Goal: Task Accomplishment & Management: Complete application form

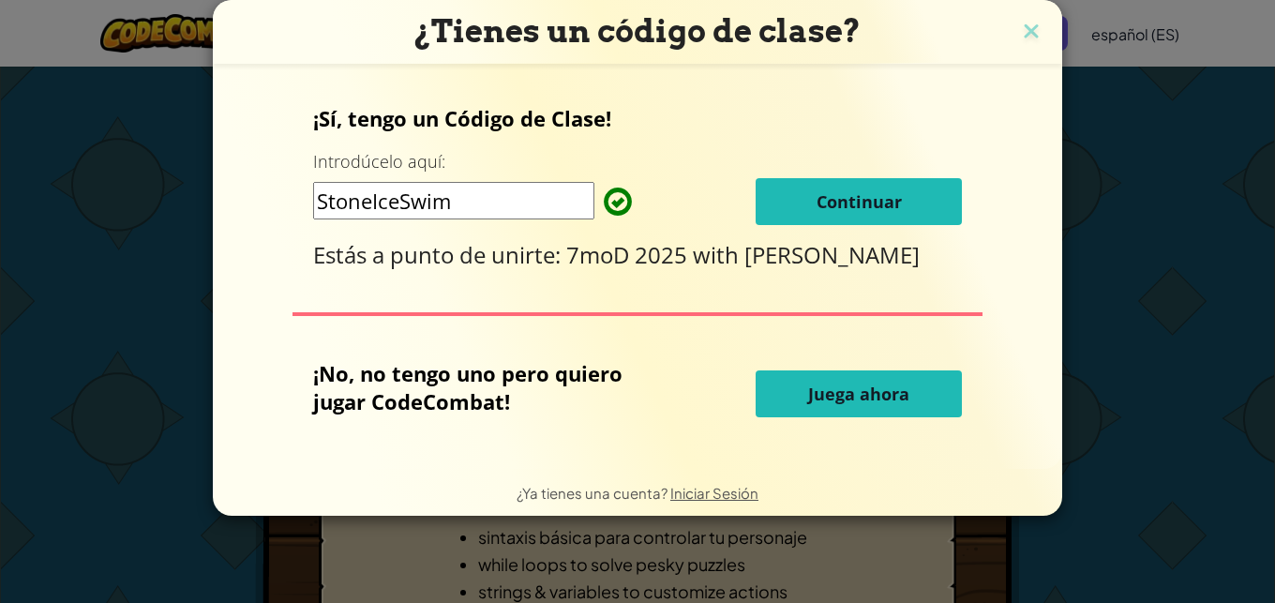
click at [847, 201] on span "Continuar" at bounding box center [859, 201] width 85 height 23
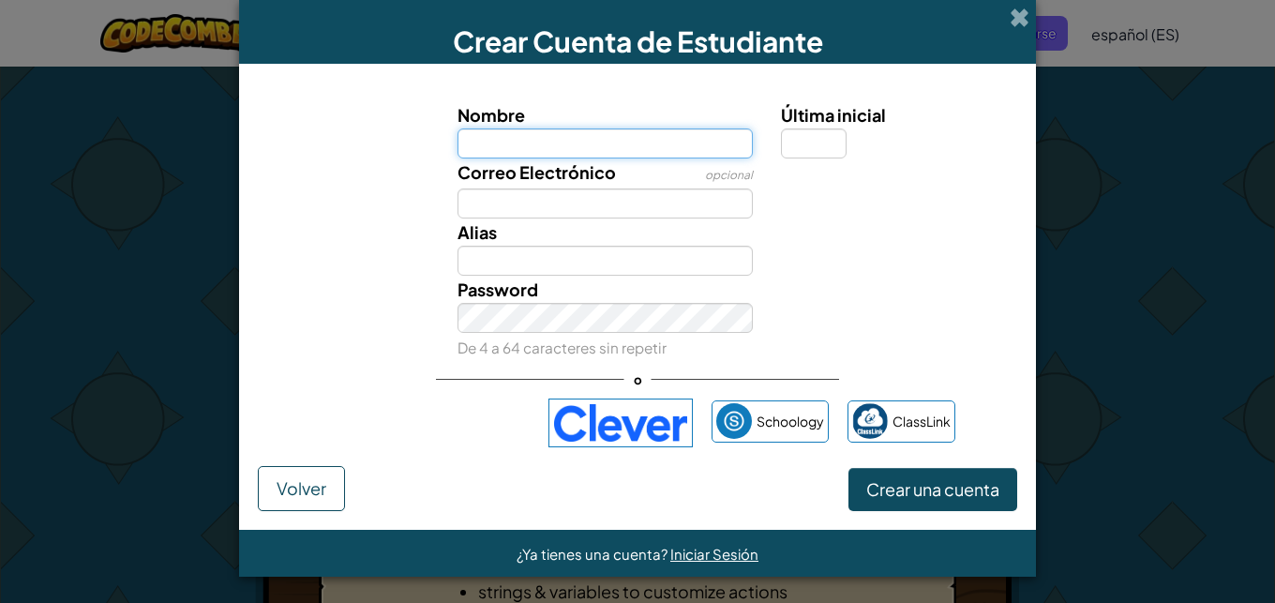
click at [516, 135] on input "Nombre" at bounding box center [606, 143] width 296 height 30
type input "o"
type input "Ornella"
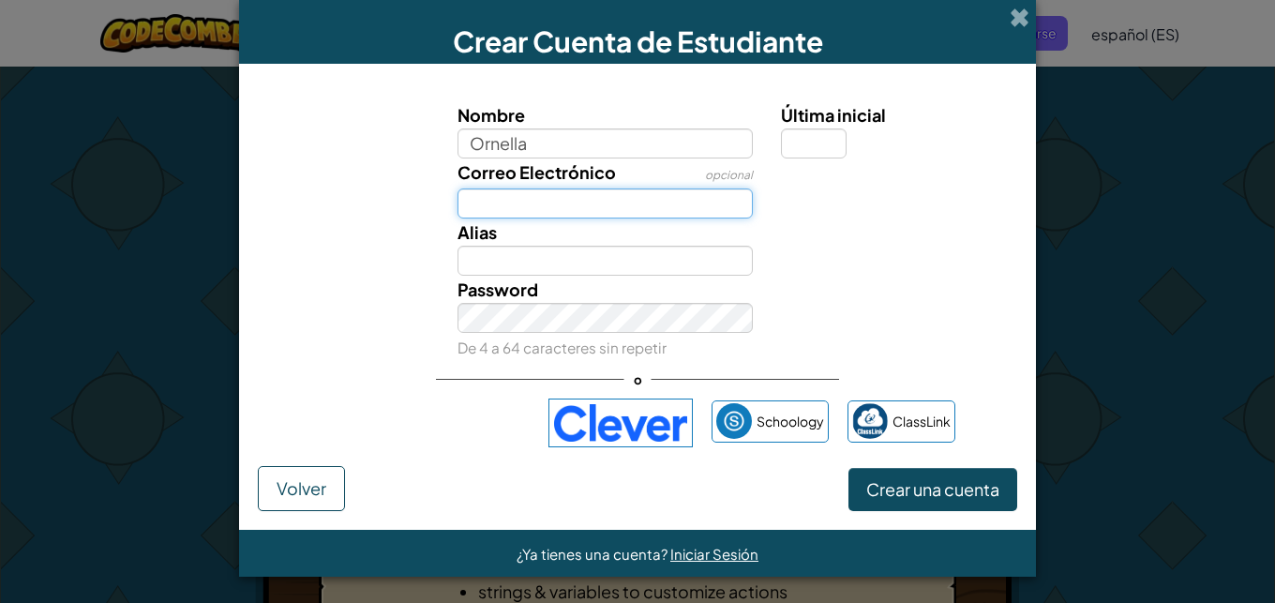
type input "Ornella"
click at [624, 215] on input "Correo Electrónico" at bounding box center [606, 203] width 296 height 30
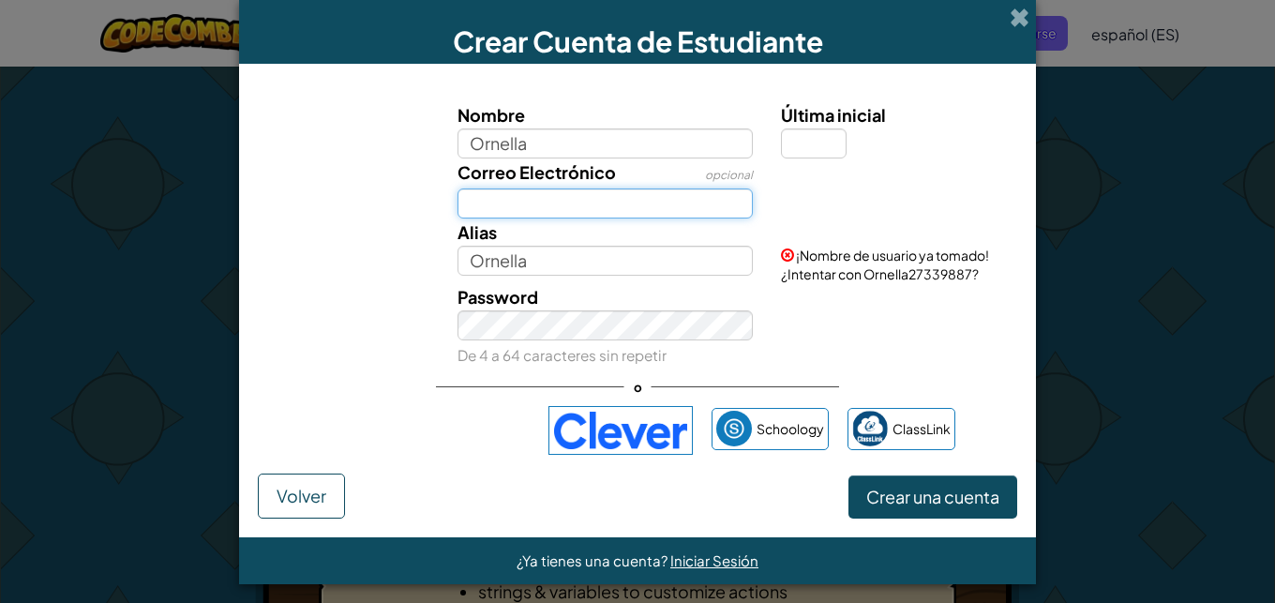
click at [601, 207] on input "Correo Electrónico" at bounding box center [606, 203] width 296 height 30
click at [483, 442] on div "Iniciar sesión con Google. Setier en una nueva pestaña." at bounding box center [425, 430] width 209 height 41
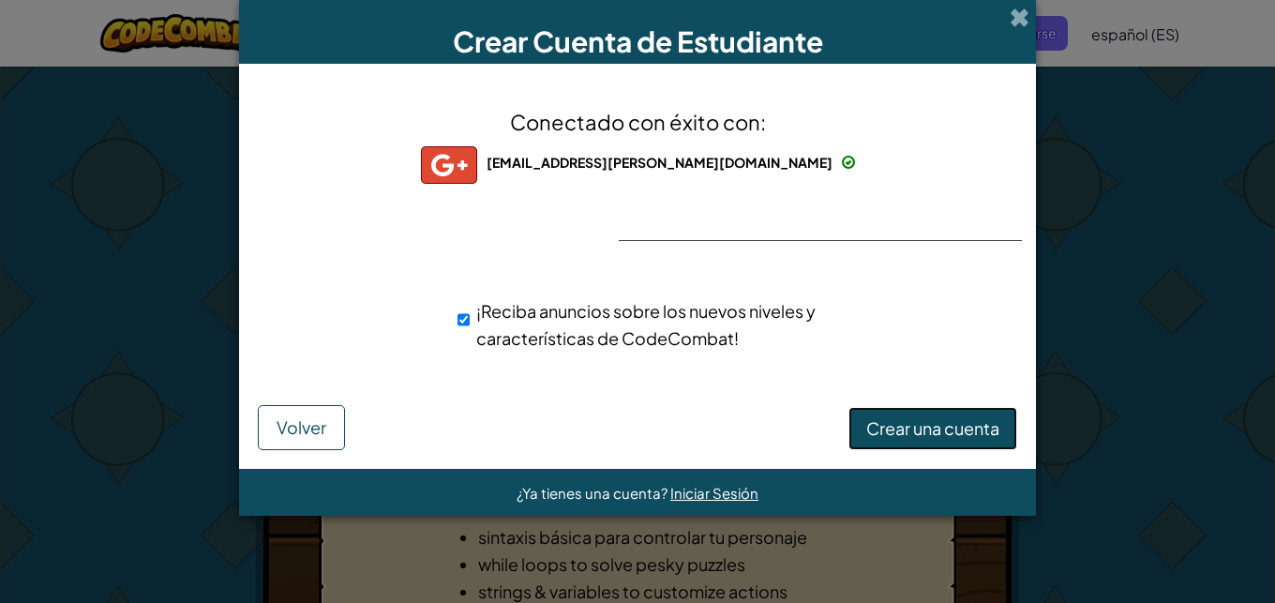
click at [930, 438] on span "Crear una cuenta" at bounding box center [932, 428] width 133 height 22
click at [924, 427] on button "Crear una cuenta" at bounding box center [933, 428] width 169 height 43
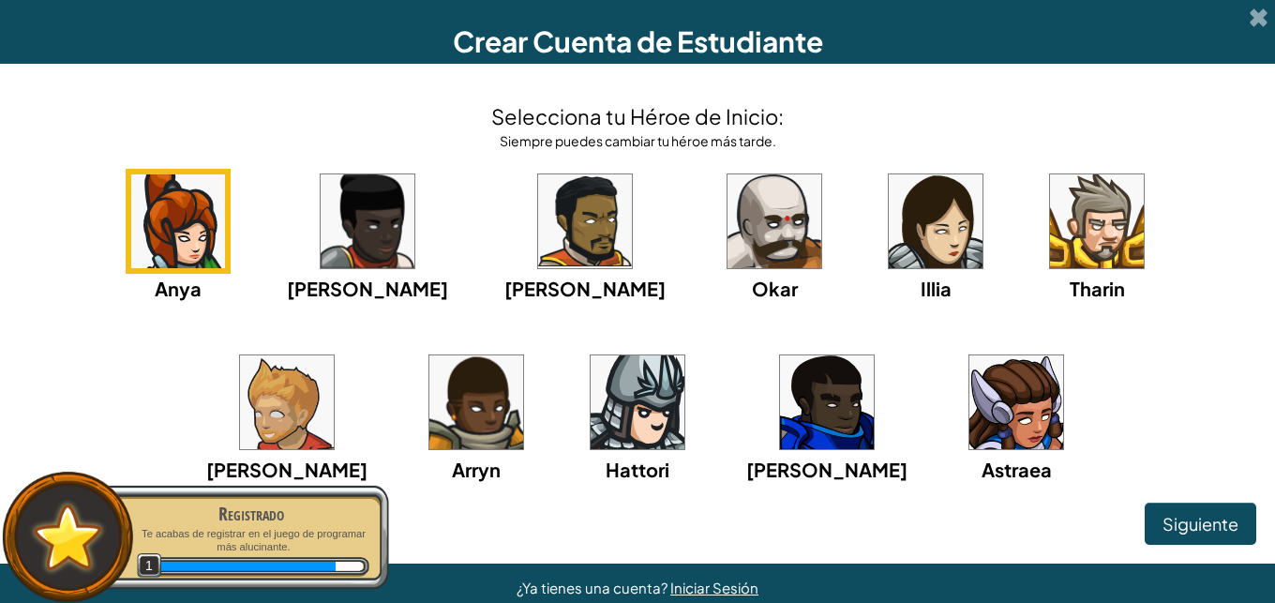
click at [889, 250] on img at bounding box center [936, 221] width 94 height 94
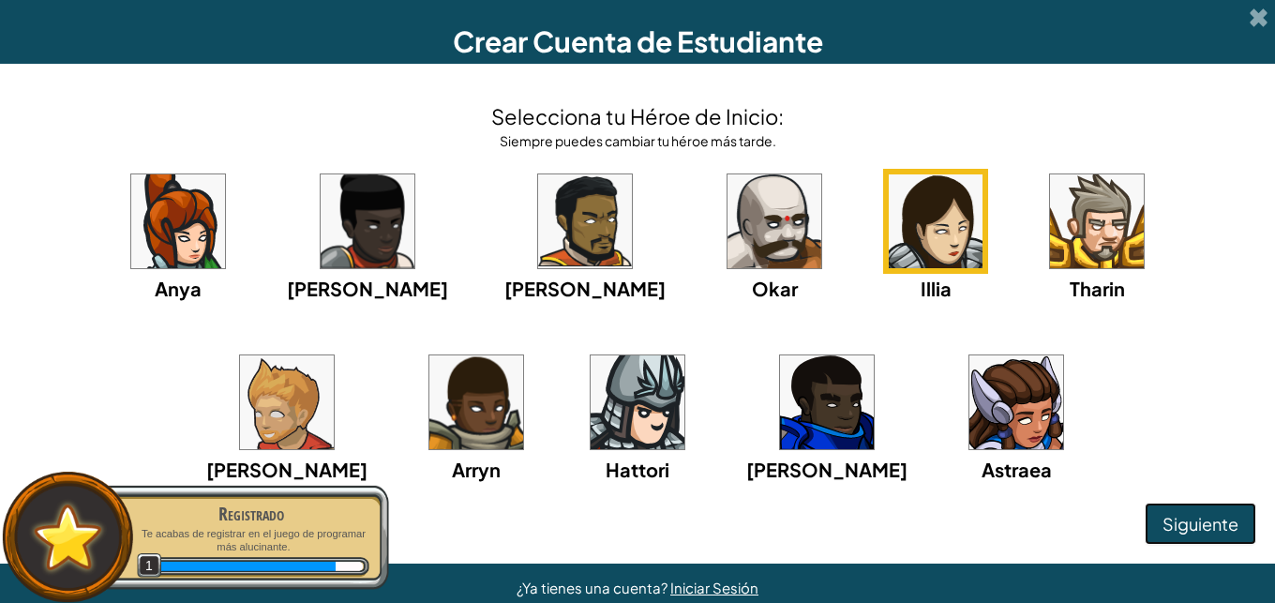
click at [1196, 523] on span "Siguiente" at bounding box center [1201, 524] width 76 height 22
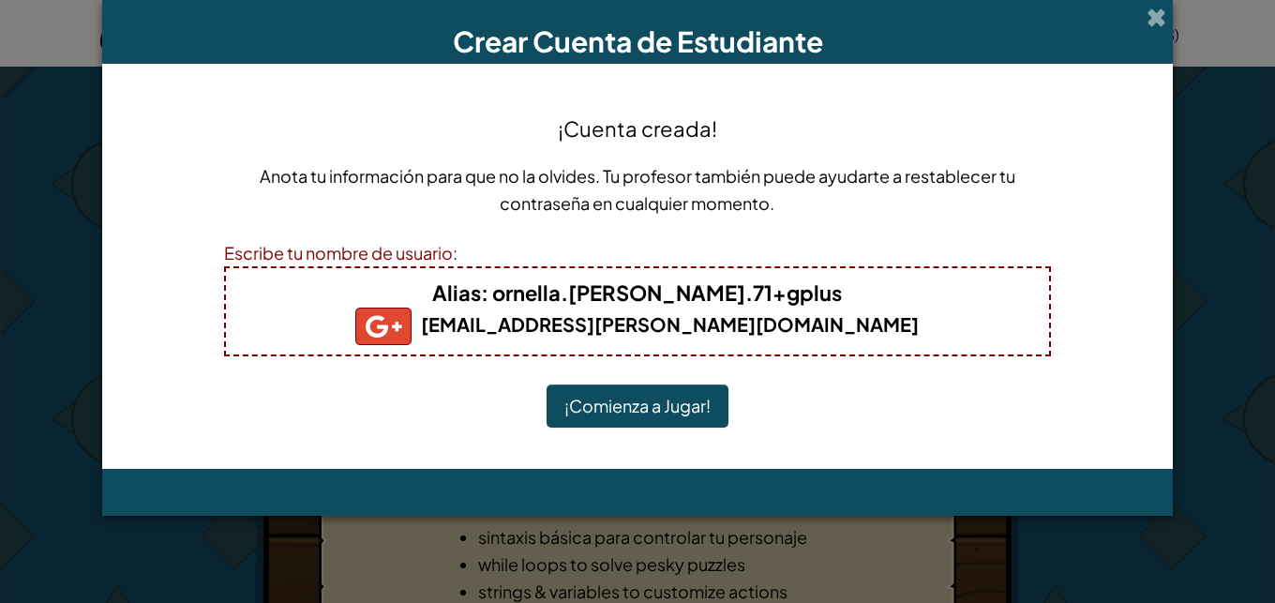
click at [604, 400] on button "¡Comienza a Jugar!" at bounding box center [638, 405] width 182 height 43
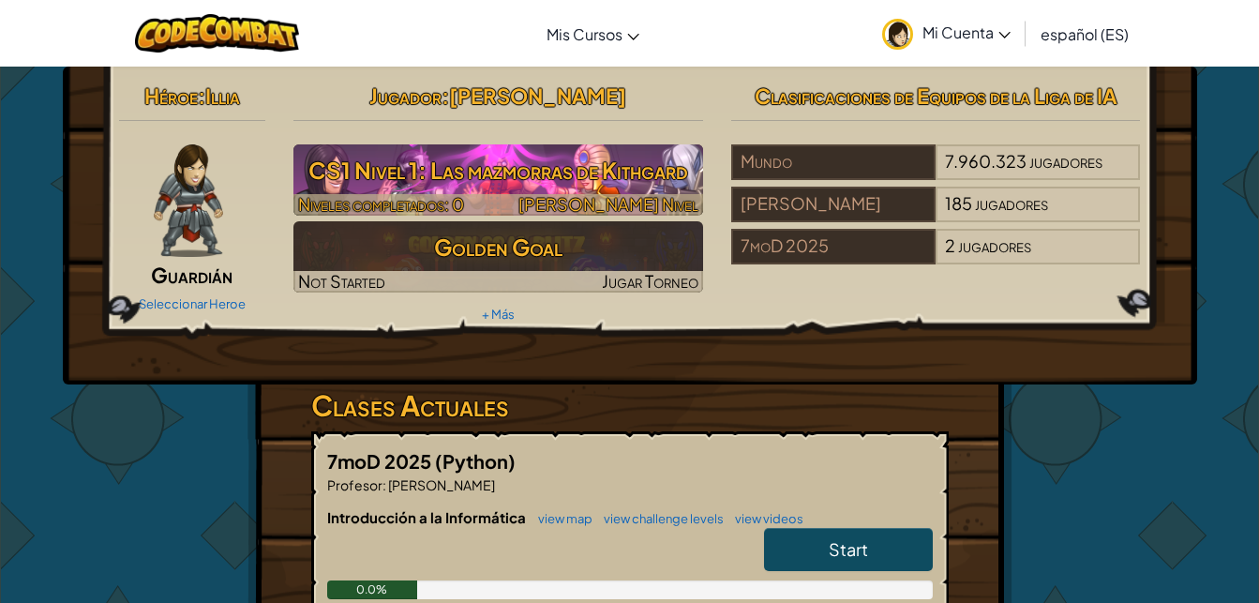
click at [665, 190] on h3 "CS1 Nivel 1: Las mazmorras de Kithgard" at bounding box center [498, 170] width 410 height 42
select select "es-ES"
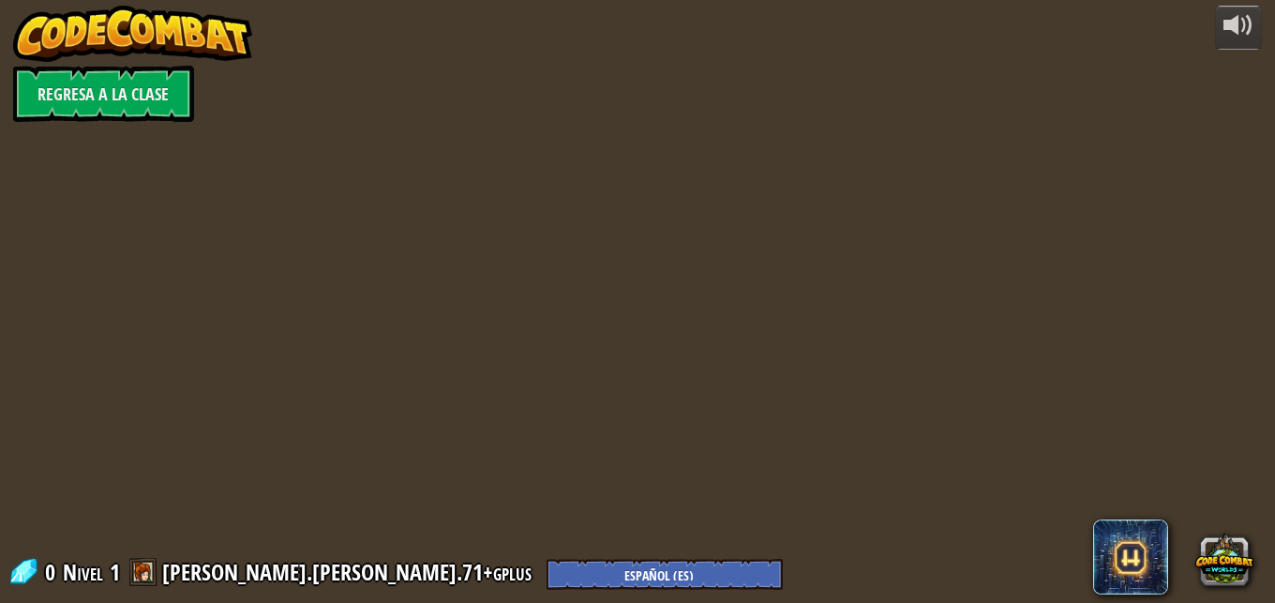
select select "es-ES"
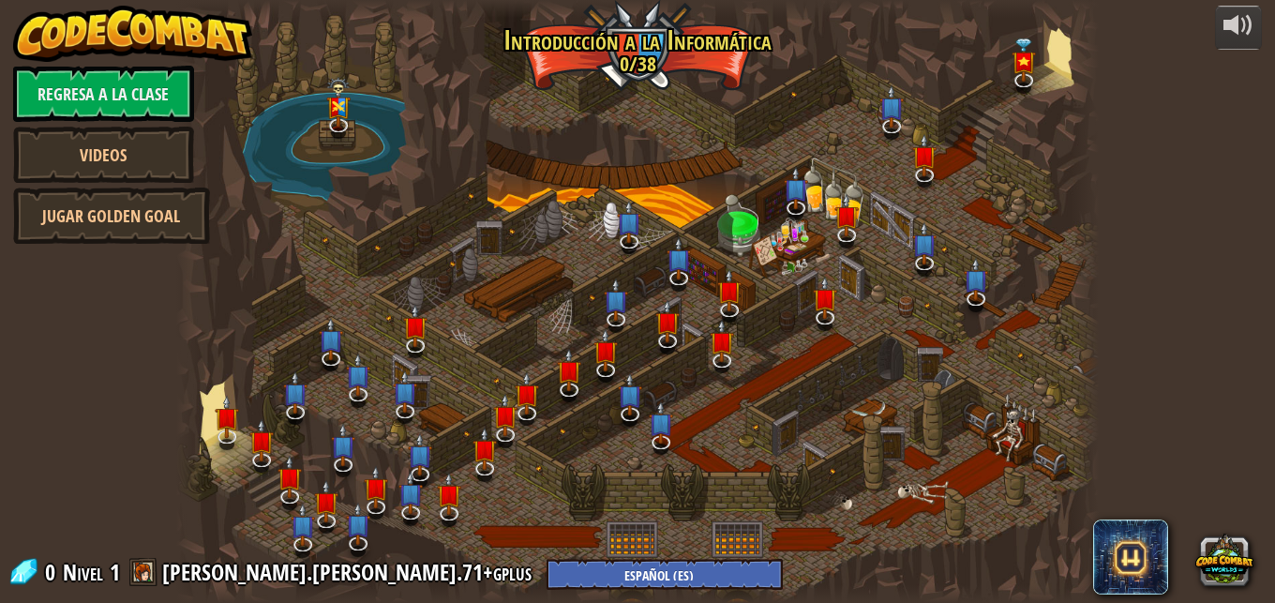
select select "es-ES"
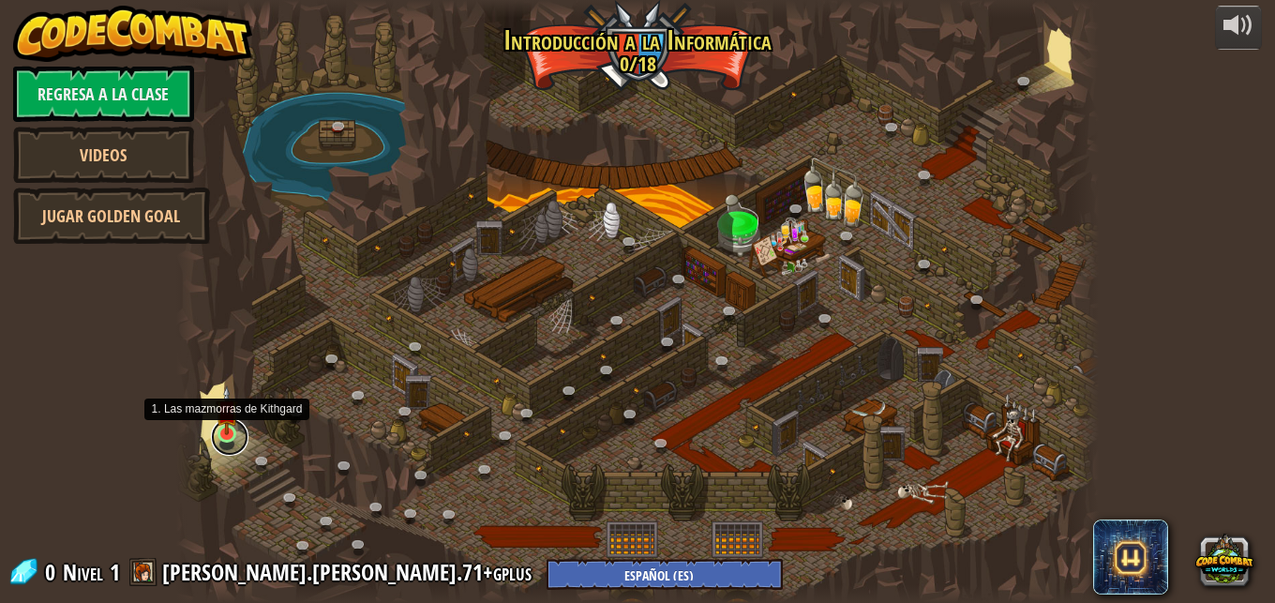
click at [226, 439] on link at bounding box center [230, 437] width 38 height 38
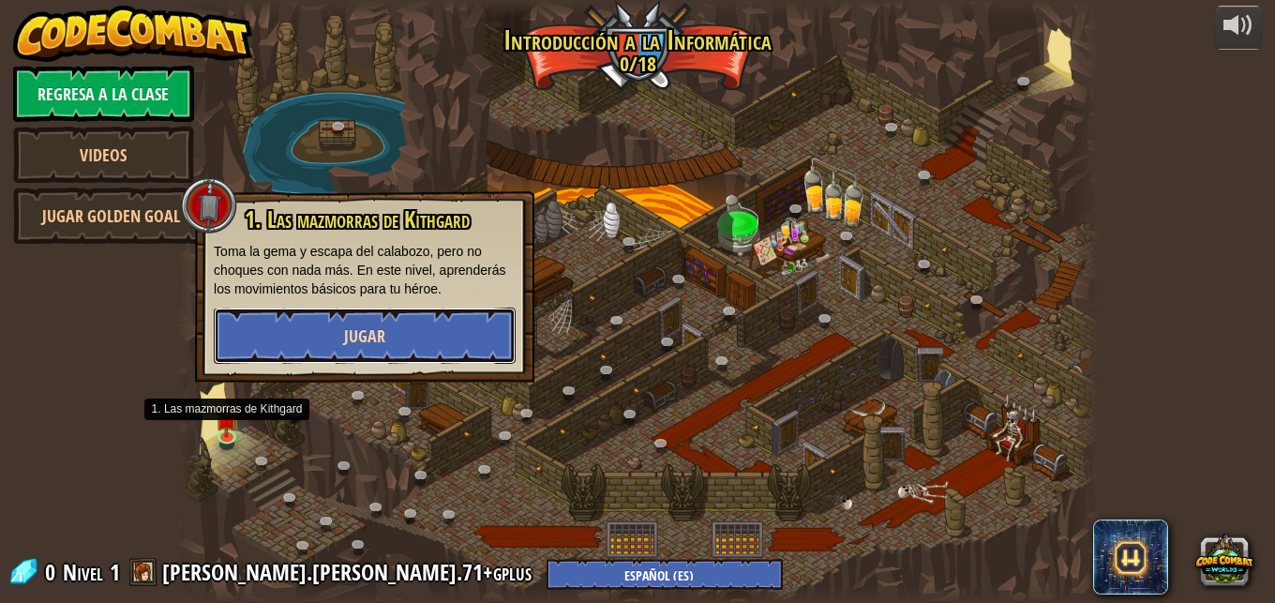
click at [355, 343] on span "Jugar" at bounding box center [364, 335] width 41 height 23
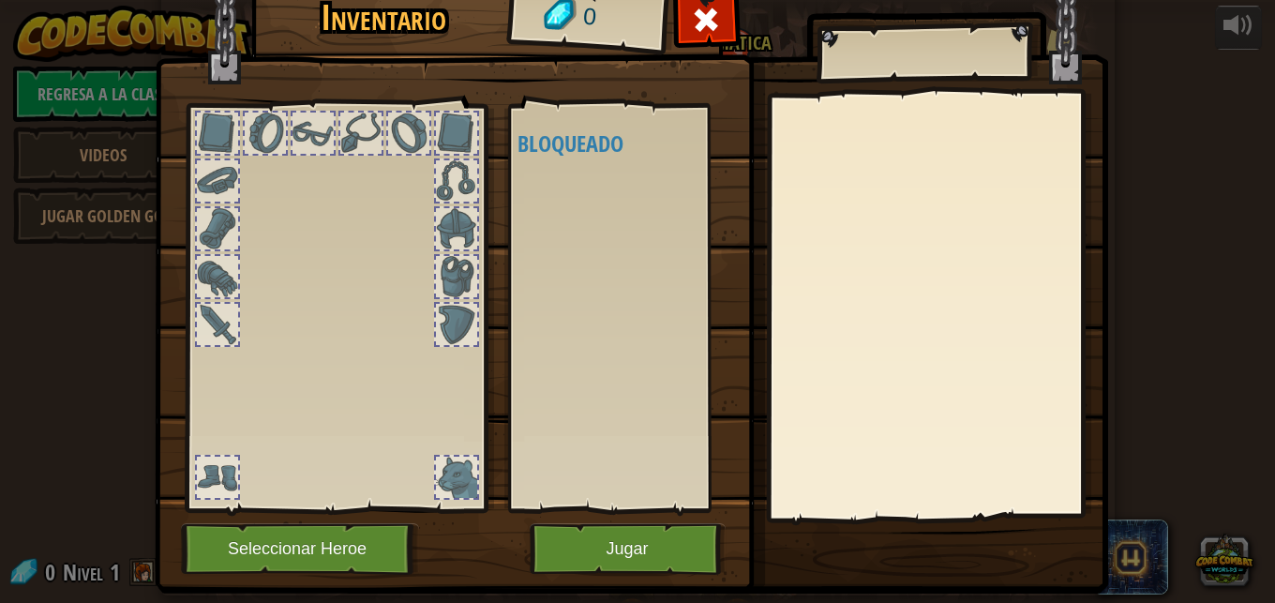
drag, startPoint x: 421, startPoint y: 232, endPoint x: 404, endPoint y: 258, distance: 31.2
click at [413, 248] on div at bounding box center [335, 303] width 309 height 422
click at [331, 89] on img at bounding box center [632, 253] width 954 height 681
click at [320, 130] on div at bounding box center [313, 133] width 41 height 41
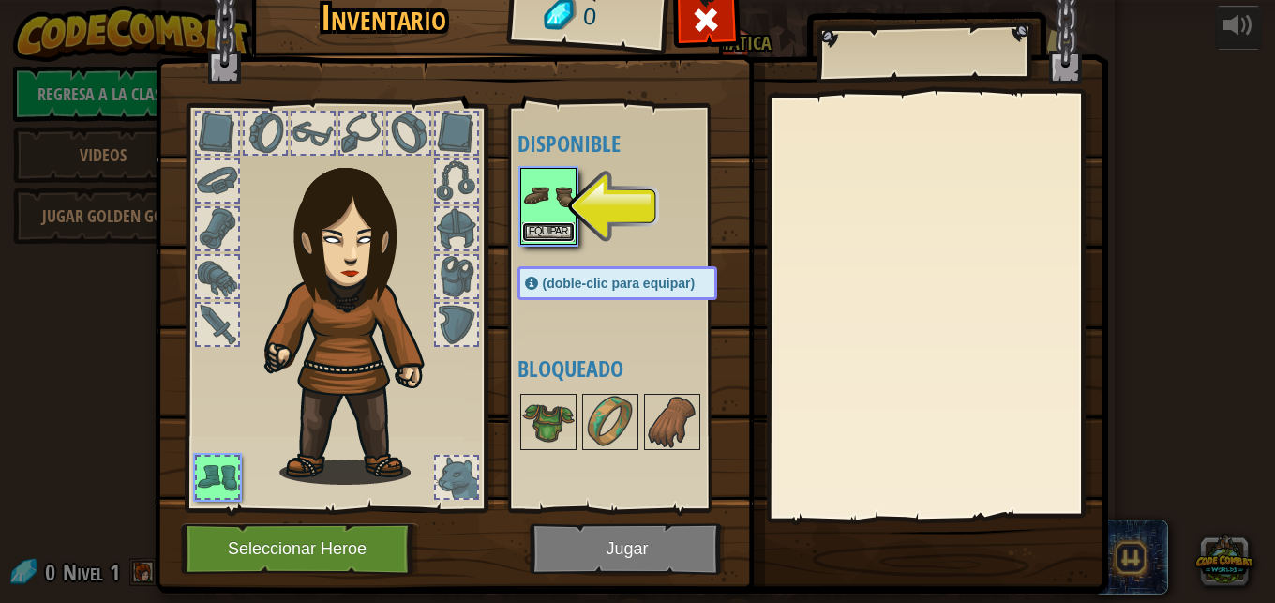
click at [541, 233] on button "Equipar" at bounding box center [548, 232] width 53 height 20
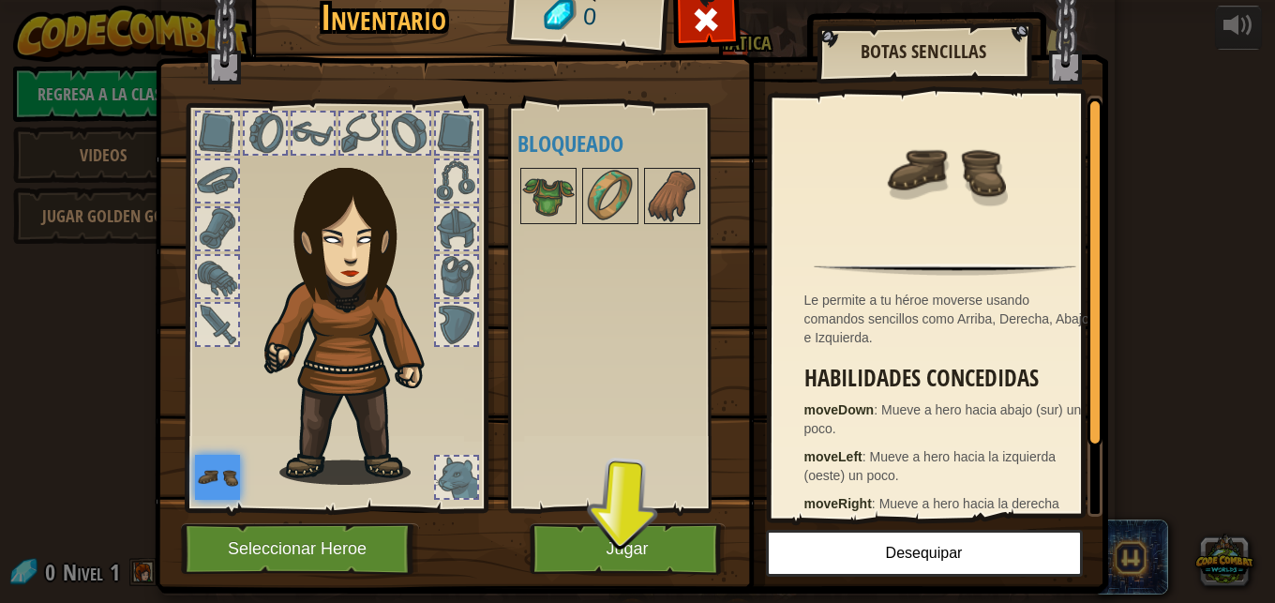
click at [452, 323] on div at bounding box center [456, 324] width 41 height 41
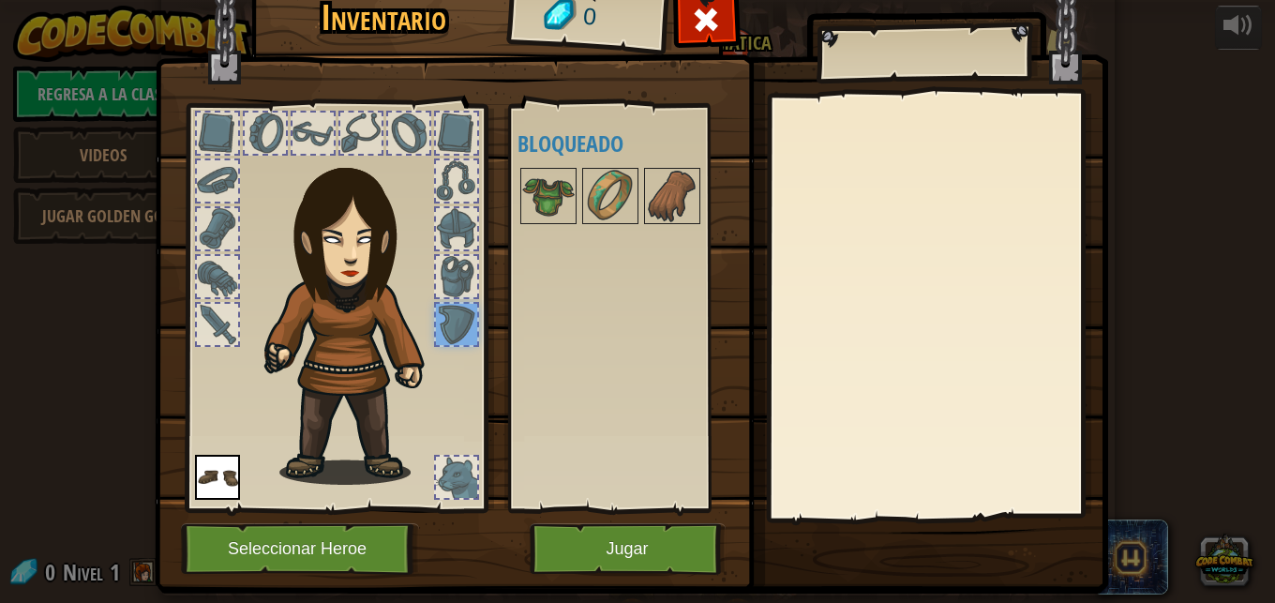
click at [443, 270] on div at bounding box center [456, 276] width 41 height 41
click at [542, 198] on img at bounding box center [548, 196] width 53 height 53
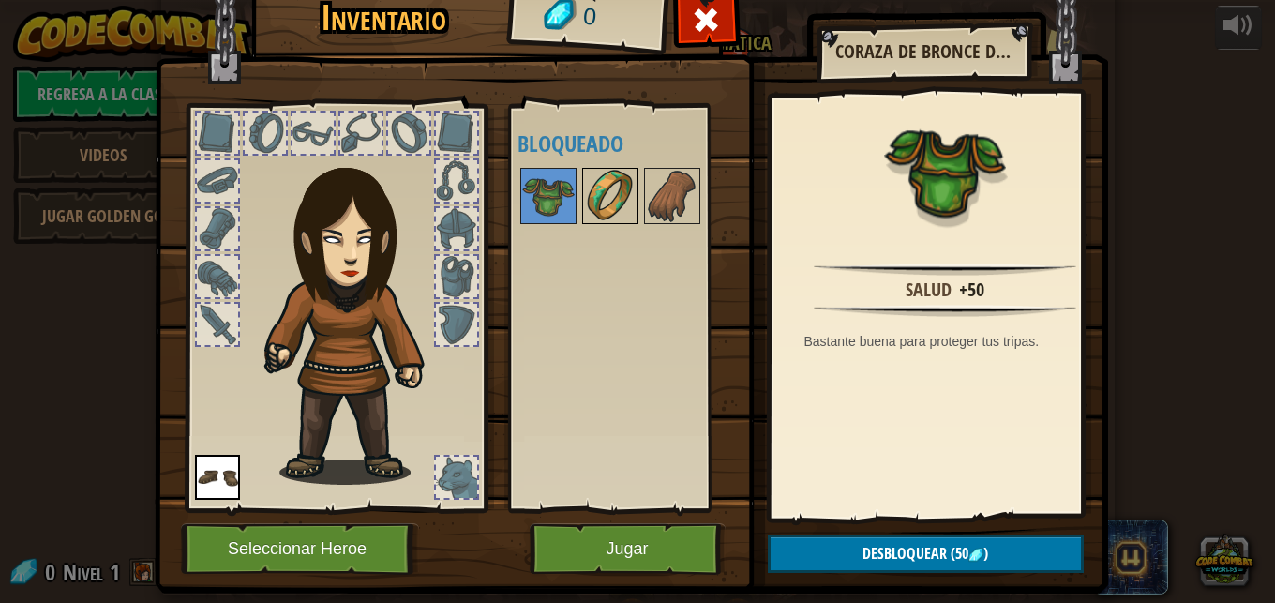
click at [600, 203] on img at bounding box center [610, 196] width 53 height 53
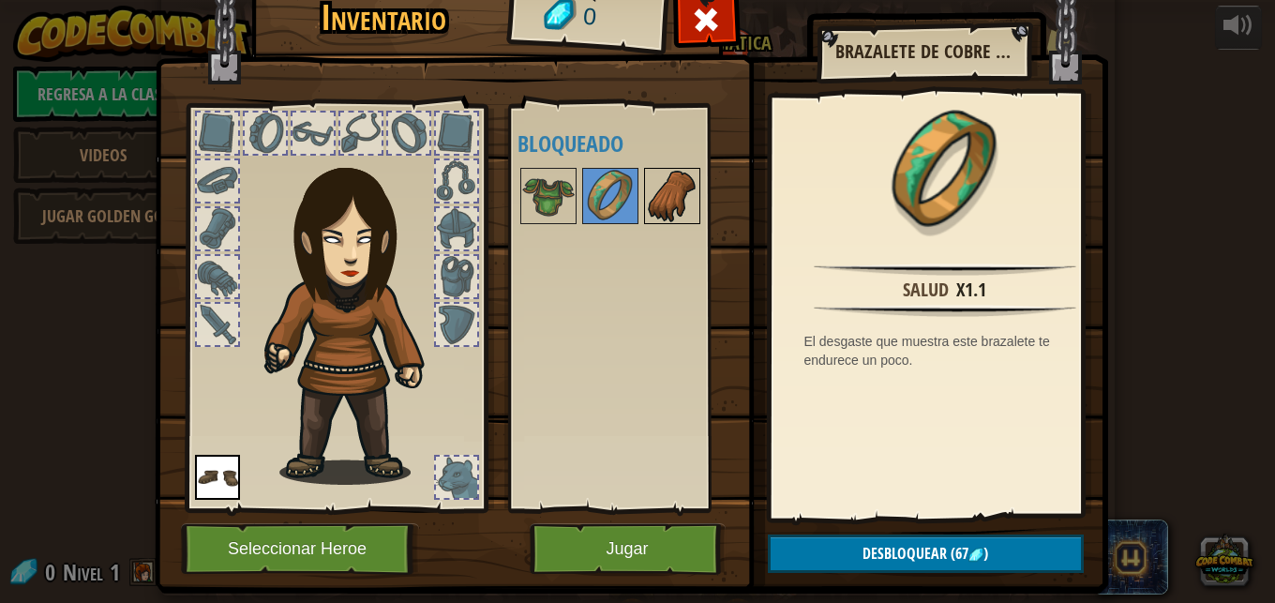
click at [655, 209] on img at bounding box center [672, 196] width 53 height 53
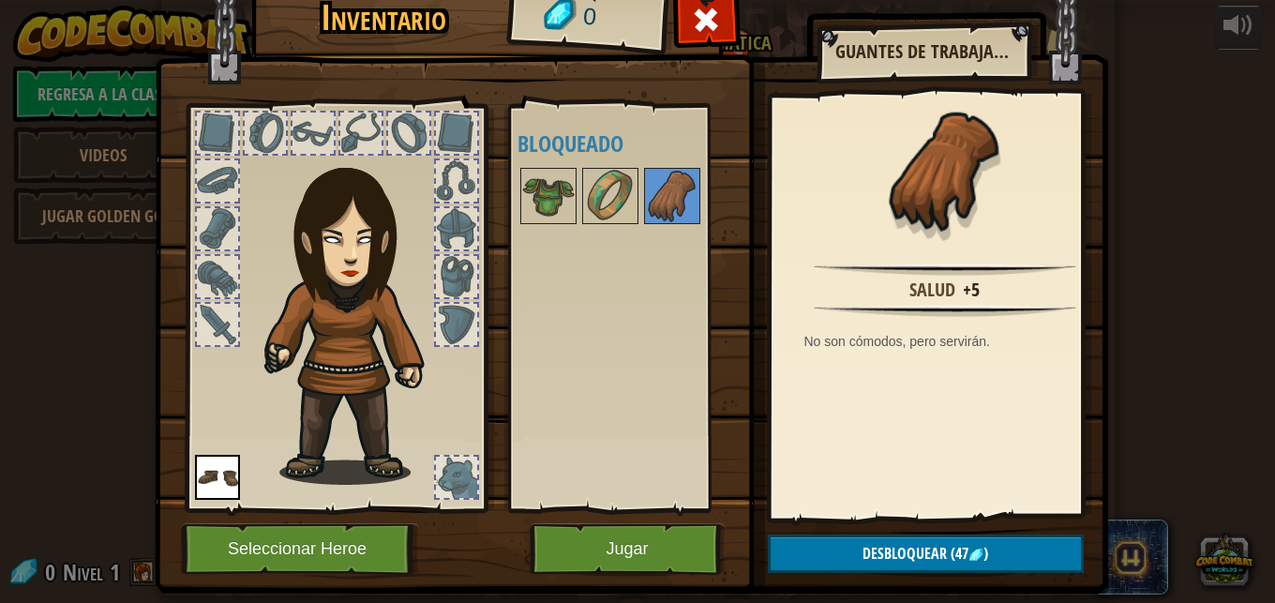
click at [459, 248] on div at bounding box center [456, 228] width 41 height 41
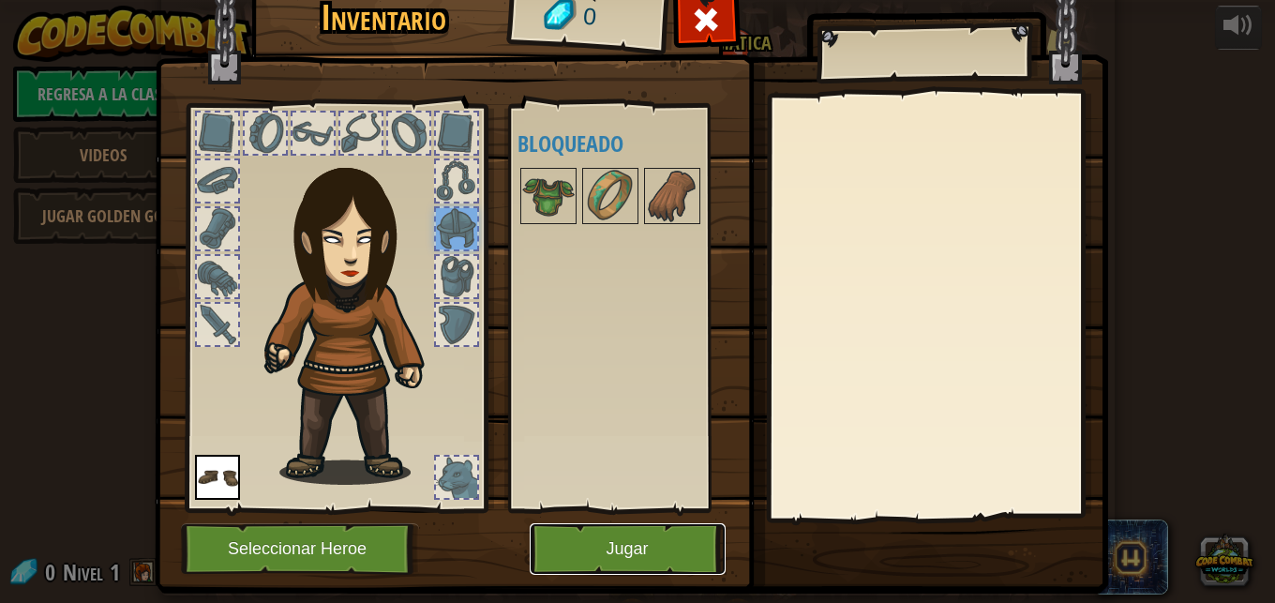
click at [596, 544] on button "Jugar" at bounding box center [628, 549] width 196 height 52
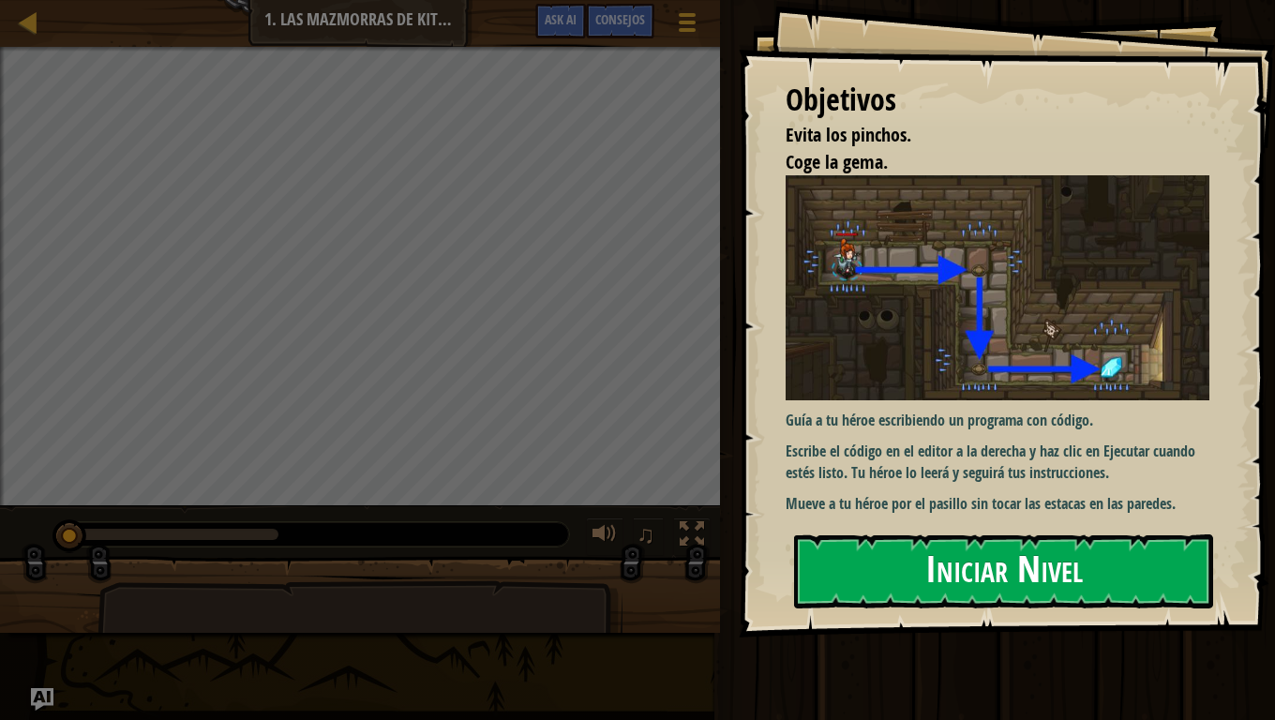
click at [984, 551] on button "Iniciar Nivel" at bounding box center [1003, 571] width 419 height 74
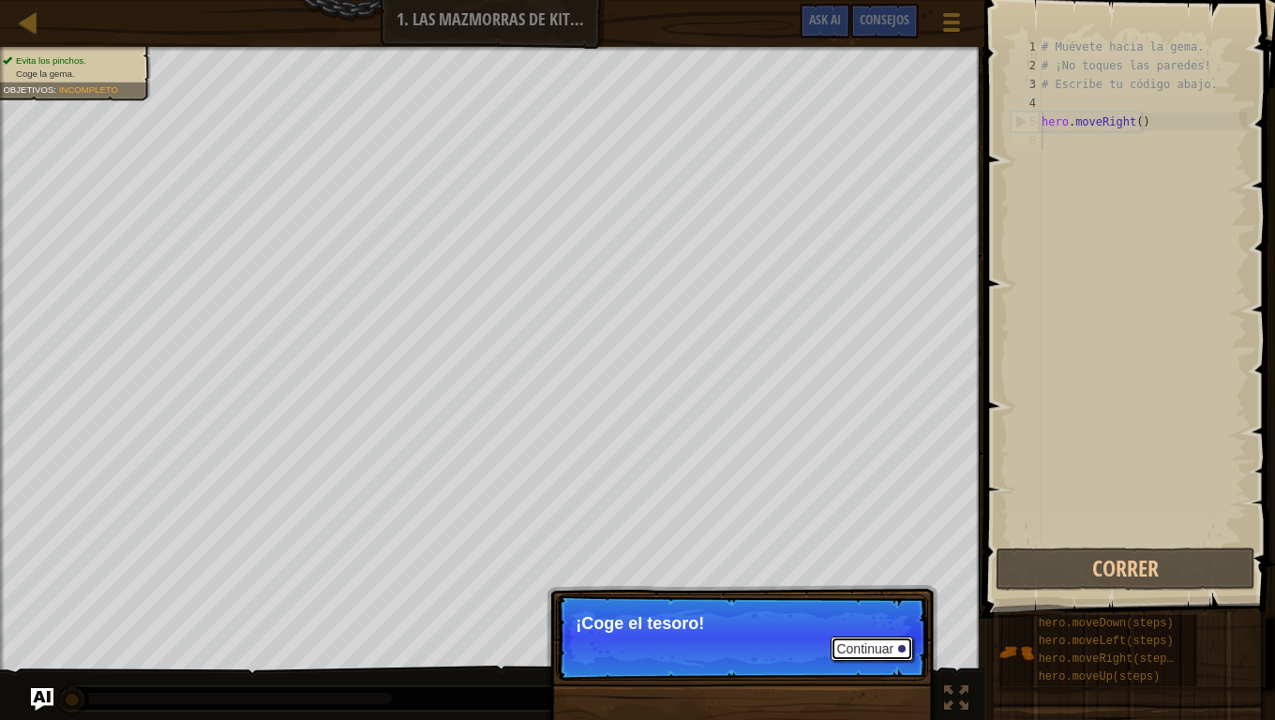
click at [848, 602] on button "Continuar" at bounding box center [872, 649] width 83 height 24
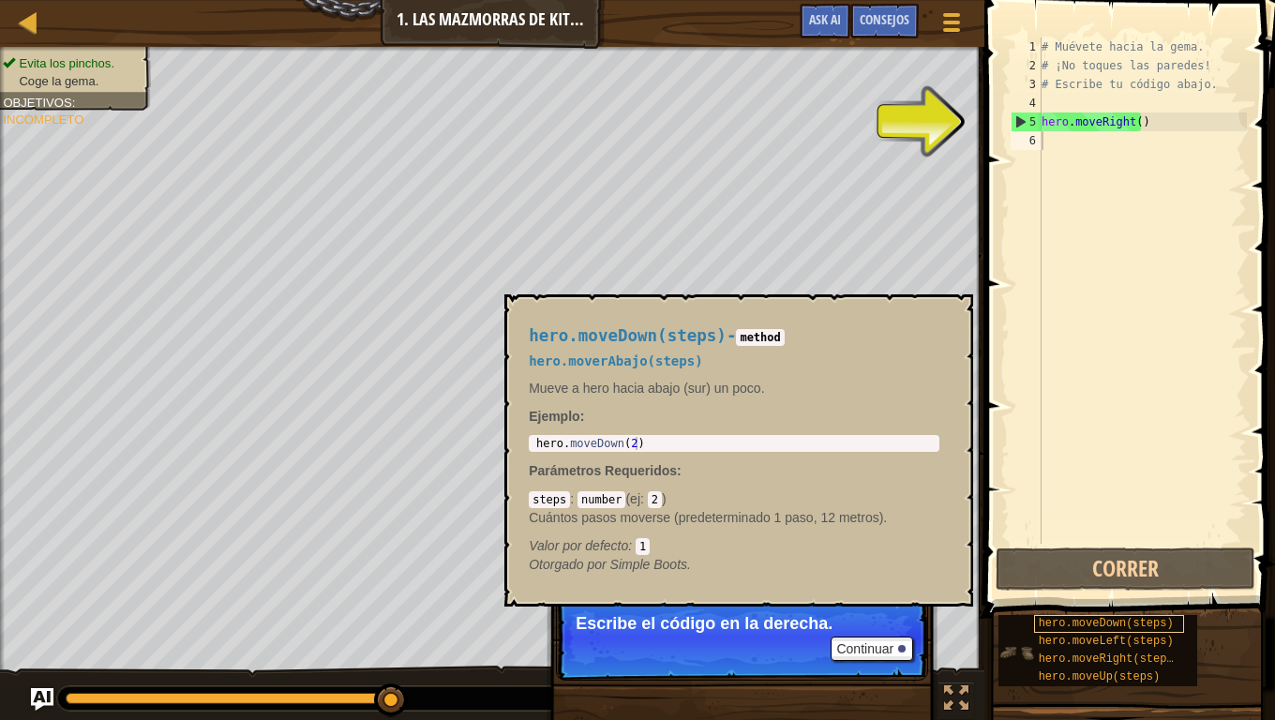
click at [1062, 602] on span "hero.moveDown(steps)" at bounding box center [1106, 623] width 135 height 13
click at [1079, 602] on span "hero.moveDown(steps)" at bounding box center [1106, 623] width 135 height 13
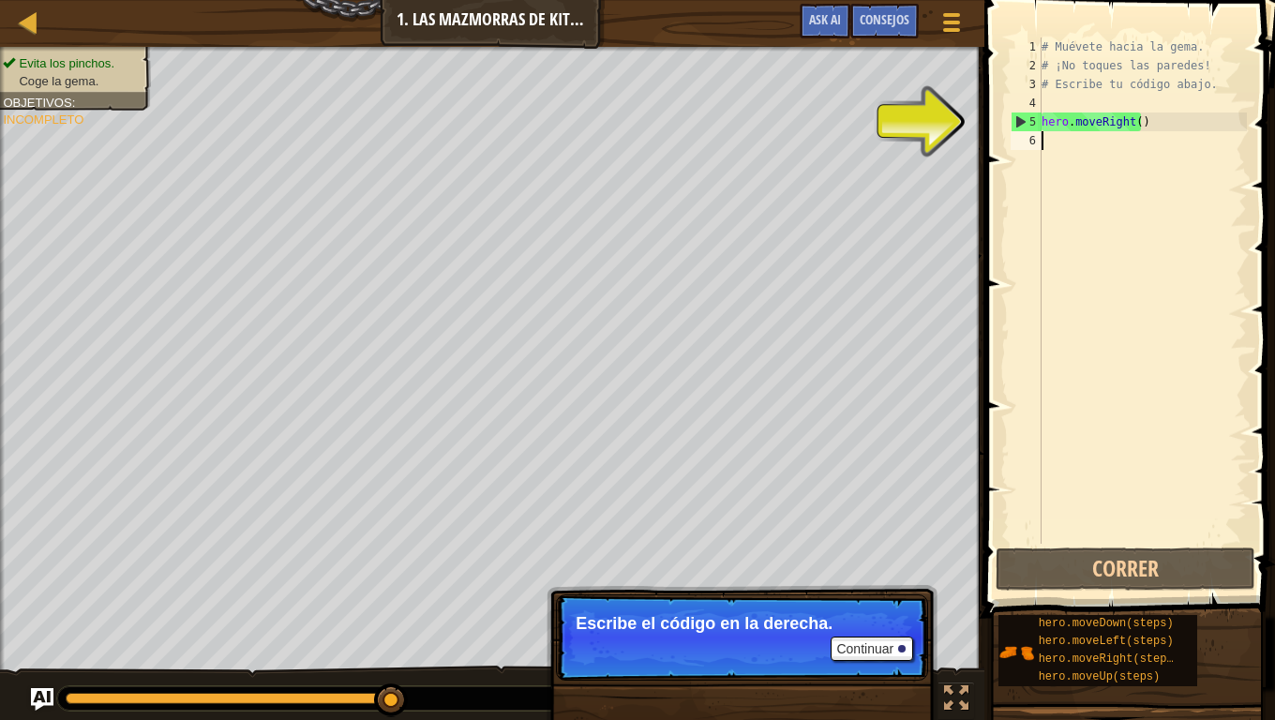
click at [1061, 147] on div "# Muévete hacia la gema. # ¡No toques las paredes! # Escribe tu código abajo. h…" at bounding box center [1142, 310] width 209 height 544
click at [862, 602] on button "Continuar" at bounding box center [872, 649] width 83 height 24
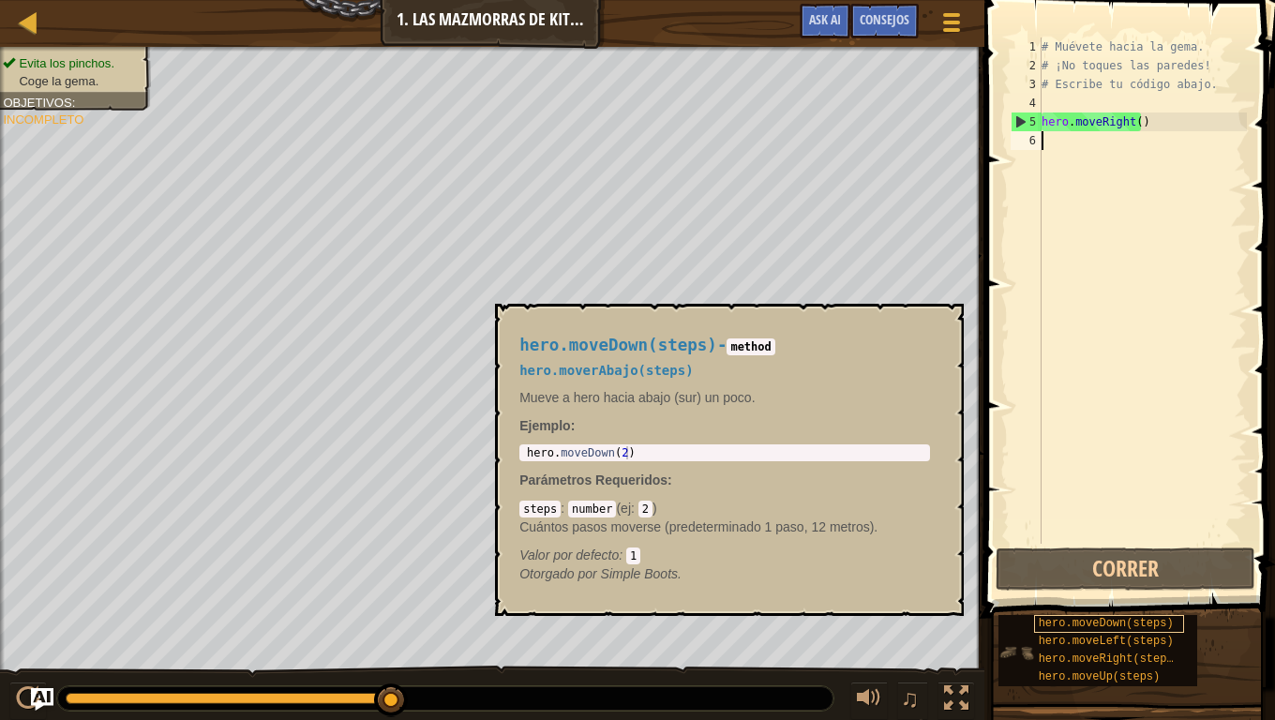
click at [1072, 602] on span "hero.moveDown(steps)" at bounding box center [1106, 623] width 135 height 13
click at [1082, 463] on div "# Muévete hacia la gema. # ¡No toques las paredes! # Escribe tu código abajo. h…" at bounding box center [1142, 310] width 209 height 544
click at [1052, 164] on div "# Muévete hacia la gema. # ¡No toques las paredes! # Escribe tu código abajo. h…" at bounding box center [1142, 310] width 209 height 544
click at [1055, 202] on div "# Muévete hacia la gema. # ¡No toques las paredes! # Escribe tu código abajo. h…" at bounding box center [1142, 310] width 209 height 544
drag, startPoint x: 1055, startPoint y: 306, endPoint x: 1059, endPoint y: 327, distance: 22.1
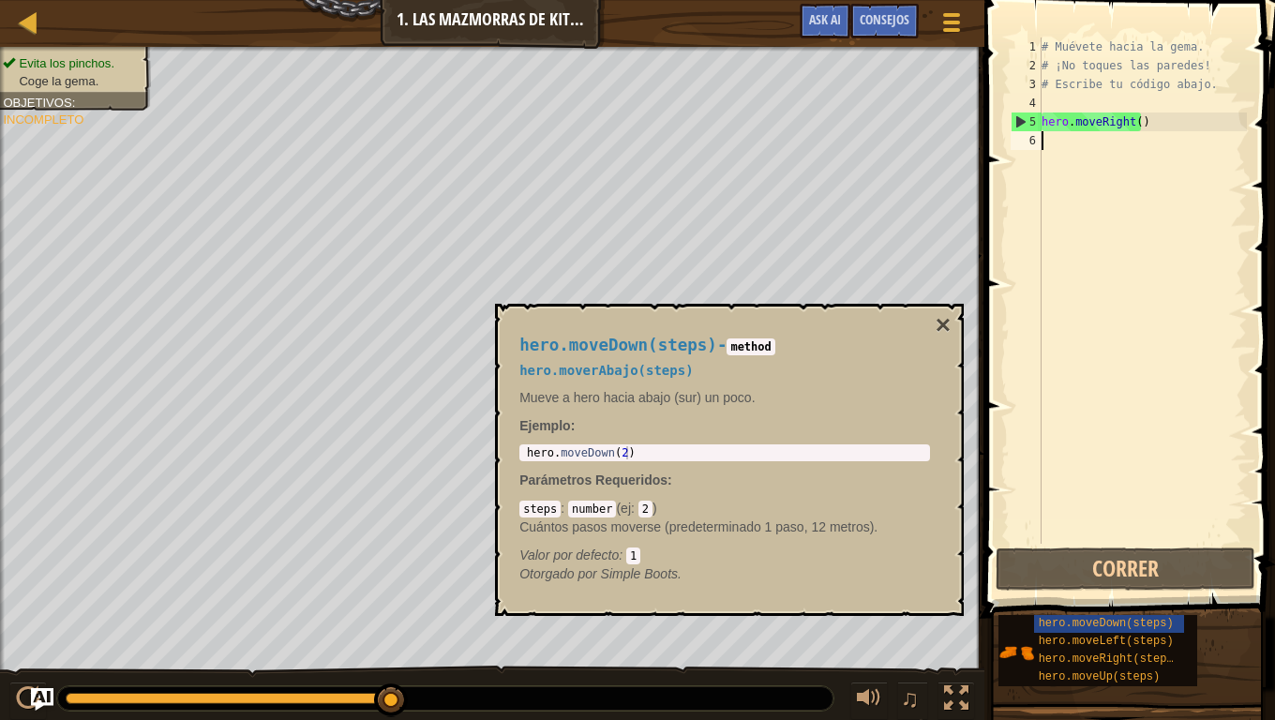
click at [1059, 327] on div "# Muévete hacia la gema. # ¡No toques las paredes! # Escribe tu código abajo. h…" at bounding box center [1142, 310] width 209 height 544
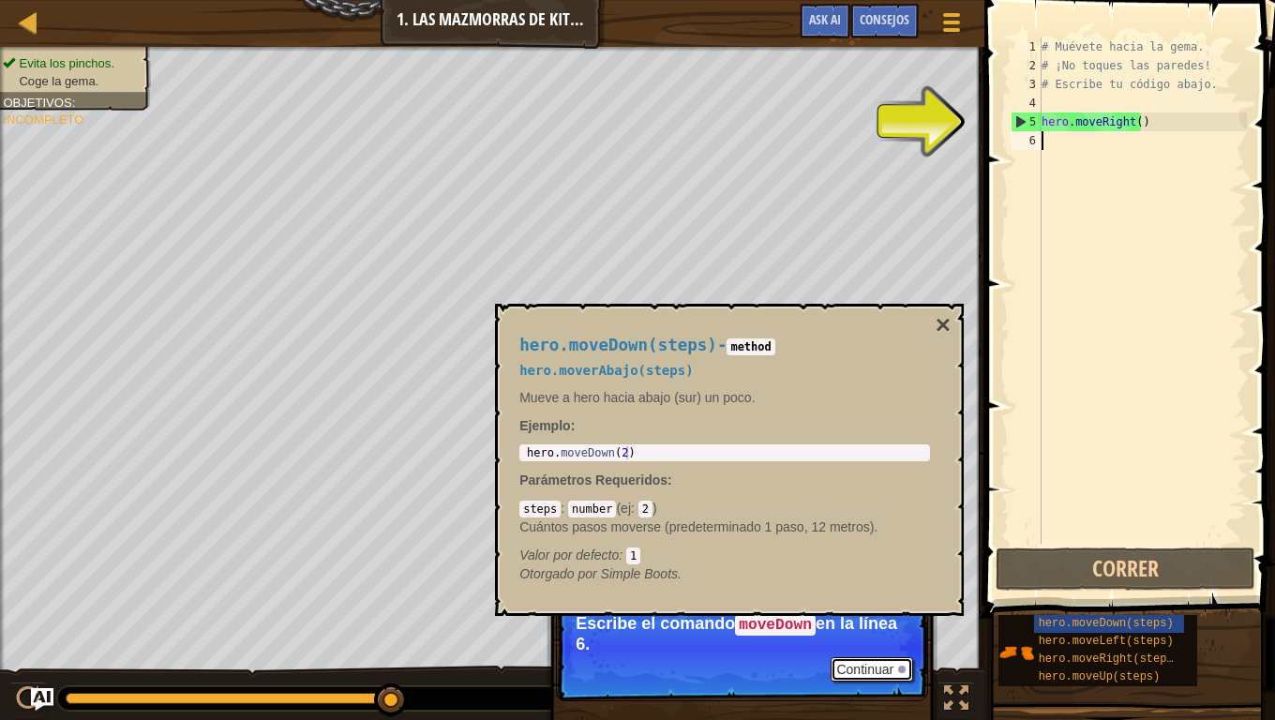
click at [877, 602] on button "Continuar" at bounding box center [872, 669] width 83 height 24
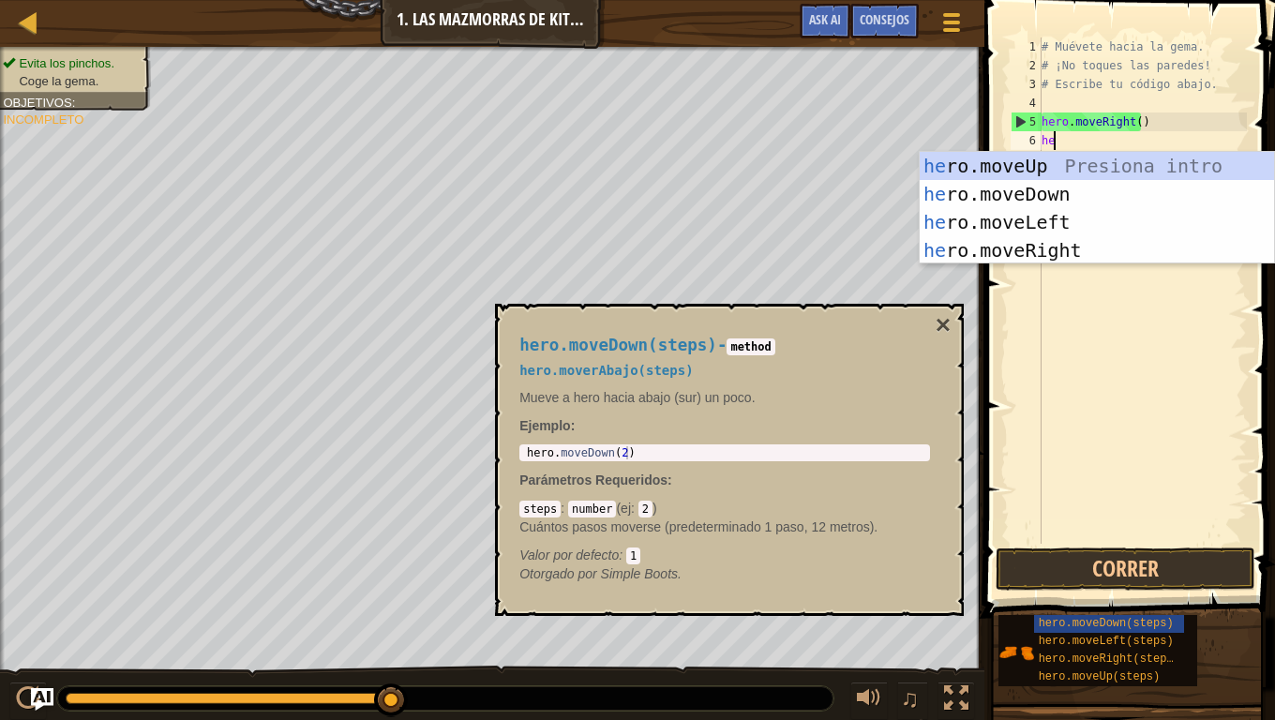
scroll to position [8, 1]
type textarea "hero"
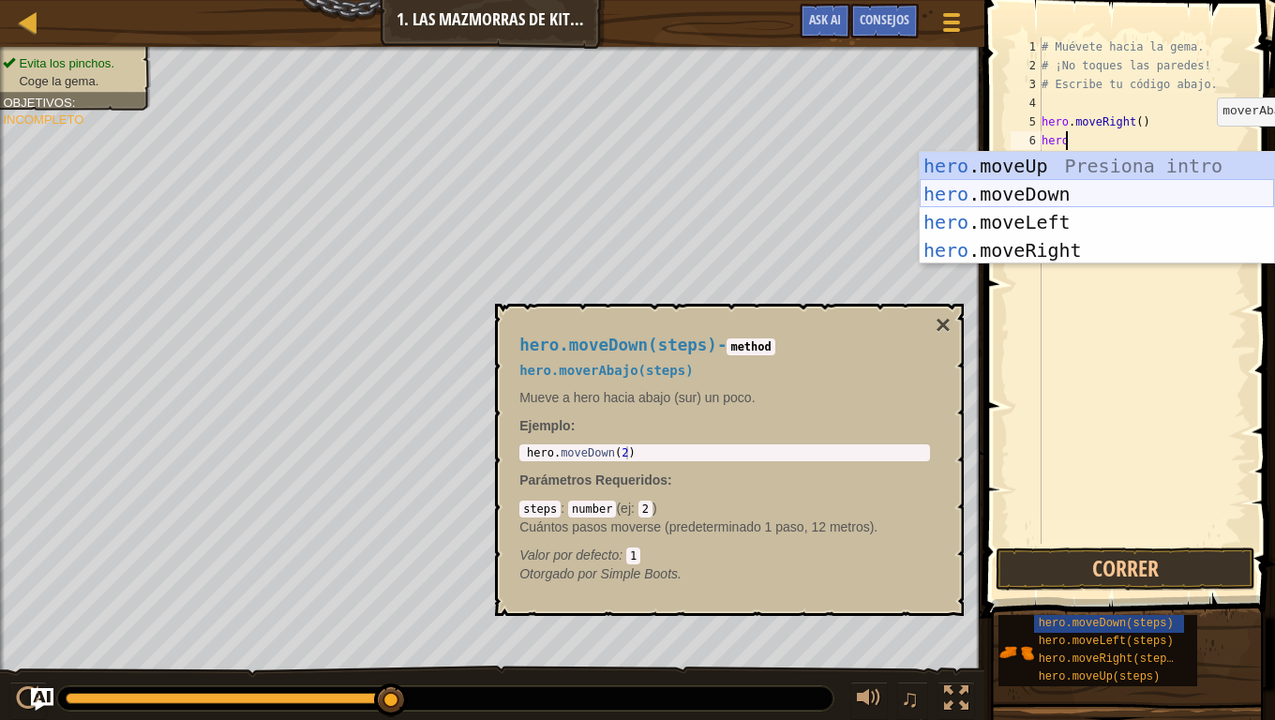
click at [1157, 194] on div "hero .moveUp Presiona intro hero .moveDown Presiona intro hero .moveLeft Presio…" at bounding box center [1097, 236] width 354 height 169
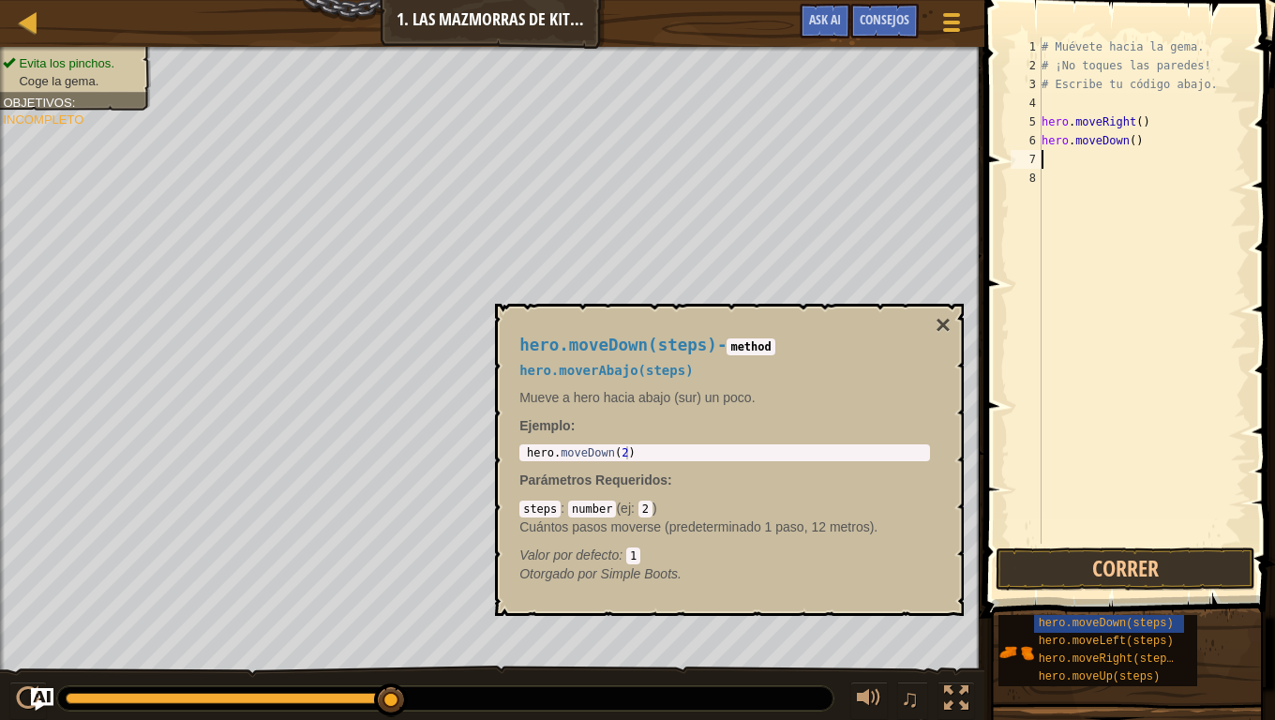
click at [1107, 486] on div "# Muévete hacia la gema. # ¡No toques las paredes! # Escribe tu código abajo. h…" at bounding box center [1142, 310] width 209 height 544
click at [1213, 602] on div "hero.moveDown(steps) hero.moveLeft(steps) hero.moveRight(steps) hero.moveUp(ste…" at bounding box center [1130, 650] width 264 height 73
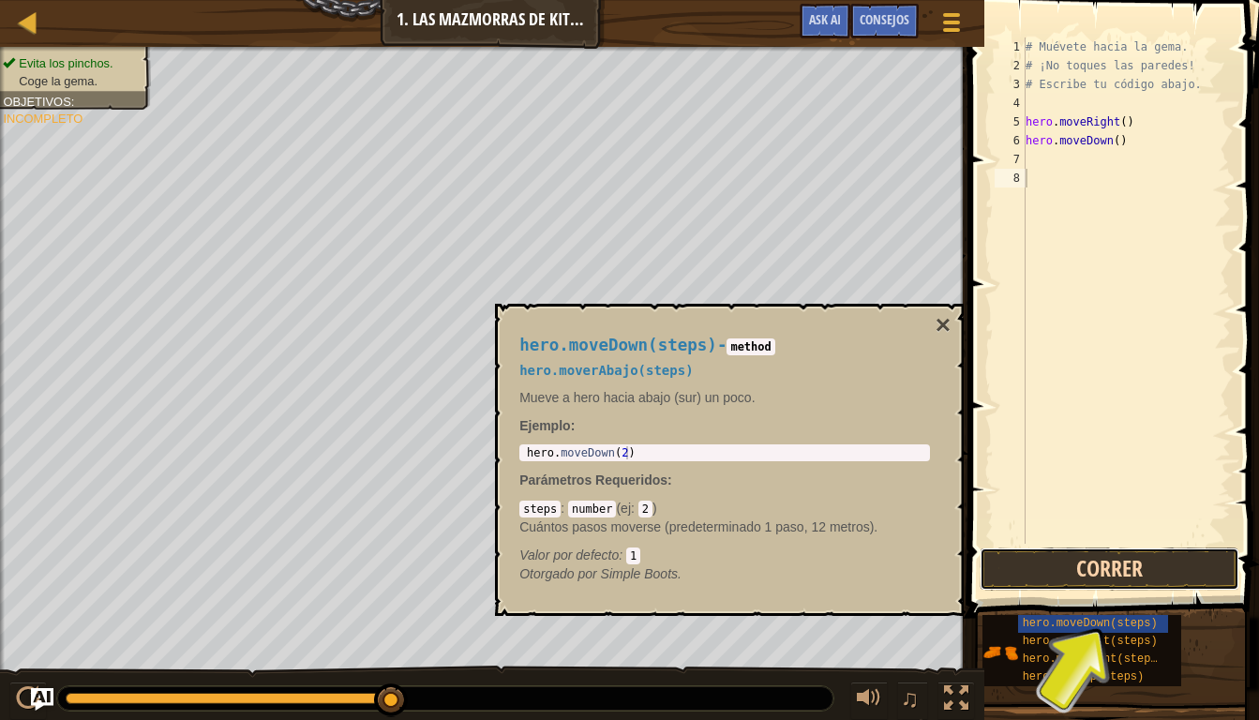
click at [1147, 574] on button "Correr" at bounding box center [1110, 569] width 260 height 43
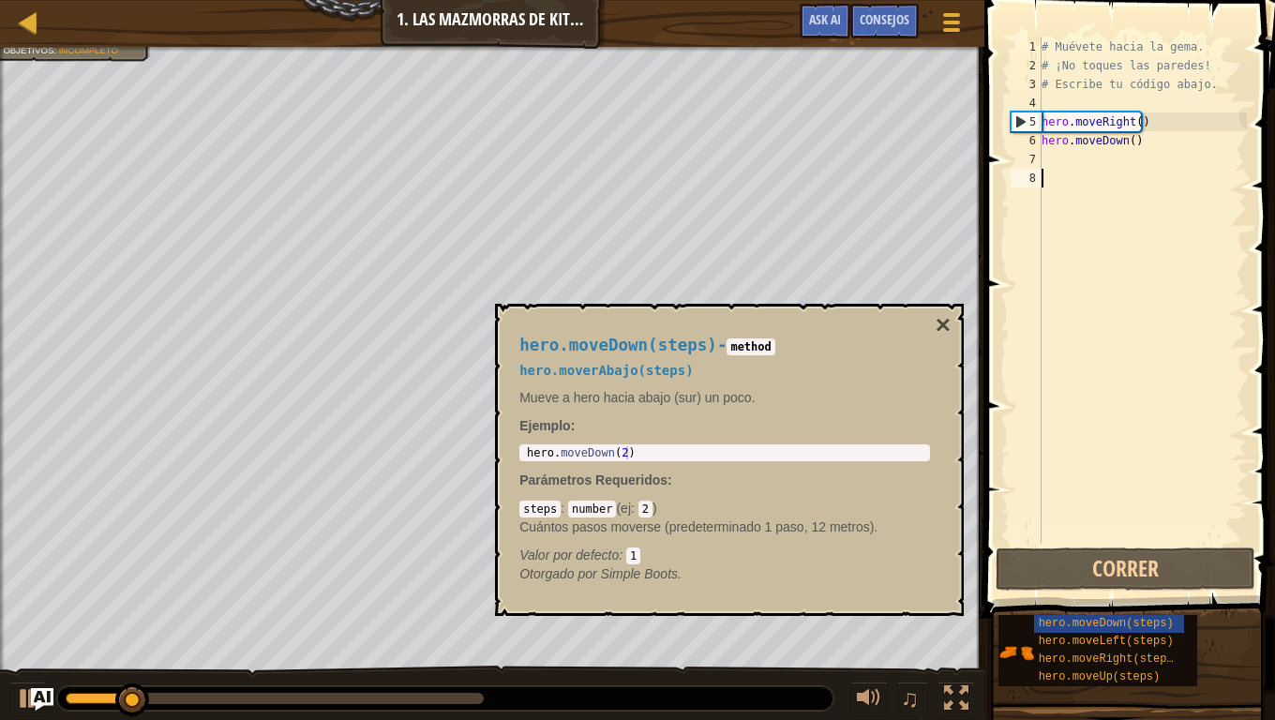
click at [932, 326] on div "hero.moveDown(steps) - method hero.moverAbajo(steps) Mueve a hero hacia abajo (…" at bounding box center [724, 460] width 437 height 282
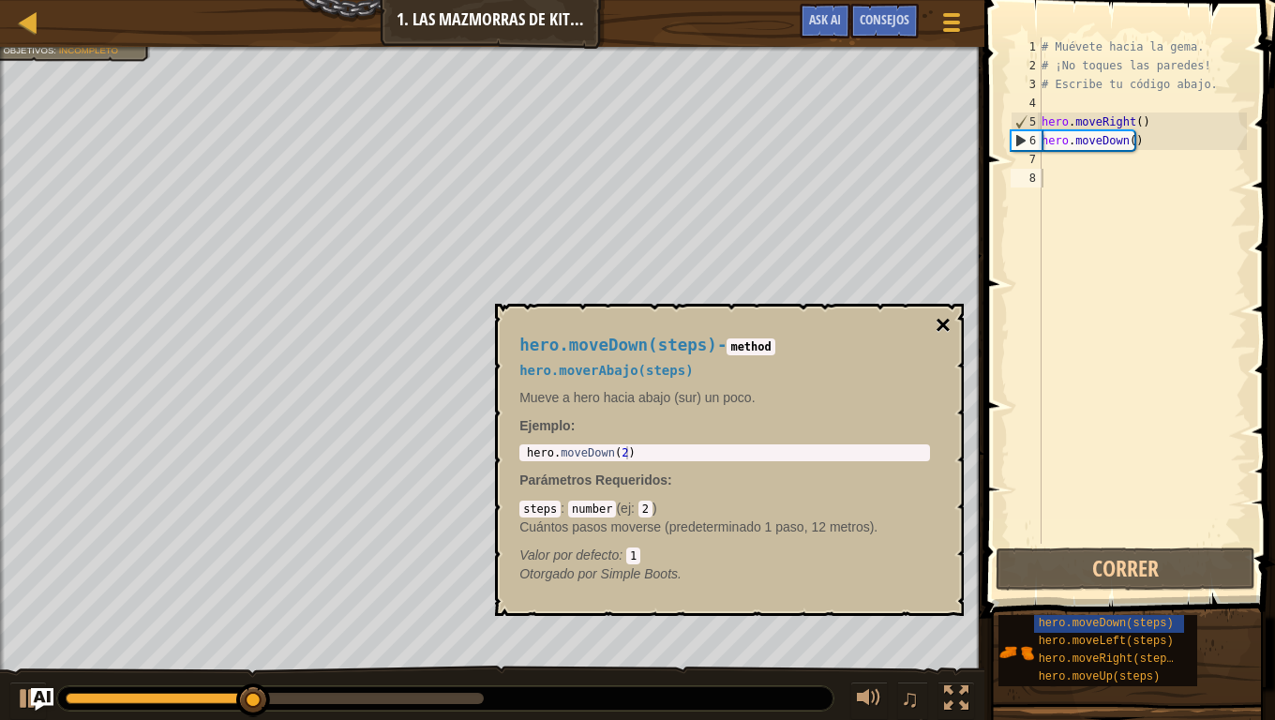
click at [941, 330] on button "×" at bounding box center [943, 325] width 15 height 26
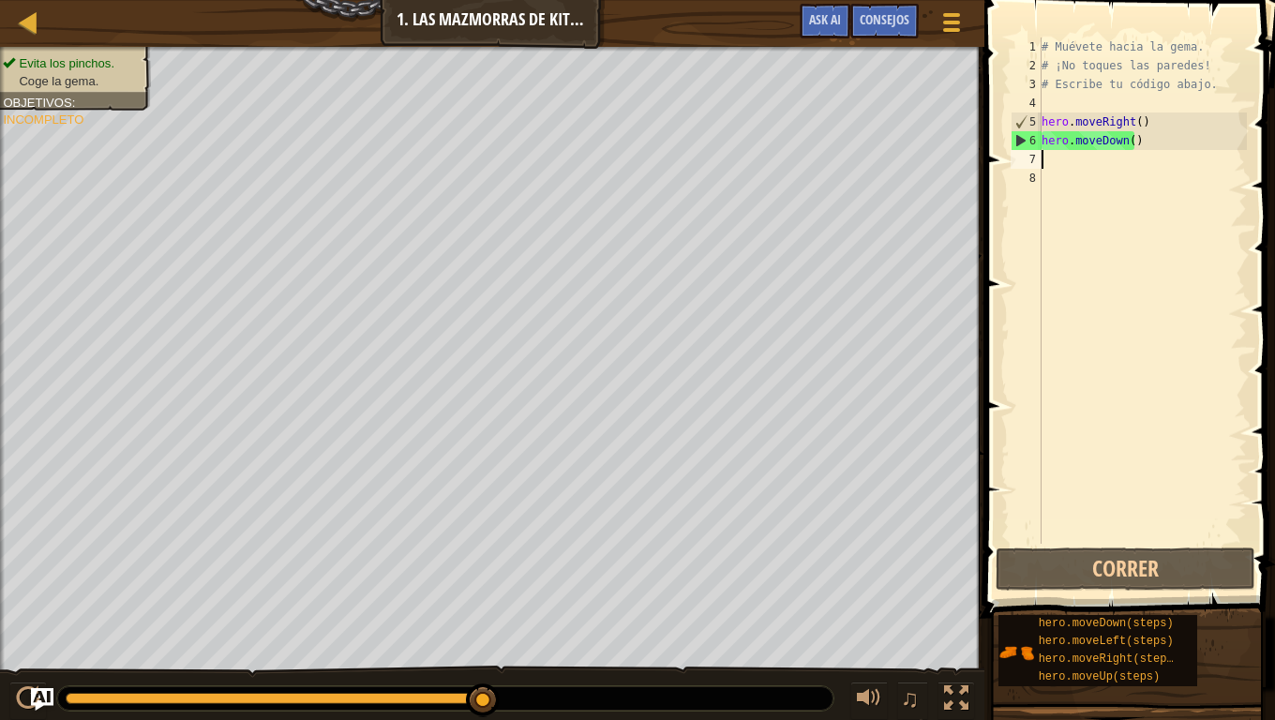
click at [1056, 162] on div "# Muévete hacia la gema. # ¡No toques las paredes! # Escribe tu código abajo. h…" at bounding box center [1142, 310] width 209 height 544
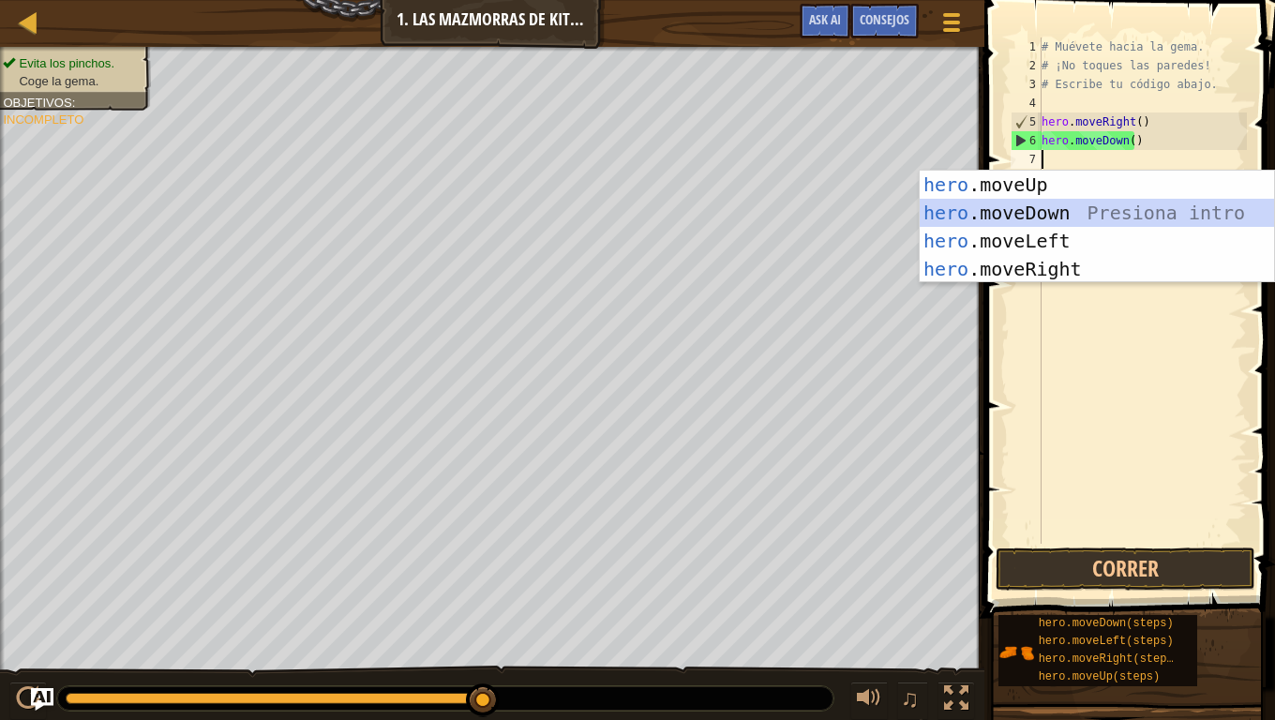
scroll to position [8, 0]
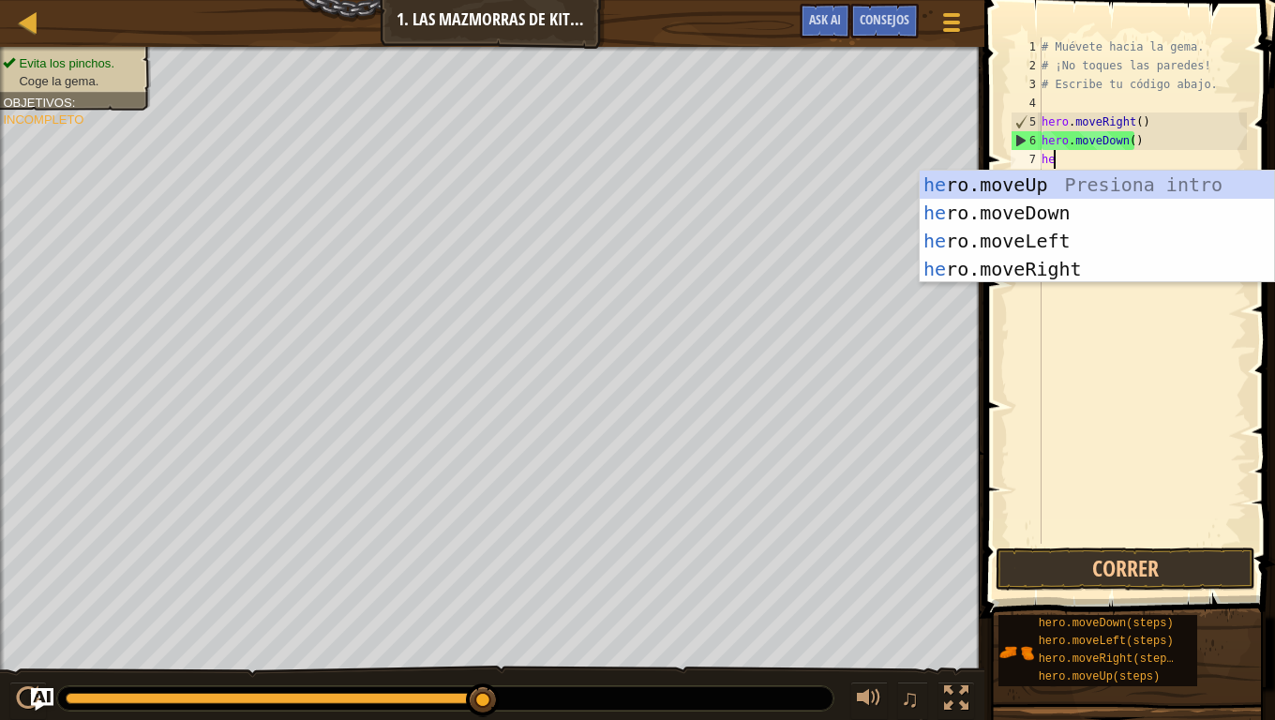
type textarea "her"
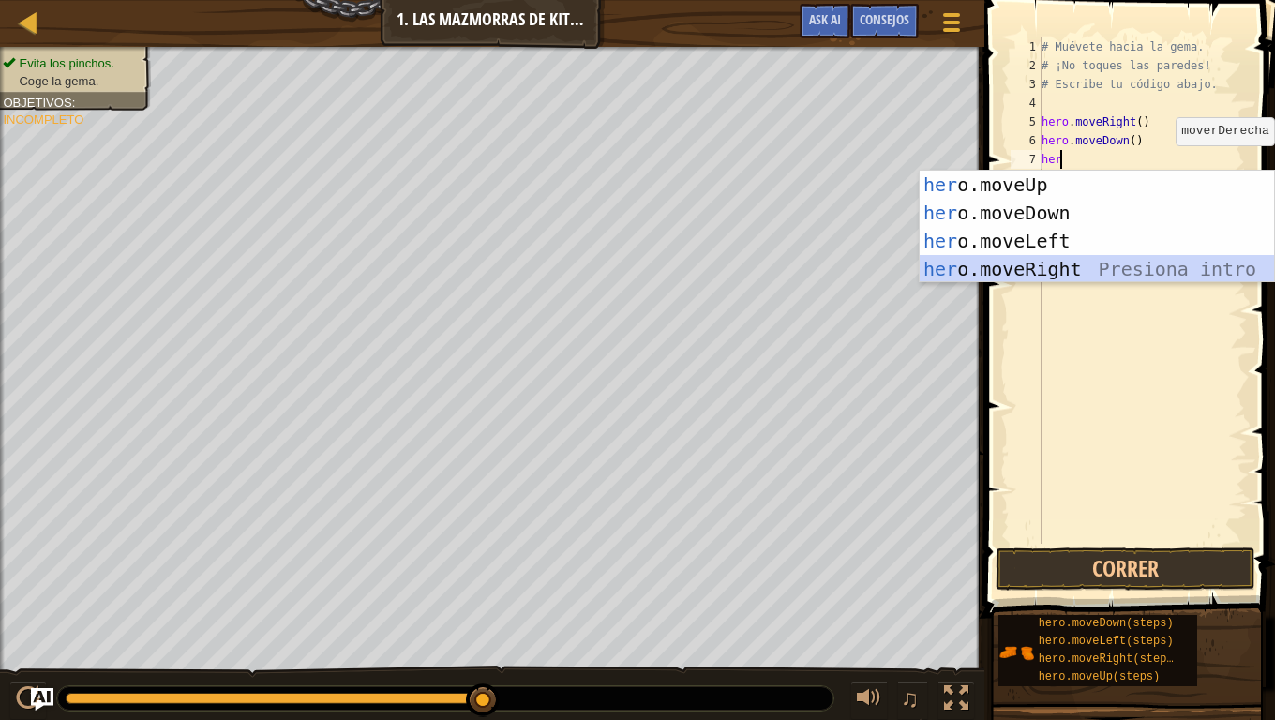
click at [1067, 274] on div "her o.moveUp Presiona intro her o.moveDown Presiona intro her o.moveLeft Presio…" at bounding box center [1097, 255] width 354 height 169
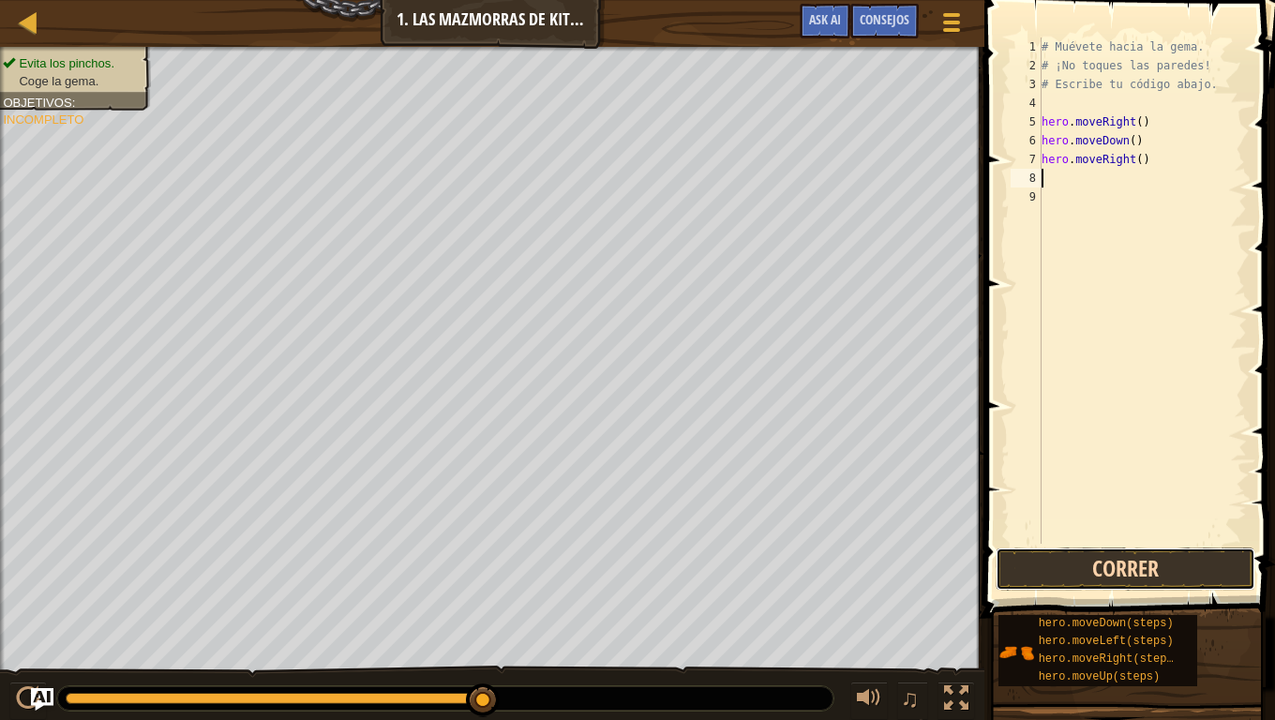
click at [1117, 590] on button "Correr" at bounding box center [1126, 569] width 260 height 43
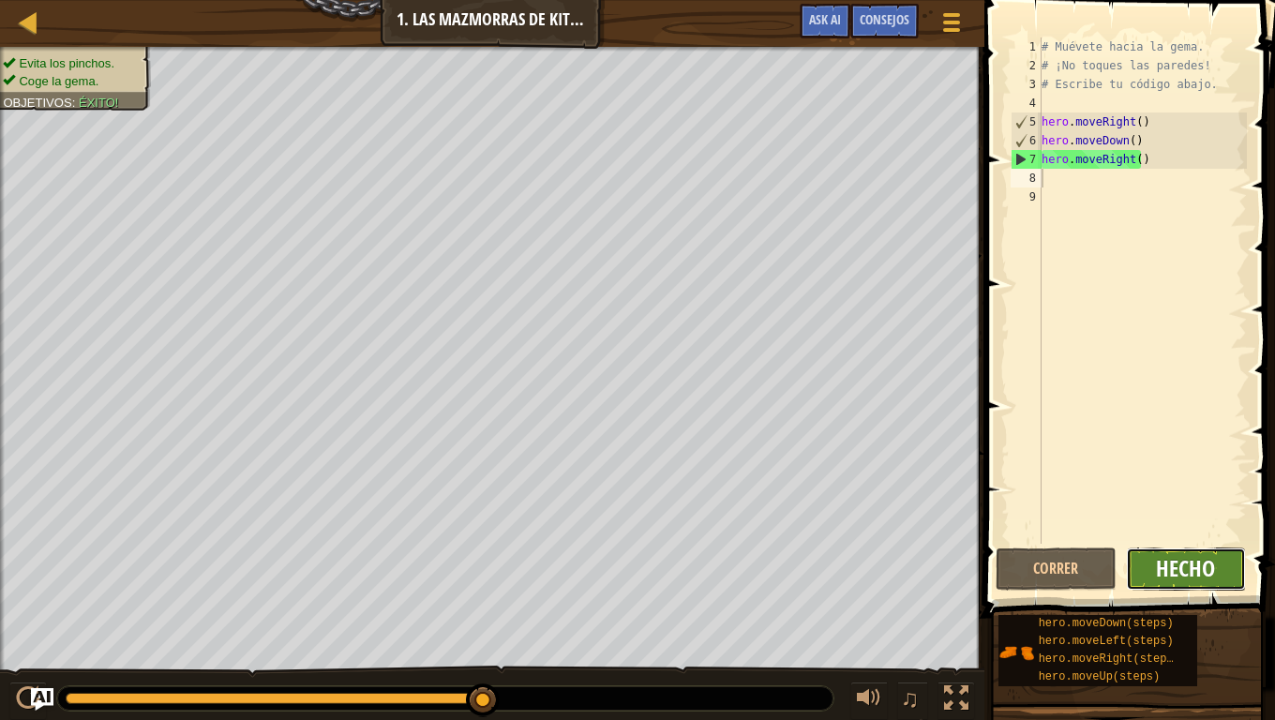
click at [1161, 571] on span "Hecho" at bounding box center [1185, 568] width 59 height 30
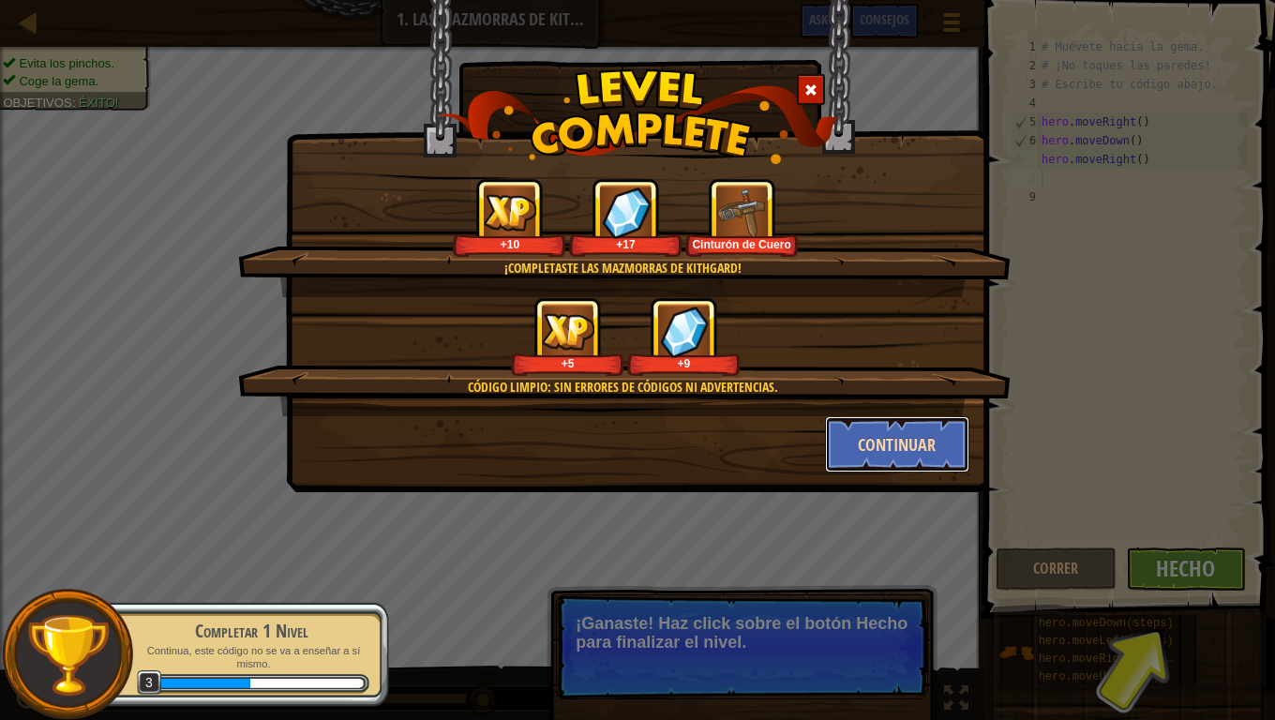
click at [894, 433] on button "Continuar" at bounding box center [897, 444] width 145 height 56
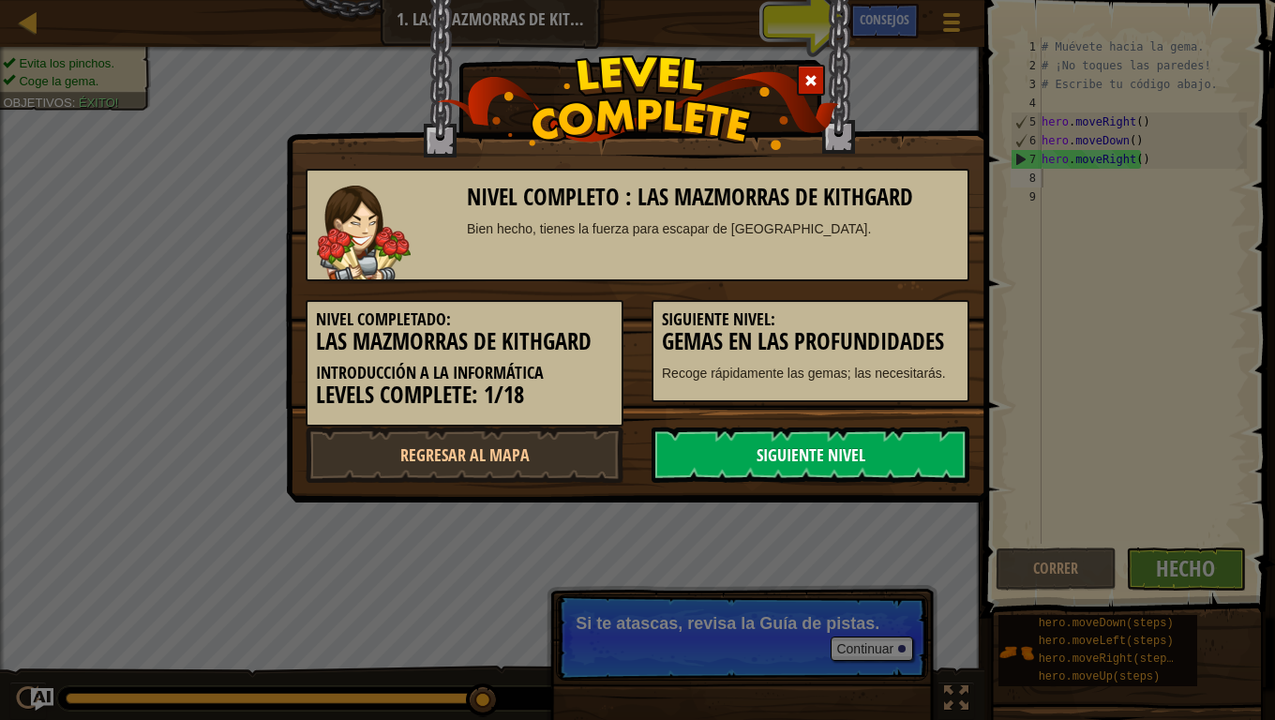
click at [910, 463] on link "Siguiente nivel" at bounding box center [811, 455] width 318 height 56
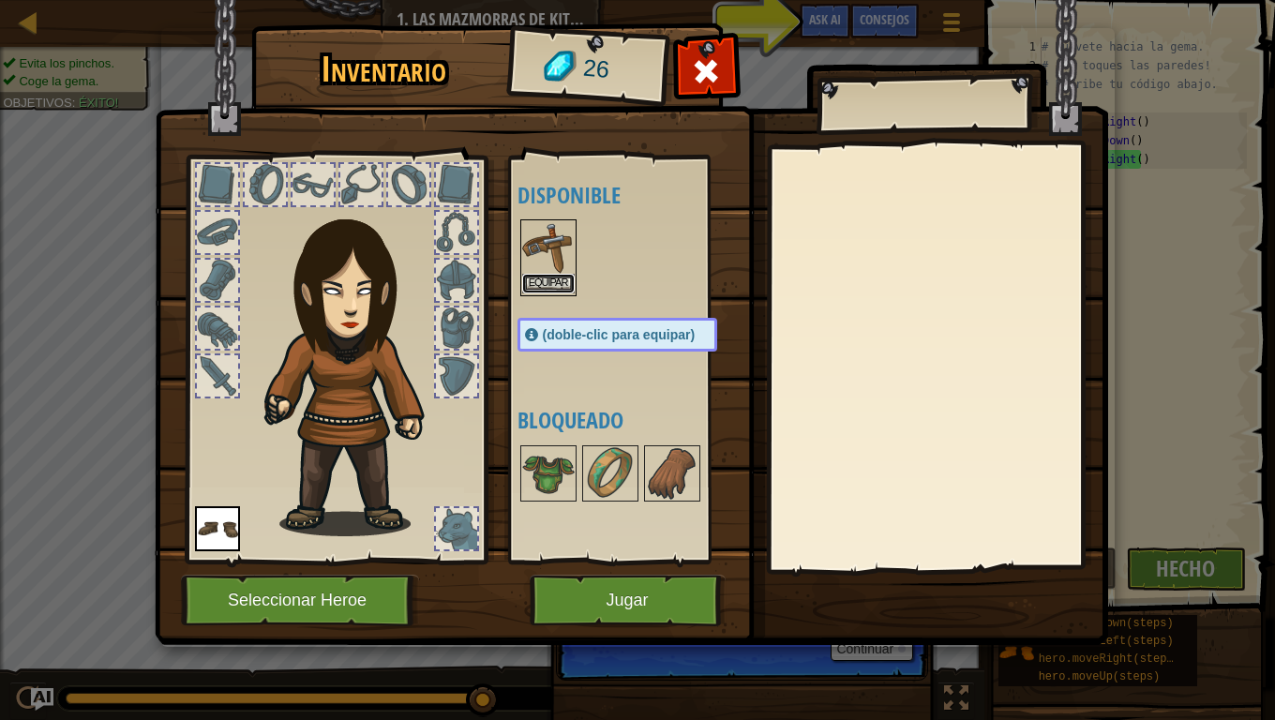
click at [540, 279] on button "Equipar" at bounding box center [548, 284] width 53 height 20
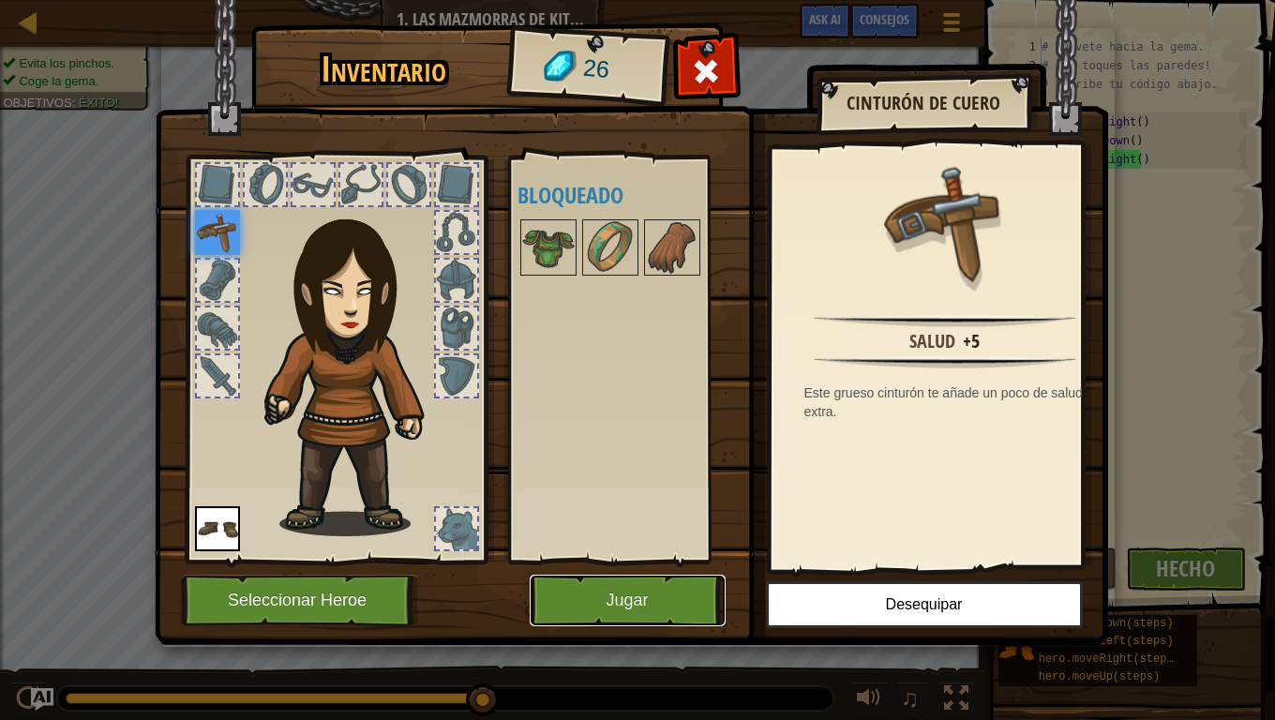
click at [564, 582] on button "Jugar" at bounding box center [628, 601] width 196 height 52
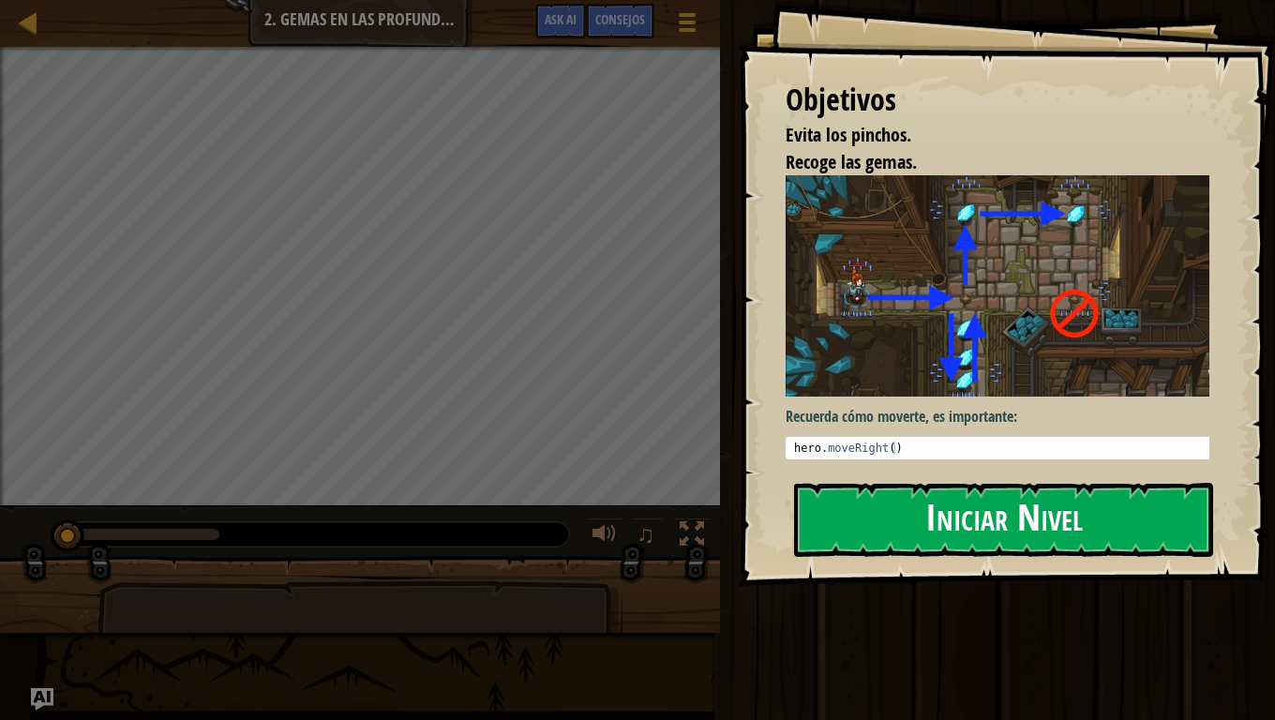
click at [847, 509] on button "Iniciar Nivel" at bounding box center [1003, 520] width 419 height 74
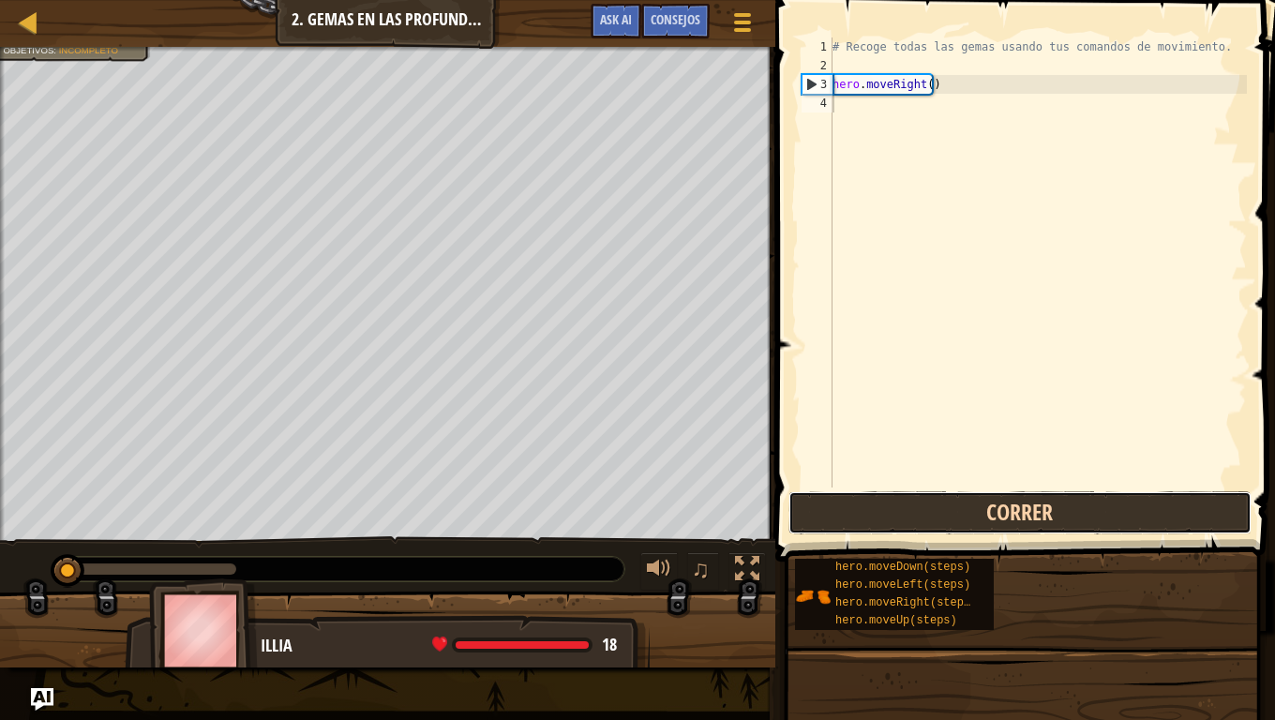
click at [941, 518] on button "Correr" at bounding box center [1020, 512] width 463 height 43
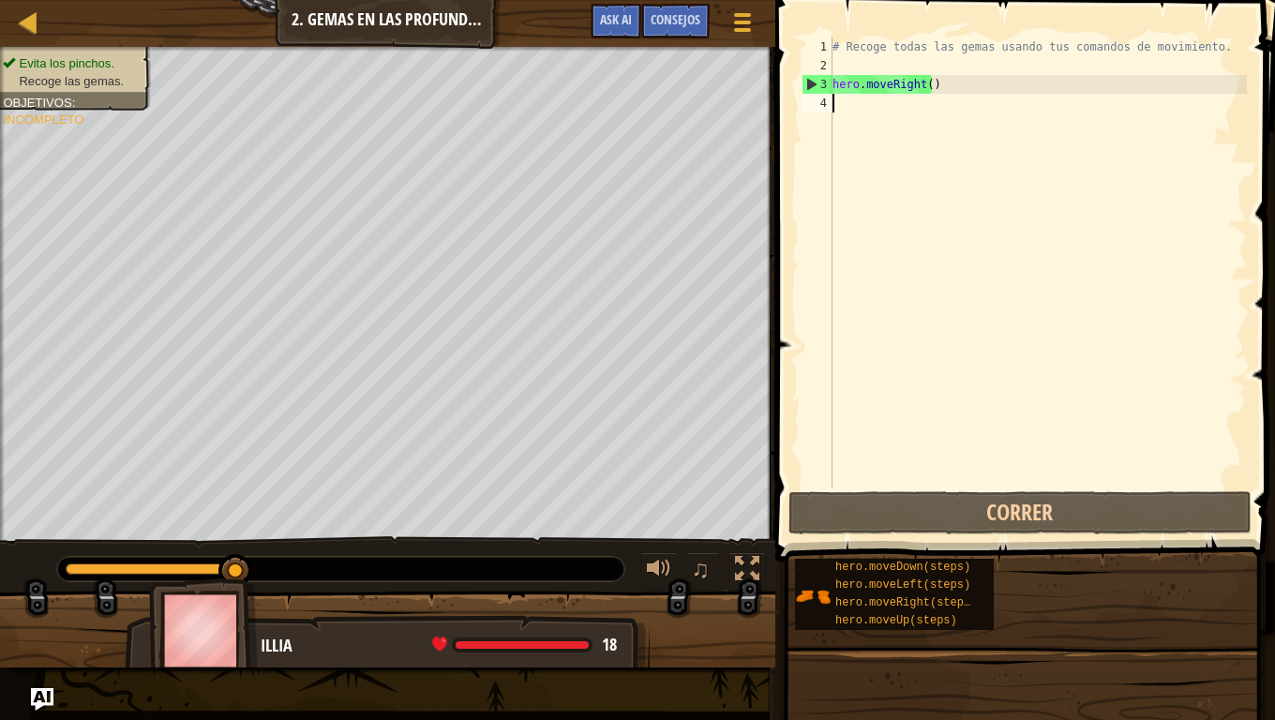
scroll to position [8, 0]
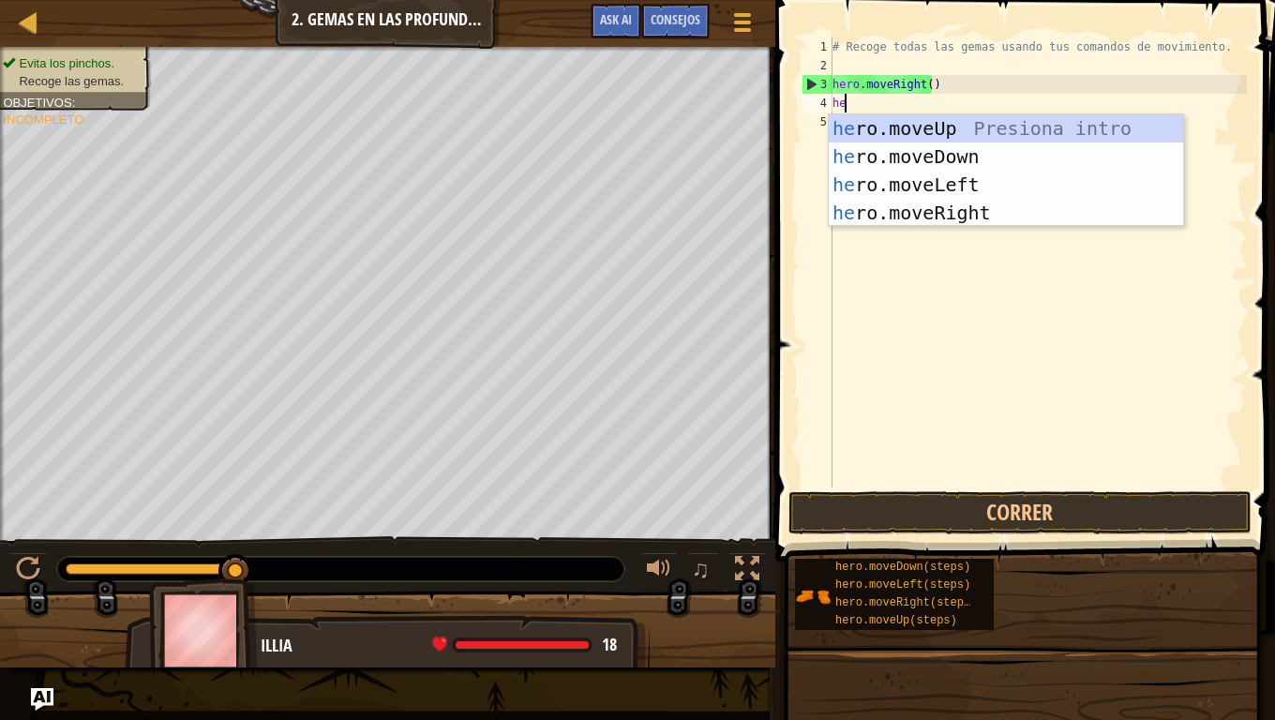
type textarea "her"
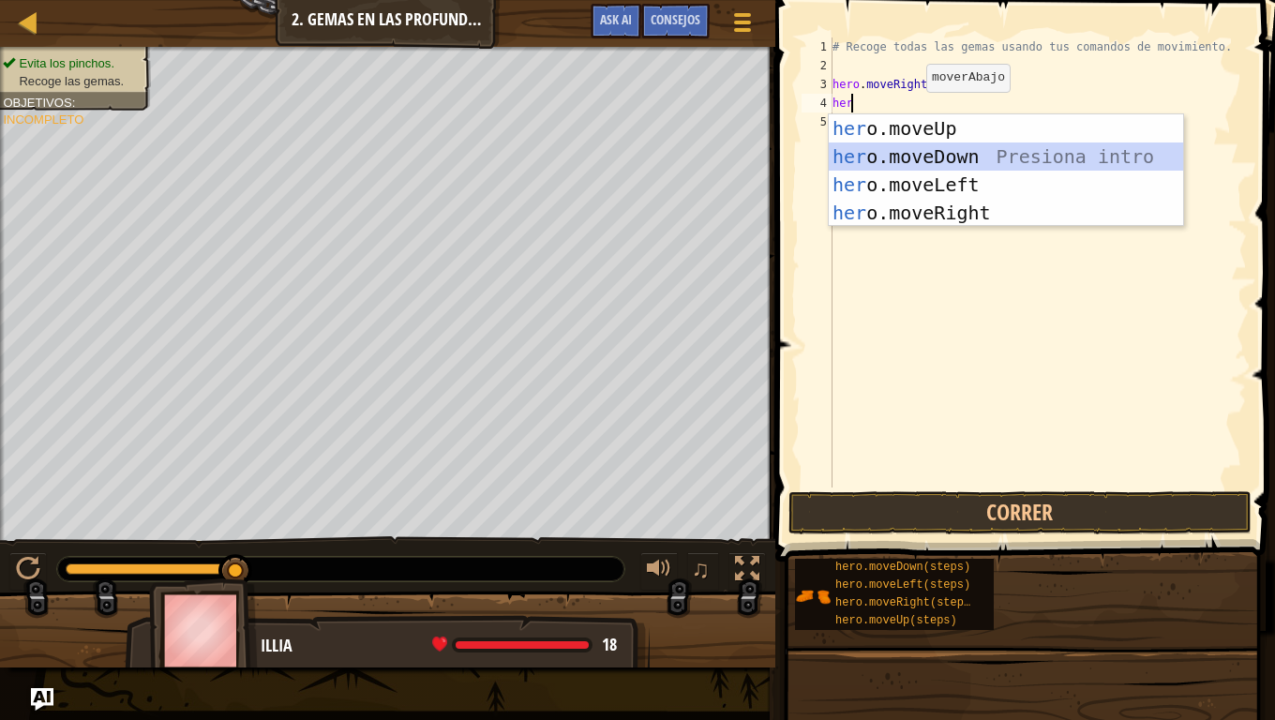
click at [928, 164] on div "her o.moveUp Presiona intro her o.moveDown Presiona intro her o.moveLeft Presio…" at bounding box center [1006, 198] width 354 height 169
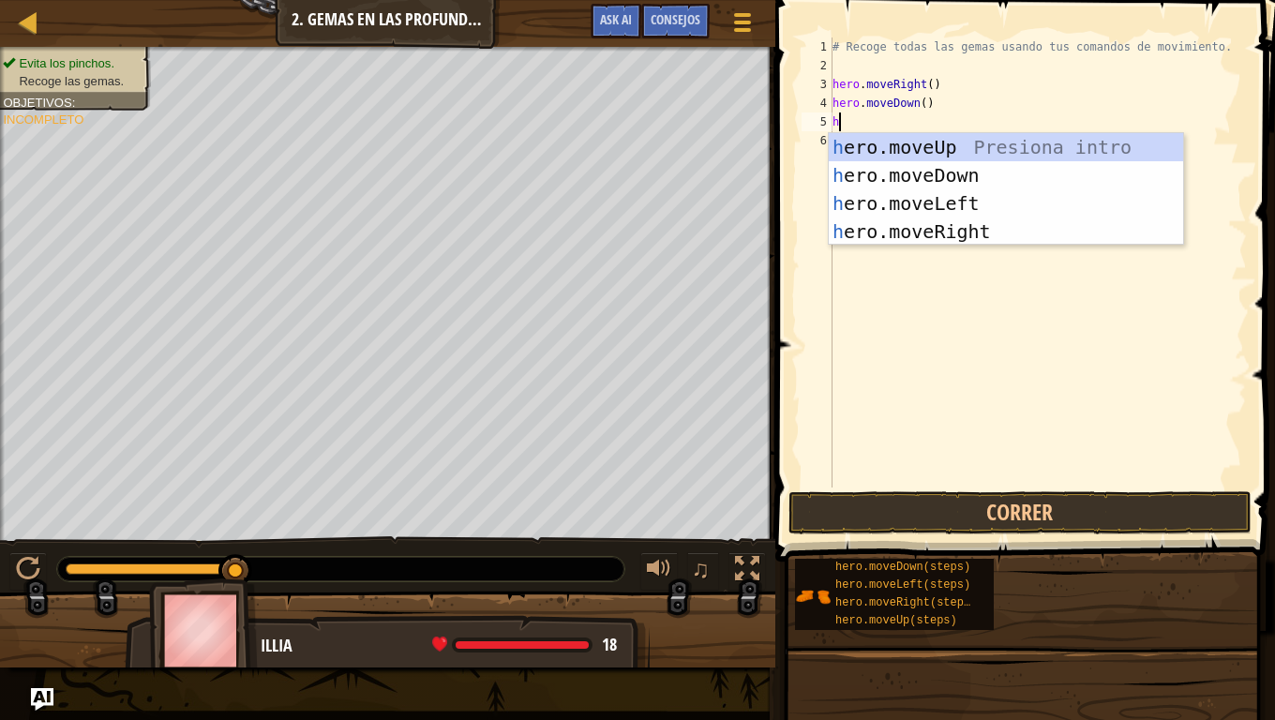
scroll to position [8, 0]
type textarea "her"
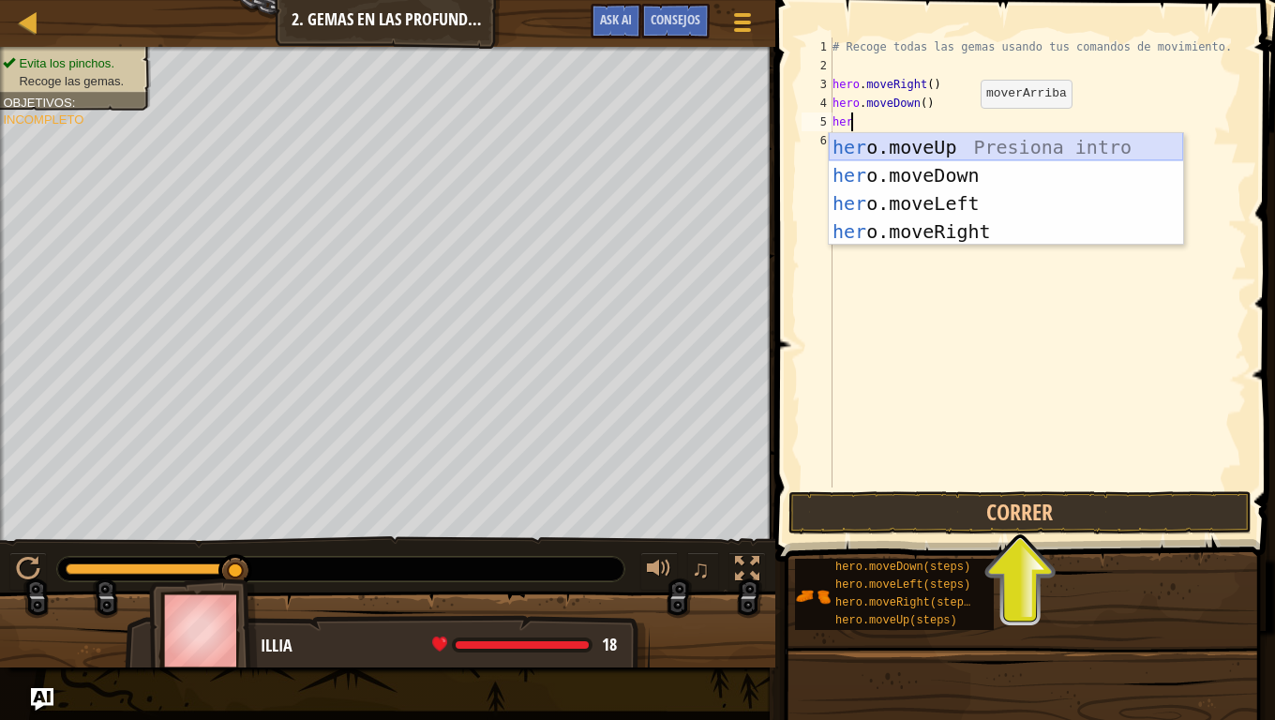
click at [944, 150] on div "her o.moveUp Presiona intro her o.moveDown Presiona intro her o.moveLeft Presio…" at bounding box center [1006, 217] width 354 height 169
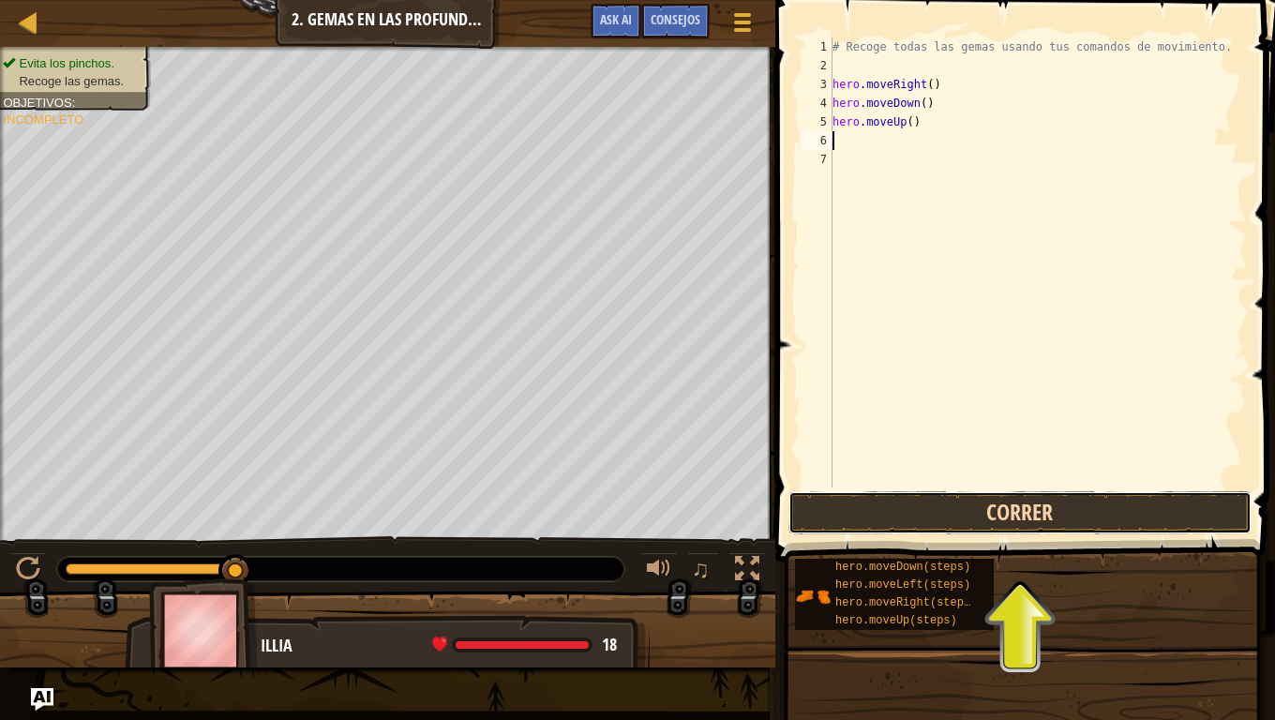
click at [1000, 528] on button "Correr" at bounding box center [1020, 512] width 463 height 43
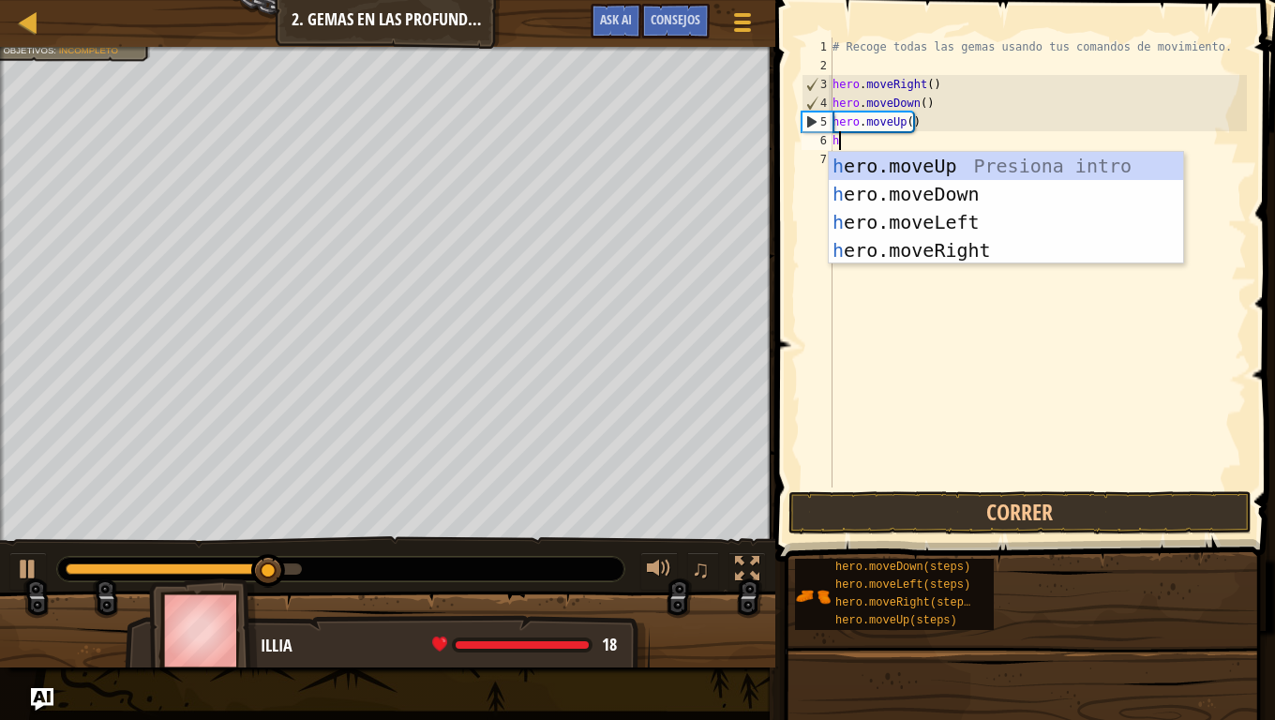
scroll to position [8, 0]
type textarea "her"
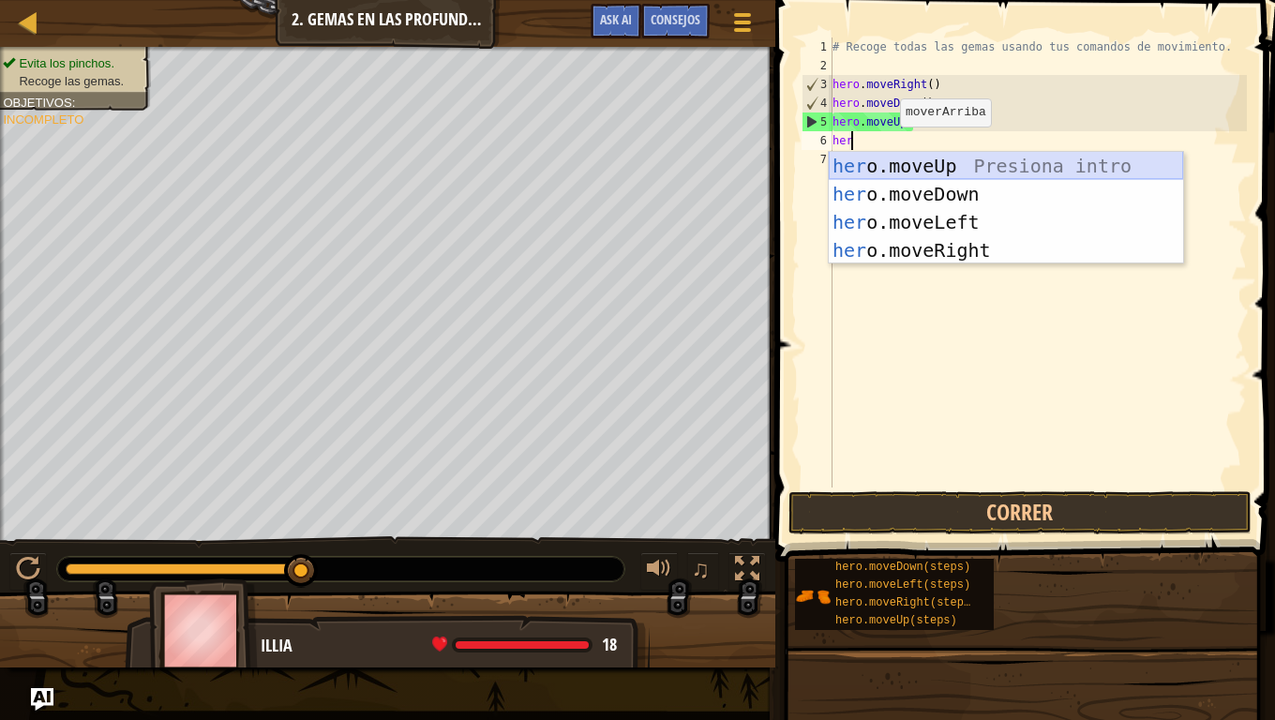
click at [933, 161] on div "her o.moveUp Presiona intro her o.moveDown Presiona intro her o.moveLeft Presio…" at bounding box center [1006, 236] width 354 height 169
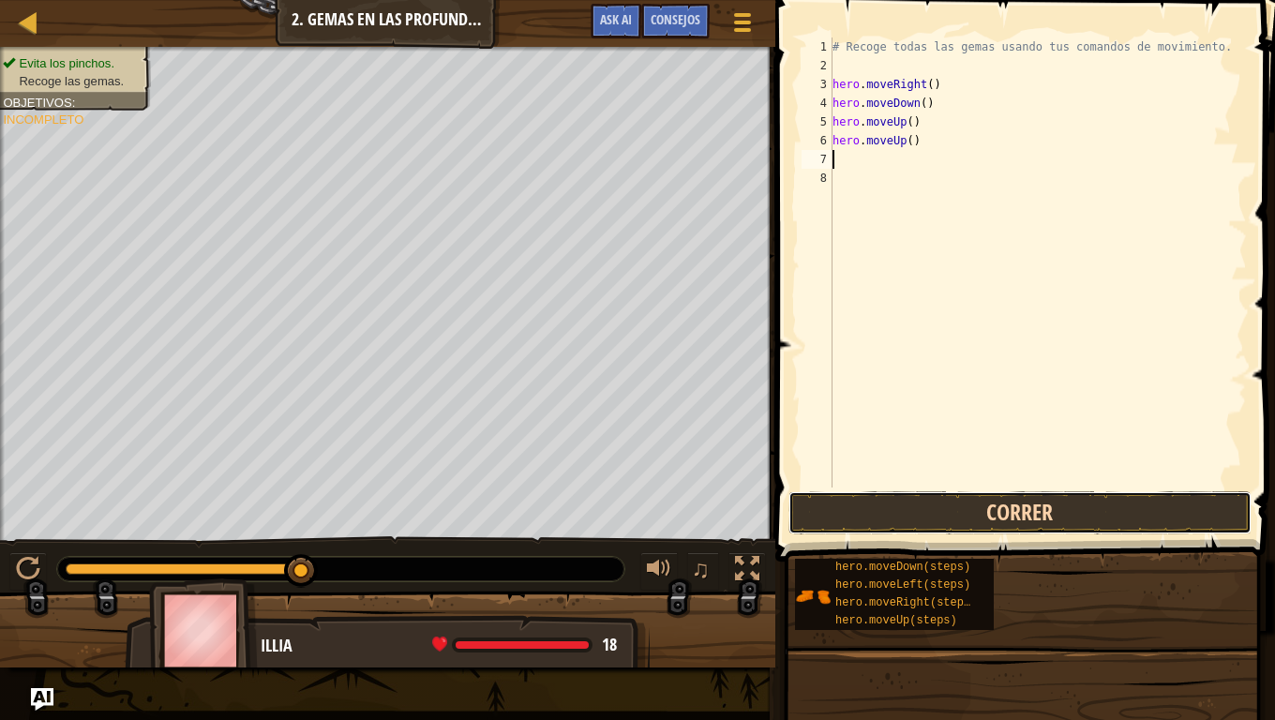
click at [1090, 521] on button "Correr" at bounding box center [1020, 512] width 463 height 43
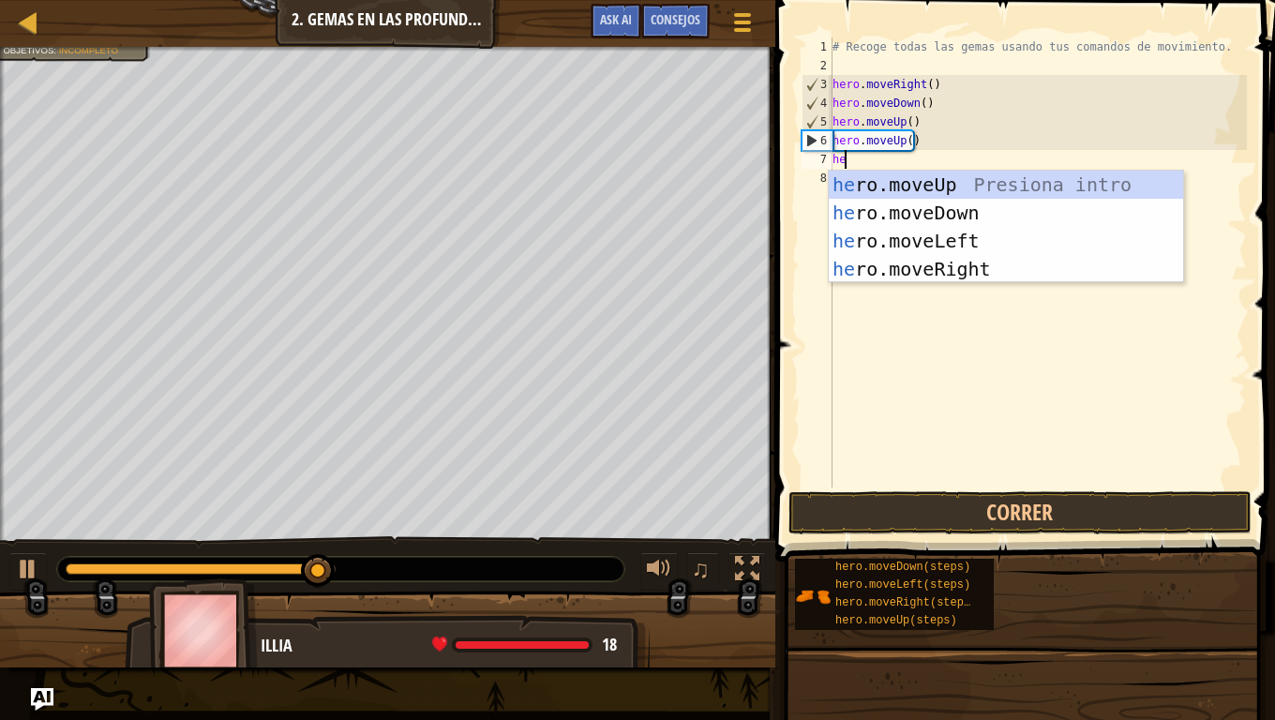
type textarea "hero"
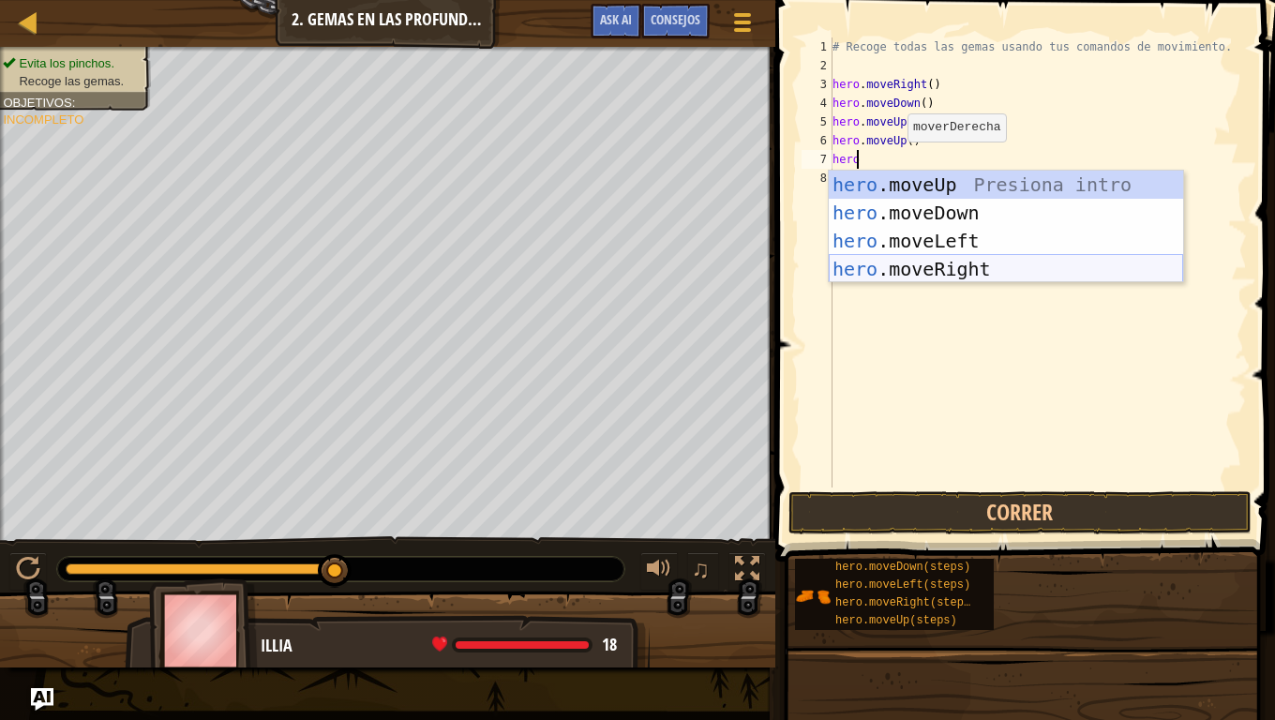
click at [944, 266] on div "hero .moveUp Presiona intro hero .moveDown Presiona intro hero .moveLeft Presio…" at bounding box center [1006, 255] width 354 height 169
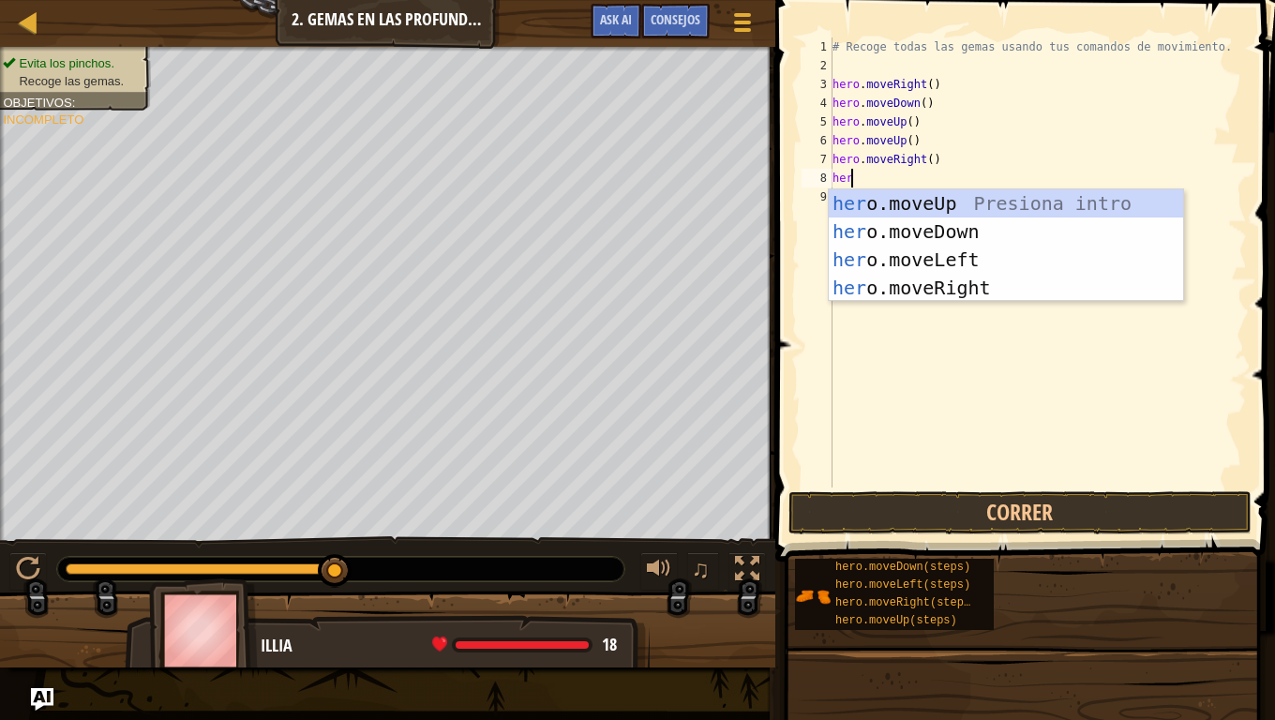
type textarea "hero"
click at [1042, 225] on div "hero .moveUp Presiona intro hero .moveDown Presiona intro hero .moveLeft Presio…" at bounding box center [1006, 273] width 354 height 169
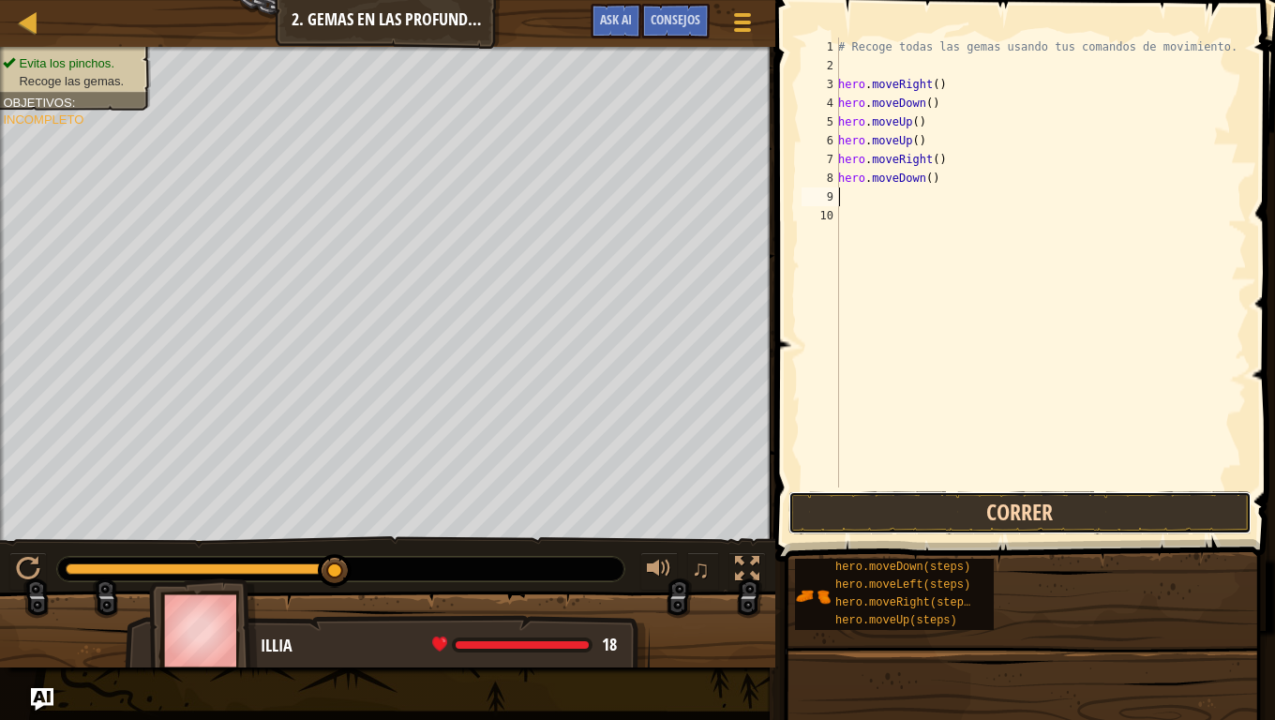
click at [992, 517] on button "Correr" at bounding box center [1020, 512] width 463 height 43
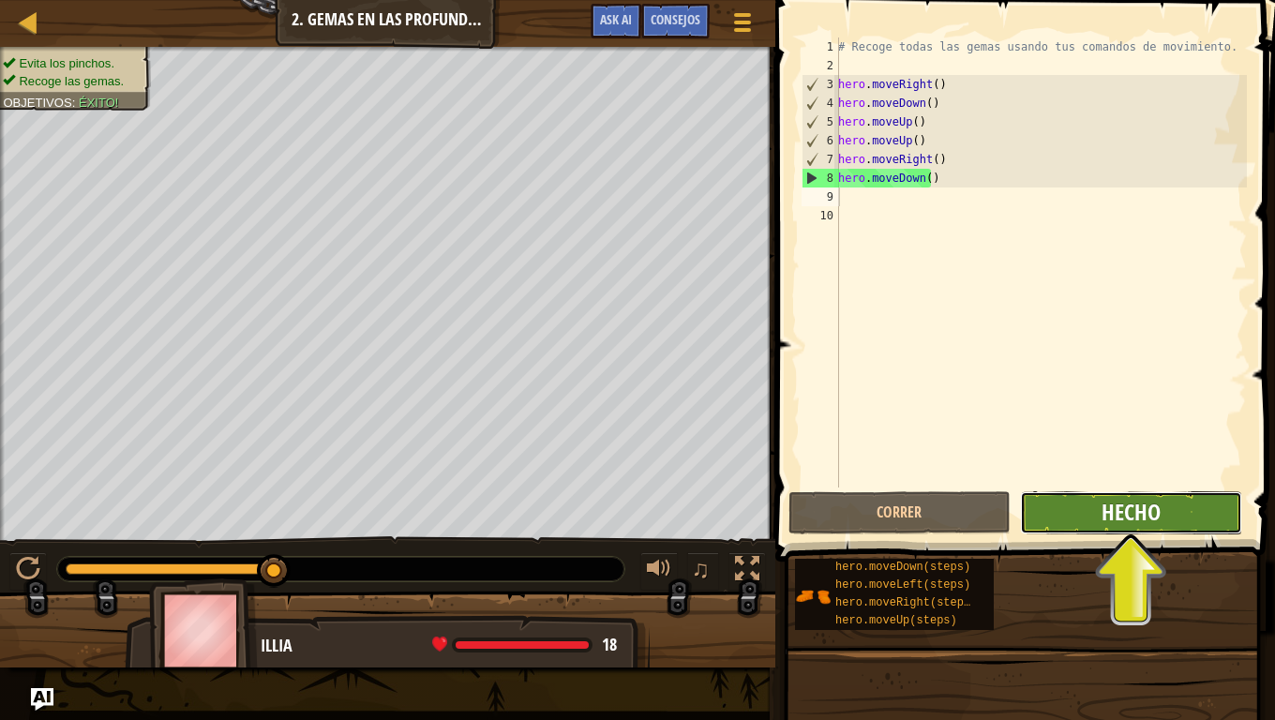
click at [1137, 517] on span "Hecho" at bounding box center [1131, 512] width 59 height 30
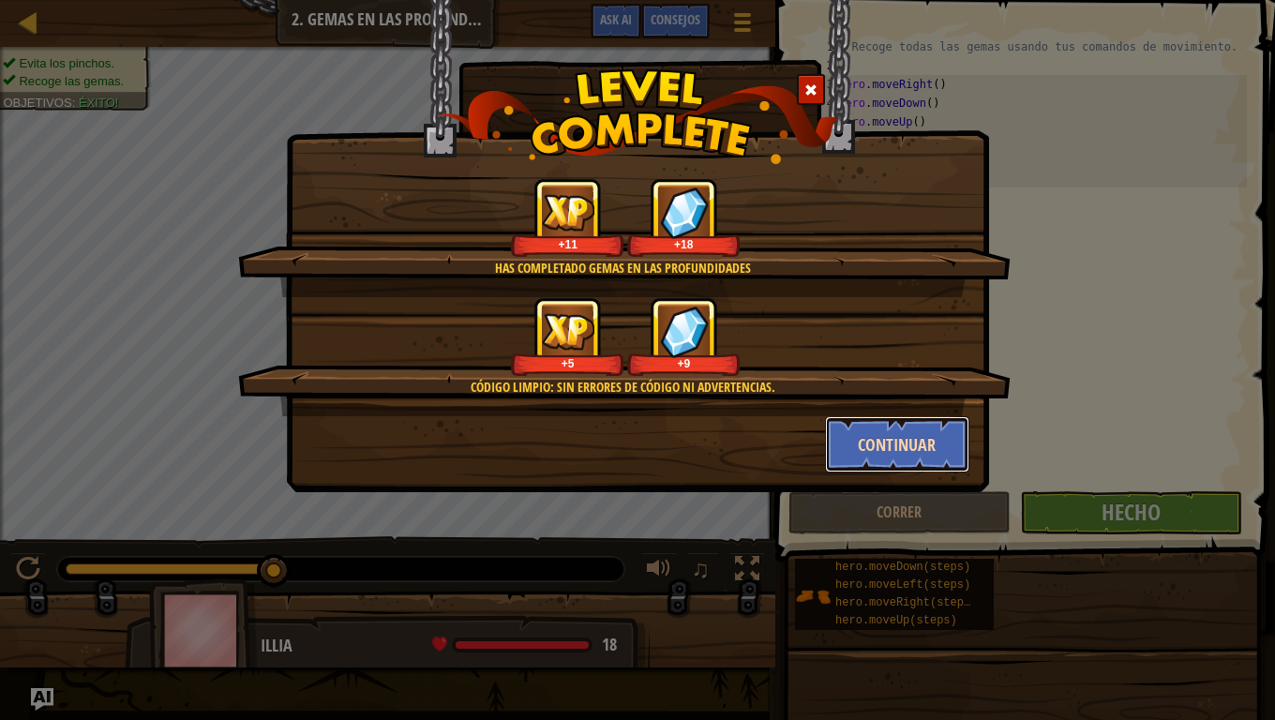
click at [927, 444] on button "Continuar" at bounding box center [897, 444] width 145 height 56
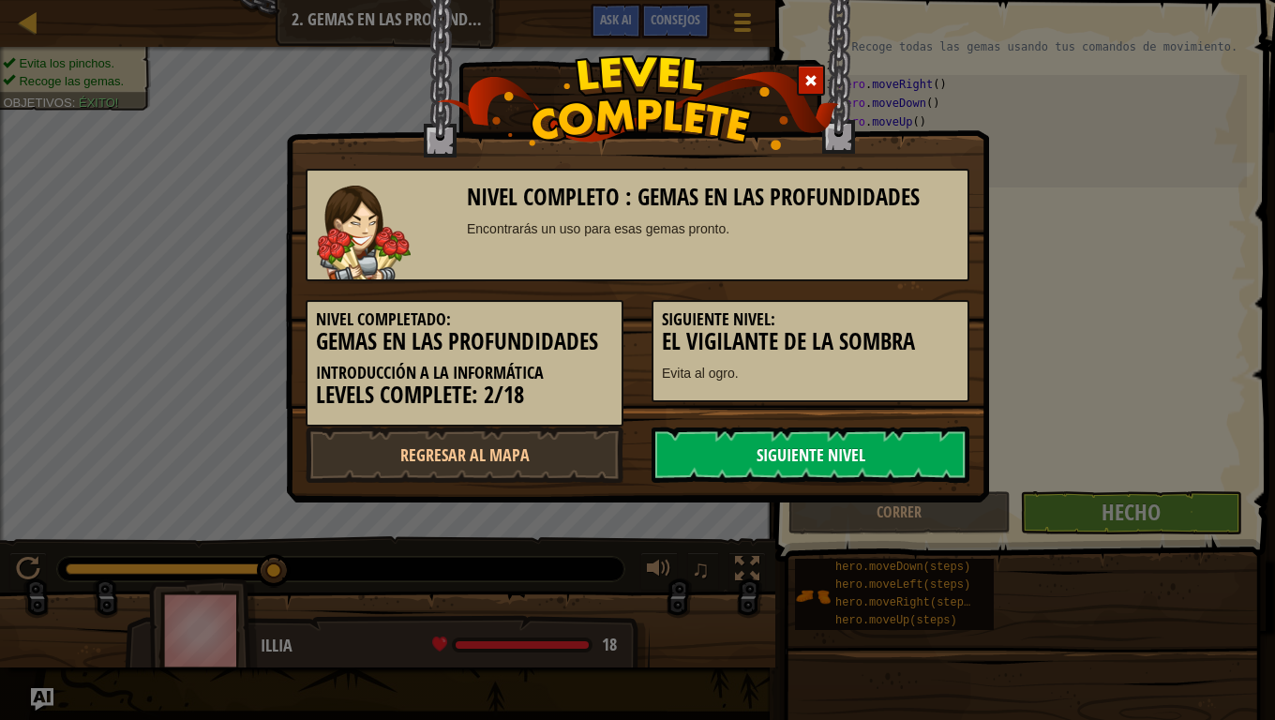
click at [790, 439] on link "Siguiente nivel" at bounding box center [811, 455] width 318 height 56
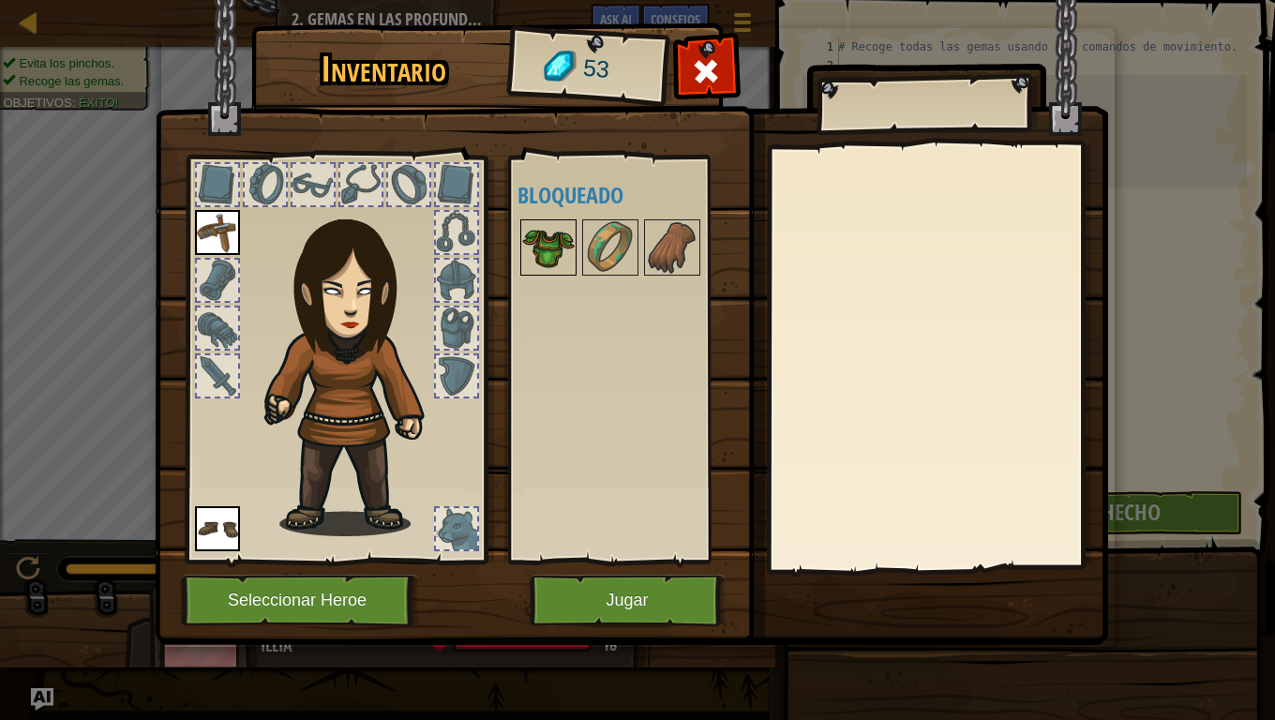
click at [542, 251] on img at bounding box center [548, 247] width 53 height 53
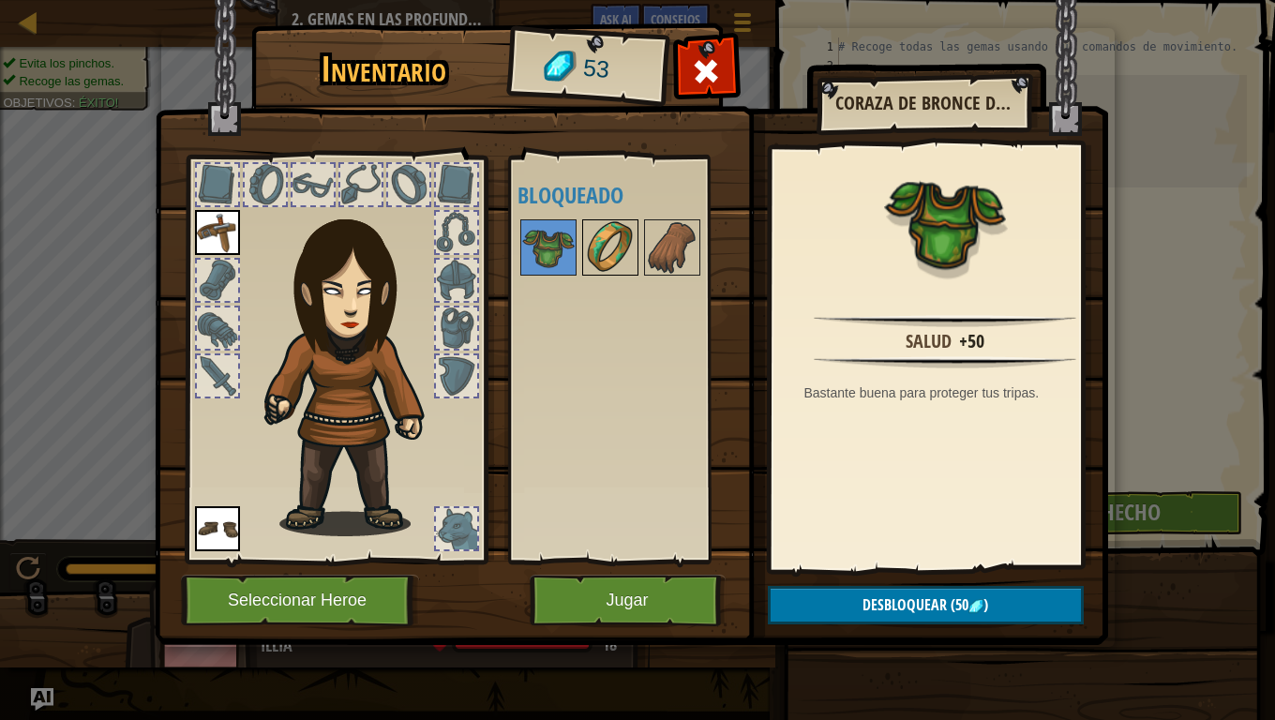
drag, startPoint x: 599, startPoint y: 252, endPoint x: 609, endPoint y: 253, distance: 10.4
click at [609, 253] on img at bounding box center [610, 247] width 53 height 53
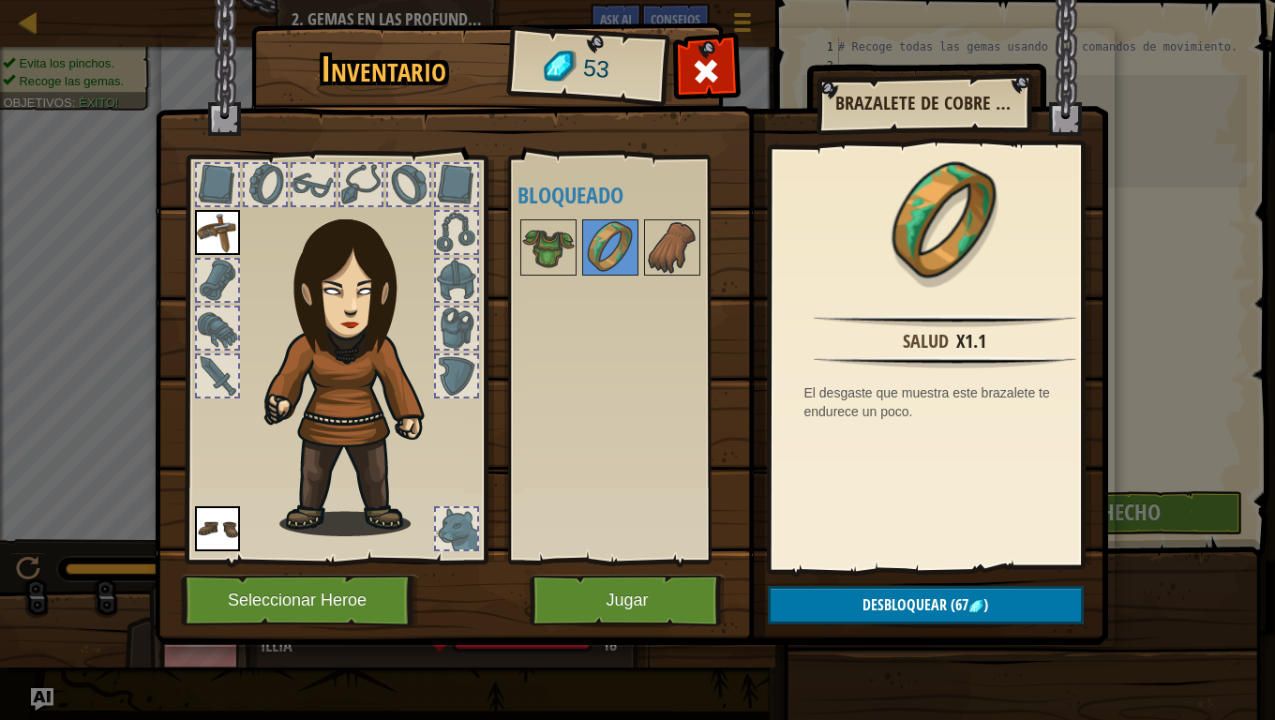
click at [643, 264] on div at bounding box center [636, 248] width 237 height 62
click at [659, 266] on img at bounding box center [672, 247] width 53 height 53
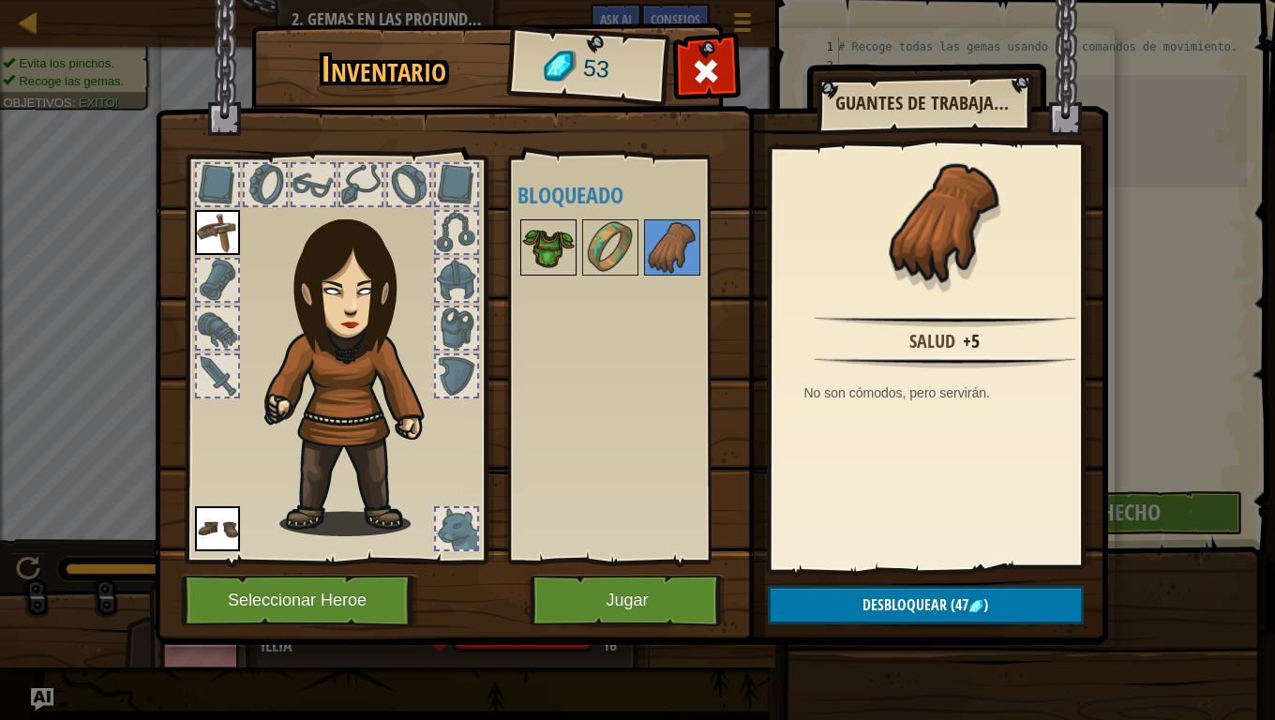
click at [549, 233] on img at bounding box center [548, 247] width 53 height 53
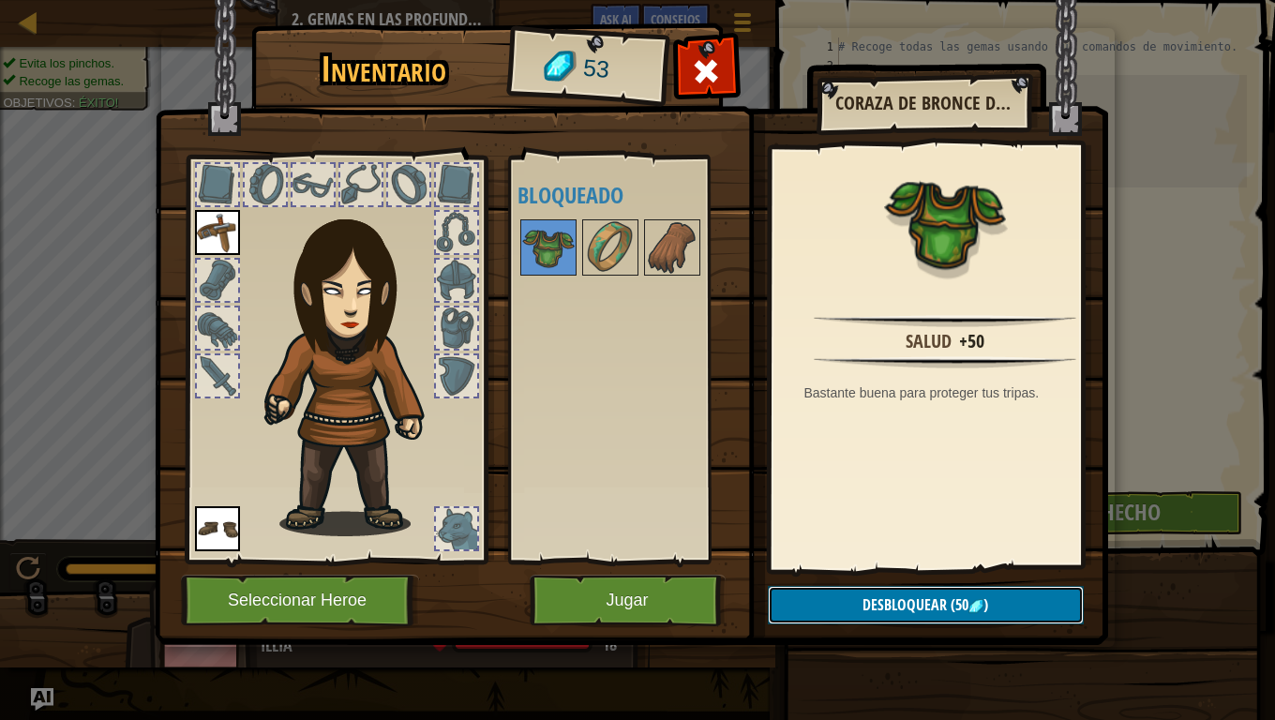
click at [941, 602] on span "Desbloquear" at bounding box center [905, 604] width 84 height 21
click at [902, 602] on button "Confirmar" at bounding box center [926, 605] width 316 height 38
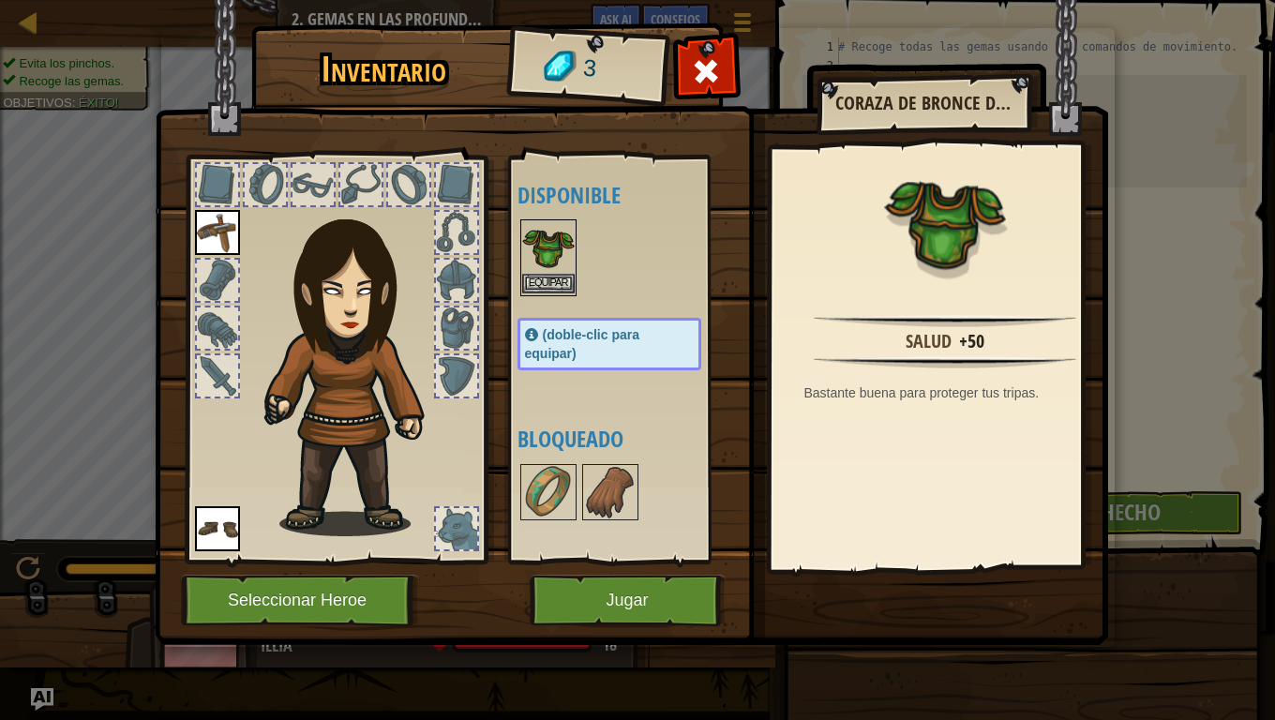
click at [549, 270] on img at bounding box center [548, 247] width 53 height 53
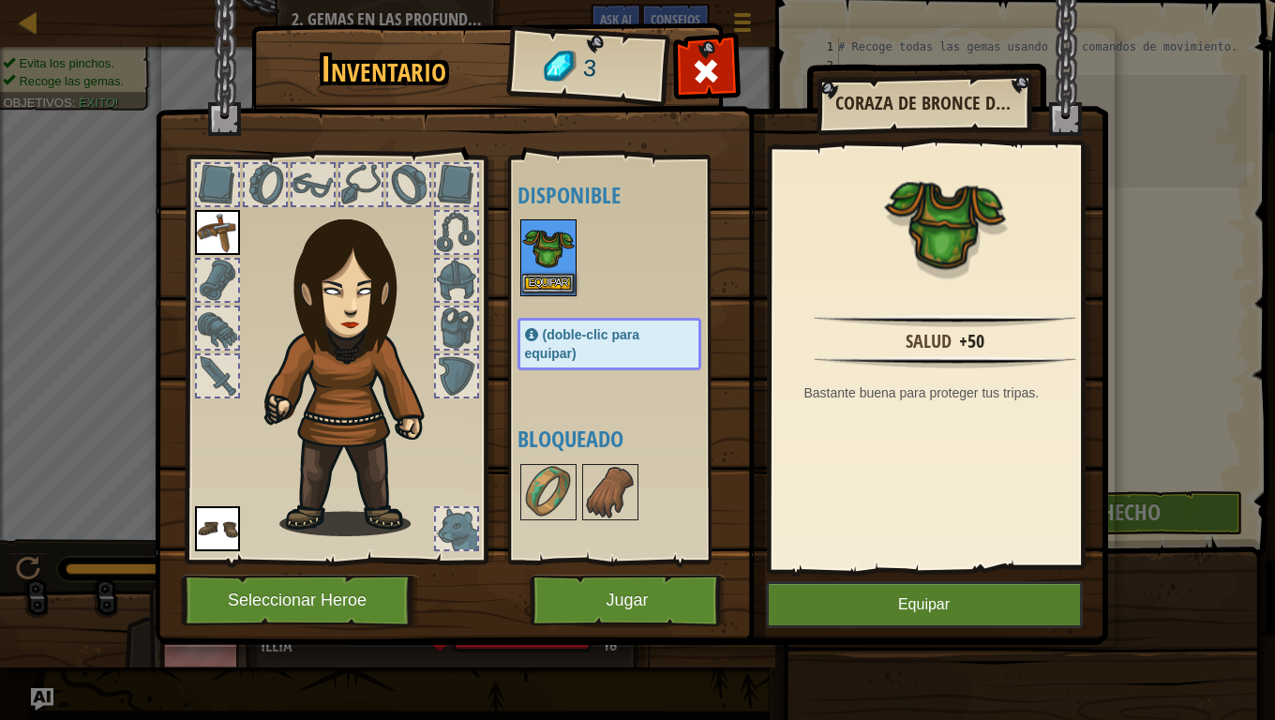
click at [549, 270] on img at bounding box center [548, 247] width 53 height 53
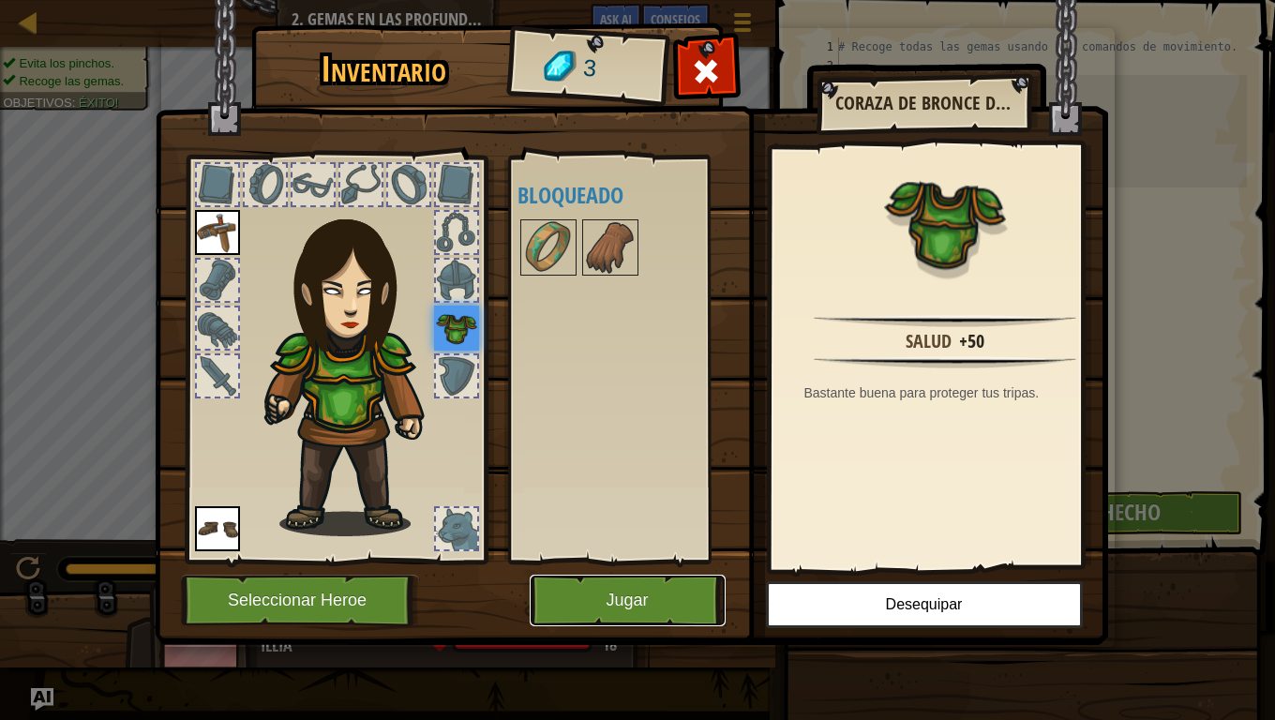
click at [654, 602] on button "Jugar" at bounding box center [628, 601] width 196 height 52
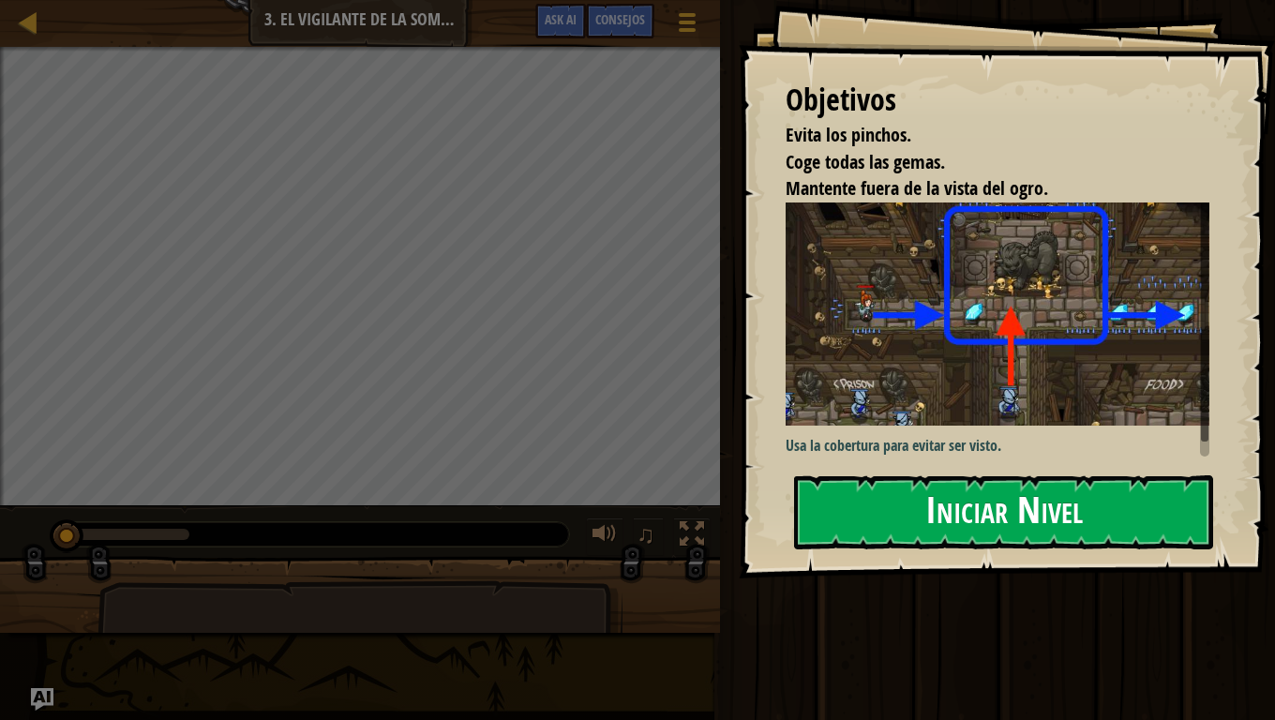
click at [968, 525] on button "Iniciar Nivel" at bounding box center [1003, 512] width 419 height 74
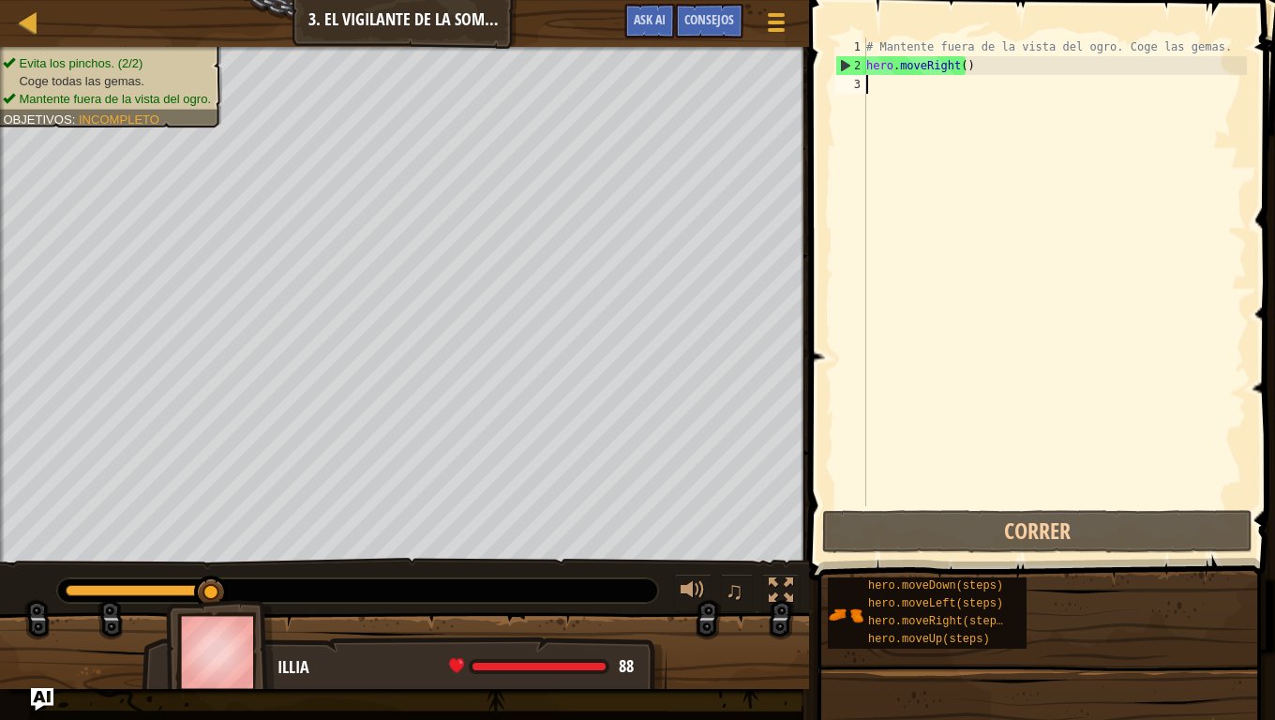
scroll to position [8, 0]
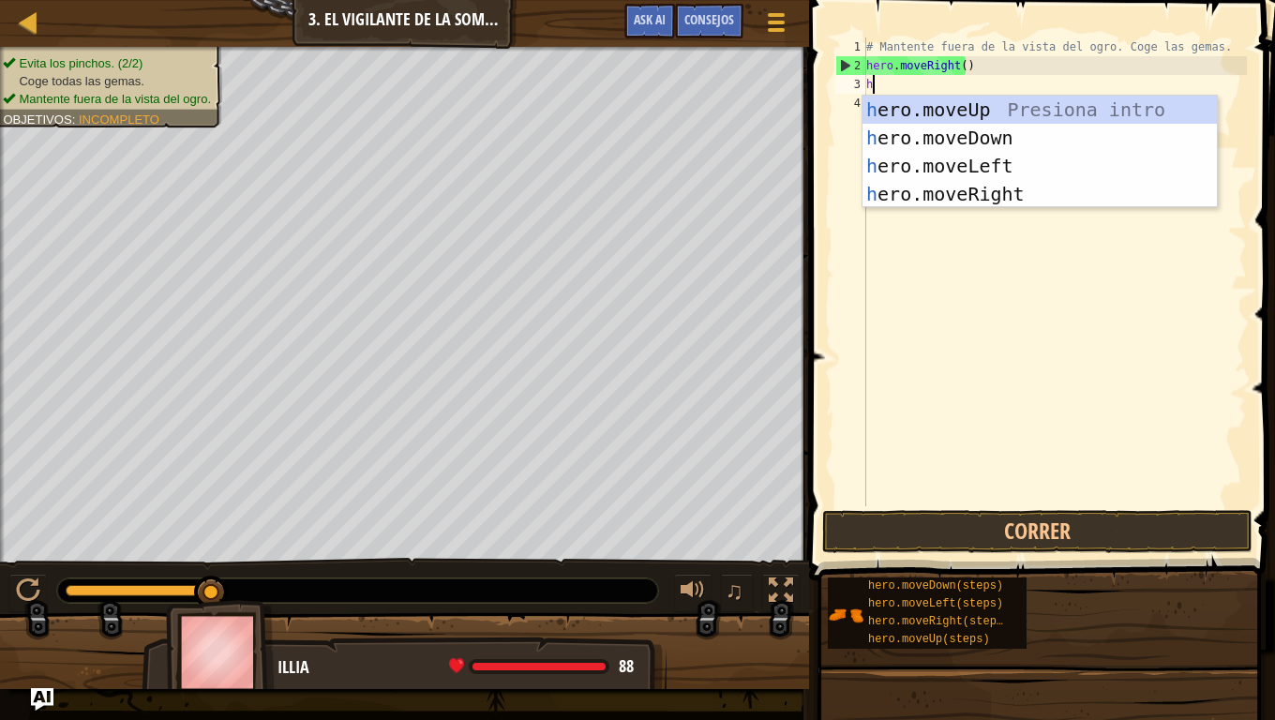
type textarea "her"
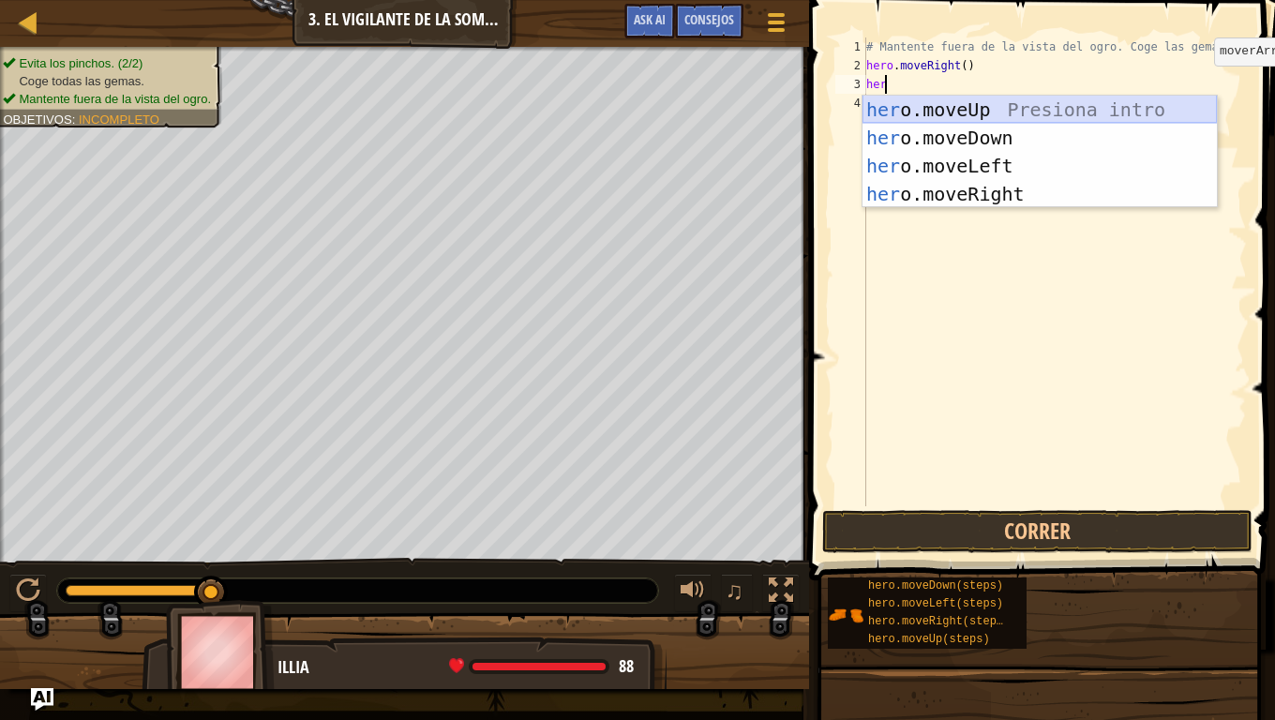
click at [998, 107] on div "her o.moveUp Presiona intro her o.moveDown Presiona intro her o.moveLeft Presio…" at bounding box center [1040, 180] width 354 height 169
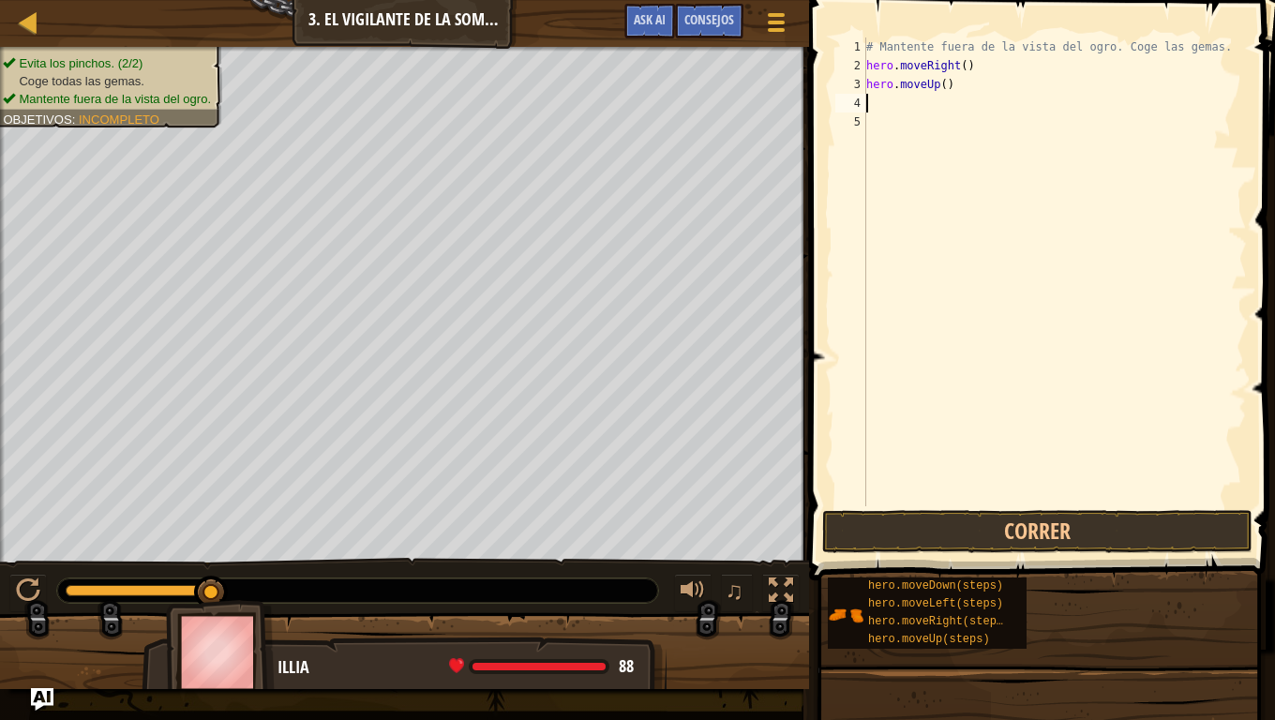
scroll to position [8, 0]
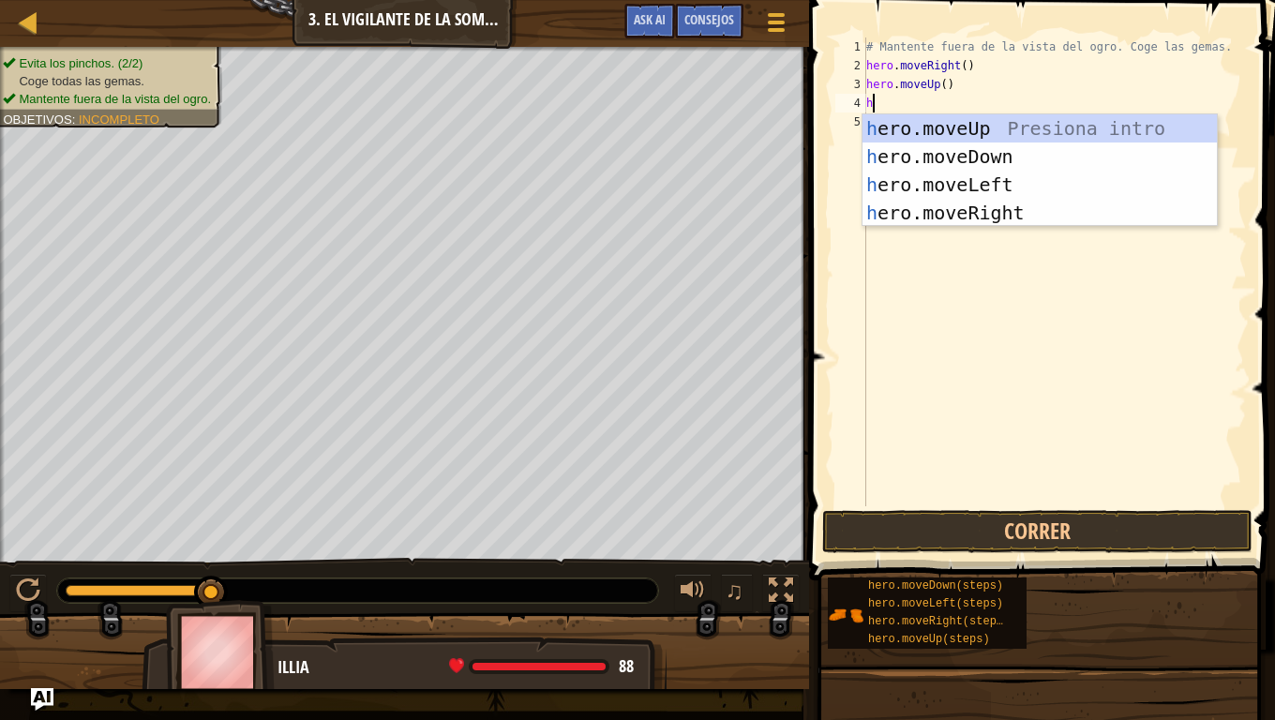
type textarea "he"
click at [1029, 208] on div "he ro.moveUp Presiona intro he ro.moveDown Presiona intro he ro.moveLeft Presio…" at bounding box center [1040, 198] width 354 height 169
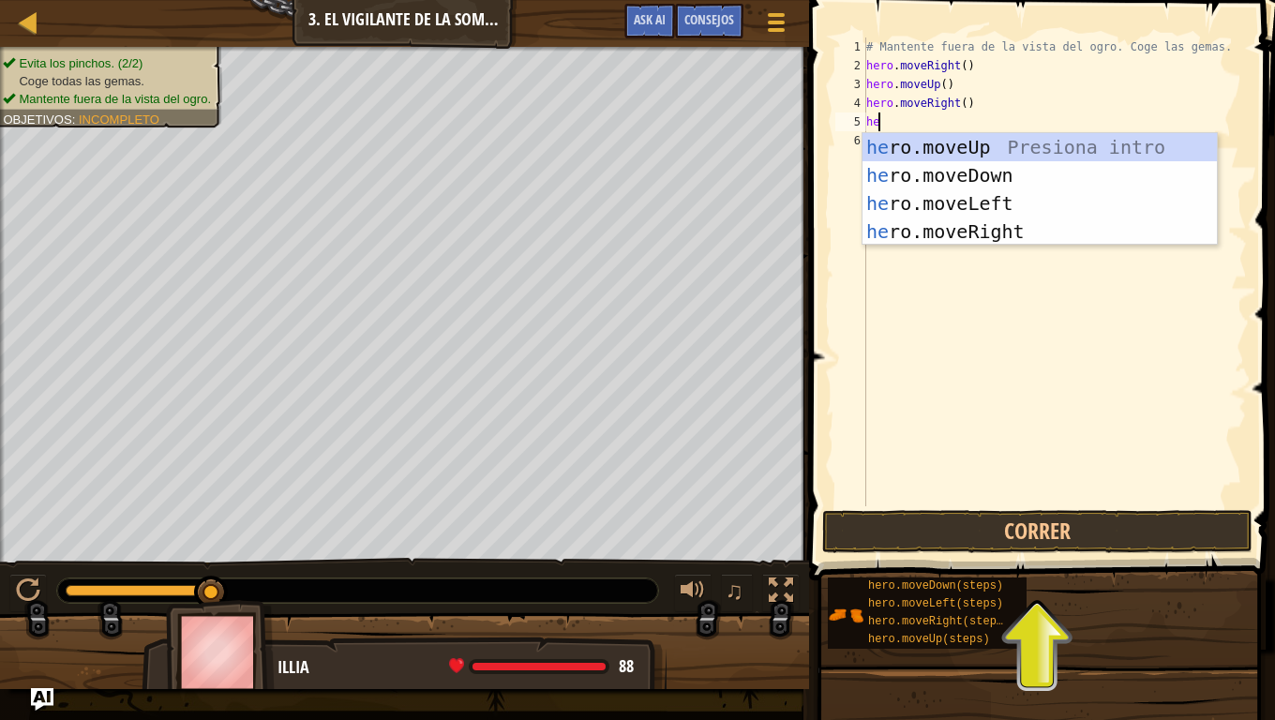
type textarea "her"
click at [957, 170] on div "her o.moveUp Presiona intro her o.moveDown Presiona intro her o.moveLeft Presio…" at bounding box center [1040, 217] width 354 height 169
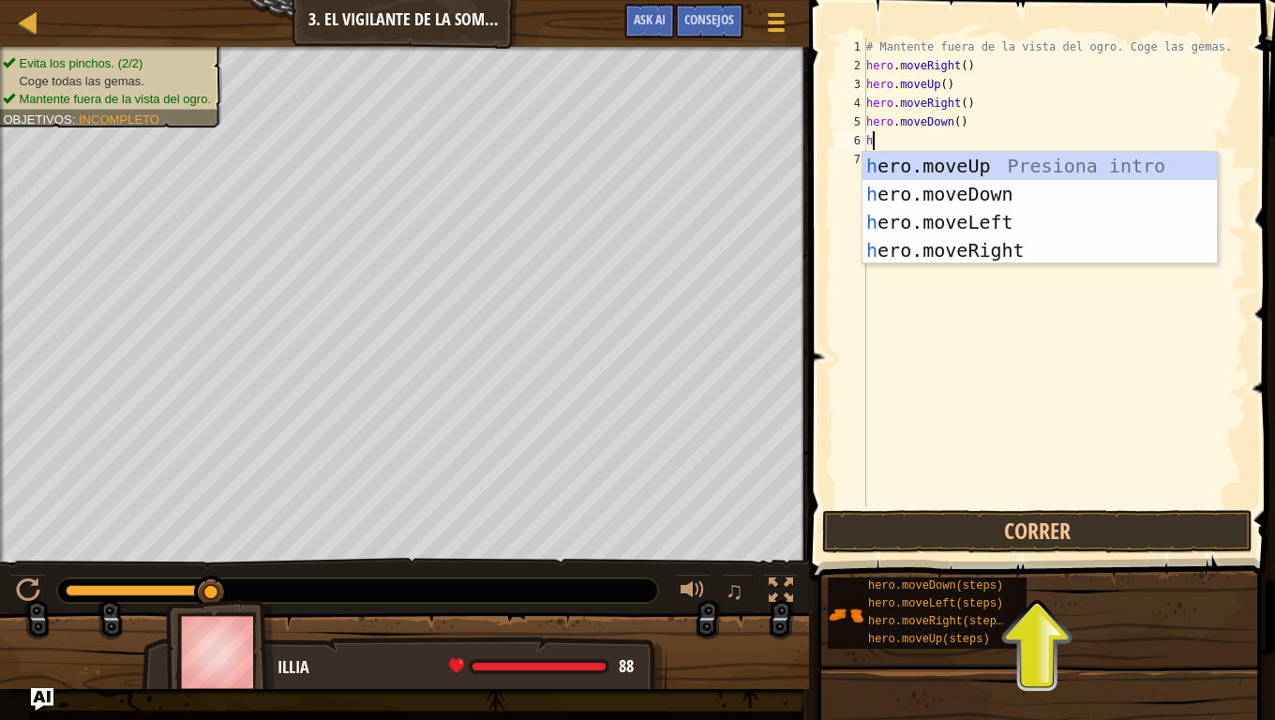
scroll to position [8, 0]
type textarea "her"
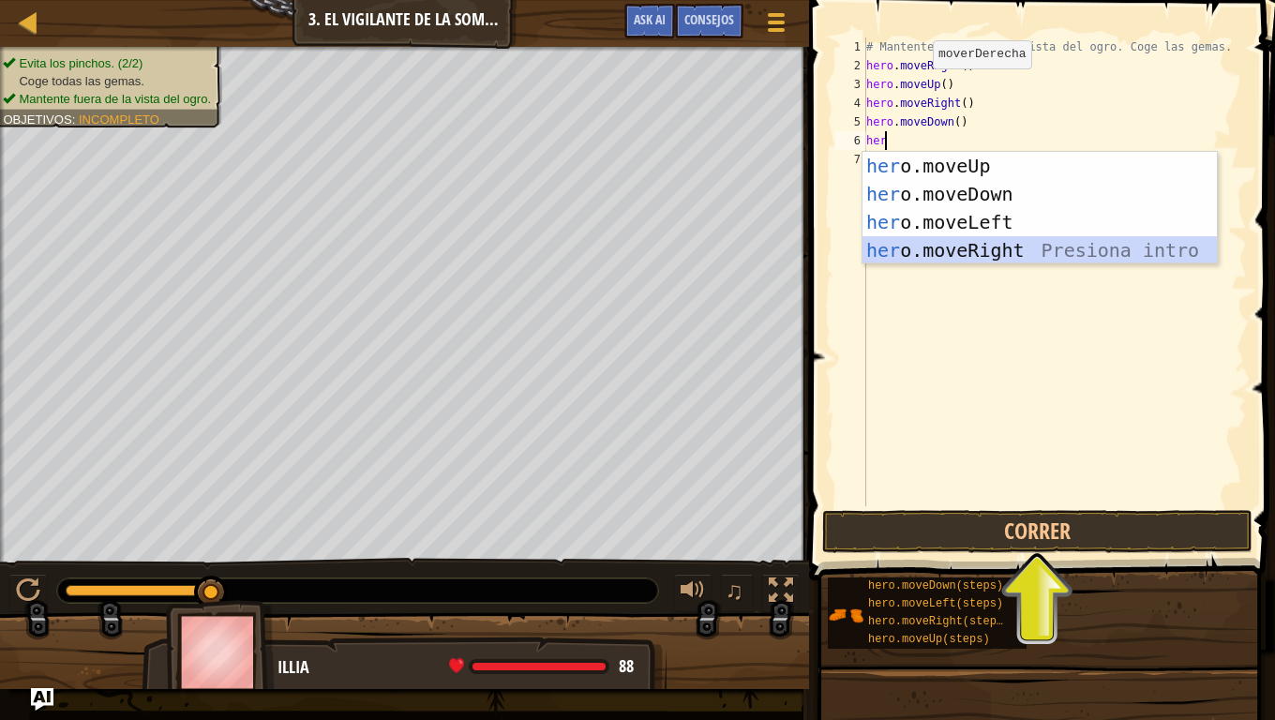
click at [995, 246] on div "her o.moveUp Presiona intro her o.moveDown Presiona intro her o.moveLeft Presio…" at bounding box center [1040, 236] width 354 height 169
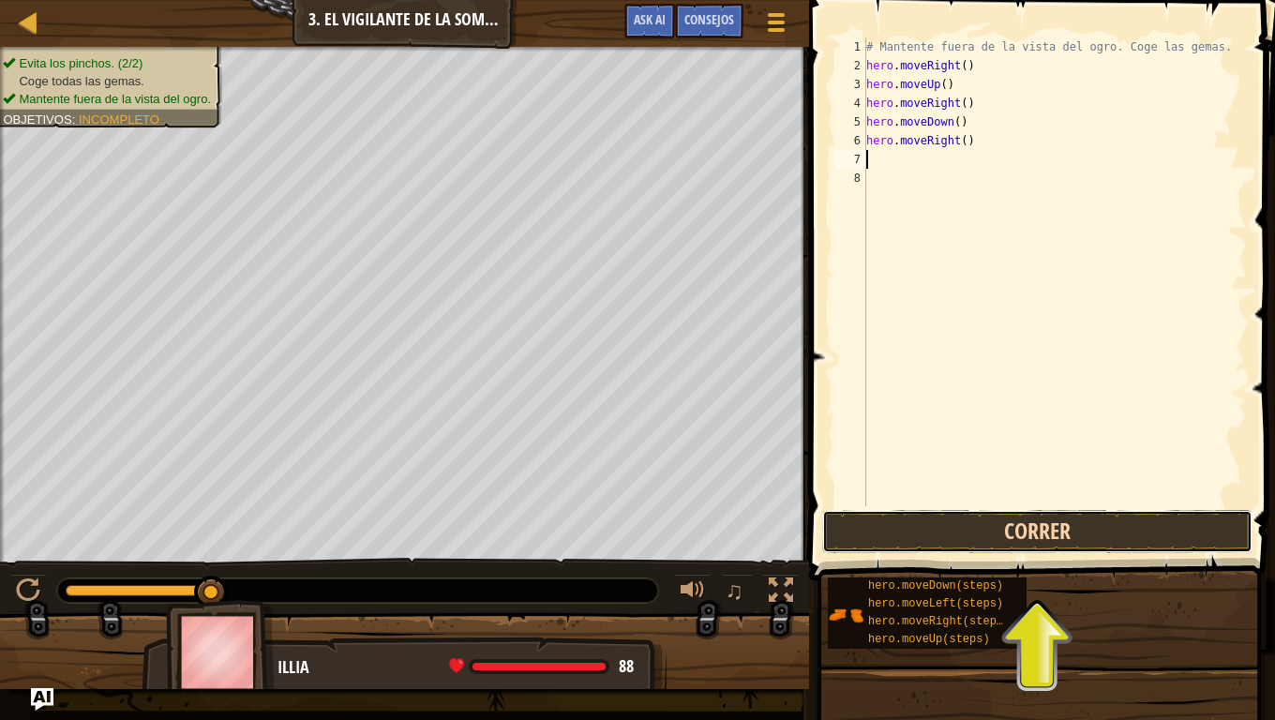
click at [1091, 531] on button "Correr" at bounding box center [1037, 531] width 430 height 43
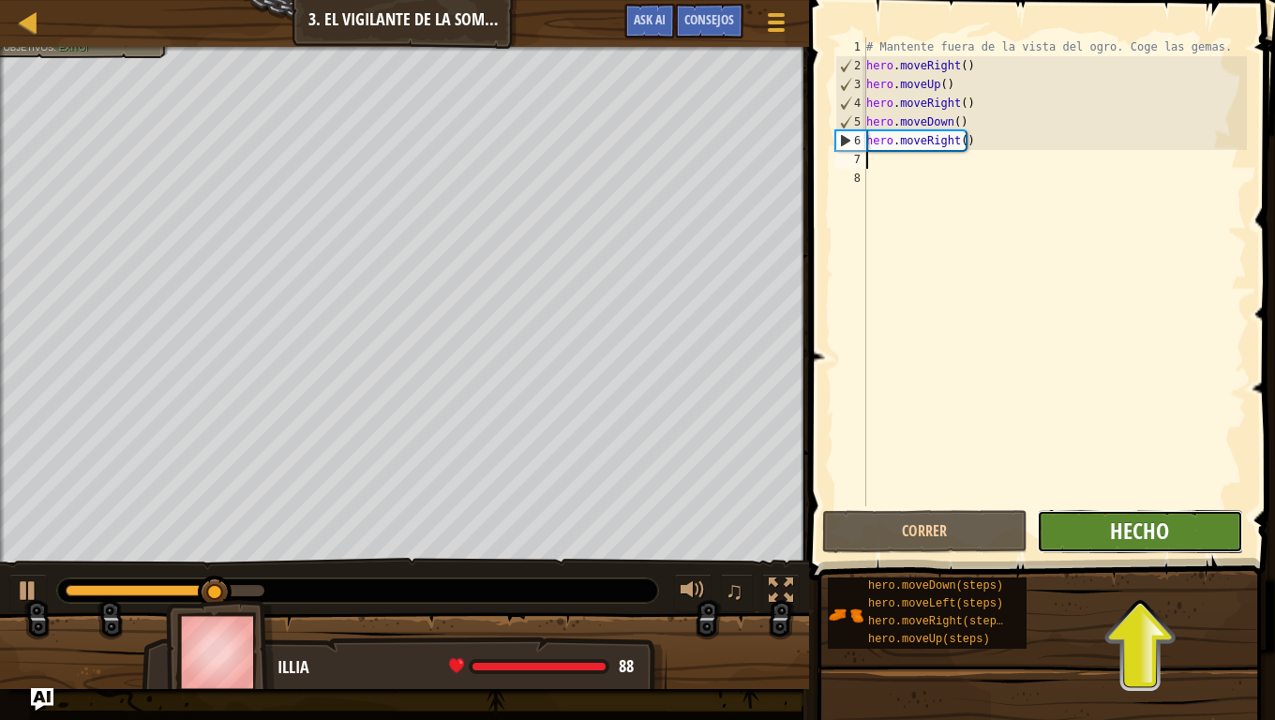
click at [1131, 545] on span "Hecho" at bounding box center [1139, 531] width 59 height 30
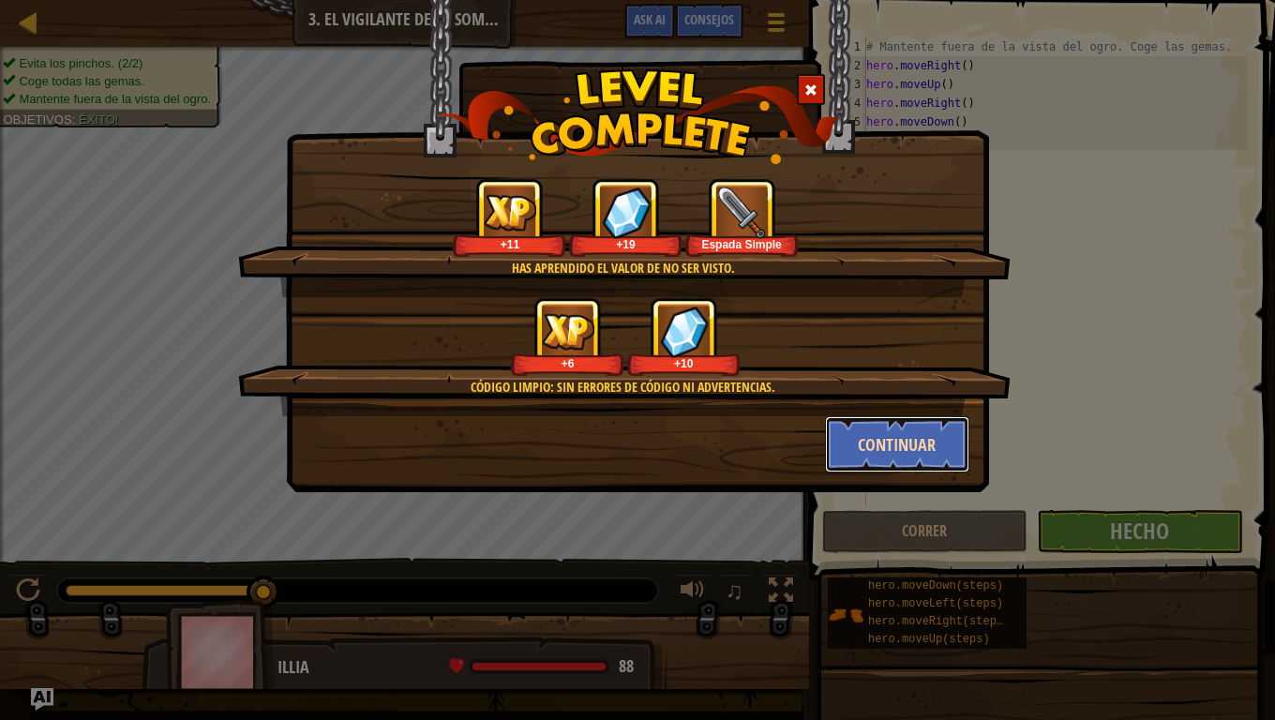
click at [913, 452] on button "Continuar" at bounding box center [897, 444] width 145 height 56
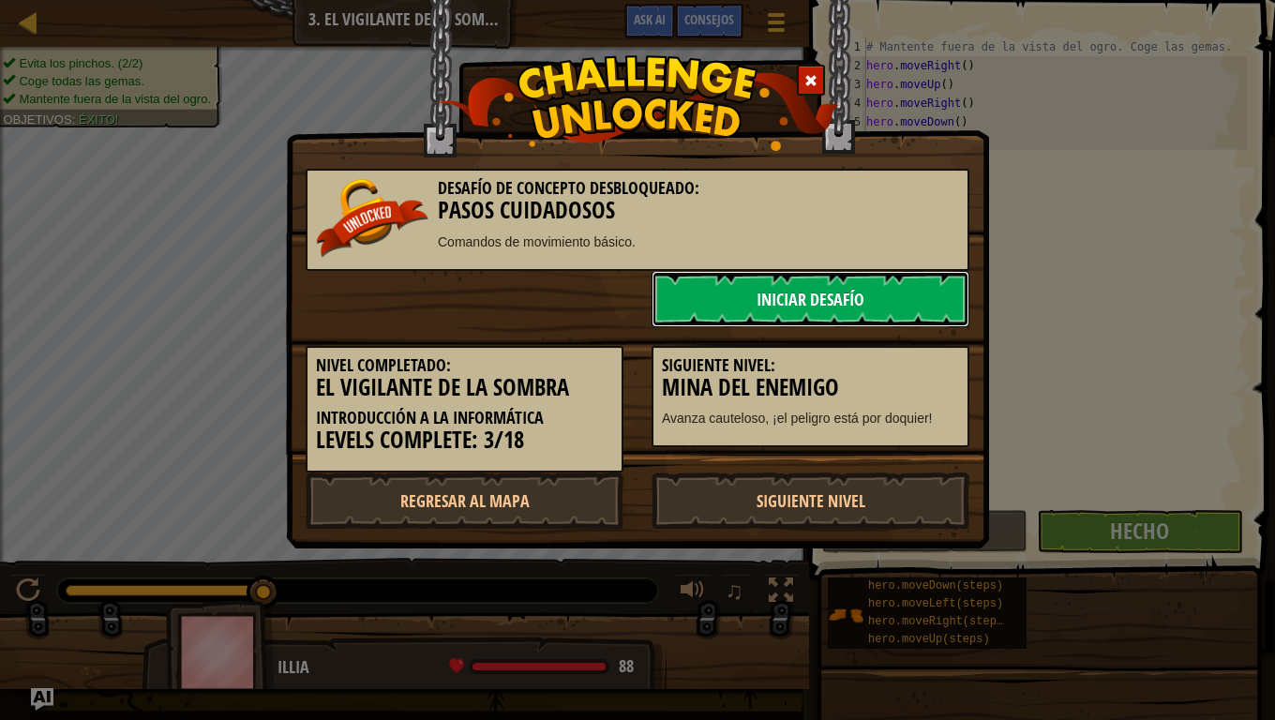
click at [725, 297] on link "Iniciar Desafío" at bounding box center [811, 299] width 318 height 56
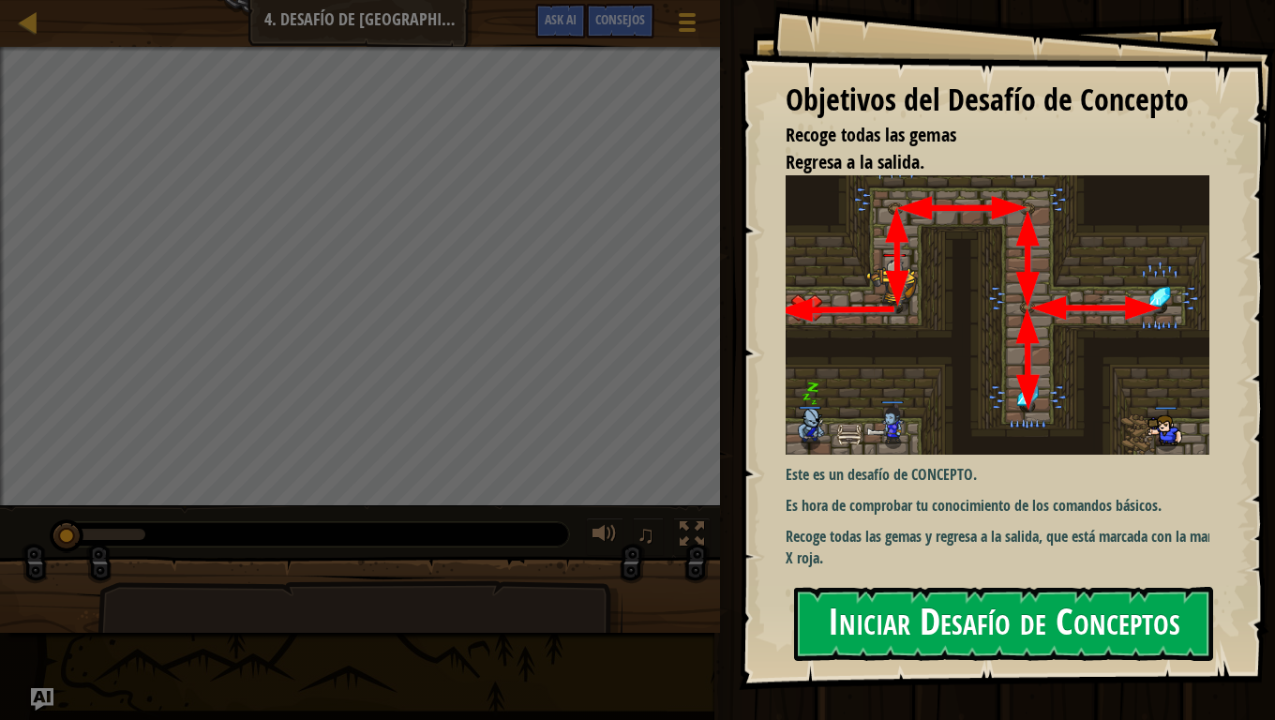
click at [892, 602] on button "Iniciar Desafío de Conceptos" at bounding box center [1003, 624] width 419 height 74
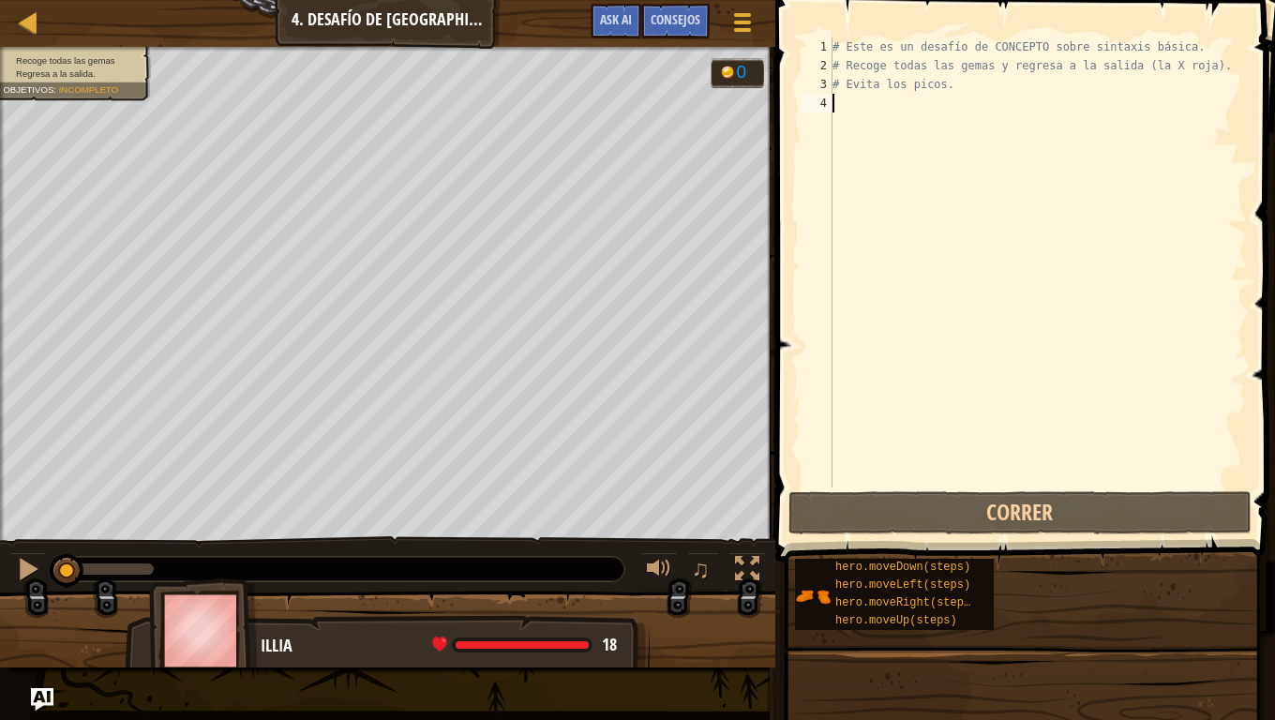
type textarea "h"
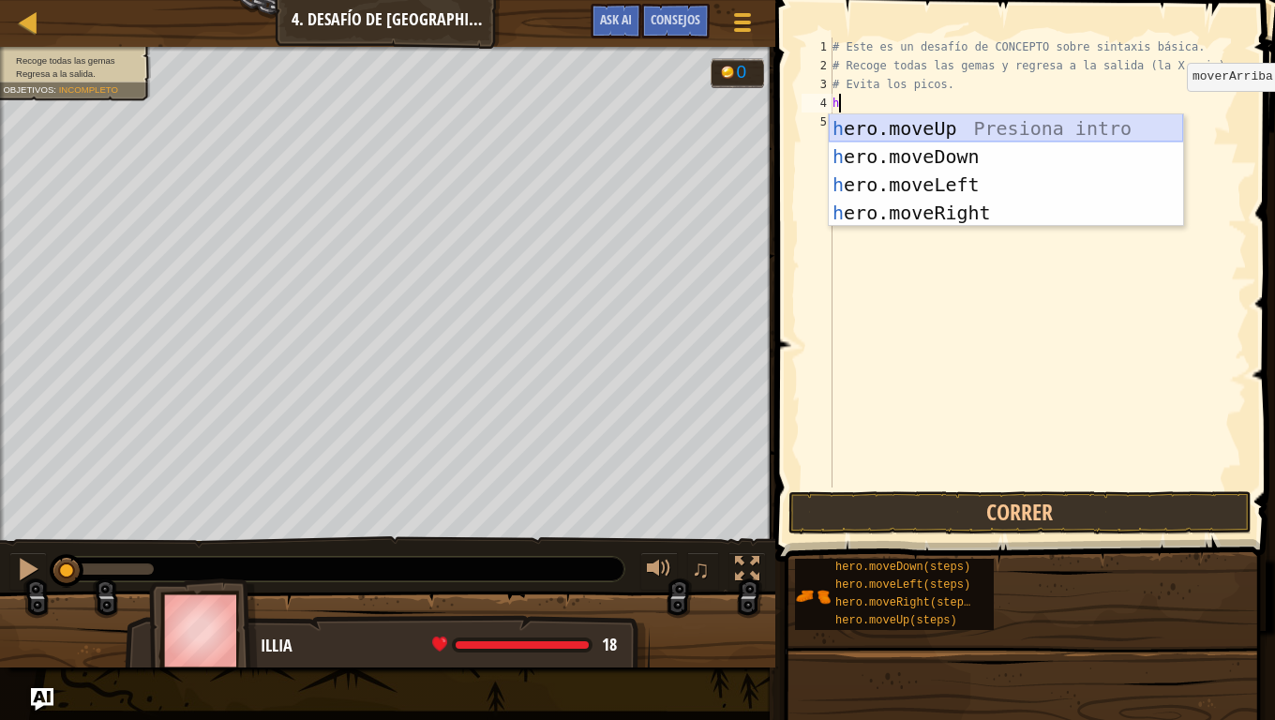
click at [939, 131] on div "h ero.moveUp Presiona intro h ero.moveDown Presiona intro h ero.moveLeft Presio…" at bounding box center [1006, 198] width 354 height 169
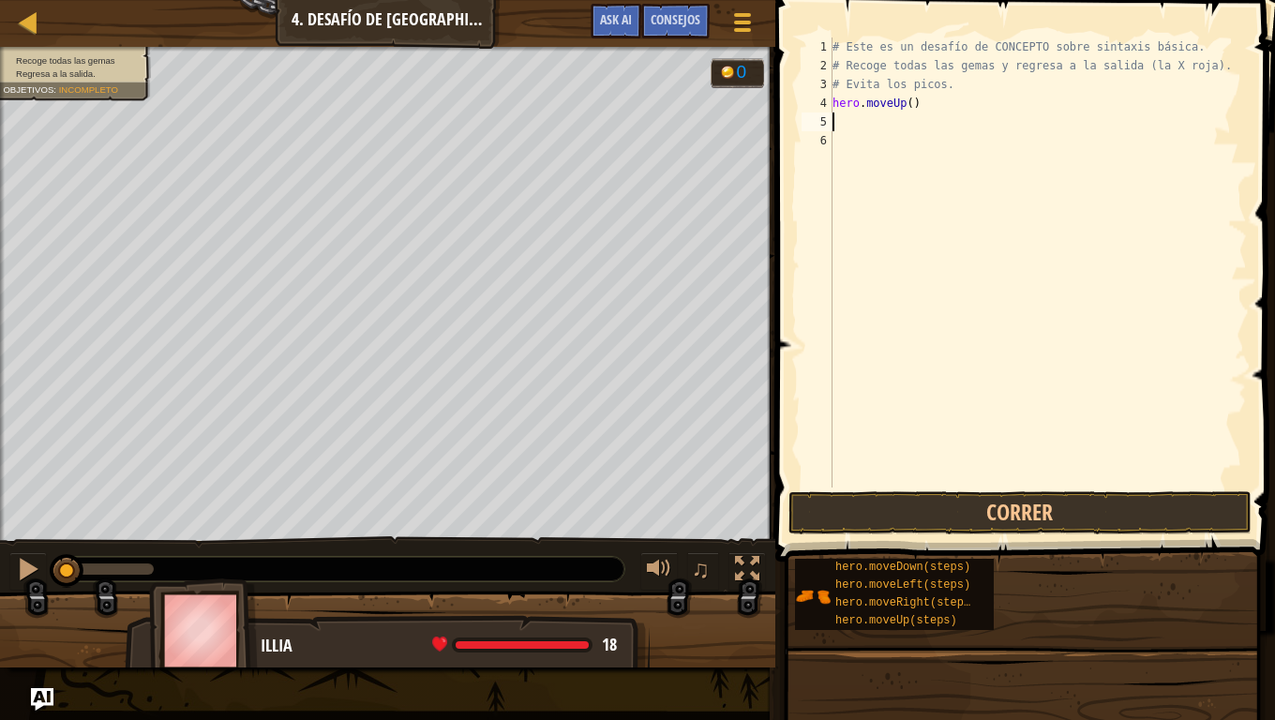
type textarea "h"
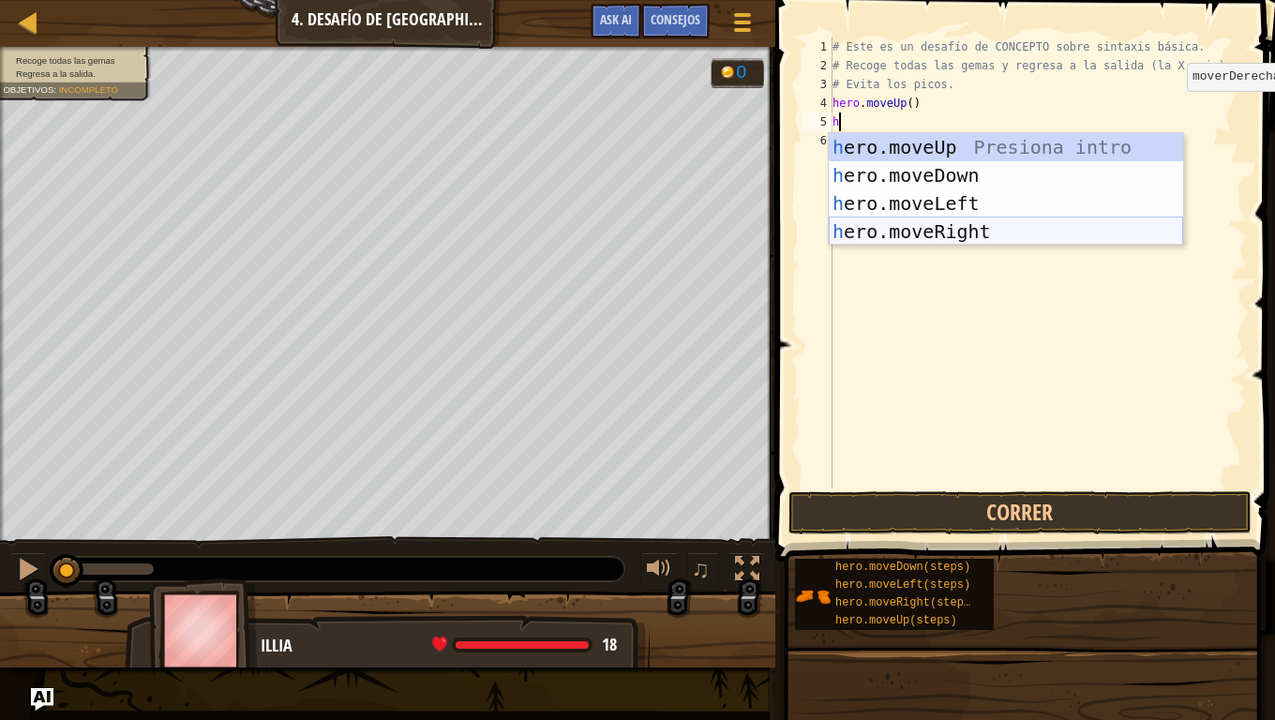
click at [943, 227] on div "h ero.moveUp Presiona intro h ero.moveDown Presiona intro h ero.moveLeft Presio…" at bounding box center [1006, 217] width 354 height 169
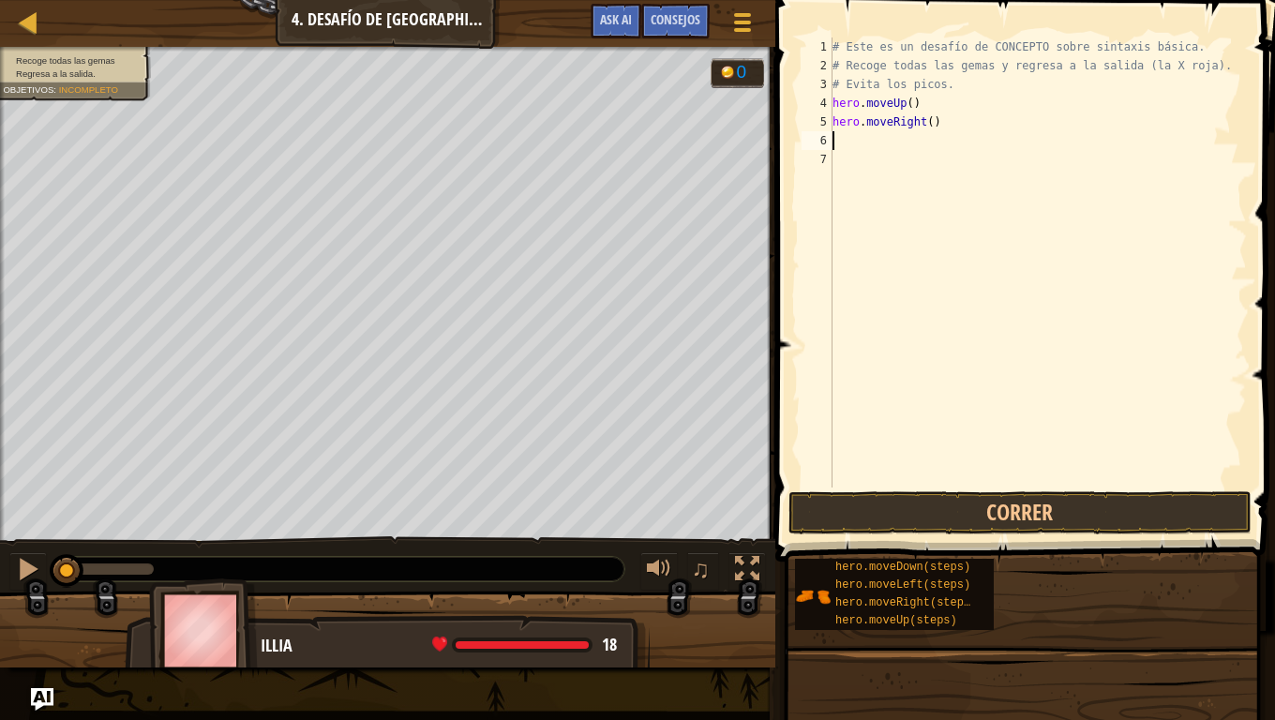
type textarea "h"
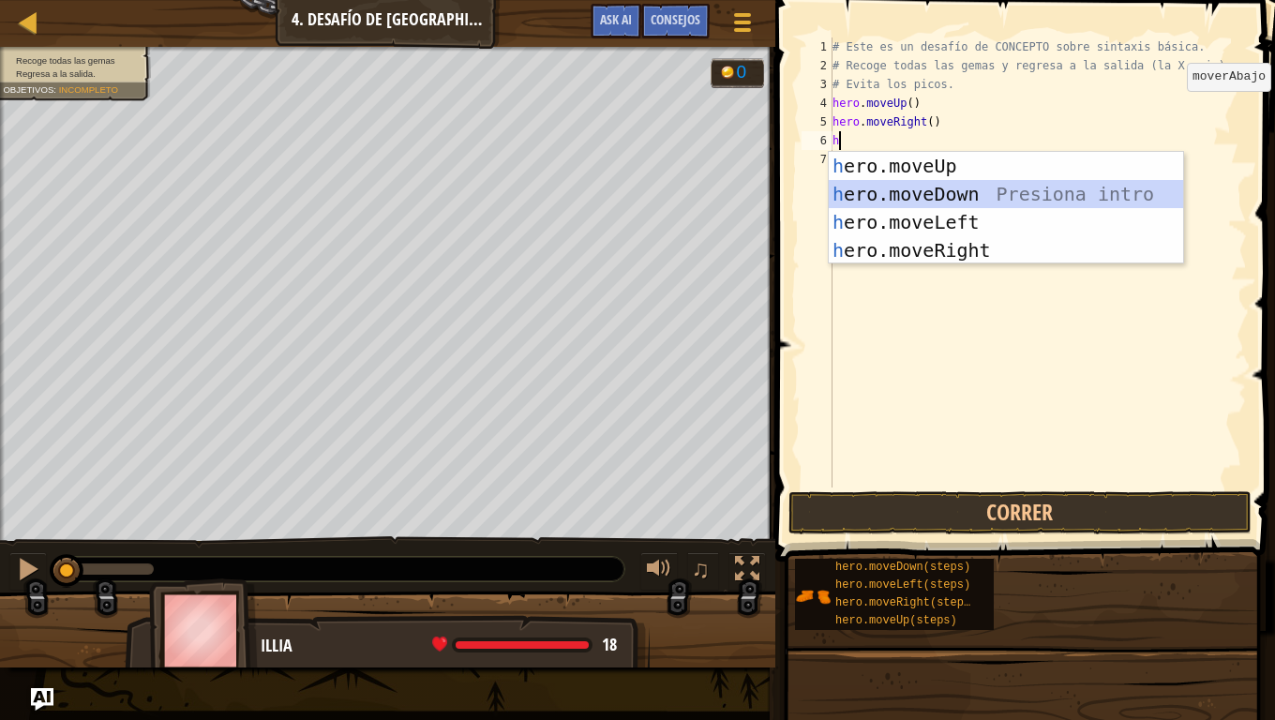
click at [915, 198] on div "h ero.moveUp Presiona intro h ero.moveDown Presiona intro h ero.moveLeft Presio…" at bounding box center [1006, 236] width 354 height 169
type textarea "h"
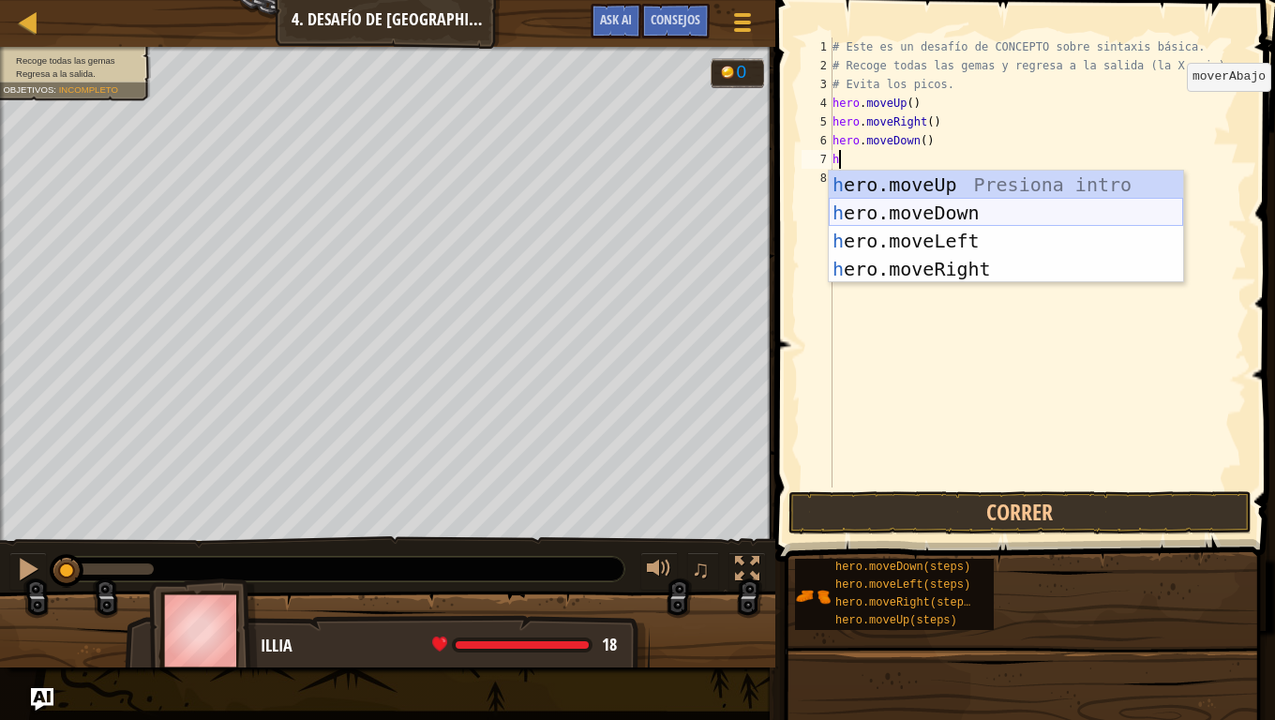
click at [921, 216] on div "h ero.moveUp Presiona intro h ero.moveDown Presiona intro h ero.moveLeft Presio…" at bounding box center [1006, 255] width 354 height 169
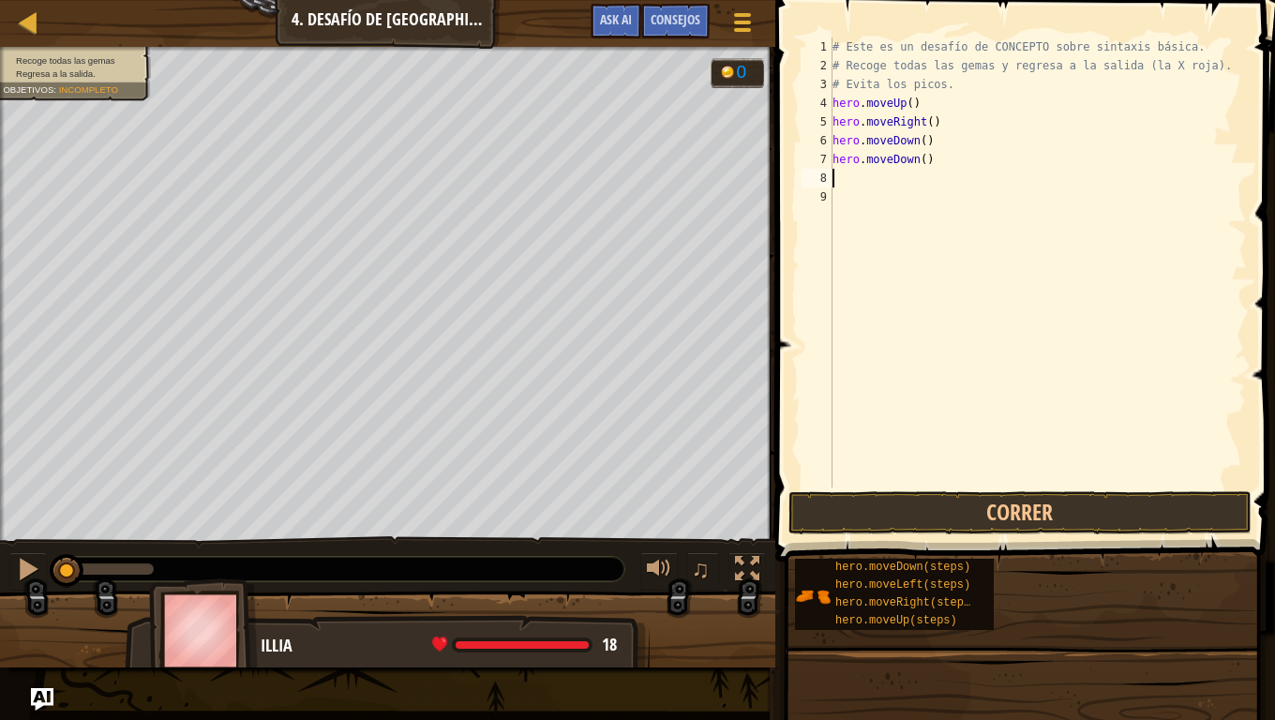
type textarea "h"
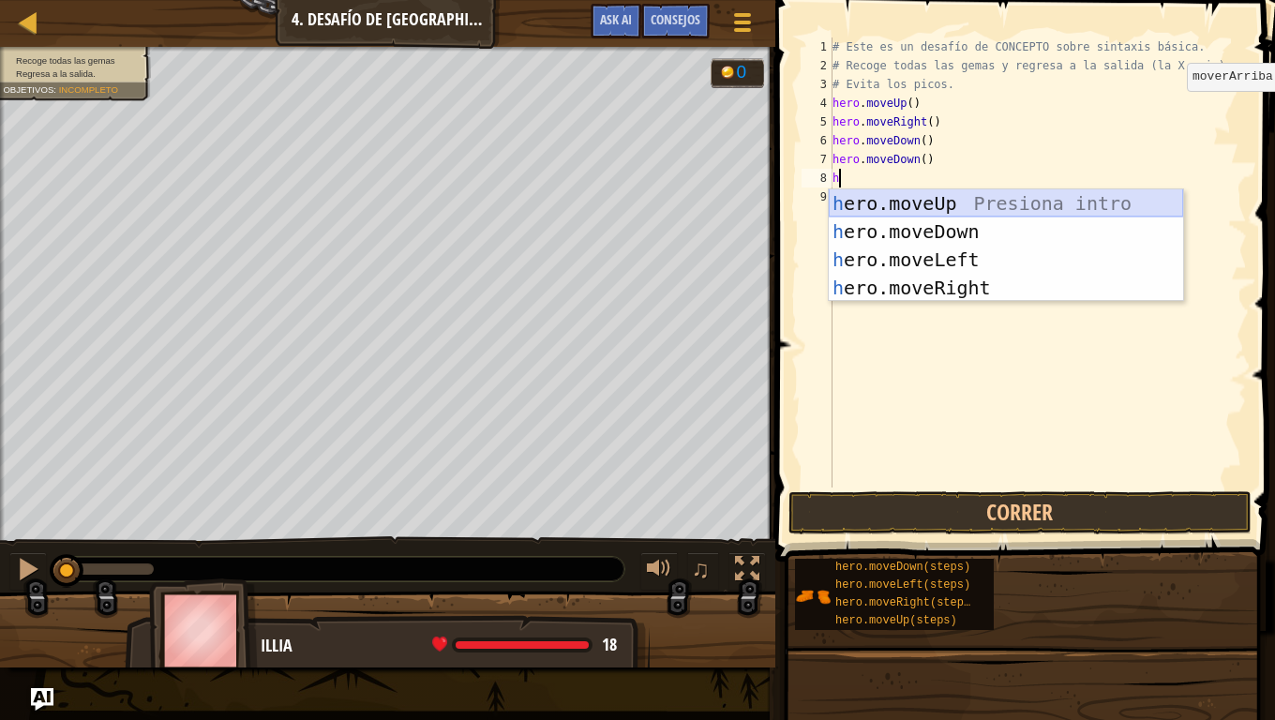
click at [917, 204] on div "h ero.moveUp Presiona intro h ero.moveDown Presiona intro h ero.moveLeft Presio…" at bounding box center [1006, 273] width 354 height 169
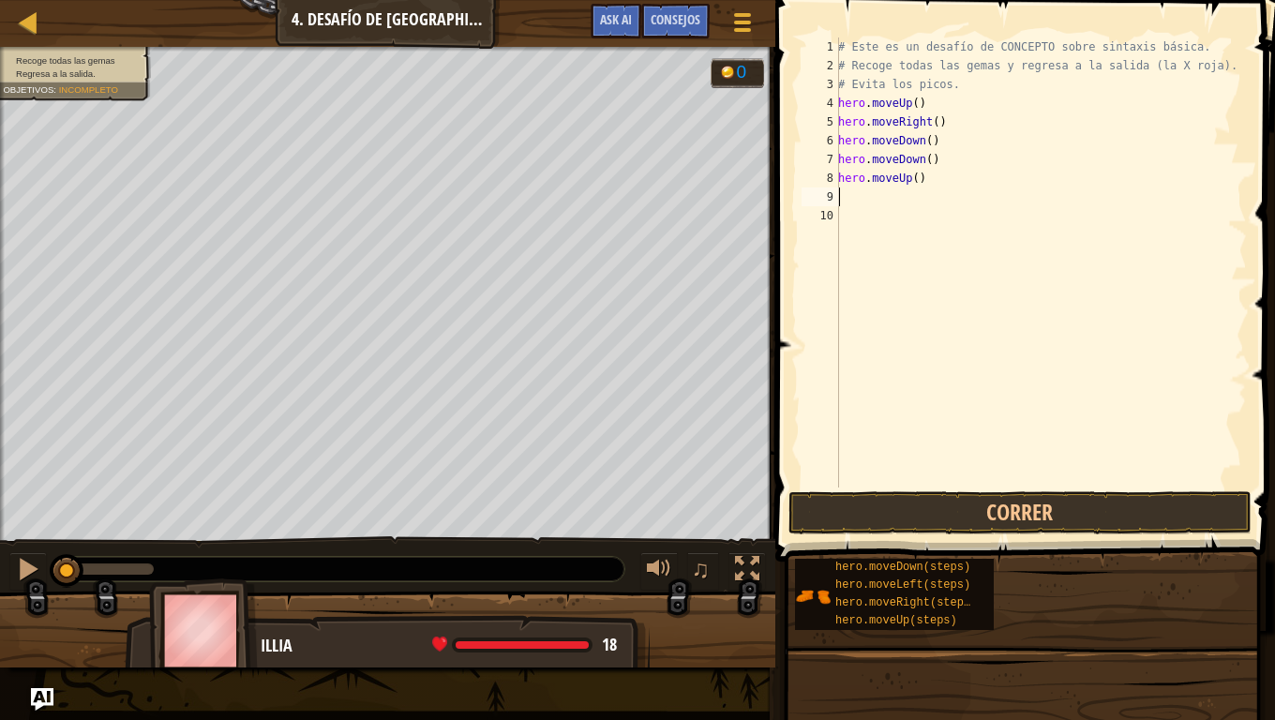
type textarea "h"
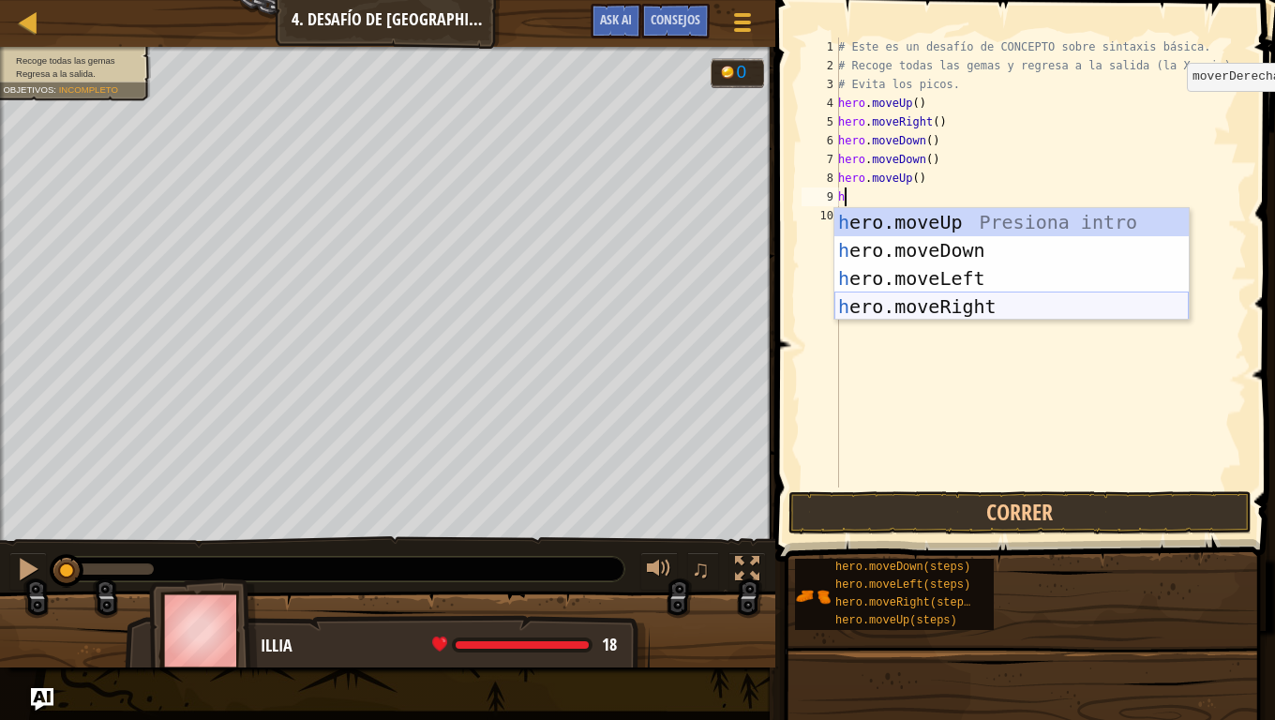
click at [966, 308] on div "h ero.moveUp Presiona intro h ero.moveDown Presiona intro h ero.moveLeft Presio…" at bounding box center [1011, 292] width 354 height 169
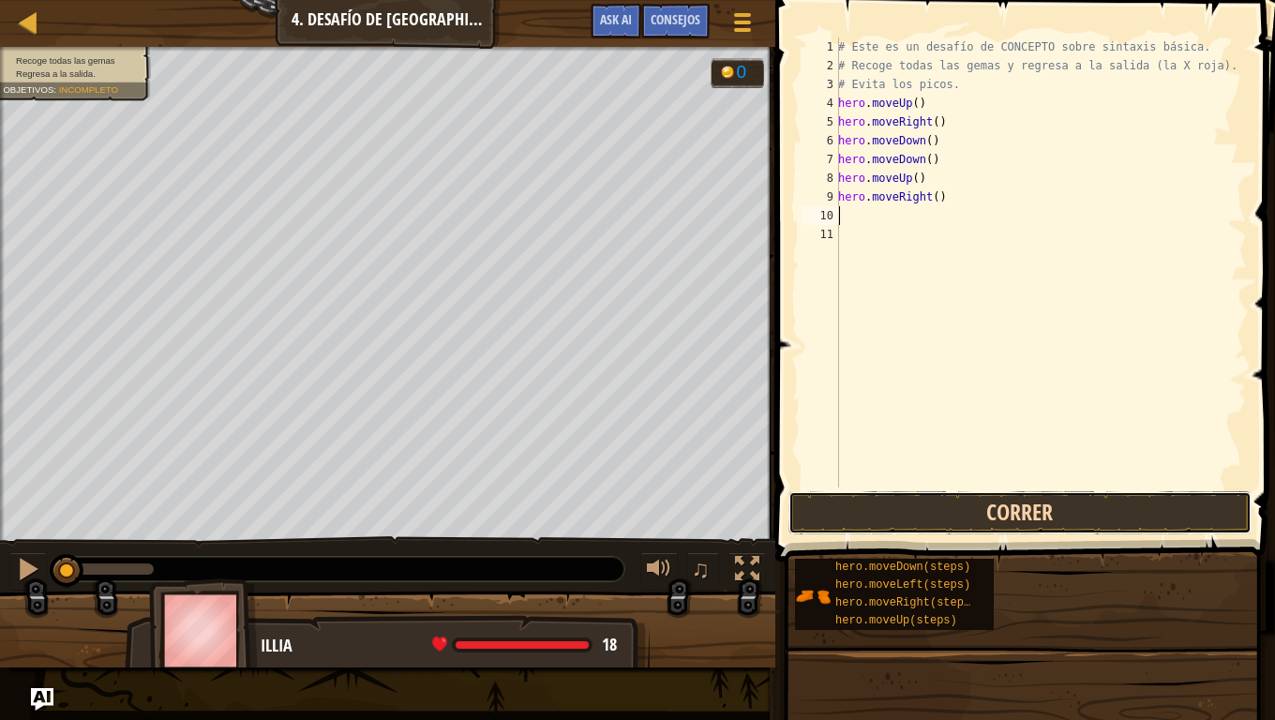
click at [954, 531] on button "Correr" at bounding box center [1020, 512] width 463 height 43
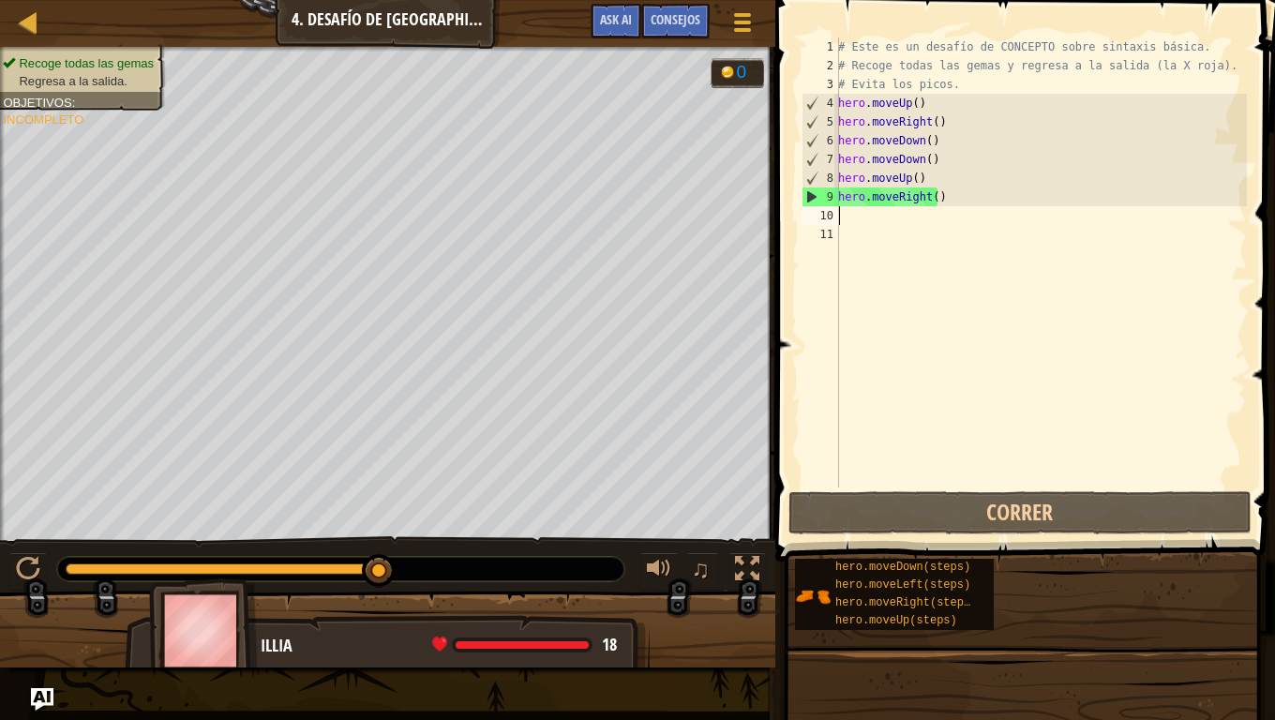
type textarea "h"
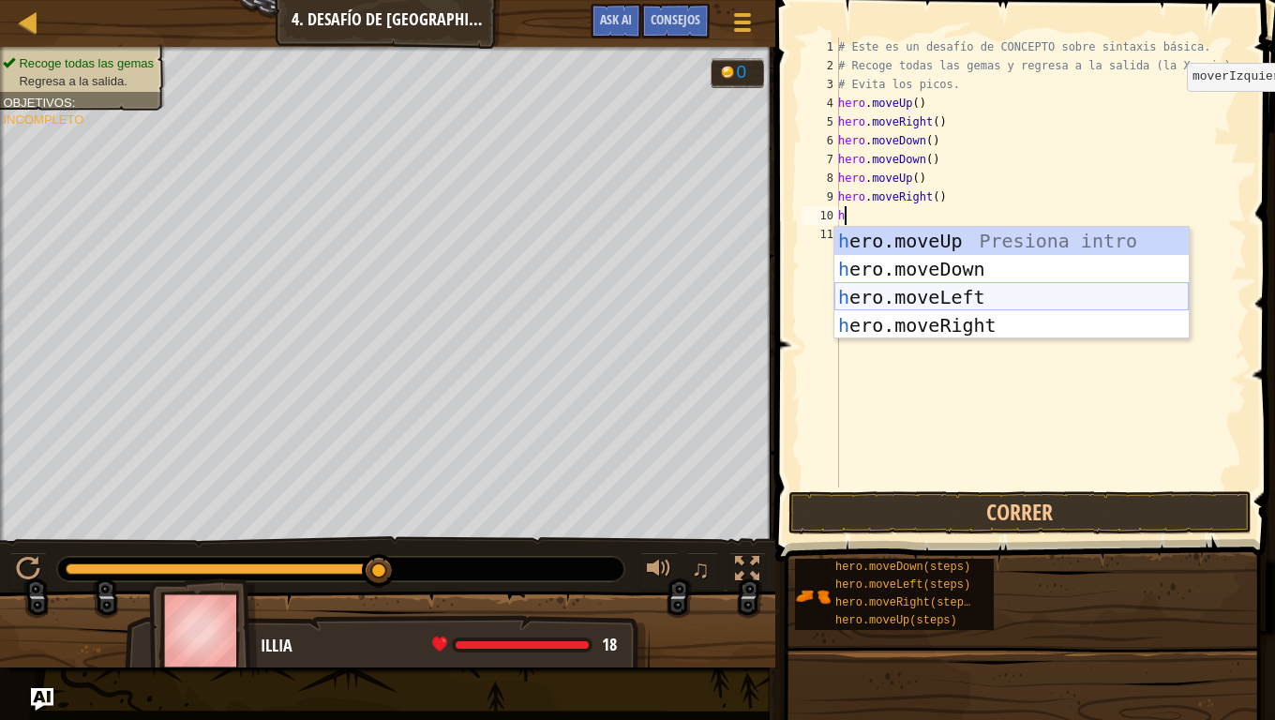
click at [898, 299] on div "h ero.moveUp Presiona intro h ero.moveDown Presiona intro h ero.moveLeft Presio…" at bounding box center [1011, 311] width 354 height 169
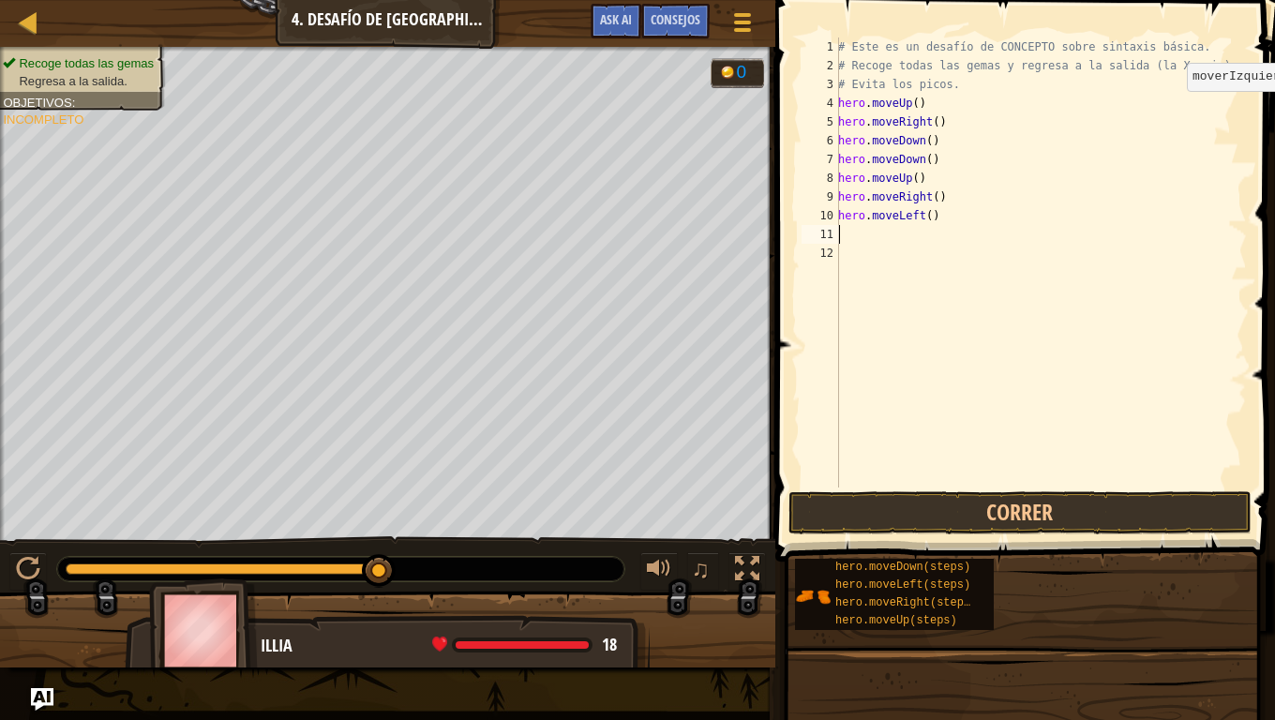
type textarea "h"
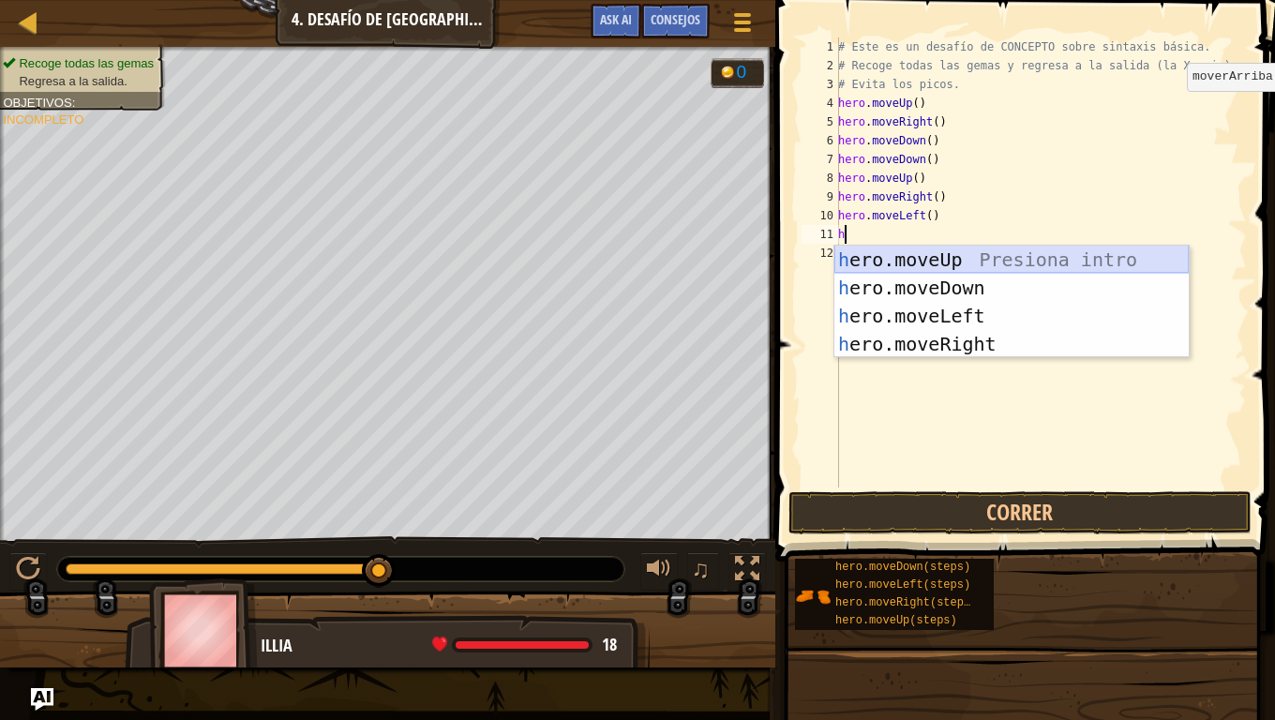
click at [934, 253] on div "h ero.moveUp Presiona intro h ero.moveDown Presiona intro h ero.moveLeft Presio…" at bounding box center [1011, 330] width 354 height 169
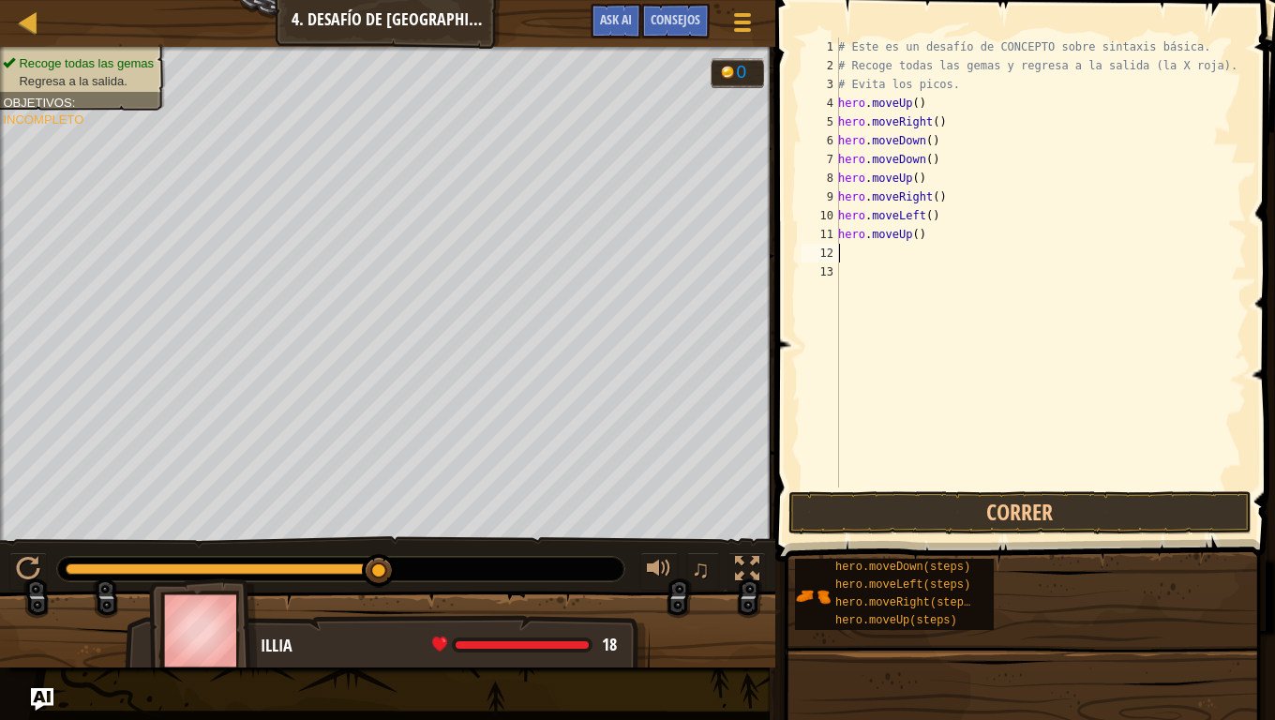
type textarea "h"
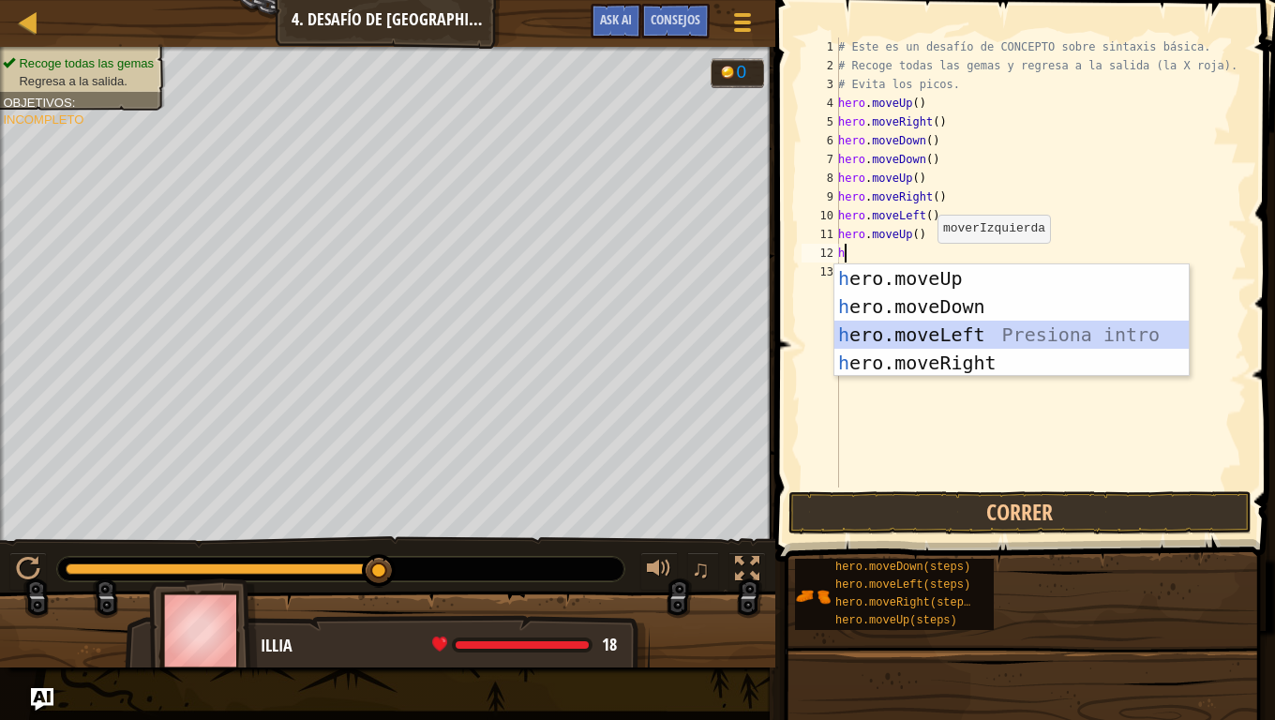
click at [896, 337] on div "h ero.moveUp Presiona intro h ero.moveDown Presiona intro h ero.moveLeft Presio…" at bounding box center [1011, 348] width 354 height 169
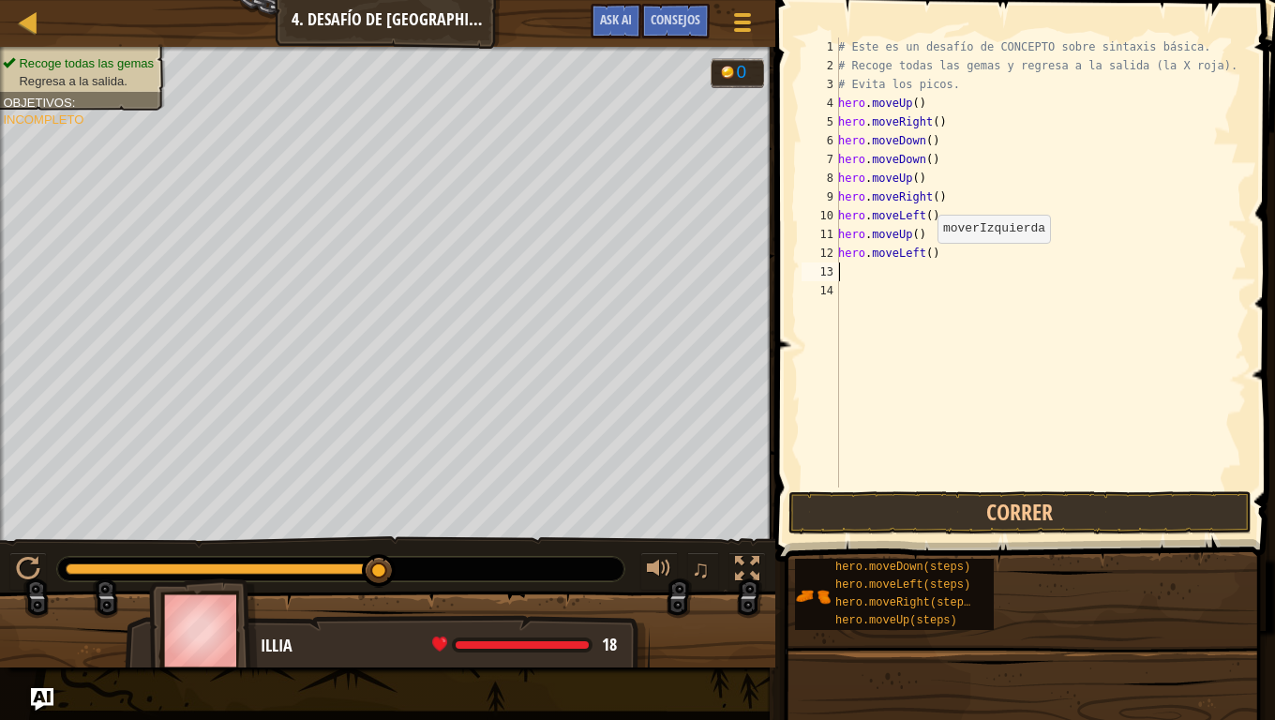
type textarea "h"
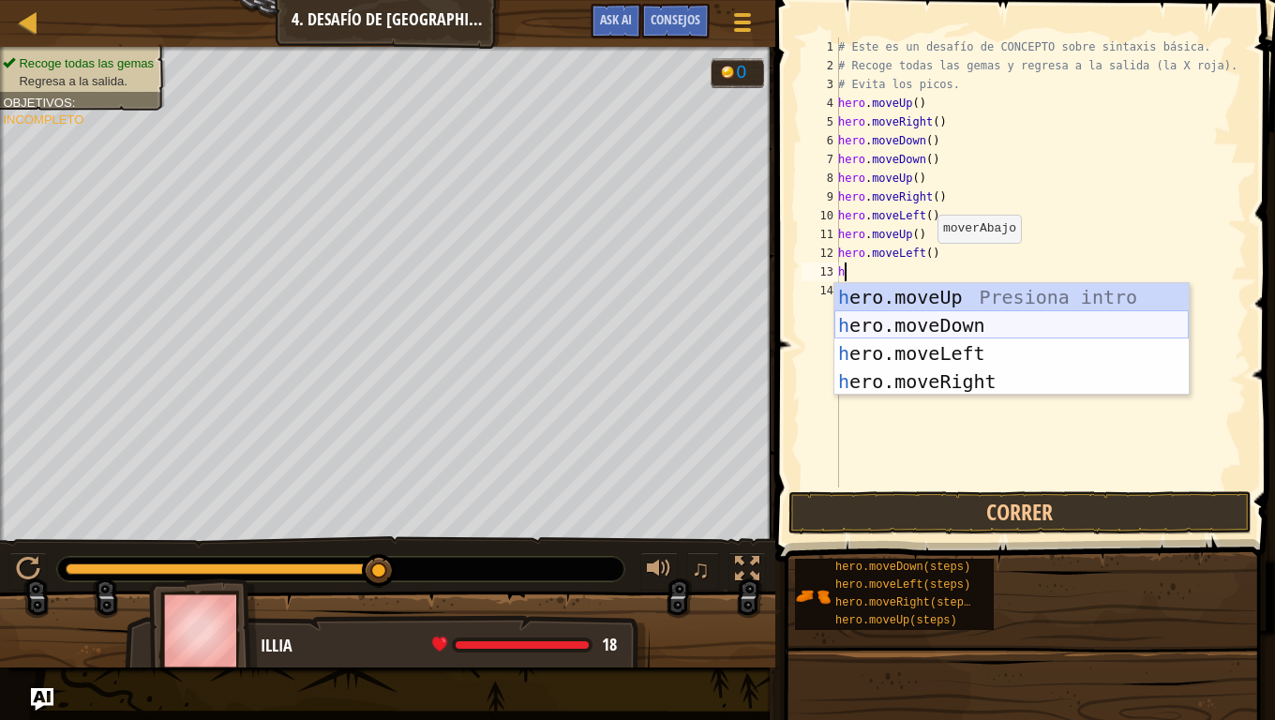
click at [911, 323] on div "h ero.moveUp Presiona intro h ero.moveDown Presiona intro h ero.moveLeft Presio…" at bounding box center [1011, 367] width 354 height 169
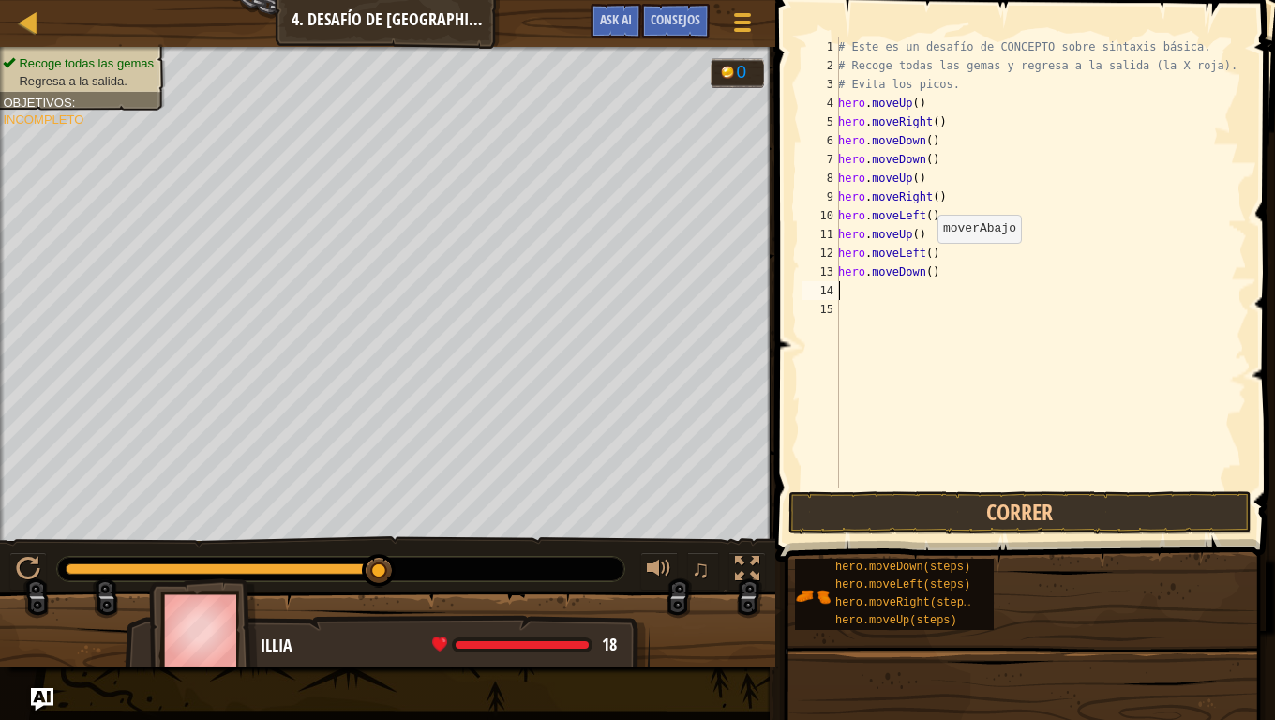
type textarea "h"
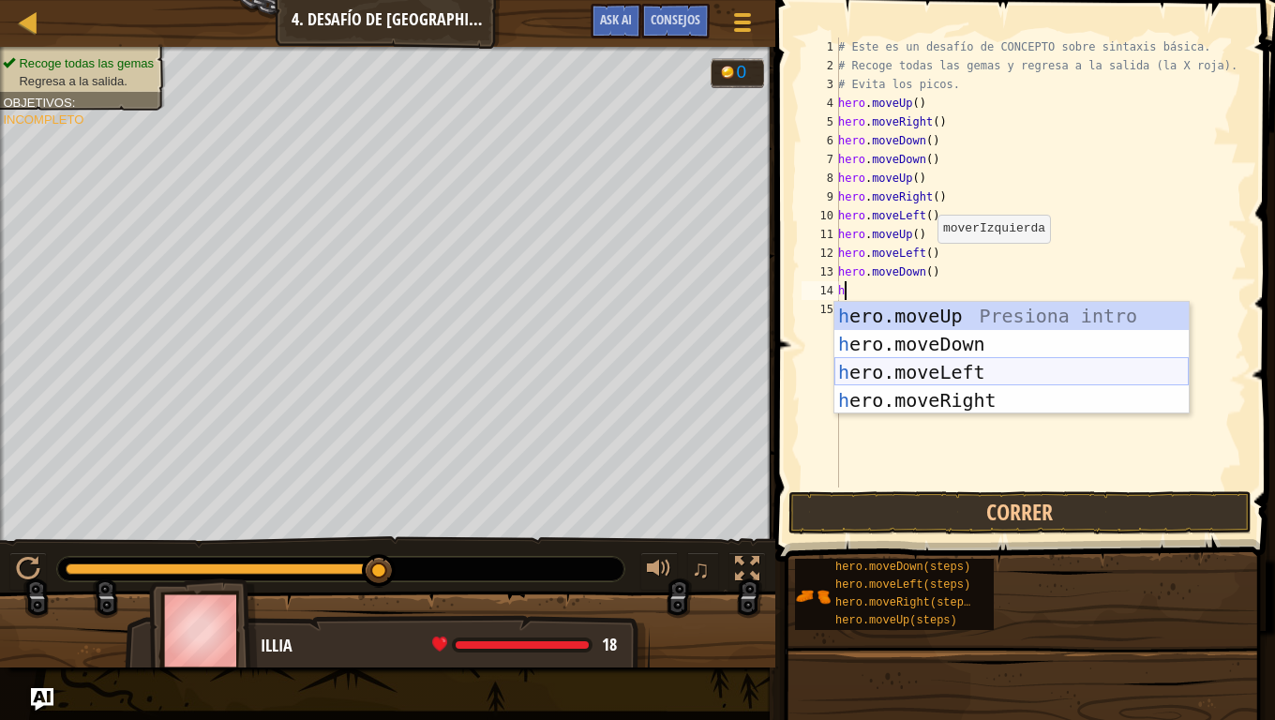
click at [919, 379] on div "h ero.moveUp Presiona intro h ero.moveDown Presiona intro h ero.moveLeft Presio…" at bounding box center [1011, 386] width 354 height 169
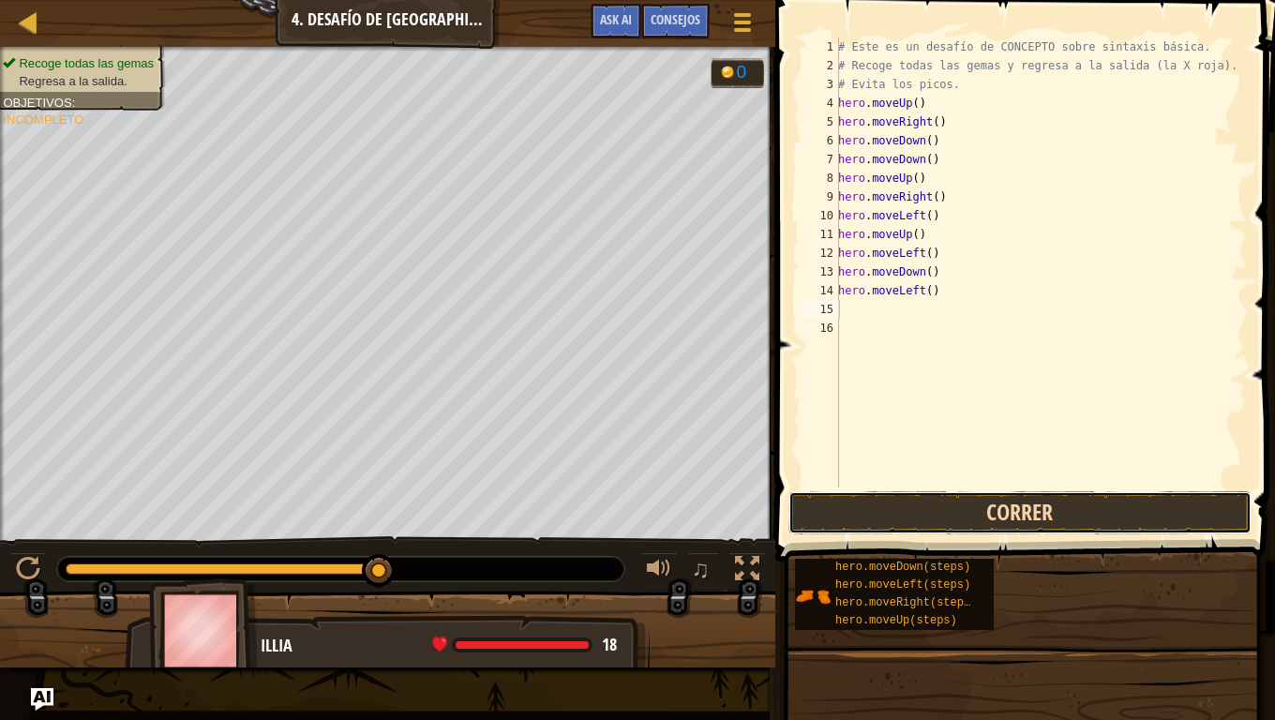
click at [950, 505] on button "Correr" at bounding box center [1020, 512] width 463 height 43
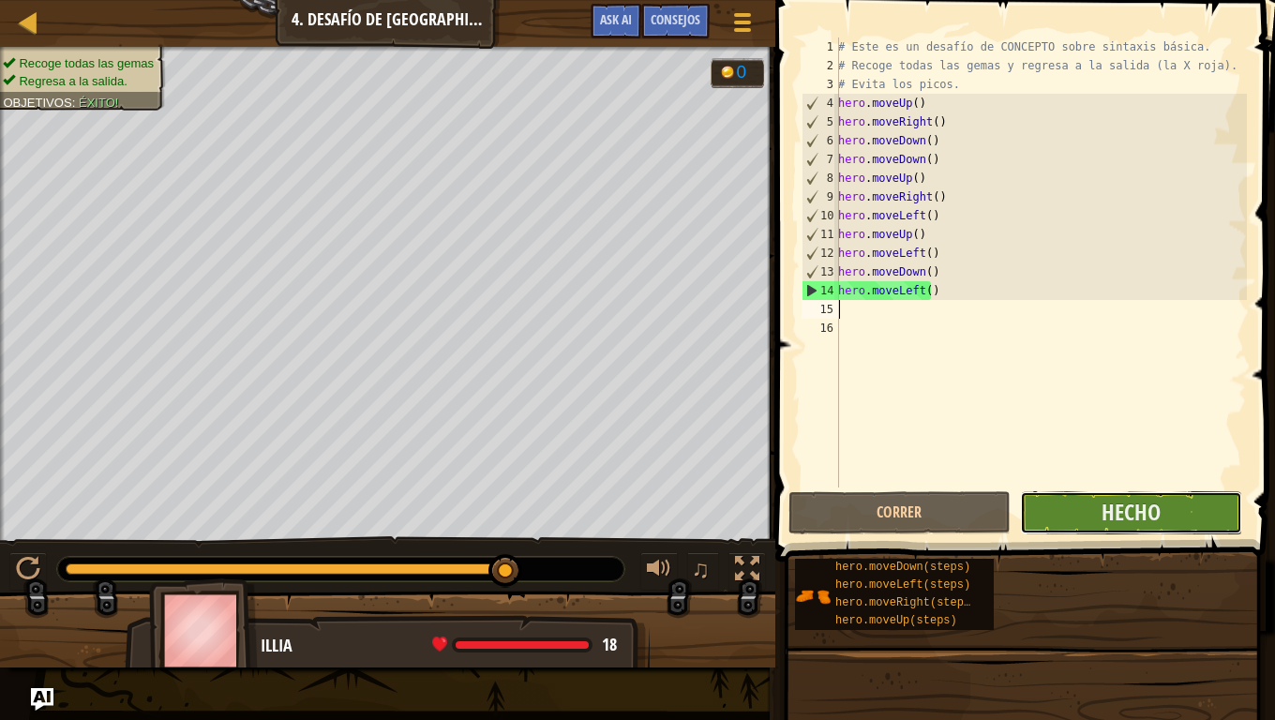
click at [1165, 514] on button "Hecho" at bounding box center [1131, 512] width 222 height 43
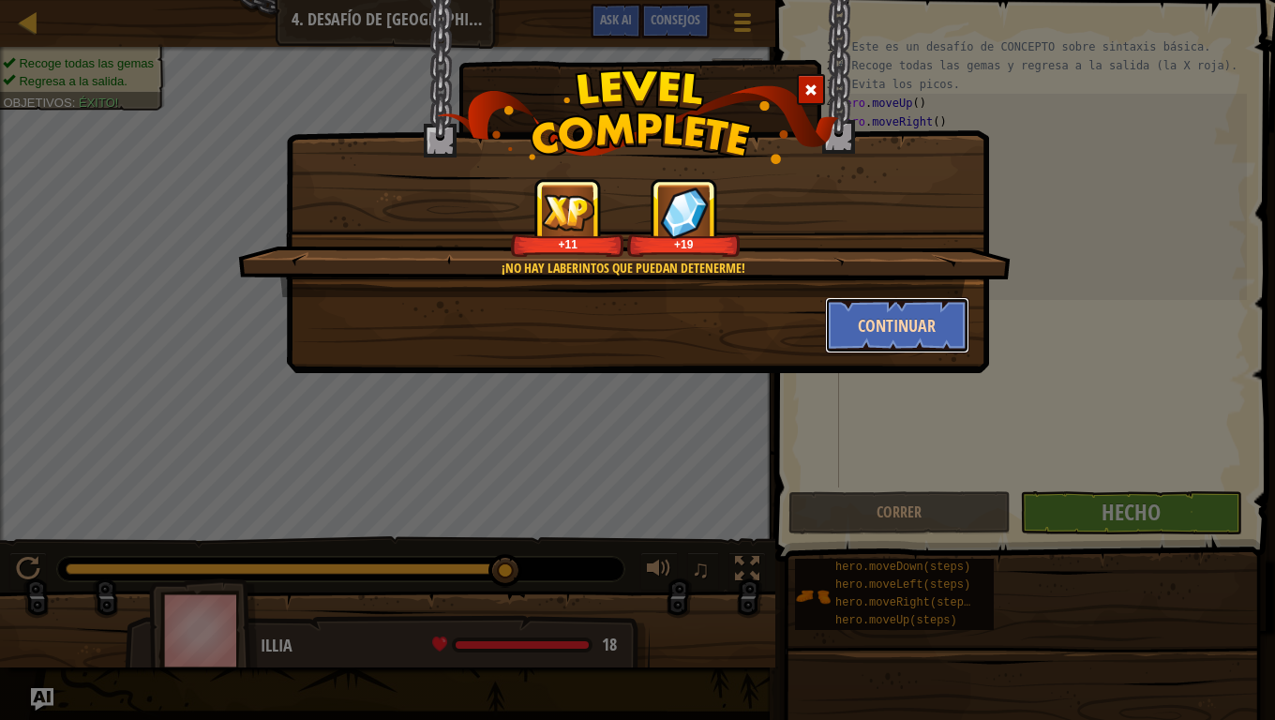
click at [907, 317] on button "Continuar" at bounding box center [897, 325] width 145 height 56
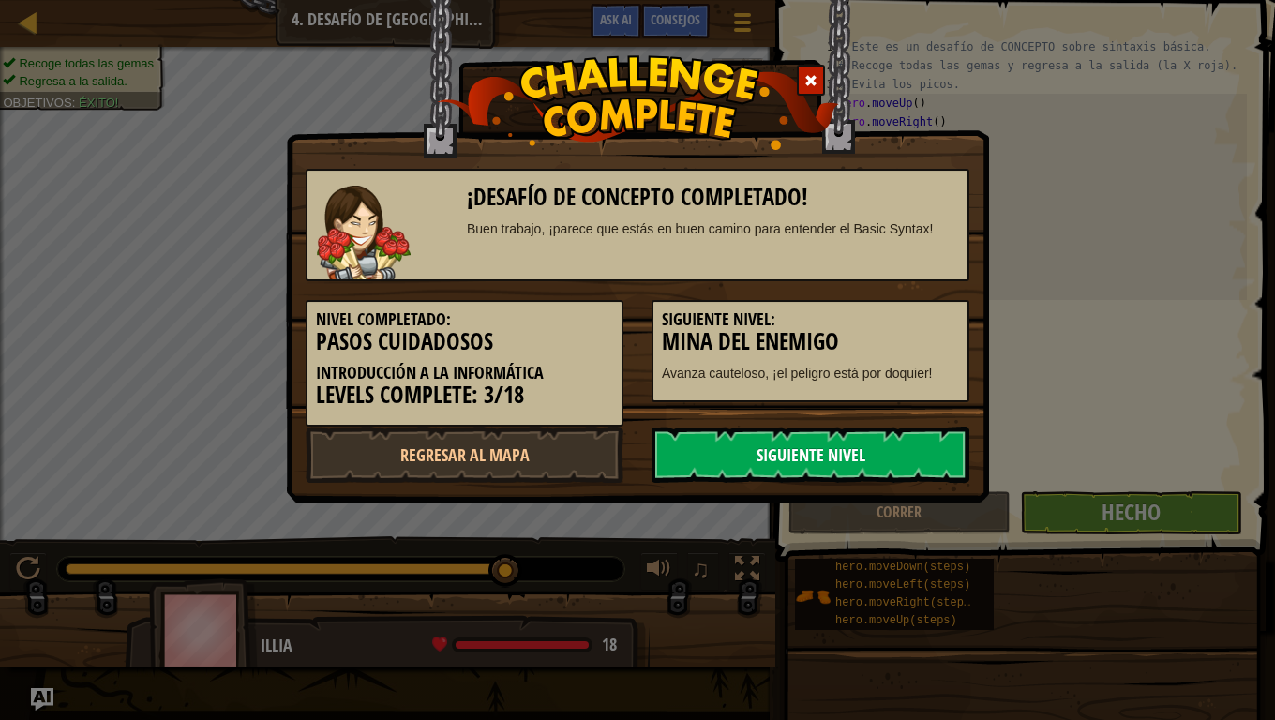
click at [846, 473] on link "Siguiente nivel" at bounding box center [811, 455] width 318 height 56
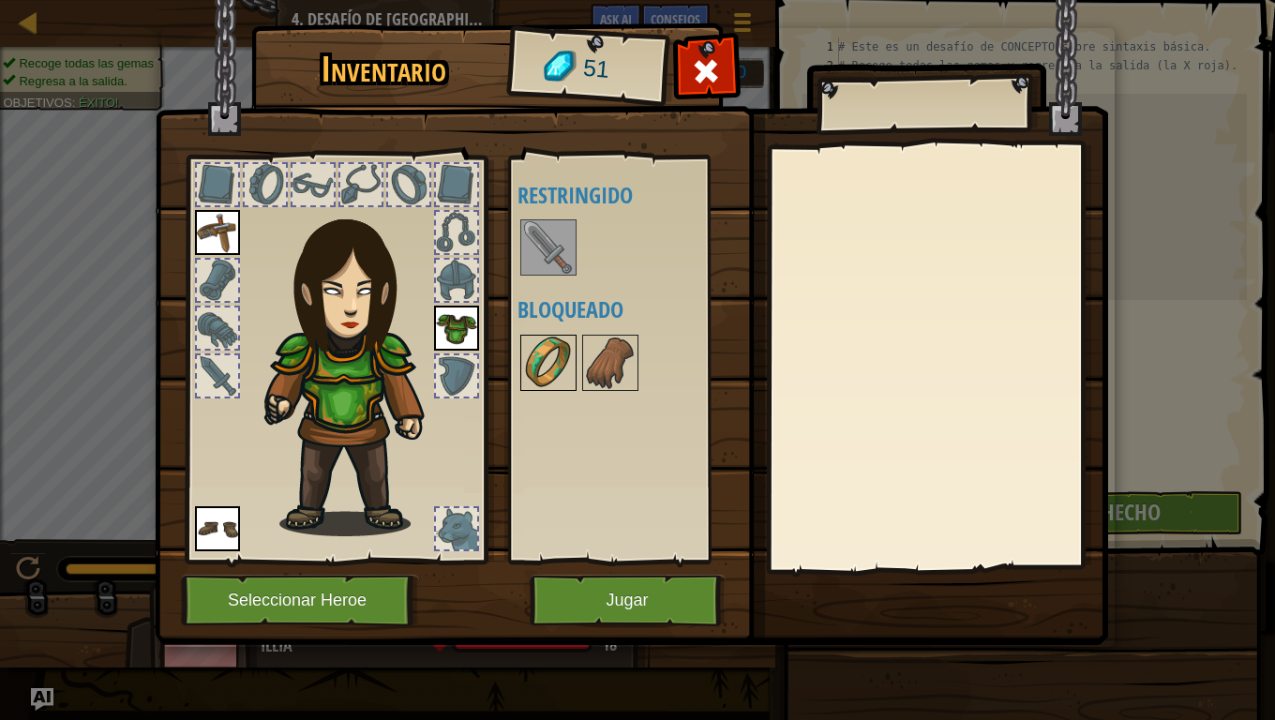
click at [520, 345] on div "Disponible Equipar Equipar Equipar (doble-clic para equipar) Restringido Bloque…" at bounding box center [636, 359] width 237 height 391
click at [447, 392] on div at bounding box center [456, 375] width 41 height 41
click at [629, 602] on button "Jugar" at bounding box center [628, 601] width 196 height 52
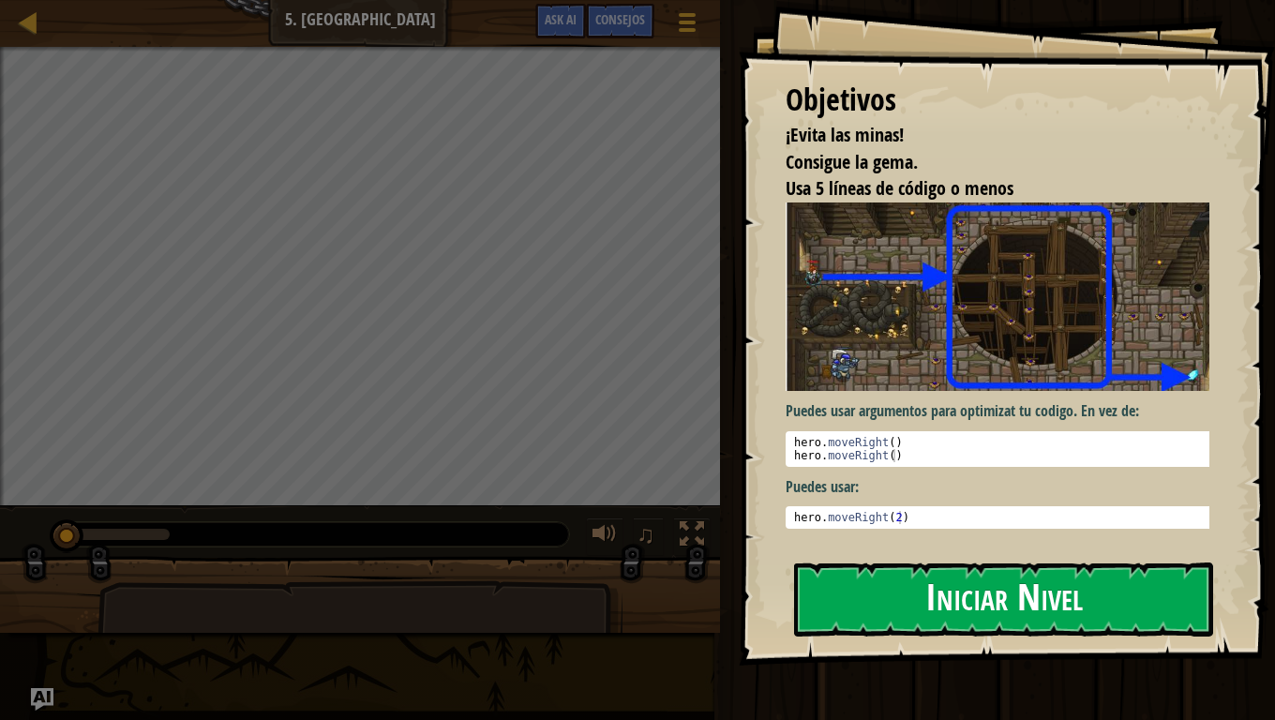
click at [870, 602] on button "Iniciar Nivel" at bounding box center [1003, 600] width 419 height 74
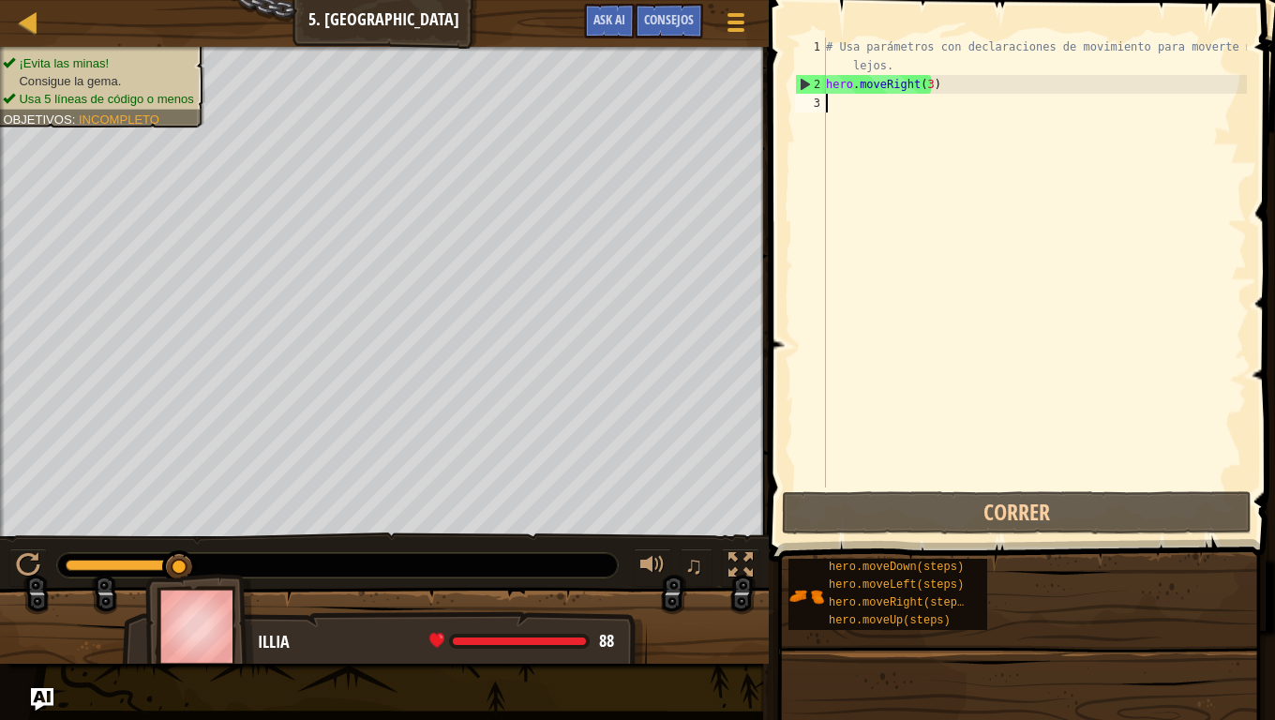
type textarea "h"
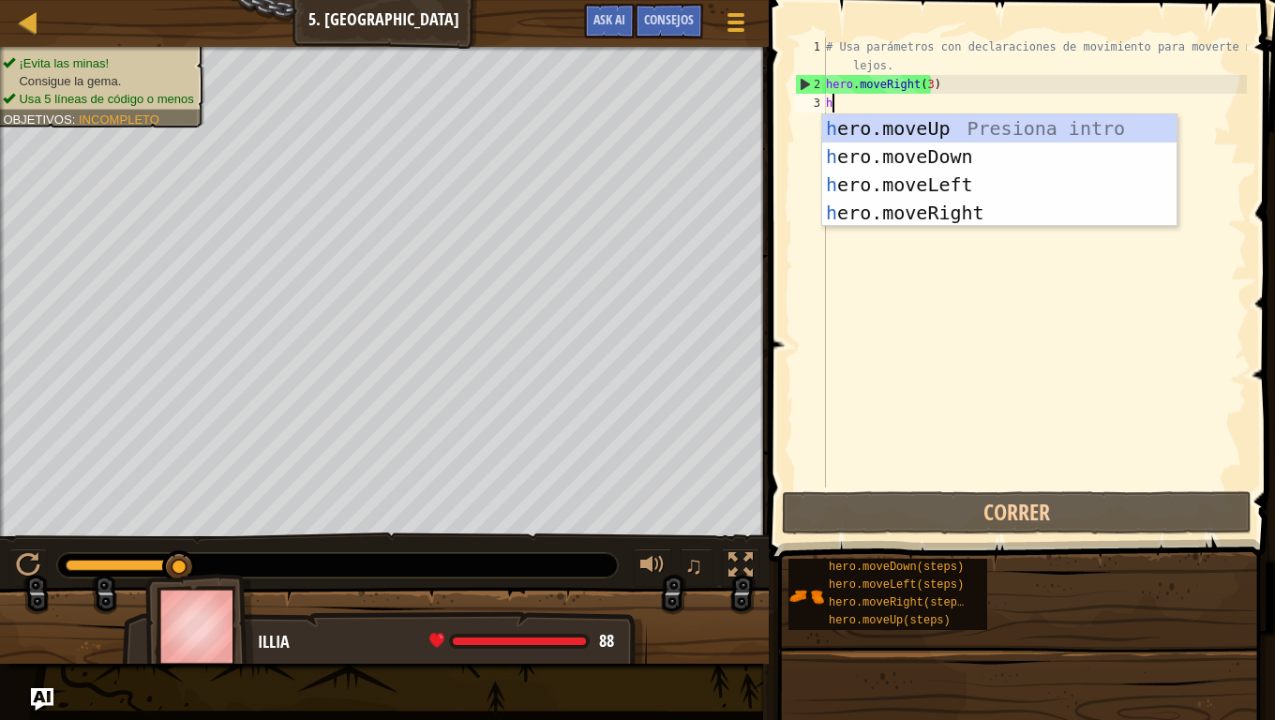
scroll to position [8, 0]
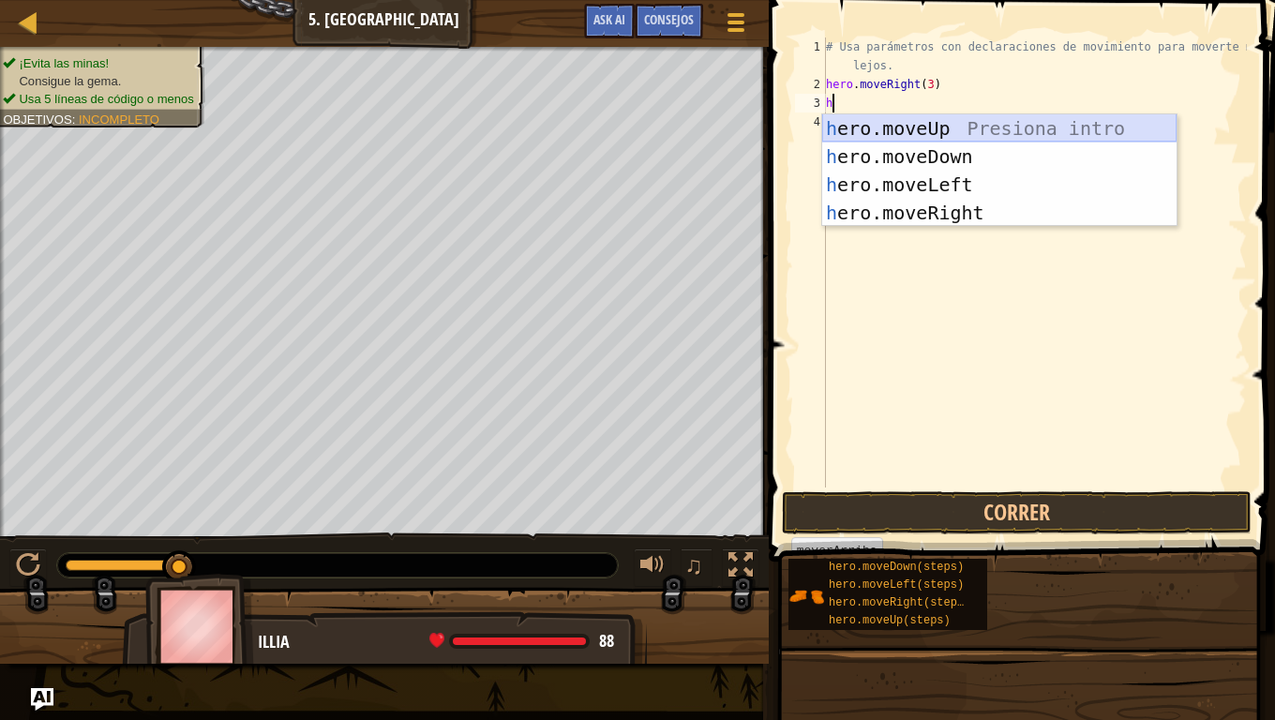
click at [929, 131] on div "h ero.moveUp Presiona intro h ero.moveDown Presiona intro h ero.moveLeft Presio…" at bounding box center [999, 198] width 354 height 169
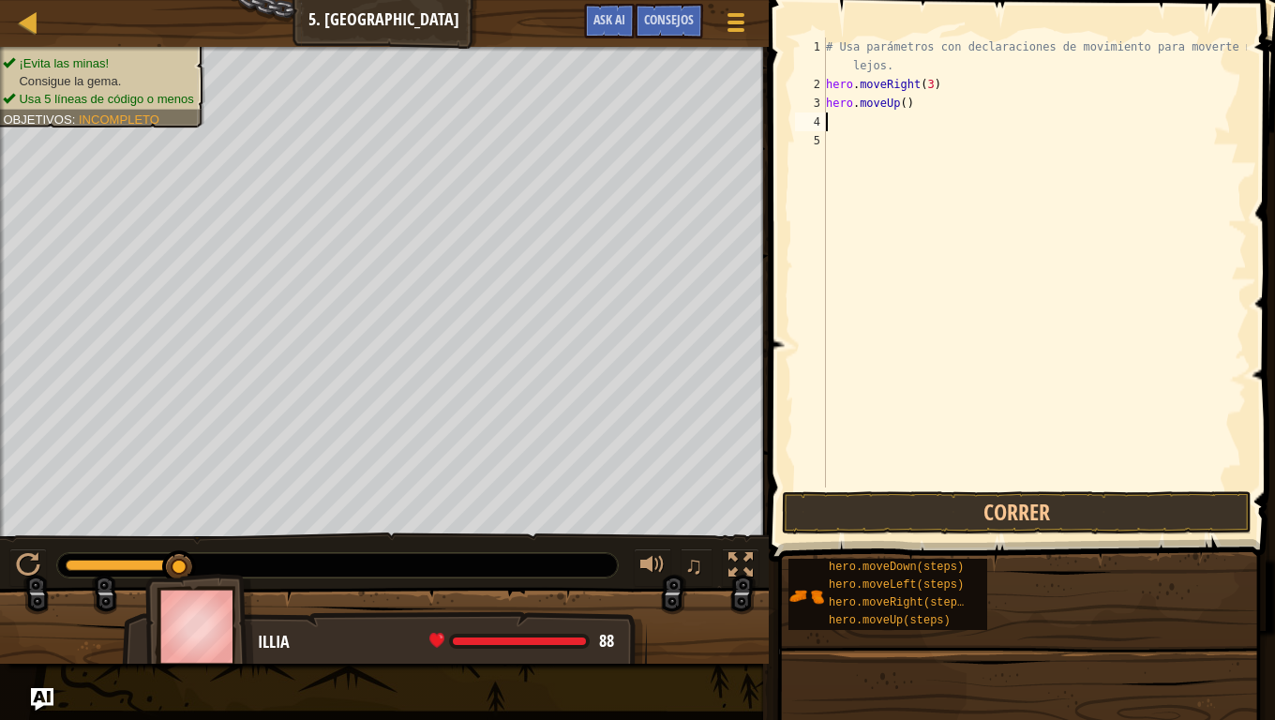
type textarea "h"
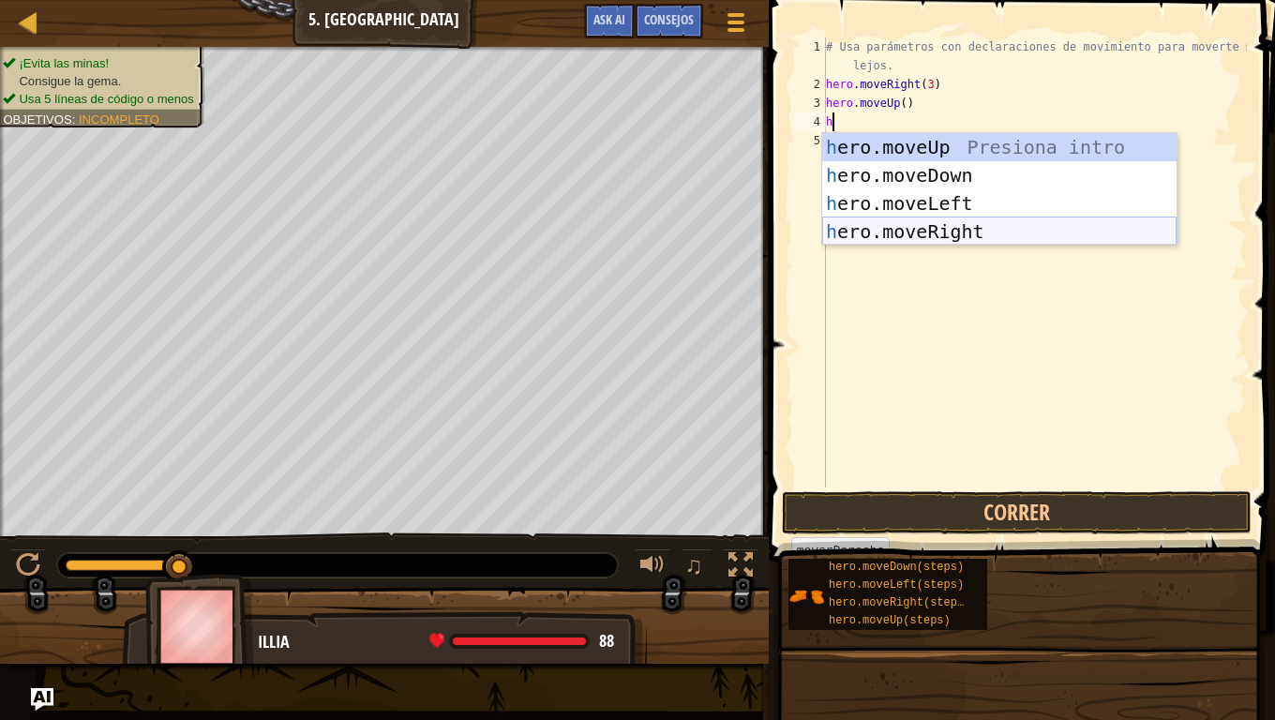
click at [947, 219] on div "h ero.moveUp Presiona intro h ero.moveDown Presiona intro h ero.moveLeft Presio…" at bounding box center [999, 217] width 354 height 169
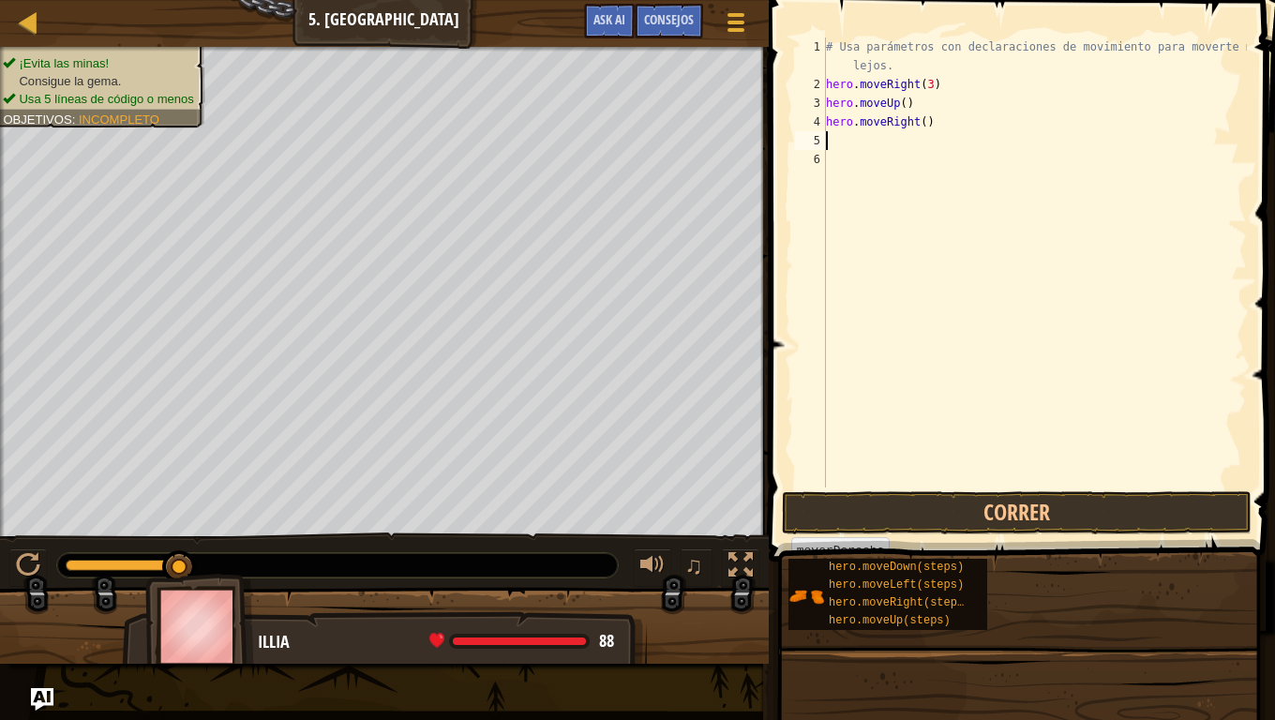
type textarea "h"
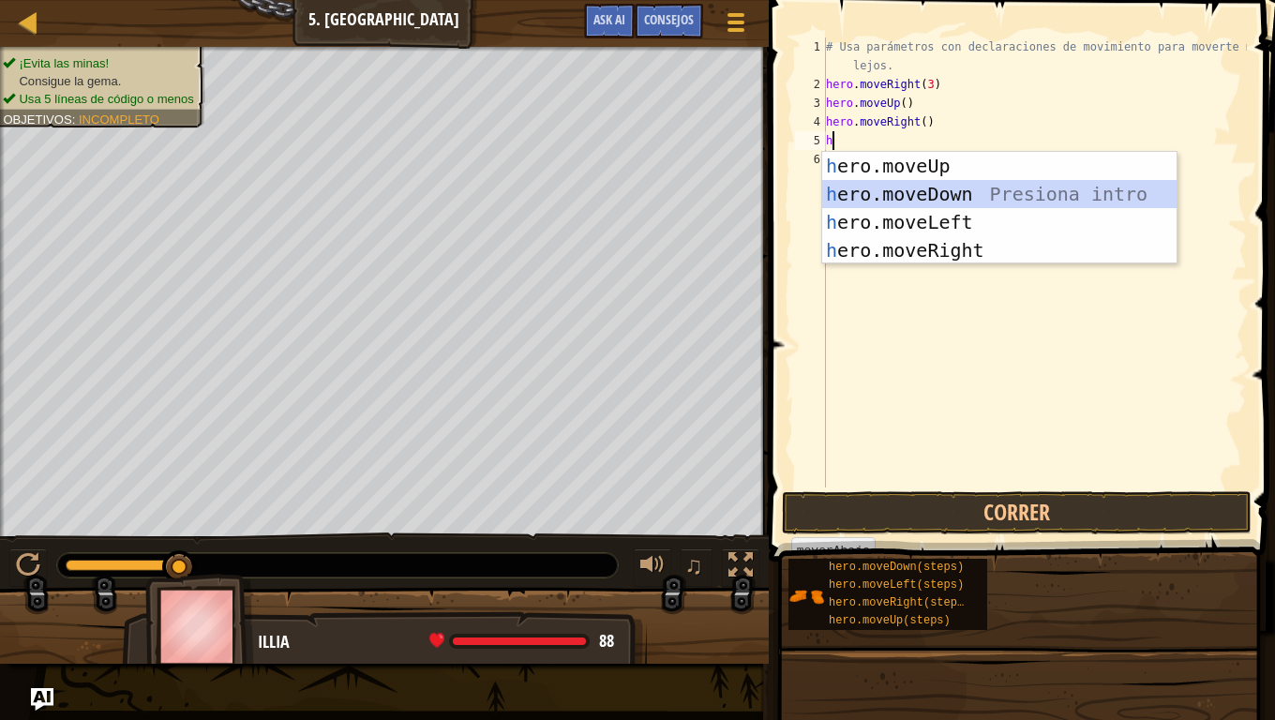
click at [927, 200] on div "h ero.moveUp Presiona intro h ero.moveDown Presiona intro h ero.moveLeft Presio…" at bounding box center [999, 236] width 354 height 169
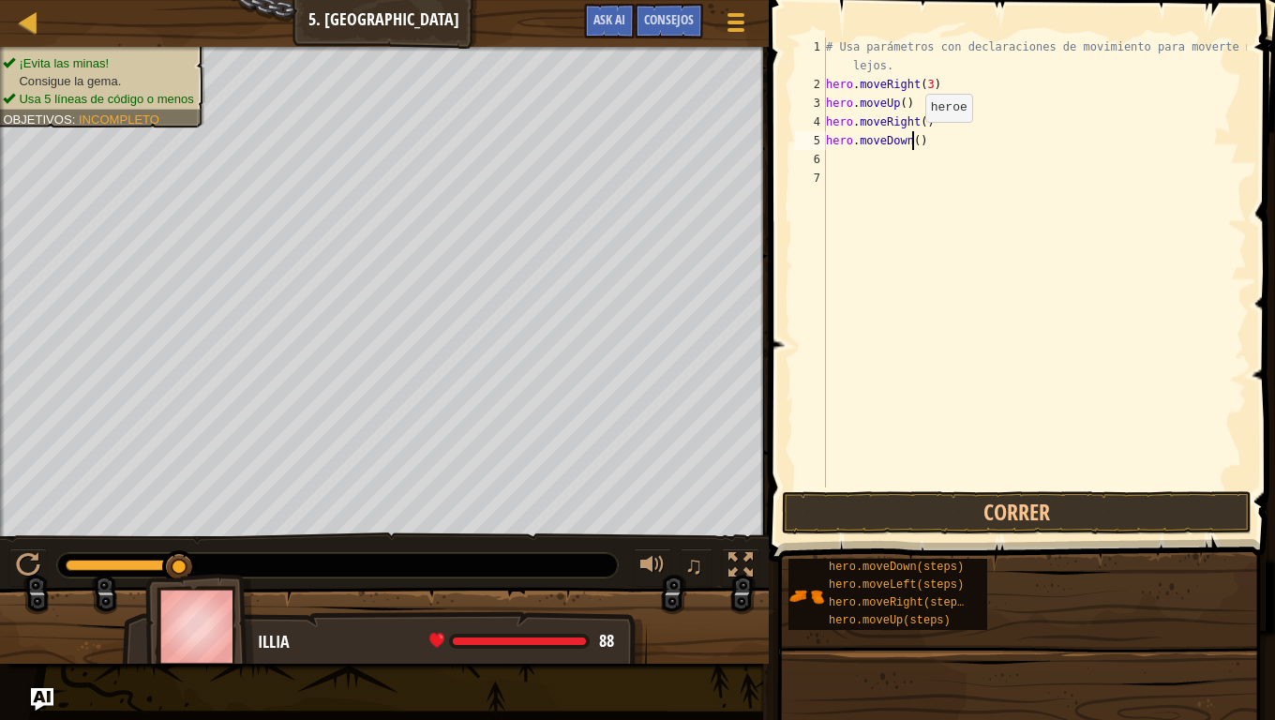
click at [909, 141] on div "# Usa parámetros con declaraciones de movimiento para moverte más lejos. hero .…" at bounding box center [1034, 291] width 425 height 506
type textarea "hero.moveDown(3)"
click at [863, 170] on div "# Usa parámetros con declaraciones de movimiento para moverte más lejos. hero .…" at bounding box center [1034, 291] width 425 height 506
click at [861, 158] on div "# Usa parámetros con declaraciones de movimiento para moverte más lejos. hero .…" at bounding box center [1034, 291] width 425 height 506
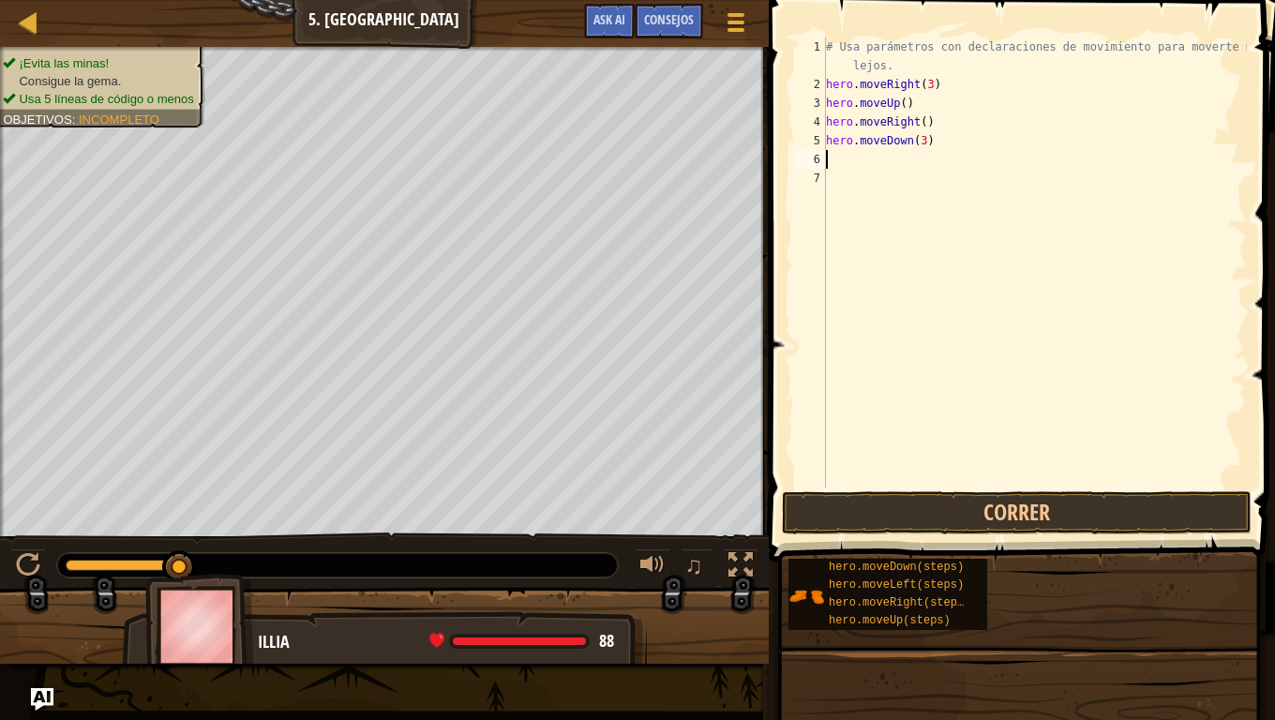
type textarea "h"
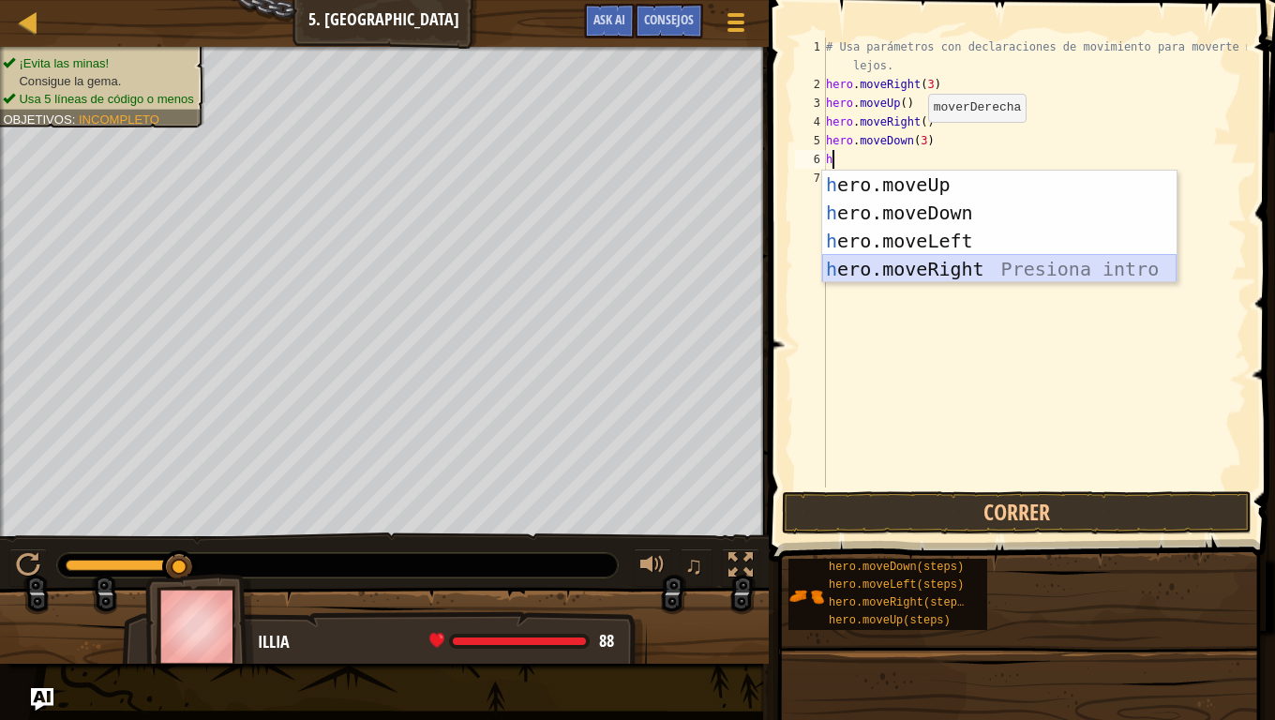
click at [920, 263] on div "h ero.moveUp Presiona intro h ero.moveDown Presiona intro h ero.moveLeft Presio…" at bounding box center [999, 255] width 354 height 169
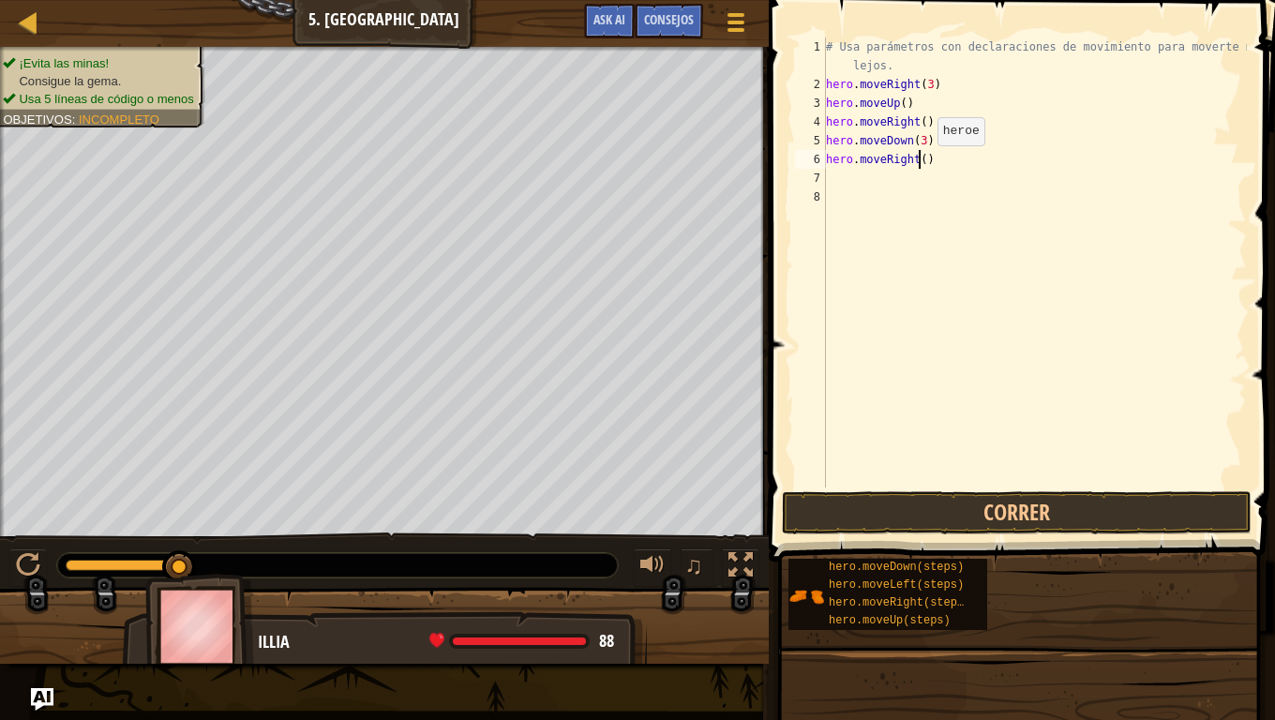
click at [922, 164] on div "# Usa parámetros con declaraciones de movimiento para moverte más lejos. hero .…" at bounding box center [1034, 291] width 425 height 506
type textarea "hero.moveRight(3)"
click at [952, 506] on button "Correr" at bounding box center [1017, 512] width 470 height 43
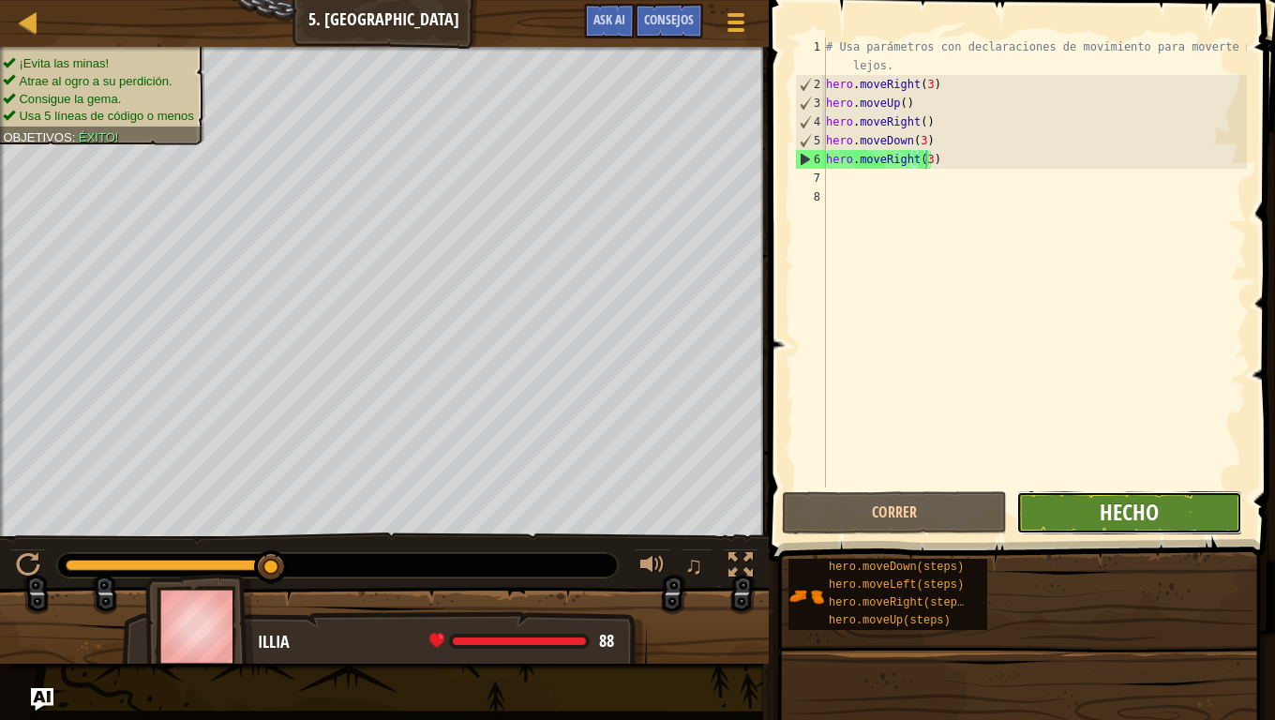
click at [1107, 507] on span "Hecho" at bounding box center [1129, 512] width 59 height 30
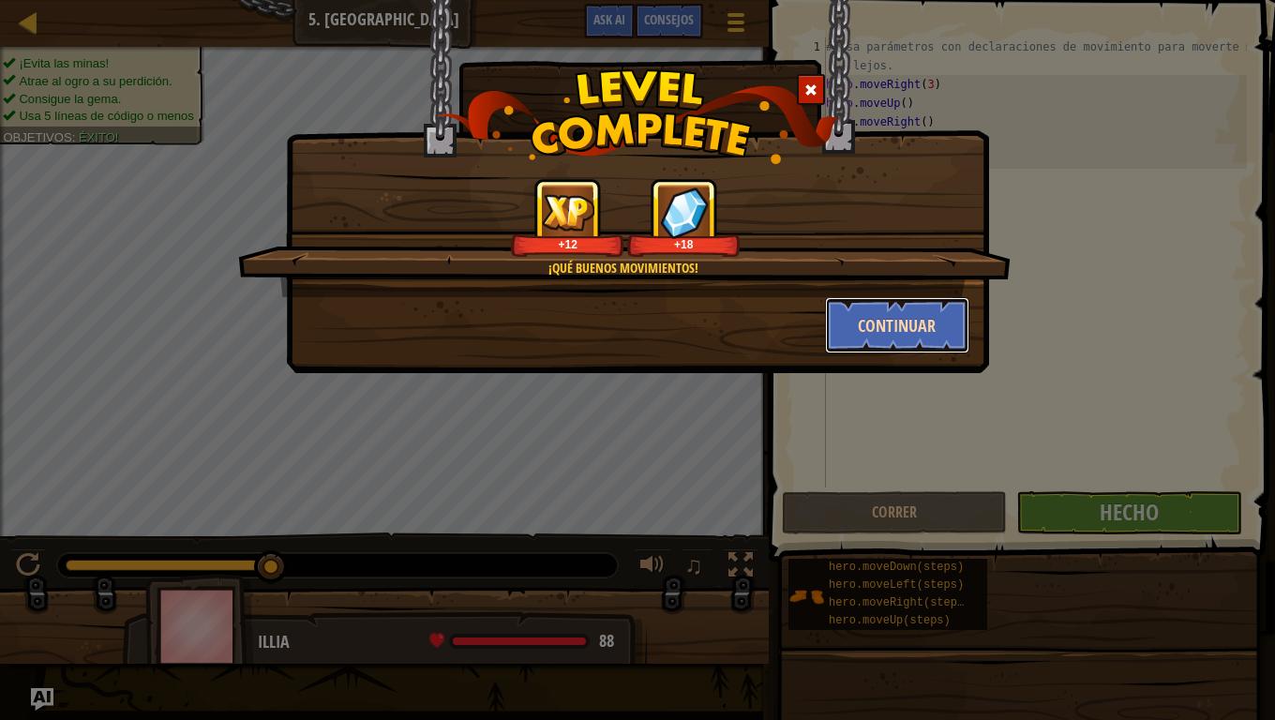
click at [893, 328] on button "Continuar" at bounding box center [897, 325] width 145 height 56
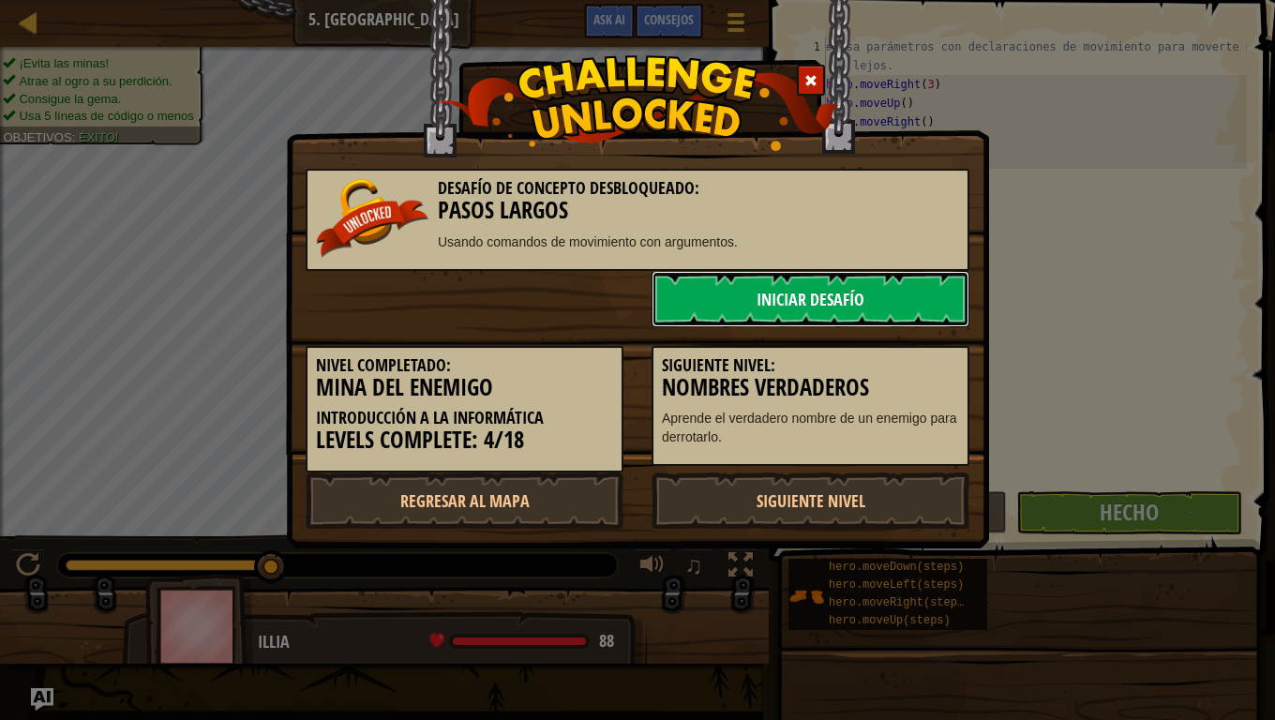
click at [699, 298] on link "Iniciar Desafío" at bounding box center [811, 299] width 318 height 56
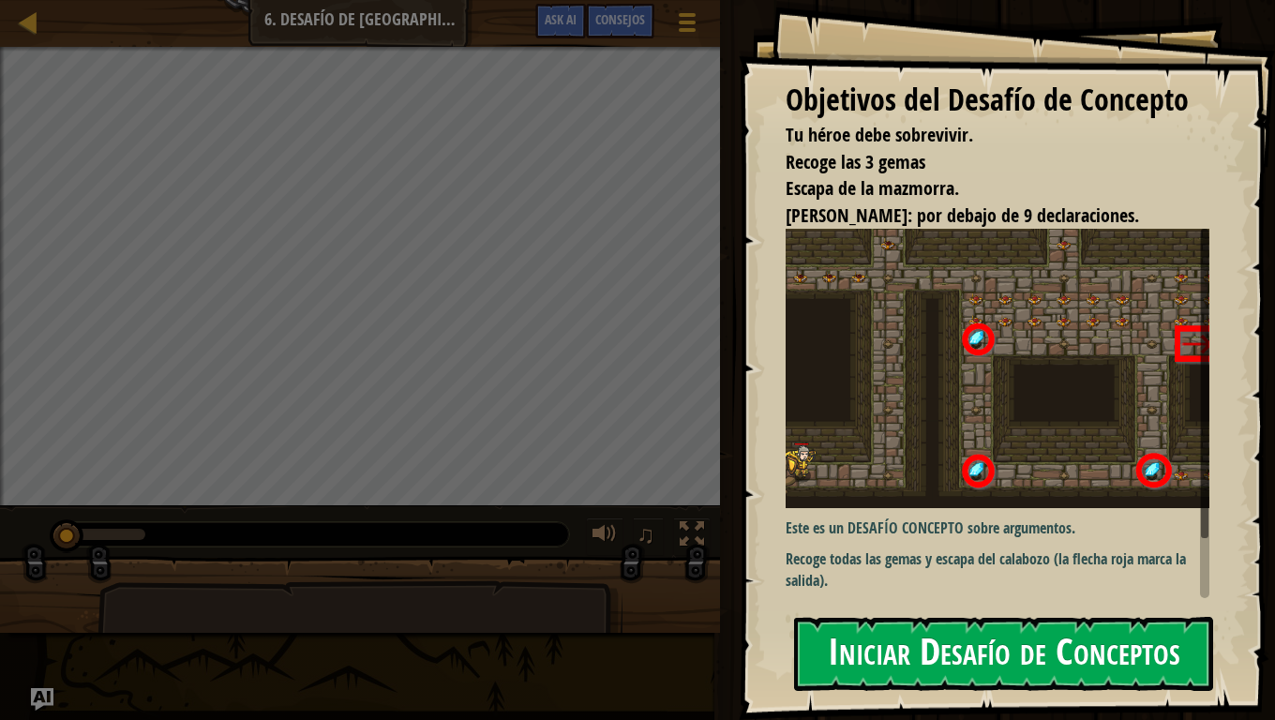
click at [965, 602] on button "Iniciar Desafío de Conceptos" at bounding box center [1003, 654] width 419 height 74
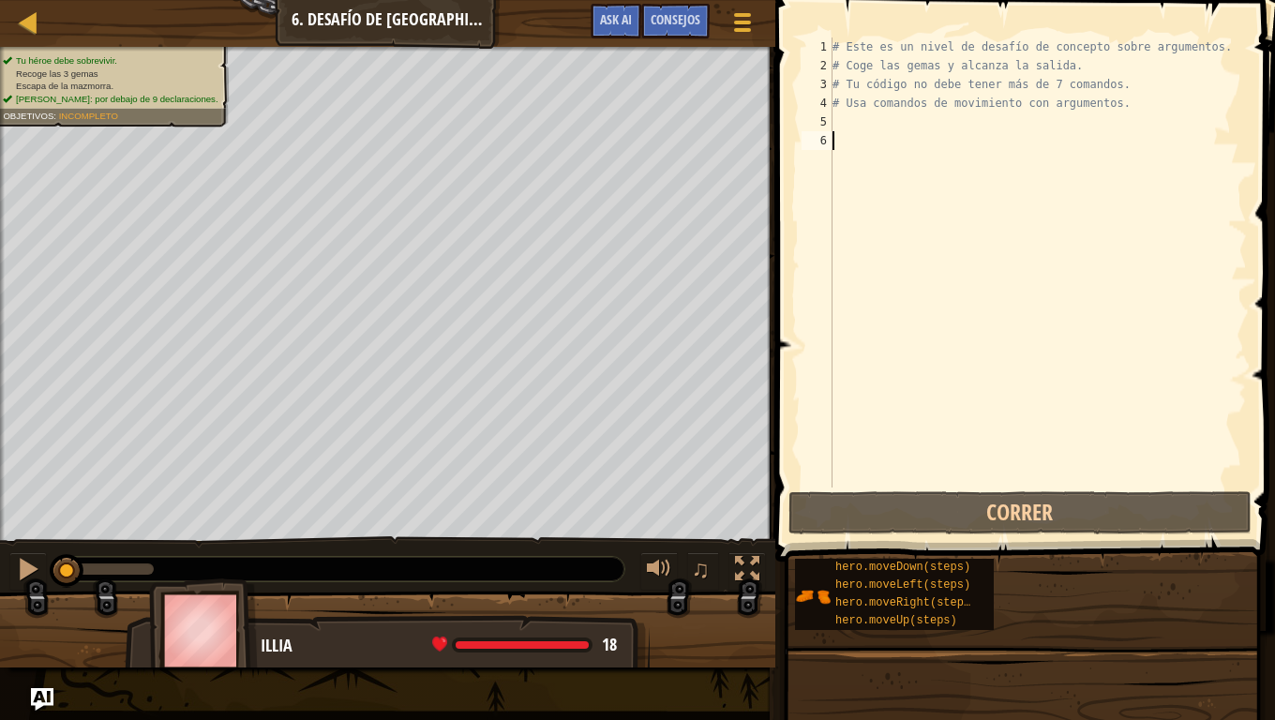
type textarea "h"
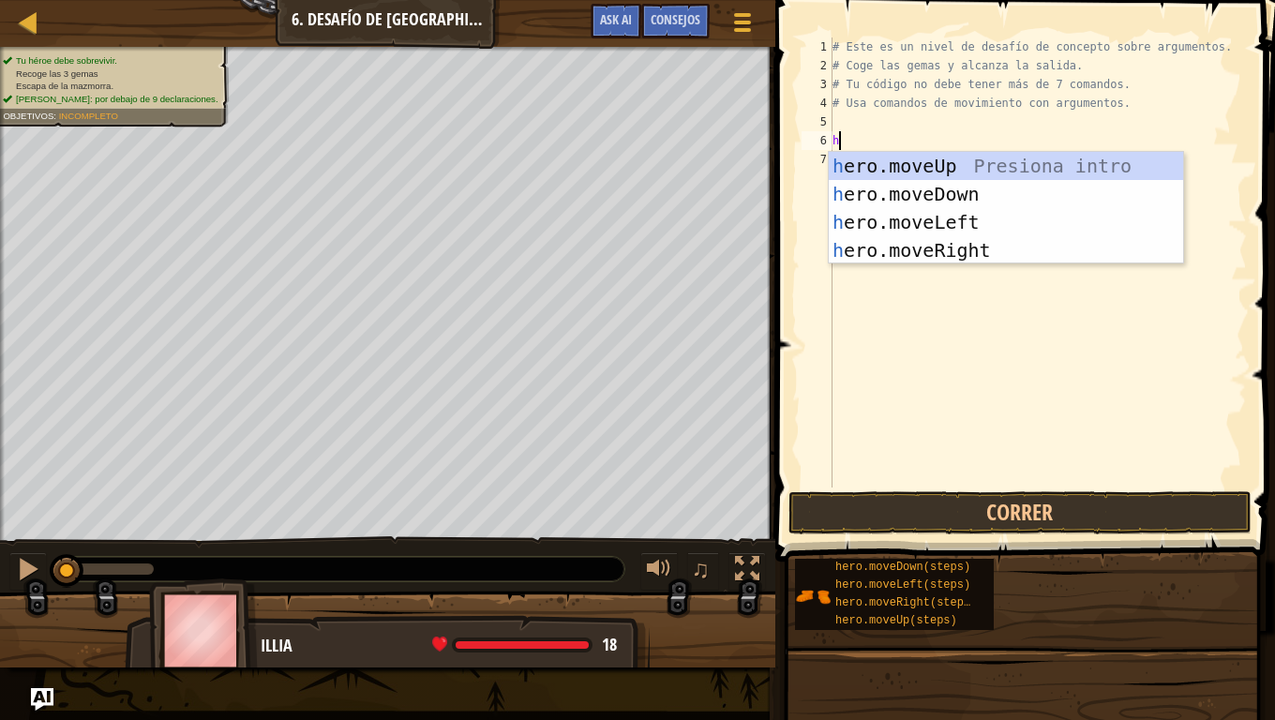
scroll to position [8, 0]
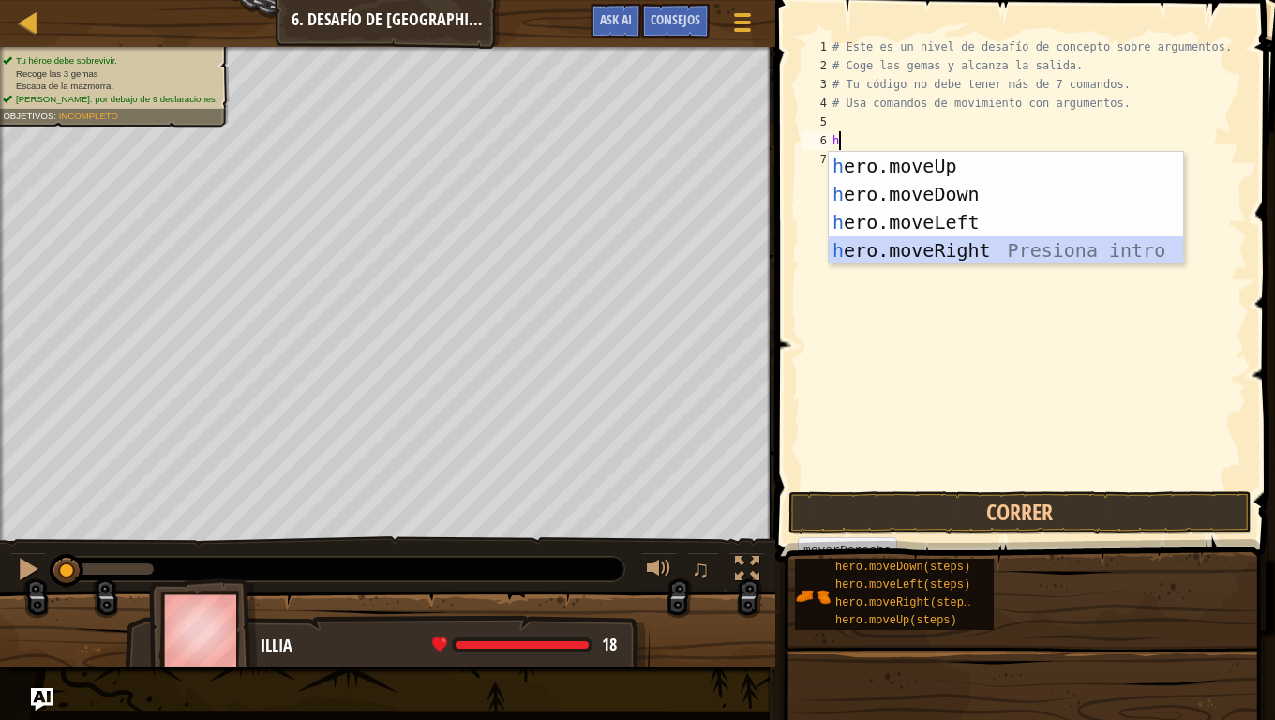
click at [946, 241] on div "h ero.moveUp Presiona intro h ero.moveDown Presiona intro h ero.moveLeft Presio…" at bounding box center [1006, 236] width 354 height 169
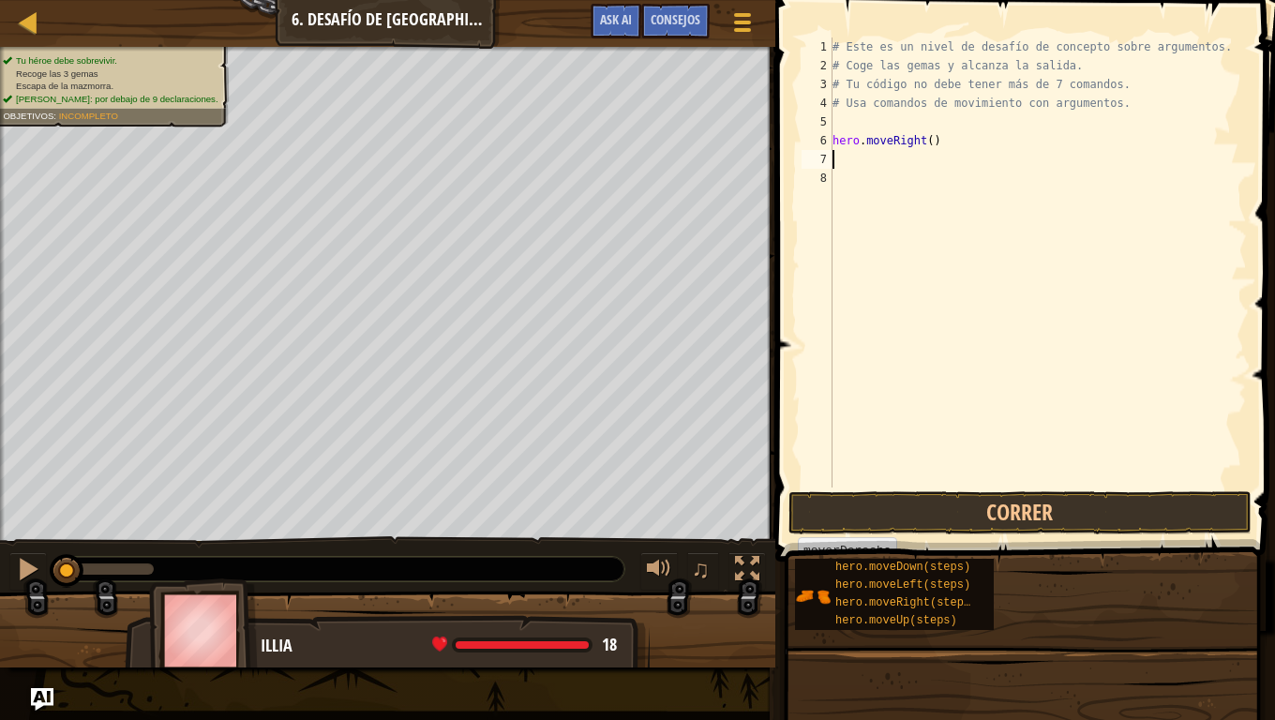
type textarea "h"
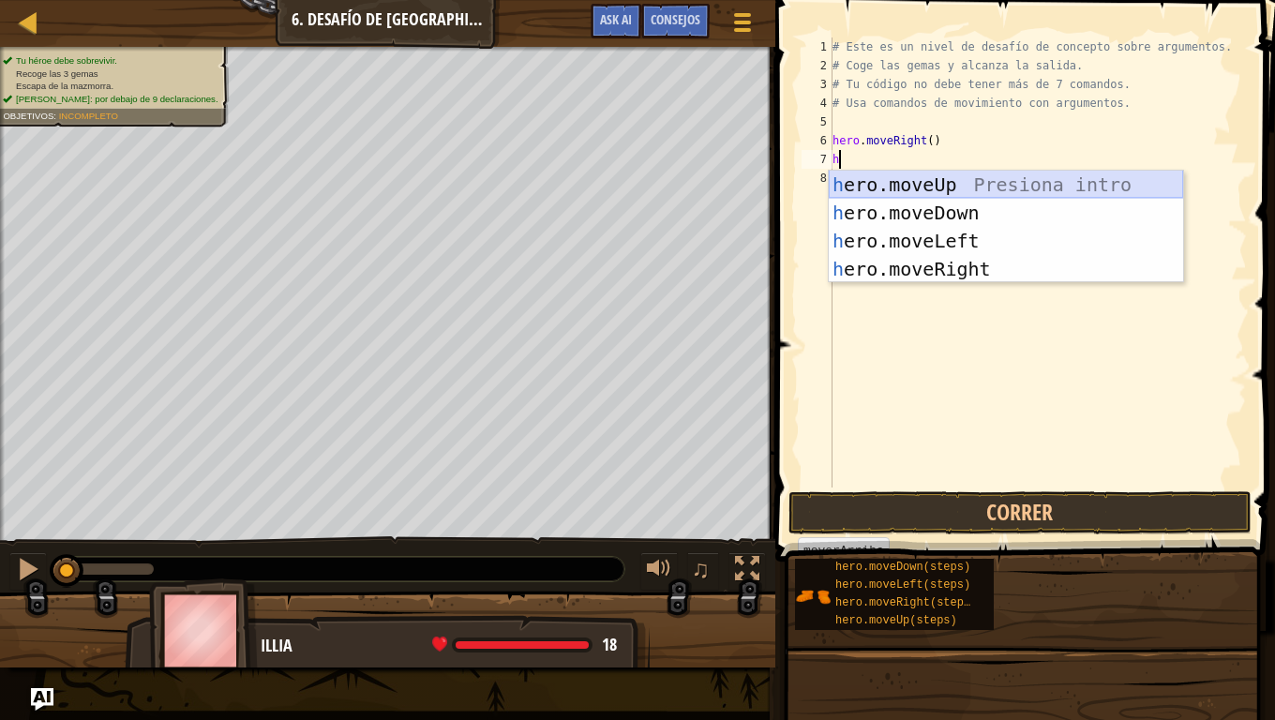
click at [924, 181] on div "h ero.moveUp Presiona intro h ero.moveDown Presiona intro h ero.moveLeft Presio…" at bounding box center [1006, 255] width 354 height 169
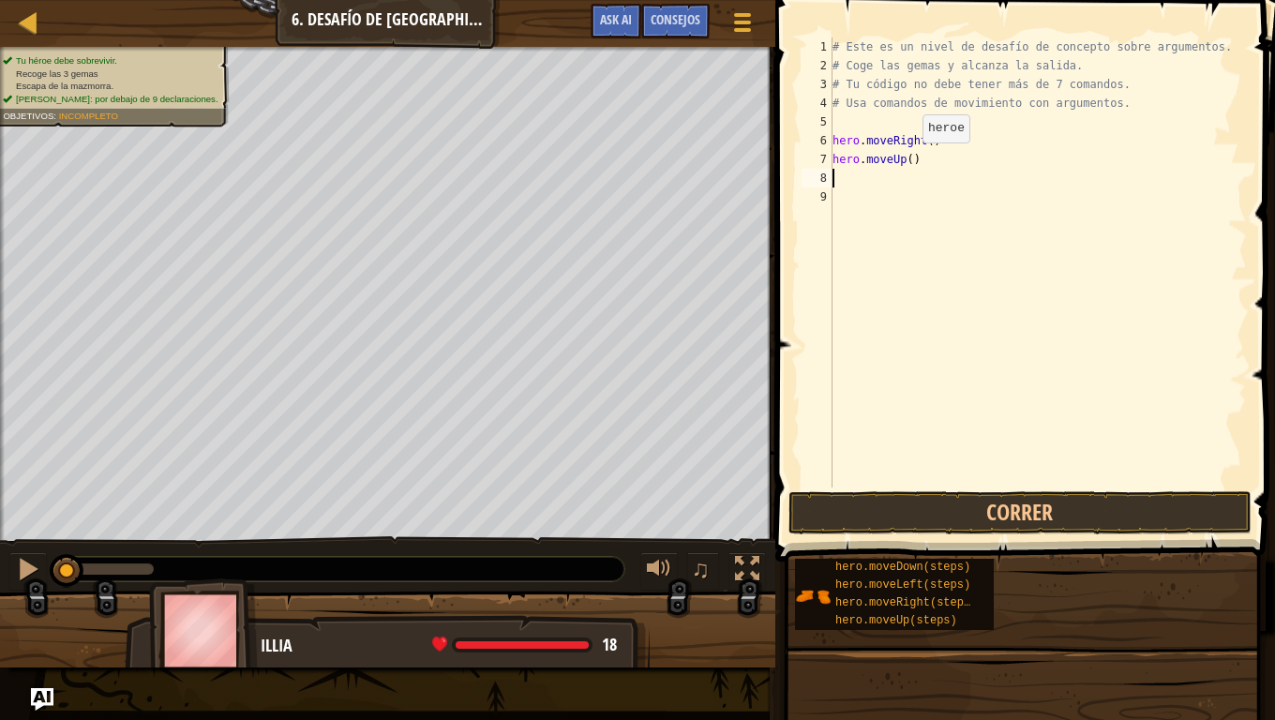
click at [906, 161] on div "# Este es un nivel de desafío de concepto sobre argumentos. # Coge las gemas y …" at bounding box center [1038, 282] width 418 height 488
type textarea "hero.moveUp(3)"
click at [844, 183] on div "# Este es un nivel de desafío de concepto sobre argumentos. # Coge las gemas y …" at bounding box center [1038, 282] width 418 height 488
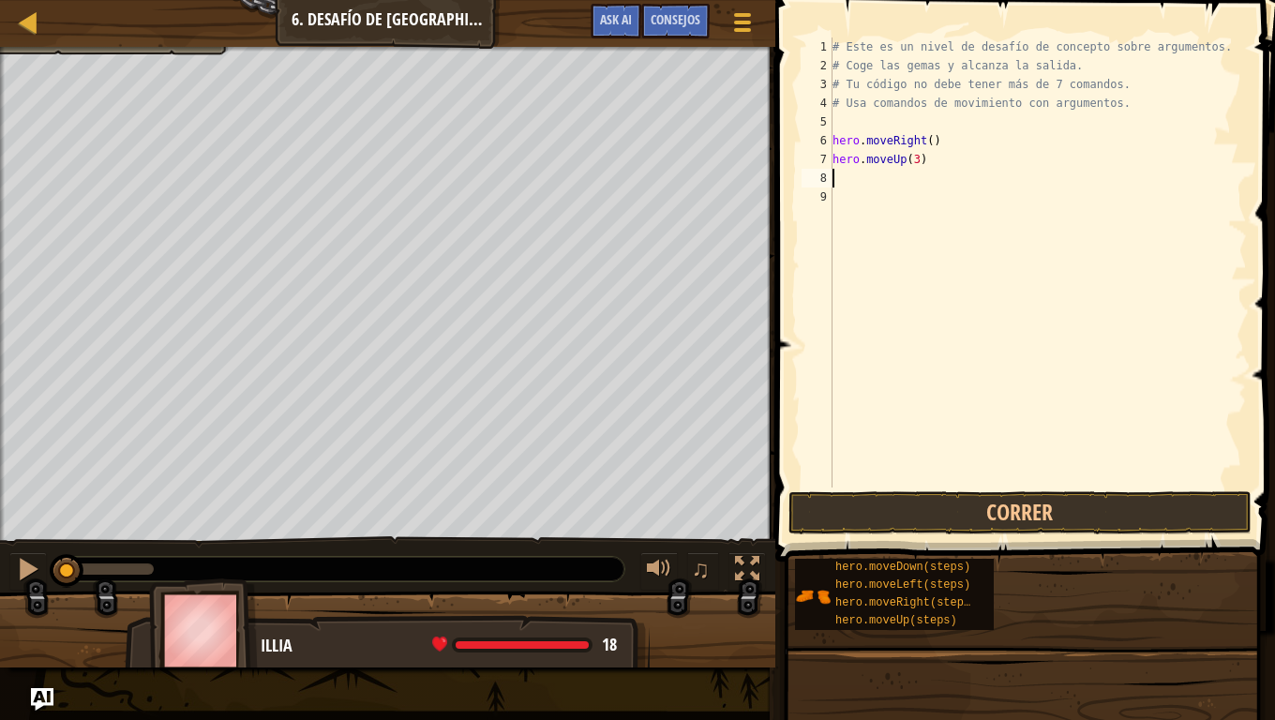
type textarea "h"
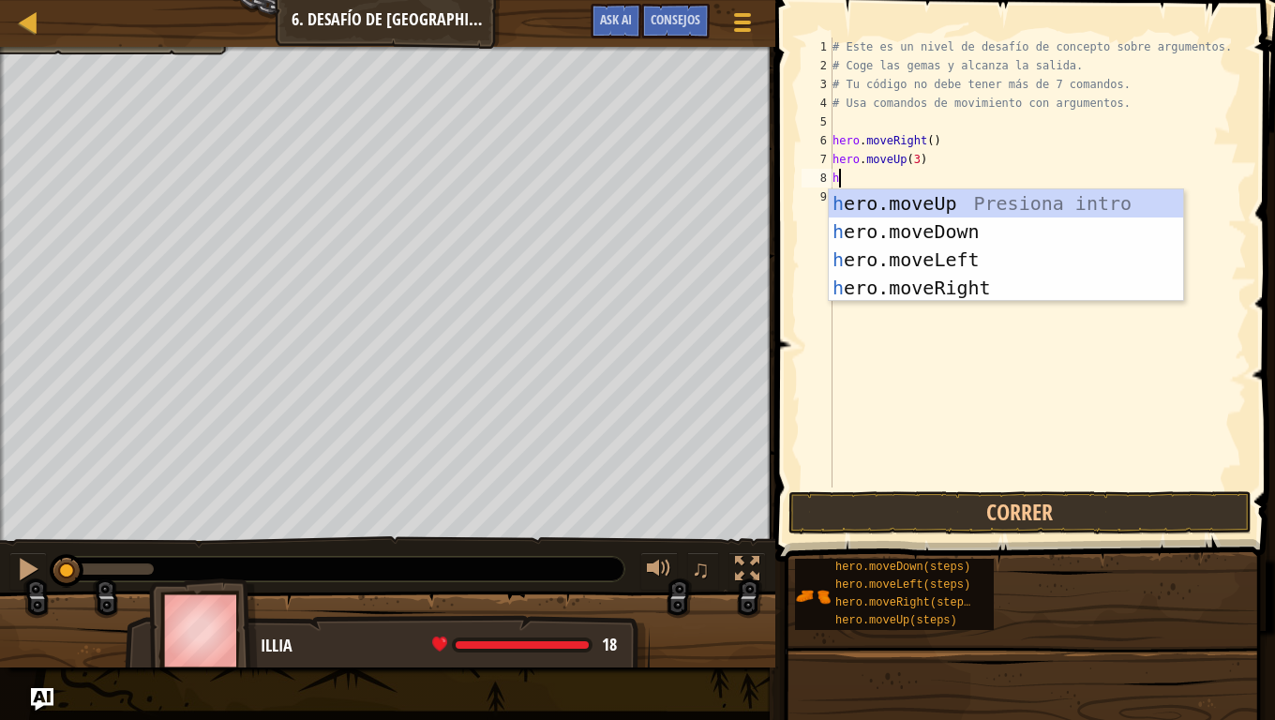
scroll to position [8, 0]
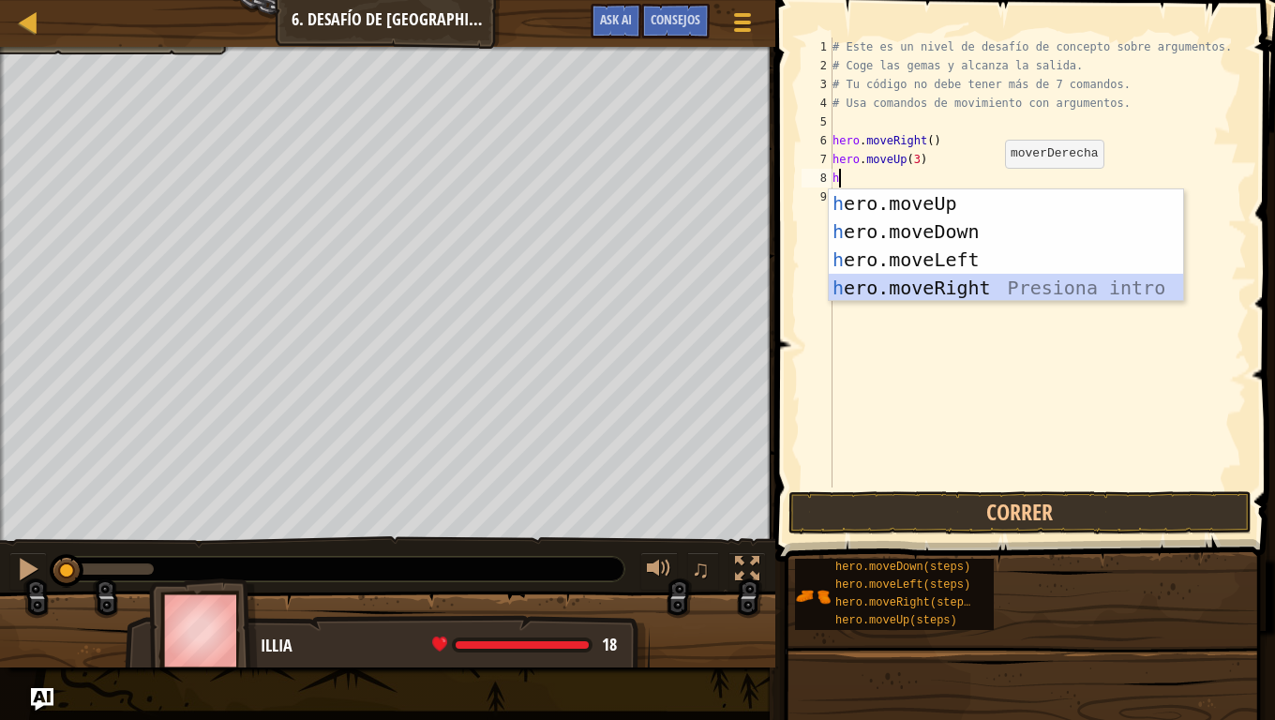
click at [961, 288] on div "h ero.moveUp Presiona intro h ero.moveDown Presiona intro h ero.moveLeft Presio…" at bounding box center [1006, 273] width 354 height 169
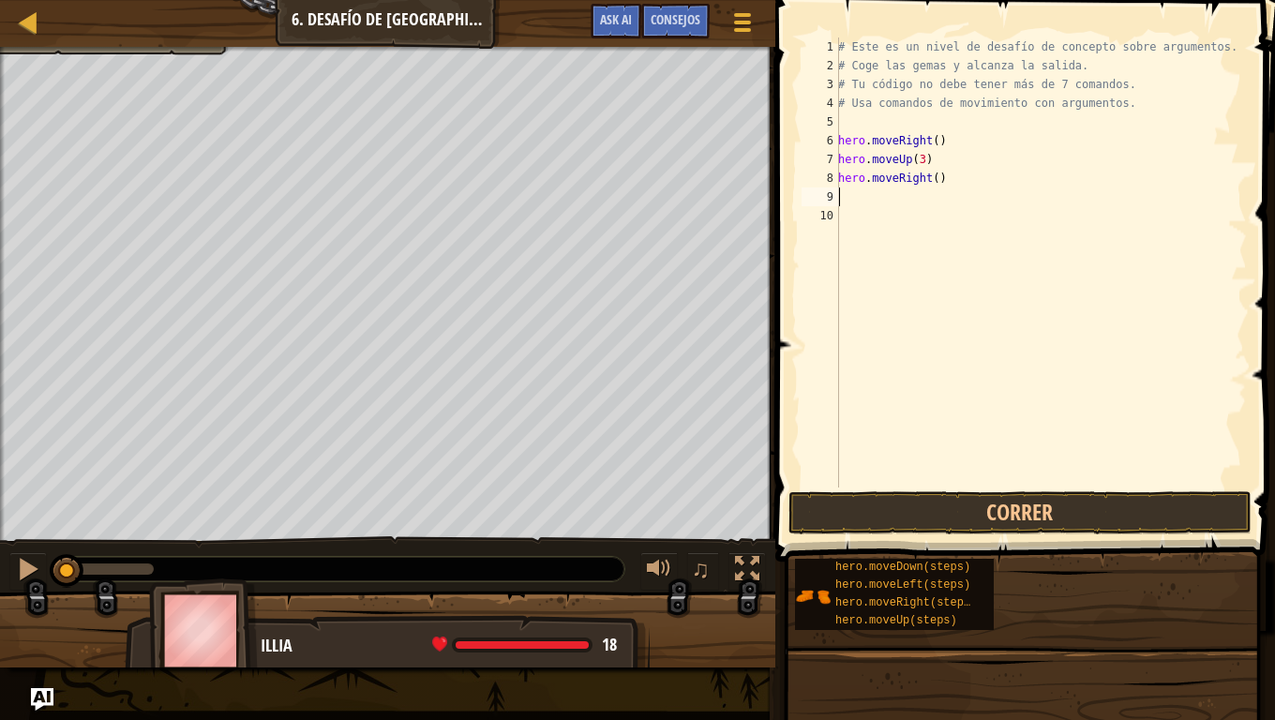
click at [927, 189] on div "# Este es un nivel de desafío de concepto sobre argumentos. # Coge las gemas y …" at bounding box center [1040, 282] width 413 height 488
click at [934, 177] on div "# Este es un nivel de desafío de concepto sobre argumentos. # Coge las gemas y …" at bounding box center [1040, 282] width 413 height 488
type textarea "hero.moveRight(3)"
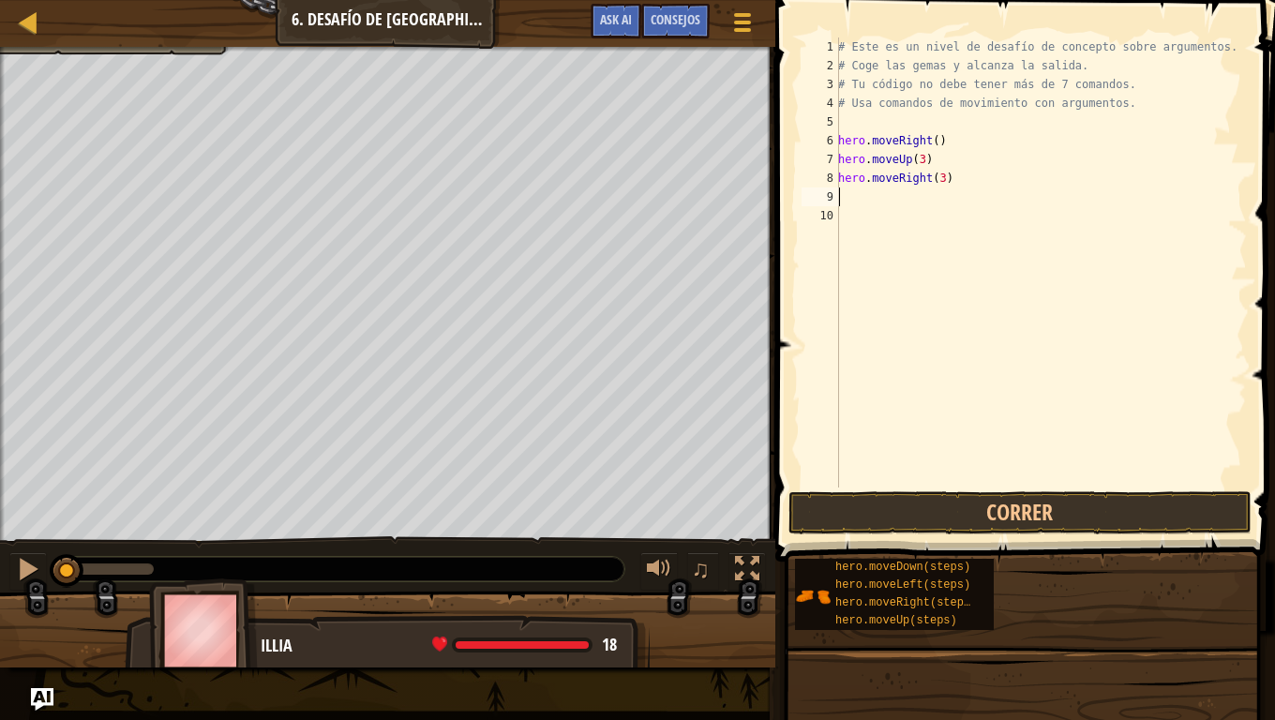
click at [873, 202] on div "# Este es un nivel de desafío de concepto sobre argumentos. # Coge las gemas y …" at bounding box center [1040, 282] width 413 height 488
type textarea "h"
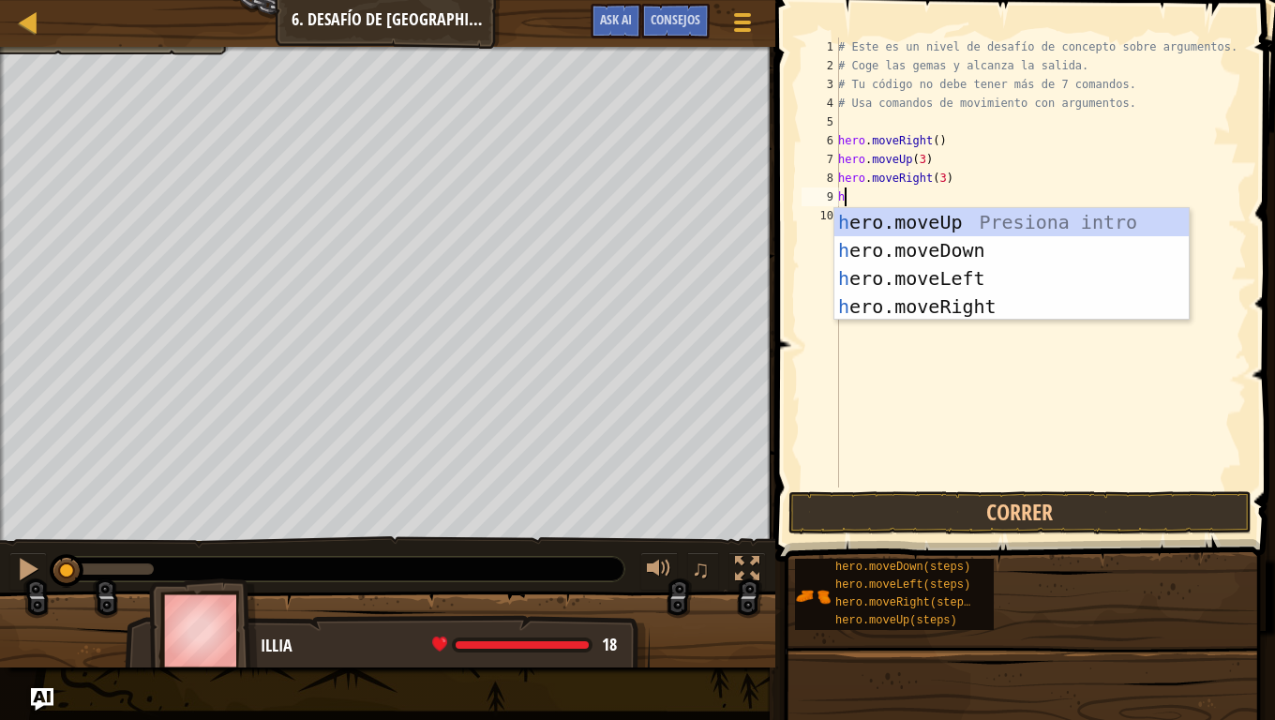
scroll to position [8, 0]
click at [982, 253] on div "h ero.moveUp Presiona intro h ero.moveDown Presiona intro h ero.moveLeft Presio…" at bounding box center [1011, 292] width 354 height 169
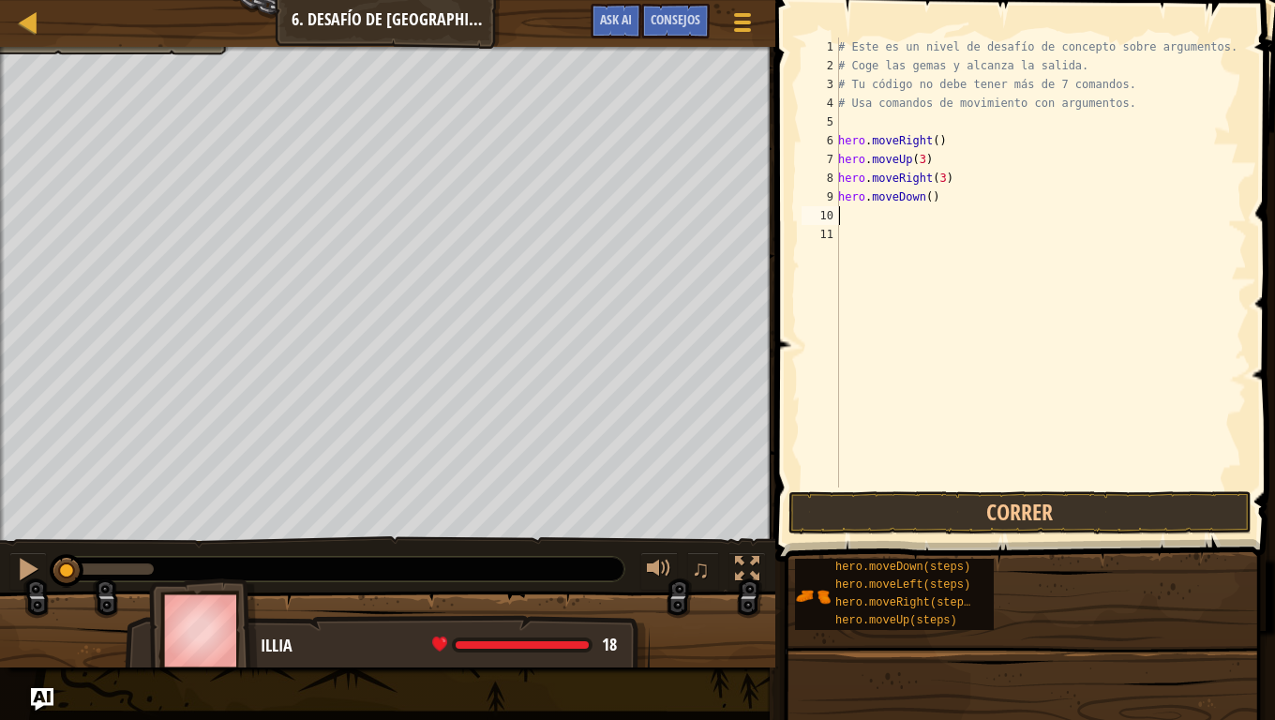
click at [934, 205] on div "# Este es un nivel de desafío de concepto sobre argumentos. # Coge las gemas y …" at bounding box center [1040, 282] width 413 height 488
type textarea "h"
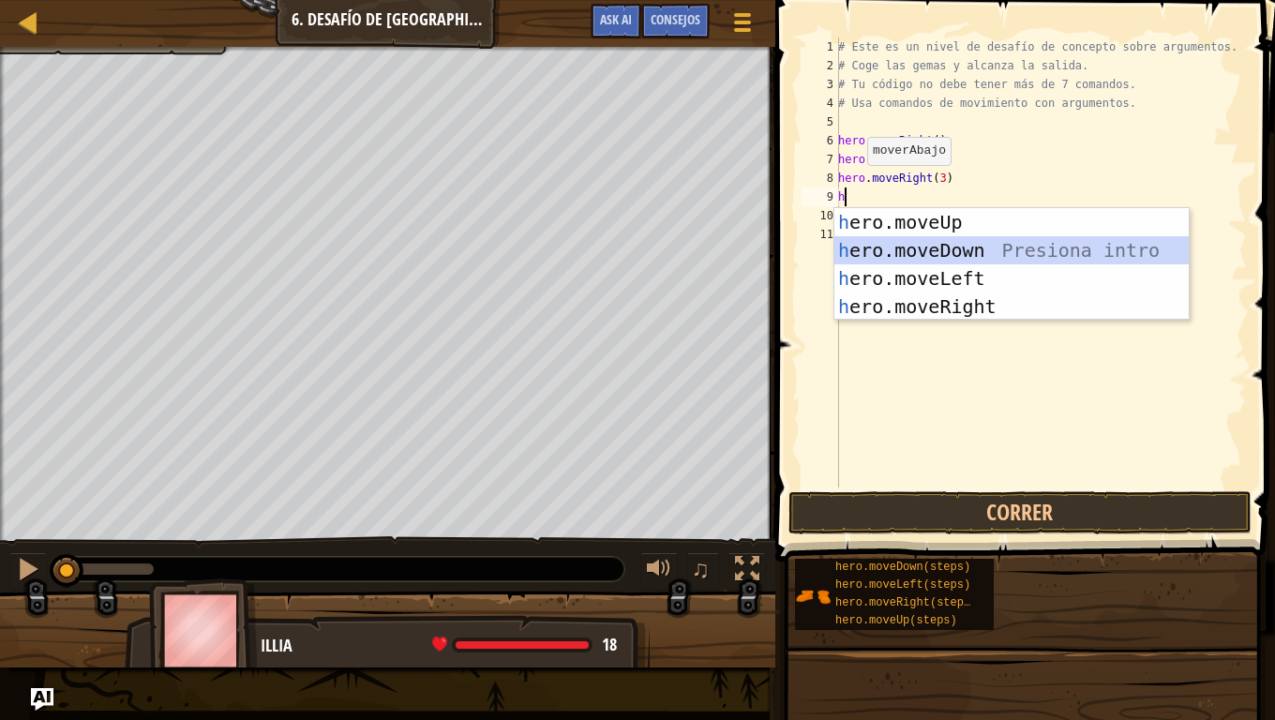
click at [923, 248] on div "h ero.moveUp Presiona intro h ero.moveDown Presiona intro h ero.moveLeft Presio…" at bounding box center [1011, 292] width 354 height 169
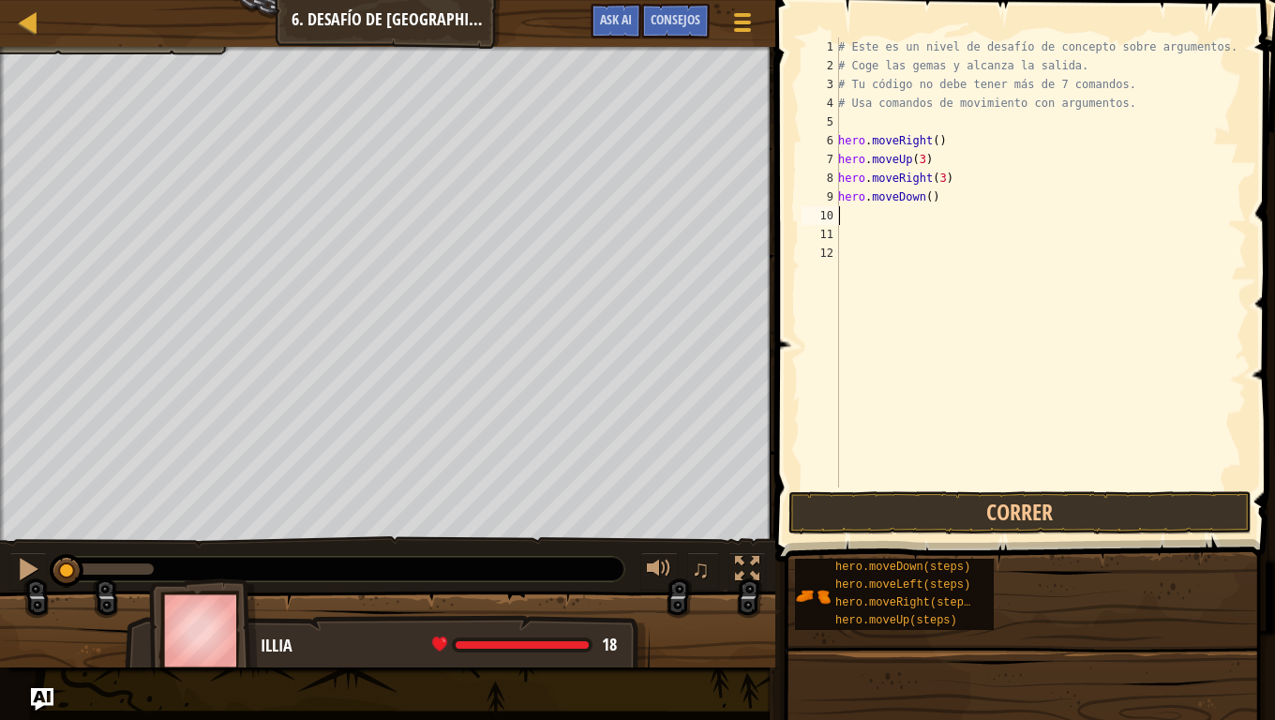
type textarea "h"
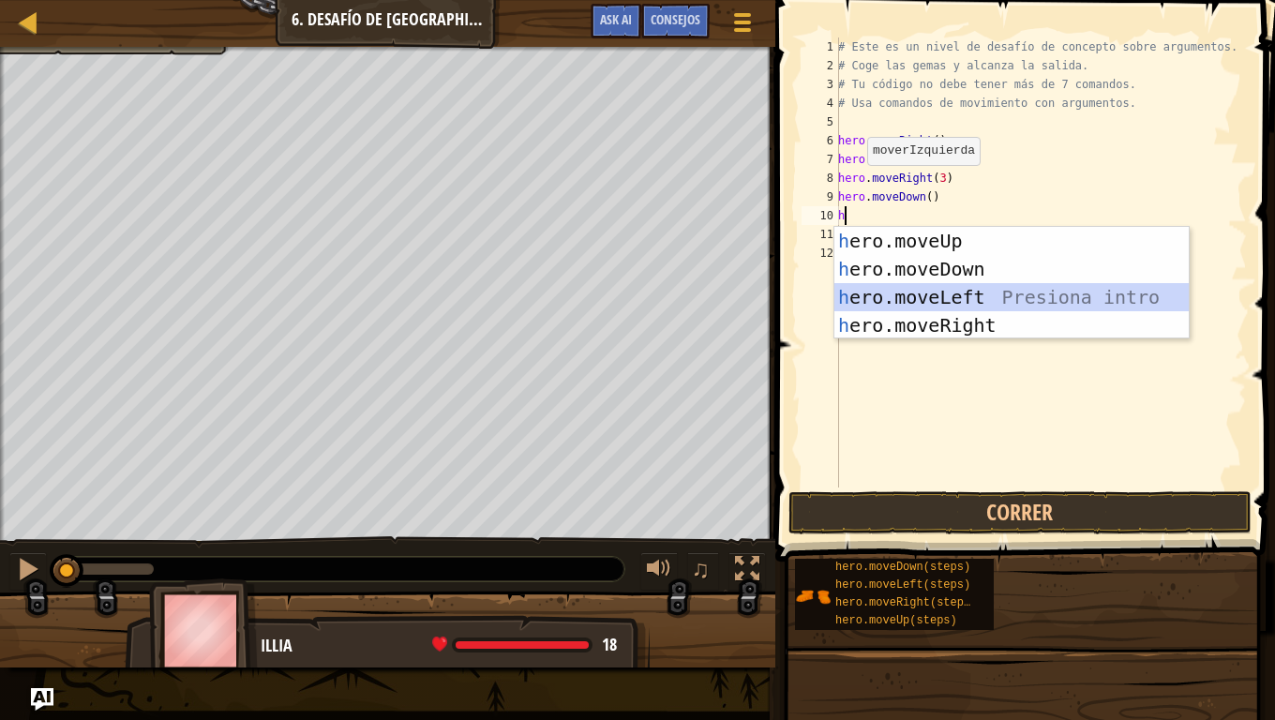
click at [892, 298] on div "h ero.moveUp Presiona intro h ero.moveDown Presiona intro h ero.moveLeft Presio…" at bounding box center [1011, 311] width 354 height 169
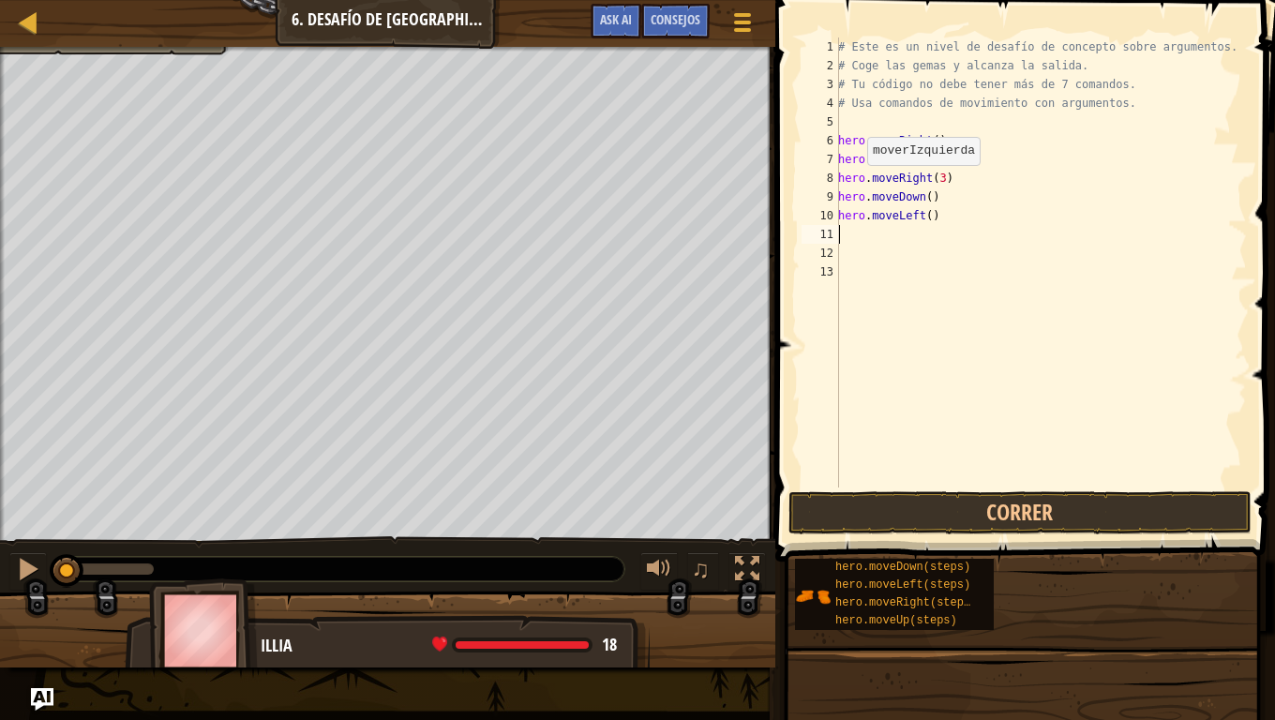
type textarea "h"
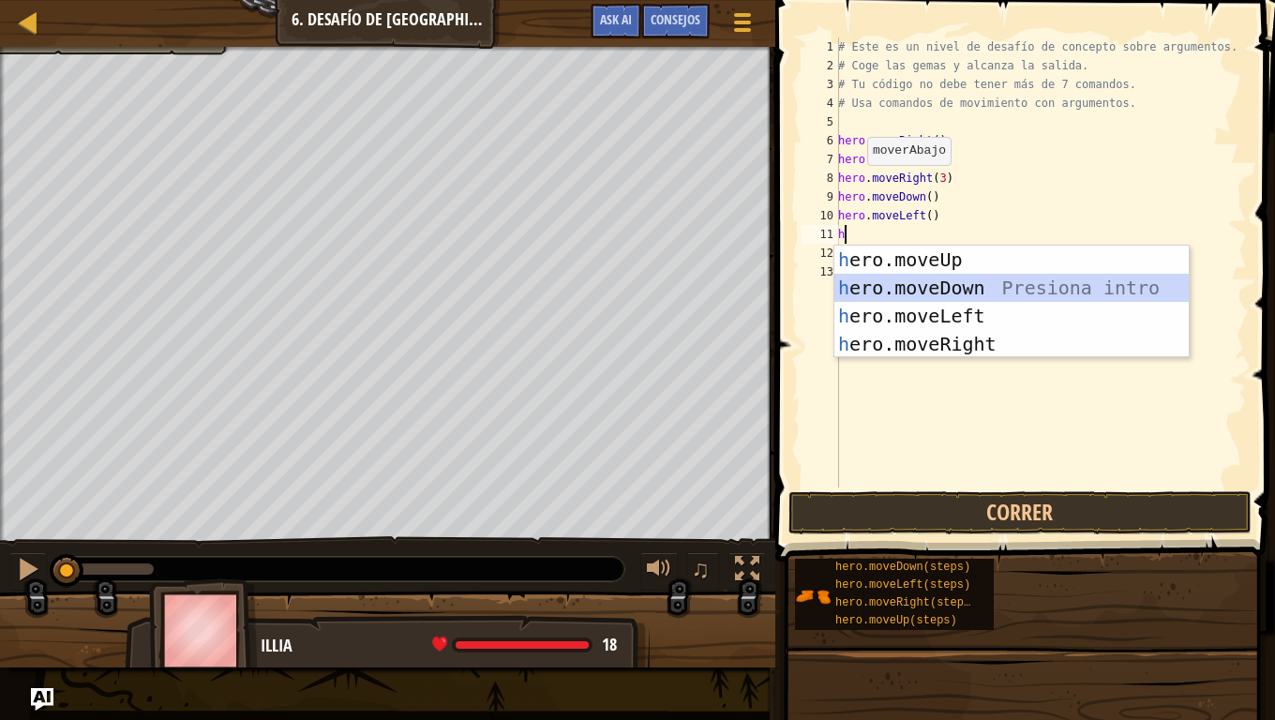
click at [925, 291] on div "h ero.moveUp Presiona intro h ero.moveDown Presiona intro h ero.moveLeft Presio…" at bounding box center [1011, 330] width 354 height 169
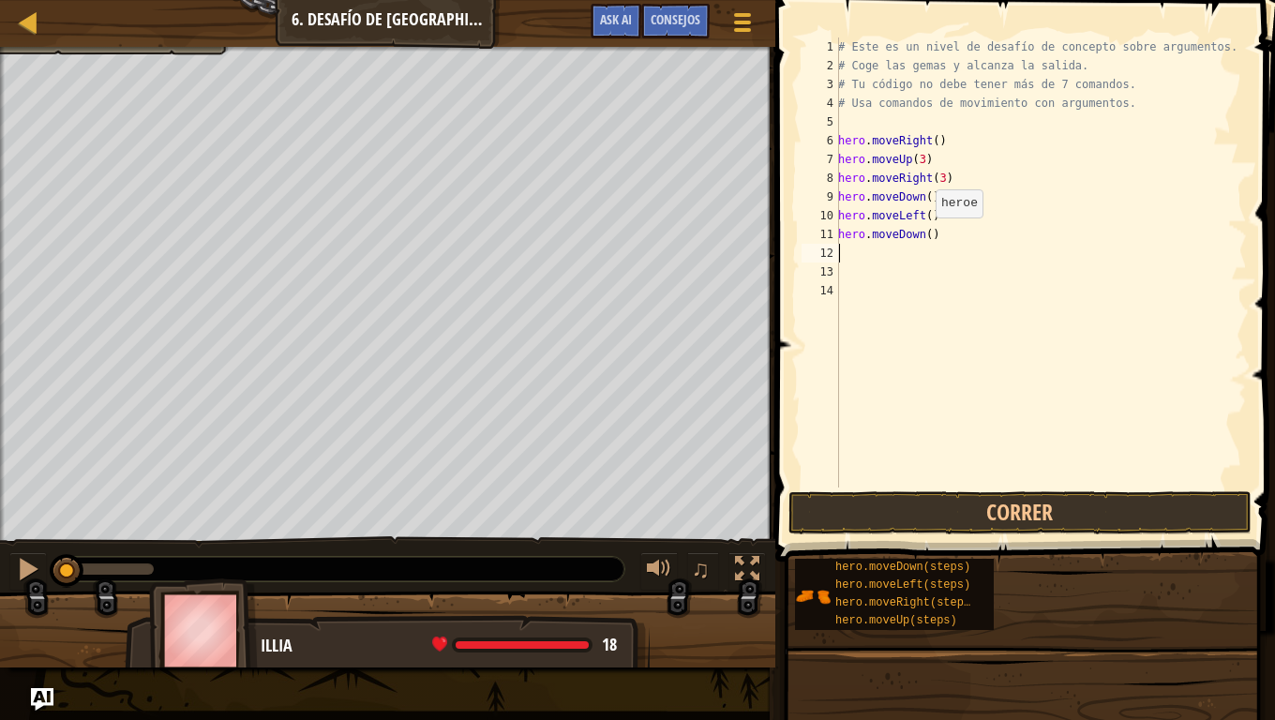
click at [925, 236] on div "# Este es un nivel de desafío de concepto sobre argumentos. # Coge las gemas y …" at bounding box center [1040, 282] width 413 height 488
type textarea "hero.moveDown(2)"
click at [842, 253] on div "# Este es un nivel de desafío de concepto sobre argumentos. # Coge las gemas y …" at bounding box center [1040, 282] width 413 height 488
type textarea "h"
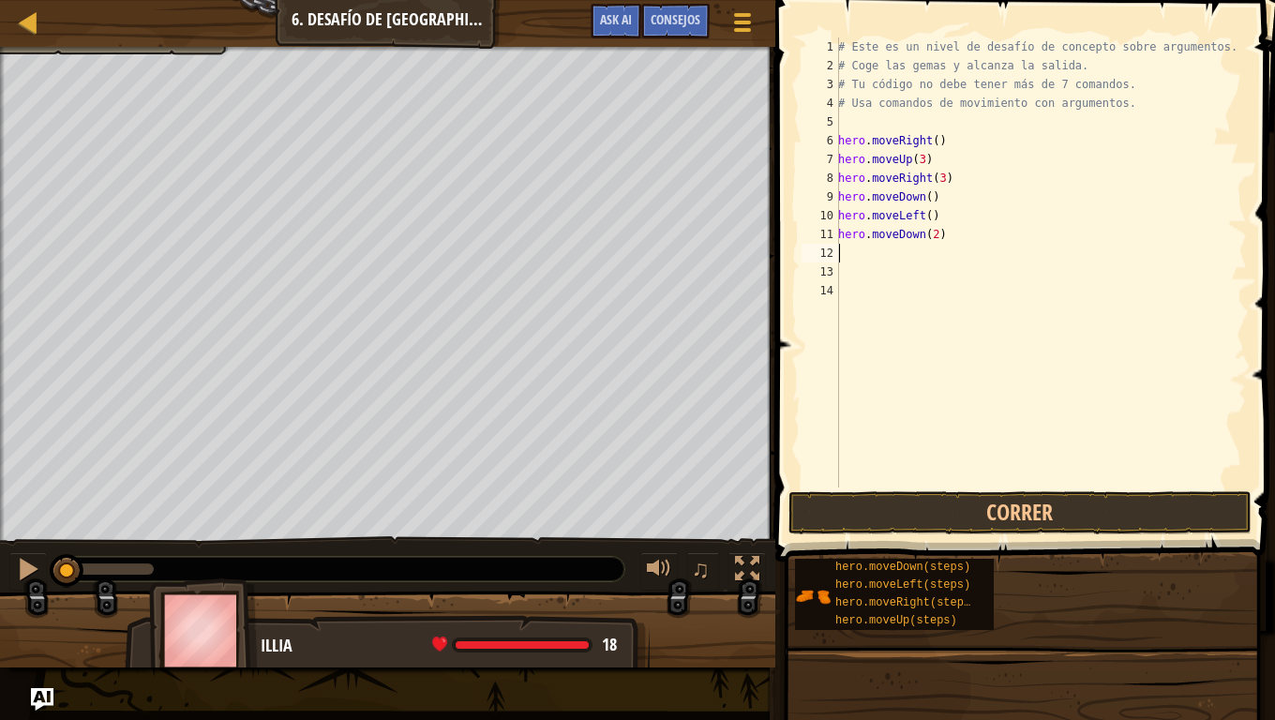
scroll to position [8, 0]
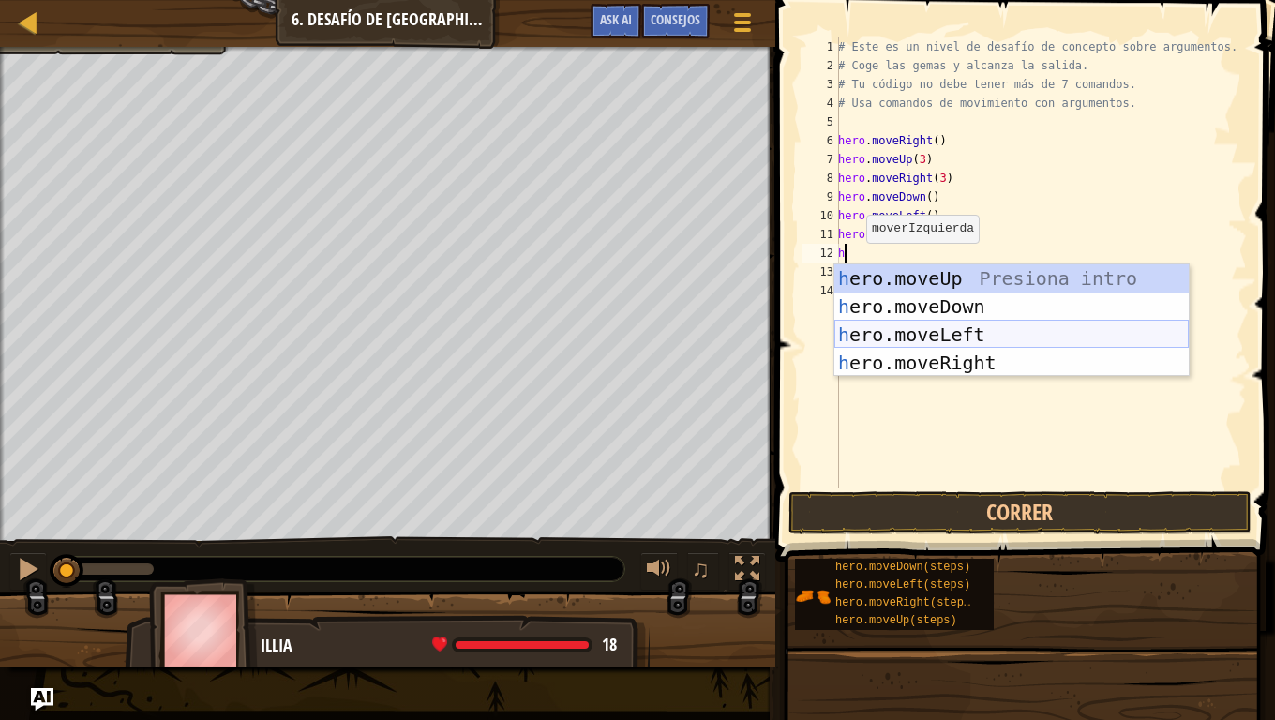
click at [950, 328] on div "h ero.moveUp Presiona intro h ero.moveDown Presiona intro h ero.moveLeft Presio…" at bounding box center [1011, 348] width 354 height 169
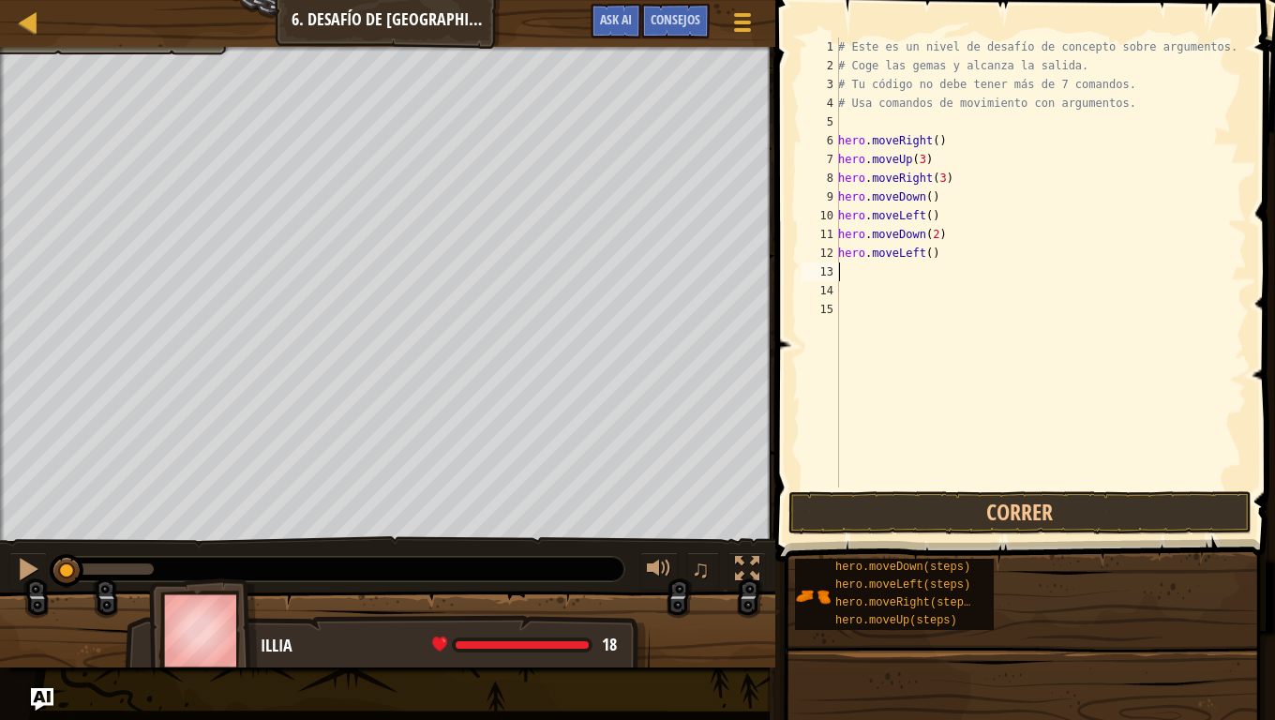
click at [931, 254] on div "# Este es un nivel de desafío de concepto sobre argumentos. # Coge las gemas y …" at bounding box center [1040, 282] width 413 height 488
click at [915, 258] on div "# Este es un nivel de desafío de concepto sobre argumentos. # Coge las gemas y …" at bounding box center [1040, 282] width 413 height 488
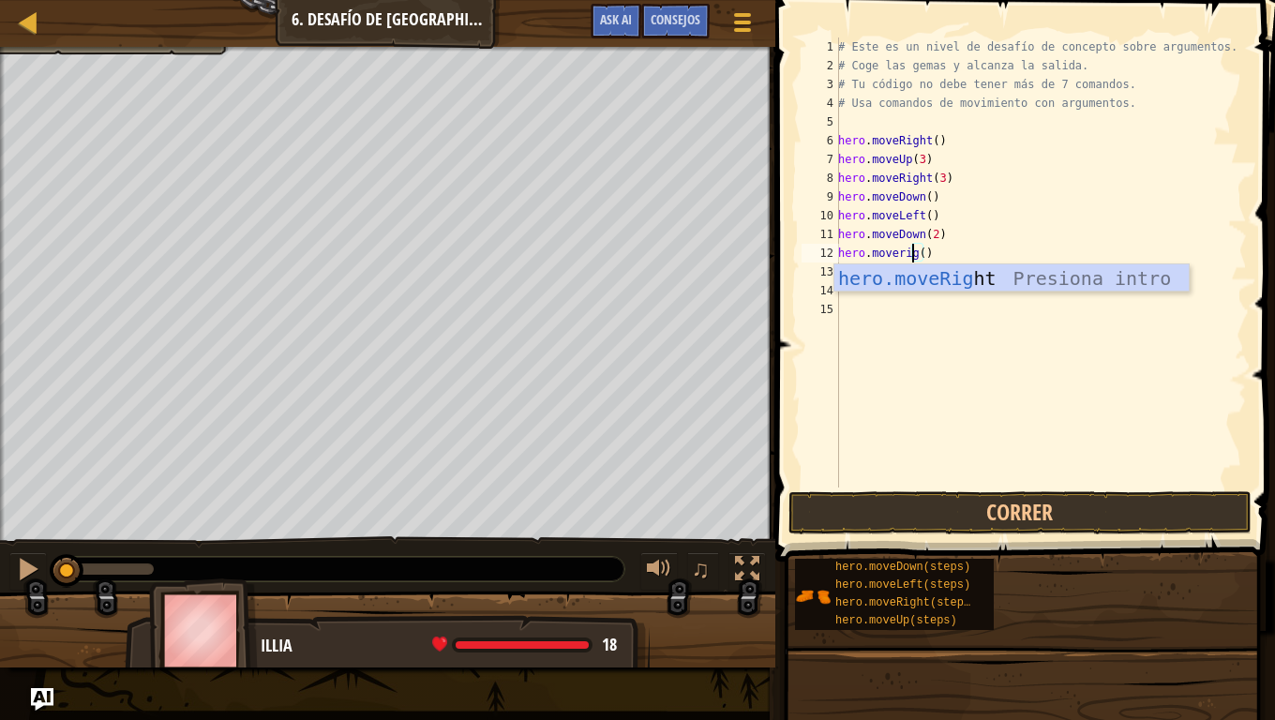
scroll to position [8, 7]
click at [1008, 271] on div "hero.moveRight Presiona intro" at bounding box center [1011, 306] width 354 height 84
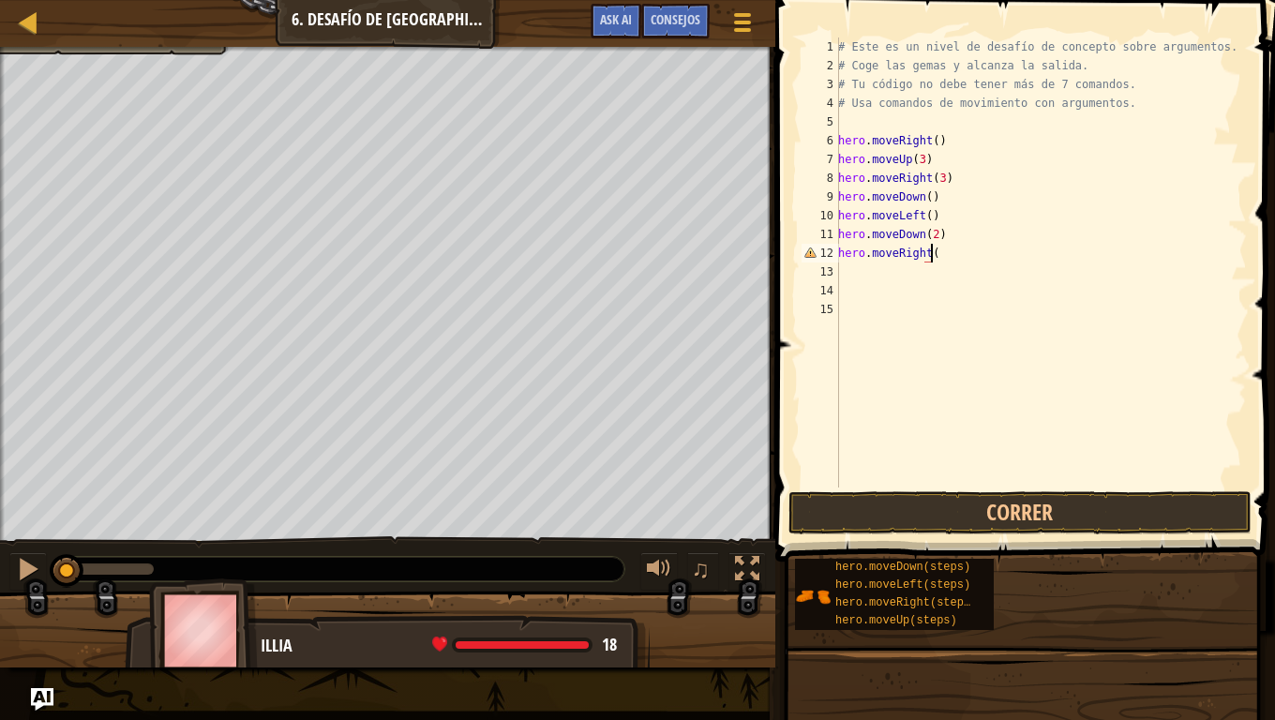
type textarea "hero.moveRight()"
click at [954, 322] on div "# Este es un nivel de desafío de concepto sobre argumentos. # Coge las gemas y …" at bounding box center [1040, 282] width 413 height 488
click at [838, 266] on div "13" at bounding box center [821, 272] width 38 height 19
click at [846, 268] on div "# Este es un nivel de desafío de concepto sobre argumentos. # Coge las gemas y …" at bounding box center [1040, 282] width 413 height 488
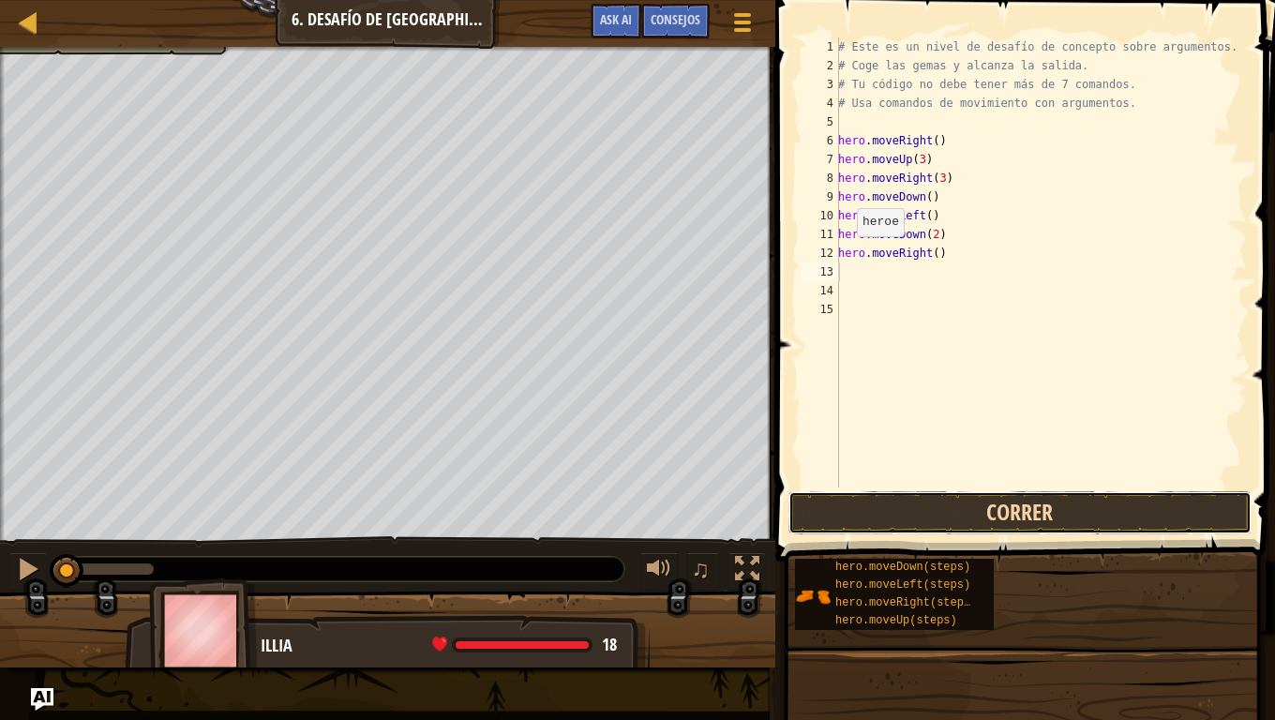
click at [1053, 519] on button "Correr" at bounding box center [1020, 512] width 463 height 43
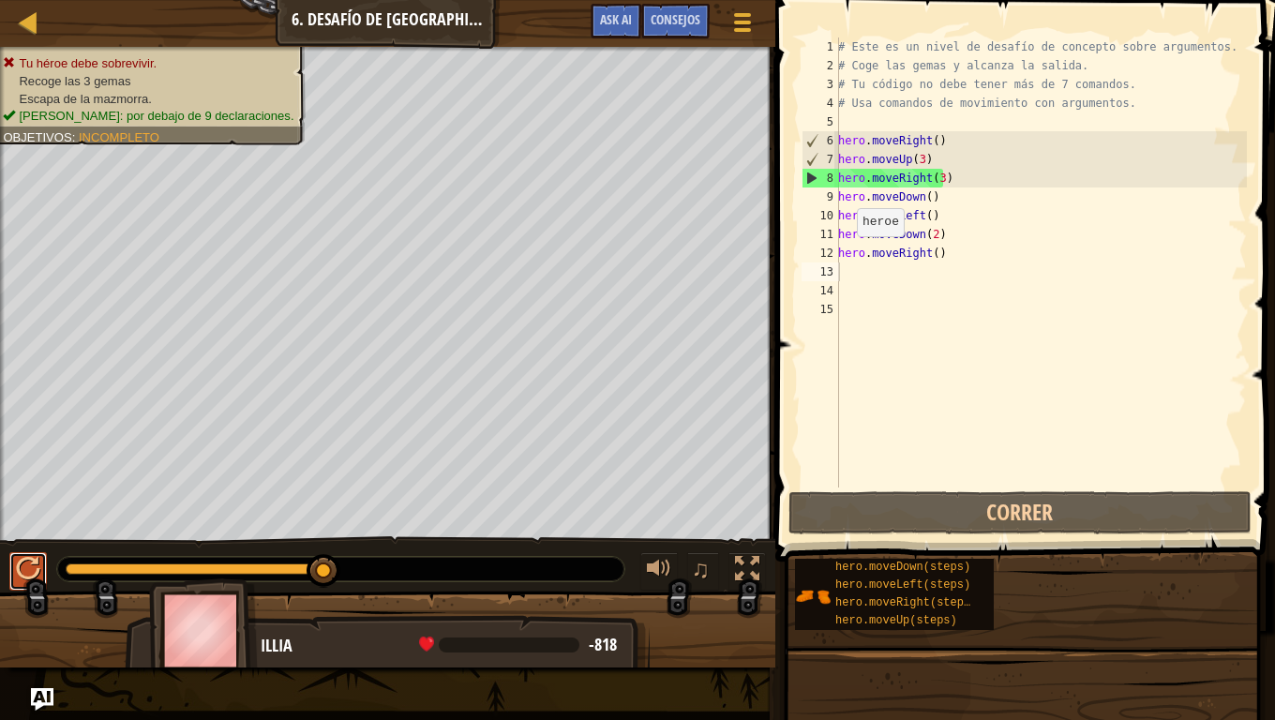
click at [19, 566] on div at bounding box center [28, 569] width 24 height 24
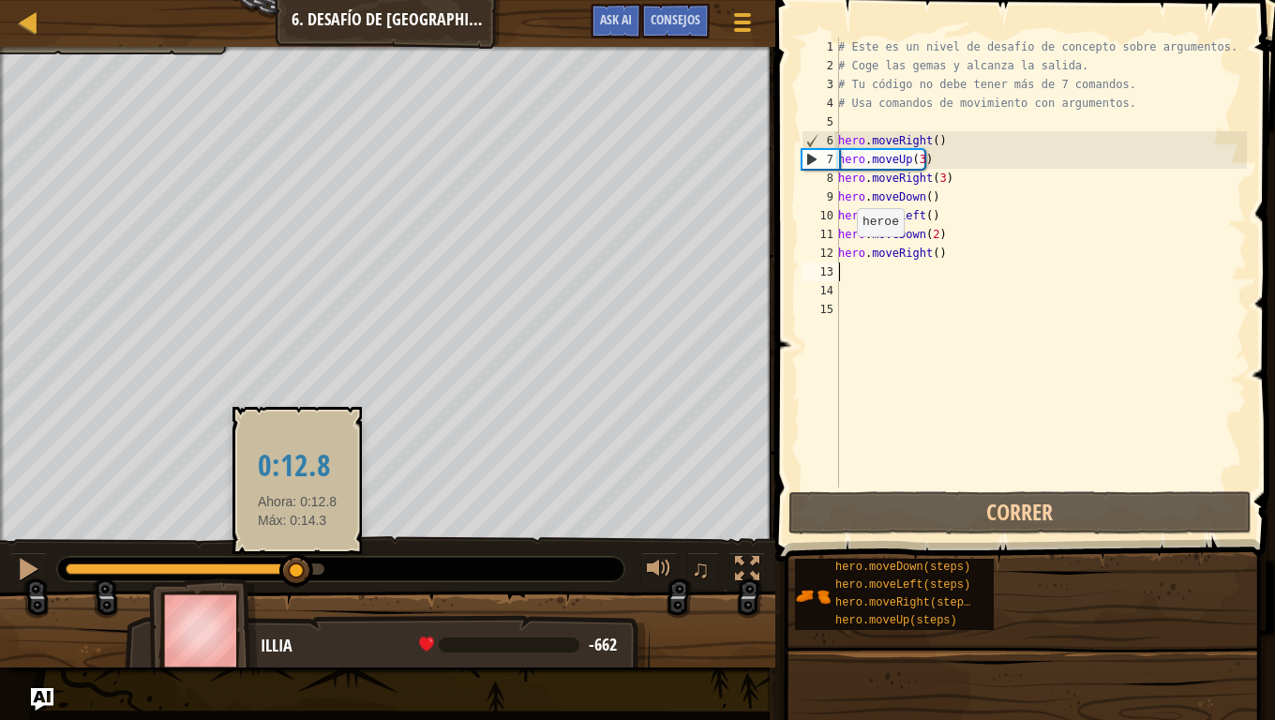
click at [297, 571] on div at bounding box center [195, 569] width 259 height 11
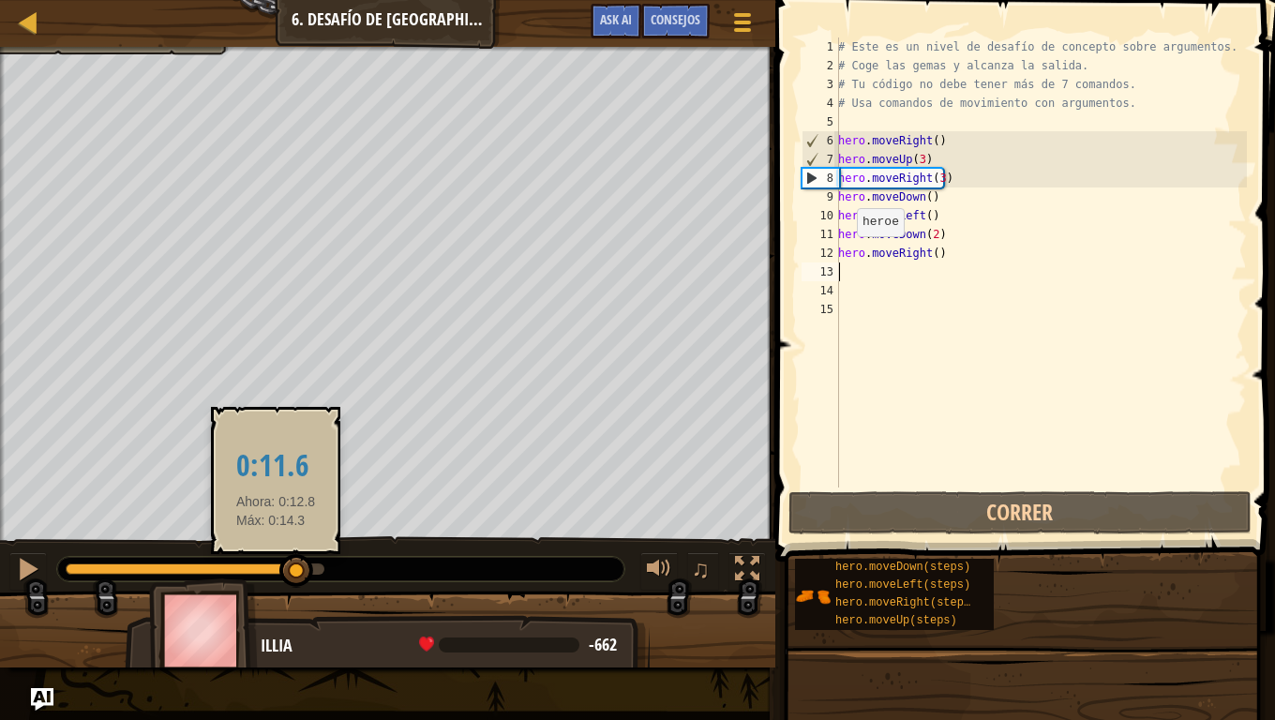
click at [276, 570] on div at bounding box center [182, 569] width 232 height 11
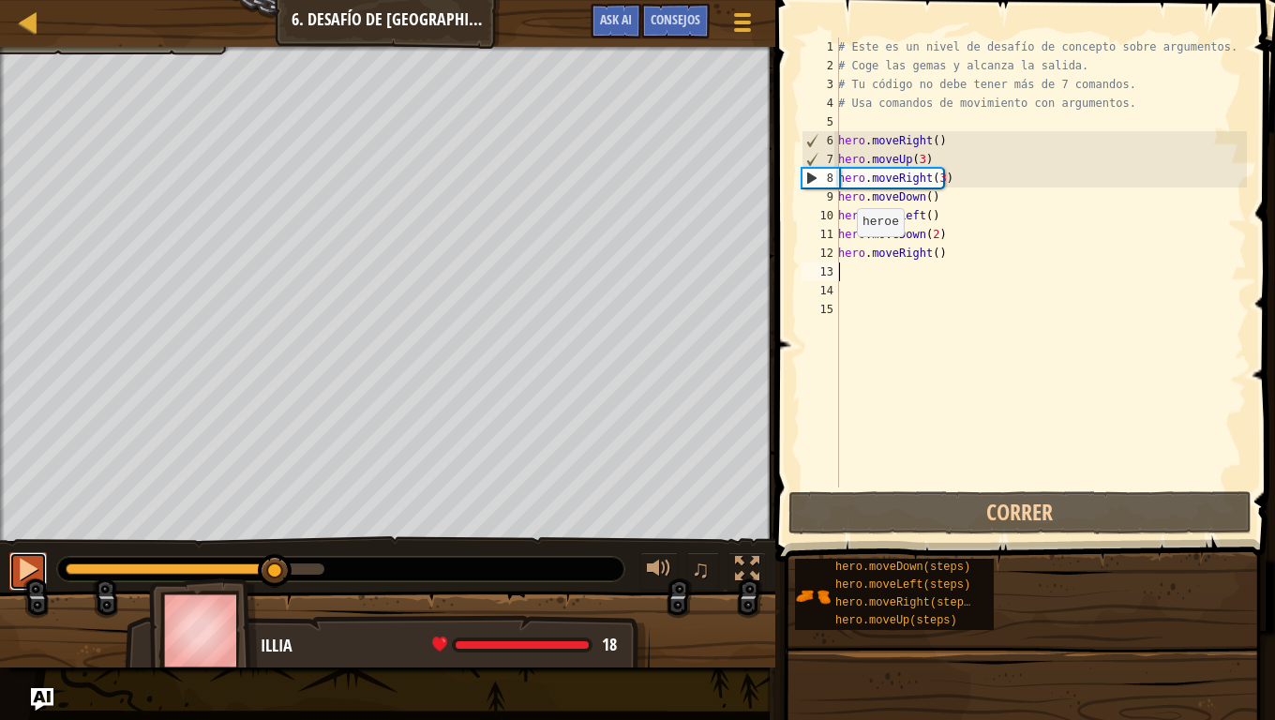
click at [38, 578] on div at bounding box center [28, 569] width 24 height 24
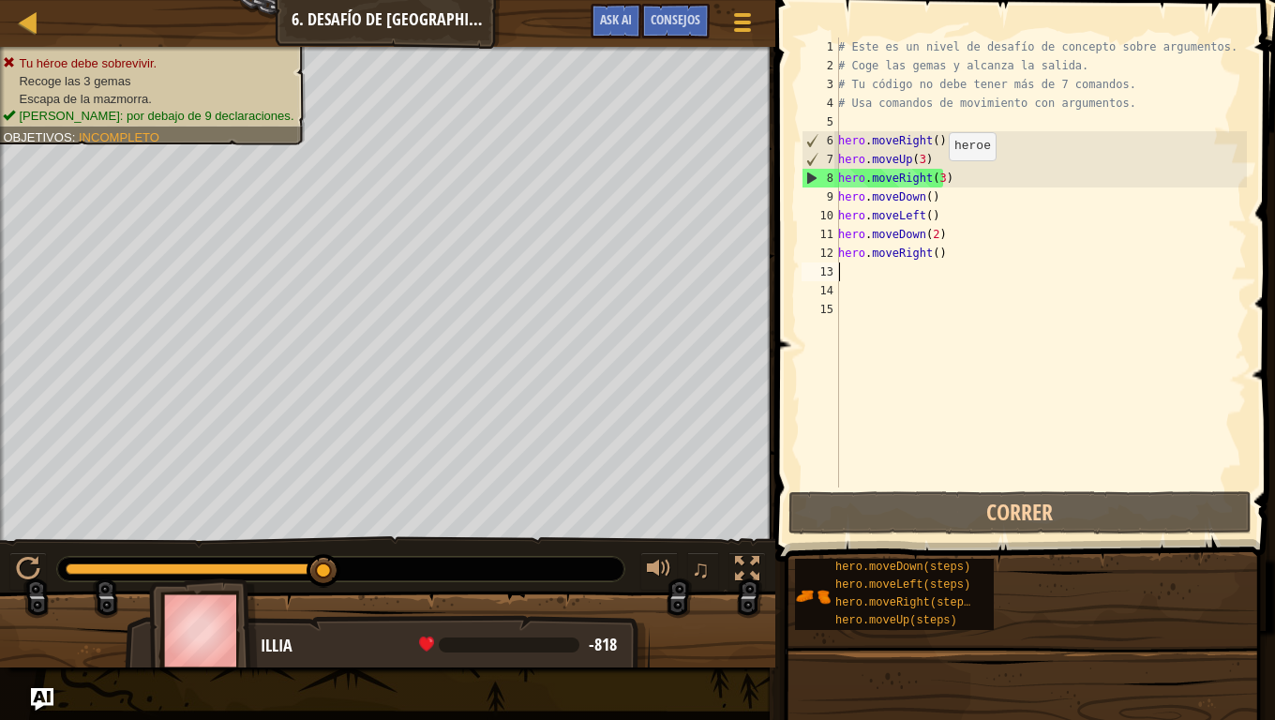
click at [939, 179] on div "# Este es un nivel de desafío de concepto sobre argumentos. # Coge las gemas y …" at bounding box center [1040, 282] width 413 height 488
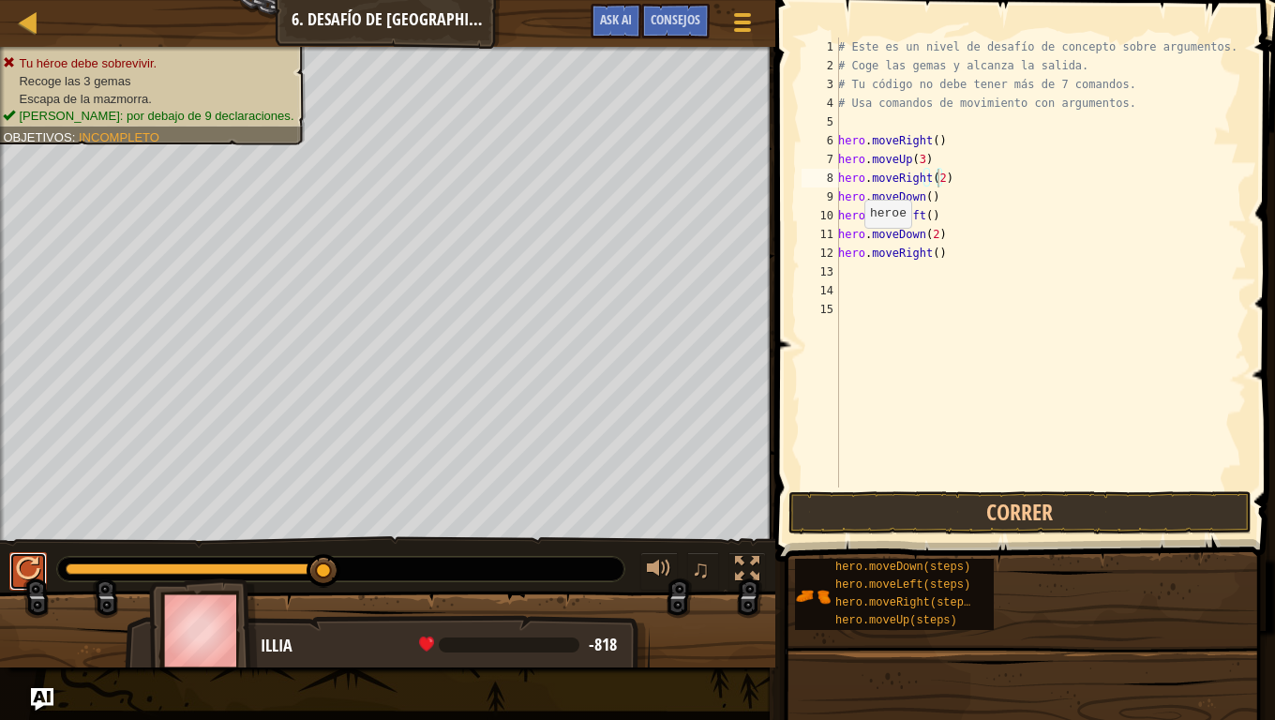
click at [14, 561] on button at bounding box center [28, 571] width 38 height 38
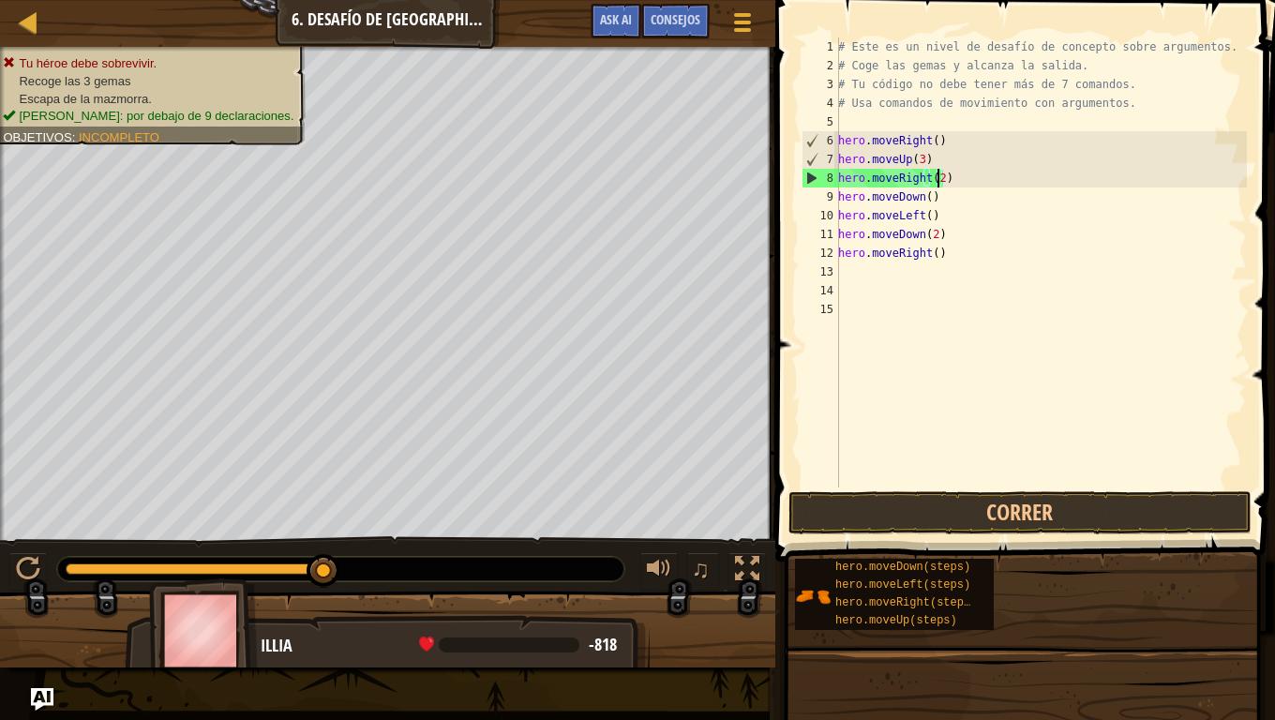
type textarea "hero.moveRight()"
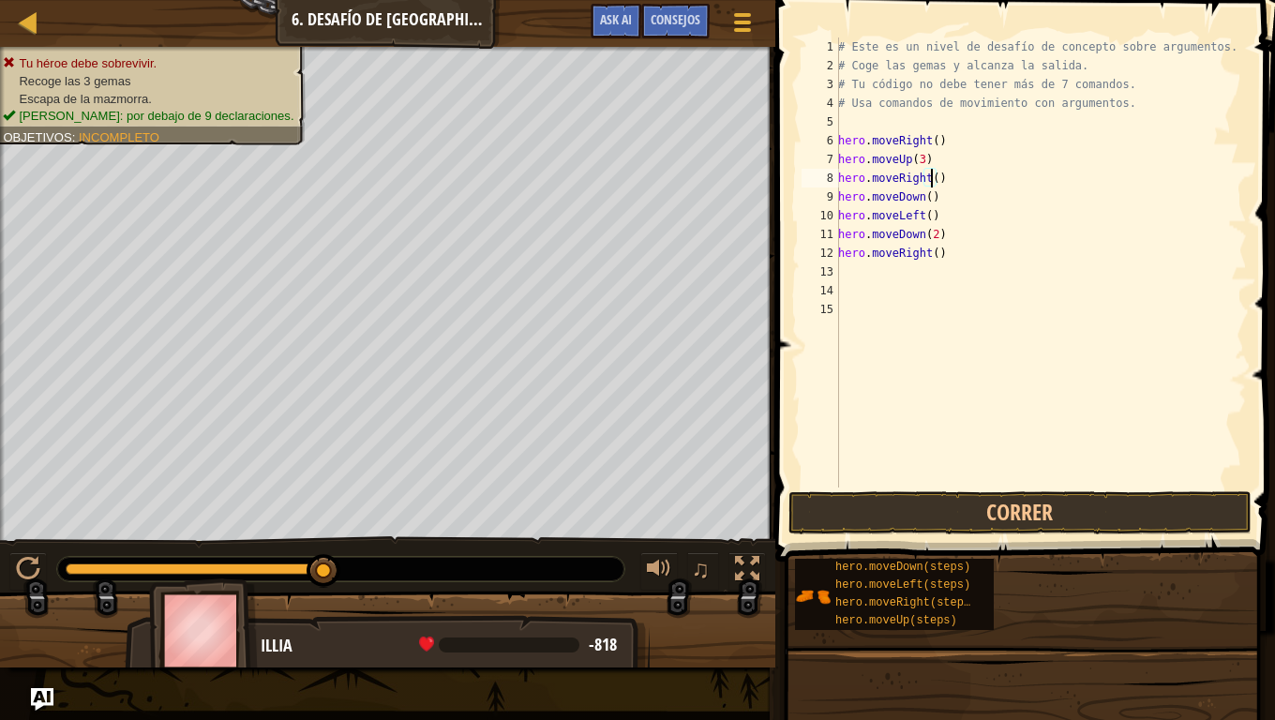
click at [919, 427] on div "# Este es un nivel de desafío de concepto sobre argumentos. # Coge las gemas y …" at bounding box center [1040, 282] width 413 height 488
click at [946, 507] on button "Correr" at bounding box center [1020, 512] width 463 height 43
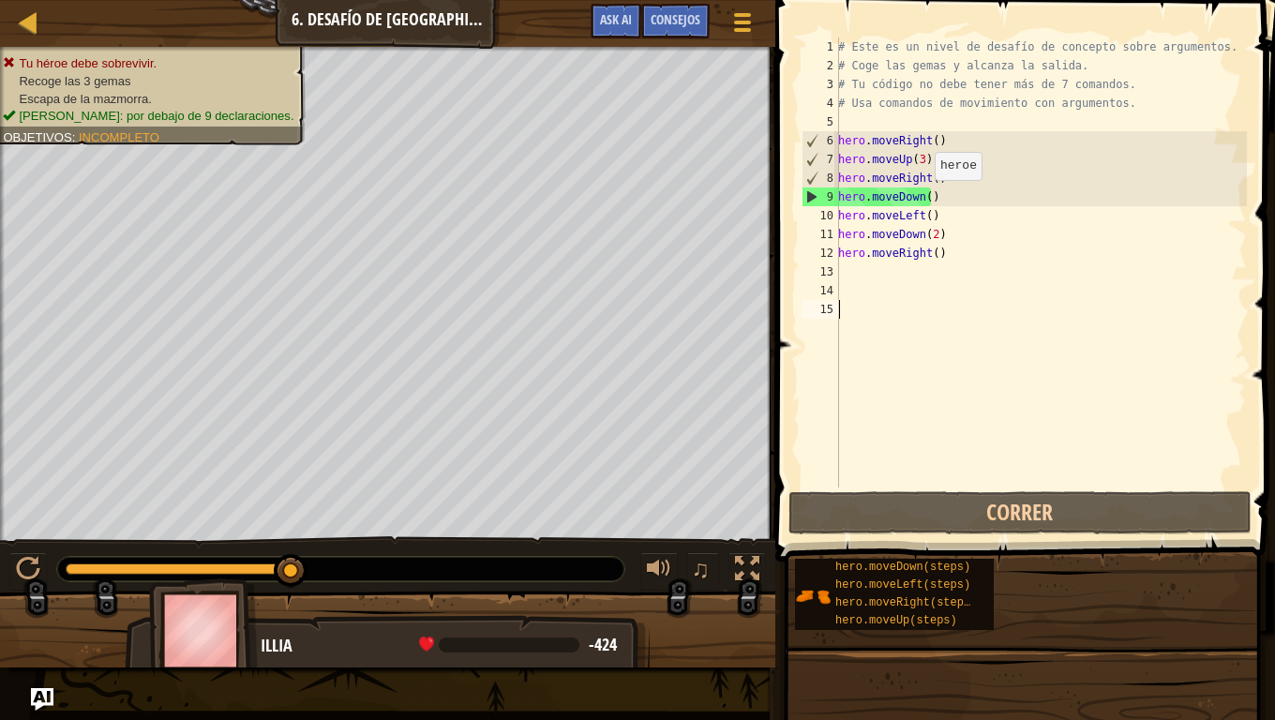
click at [924, 199] on div "# Este es un nivel de desafío de concepto sobre argumentos. # Coge las gemas y …" at bounding box center [1040, 282] width 413 height 488
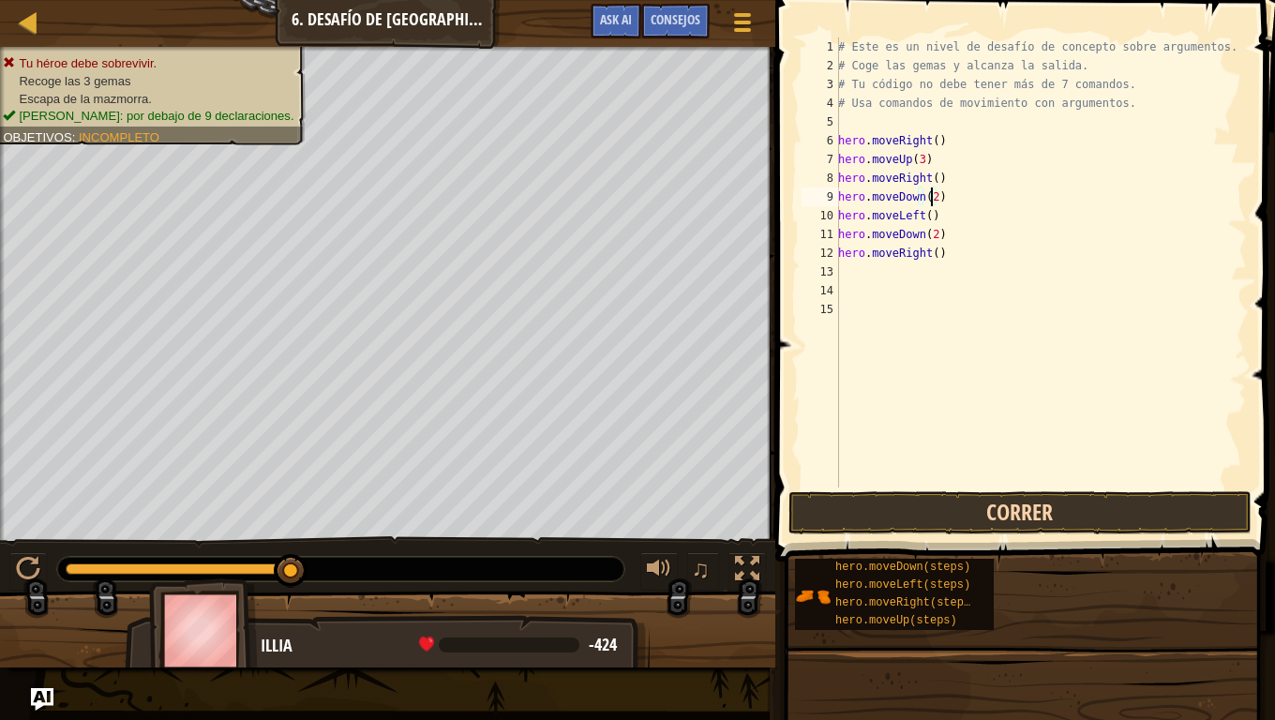
type textarea "hero.moveDown(2)"
click at [1087, 513] on button "Correr" at bounding box center [1020, 512] width 463 height 43
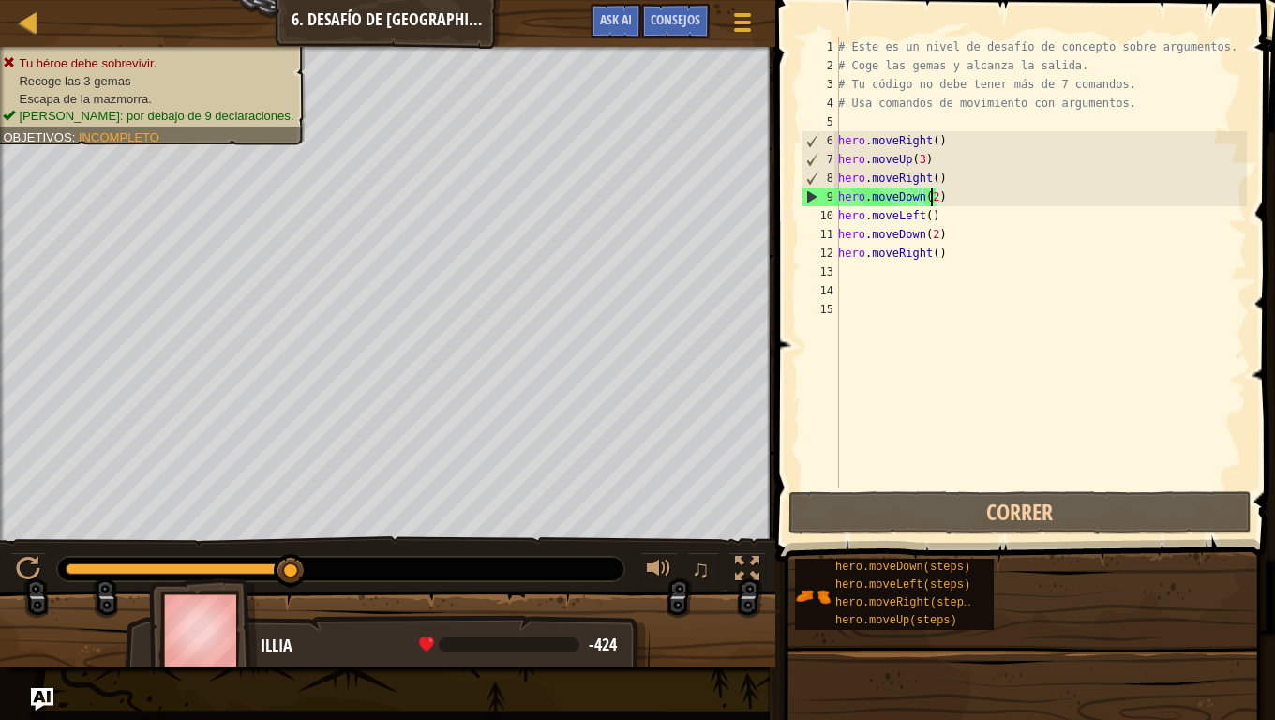
click at [952, 368] on div "# Este es un nivel de desafío de concepto sobre argumentos. # Coge las gemas y …" at bounding box center [1040, 282] width 413 height 488
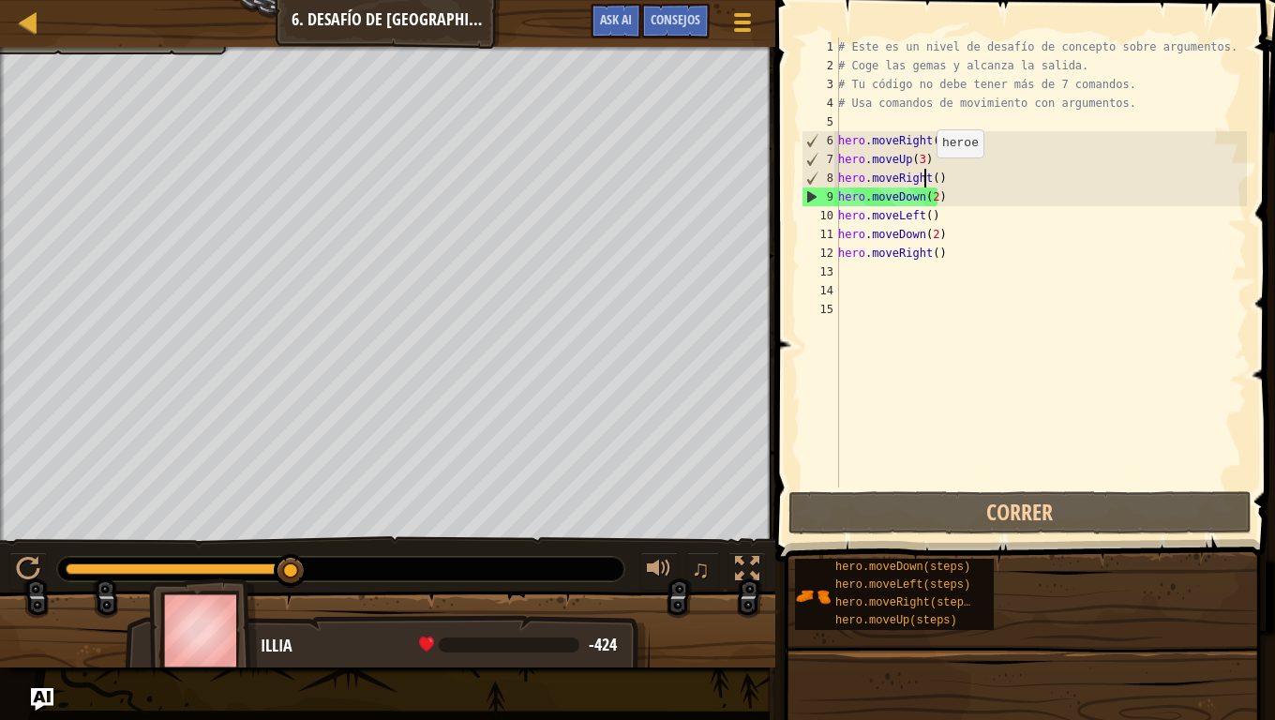
click at [925, 177] on div "# Este es un nivel de desafío de concepto sobre argumentos. # Coge las gemas y …" at bounding box center [1040, 282] width 413 height 488
click at [932, 180] on div "# Este es un nivel de desafío de concepto sobre argumentos. # Coge las gemas y …" at bounding box center [1040, 282] width 413 height 488
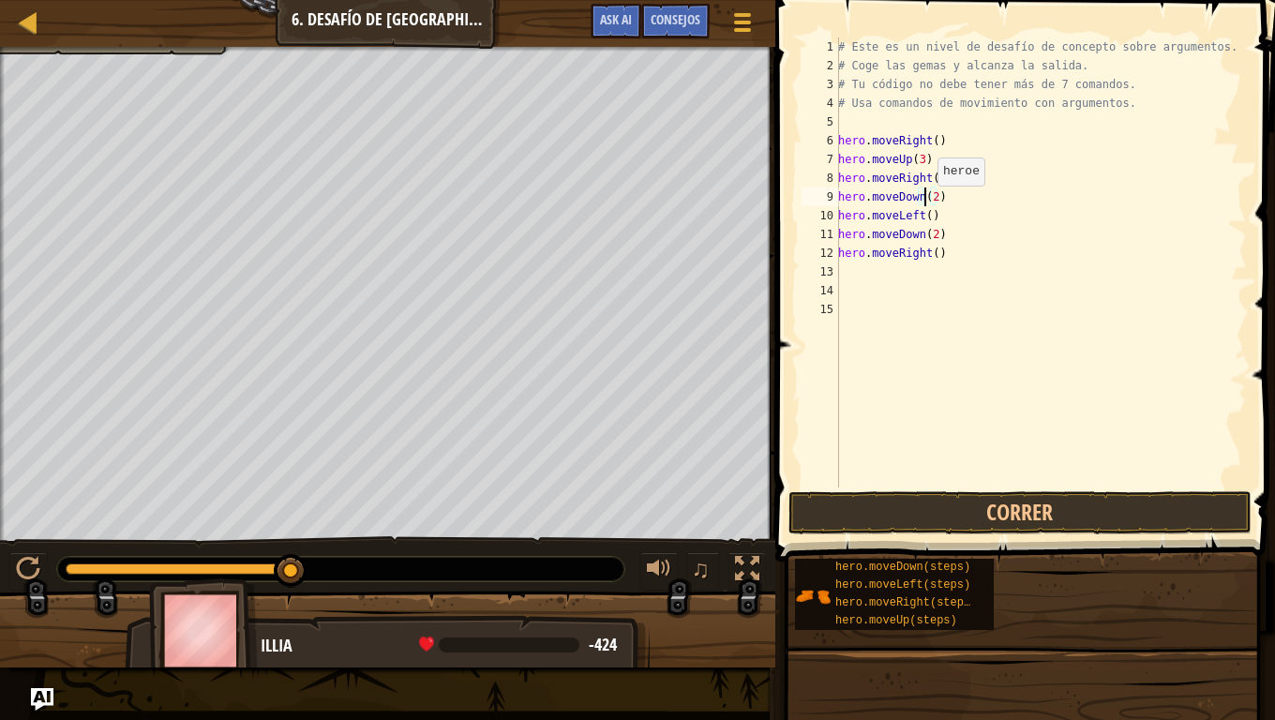
click at [927, 204] on div "# Este es un nivel de desafío de concepto sobre argumentos. # Coge las gemas y …" at bounding box center [1040, 282] width 413 height 488
click at [932, 203] on div "# Este es un nivel de desafío de concepto sobre argumentos. # Coge las gemas y …" at bounding box center [1040, 282] width 413 height 488
click at [933, 230] on div "# Este es un nivel de desafío de concepto sobre argumentos. # Coge las gemas y …" at bounding box center [1040, 282] width 413 height 488
click at [928, 259] on div "# Este es un nivel de desafío de concepto sobre argumentos. # Coge las gemas y …" at bounding box center [1040, 282] width 413 height 488
type textarea "hero.moveRight()"
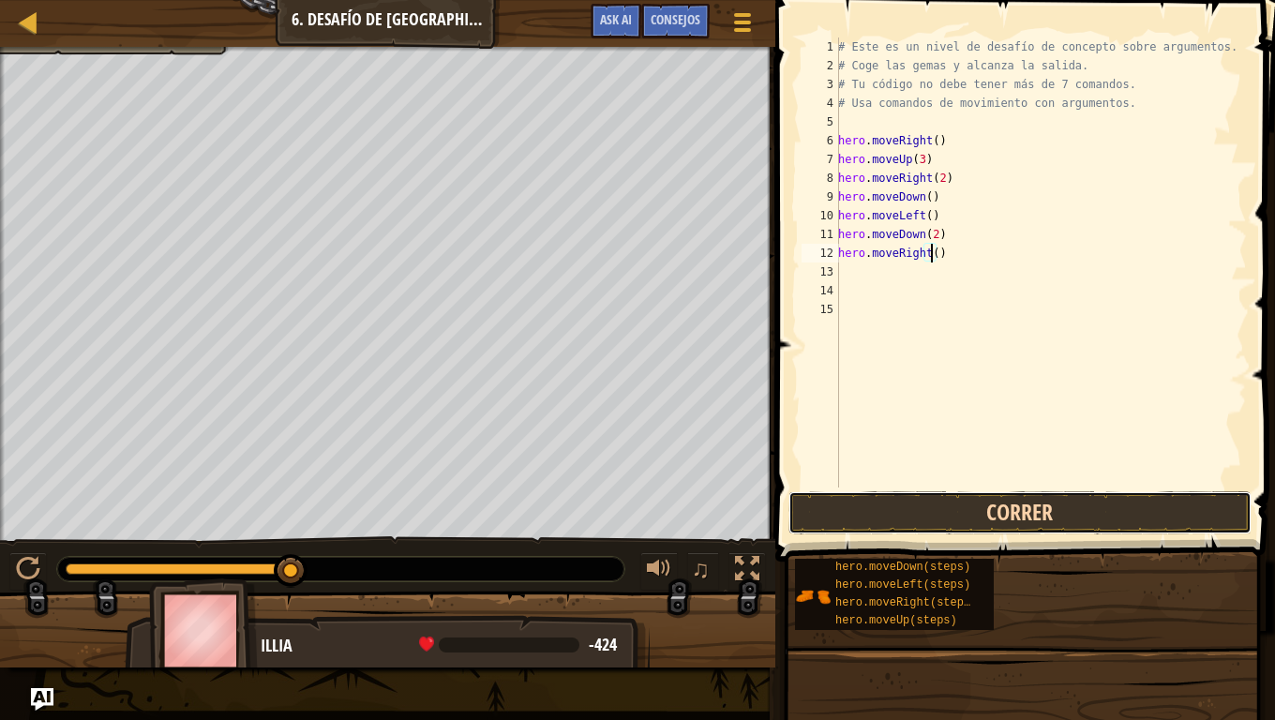
click at [884, 501] on button "Correr" at bounding box center [1020, 512] width 463 height 43
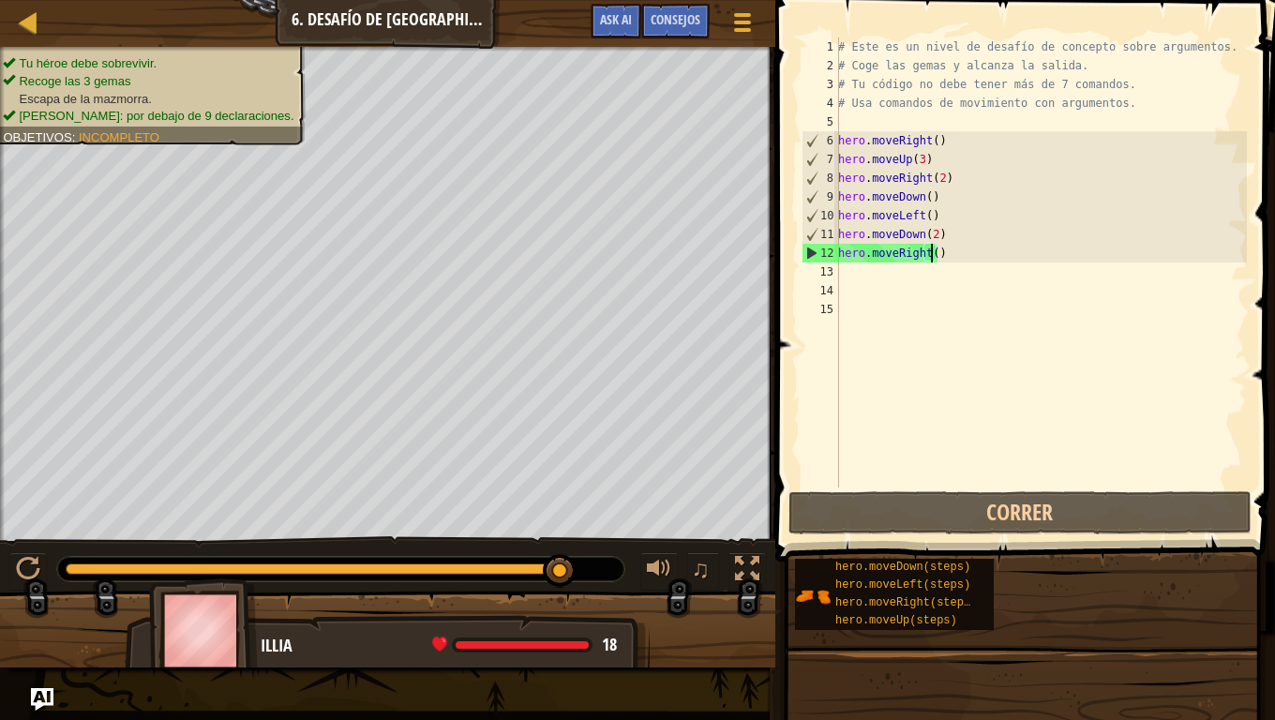
click at [871, 279] on div "# Este es un nivel de desafío de concepto sobre argumentos. # Coge las gemas y …" at bounding box center [1040, 282] width 413 height 488
click at [931, 260] on div "# Este es un nivel de desafío de concepto sobre argumentos. # Coge las gemas y …" at bounding box center [1040, 282] width 413 height 488
type textarea "hero.moveRight()"
click at [906, 413] on div "# Este es un nivel de desafío de concepto sobre argumentos. # Coge las gemas y …" at bounding box center [1040, 282] width 413 height 488
click at [932, 254] on div "# Este es un nivel de desafío de concepto sobre argumentos. # Coge las gemas y …" at bounding box center [1040, 282] width 413 height 488
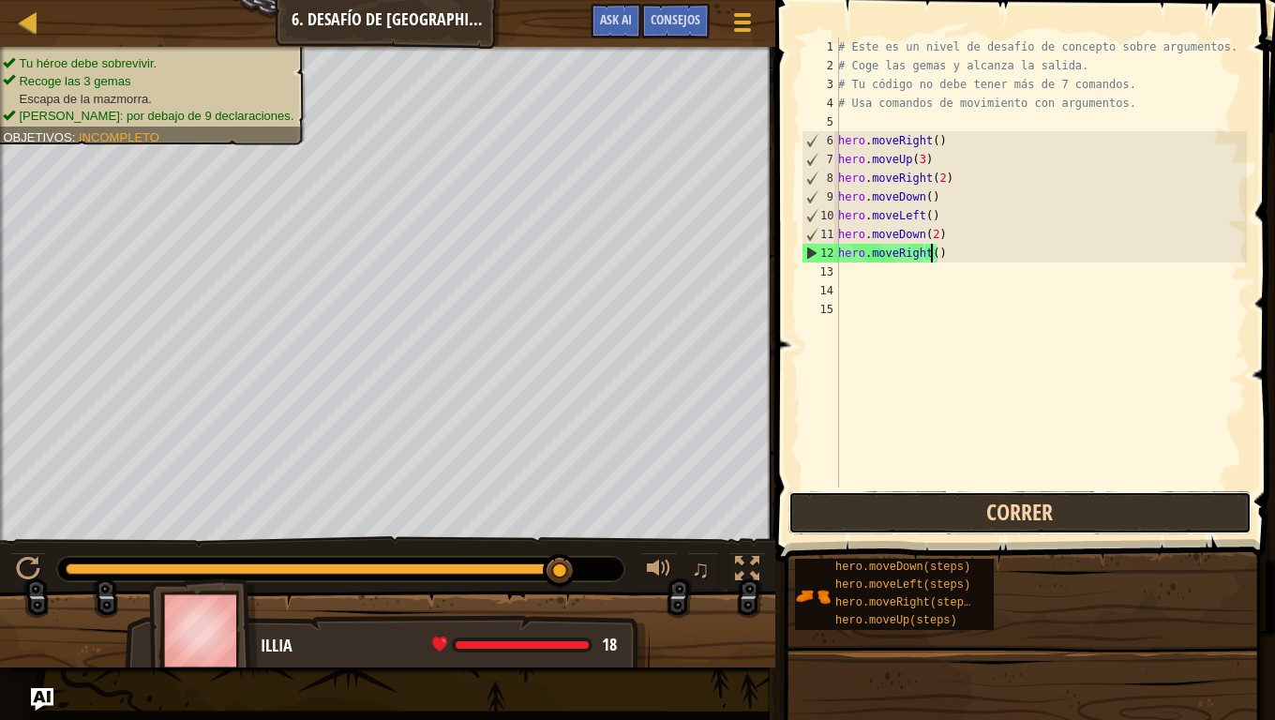
click at [986, 504] on button "Correr" at bounding box center [1020, 512] width 463 height 43
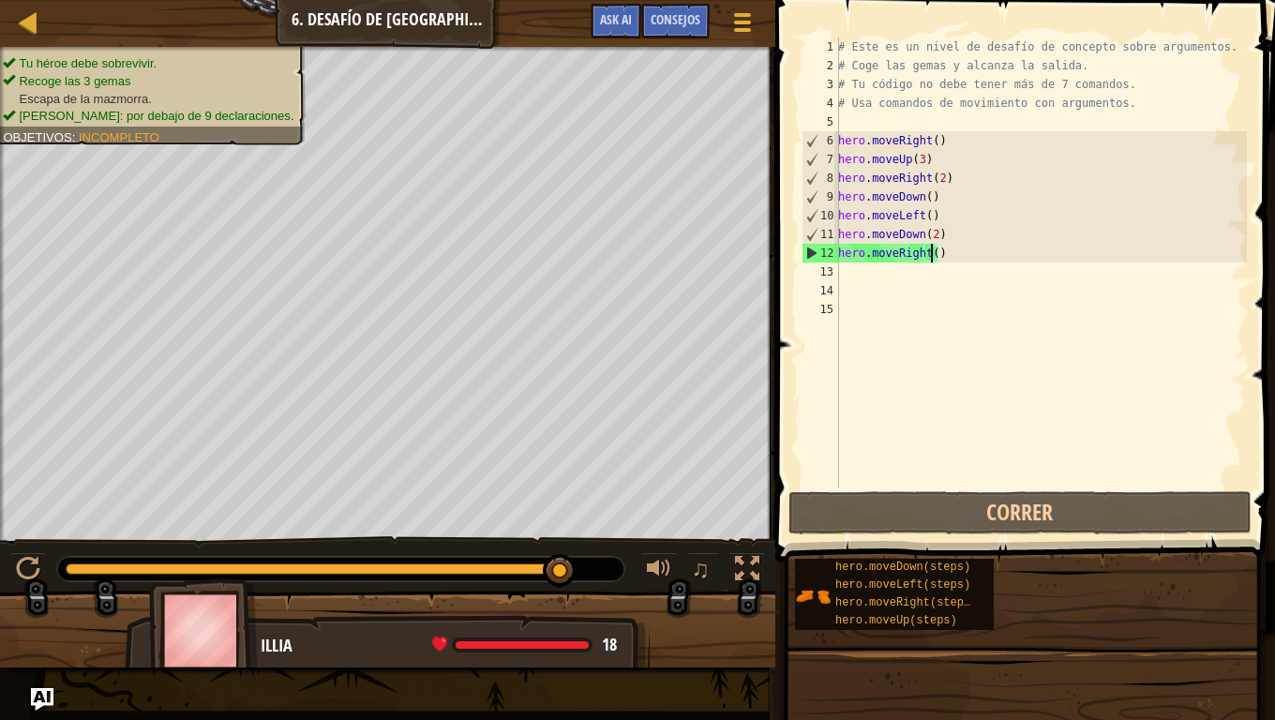
type textarea "hero.moveRight(2)"
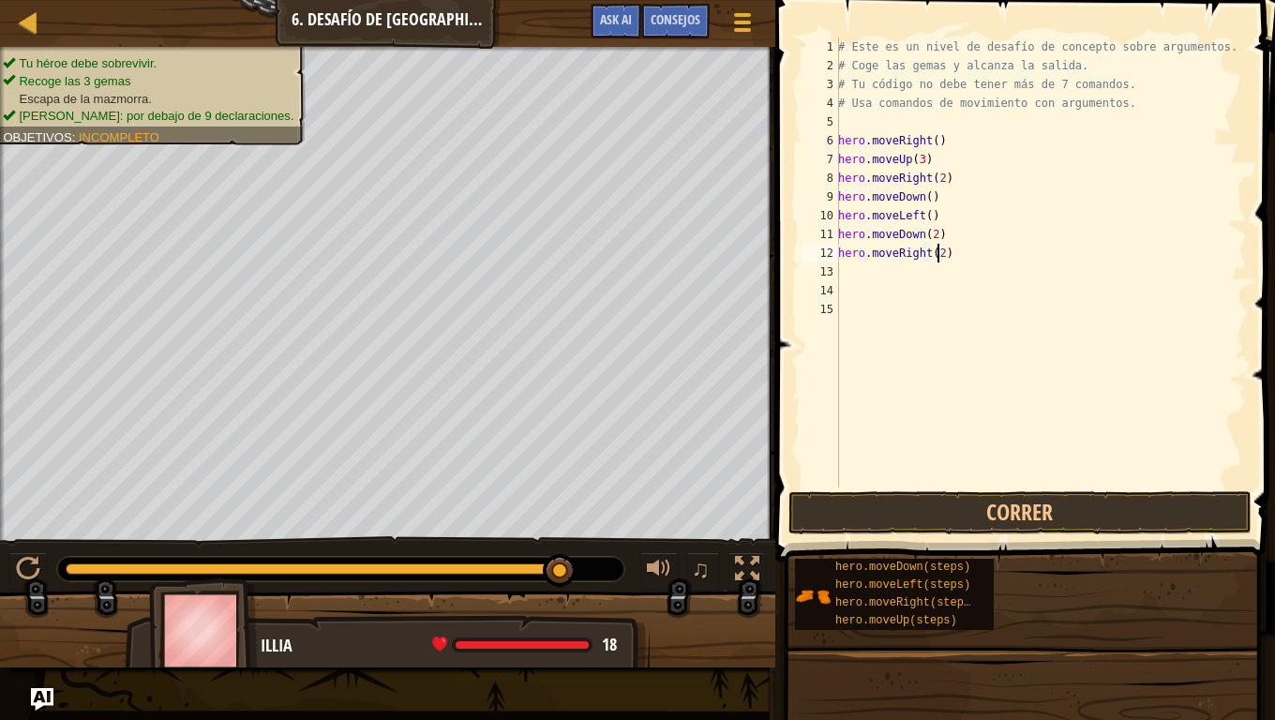
click at [849, 127] on div "# Este es un nivel de desafío de concepto sobre argumentos. # Coge las gemas y …" at bounding box center [1040, 282] width 413 height 488
click at [863, 122] on div "# Este es un nivel de desafío de concepto sobre argumentos. # Coge las gemas y …" at bounding box center [1040, 282] width 413 height 488
click at [1008, 503] on button "Correr" at bounding box center [1020, 512] width 463 height 43
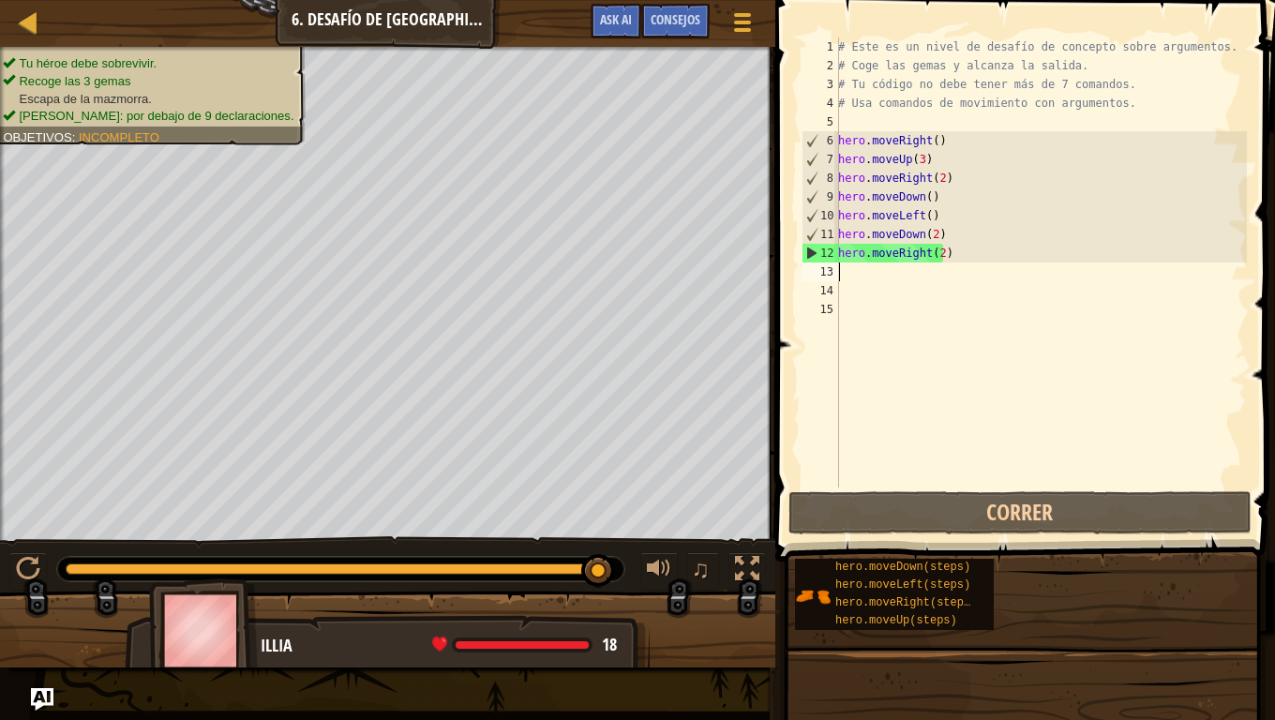
click at [854, 267] on div "# Este es un nivel de desafío de concepto sobre argumentos. # Coge las gemas y …" at bounding box center [1040, 282] width 413 height 488
type textarea "h"
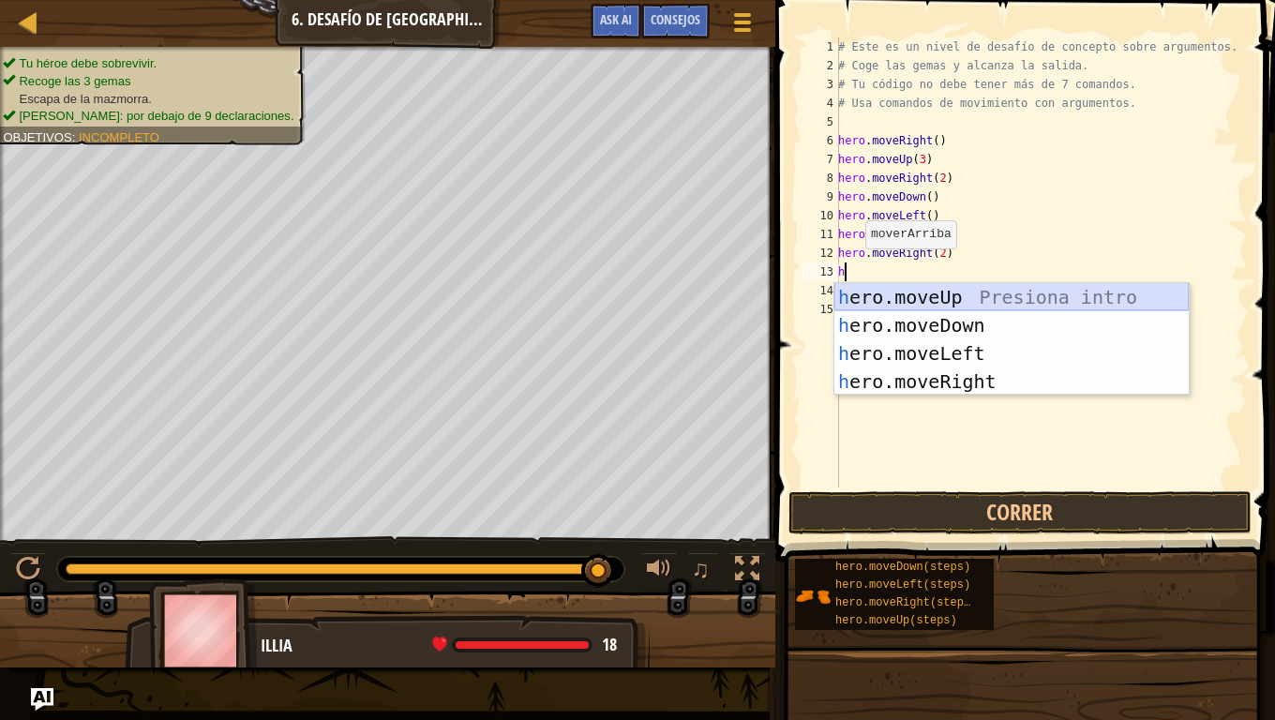
click at [919, 299] on div "h ero.moveUp Presiona intro h ero.moveDown Presiona intro h ero.moveLeft Presio…" at bounding box center [1011, 367] width 354 height 169
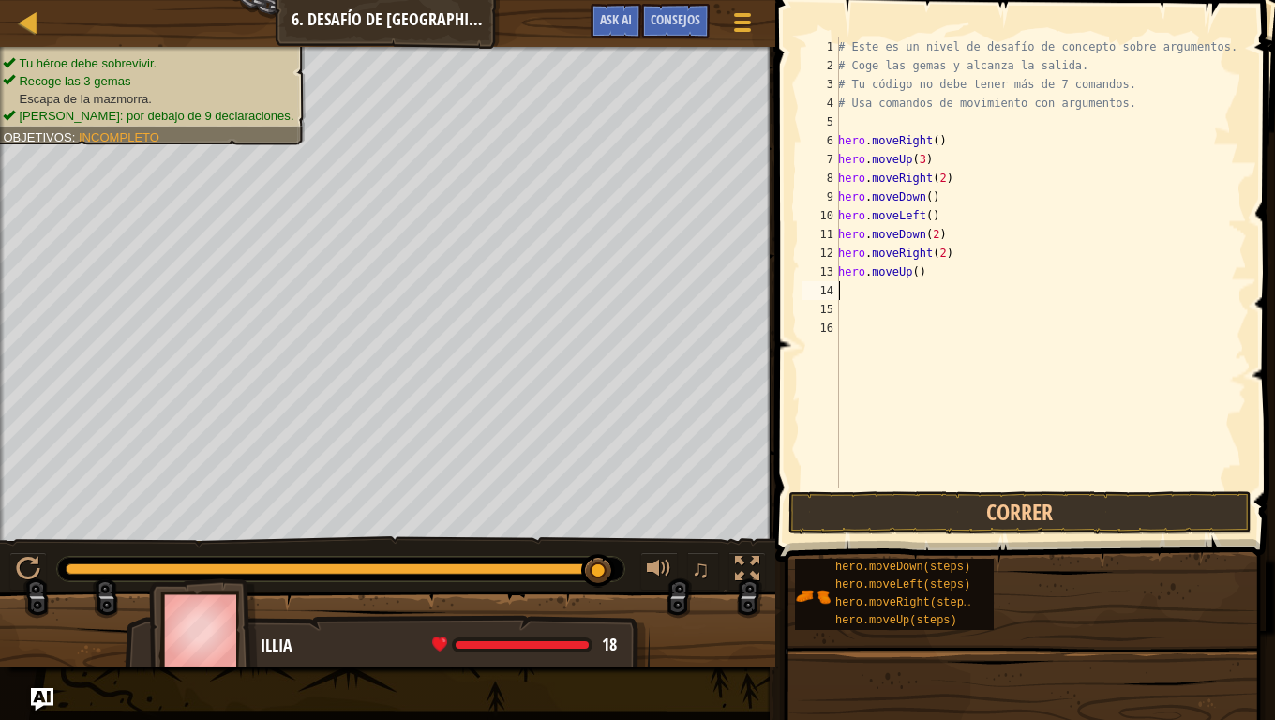
click at [907, 278] on div "# Este es un nivel de desafío de concepto sobre argumentos. # Coge las gemas y …" at bounding box center [1040, 282] width 413 height 488
click at [909, 278] on div "# Este es un nivel de desafío de concepto sobre argumentos. # Coge las gemas y …" at bounding box center [1040, 282] width 413 height 488
click at [914, 278] on div "# Este es un nivel de desafío de concepto sobre argumentos. # Coge las gemas y …" at bounding box center [1040, 282] width 413 height 488
type textarea "hero.moveUp(2)"
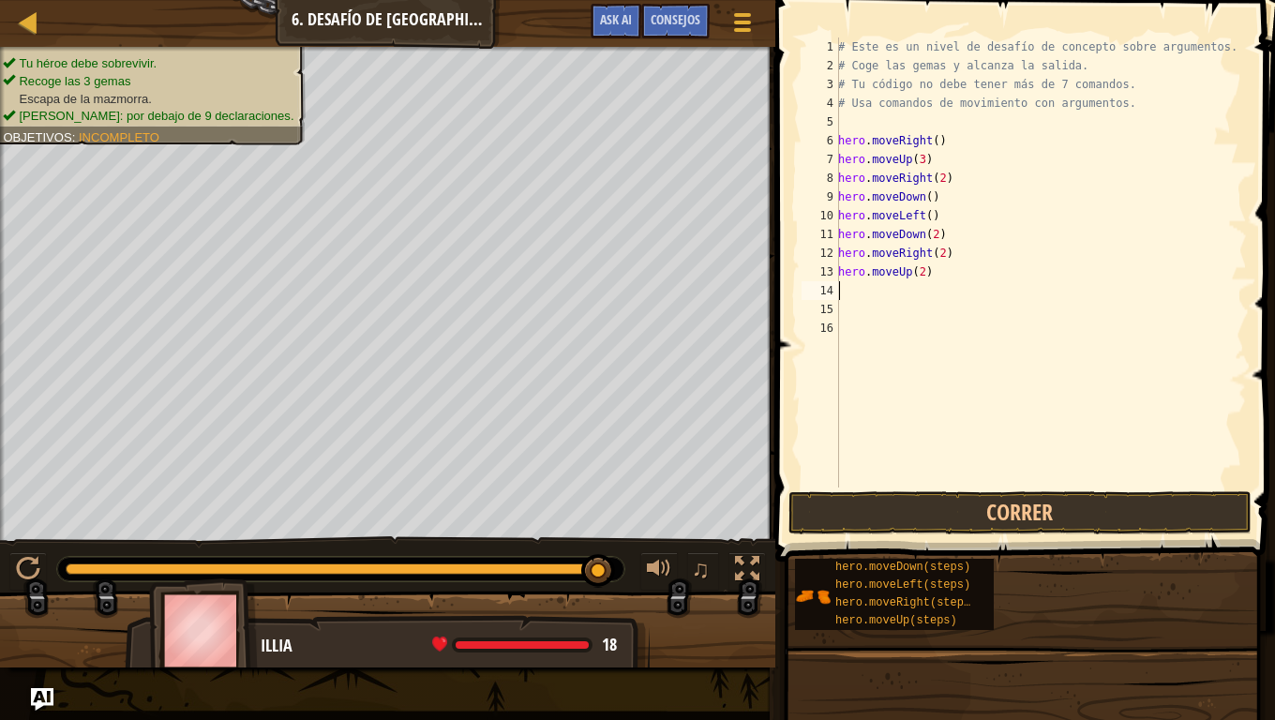
click at [876, 291] on div "# Este es un nivel de desafío de concepto sobre argumentos. # Coge las gemas y …" at bounding box center [1040, 282] width 413 height 488
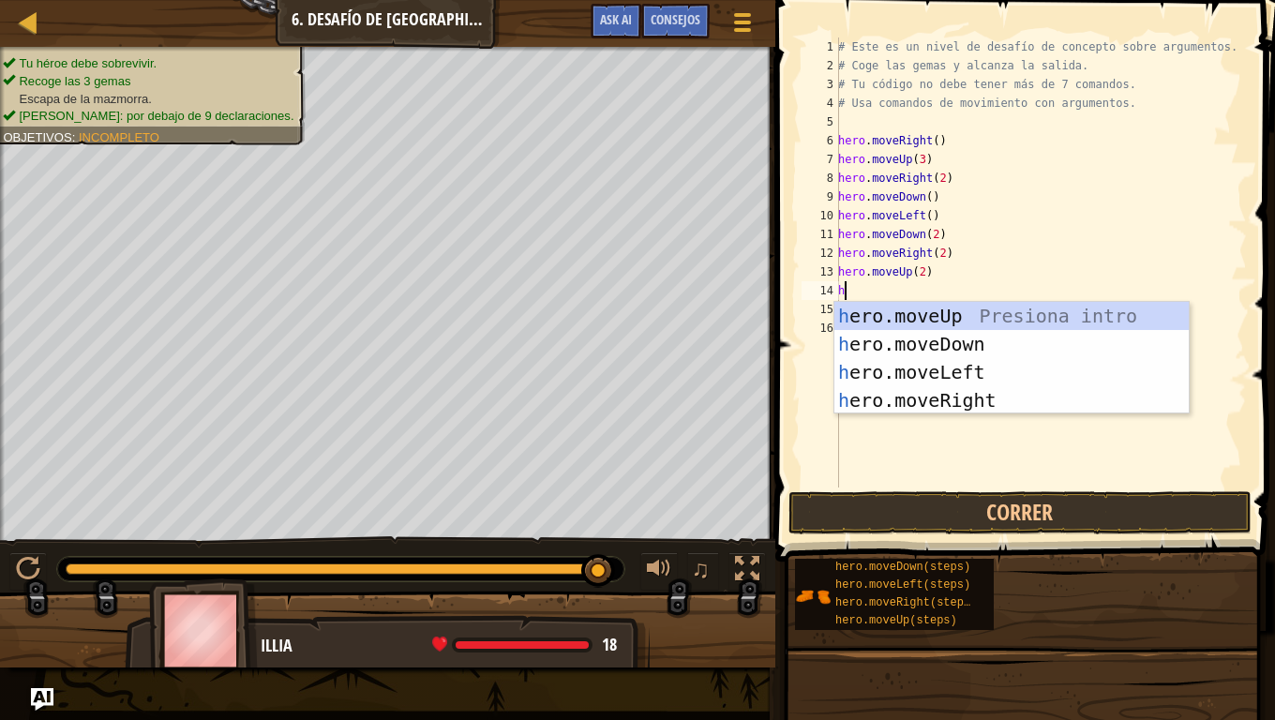
scroll to position [8, 0]
type textarea "he"
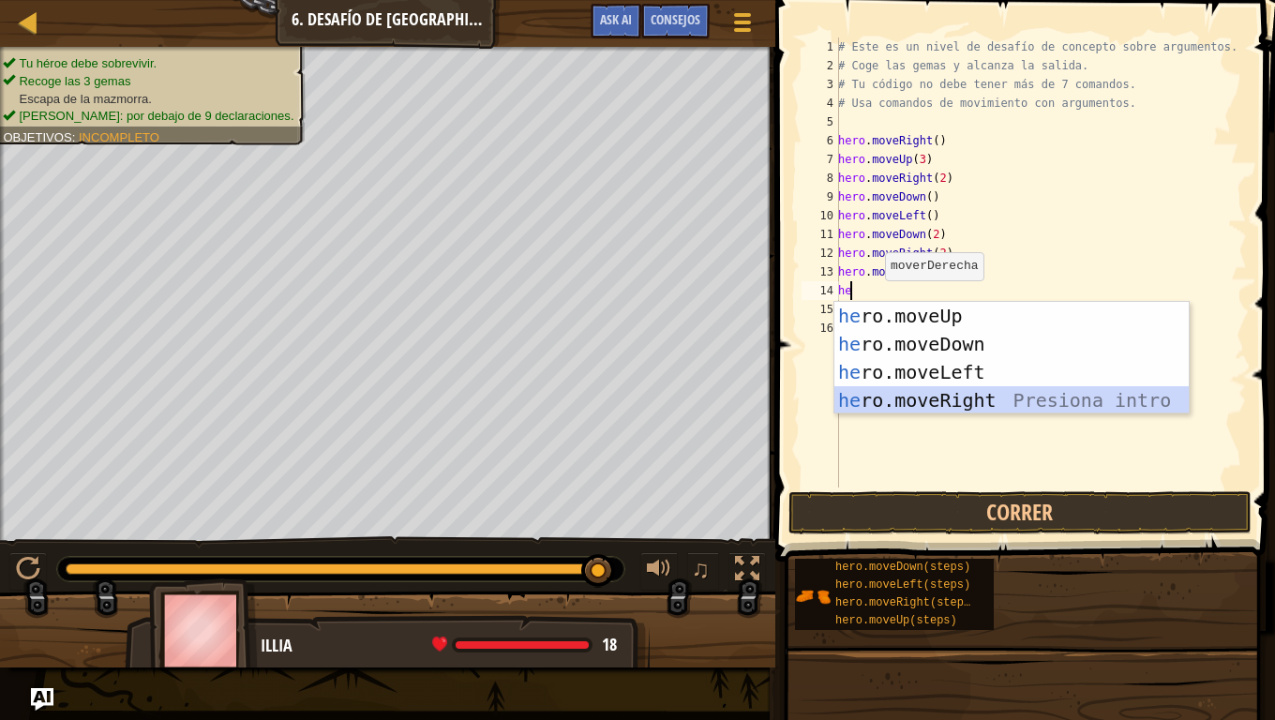
click at [943, 399] on div "he ro.moveUp Presiona intro he ro.moveDown Presiona intro he ro.moveLeft Presio…" at bounding box center [1011, 386] width 354 height 169
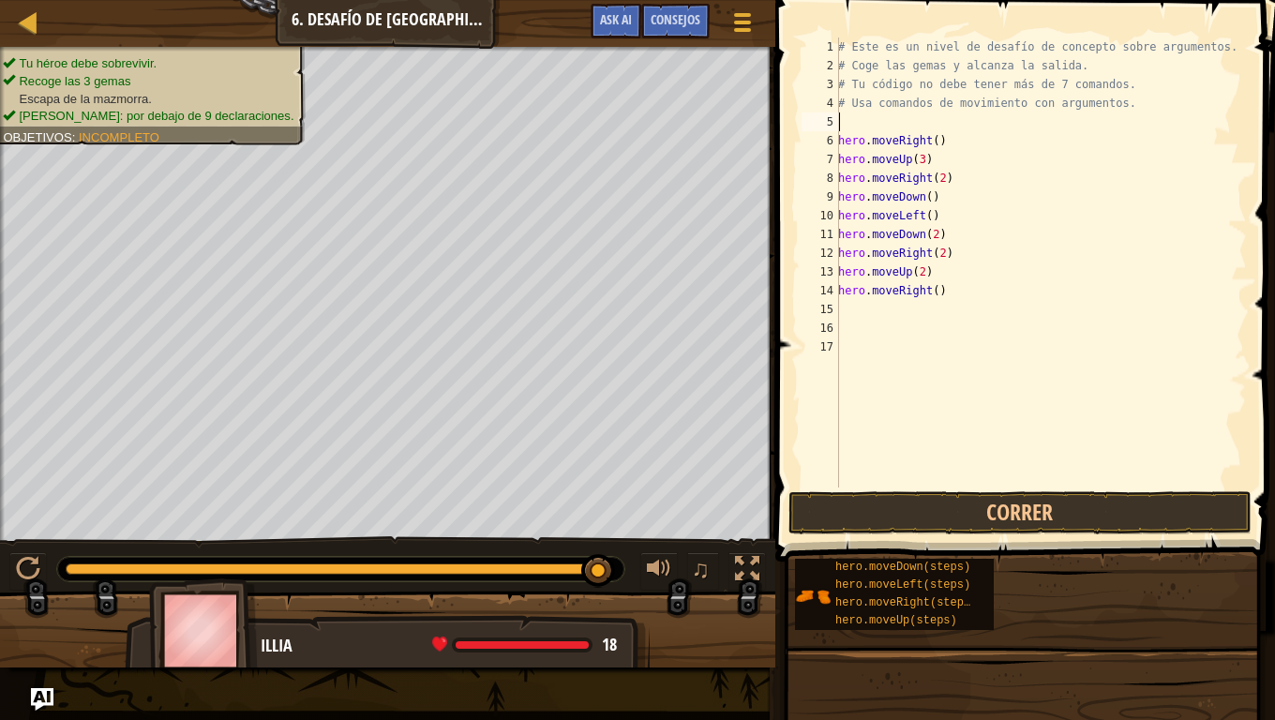
click at [909, 122] on div "# Este es un nivel de desafío de concepto sobre argumentos. # Coge las gemas y …" at bounding box center [1040, 282] width 413 height 488
type textarea "h"
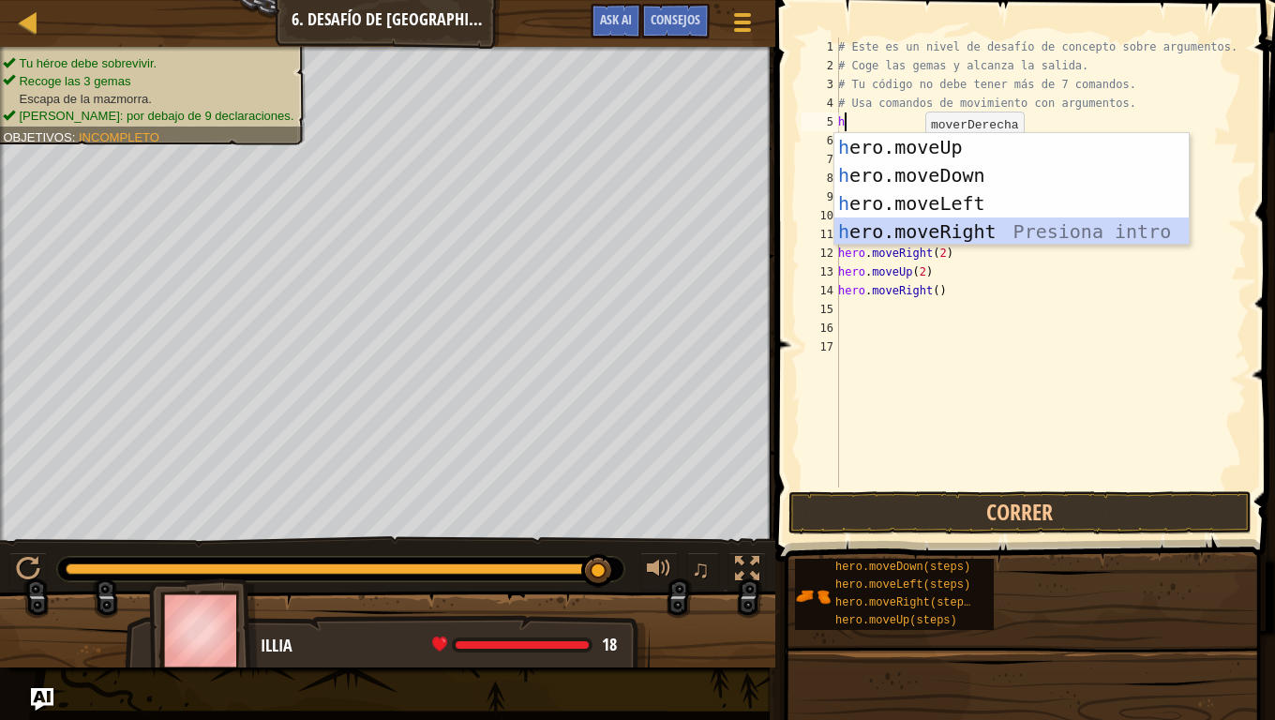
click at [954, 226] on div "h ero.moveUp Presiona intro h ero.moveDown Presiona intro h ero.moveLeft Presio…" at bounding box center [1011, 217] width 354 height 169
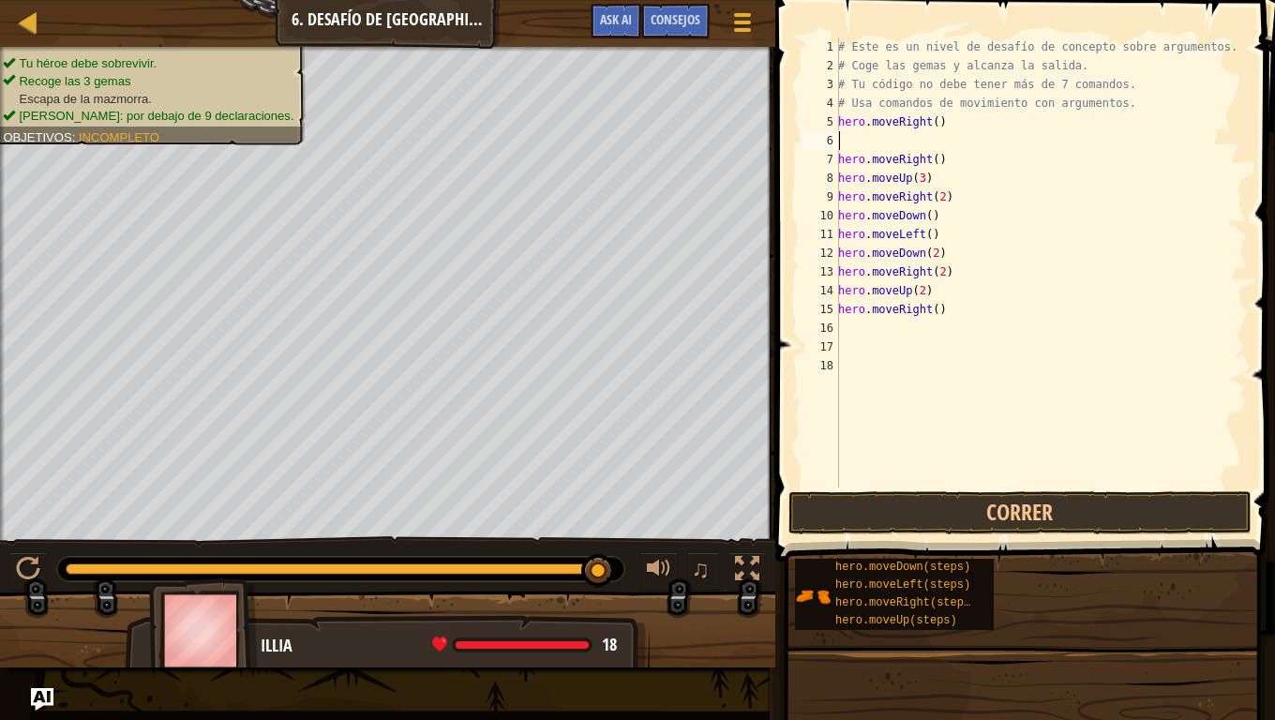
click at [939, 128] on div "# Este es un nivel de desafío de concepto sobre argumentos. # Coge las gemas y …" at bounding box center [1040, 282] width 413 height 488
type textarea "h"
click at [939, 134] on div "# Este es un nivel de desafío de concepto sobre argumentos. # Coge las gemas y …" at bounding box center [1040, 282] width 413 height 488
type textarea "hero.moveRight()"
click at [840, 141] on div "# Este es un nivel de desafío de concepto sobre argumentos. # Coge las gemas y …" at bounding box center [1040, 282] width 413 height 488
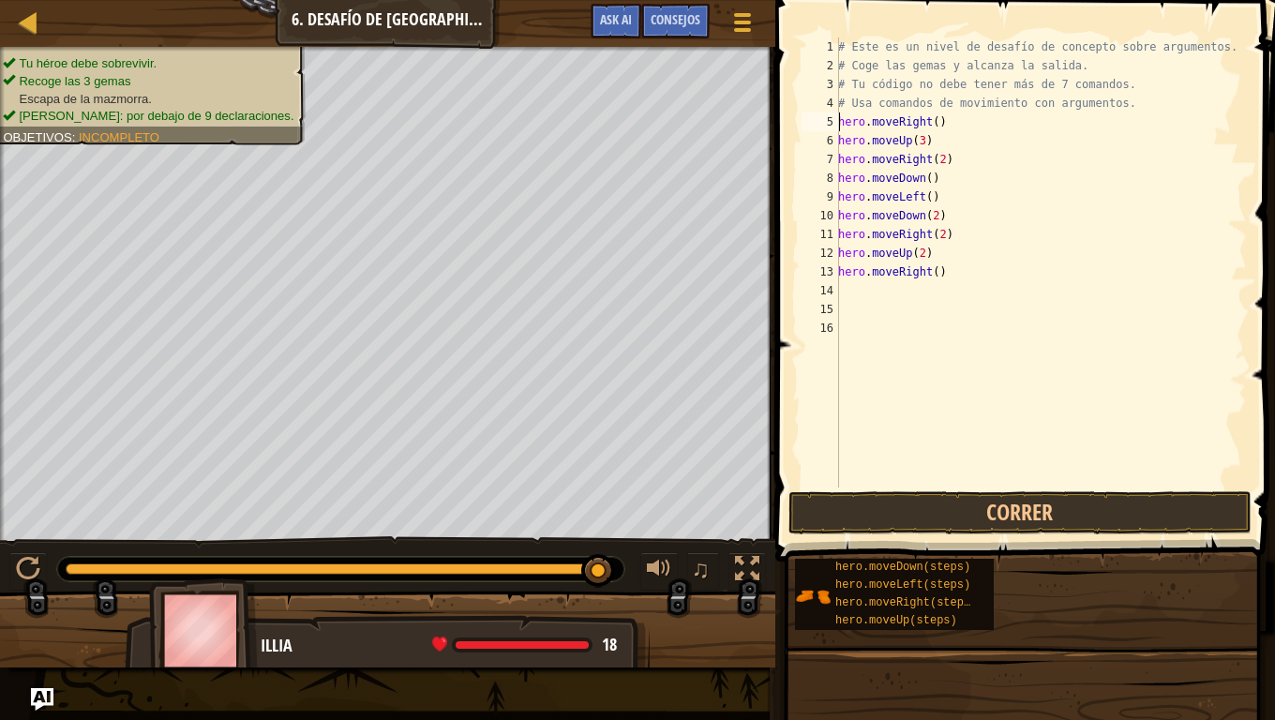
click at [1123, 320] on div "# Este es un nivel de desafío de concepto sobre argumentos. # Coge las gemas y …" at bounding box center [1040, 282] width 413 height 488
click at [1089, 507] on button "Correr" at bounding box center [1020, 512] width 463 height 43
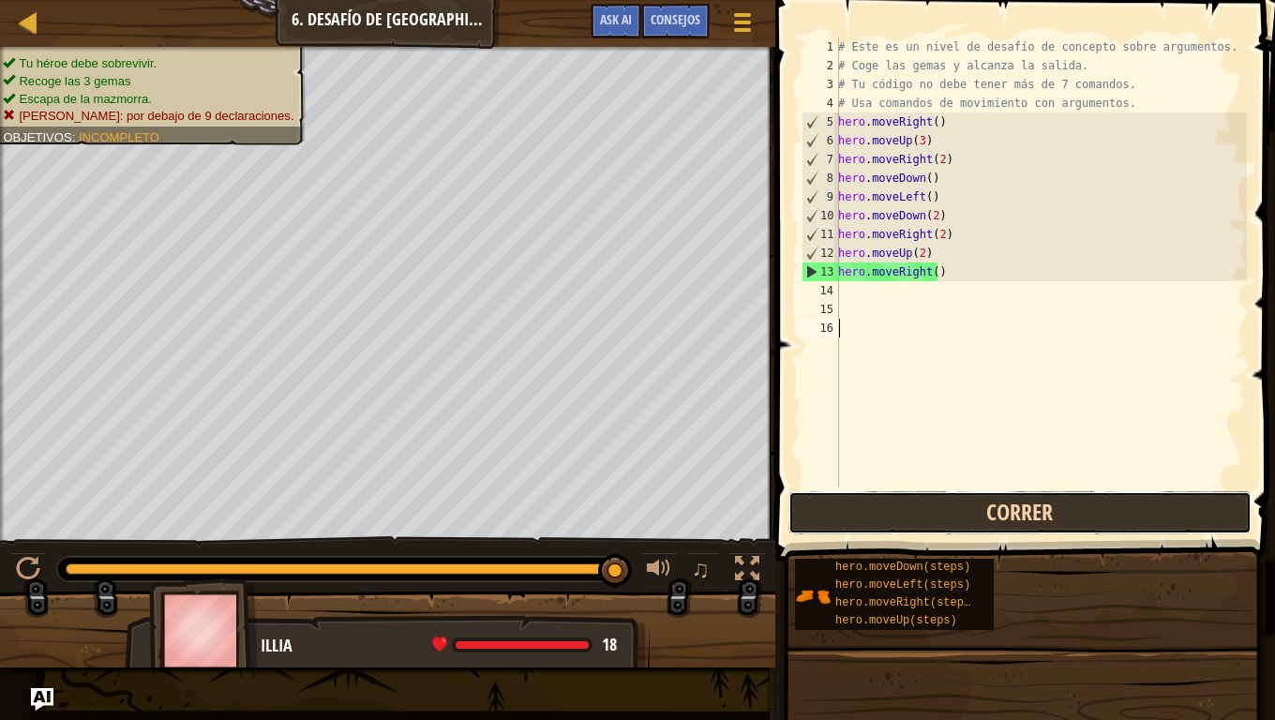
click at [1029, 509] on button "Correr" at bounding box center [1020, 512] width 463 height 43
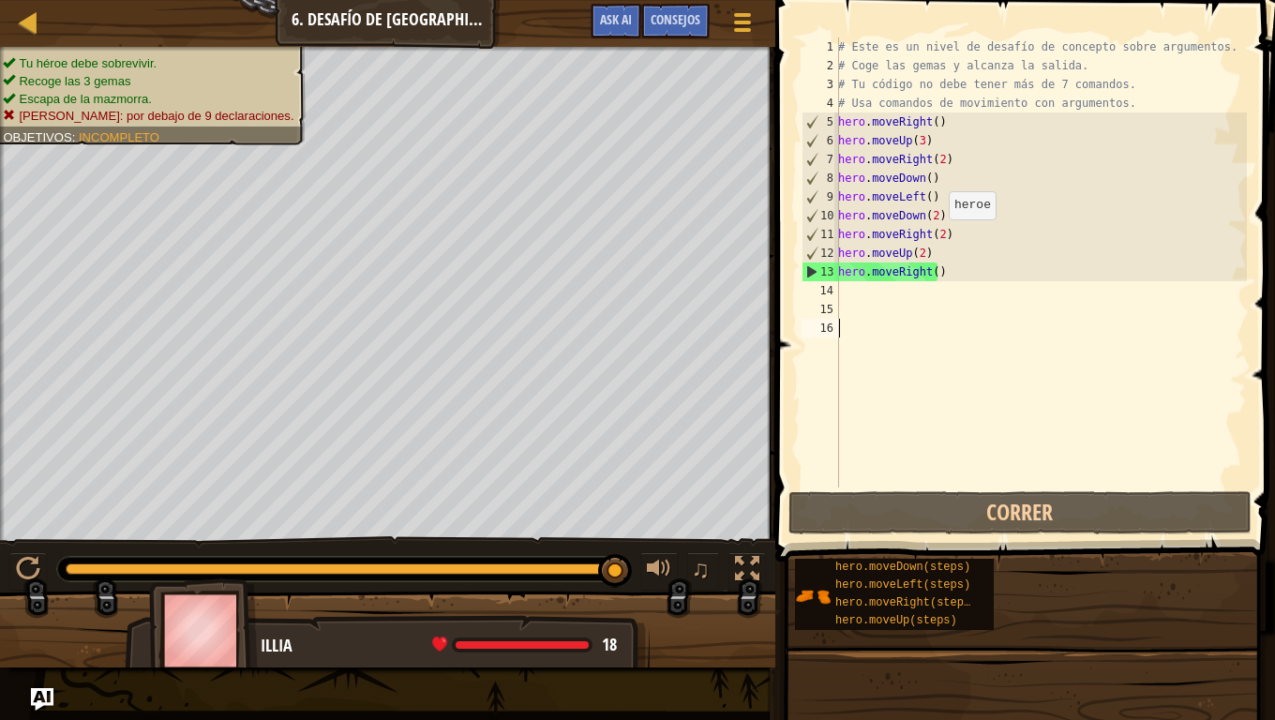
click at [939, 238] on div "# Este es un nivel de desafío de concepto sobre argumentos. # Coge las gemas y …" at bounding box center [1040, 282] width 413 height 488
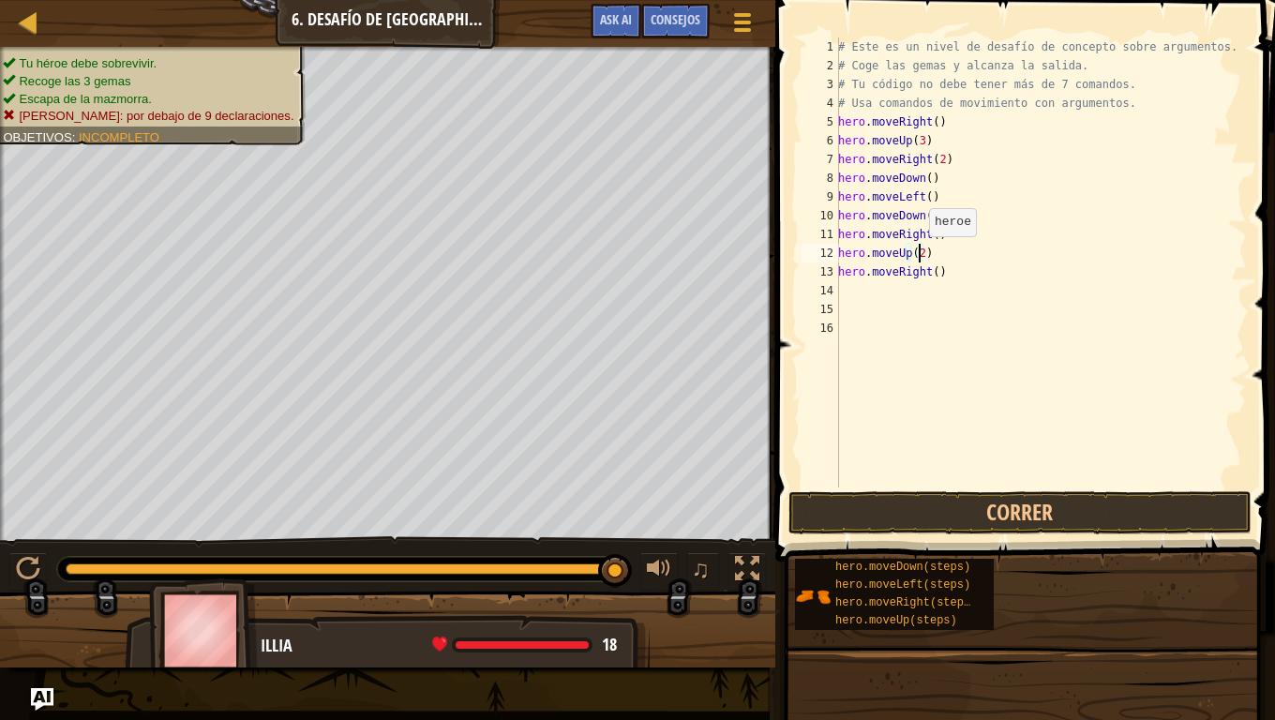
click at [919, 255] on div "# Este es un nivel de desafío de concepto sobre argumentos. # Coge las gemas y …" at bounding box center [1040, 282] width 413 height 488
click at [926, 275] on div "# Este es un nivel de desafío de concepto sobre argumentos. # Coge las gemas y …" at bounding box center [1040, 282] width 413 height 488
click at [930, 275] on div "# Este es un nivel de desafío de concepto sobre argumentos. # Coge las gemas y …" at bounding box center [1040, 282] width 413 height 488
click at [981, 504] on button "Correr" at bounding box center [1020, 512] width 463 height 43
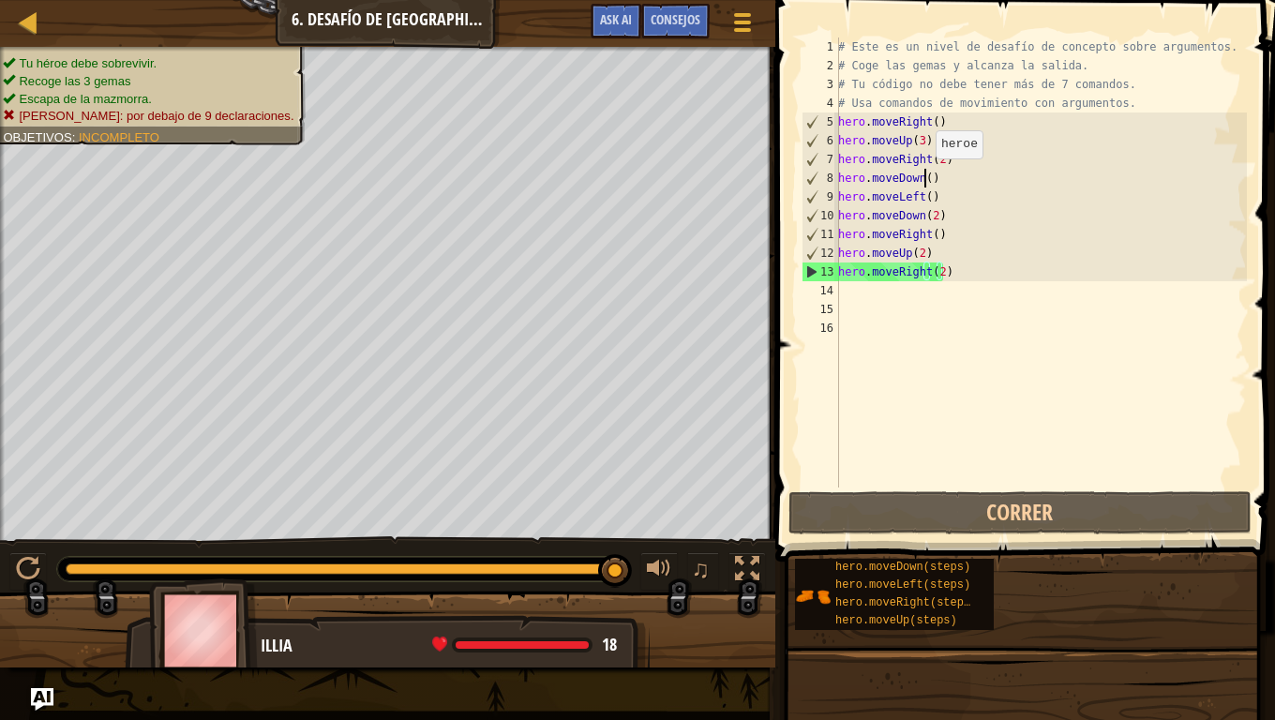
click at [925, 177] on div "# Este es un nivel de desafío de concepto sobre argumentos. # Coge las gemas y …" at bounding box center [1040, 282] width 413 height 488
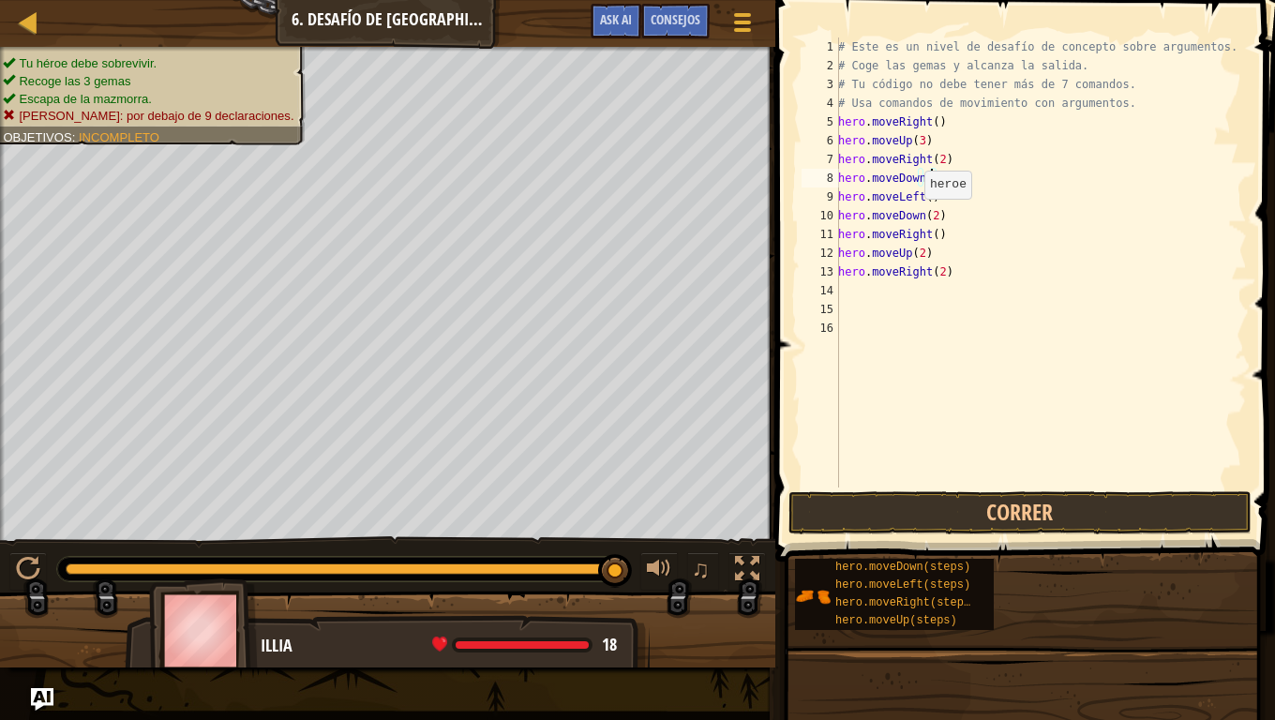
click at [914, 218] on div "# Este es un nivel de desafío de concepto sobre argumentos. # Coge las gemas y …" at bounding box center [1040, 282] width 413 height 488
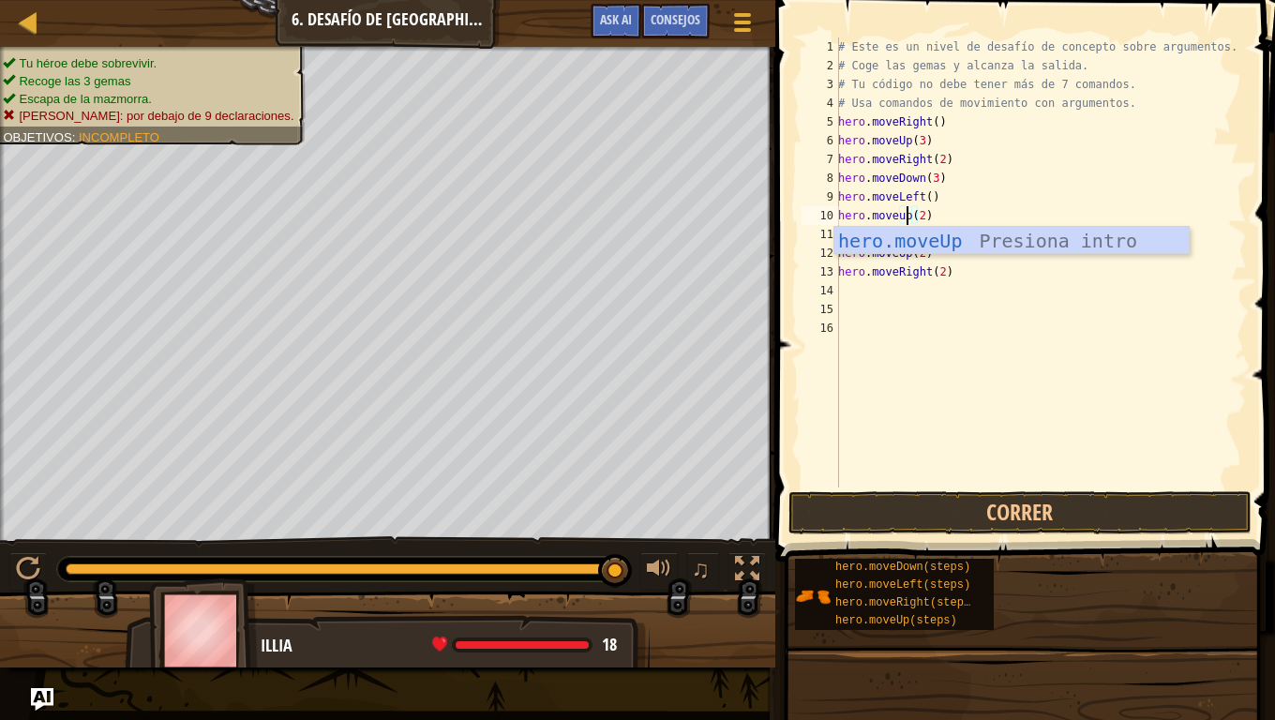
scroll to position [8, 6]
click at [921, 246] on div "hero.moveUp Presiona intro" at bounding box center [1011, 269] width 354 height 84
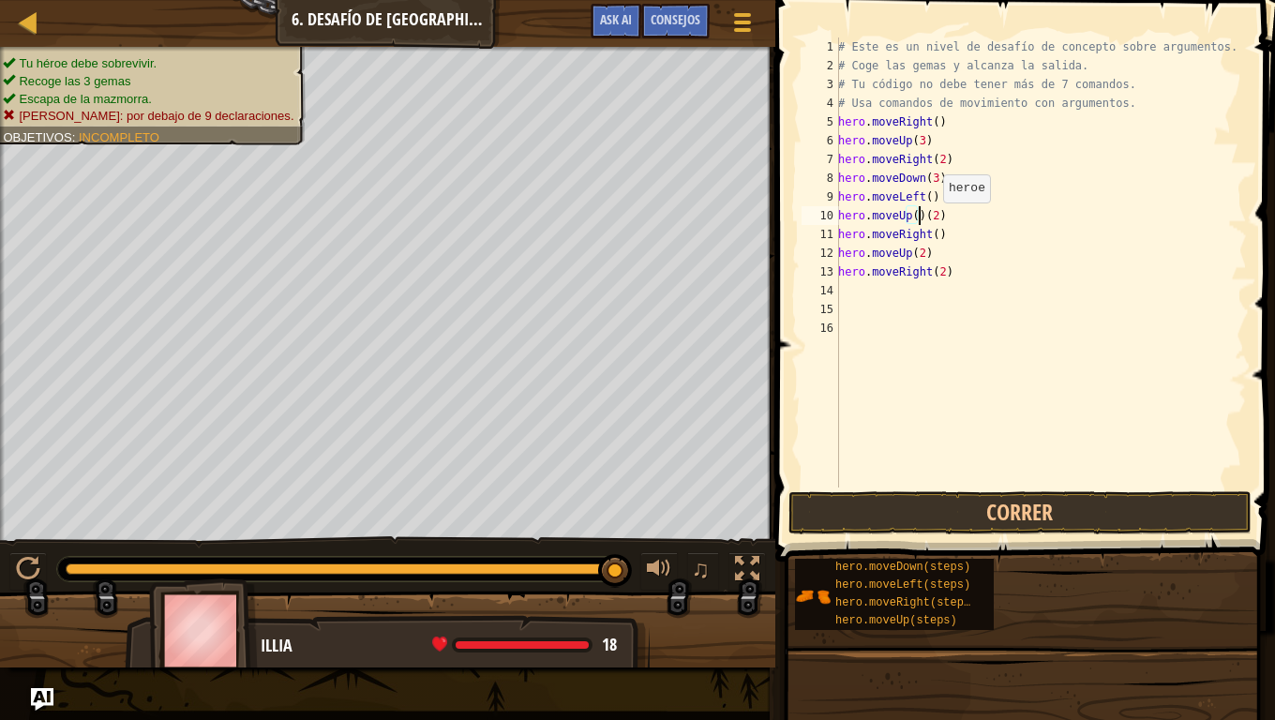
click at [933, 221] on div "# Este es un nivel de desafío de concepto sobre argumentos. # Coge las gemas y …" at bounding box center [1040, 282] width 413 height 488
click at [1098, 518] on button "Correr" at bounding box center [1020, 512] width 463 height 43
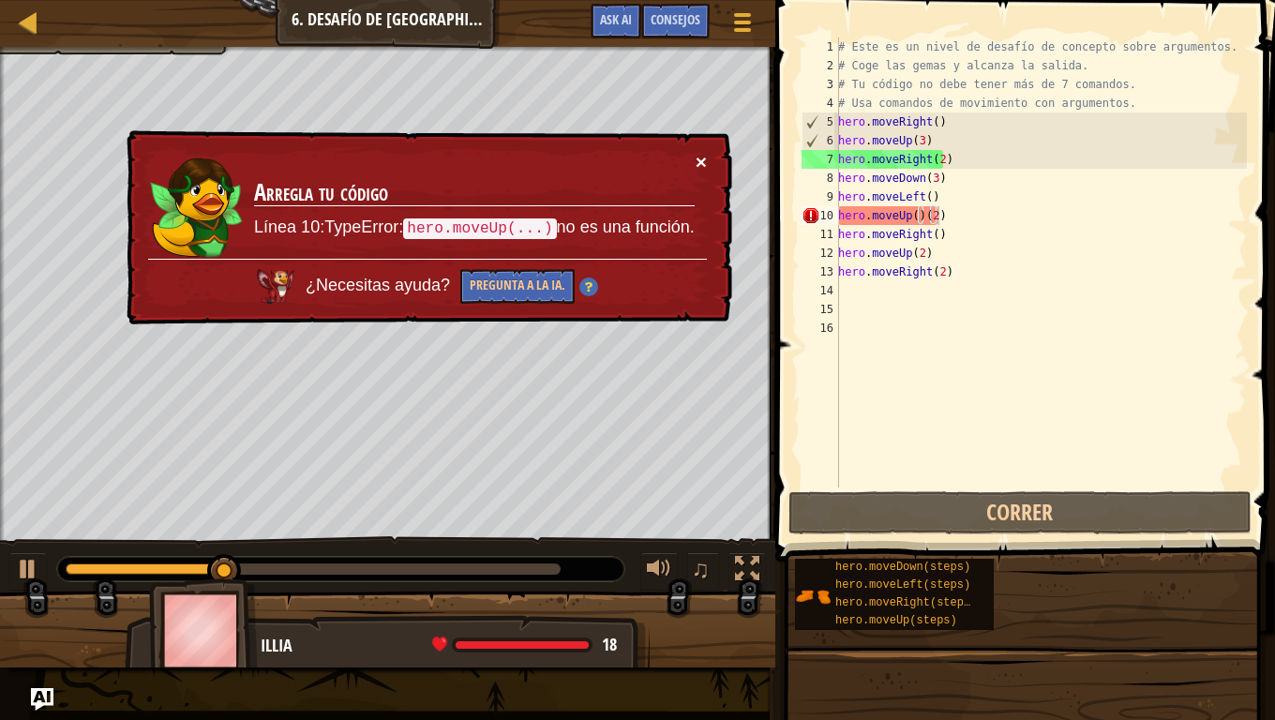
click at [698, 157] on button "×" at bounding box center [701, 162] width 11 height 20
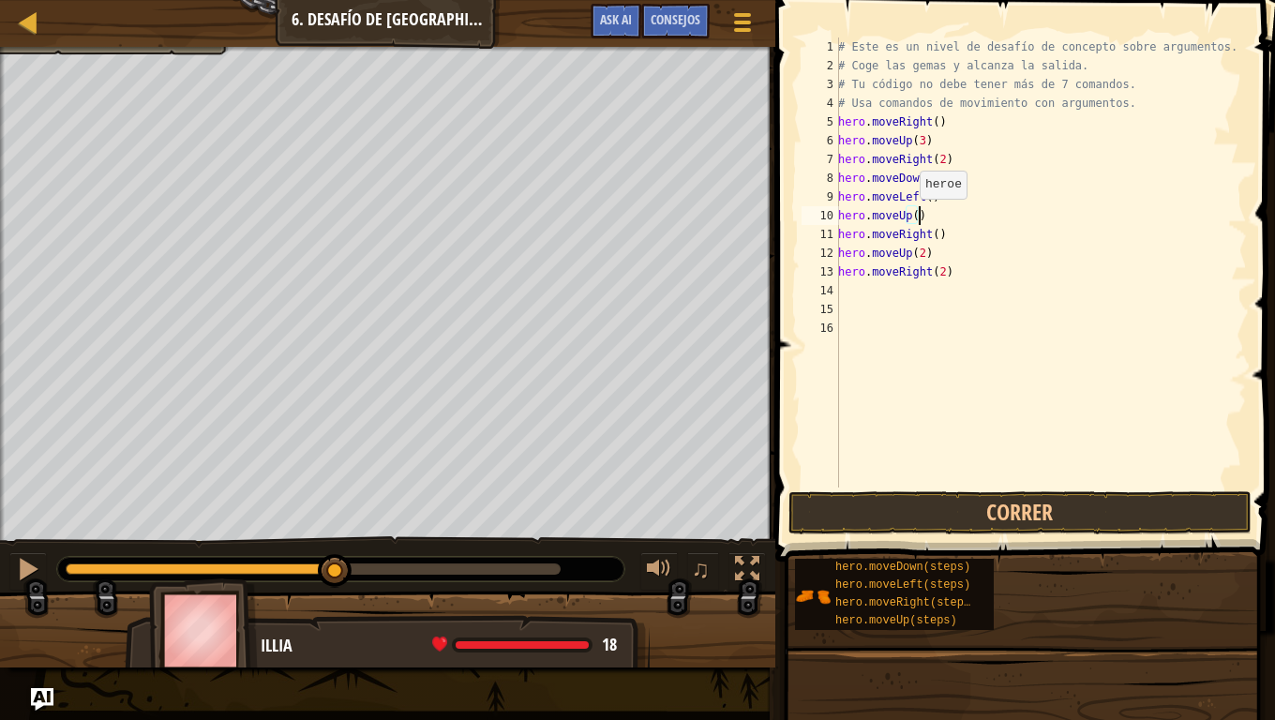
click at [910, 218] on div "# Este es un nivel de desafío de concepto sobre argumentos. # Coge las gemas y …" at bounding box center [1040, 282] width 413 height 488
click at [1067, 500] on button "Correr" at bounding box center [1020, 512] width 463 height 43
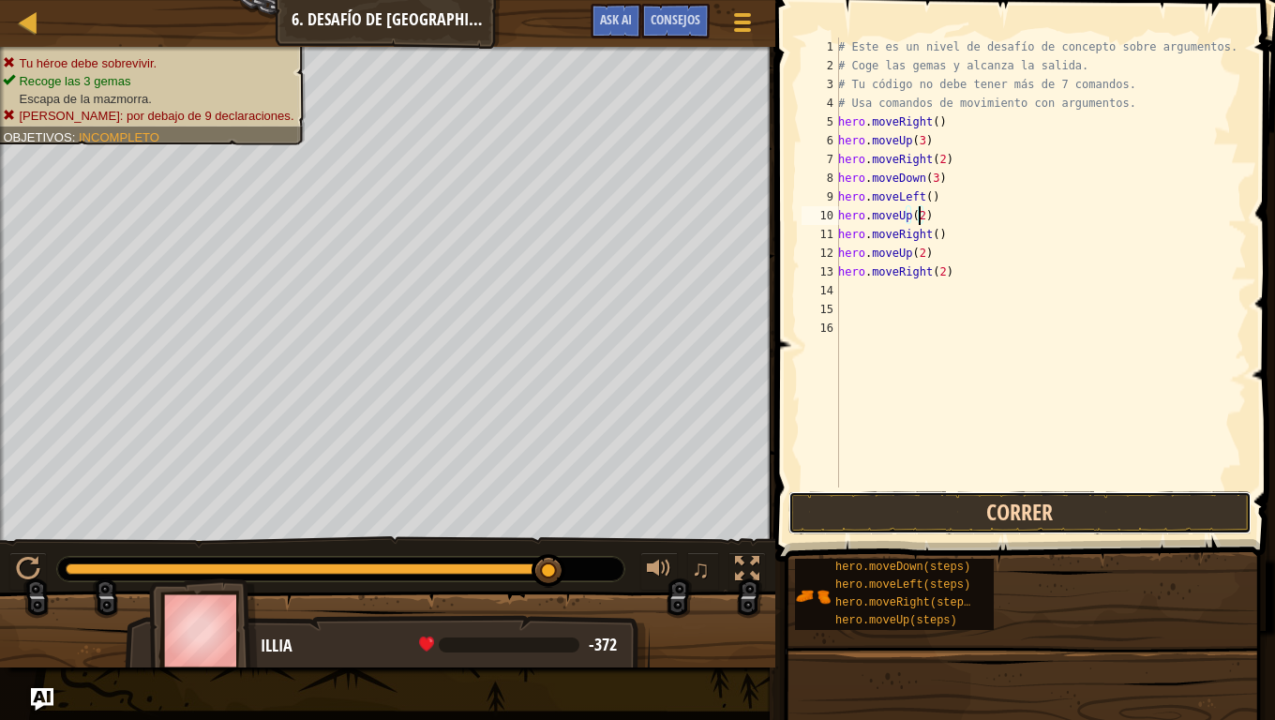
click at [931, 501] on button "Correr" at bounding box center [1020, 512] width 463 height 43
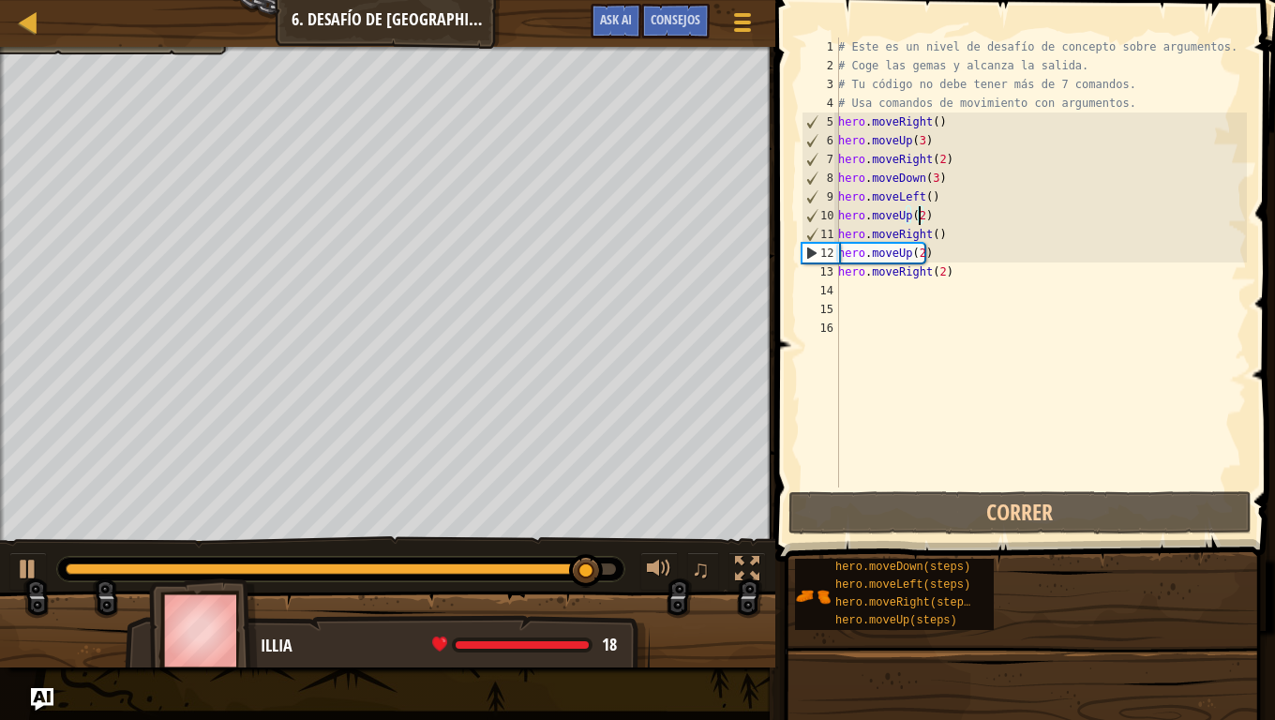
click at [931, 248] on div "# Este es un nivel de desafío de concepto sobre argumentos. # Coge las gemas y …" at bounding box center [1040, 282] width 413 height 488
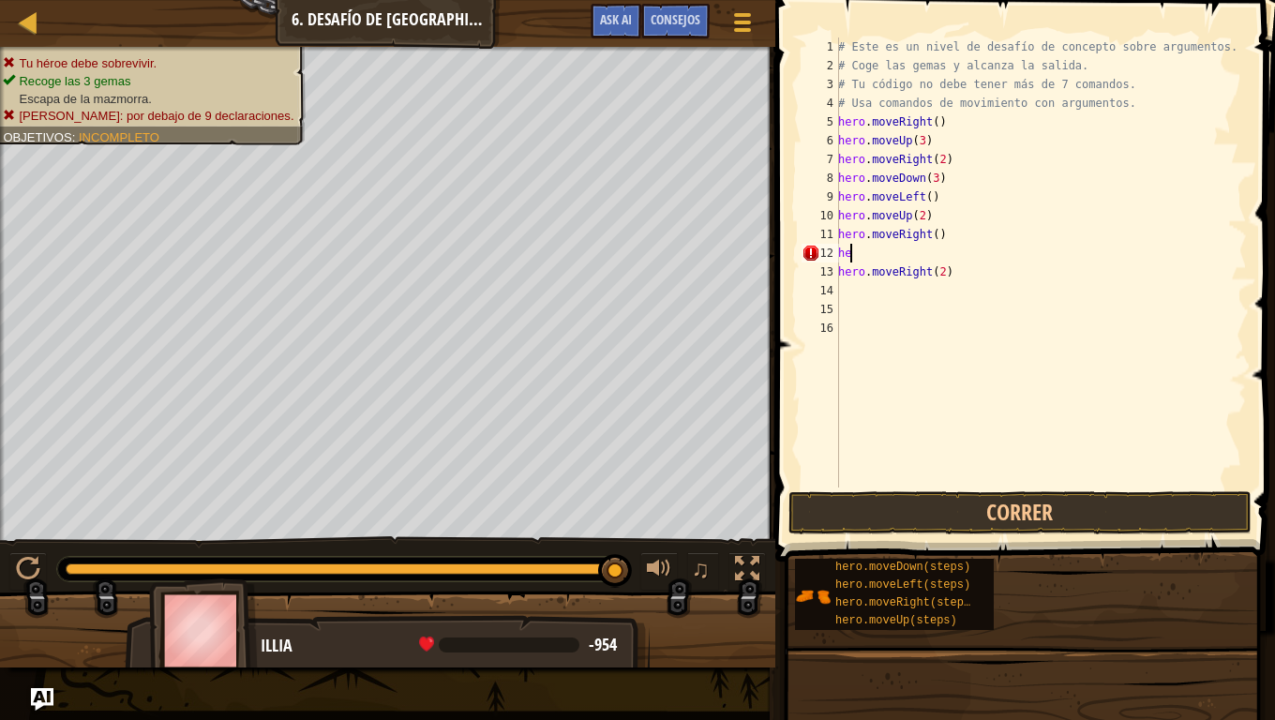
type textarea "h"
type textarea "hero.moveRight()"
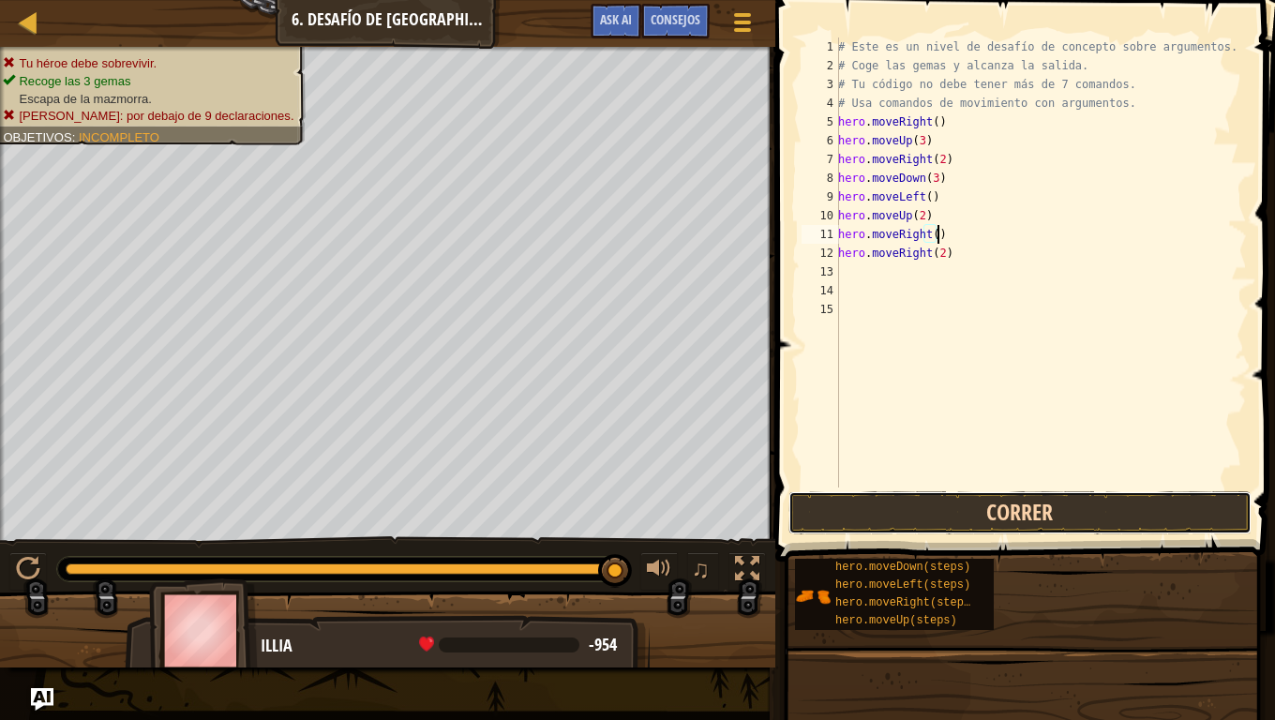
click at [1036, 522] on button "Correr" at bounding box center [1020, 512] width 463 height 43
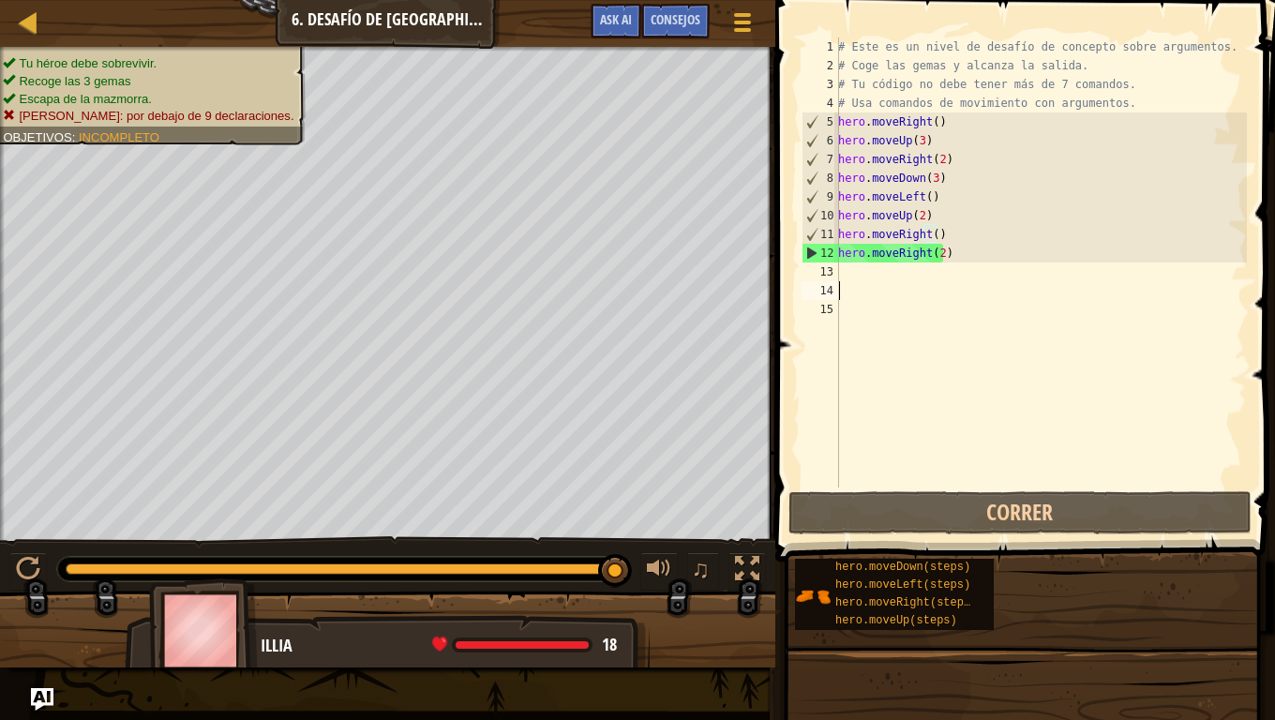
click at [955, 290] on div "# Este es un nivel de desafío de concepto sobre argumentos. # Coge las gemas y …" at bounding box center [1040, 282] width 413 height 488
click at [941, 236] on div "# Este es un nivel de desafío de concepto sobre argumentos. # Coge las gemas y …" at bounding box center [1040, 282] width 413 height 488
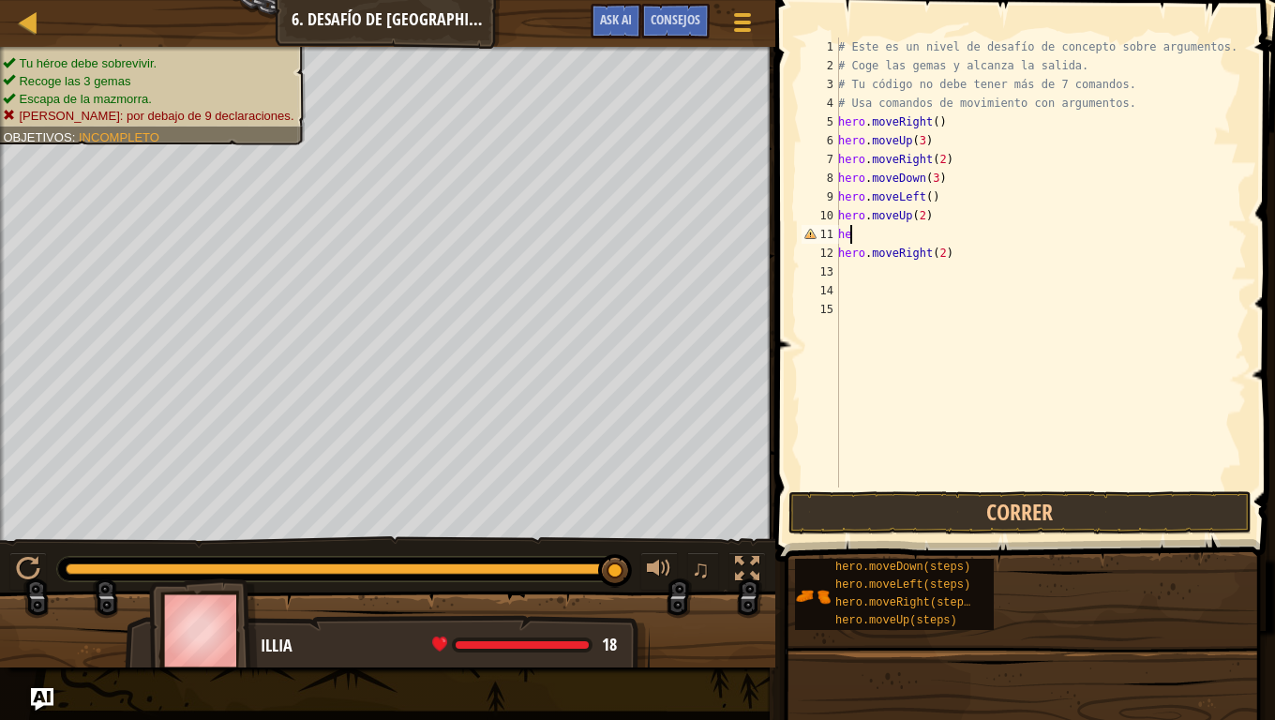
type textarea "h"
click at [938, 234] on div "# Este es un nivel de desafío de concepto sobre argumentos. # Coge las gemas y …" at bounding box center [1040, 282] width 413 height 488
type textarea "hero.moveRight(3)"
click at [997, 512] on button "Correr" at bounding box center [1020, 512] width 463 height 43
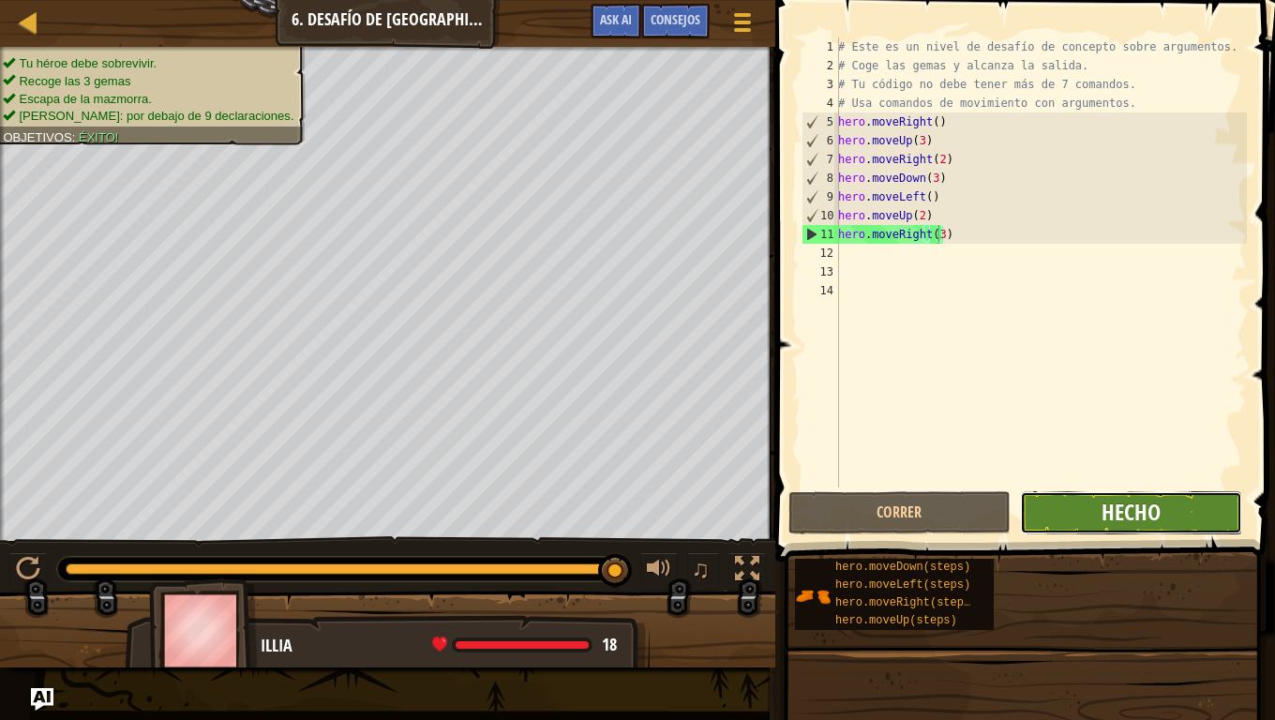
click at [1127, 508] on span "Hecho" at bounding box center [1131, 512] width 59 height 30
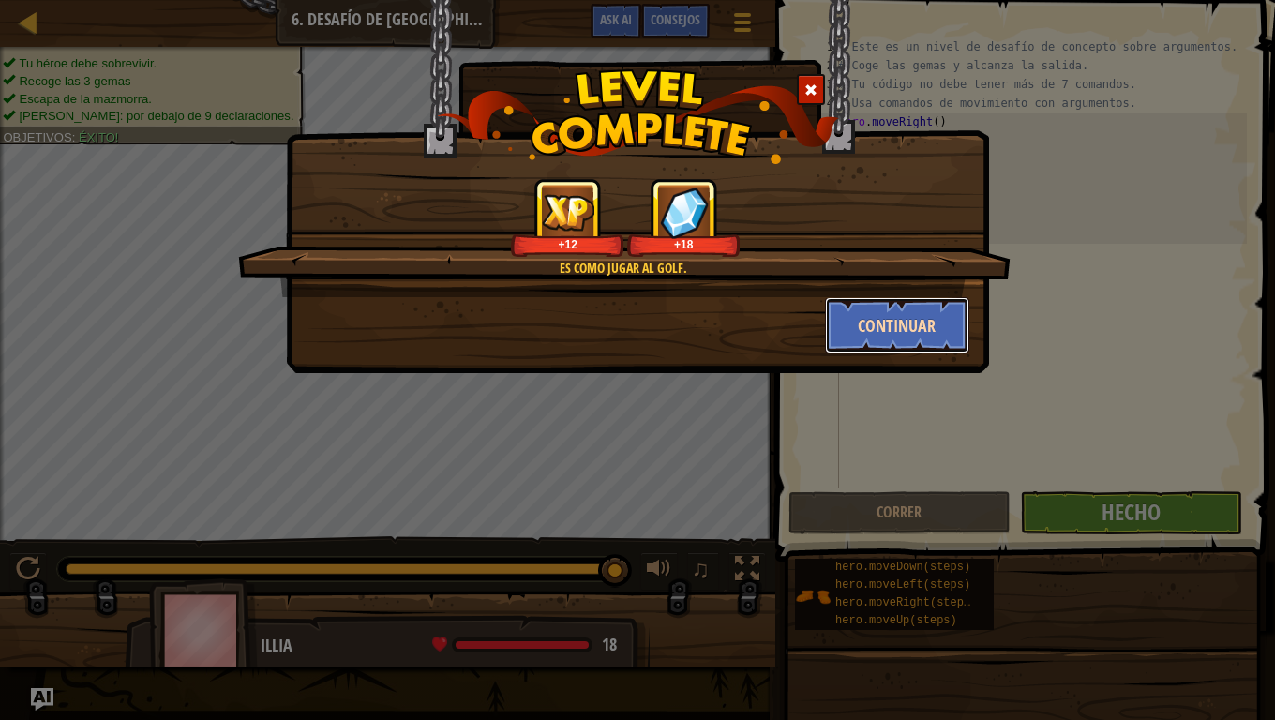
click at [868, 319] on button "Continuar" at bounding box center [897, 325] width 145 height 56
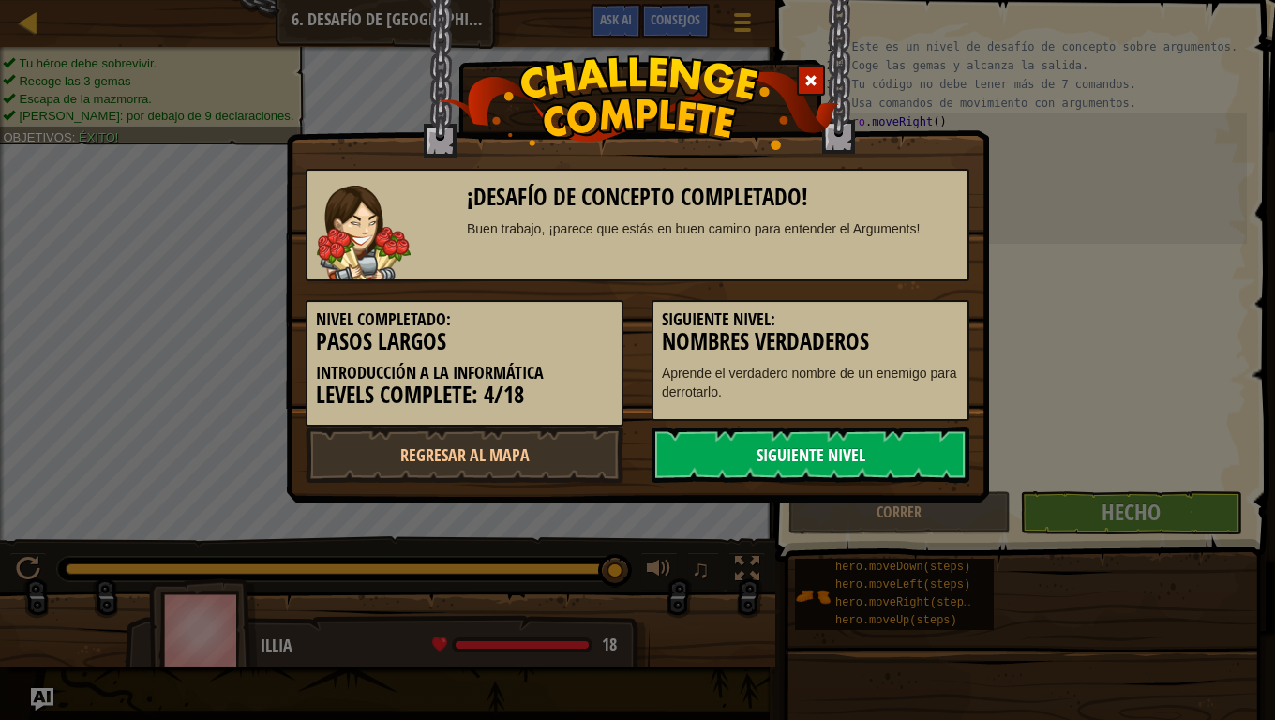
click at [833, 458] on link "Siguiente nivel" at bounding box center [811, 455] width 318 height 56
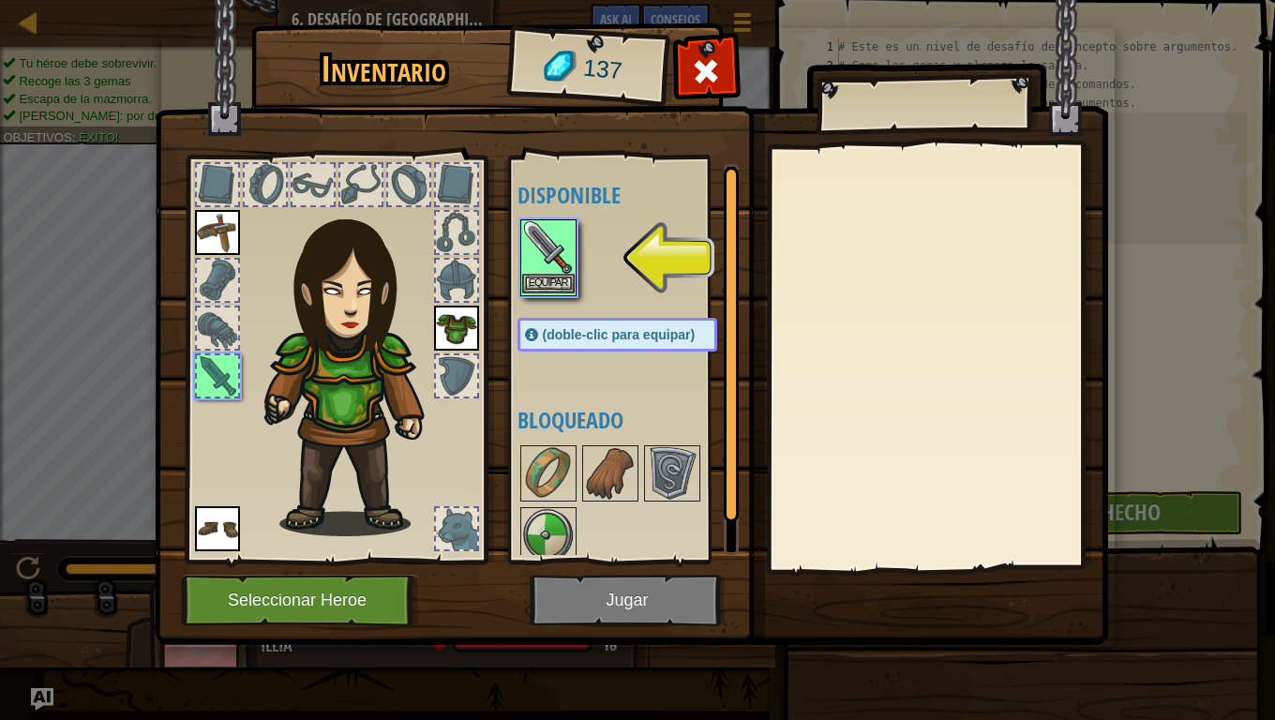
click at [547, 235] on img at bounding box center [548, 247] width 53 height 53
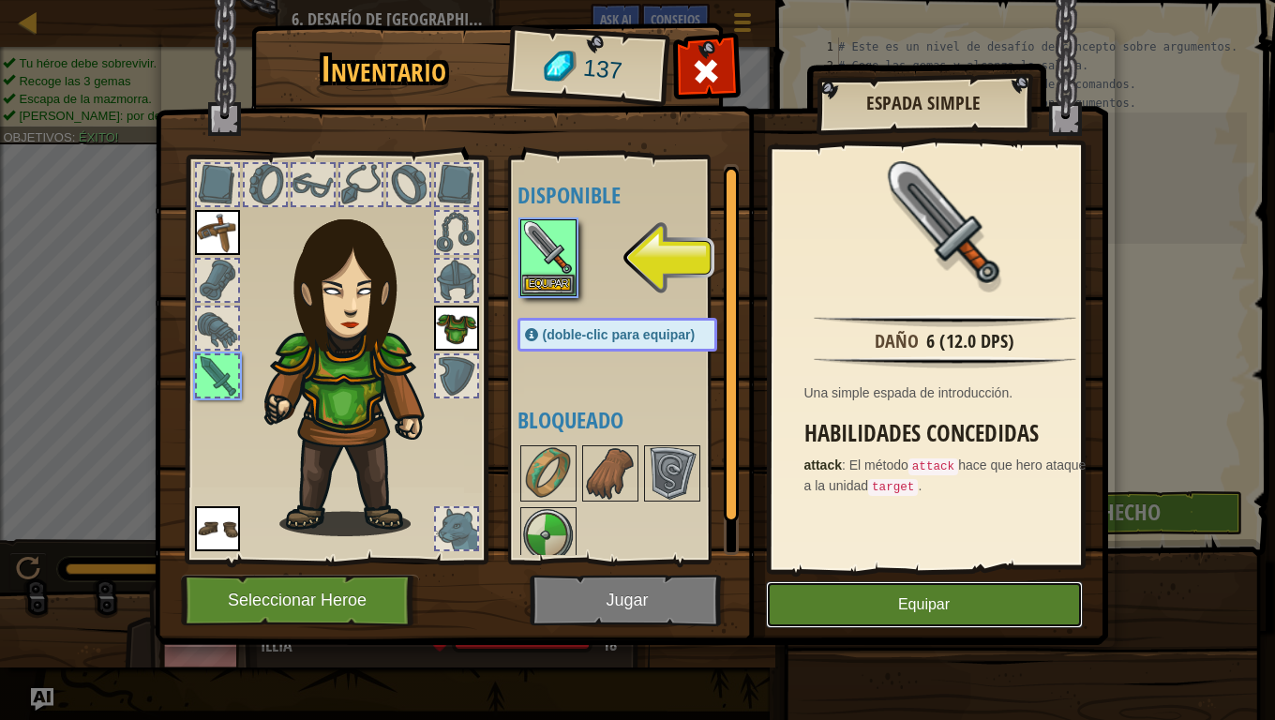
click at [957, 602] on button "Equipar" at bounding box center [924, 604] width 317 height 47
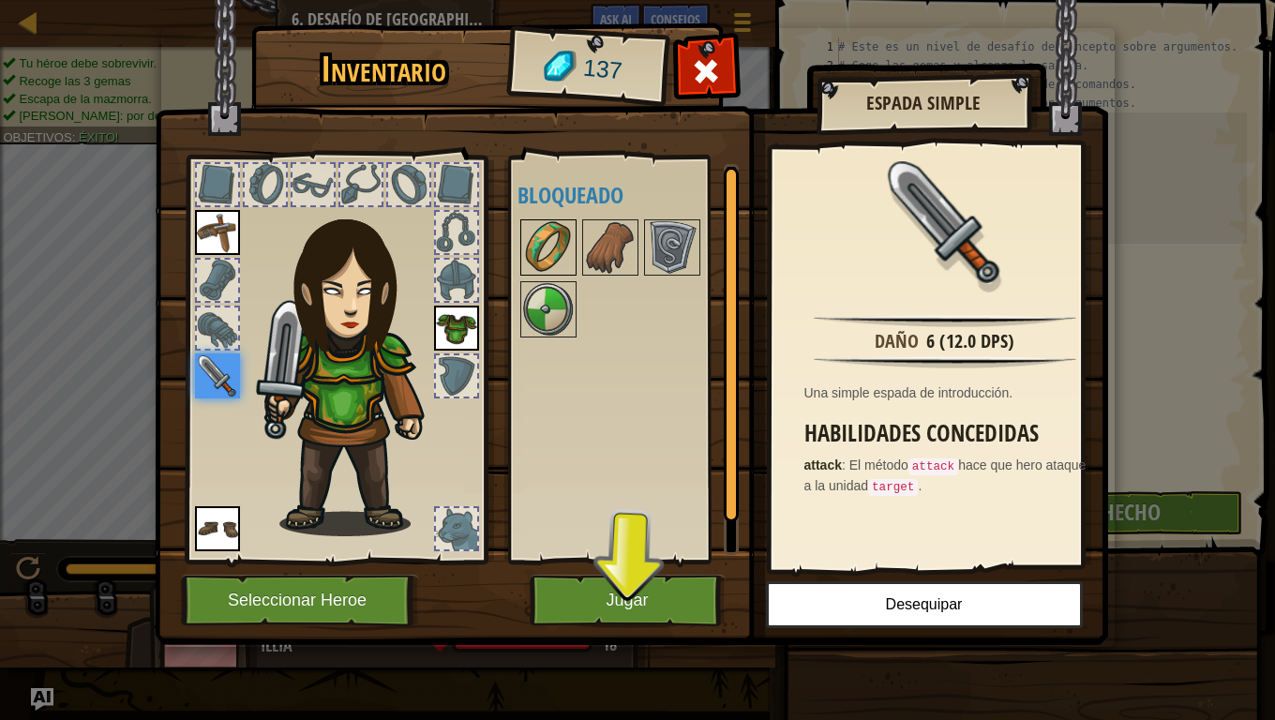
click at [564, 238] on img at bounding box center [548, 247] width 53 height 53
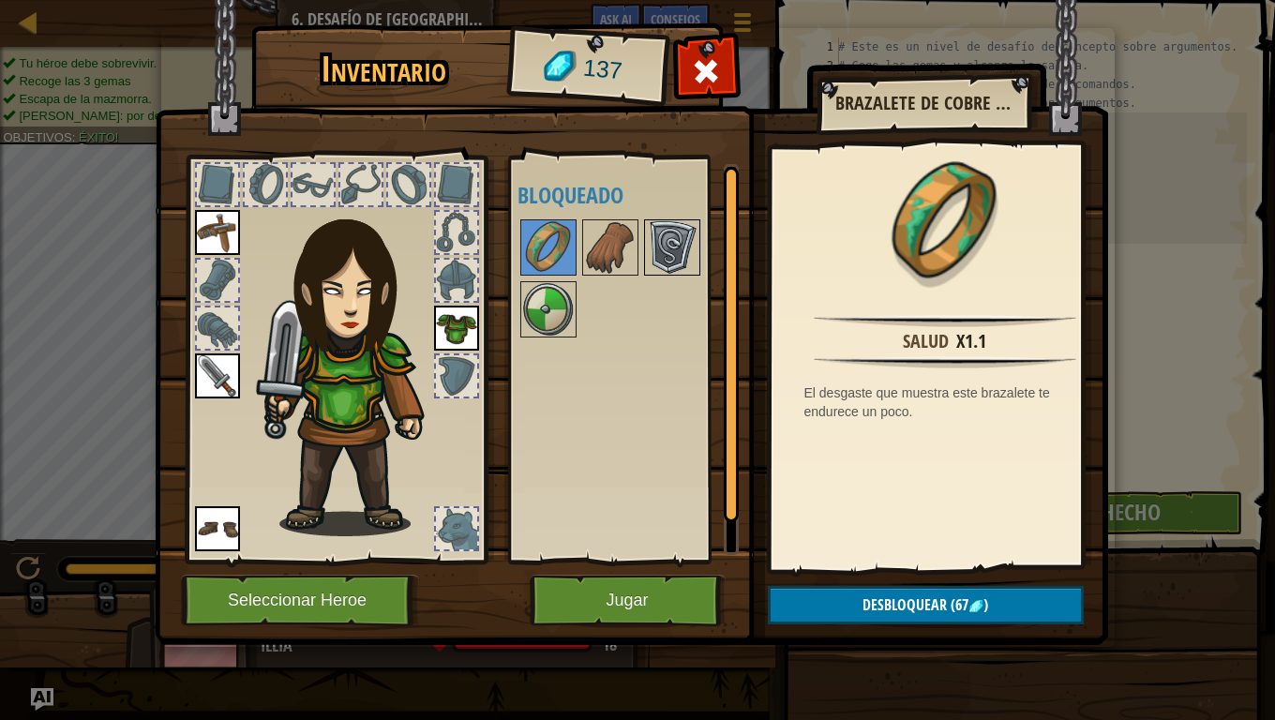
click at [687, 249] on img at bounding box center [672, 247] width 53 height 53
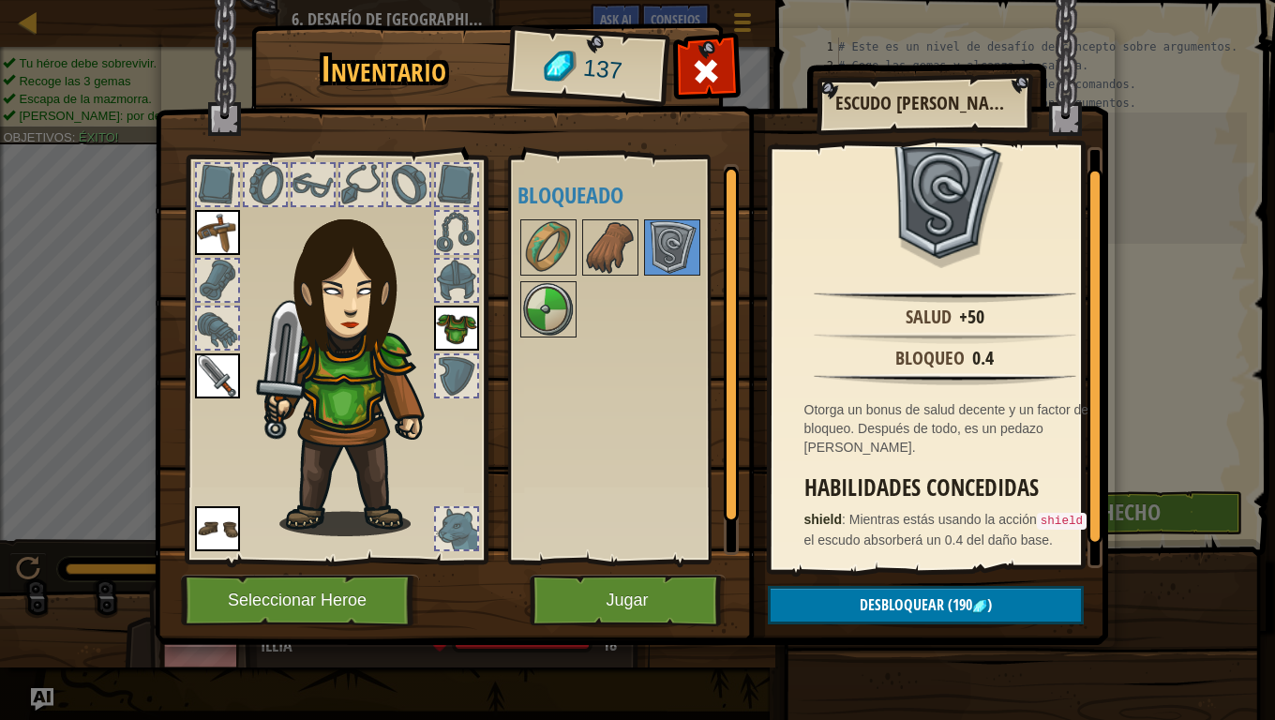
scroll to position [41, 0]
click at [453, 378] on div at bounding box center [456, 375] width 41 height 41
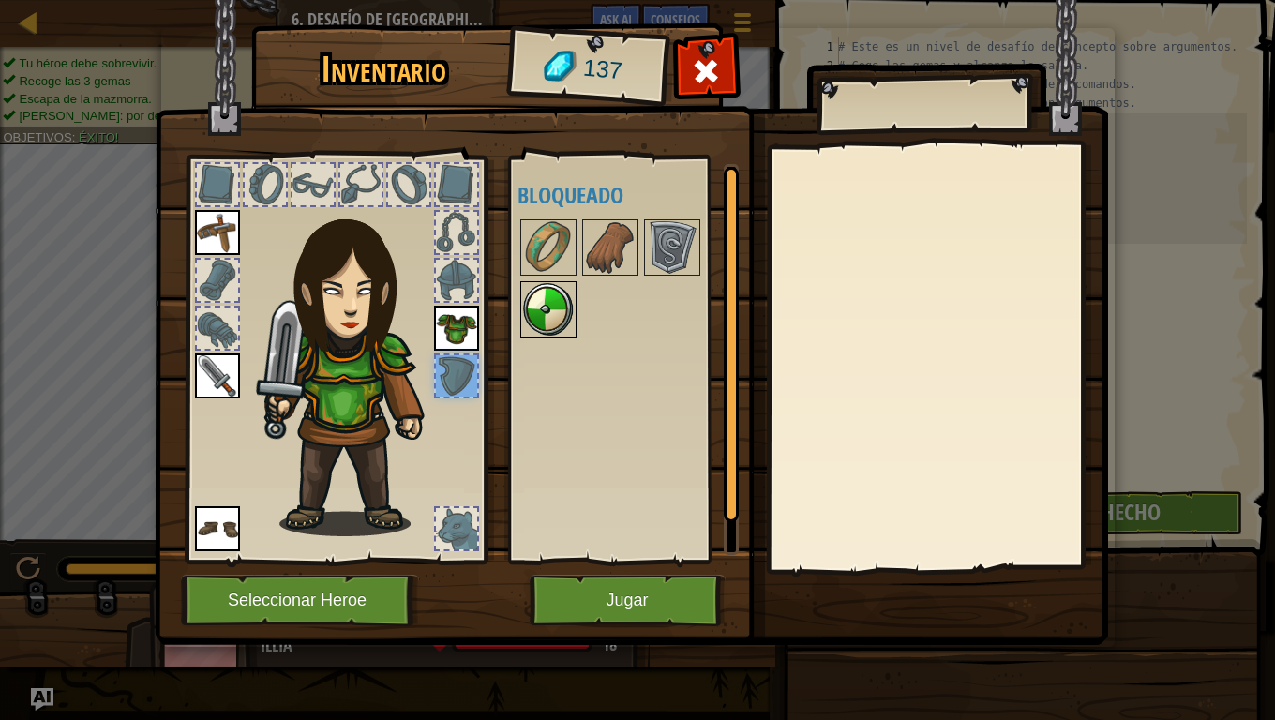
click at [562, 306] on img at bounding box center [548, 309] width 53 height 53
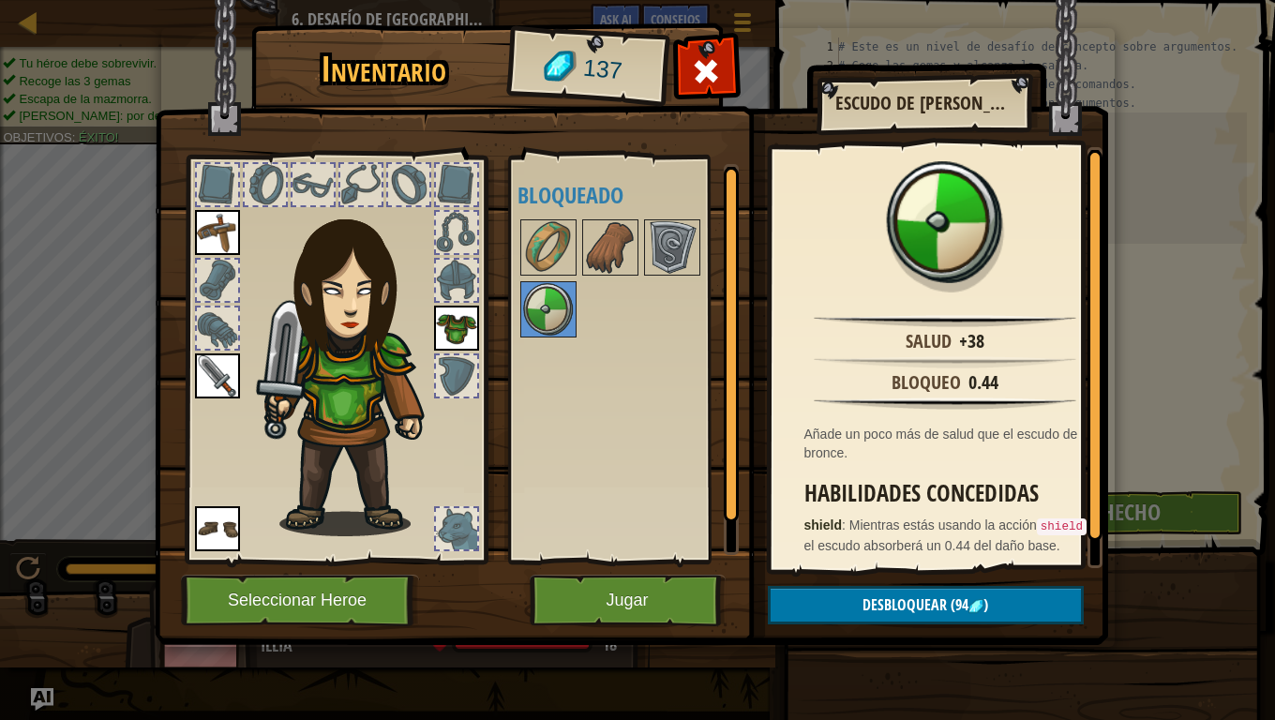
click at [448, 282] on div at bounding box center [456, 280] width 41 height 41
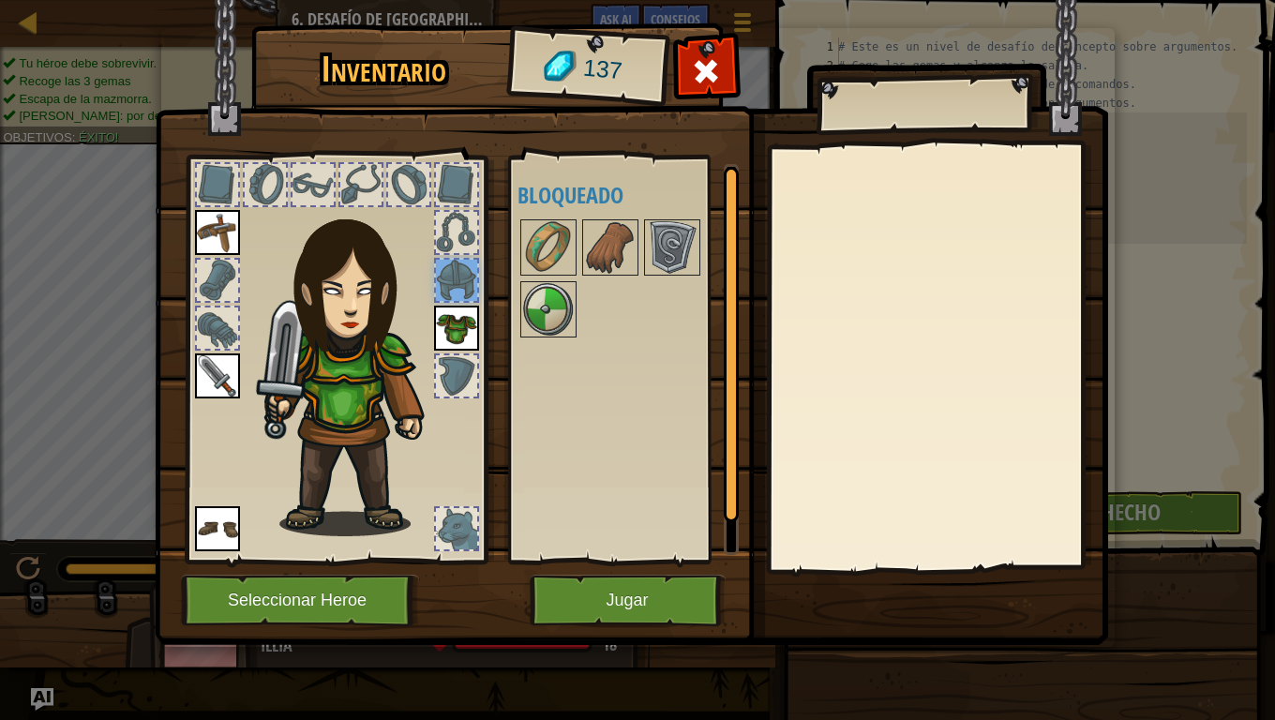
click at [466, 230] on div at bounding box center [456, 232] width 41 height 41
click at [553, 315] on img at bounding box center [548, 309] width 53 height 53
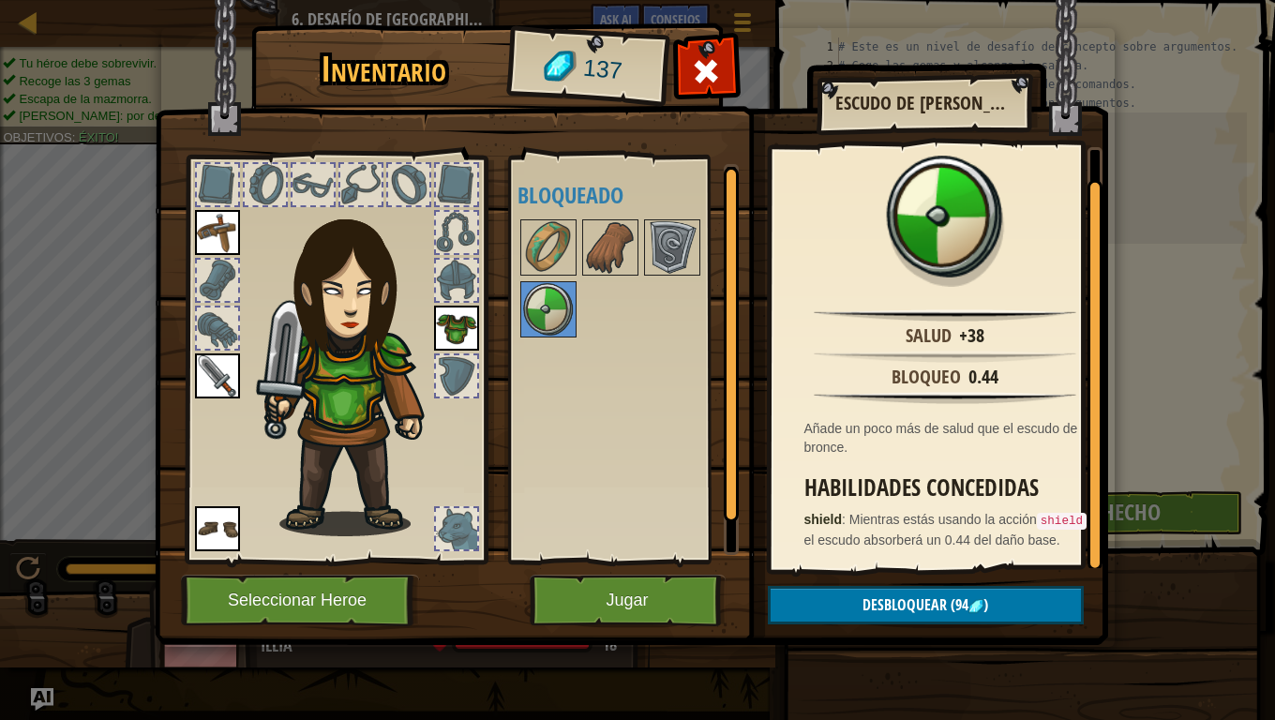
scroll to position [23, 0]
click at [531, 238] on img at bounding box center [548, 247] width 53 height 53
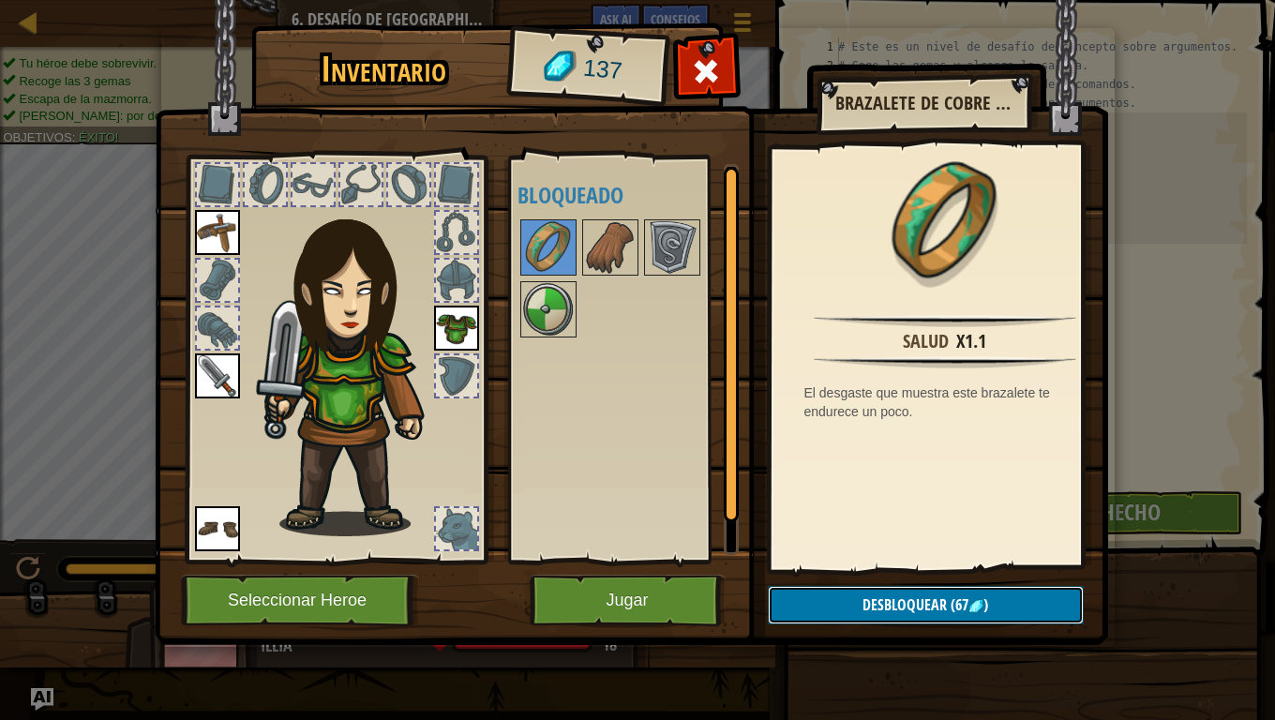
click at [1049, 594] on button "Desbloquear (67 )" at bounding box center [926, 605] width 316 height 38
click at [1044, 591] on button "Confirmar" at bounding box center [926, 605] width 316 height 38
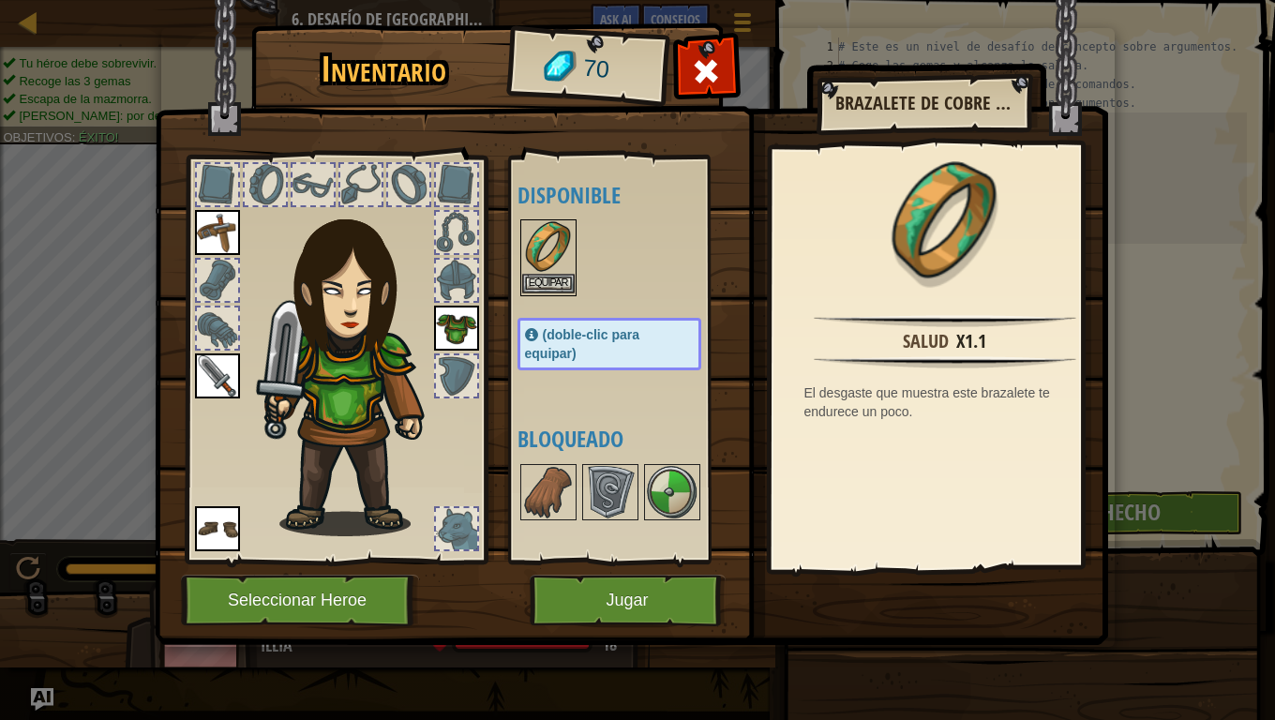
click at [533, 257] on img at bounding box center [548, 247] width 53 height 53
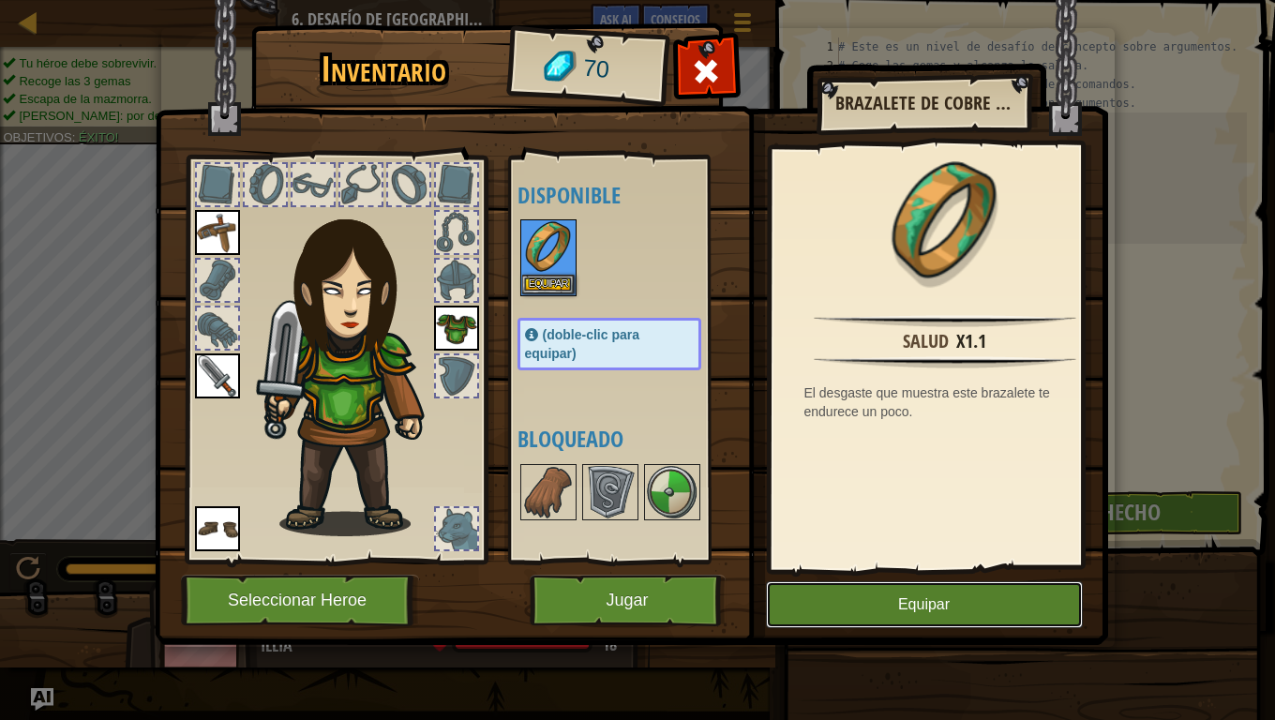
click at [872, 598] on button "Equipar" at bounding box center [924, 604] width 317 height 47
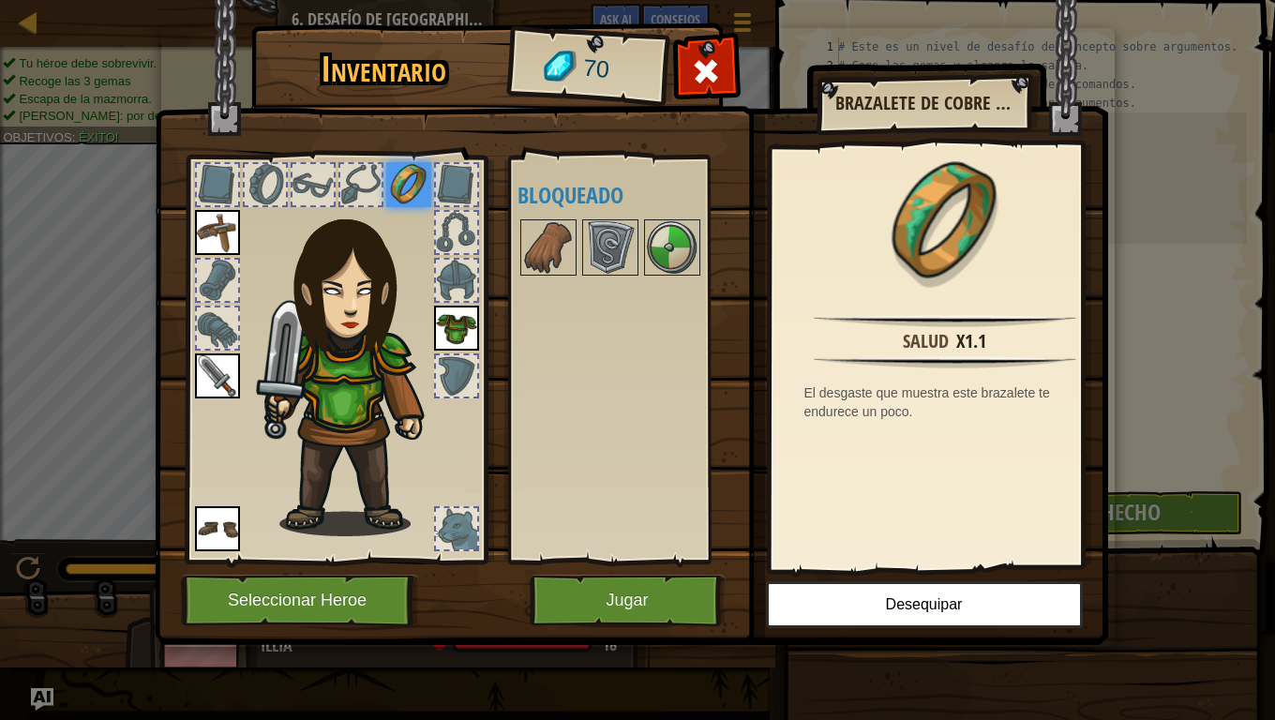
click at [410, 188] on img at bounding box center [408, 184] width 45 height 45
click at [708, 602] on button "Jugar" at bounding box center [628, 601] width 196 height 52
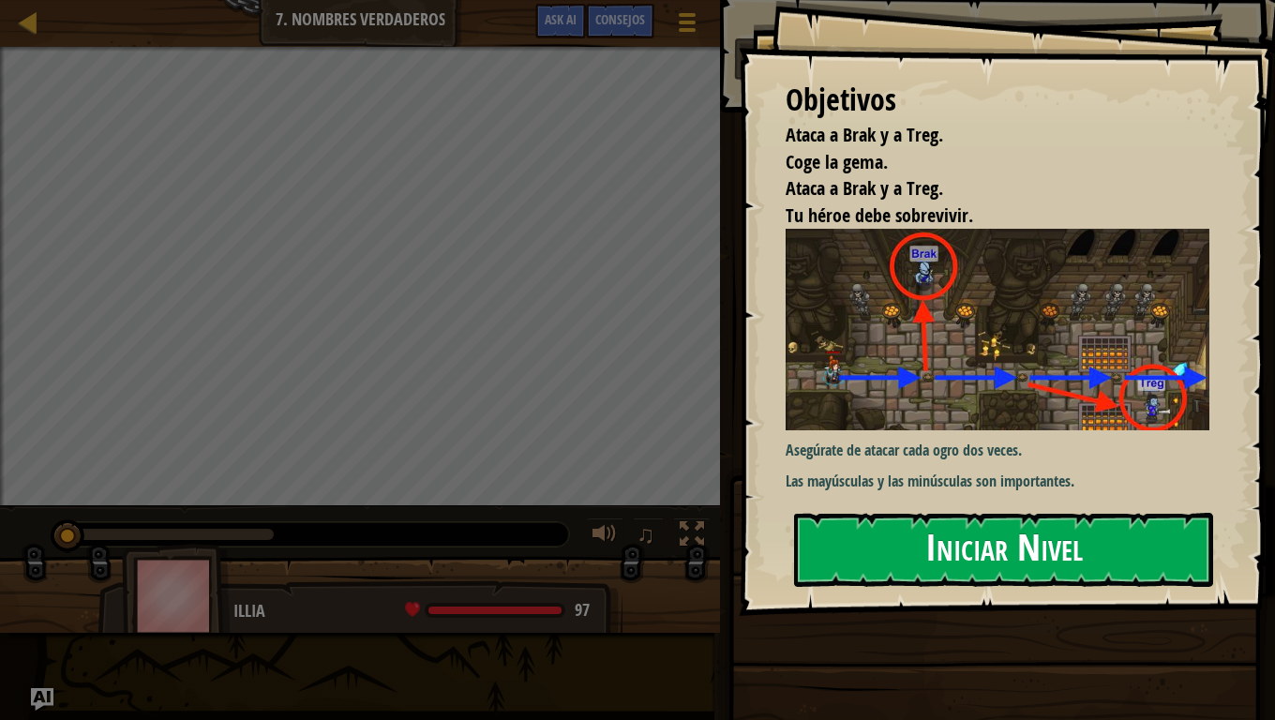
click at [897, 522] on button "Iniciar Nivel" at bounding box center [1003, 550] width 419 height 74
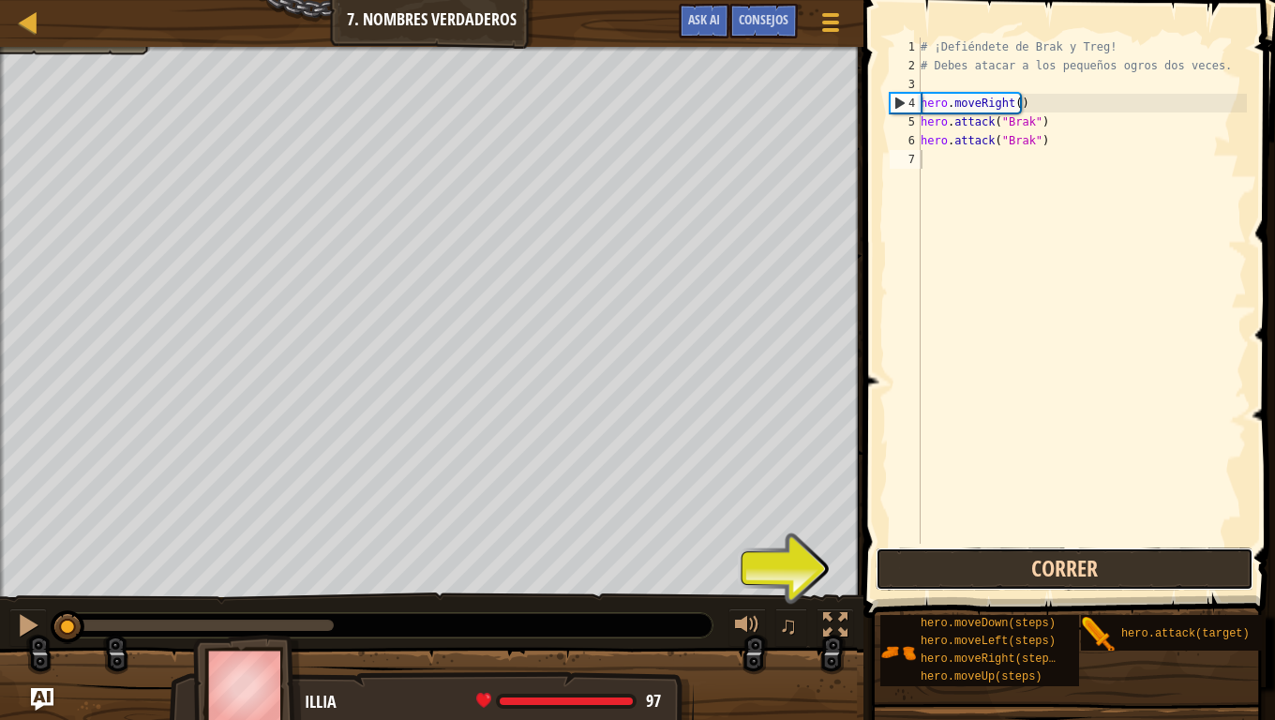
click at [1017, 563] on button "Correr" at bounding box center [1065, 569] width 378 height 43
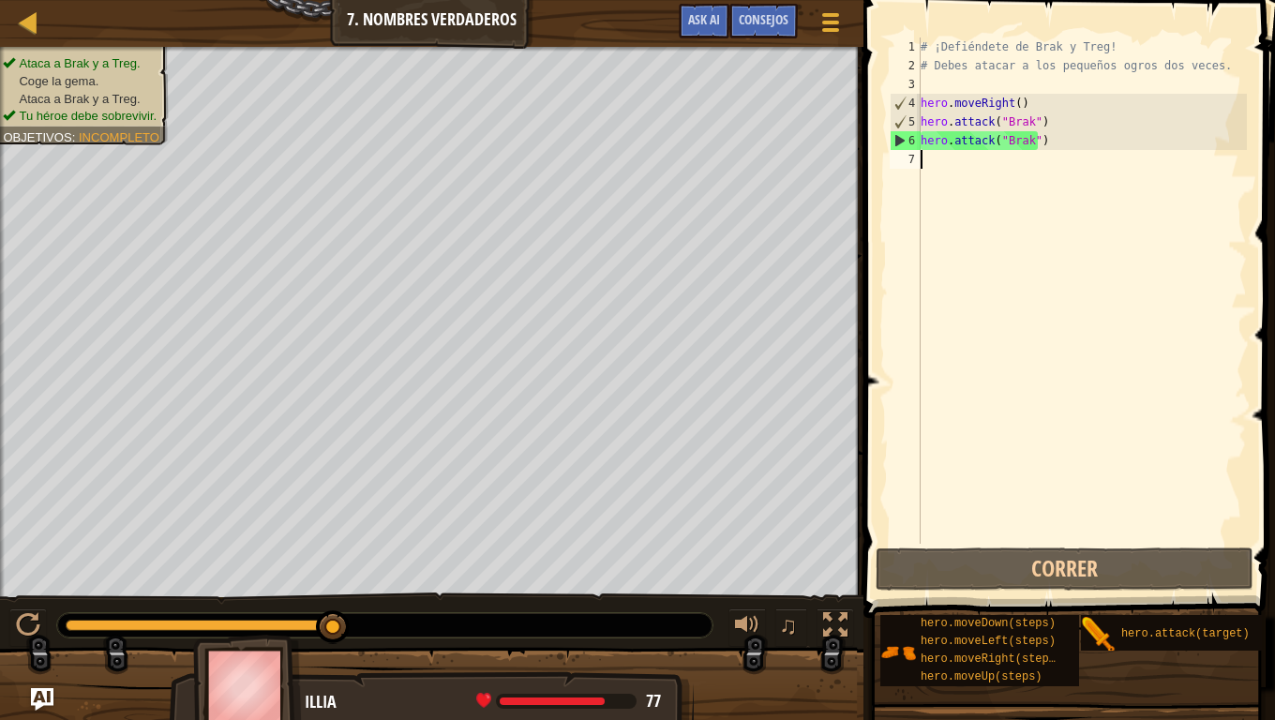
scroll to position [8, 0]
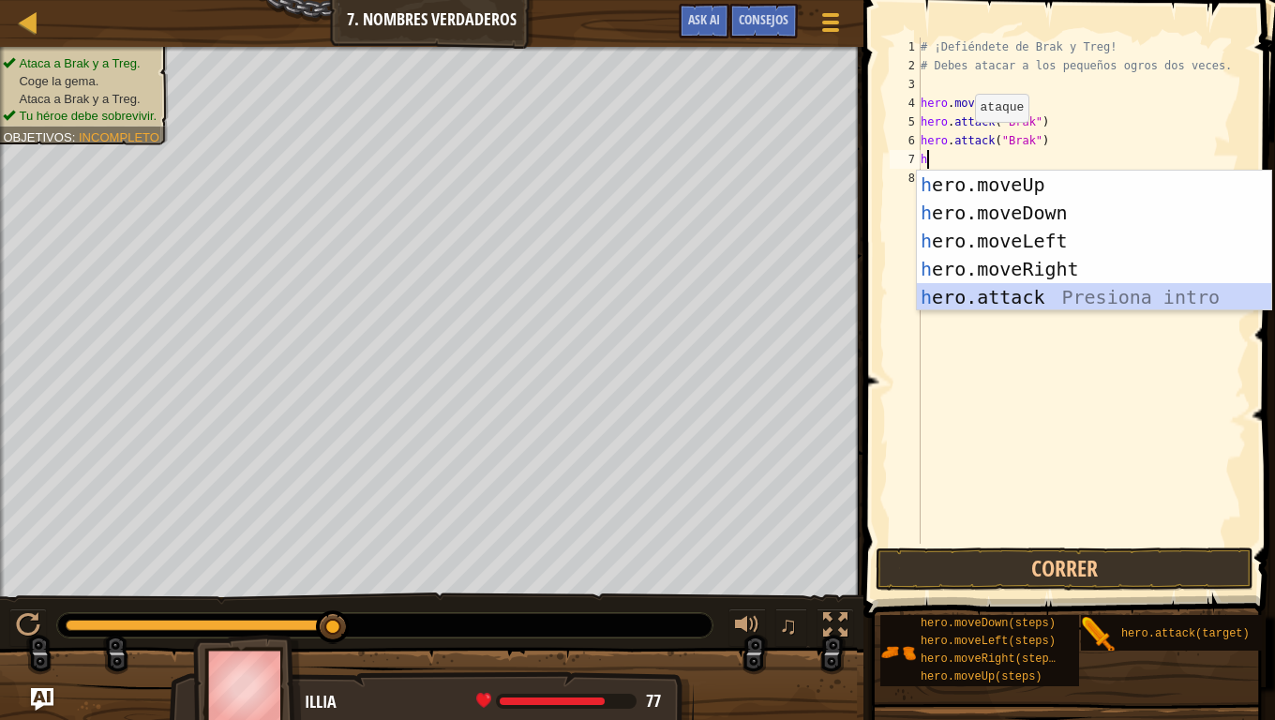
click at [973, 306] on div "h ero.moveUp Presiona intro h ero.moveDown Presiona intro h ero.moveLeft Presio…" at bounding box center [1094, 269] width 354 height 197
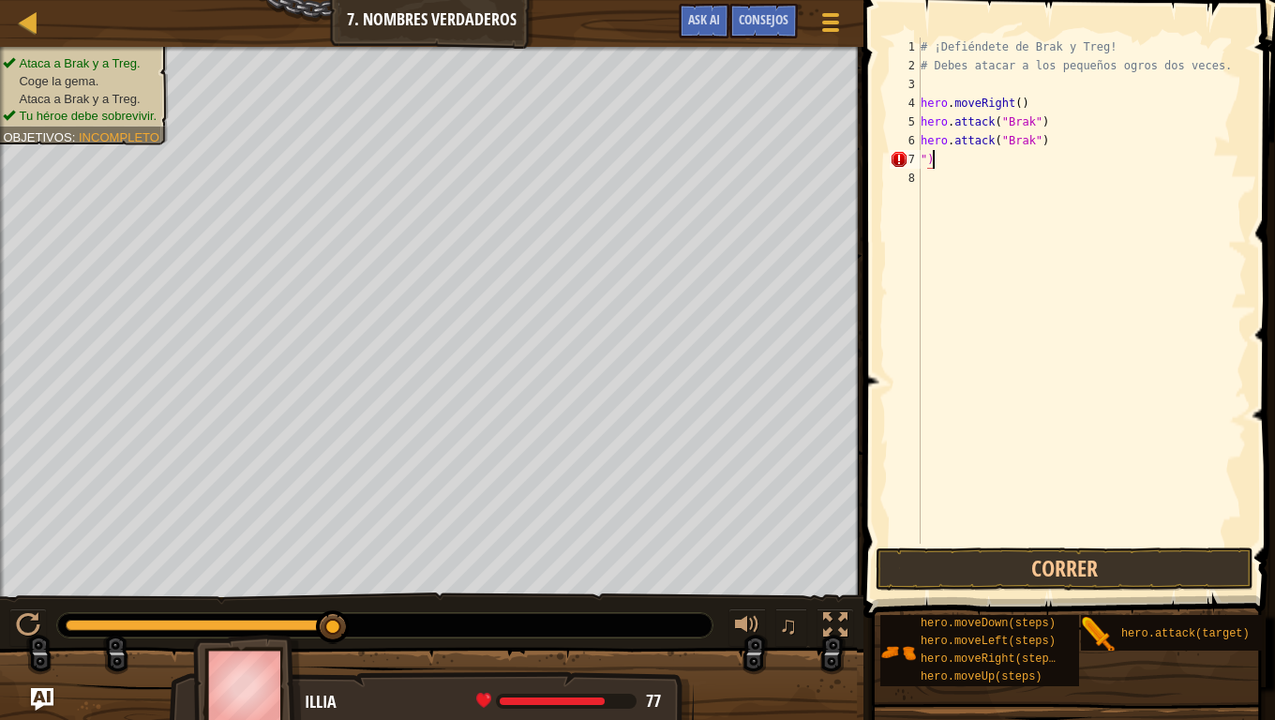
type textarea """
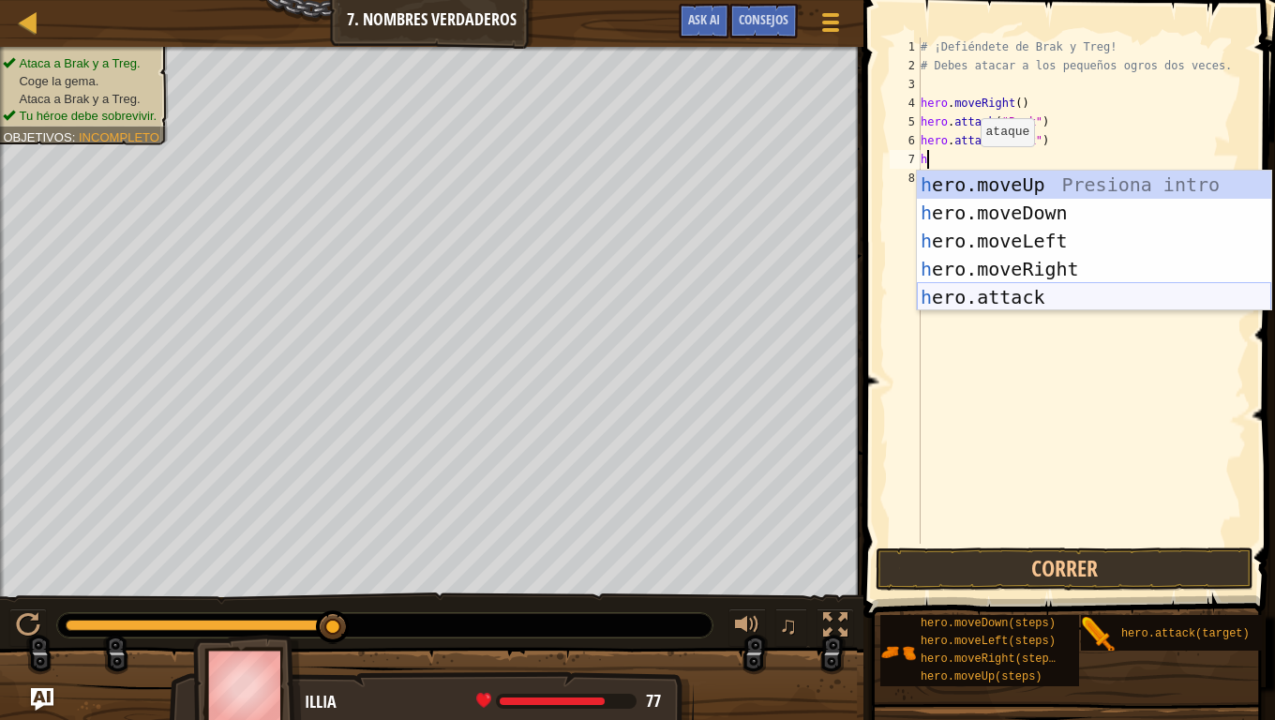
click at [1054, 300] on div "h ero.moveUp Presiona intro h ero.moveDown Presiona intro h ero.moveLeft Presio…" at bounding box center [1094, 269] width 354 height 197
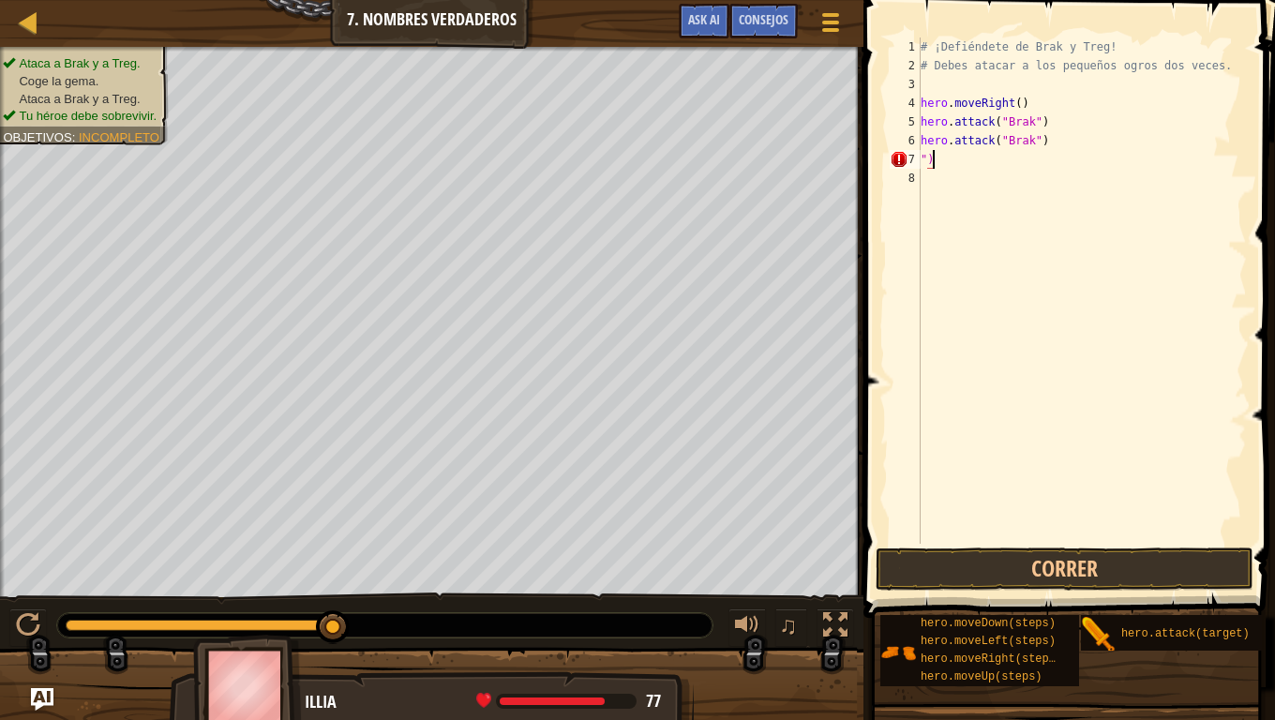
type textarea """
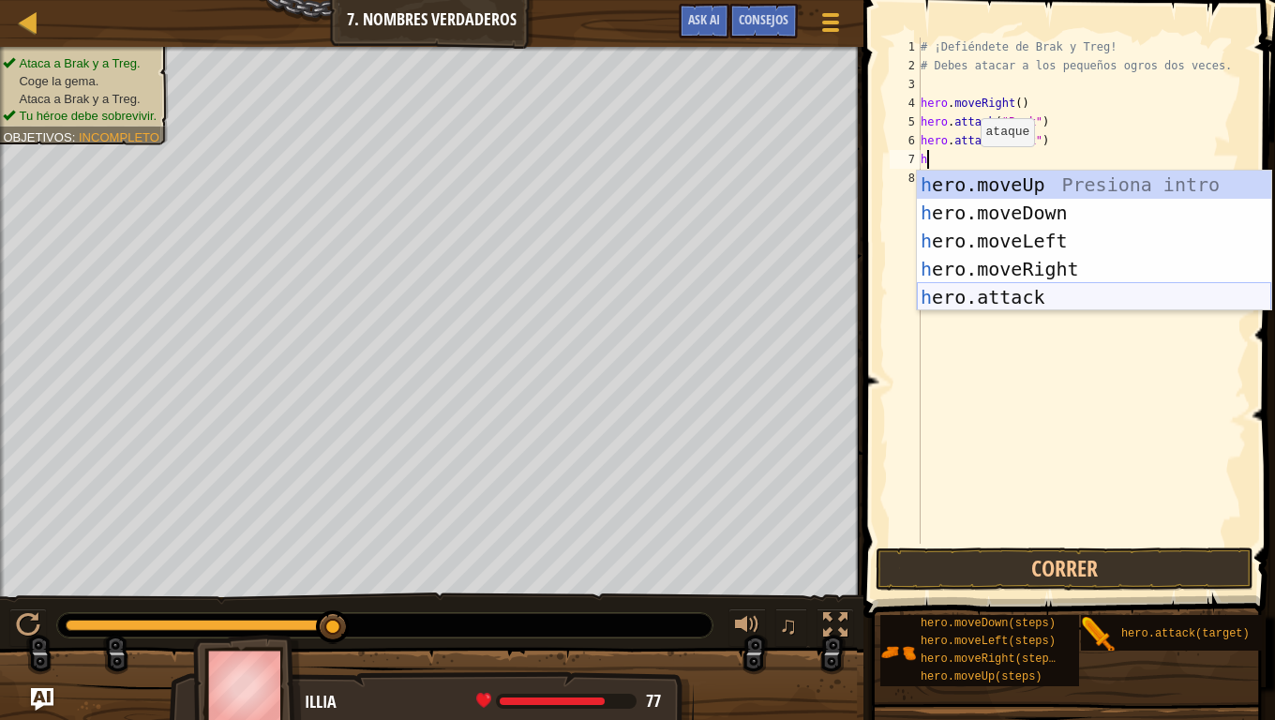
click at [1030, 292] on div "h ero.moveUp Presiona intro h ero.moveDown Presiona intro h ero.moveLeft Presio…" at bounding box center [1094, 269] width 354 height 197
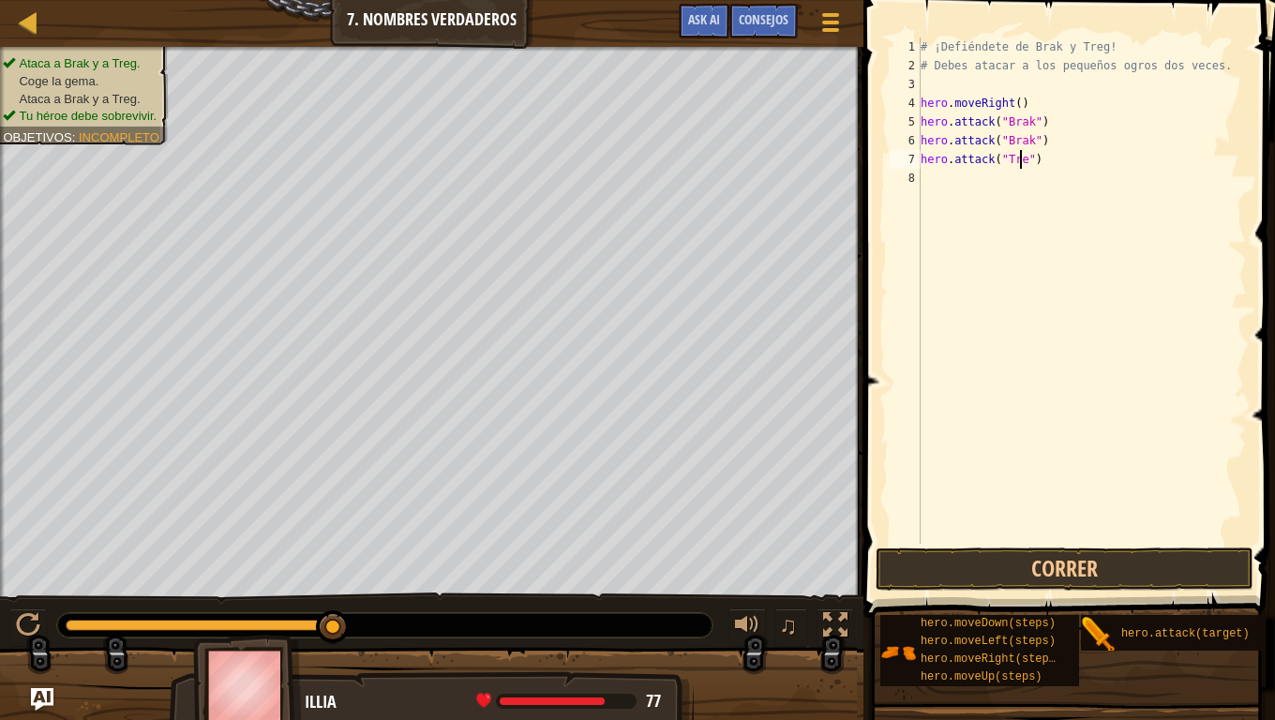
scroll to position [8, 8]
type textarea "hero.attack("Treg")"
click at [991, 572] on button "Correr" at bounding box center [1065, 569] width 378 height 43
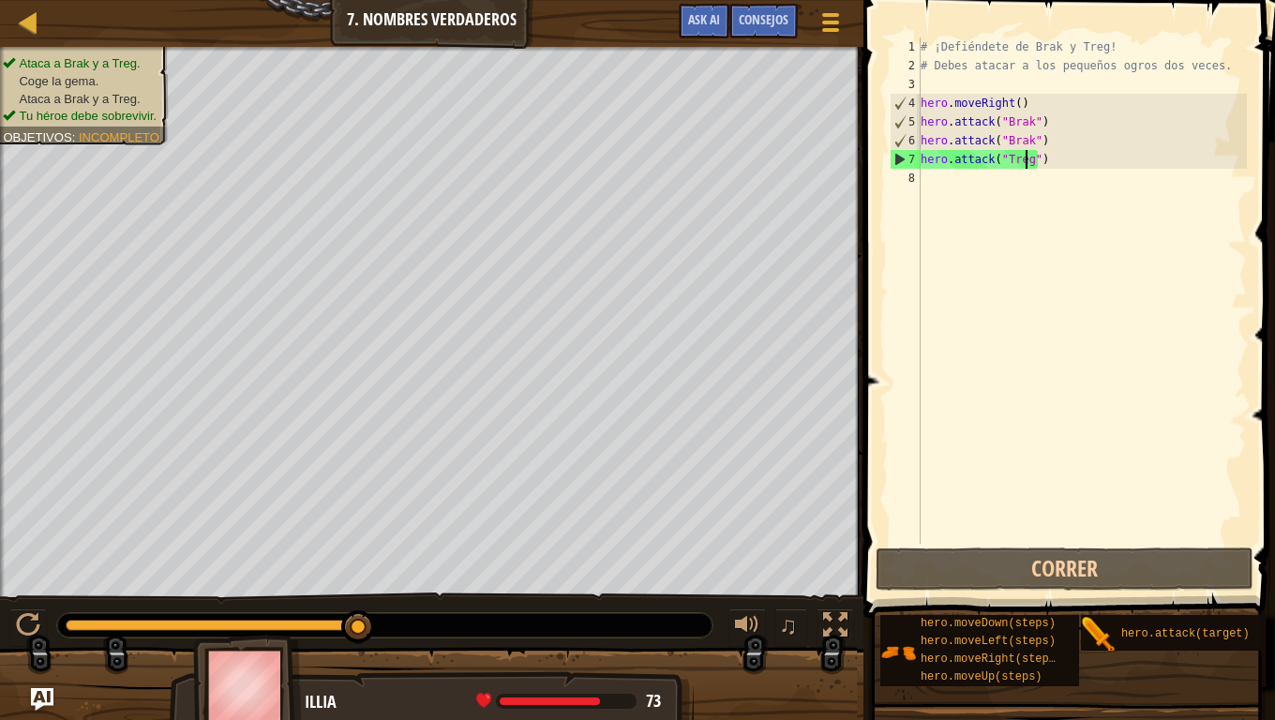
click at [935, 180] on div "# ¡Defiéndete de Brak y Treg! # Debes atacar a los pequeños ogros dos veces. he…" at bounding box center [1082, 310] width 330 height 544
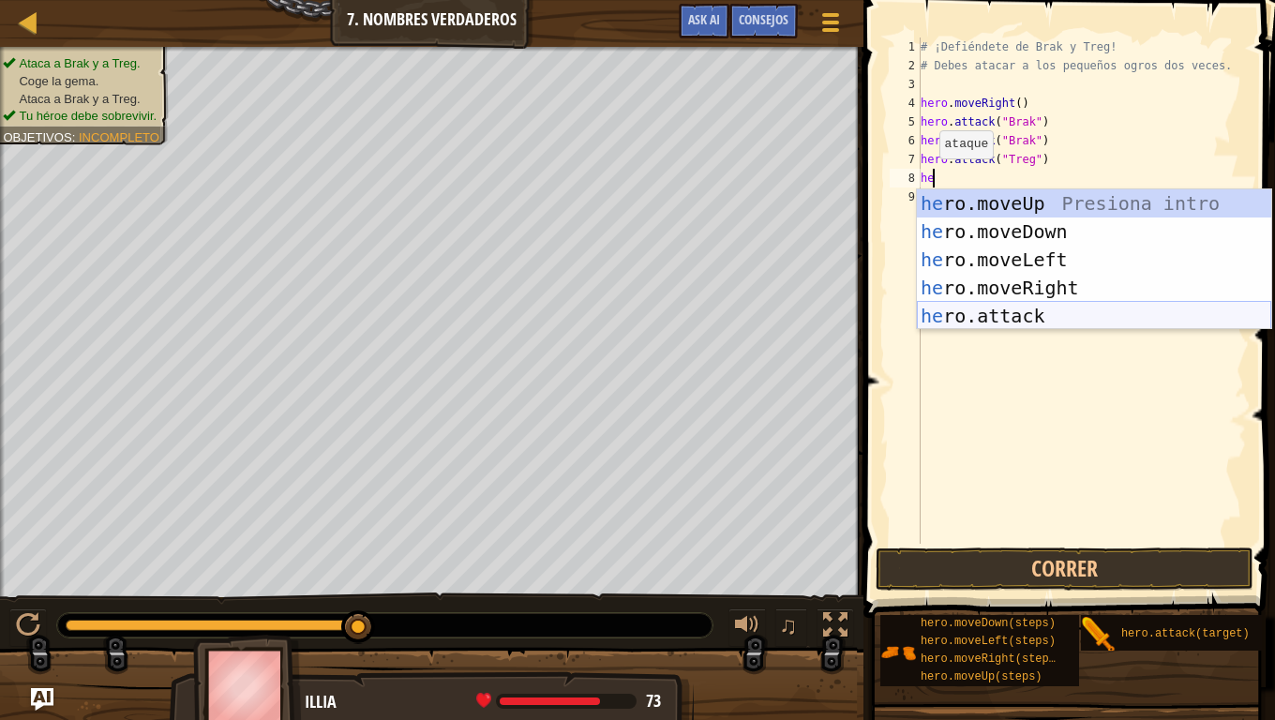
click at [1036, 315] on div "he ro.moveUp Presiona intro he ro.moveDown Presiona intro he ro.moveLeft Presio…" at bounding box center [1094, 287] width 354 height 197
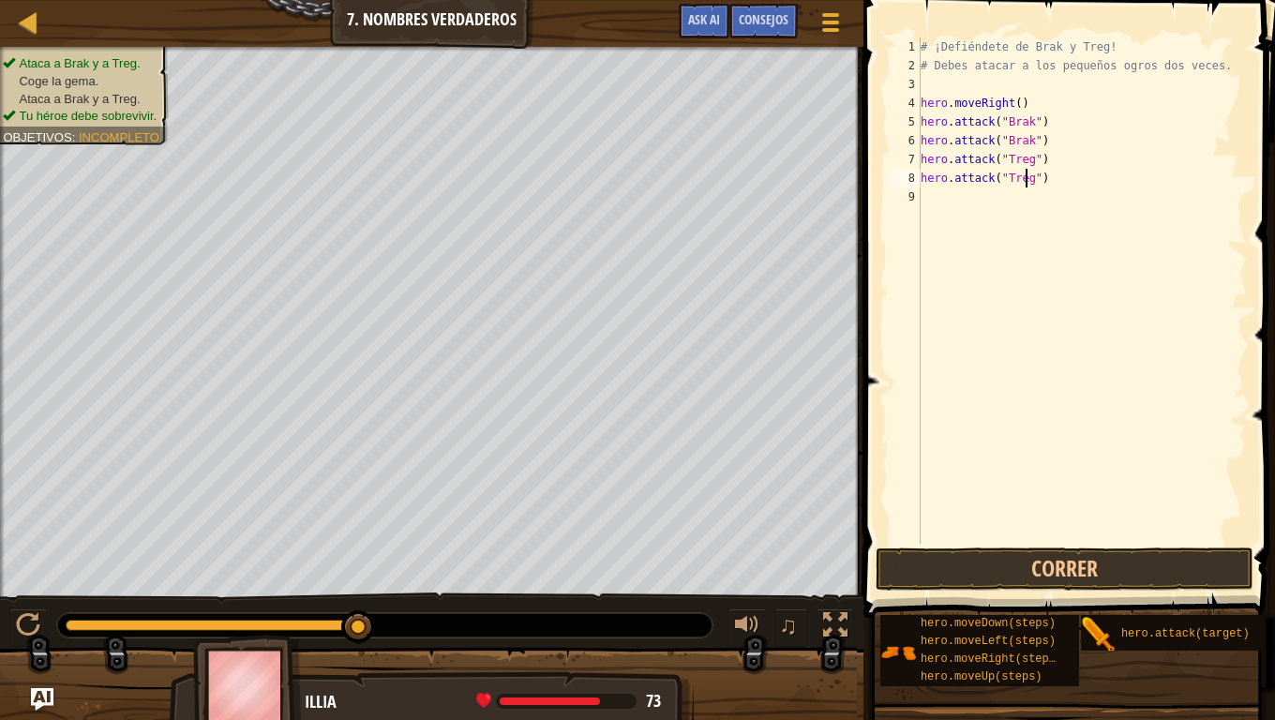
scroll to position [8, 8]
type textarea "hero.attack("Treg")"
click at [1132, 550] on button "Correr" at bounding box center [1065, 569] width 378 height 43
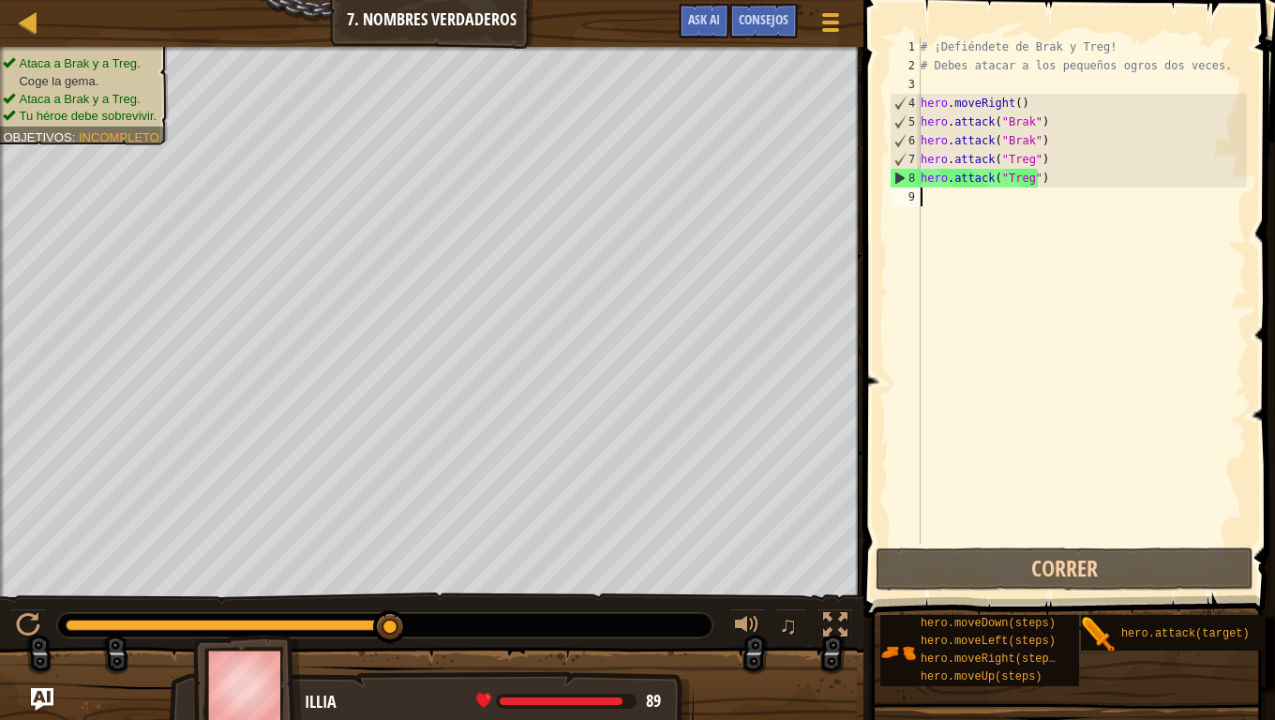
click at [934, 214] on div "# ¡Defiéndete de Brak y Treg! # Debes atacar a los pequeños ogros dos veces. he…" at bounding box center [1082, 310] width 330 height 544
type textarea "h"
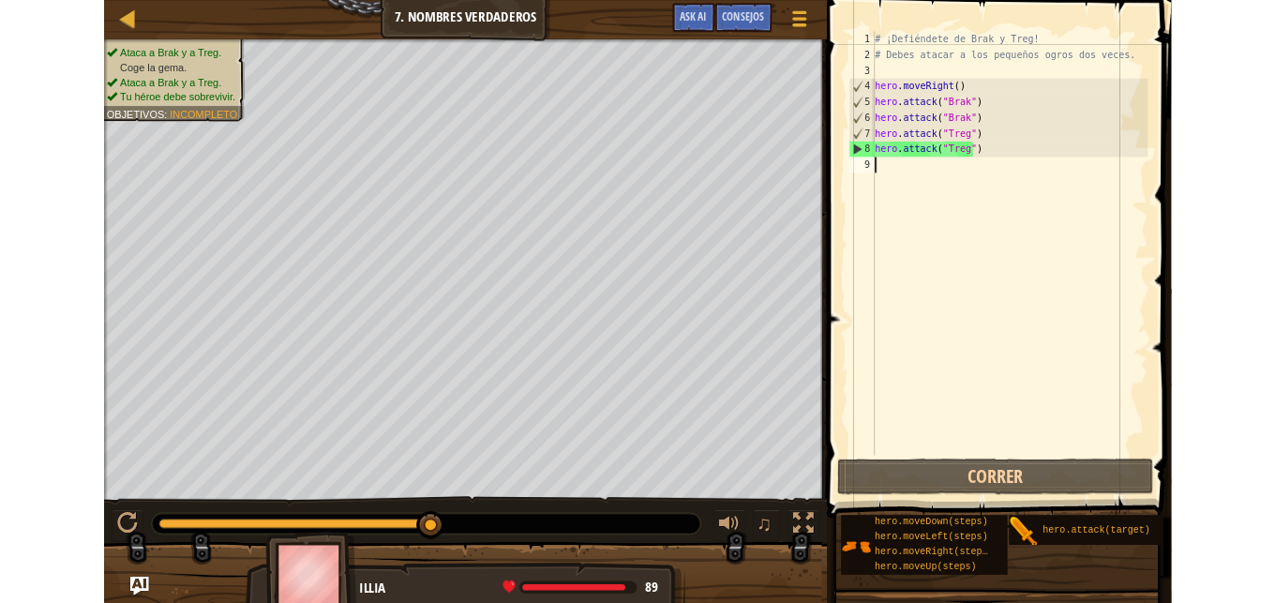
scroll to position [8, 0]
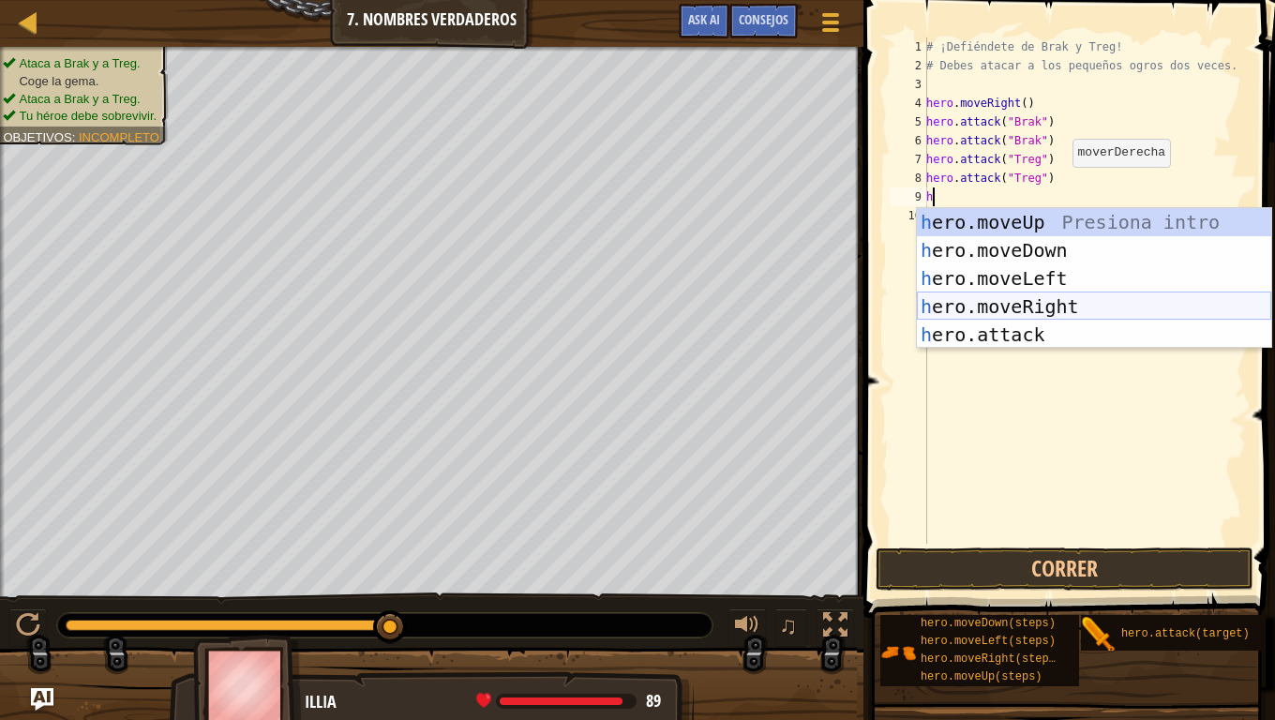
click at [1018, 299] on div "h ero.moveUp Presiona intro h ero.moveDown Presiona intro h ero.moveLeft Presio…" at bounding box center [1094, 306] width 354 height 197
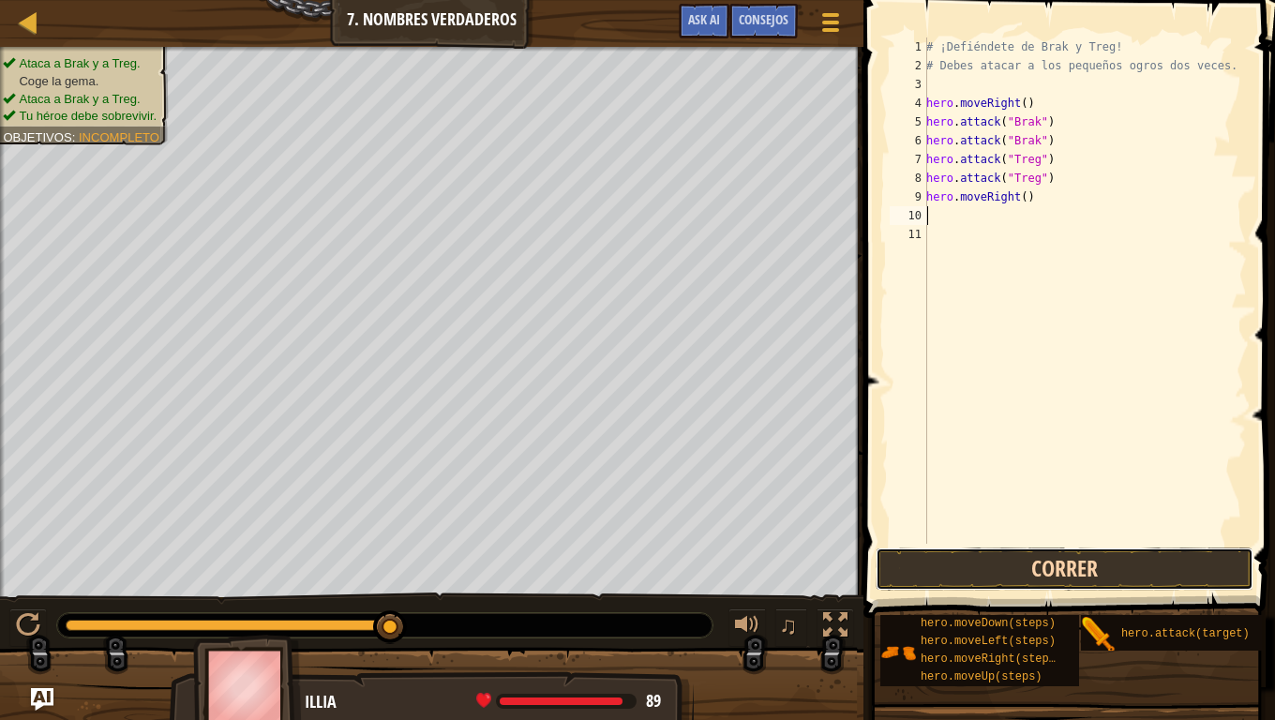
click at [1108, 578] on button "Correr" at bounding box center [1065, 569] width 378 height 43
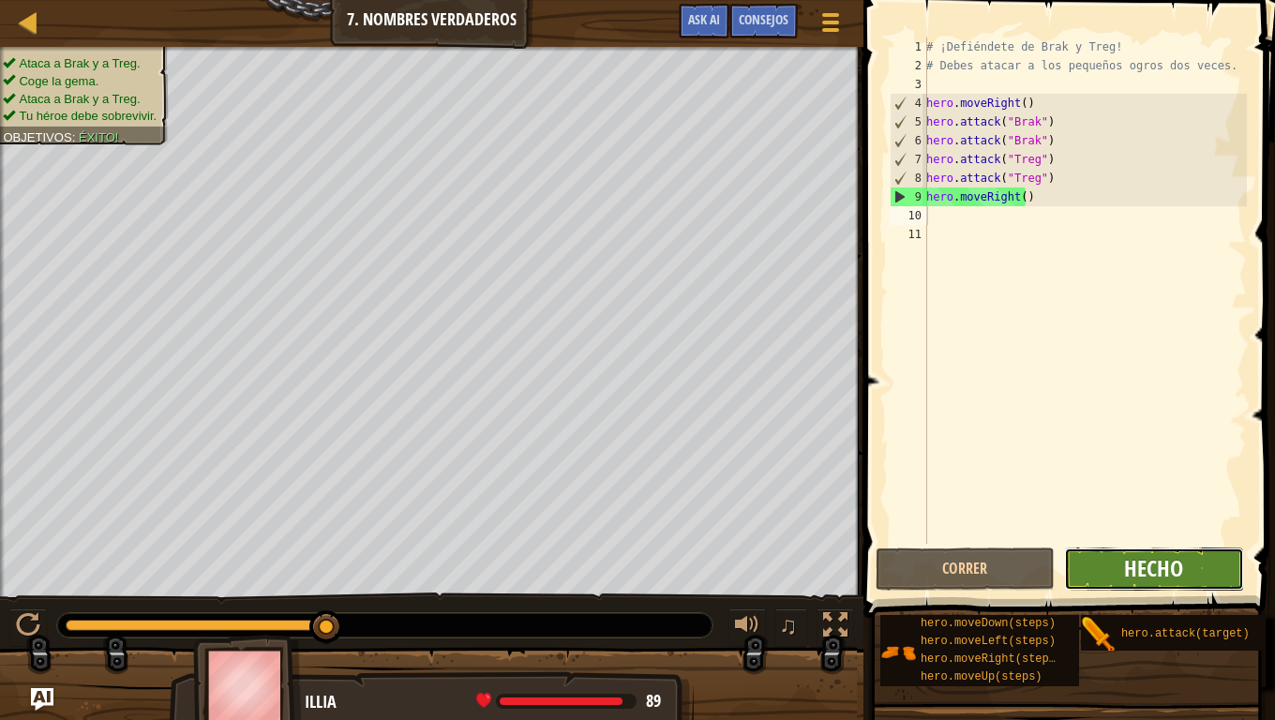
click at [1135, 574] on span "Hecho" at bounding box center [1153, 568] width 59 height 30
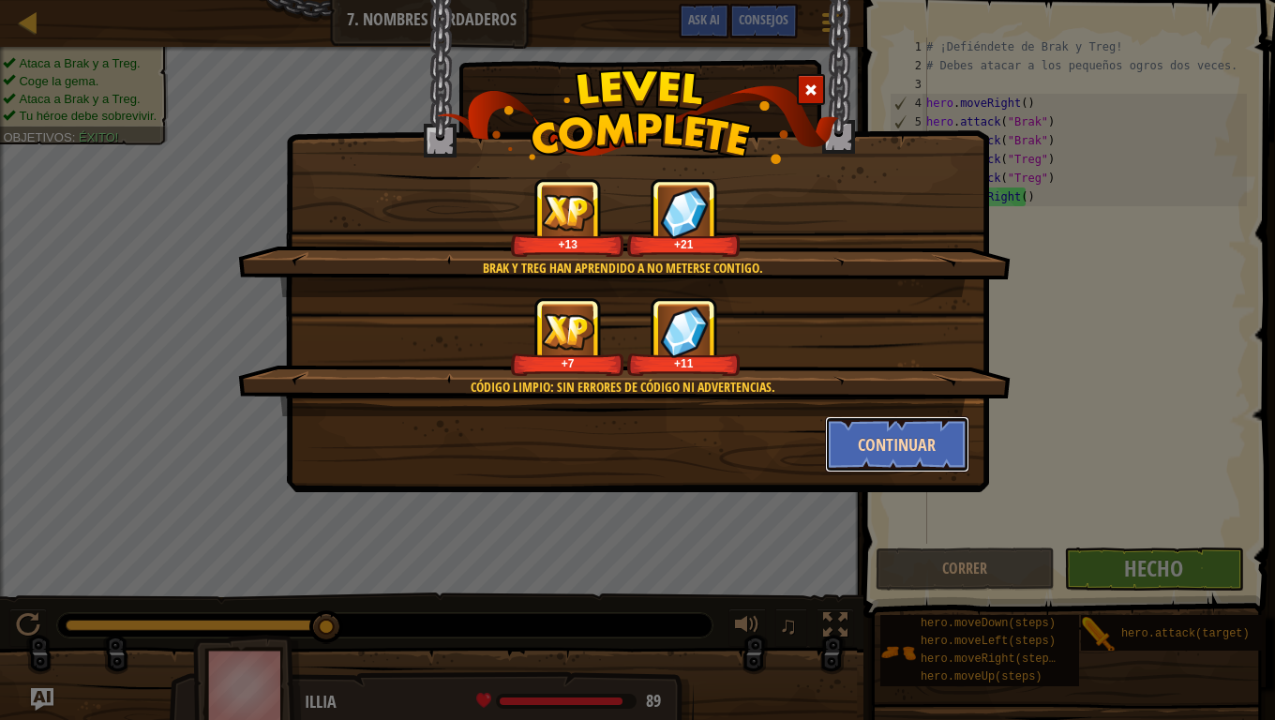
click at [886, 445] on button "Continuar" at bounding box center [897, 444] width 145 height 56
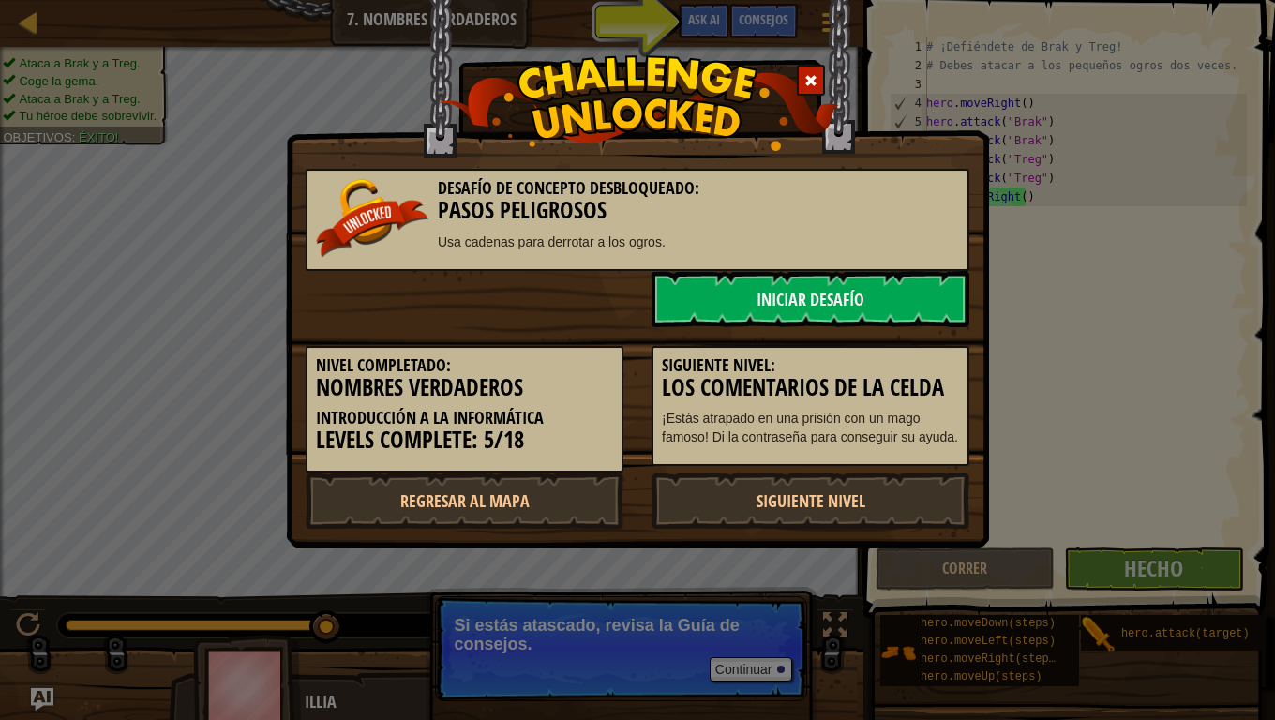
click at [780, 602] on div "Desafío de Concepto Desbloqueado: Pasos Peligrosos Usa cadenas para derrotar a …" at bounding box center [637, 360] width 1275 height 720
click at [763, 602] on div "Desafío de Concepto Desbloqueado: Pasos Peligrosos Usa cadenas para derrotar a …" at bounding box center [637, 360] width 1275 height 720
click at [756, 602] on div "Desafío de Concepto Desbloqueado: Pasos Peligrosos Usa cadenas para derrotar a …" at bounding box center [637, 360] width 1275 height 720
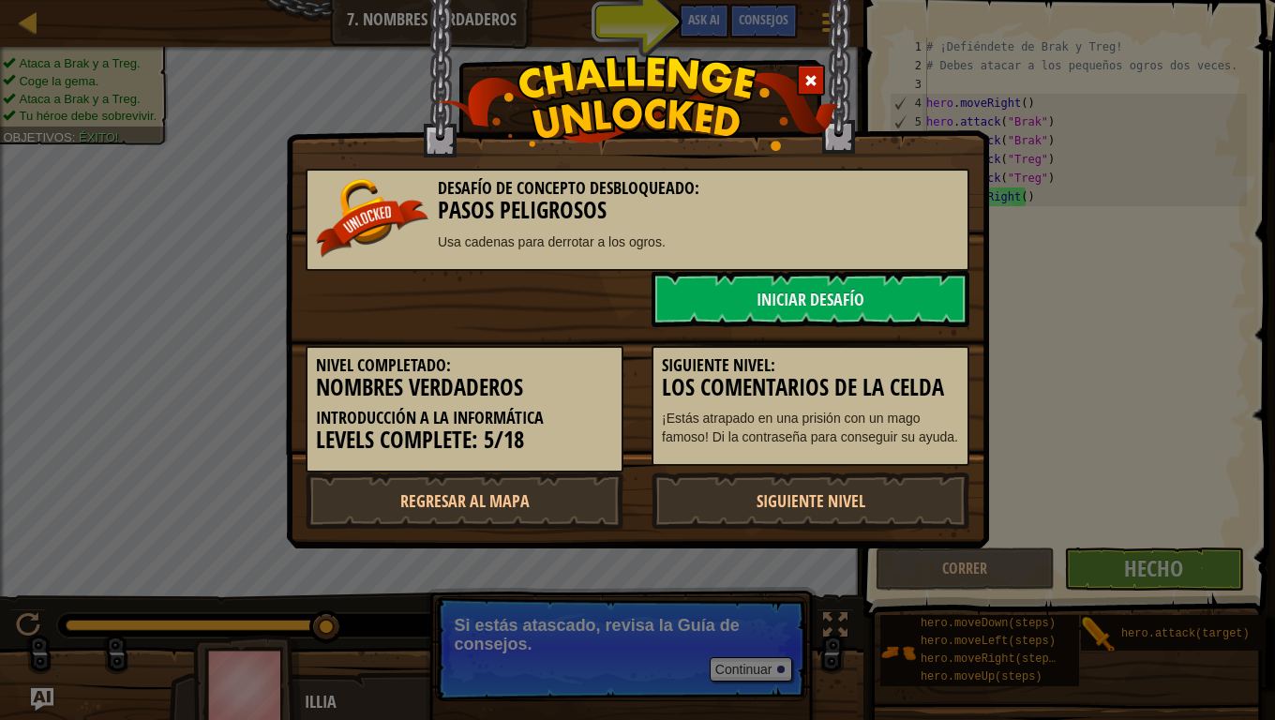
click at [756, 602] on div "Desafío de Concepto Desbloqueado: Pasos Peligrosos Usa cadenas para derrotar a …" at bounding box center [637, 360] width 1275 height 720
click at [761, 24] on div "Desafío de Concepto Desbloqueado: Pasos Peligrosos Usa cadenas para derrotar a …" at bounding box center [637, 227] width 703 height 456
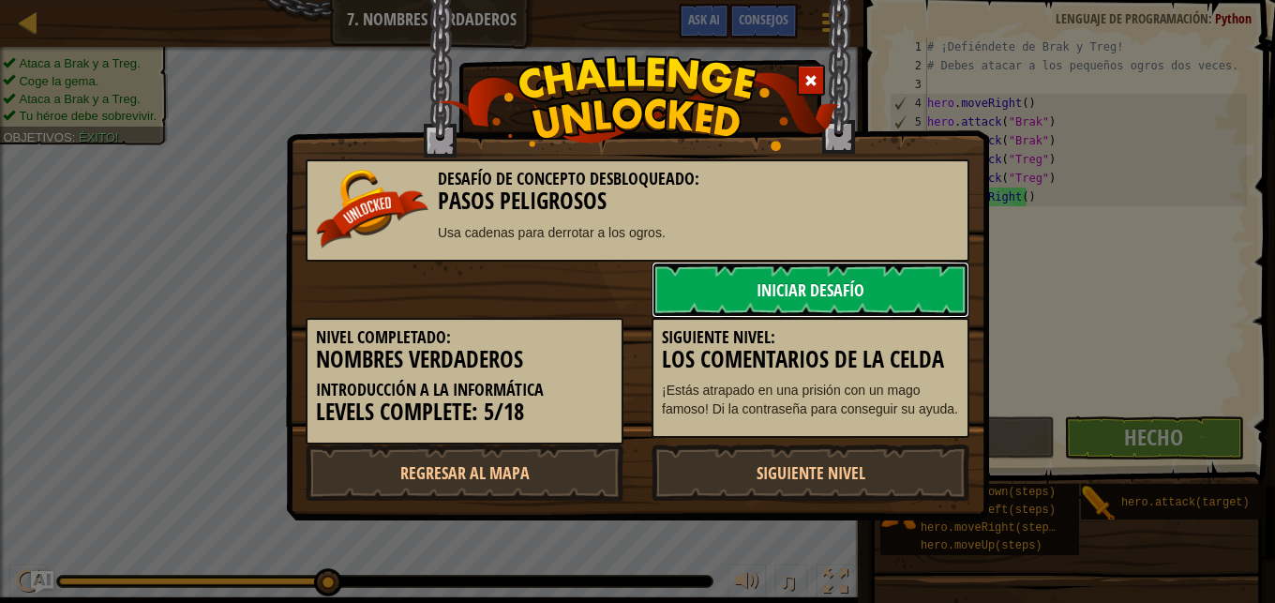
click at [808, 289] on link "Iniciar Desafío" at bounding box center [811, 290] width 318 height 56
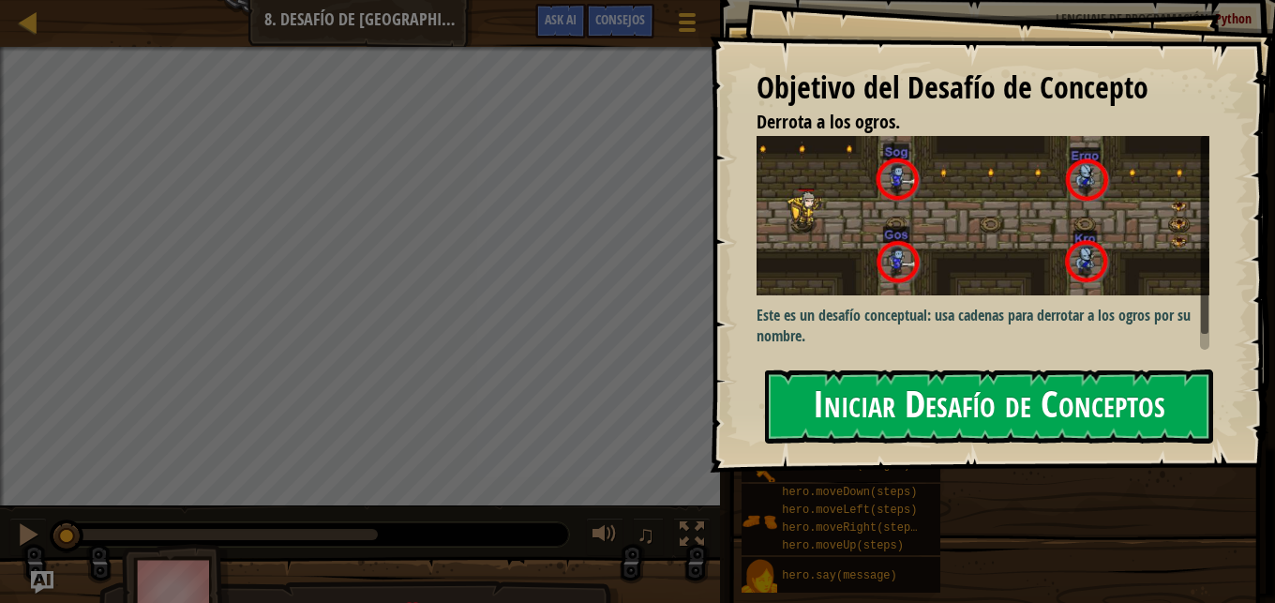
click at [822, 416] on button "Iniciar Desafío de Conceptos" at bounding box center [989, 406] width 448 height 74
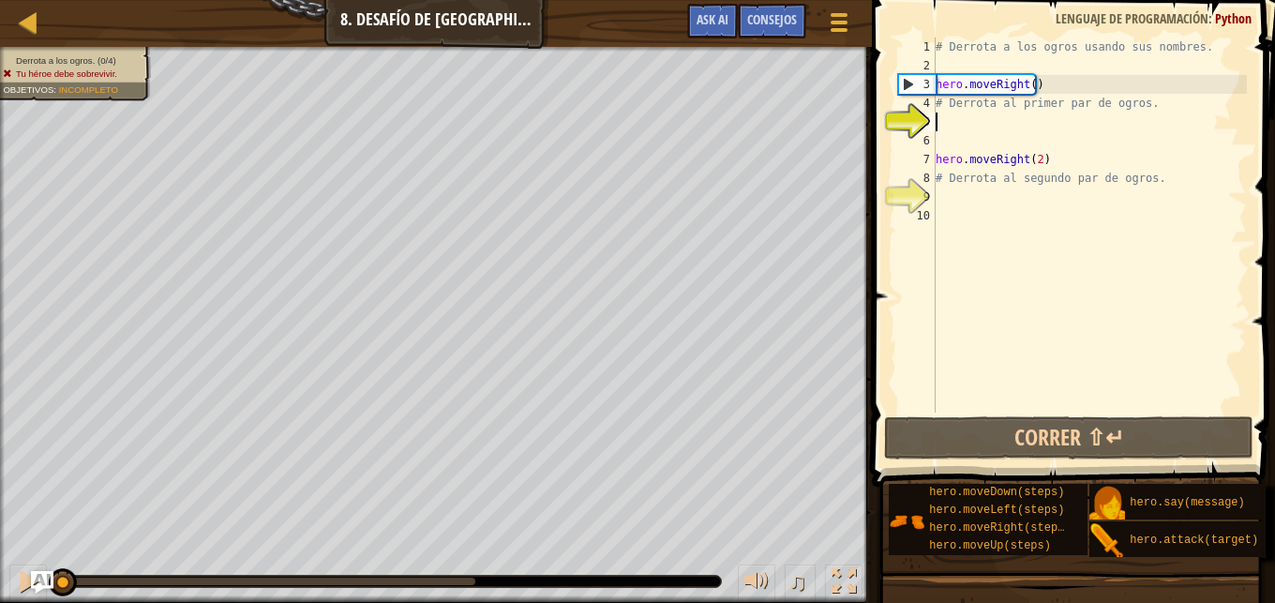
scroll to position [8, 0]
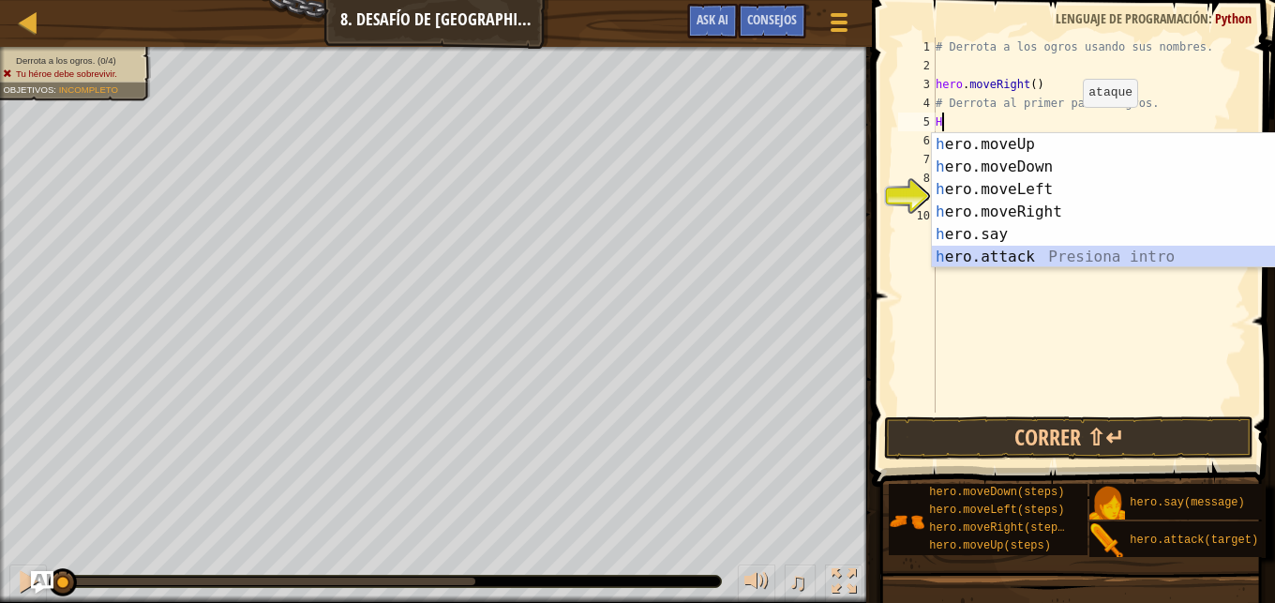
click at [1040, 249] on div "h ero.moveUp Presiona intro h ero.moveDown Presiona intro h ero.moveLeft Presio…" at bounding box center [1109, 223] width 354 height 180
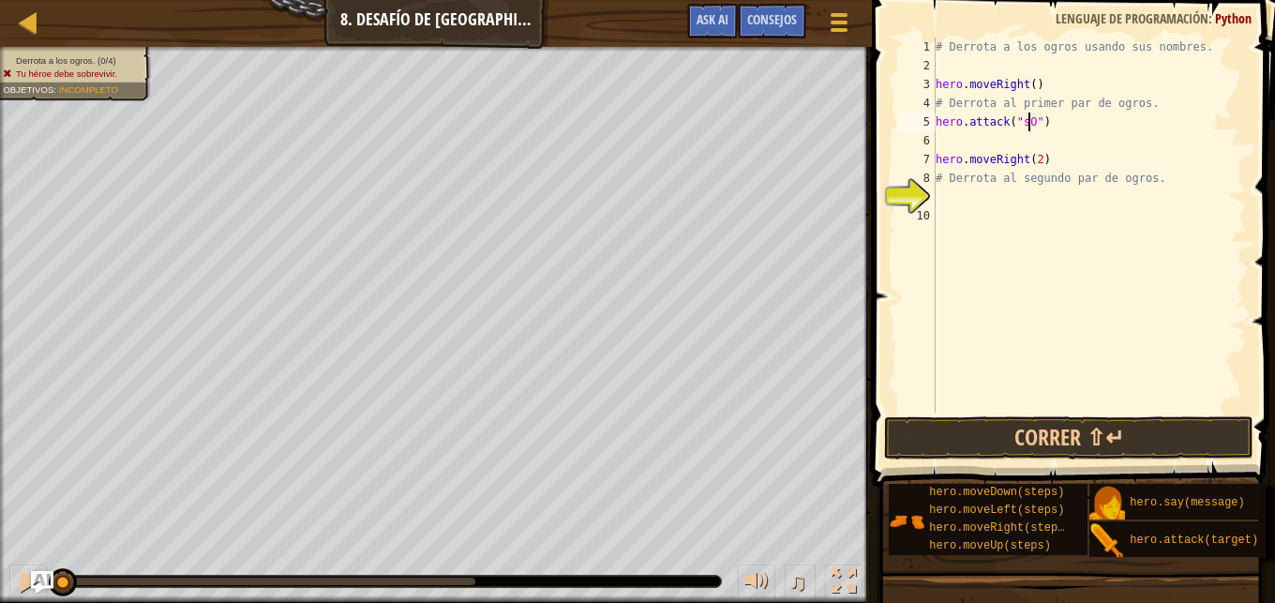
scroll to position [8, 8]
type textarea "hero.attack("Sog")"
click at [961, 141] on div "# Derrota a los ogros usando sus nombres. hero . moveRight ( ) # Derrota al pri…" at bounding box center [1089, 244] width 315 height 413
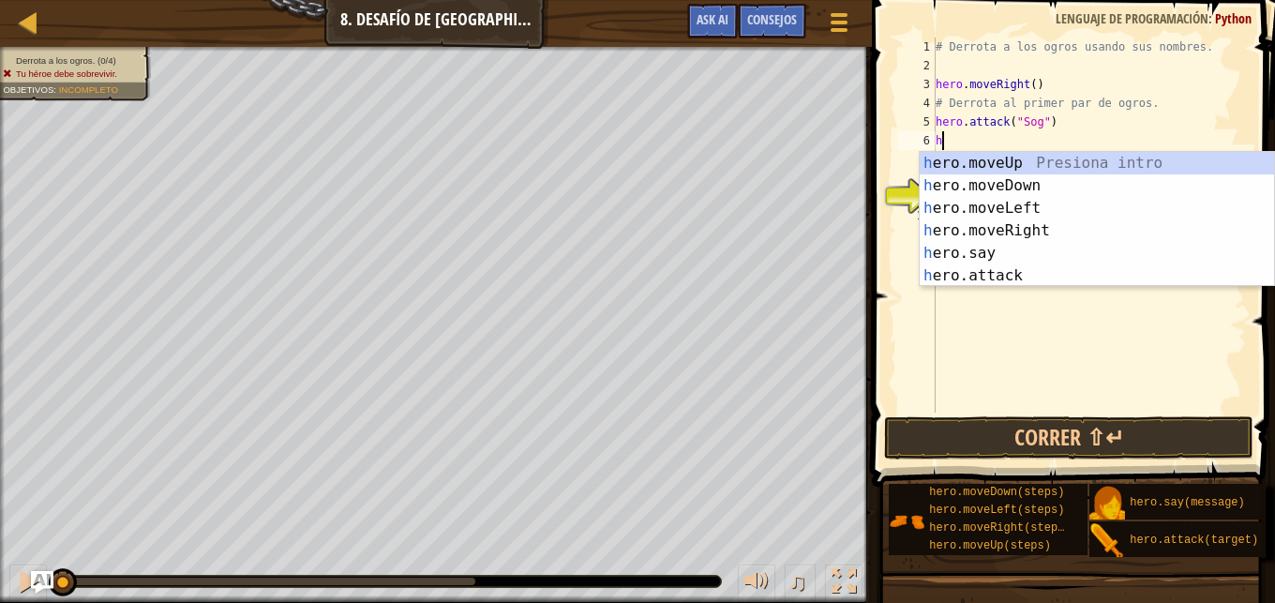
scroll to position [8, 0]
click at [989, 284] on div "h ero.moveUp Presiona intro h ero.moveDown Presiona intro h ero.moveLeft Presio…" at bounding box center [1097, 242] width 354 height 180
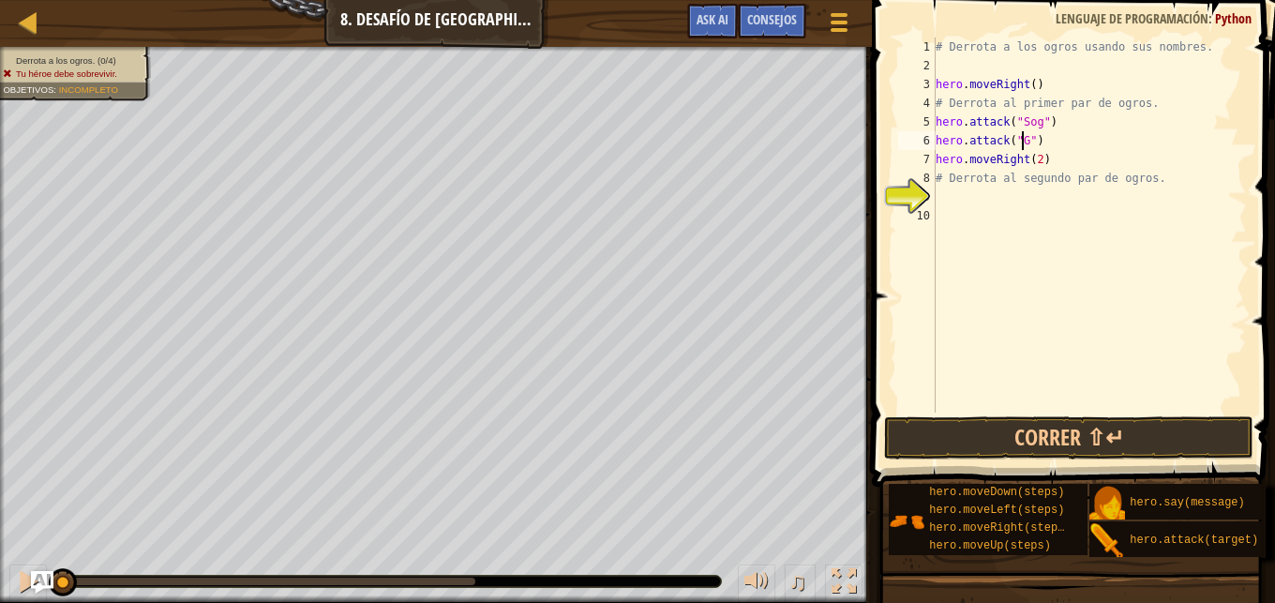
scroll to position [8, 8]
type textarea "hero.attack("Gos")"
click at [1157, 439] on button "Correr ⇧↵" at bounding box center [1068, 437] width 369 height 43
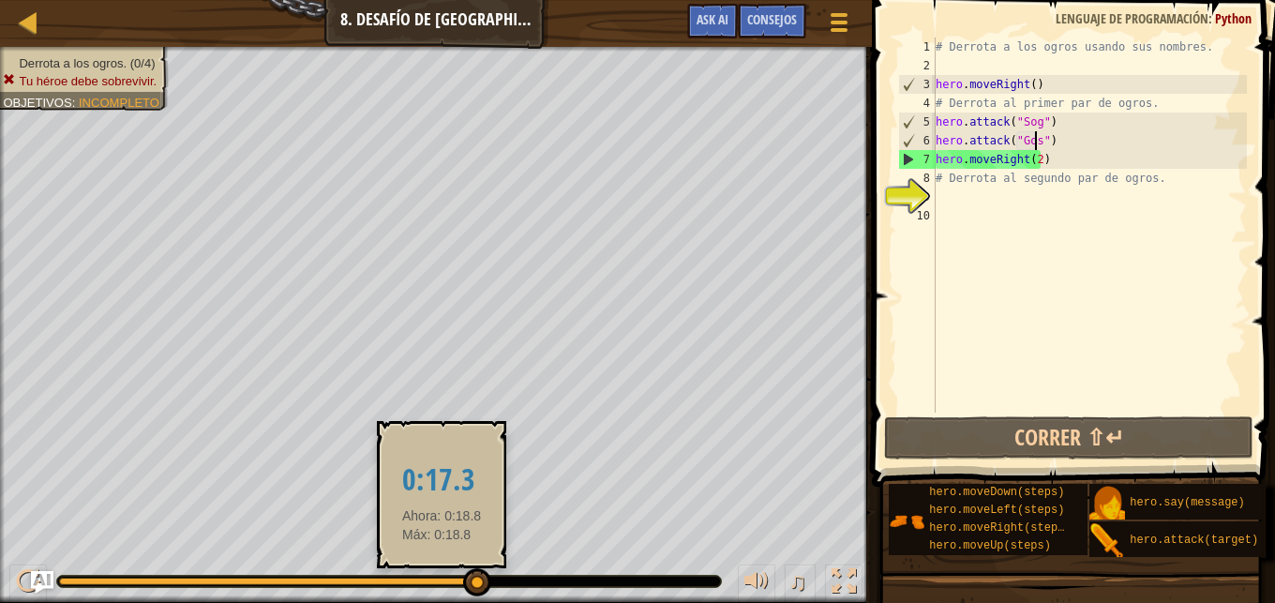
click at [442, 578] on div at bounding box center [267, 582] width 416 height 8
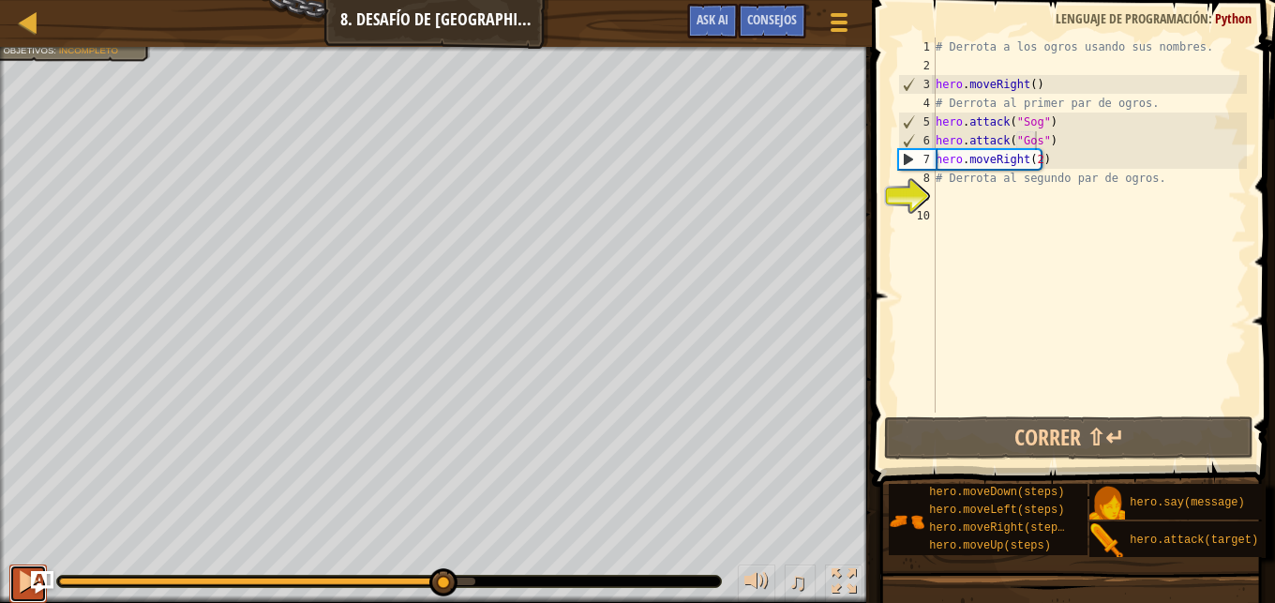
click at [23, 591] on div at bounding box center [28, 581] width 24 height 24
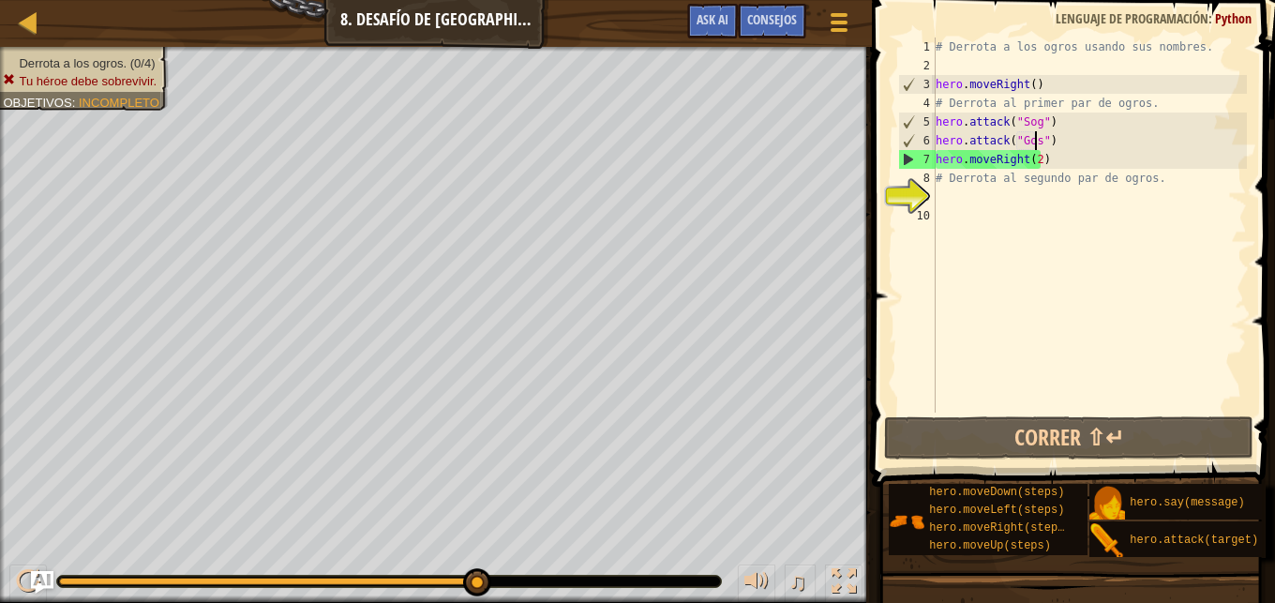
click at [339, 580] on div at bounding box center [267, 582] width 416 height 8
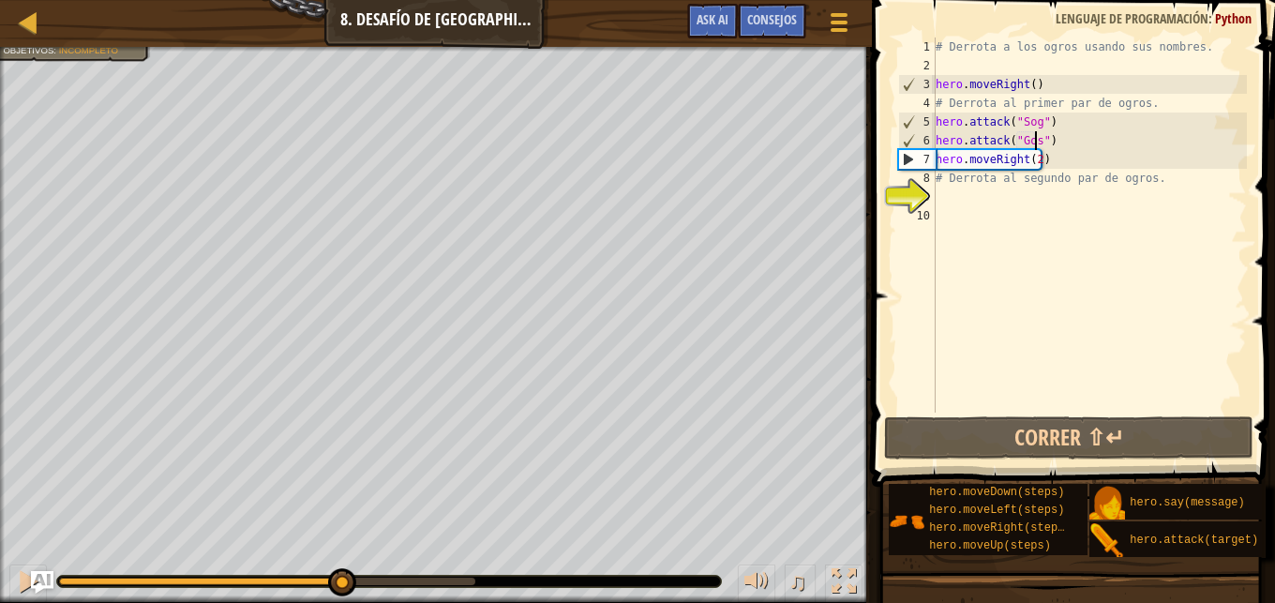
click at [8, 576] on div "♫" at bounding box center [436, 577] width 872 height 56
click at [17, 578] on div at bounding box center [28, 581] width 24 height 24
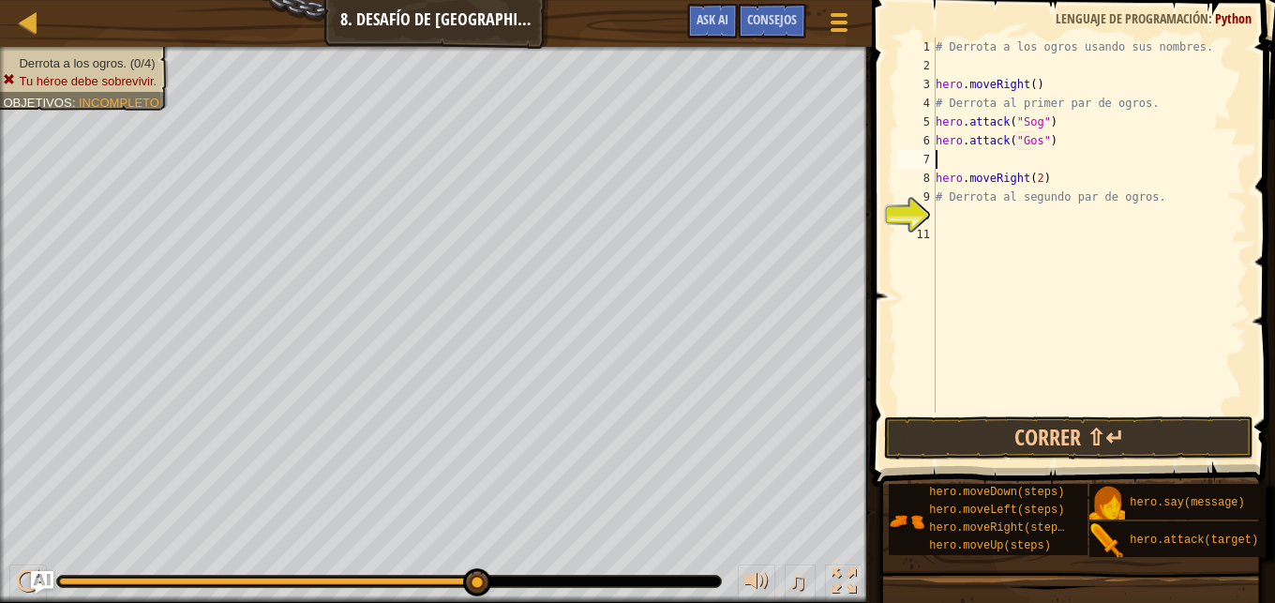
type textarea "g"
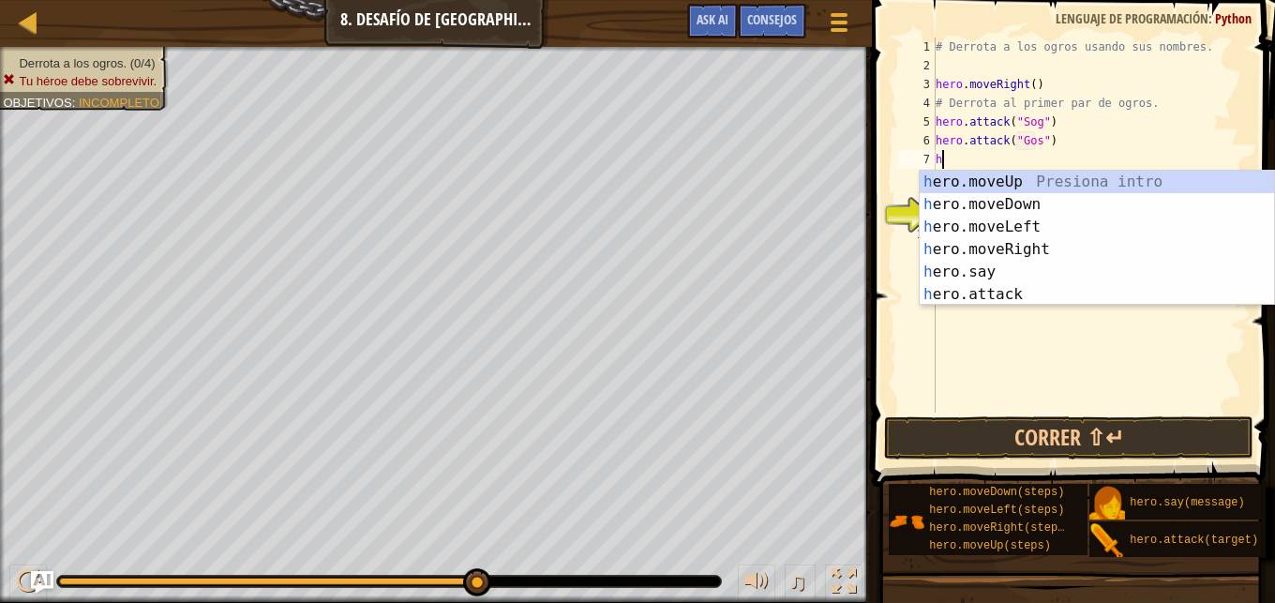
scroll to position [8, 0]
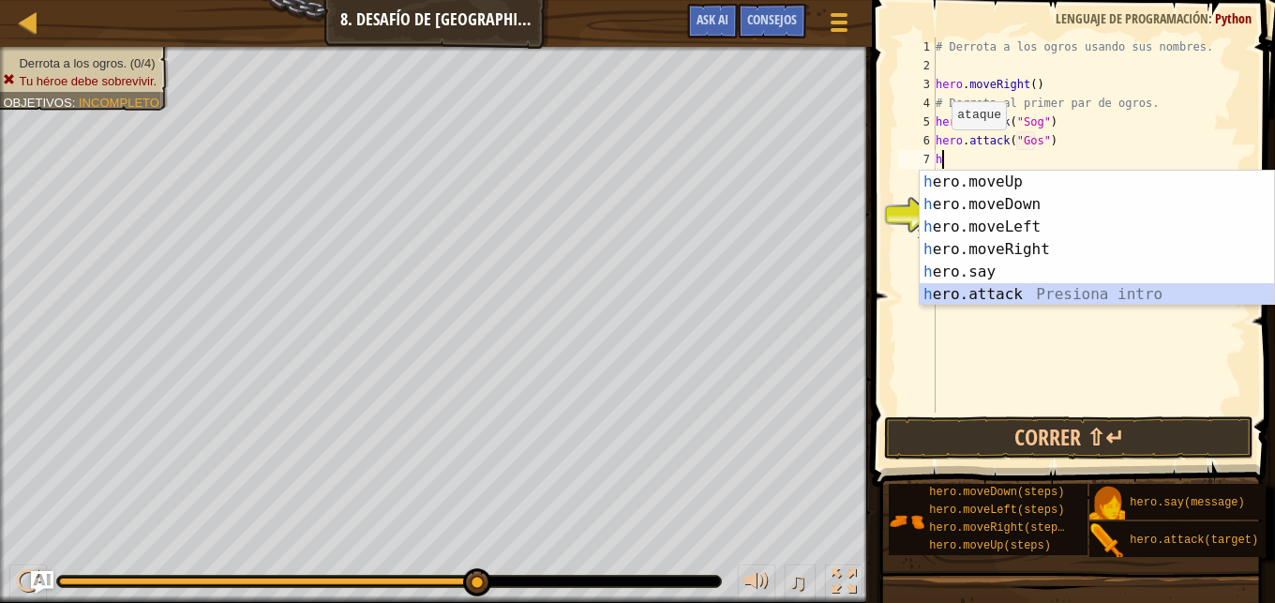
click at [1010, 295] on div "h ero.moveUp Presiona intro h ero.moveDown Presiona intro h ero.moveLeft Presio…" at bounding box center [1097, 261] width 354 height 180
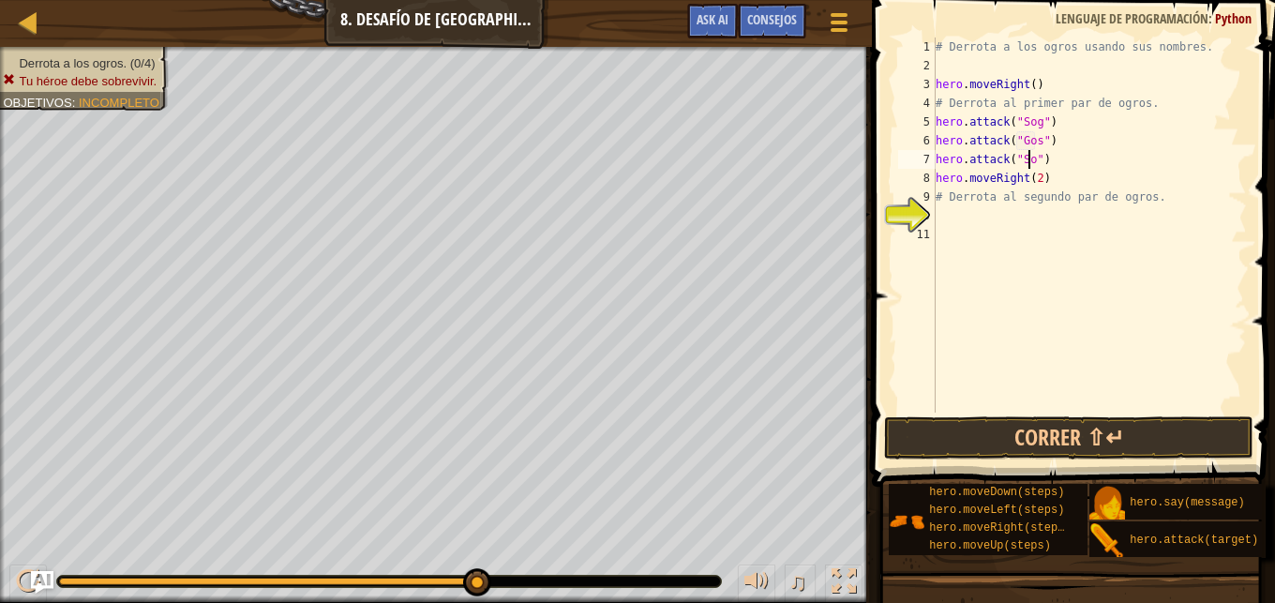
scroll to position [8, 8]
type textarea "hero.attack("Sog")"
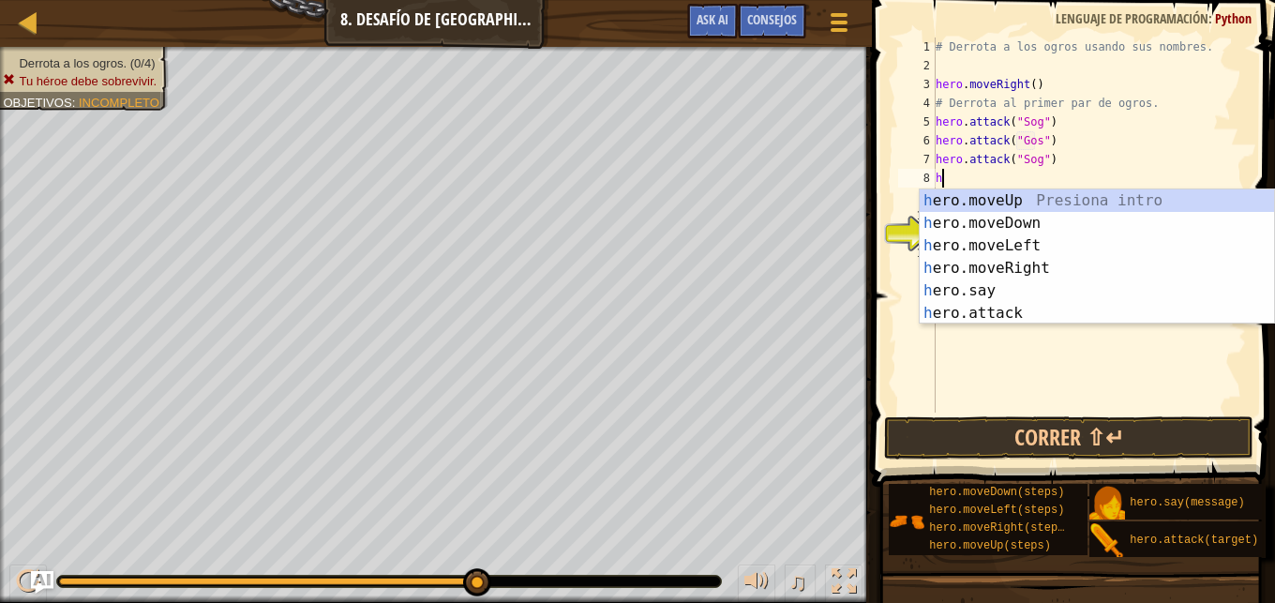
scroll to position [8, 0]
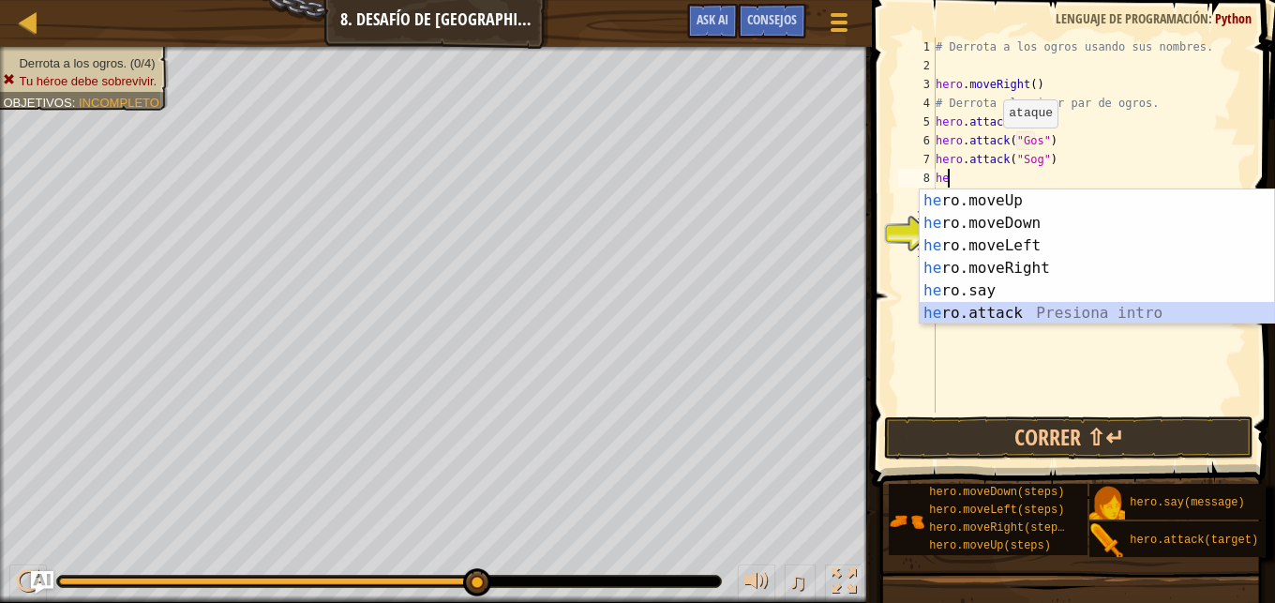
click at [999, 308] on div "he ro.moveUp Presiona intro he ro.moveDown Presiona intro he ro.moveLeft Presio…" at bounding box center [1097, 279] width 354 height 180
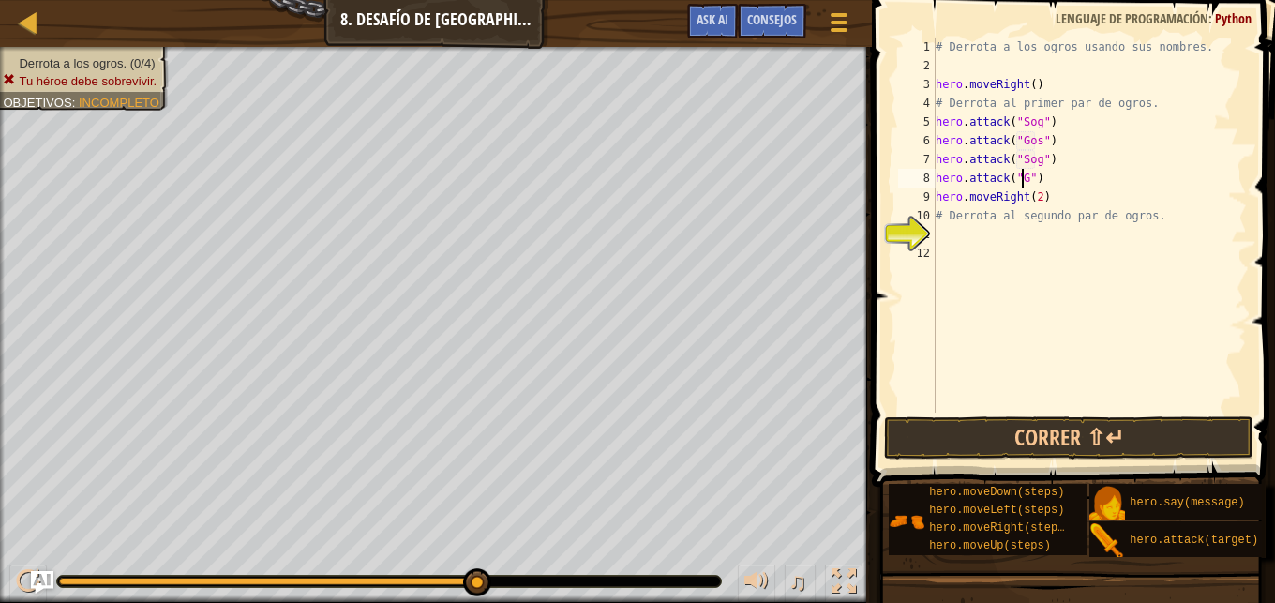
scroll to position [8, 8]
type textarea "hero.attack("Gos")"
click at [1198, 438] on button "Correr ⇧↵" at bounding box center [1068, 437] width 369 height 43
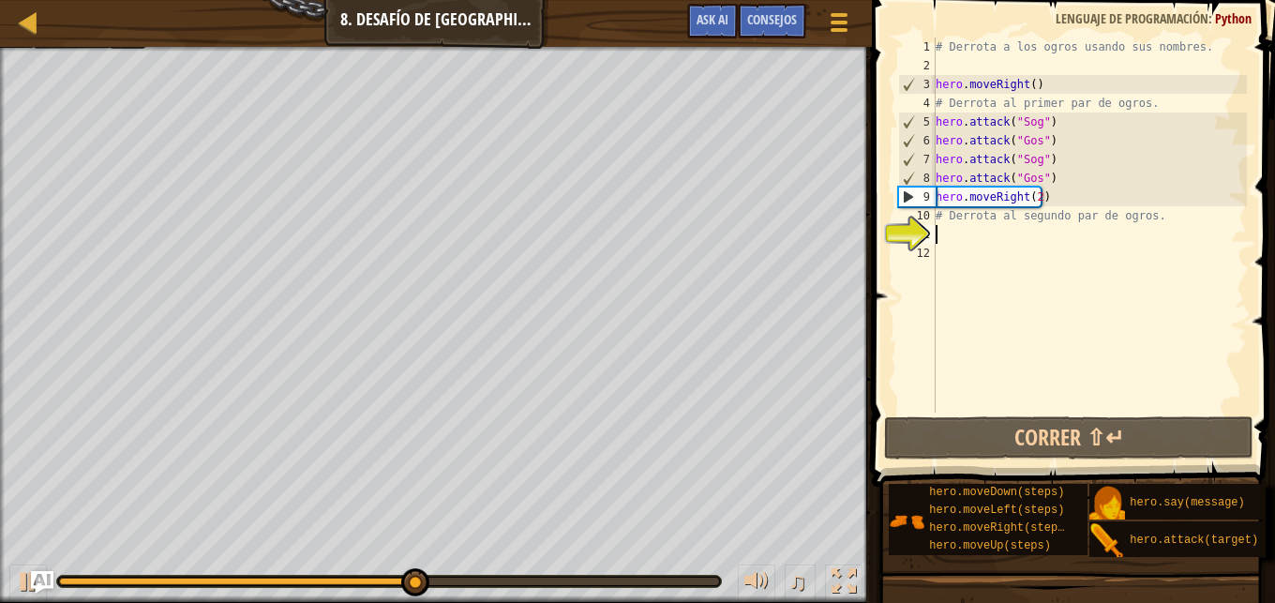
click at [945, 243] on div "# Derrota a los ogros usando sus nombres. hero . moveRight ( ) # Derrota al pri…" at bounding box center [1089, 244] width 315 height 413
type textarea "h"
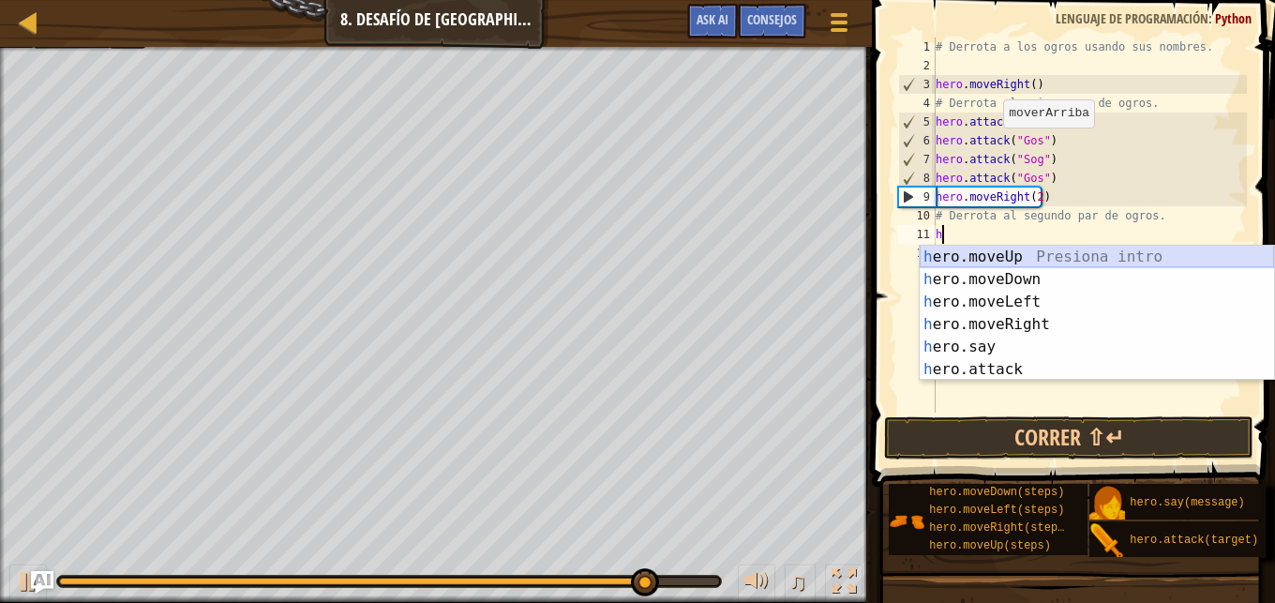
click at [1012, 256] on div "h ero.moveUp Presiona intro h ero.moveDown Presiona intro h ero.moveLeft Presio…" at bounding box center [1097, 336] width 354 height 180
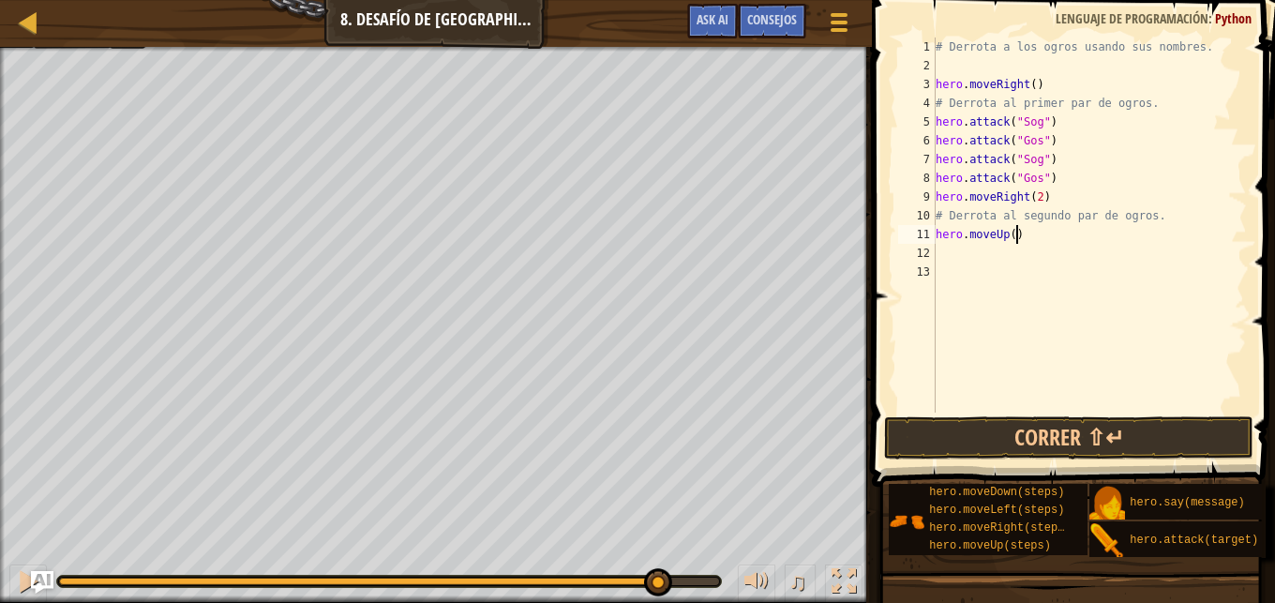
click at [1029, 237] on div "# Derrota a los ogros usando sus nombres. hero . moveRight ( ) # Derrota al pri…" at bounding box center [1089, 244] width 315 height 413
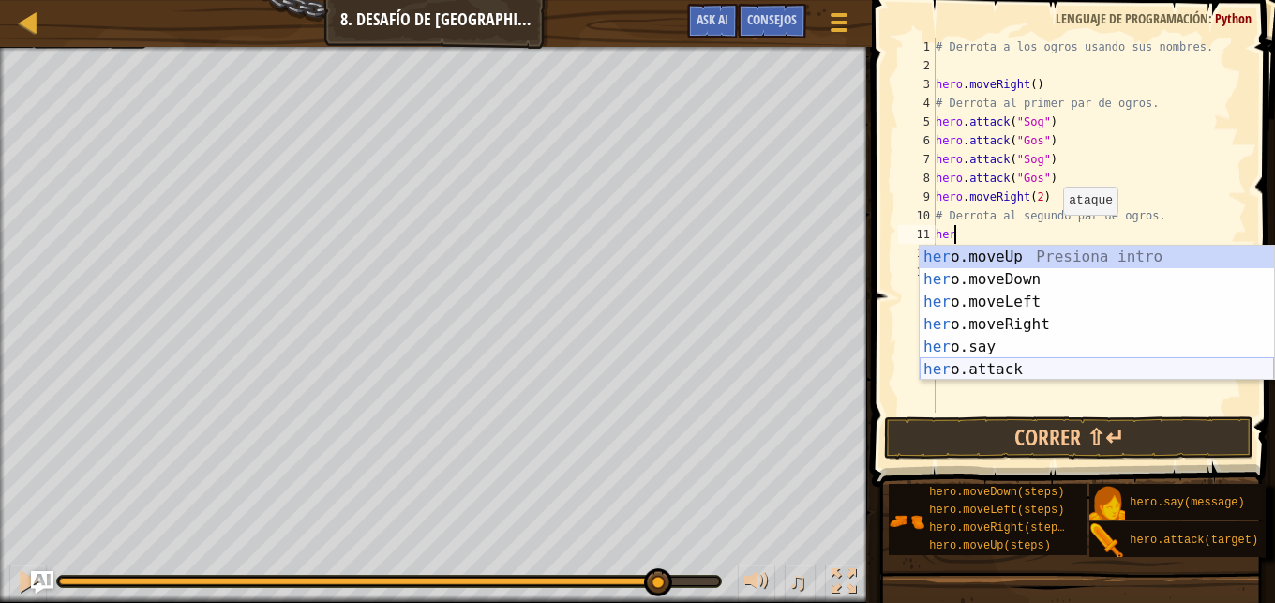
click at [1030, 370] on div "her o.moveUp Presiona intro her o.moveDown Presiona intro her o.moveLeft Presio…" at bounding box center [1097, 336] width 354 height 180
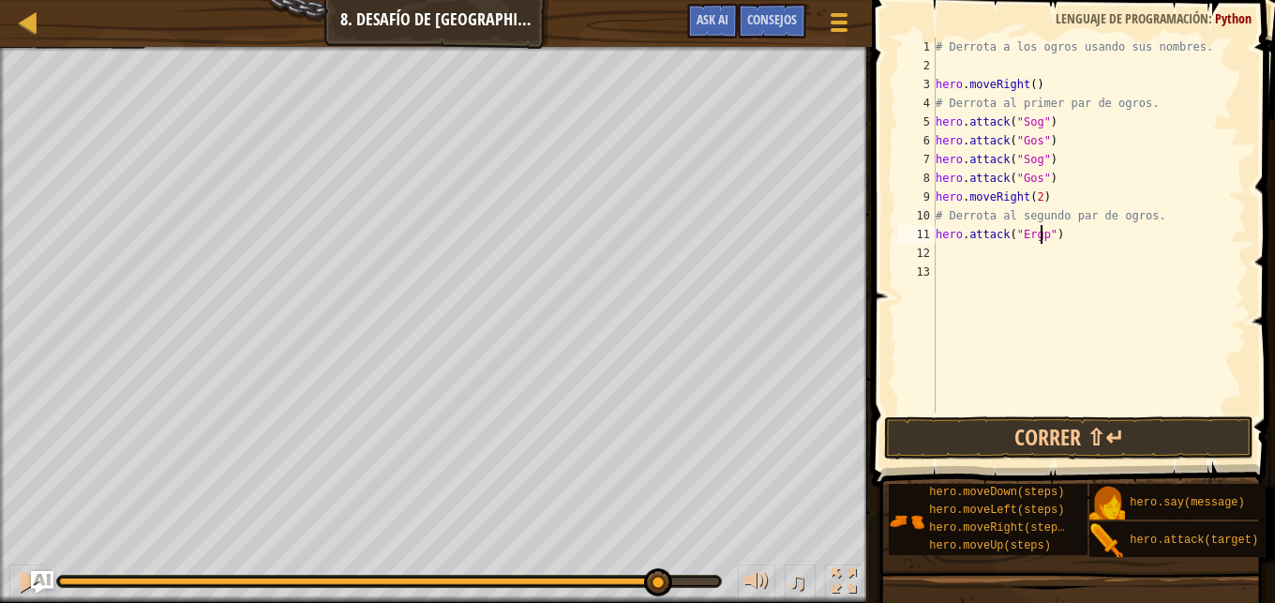
scroll to position [8, 8]
type textarea "hero.attack("Ergo")"
click at [951, 256] on div "# Derrota a los ogros usando sus nombres. hero . moveRight ( ) # Derrota al pri…" at bounding box center [1089, 244] width 315 height 413
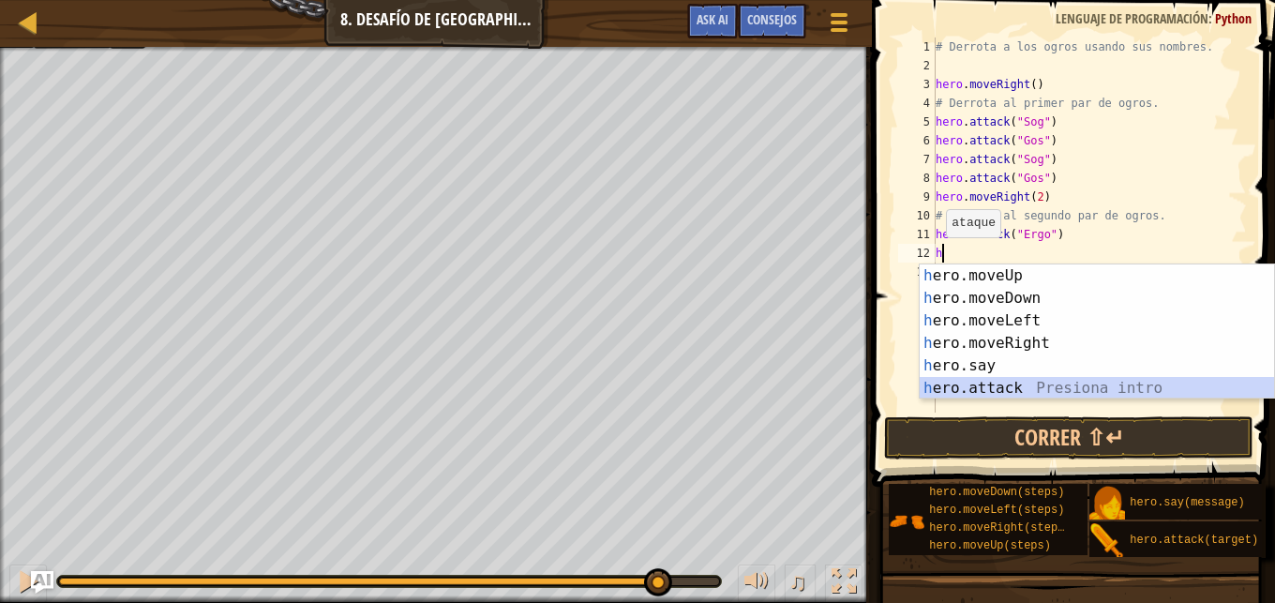
click at [1038, 396] on div "h ero.moveUp Presiona intro h ero.moveDown Presiona intro h ero.moveLeft Presio…" at bounding box center [1097, 354] width 354 height 180
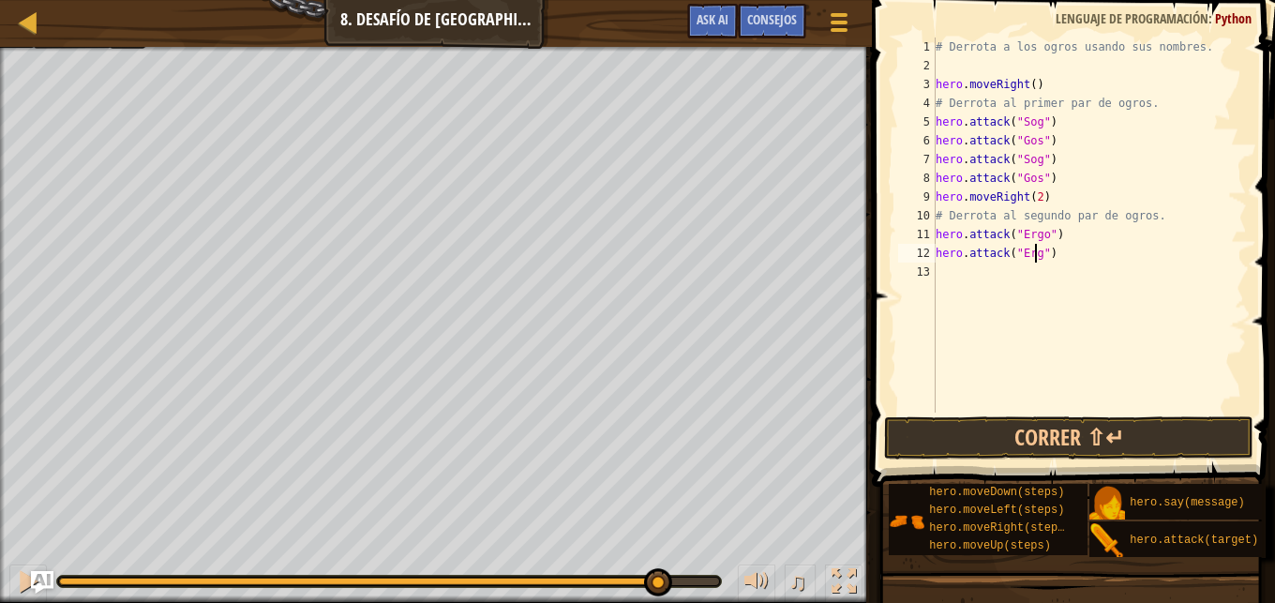
type textarea "hero.attack("Ergo")"
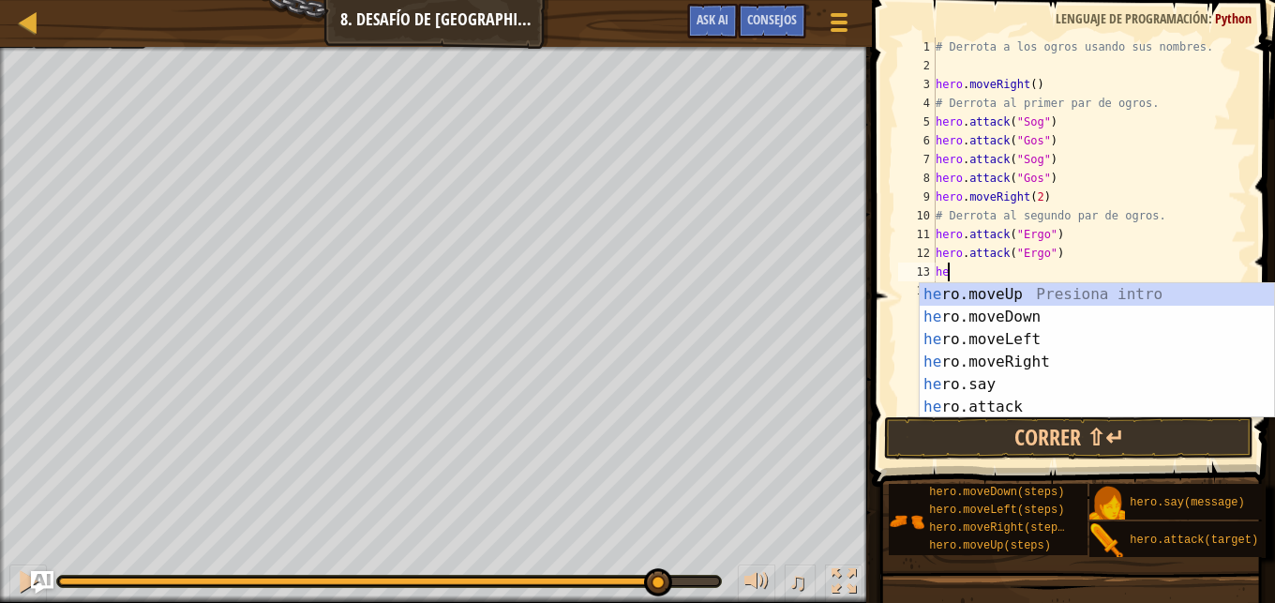
scroll to position [8, 1]
click at [1057, 394] on div "hero .moveUp Presiona intro hero .moveDown Presiona intro hero .moveLeft Presio…" at bounding box center [1097, 373] width 354 height 180
click at [1038, 411] on div "he ro.moveUp Presiona intro he ro.moveDown Presiona intro he ro.moveLeft Presio…" at bounding box center [1097, 373] width 354 height 180
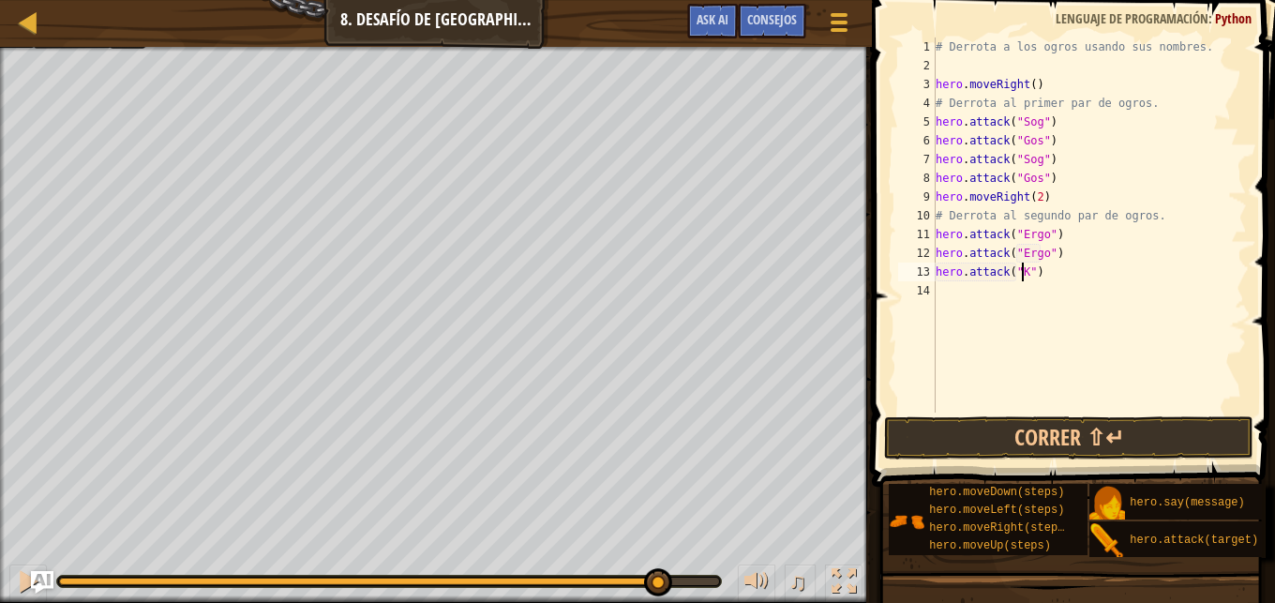
scroll to position [8, 8]
type textarea "hero.attack("Kro")"
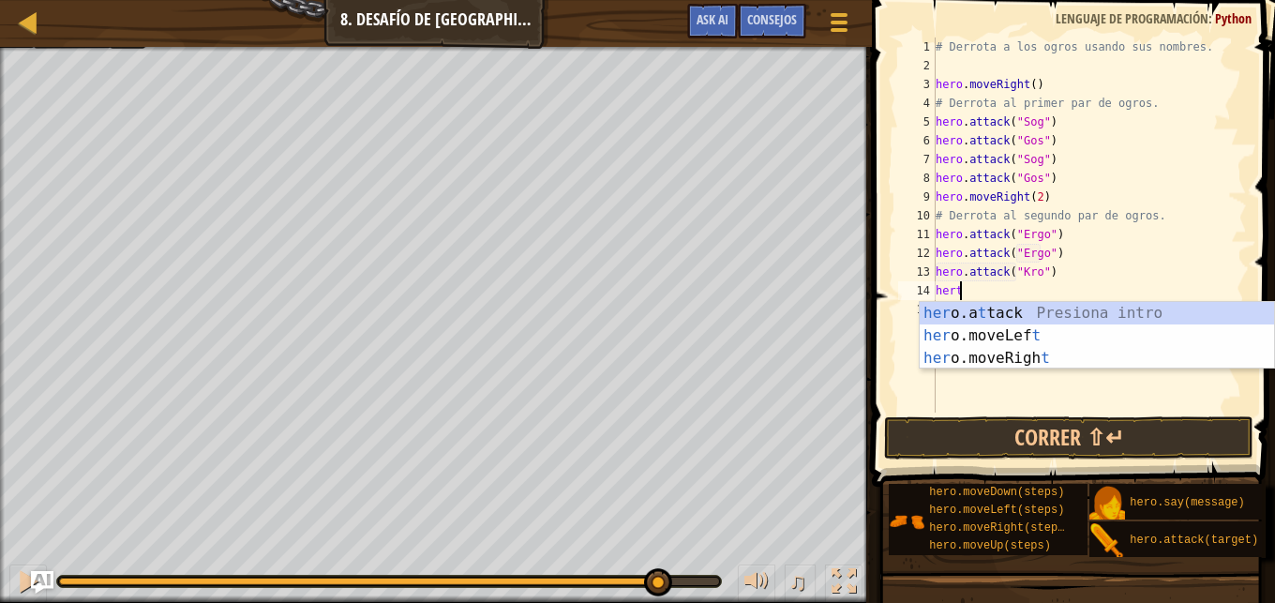
scroll to position [8, 1]
click at [999, 310] on div "her o.a t tack Presiona intro her o.moveLef t Presiona intro her o.moveRigh t P…" at bounding box center [1097, 358] width 354 height 113
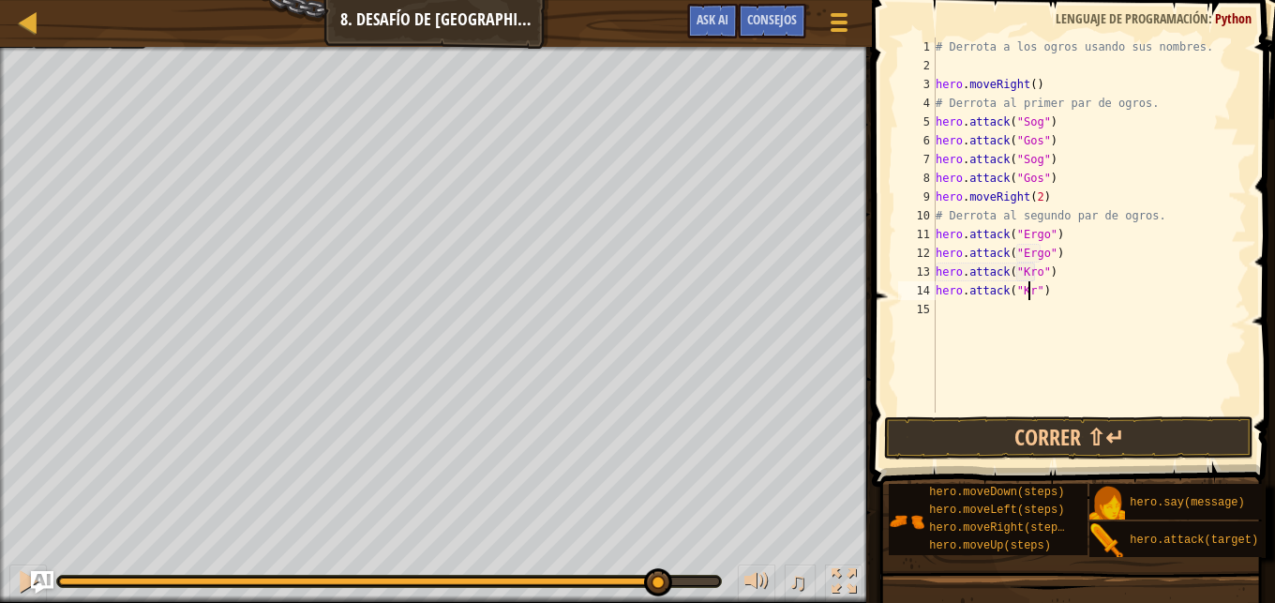
scroll to position [8, 8]
type textarea "hero.attack("Kro")"
click at [1098, 417] on button "Correr ⇧↵" at bounding box center [1068, 437] width 369 height 43
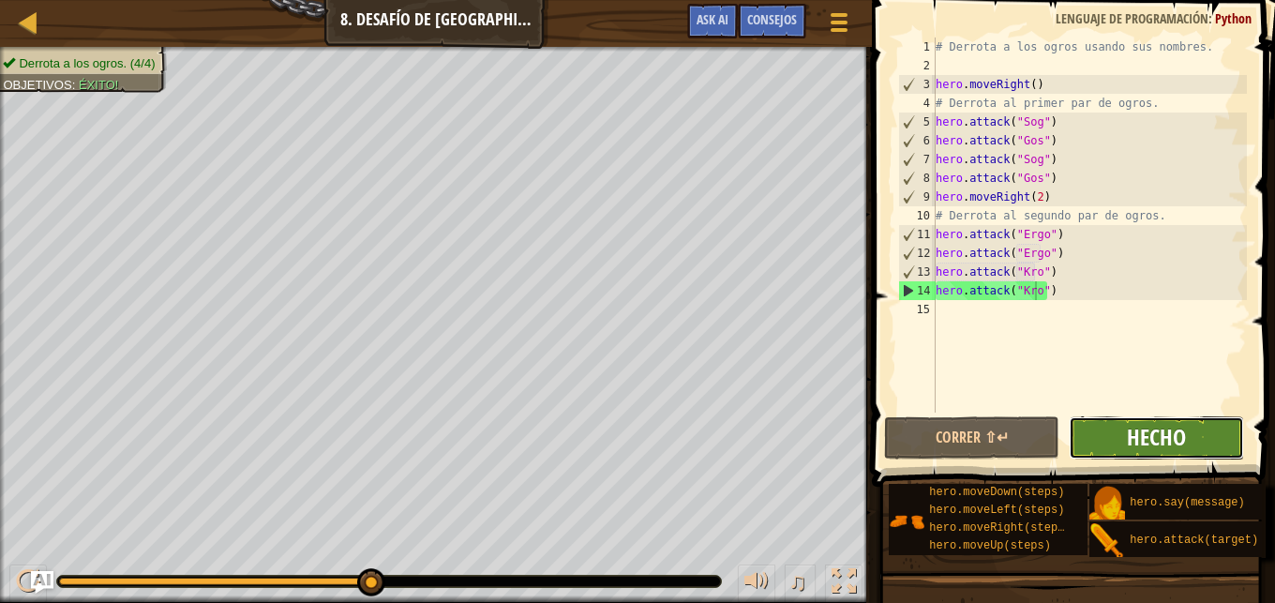
click at [1144, 437] on span "Hecho" at bounding box center [1156, 437] width 59 height 30
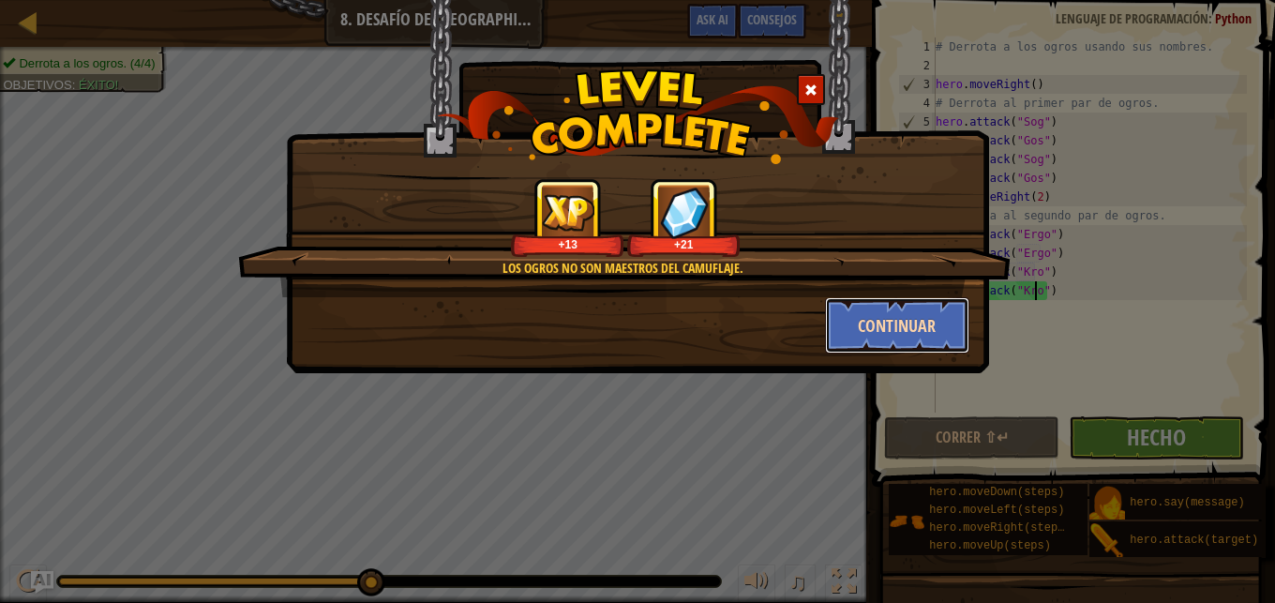
click at [902, 315] on button "Continuar" at bounding box center [897, 325] width 145 height 56
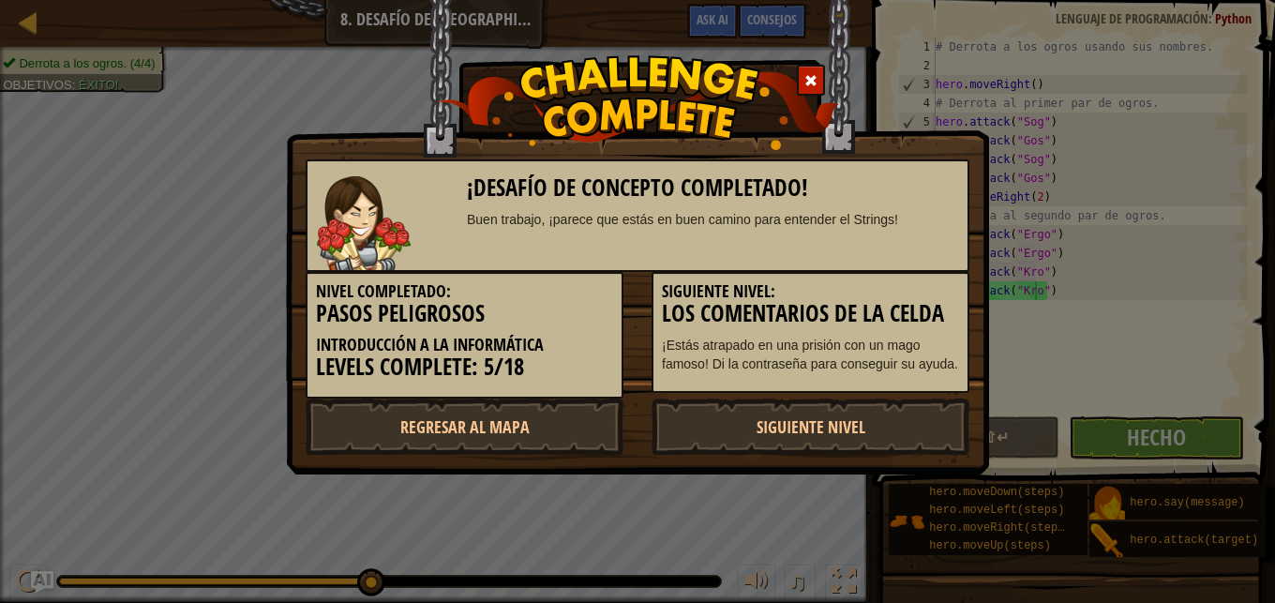
click at [903, 320] on h3 "Los comentarios de la celda" at bounding box center [810, 313] width 297 height 25
click at [764, 417] on link "Siguiente nivel" at bounding box center [811, 426] width 318 height 56
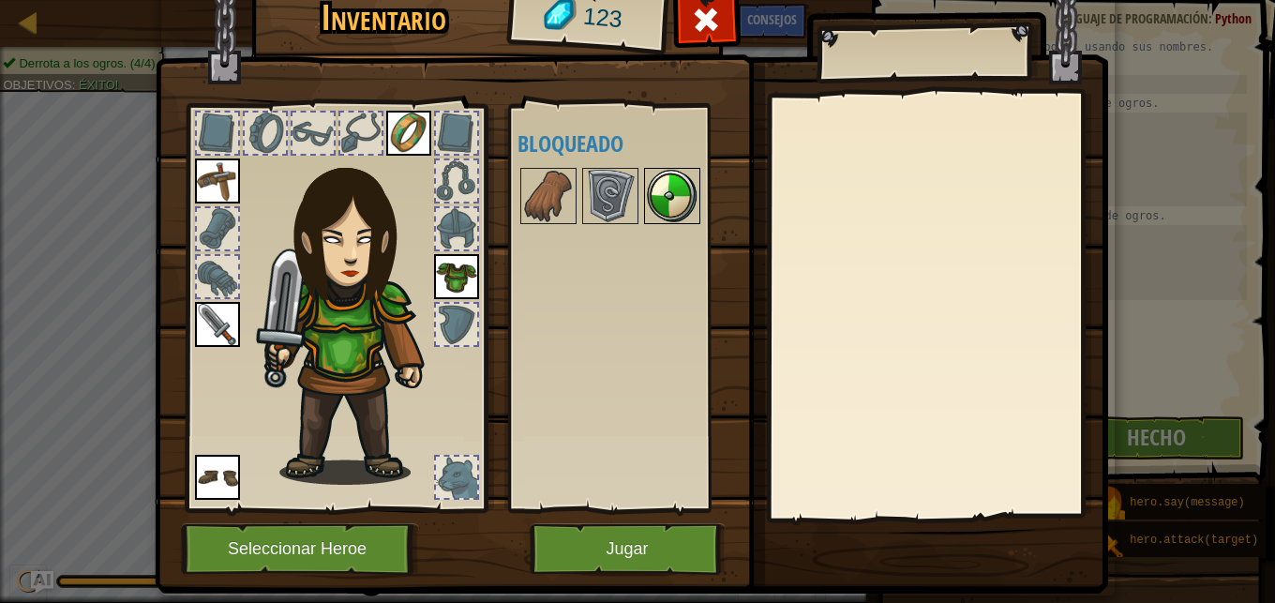
click at [685, 222] on img at bounding box center [672, 196] width 53 height 53
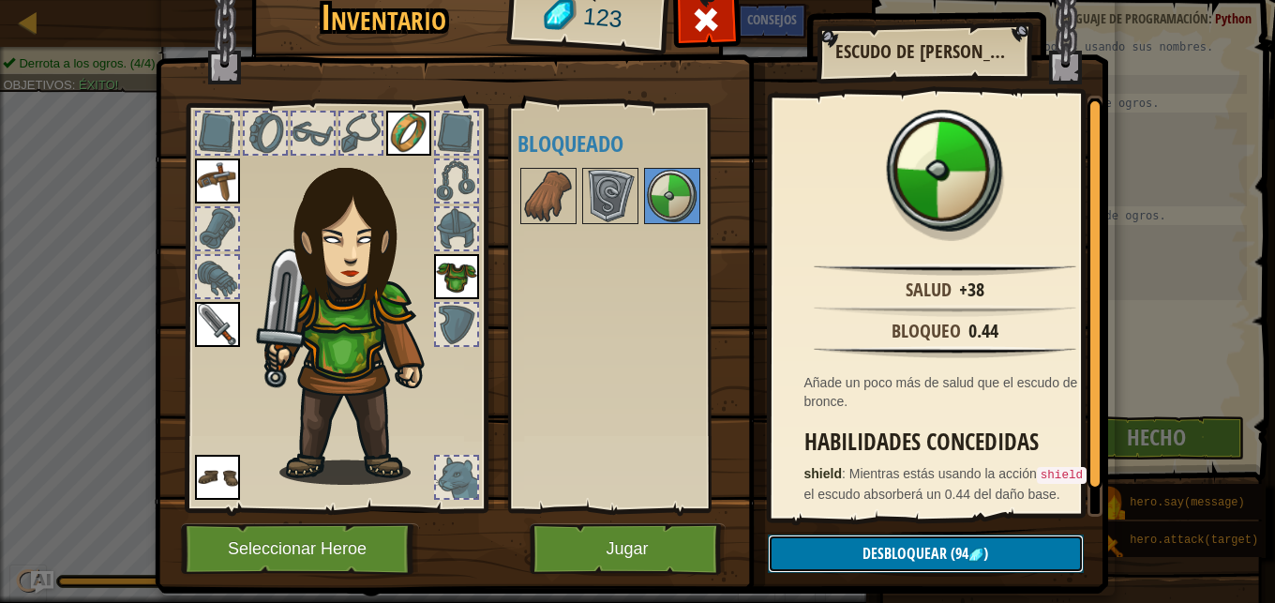
click at [916, 565] on button "Desbloquear (94 )" at bounding box center [926, 553] width 316 height 38
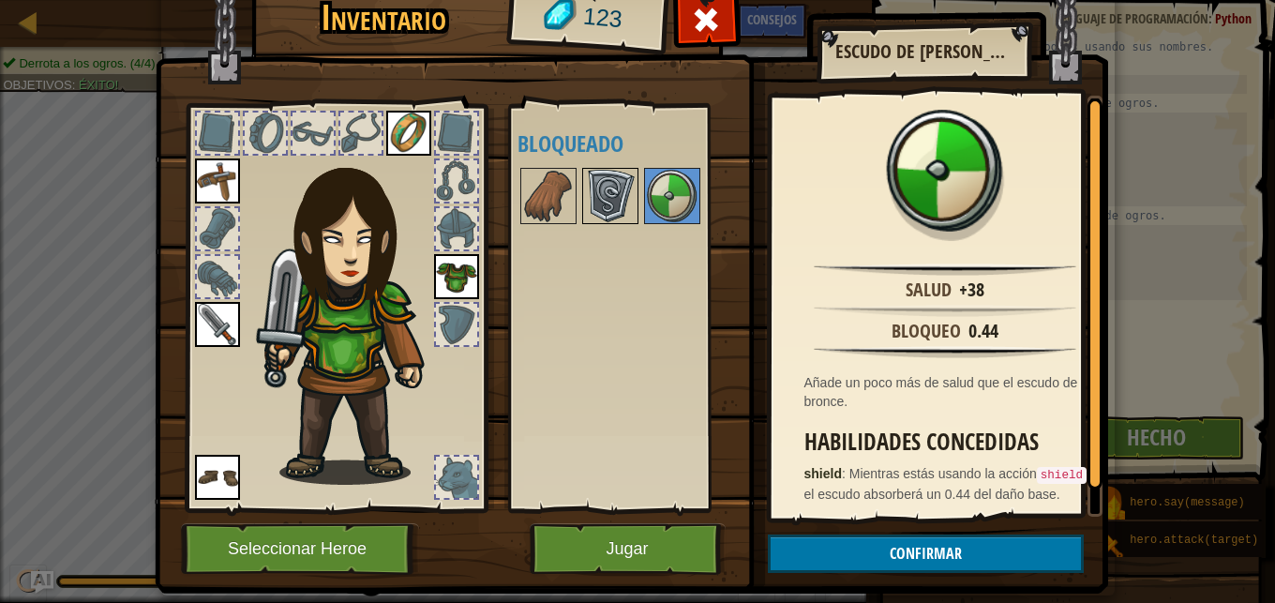
click at [611, 196] on img at bounding box center [610, 196] width 53 height 53
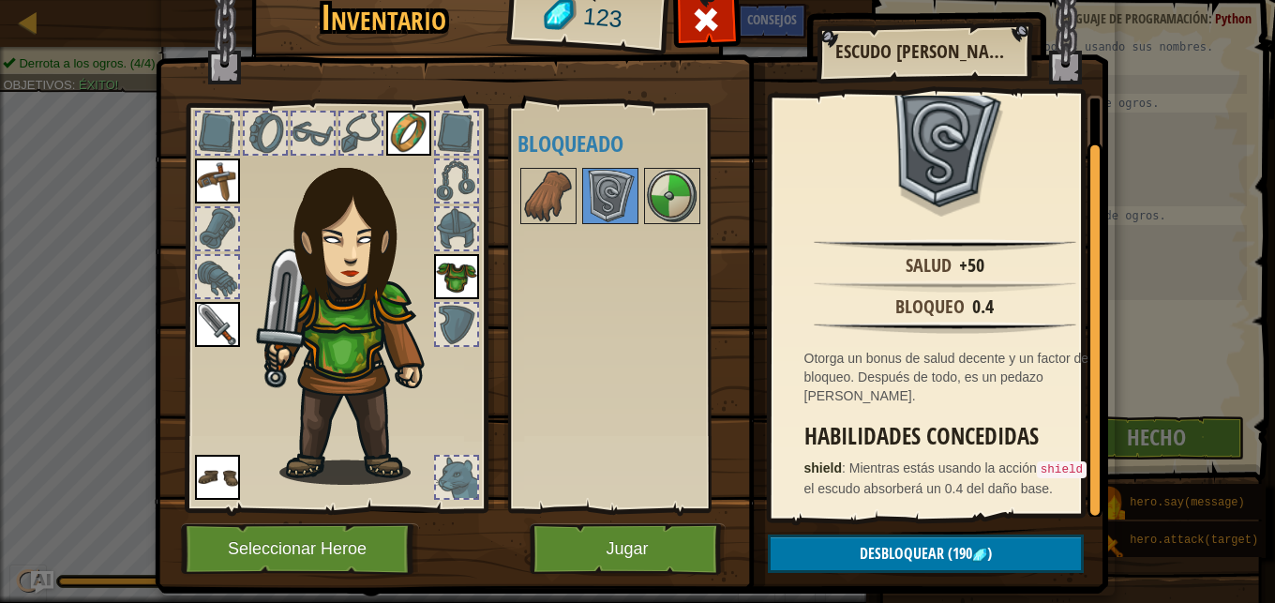
scroll to position [41, 0]
click at [525, 210] on img at bounding box center [548, 196] width 53 height 53
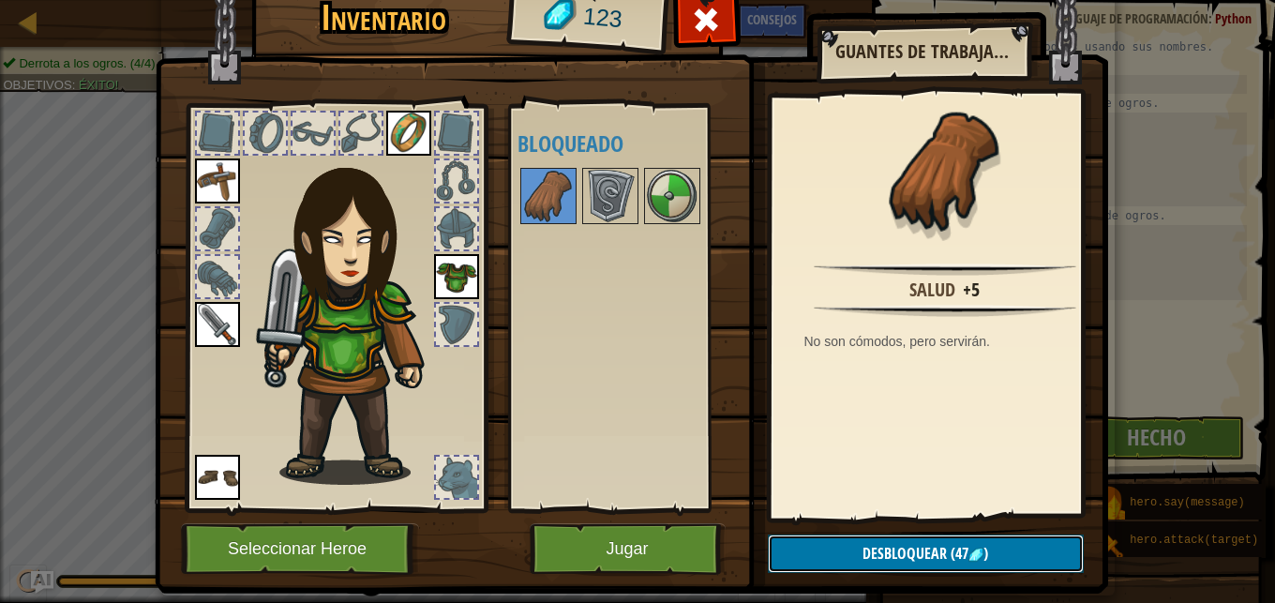
click at [990, 552] on button "Desbloquear (47 )" at bounding box center [926, 553] width 316 height 38
click at [955, 561] on button "Confirmar" at bounding box center [926, 553] width 316 height 38
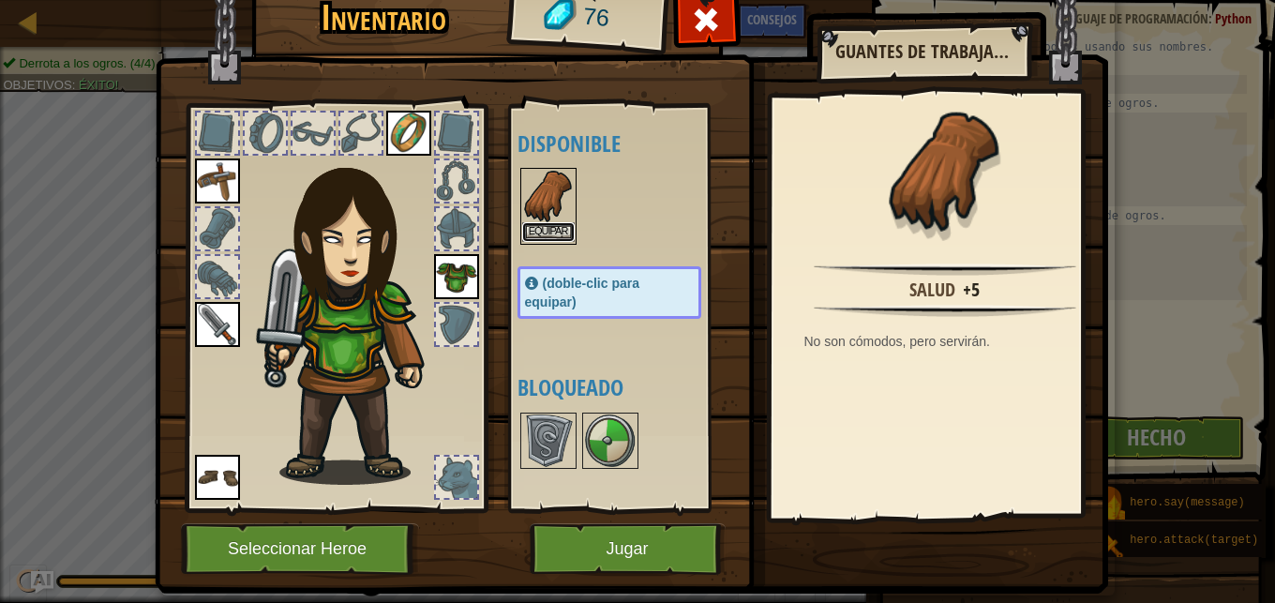
click at [528, 236] on button "Equipar" at bounding box center [548, 232] width 53 height 20
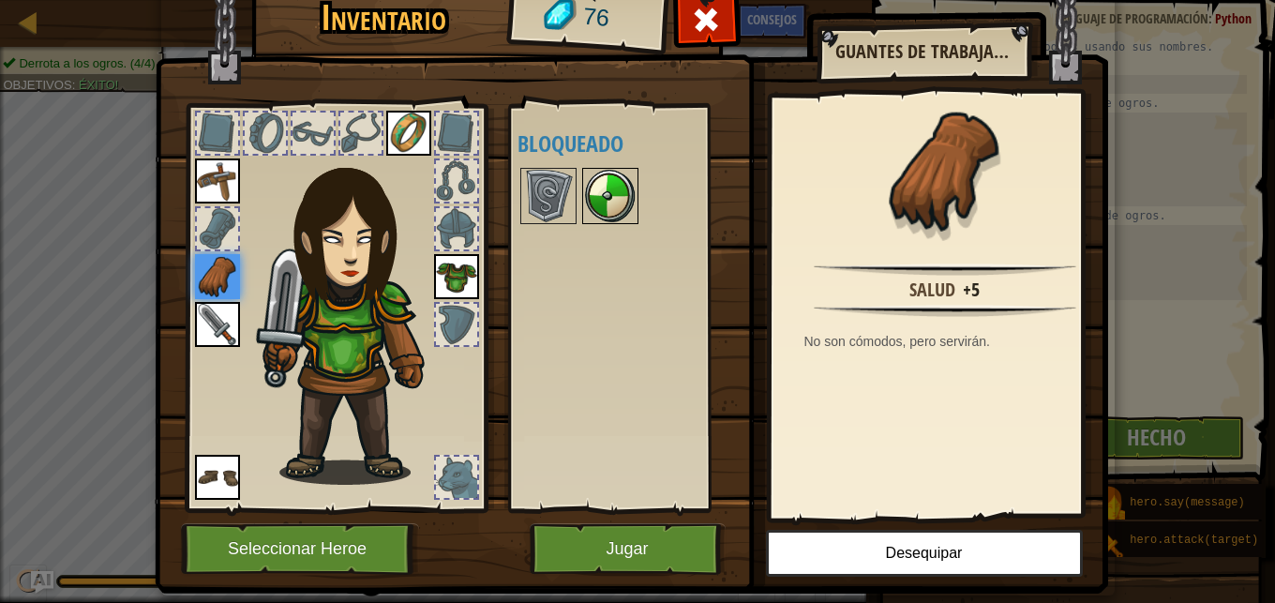
click at [592, 204] on img at bounding box center [610, 196] width 53 height 53
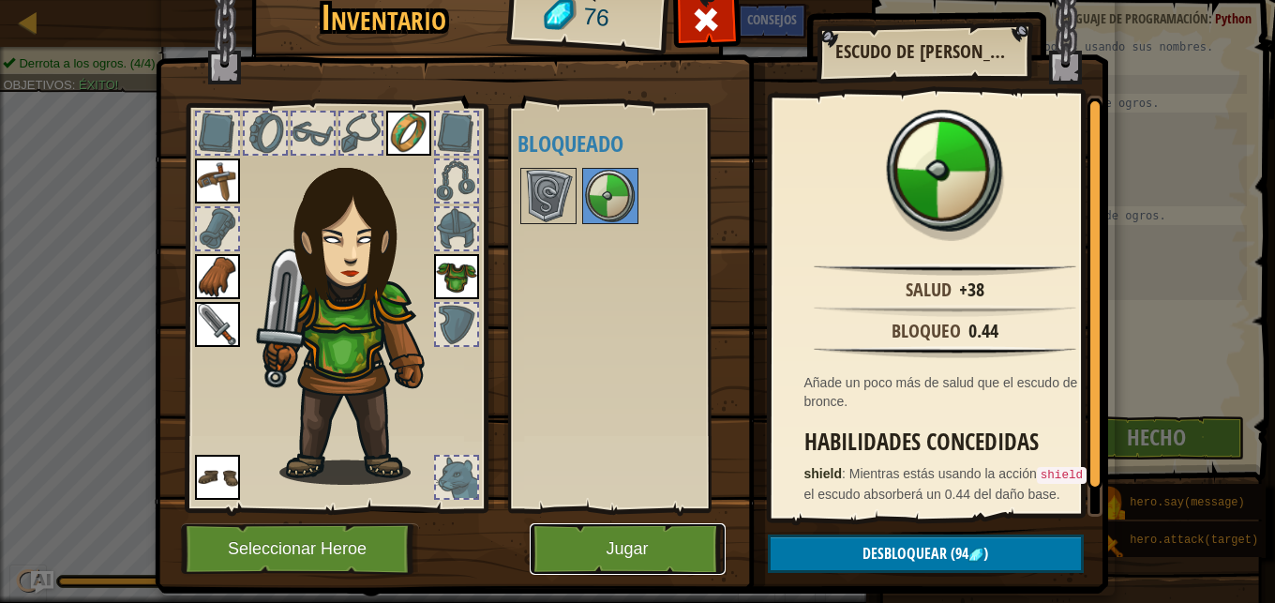
click at [647, 541] on button "Jugar" at bounding box center [628, 549] width 196 height 52
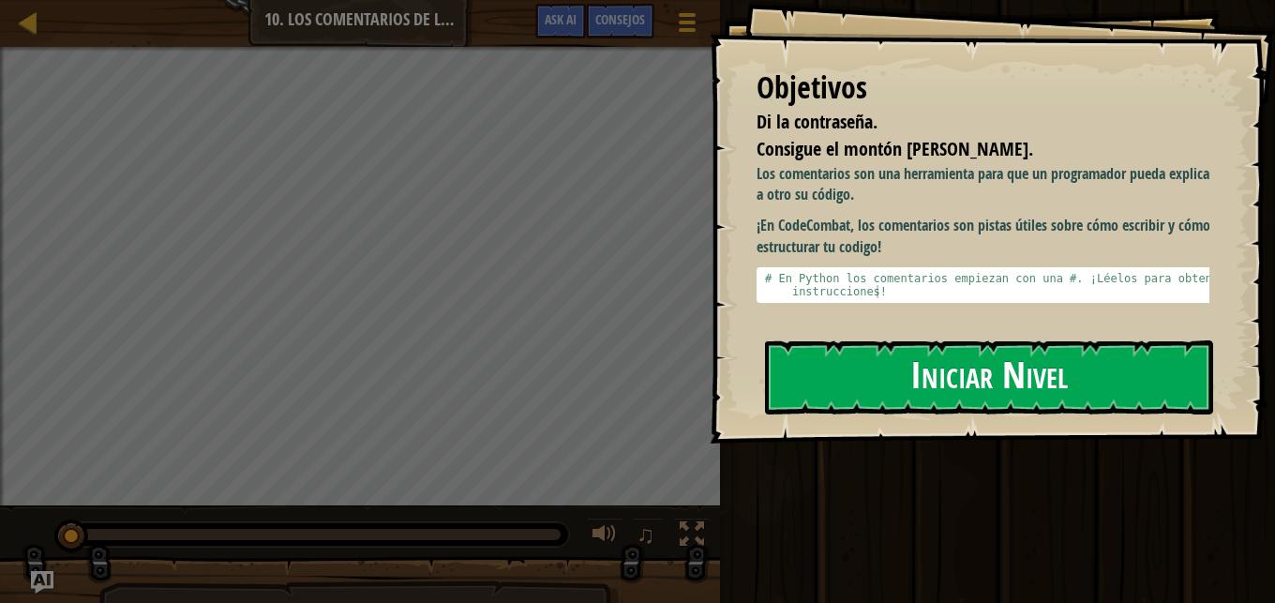
click at [1006, 350] on button "Iniciar Nivel" at bounding box center [989, 377] width 448 height 74
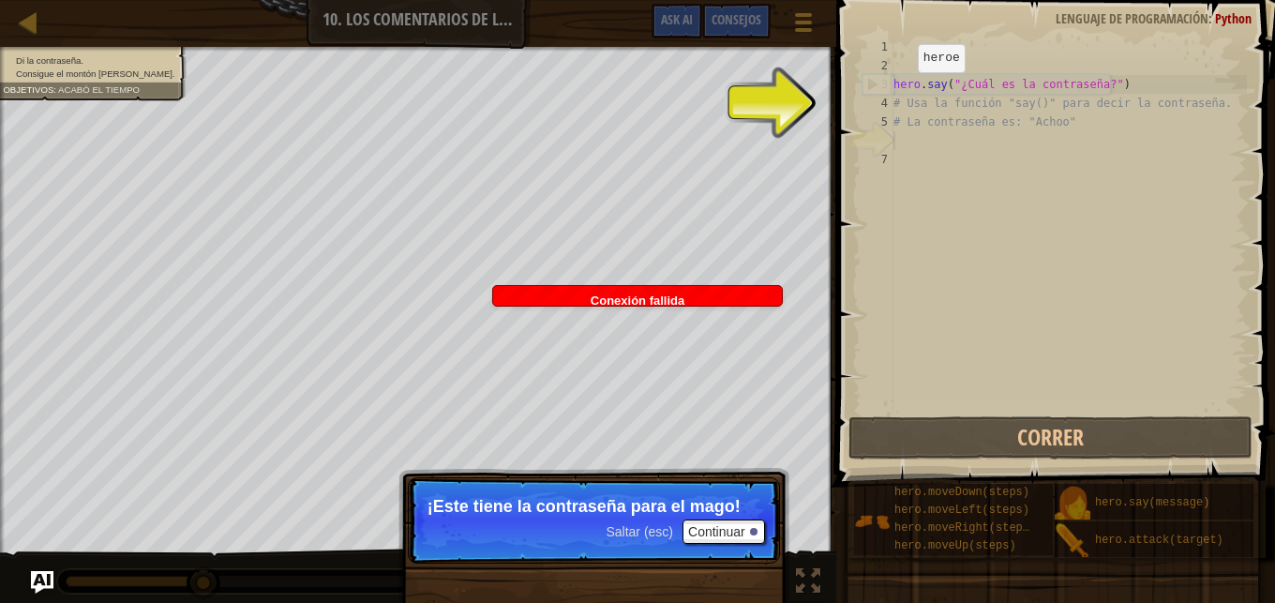
click at [902, 91] on div "hero . say ( "¿Cuál es la contraseña?" ) # Usa la función "say()" para decir la…" at bounding box center [1068, 244] width 357 height 413
type textarea "hero.say("¿Cuál es la contraseña?")"
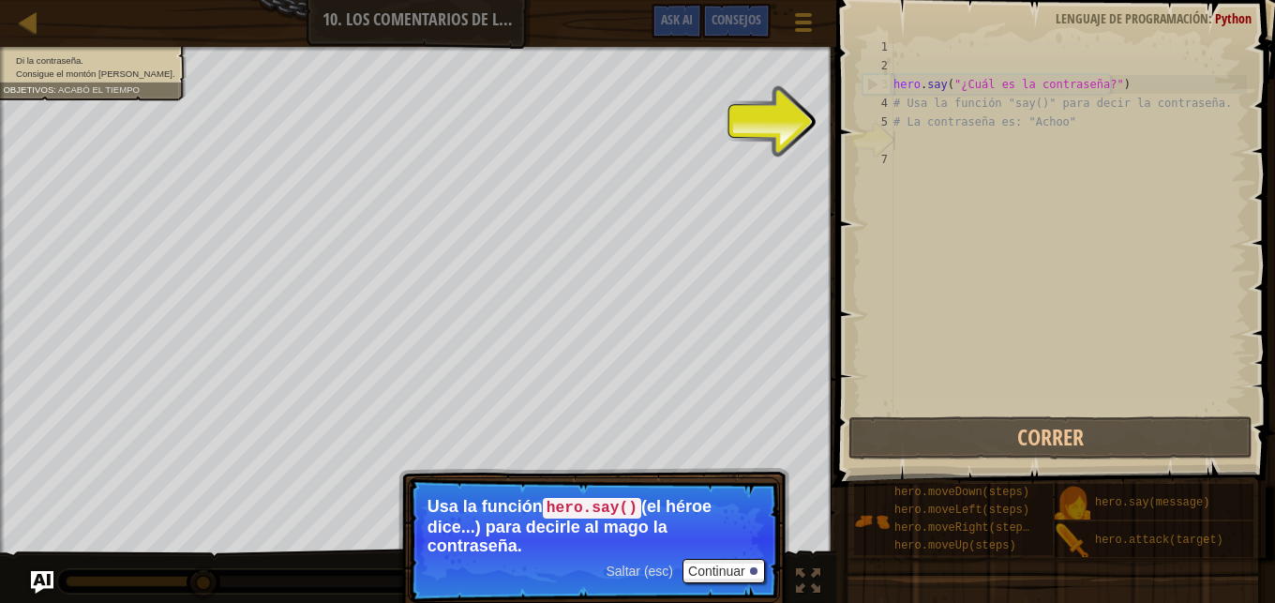
click at [913, 134] on div "hero . say ( "¿Cuál es la contraseña?" ) # Usa la función "say()" para decir la…" at bounding box center [1068, 244] width 357 height 413
click at [1048, 81] on div "hero . say ( "¿Cuál es la contraseña?" ) # Usa la función "say()" para decir la…" at bounding box center [1068, 244] width 357 height 413
type textarea "hero.say("¿Cuál es la contraseña?")"
click at [721, 579] on button "Continuar" at bounding box center [724, 571] width 83 height 24
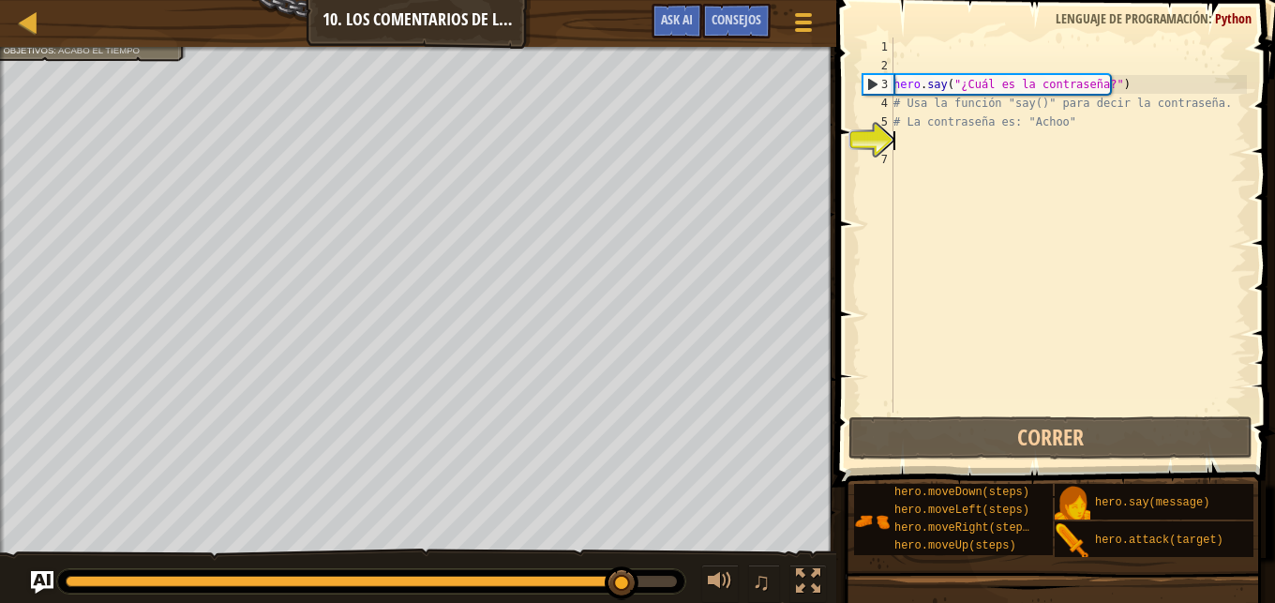
click at [905, 143] on div "hero . say ( "¿Cuál es la contraseña?" ) # Usa la función "say()" para decir la…" at bounding box center [1068, 244] width 357 height 413
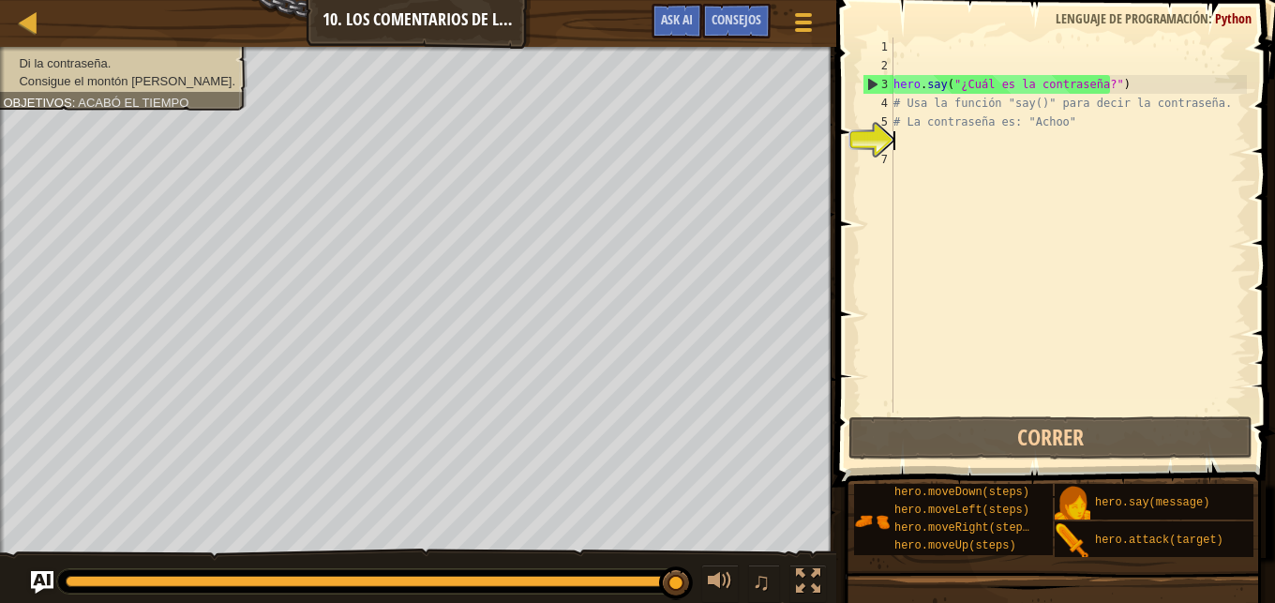
scroll to position [8, 0]
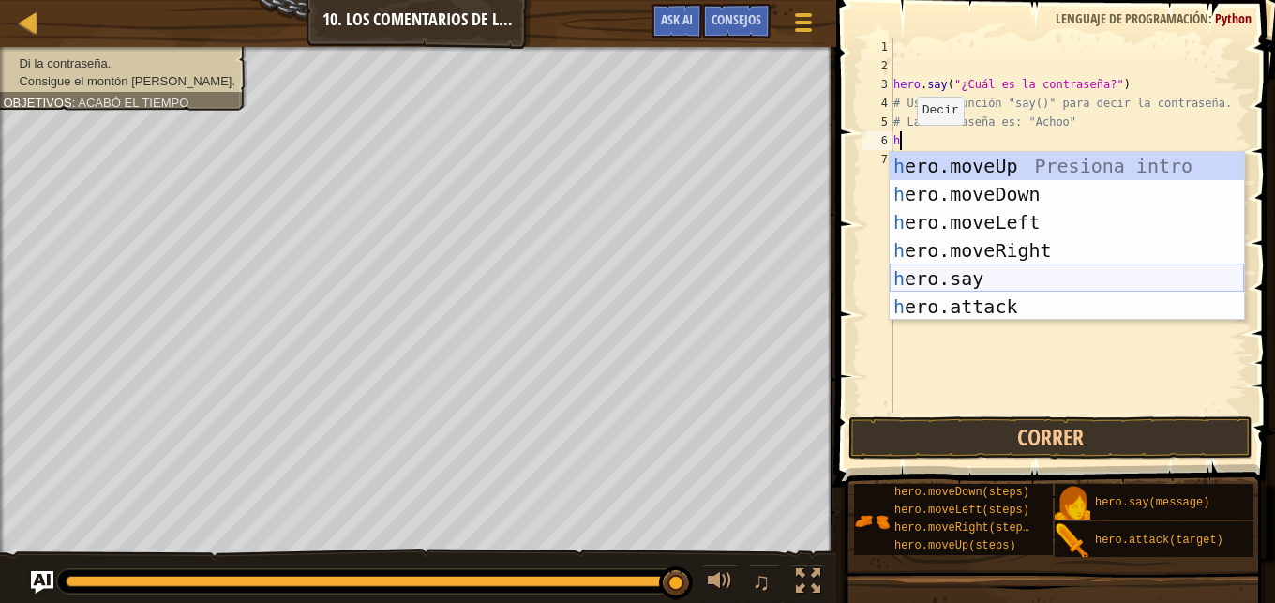
click at [984, 277] on div "h ero.moveUp Presiona intro h ero.moveDown Presiona intro h ero.moveLeft Presio…" at bounding box center [1067, 264] width 354 height 225
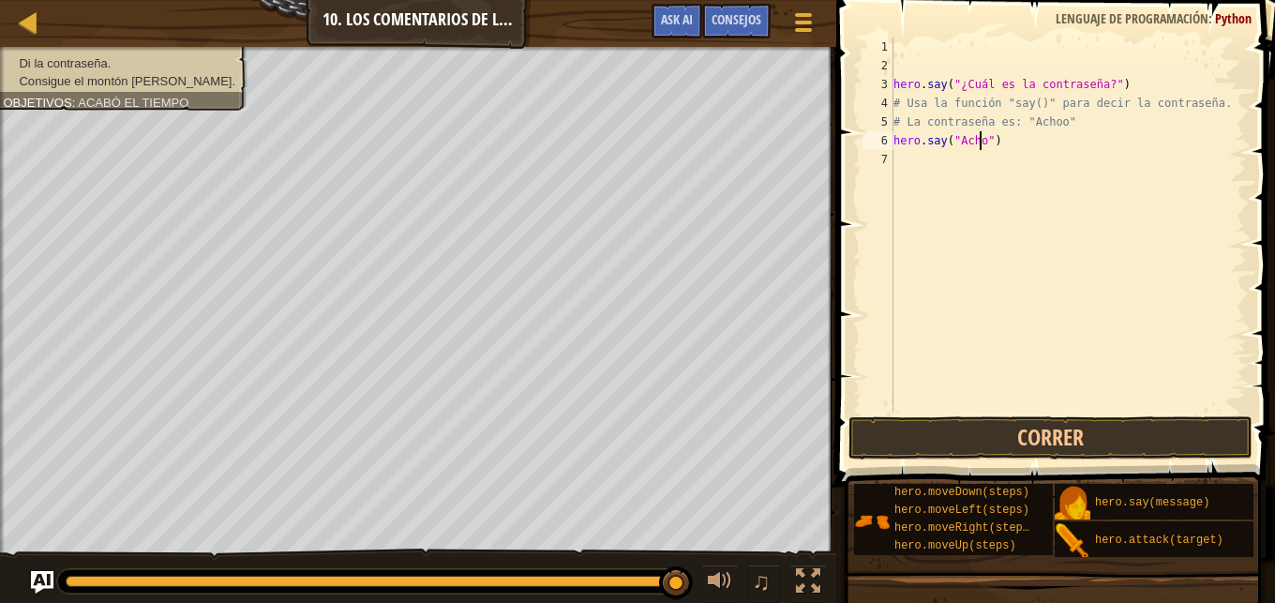
scroll to position [8, 8]
type textarea "hero.say("Achoo")"
click at [1047, 443] on button "Correr" at bounding box center [1051, 437] width 404 height 43
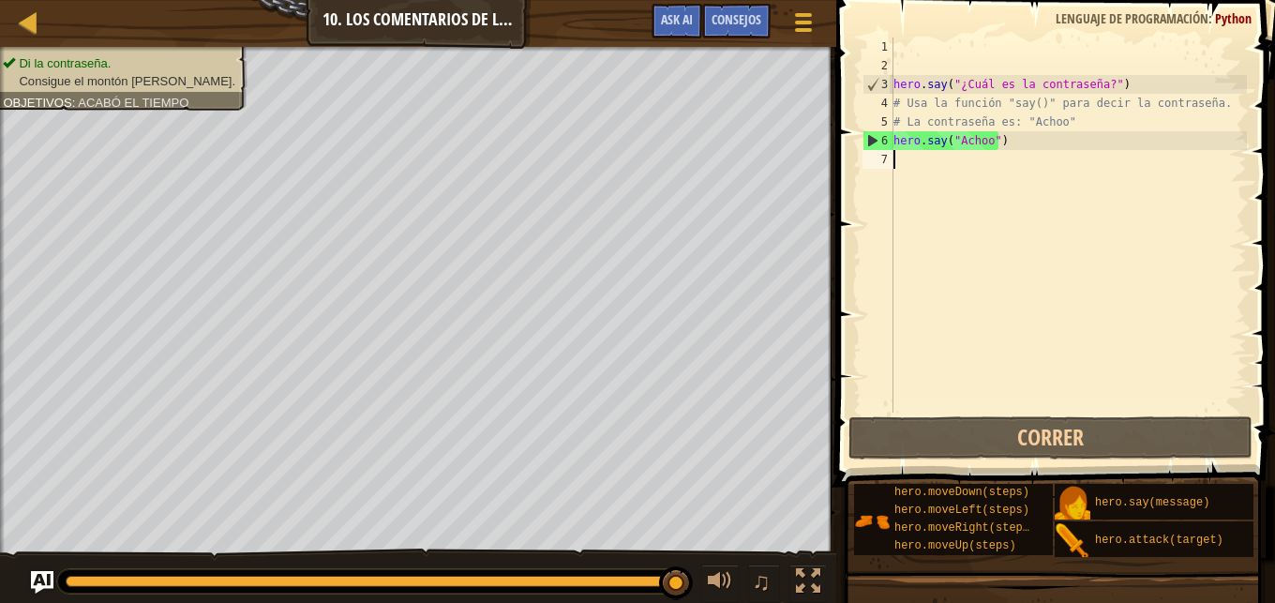
click at [913, 170] on div "hero . say ( "¿Cuál es la contraseña?" ) # Usa la función "say()" para decir la…" at bounding box center [1068, 244] width 357 height 413
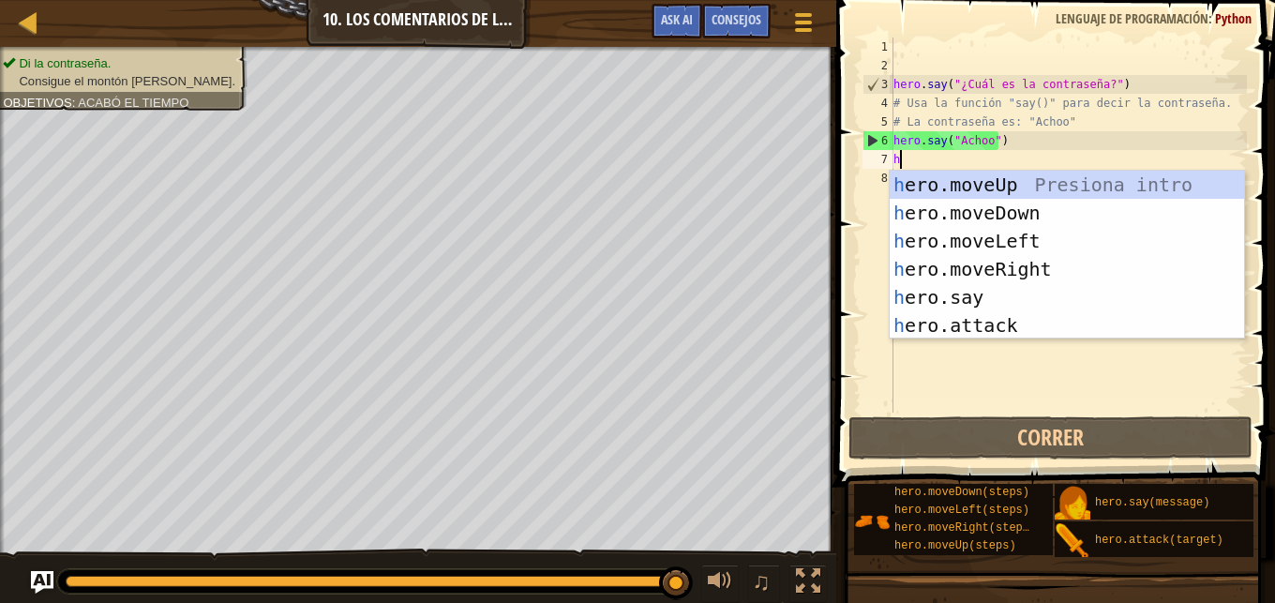
type textarea "h"
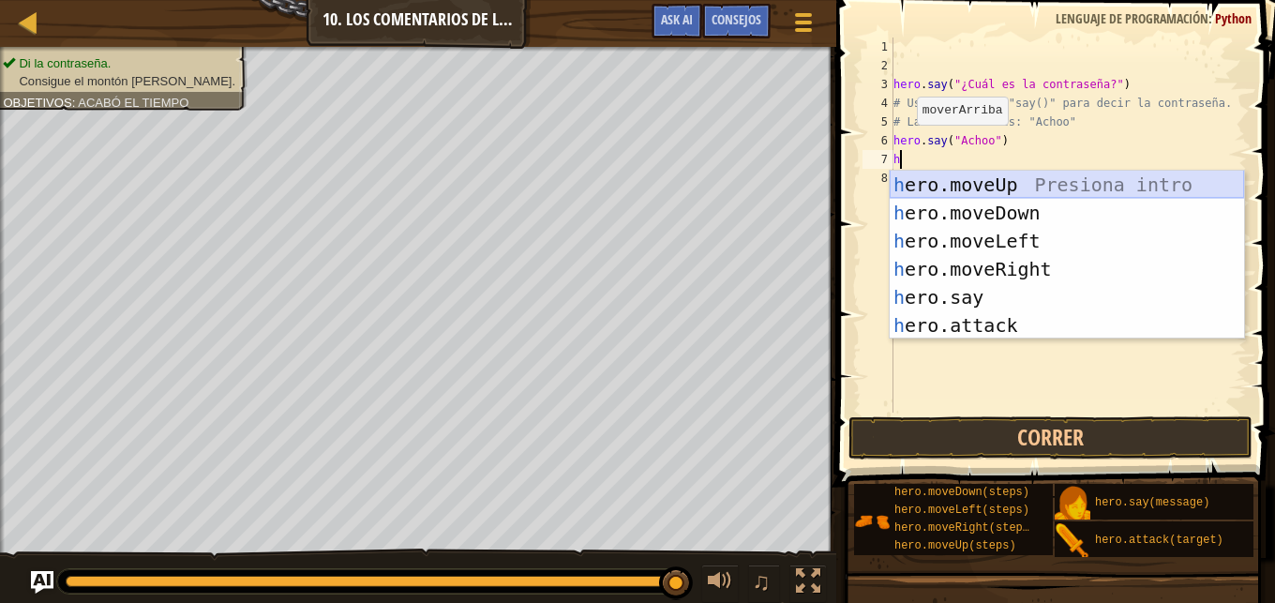
click at [1015, 184] on div "h ero.moveUp Presiona intro h ero.moveDown Presiona intro h ero.moveLeft Presio…" at bounding box center [1067, 283] width 354 height 225
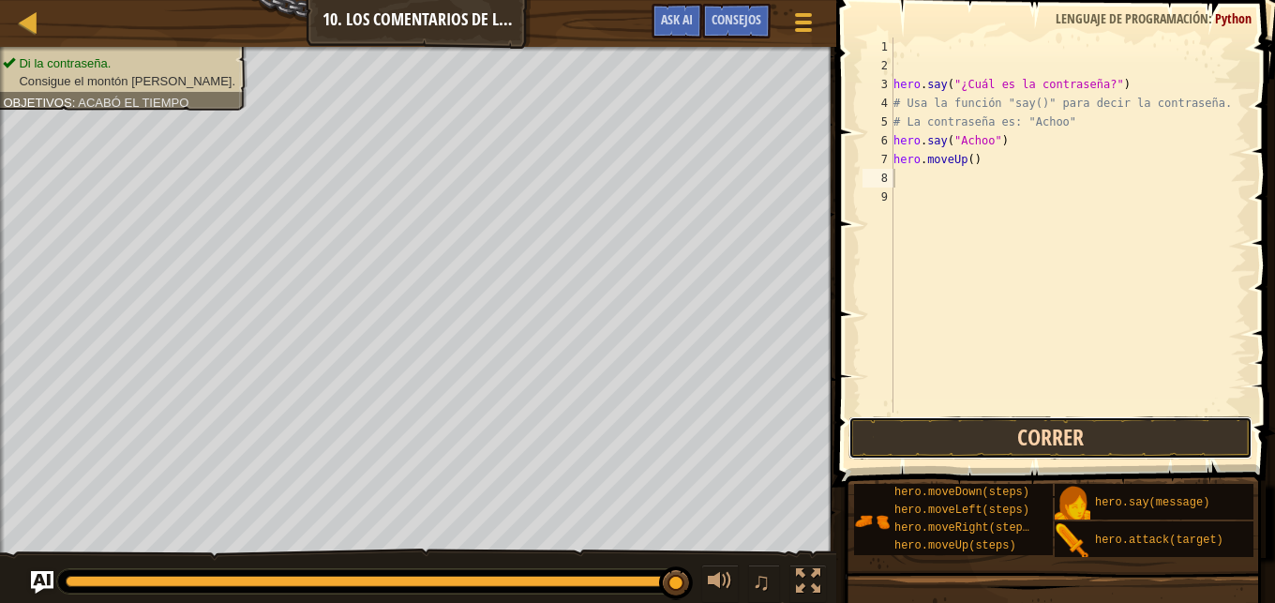
click at [1026, 432] on button "Correr" at bounding box center [1051, 437] width 404 height 43
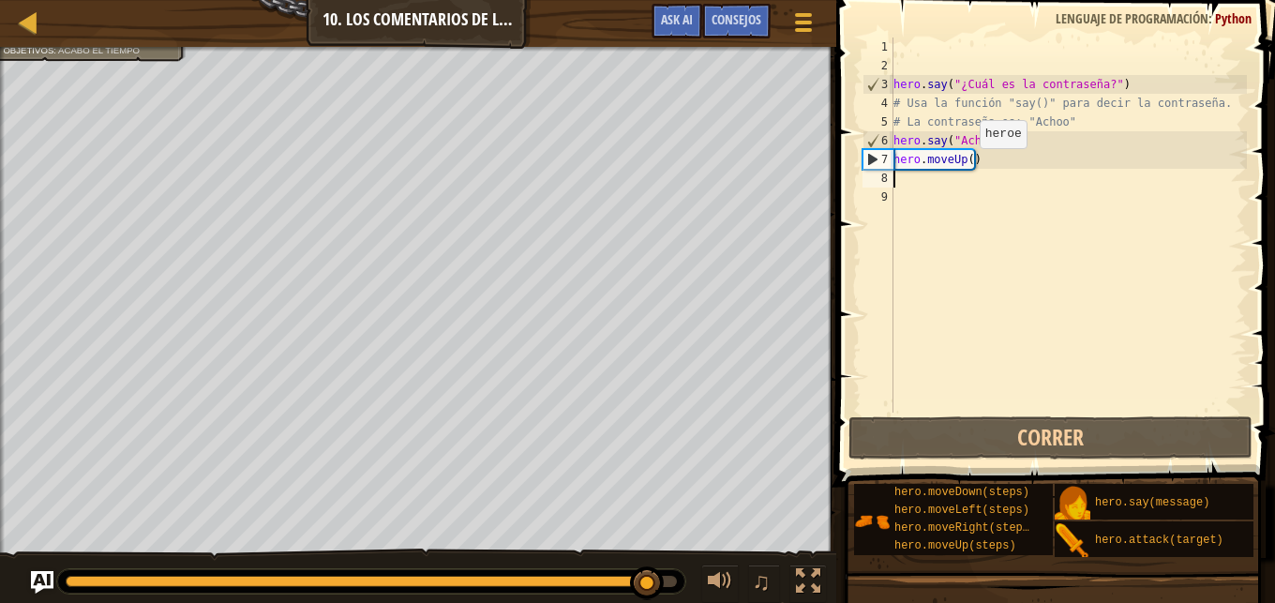
click at [964, 166] on div "hero . say ( "¿Cuál es la contraseña?" ) # Usa la función "say()" para decir la…" at bounding box center [1068, 244] width 357 height 413
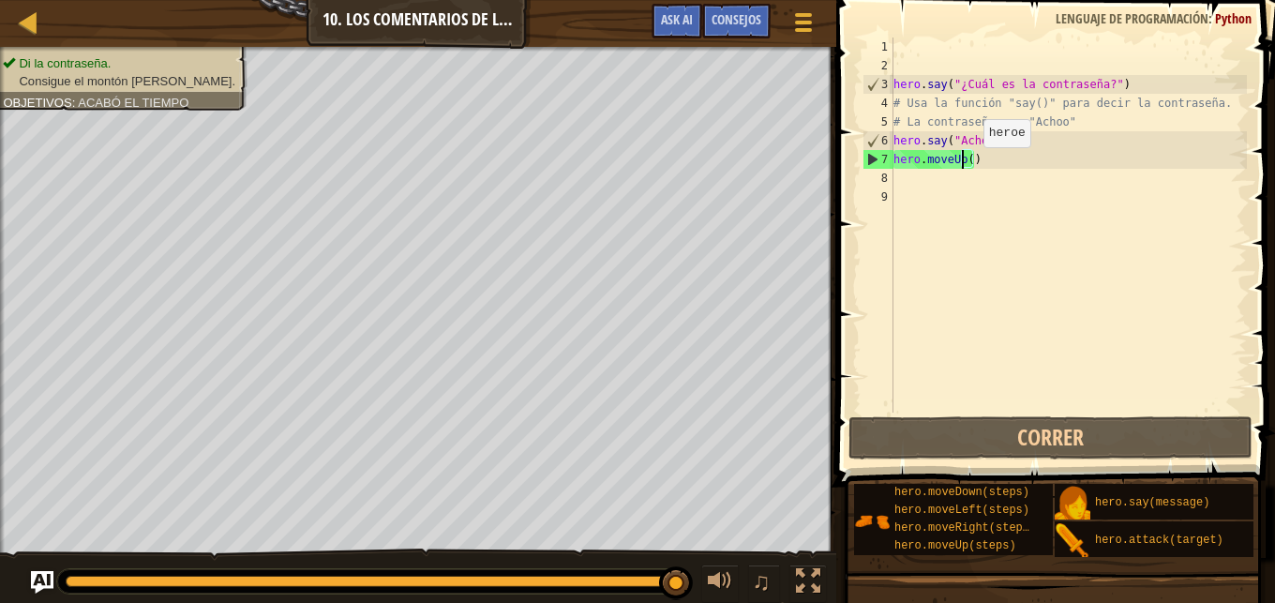
click at [968, 166] on div "hero . say ( "¿Cuál es la contraseña?" ) # Usa la función "say()" para decir la…" at bounding box center [1068, 244] width 357 height 413
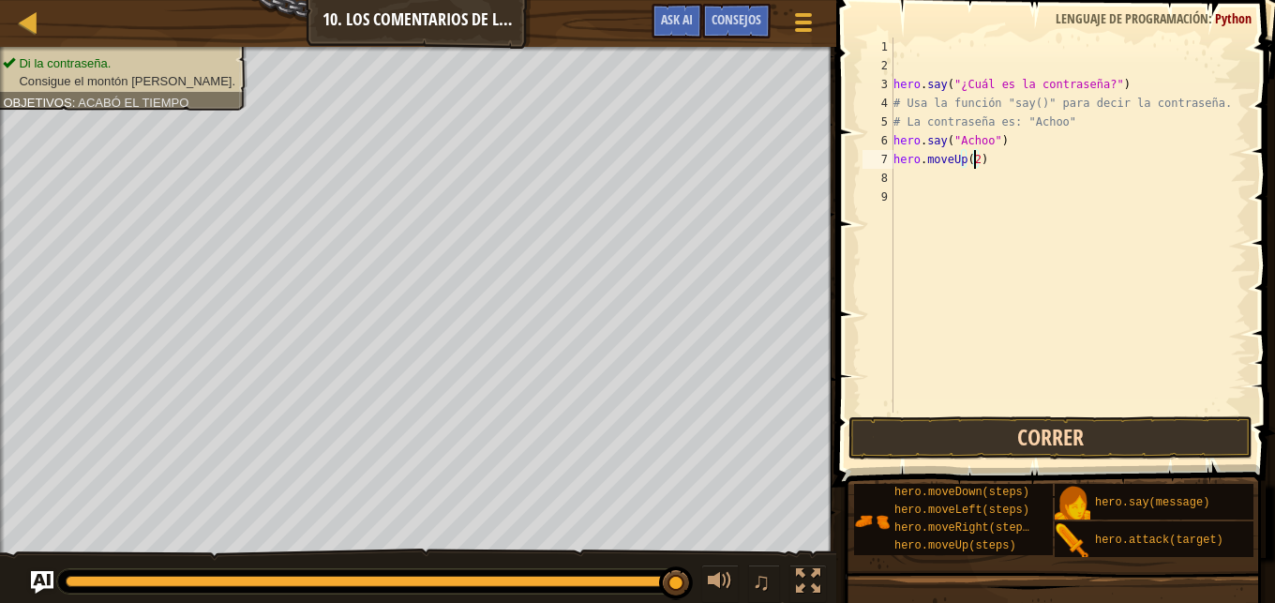
type textarea "hero.moveUp(2)"
click at [1021, 435] on button "Correr" at bounding box center [1051, 437] width 404 height 43
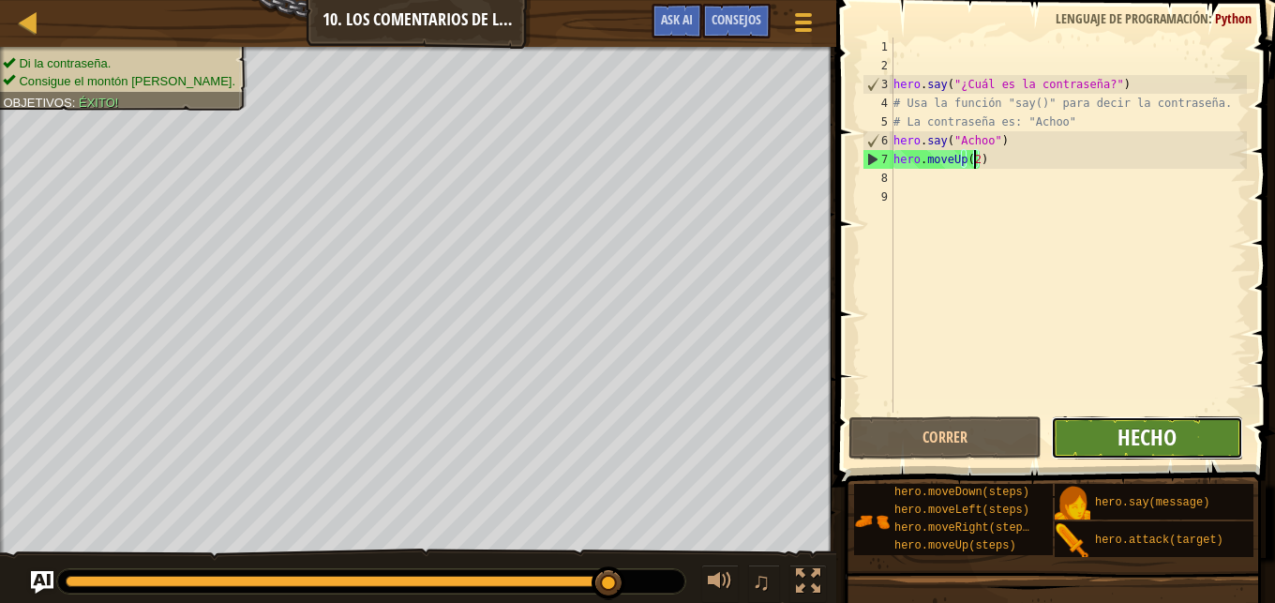
click at [1176, 443] on span "Hecho" at bounding box center [1147, 437] width 59 height 30
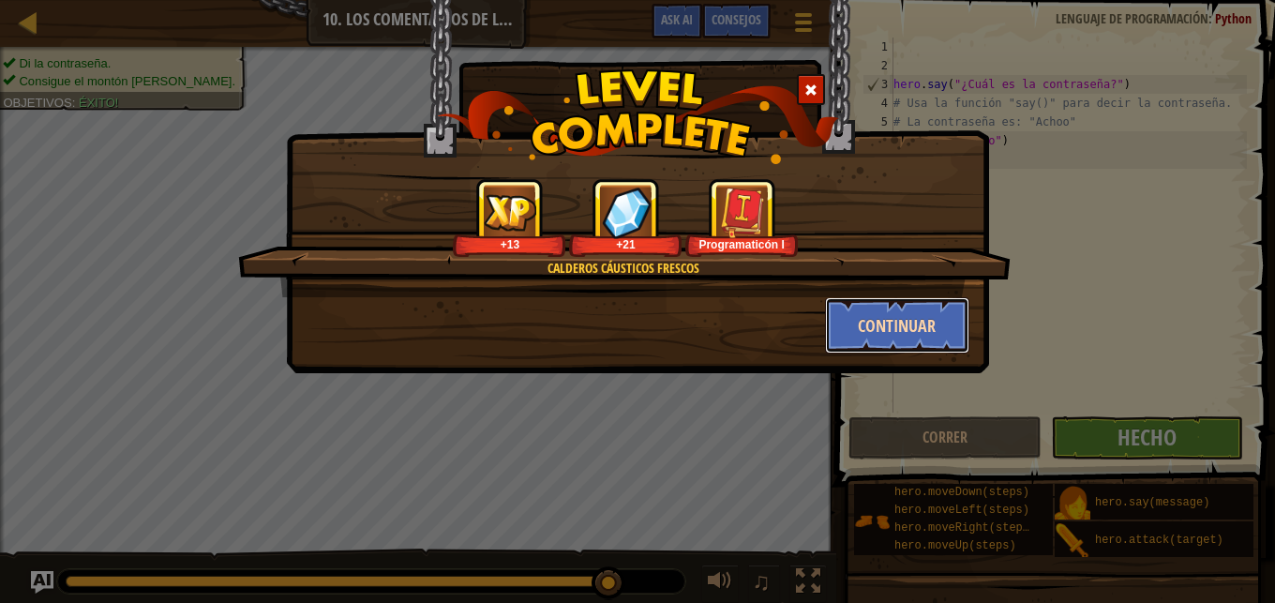
click at [894, 331] on button "Continuar" at bounding box center [897, 325] width 145 height 56
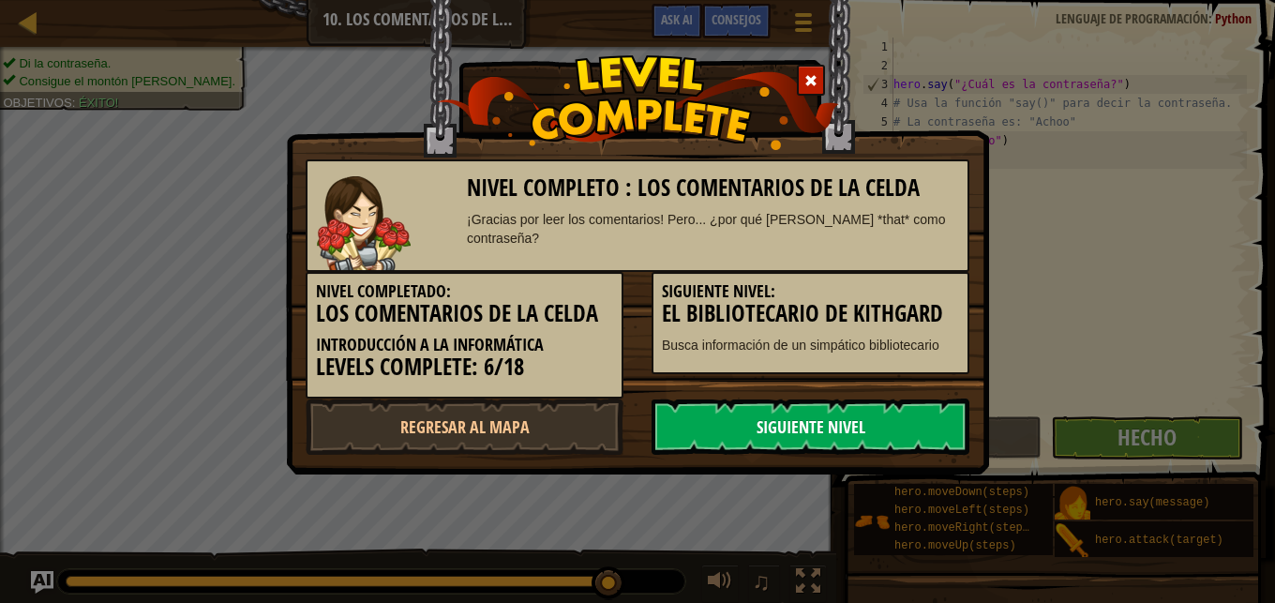
click at [840, 412] on link "Siguiente nivel" at bounding box center [811, 426] width 318 height 56
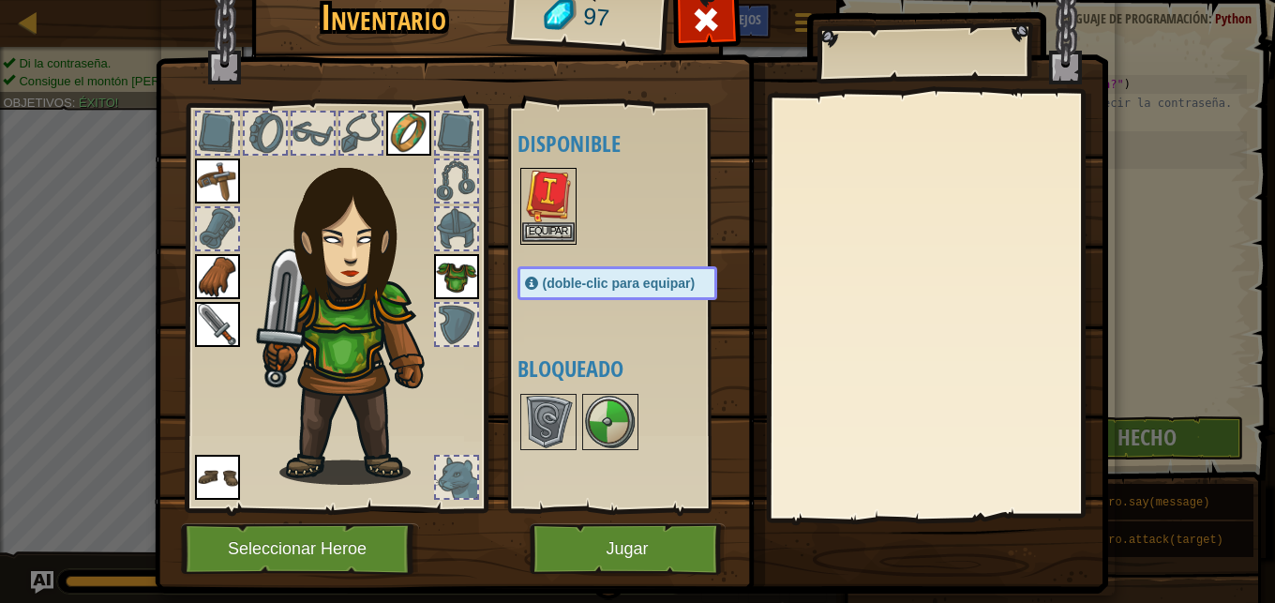
click at [539, 196] on img at bounding box center [548, 196] width 53 height 53
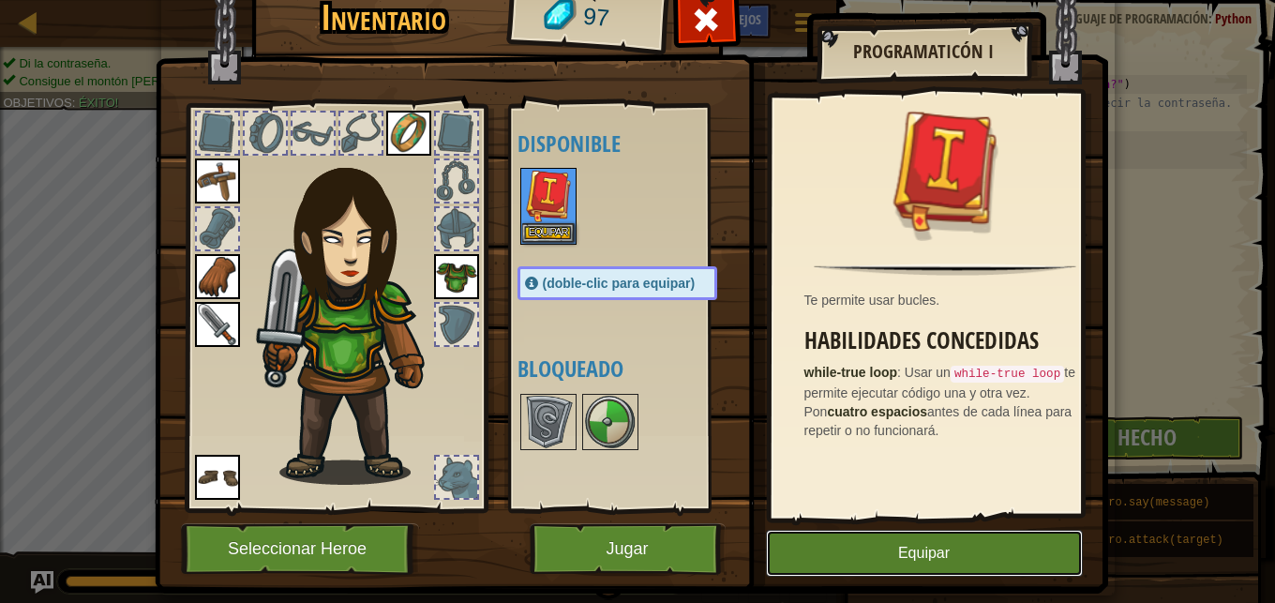
click at [883, 559] on button "Equipar" at bounding box center [924, 553] width 317 height 47
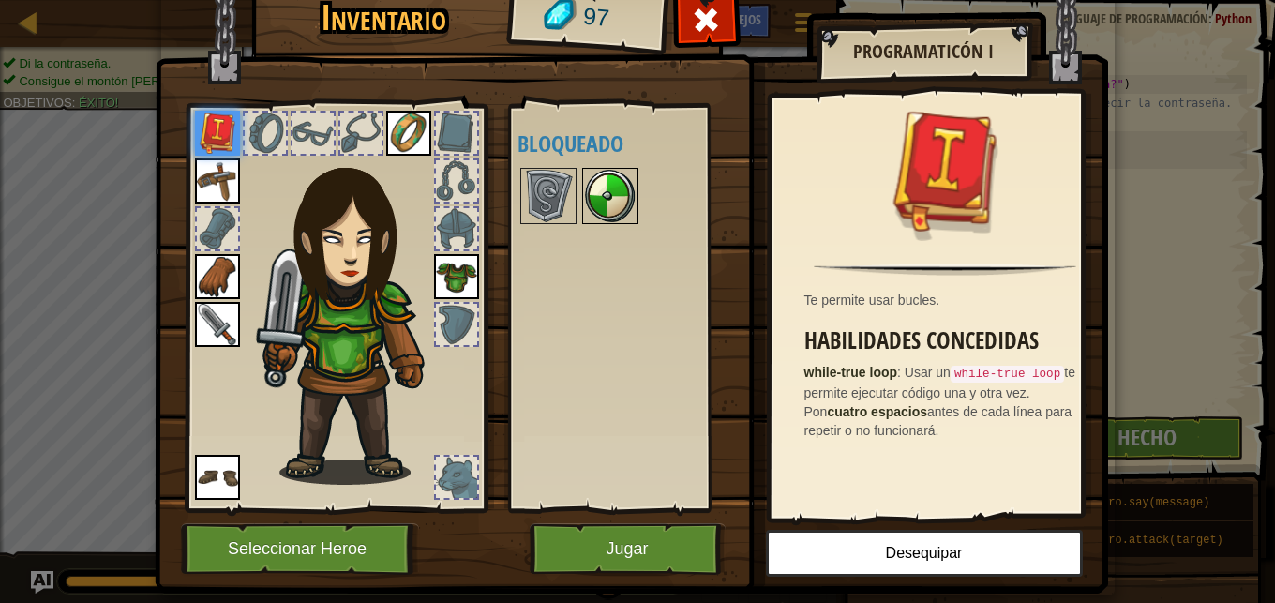
click at [607, 218] on img at bounding box center [610, 196] width 53 height 53
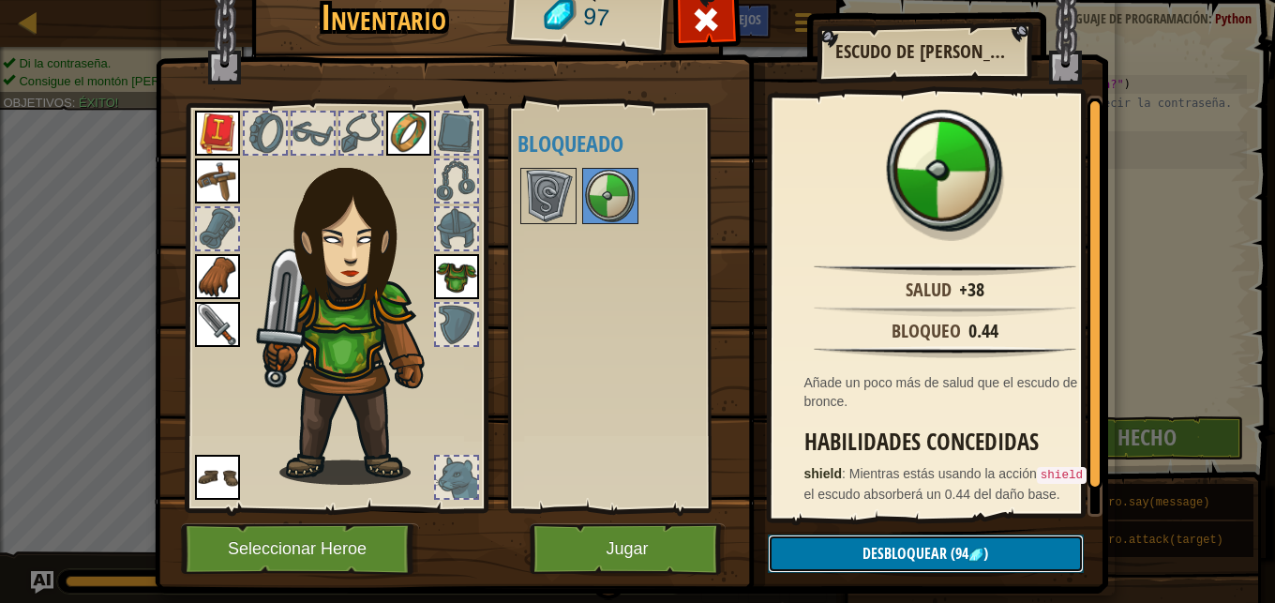
click at [880, 547] on span "Desbloquear" at bounding box center [905, 553] width 84 height 21
click at [885, 553] on button "Confirmar" at bounding box center [926, 553] width 316 height 38
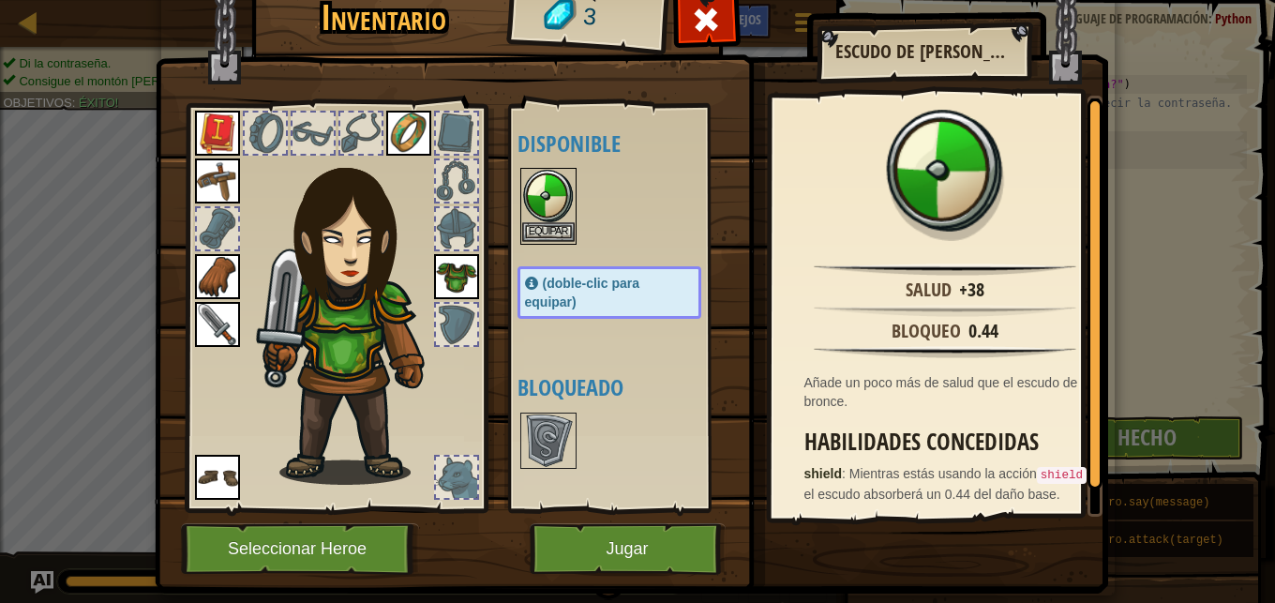
click at [555, 210] on img at bounding box center [548, 196] width 53 height 53
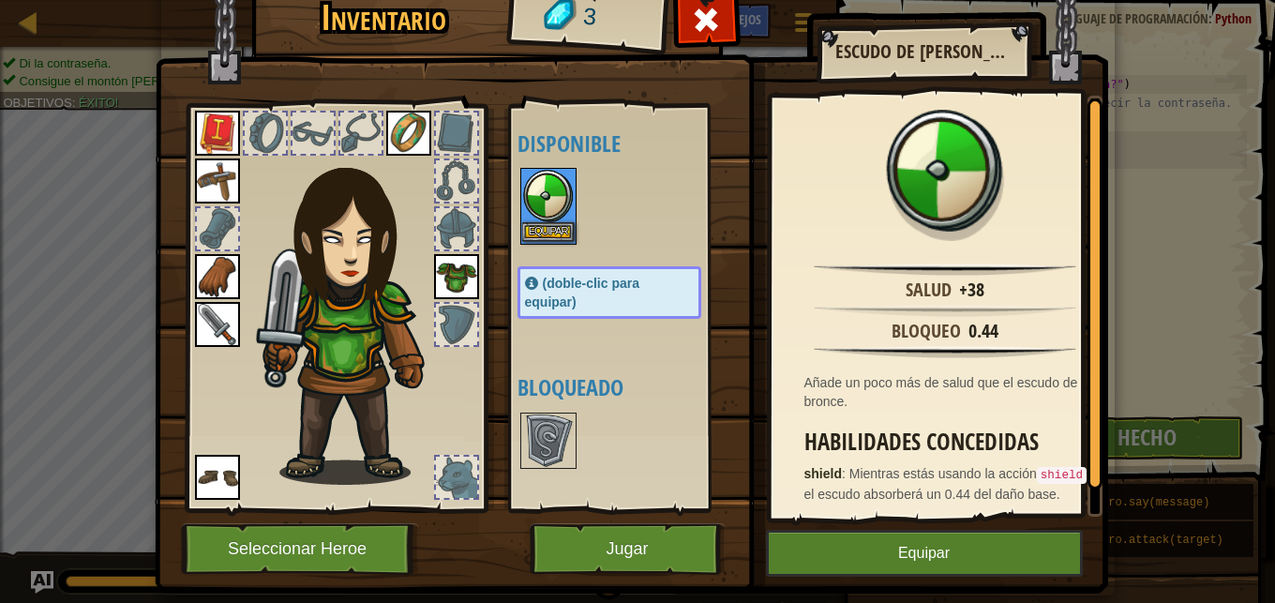
click at [555, 210] on img at bounding box center [548, 196] width 53 height 53
click at [960, 543] on button "Equipar" at bounding box center [924, 553] width 317 height 47
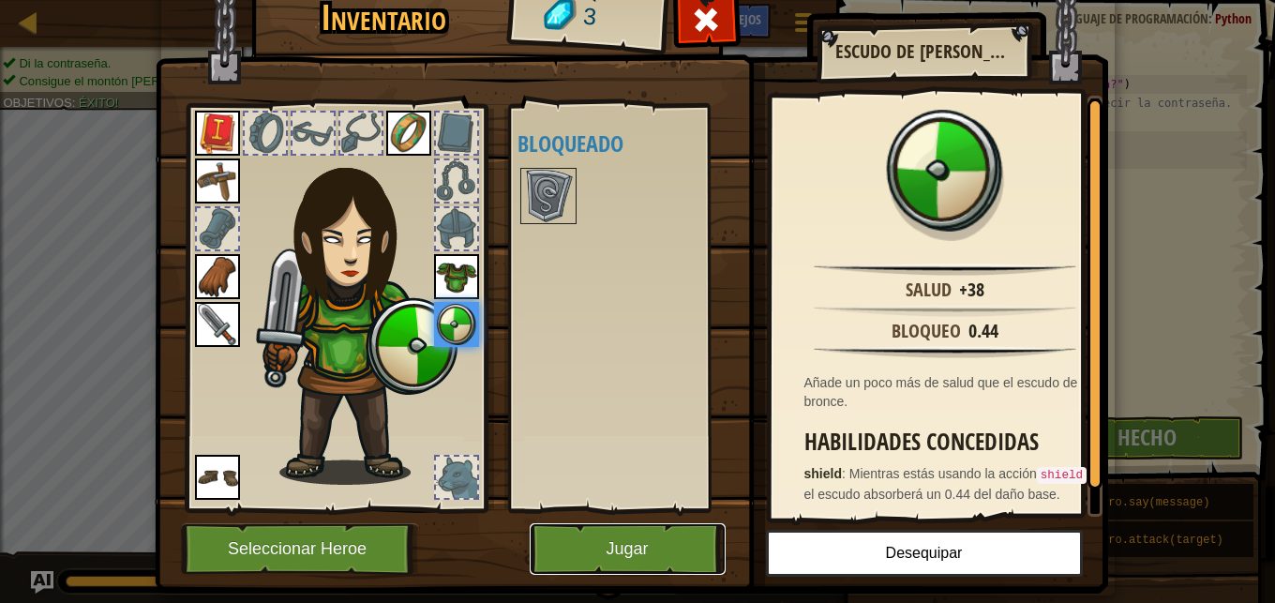
click at [629, 544] on button "Jugar" at bounding box center [628, 549] width 196 height 52
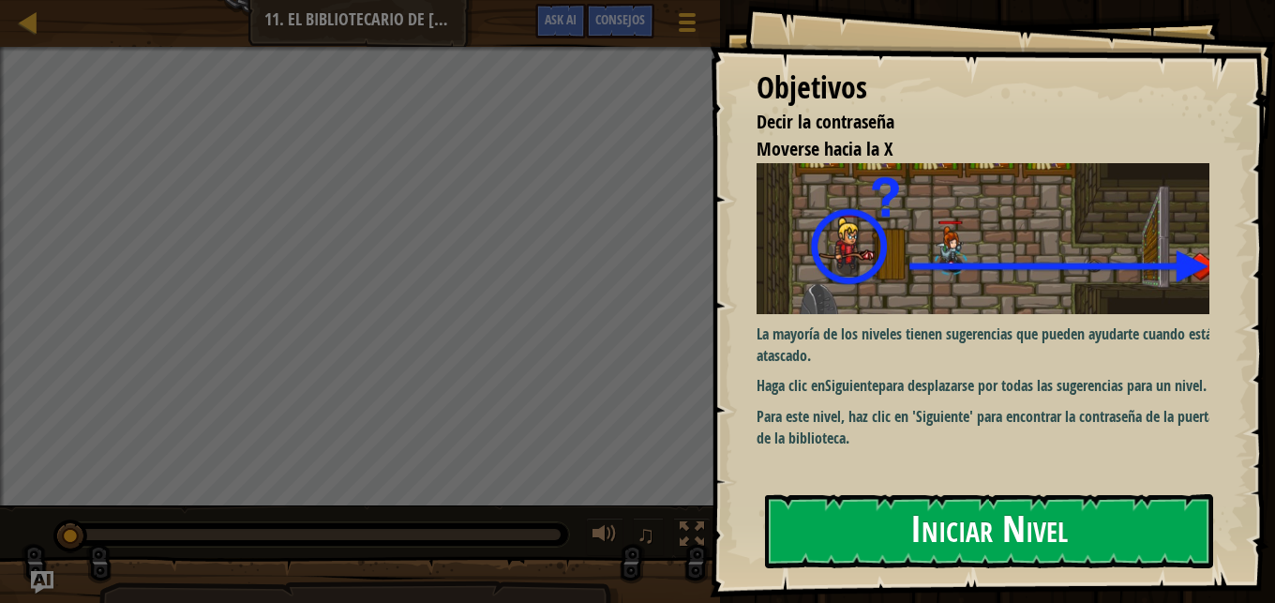
click at [872, 518] on button "Iniciar Nivel" at bounding box center [989, 531] width 448 height 74
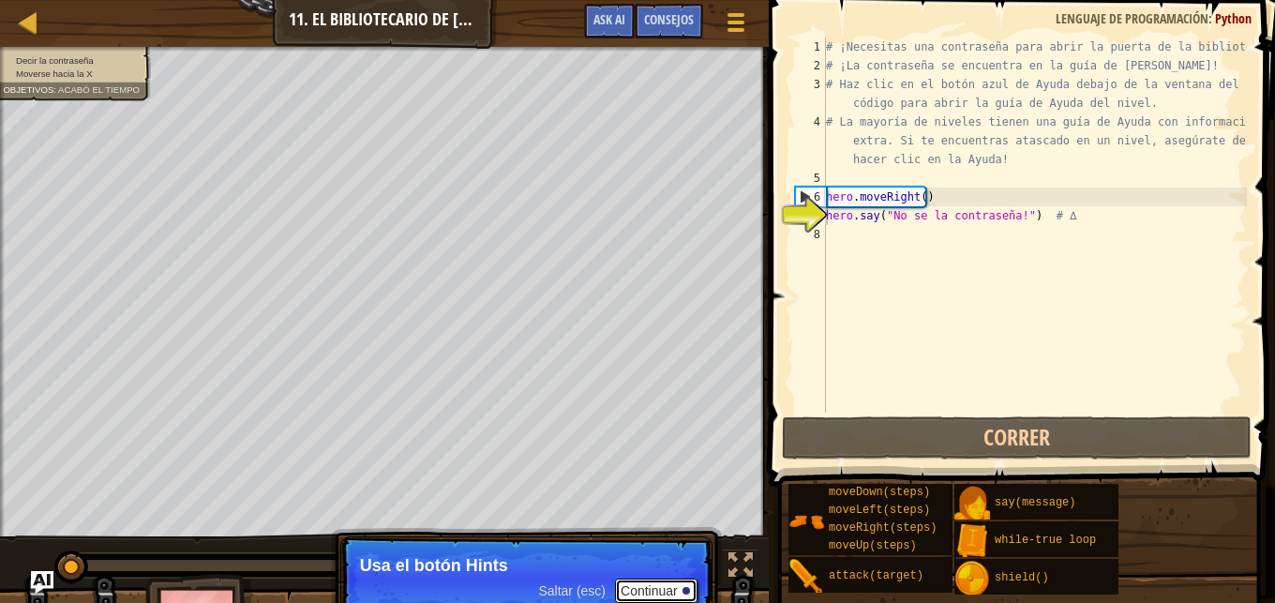
click at [668, 593] on button "Continuar" at bounding box center [656, 591] width 83 height 24
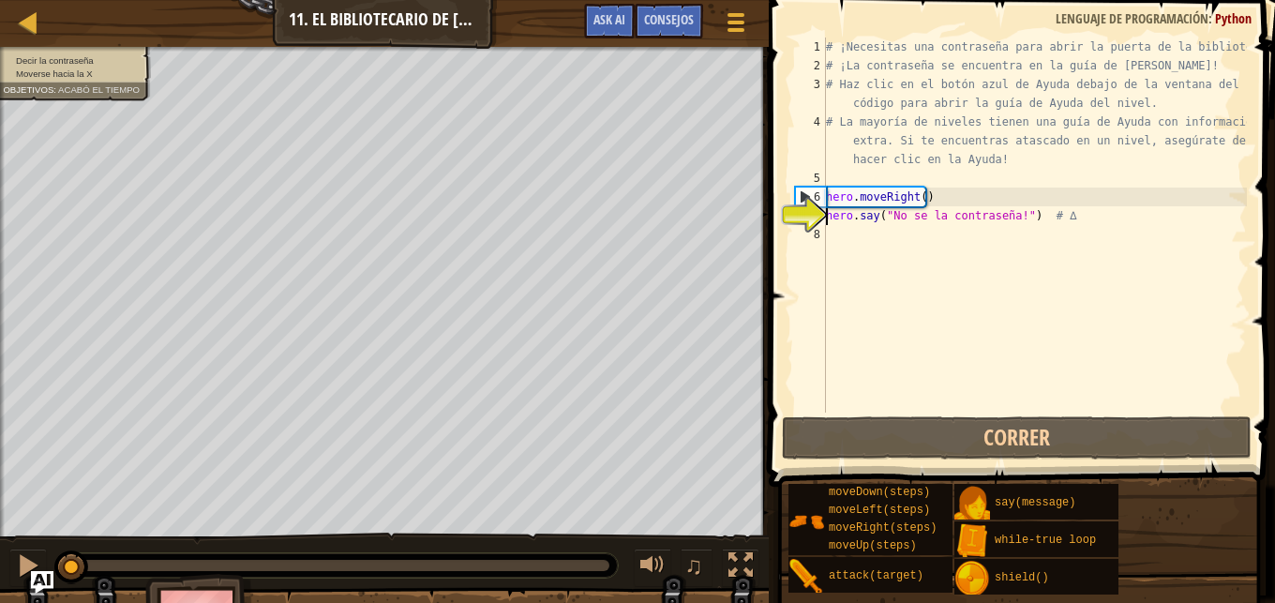
click at [817, 215] on div "7" at bounding box center [810, 215] width 31 height 19
click at [863, 188] on div "# ¡Necesitas una contraseña para abrir la puerta de la biblioteca! # ¡La contra…" at bounding box center [1034, 244] width 425 height 413
type textarea "hero.moveRight()"
click at [834, 230] on div "# ¡Necesitas una contraseña para abrir la puerta de la biblioteca! # ¡La contra…" at bounding box center [1034, 244] width 425 height 413
type textarea "h"
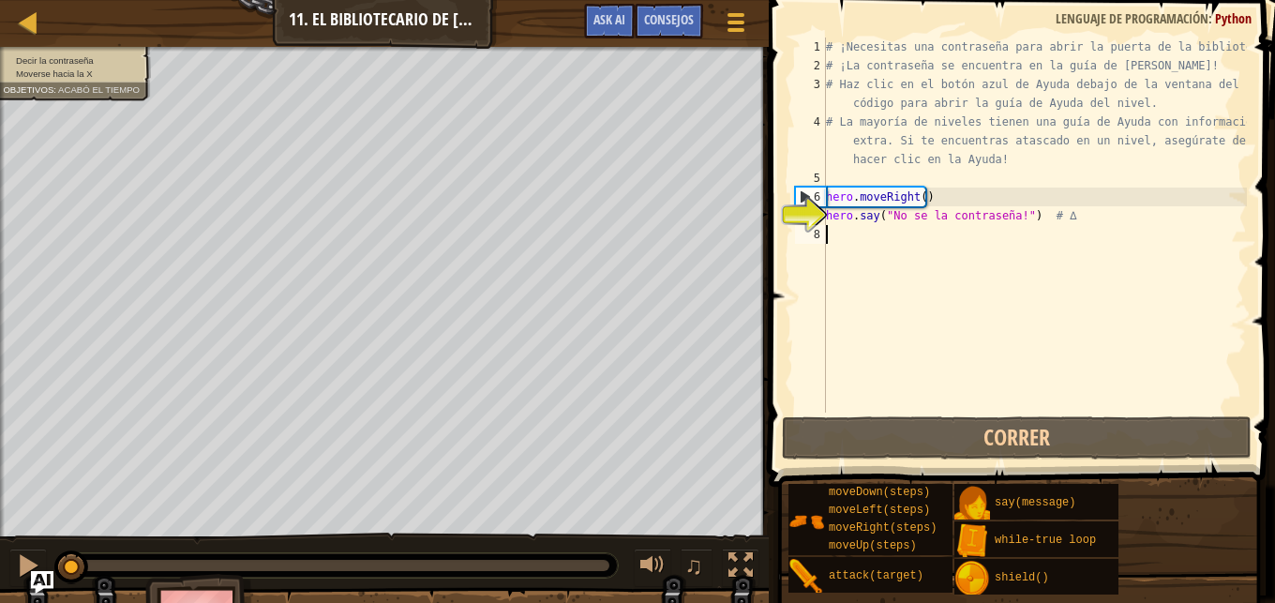
scroll to position [8, 0]
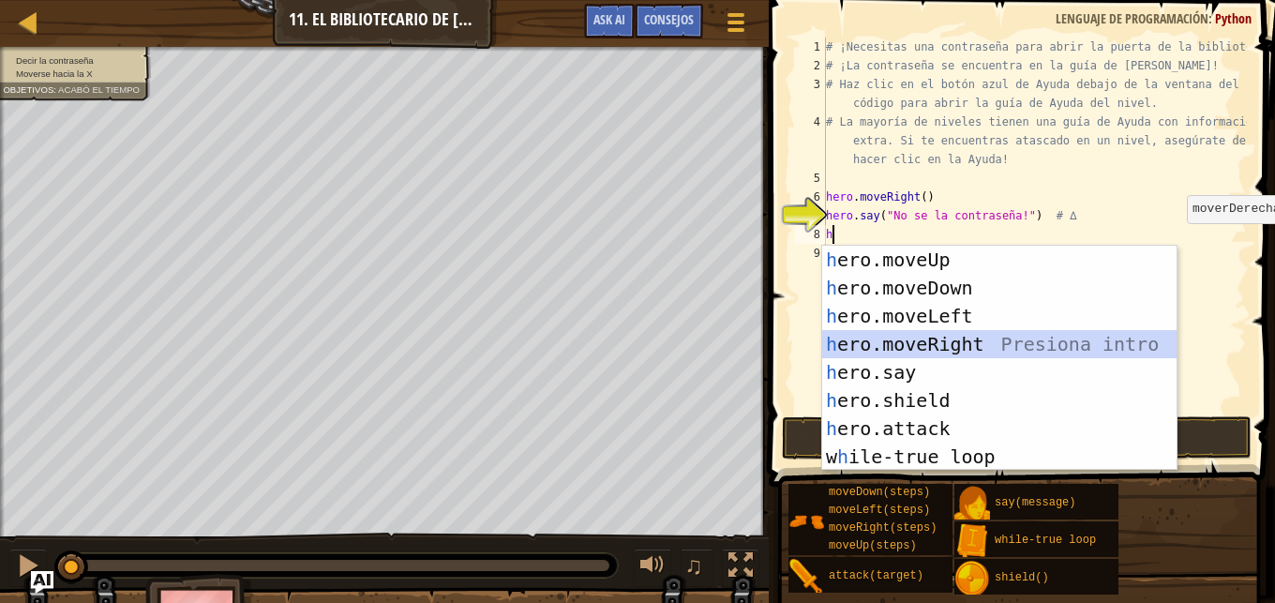
click at [917, 341] on div "h ero.moveUp Presiona intro h ero.moveDown Presiona intro h ero.moveLeft Presio…" at bounding box center [999, 386] width 354 height 281
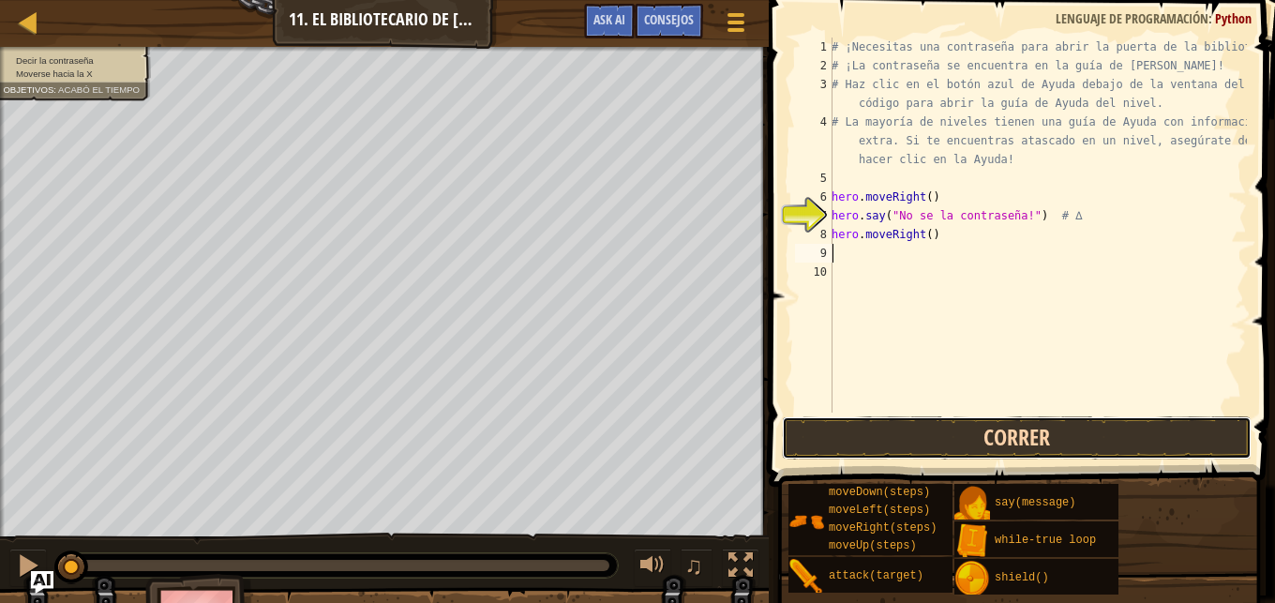
click at [909, 424] on button "Correr" at bounding box center [1017, 437] width 470 height 43
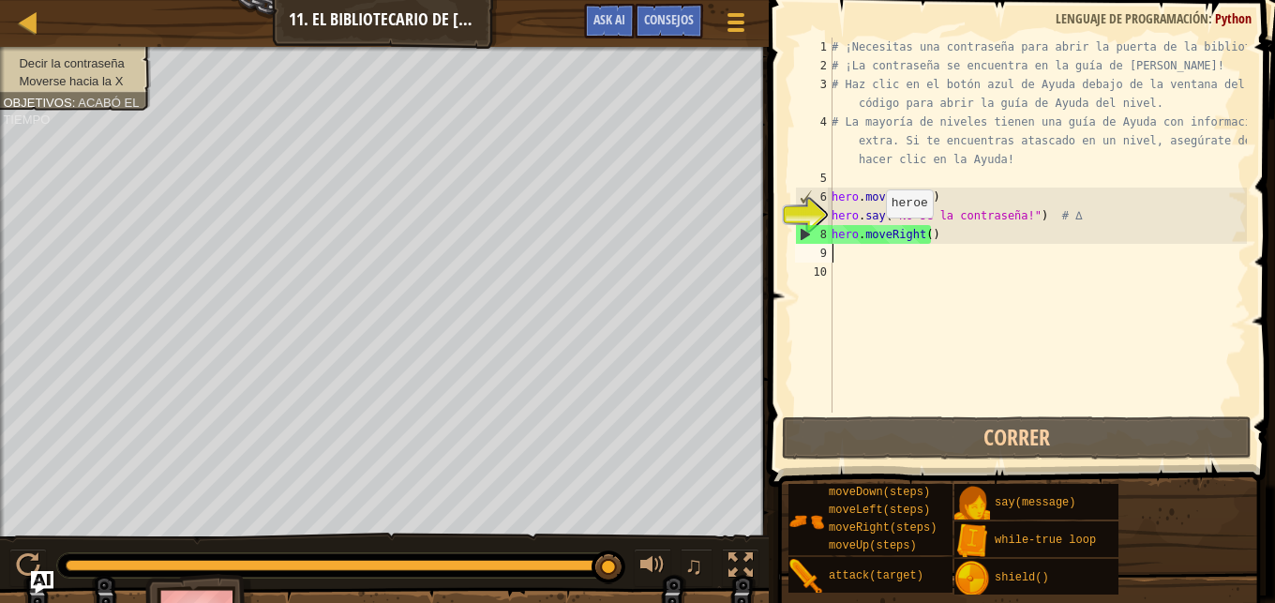
click at [877, 236] on div "# ¡Necesitas una contraseña para abrir la puerta de la biblioteca! # ¡La contra…" at bounding box center [1037, 244] width 419 height 413
click at [606, 17] on span "Ask AI" at bounding box center [610, 19] width 32 height 18
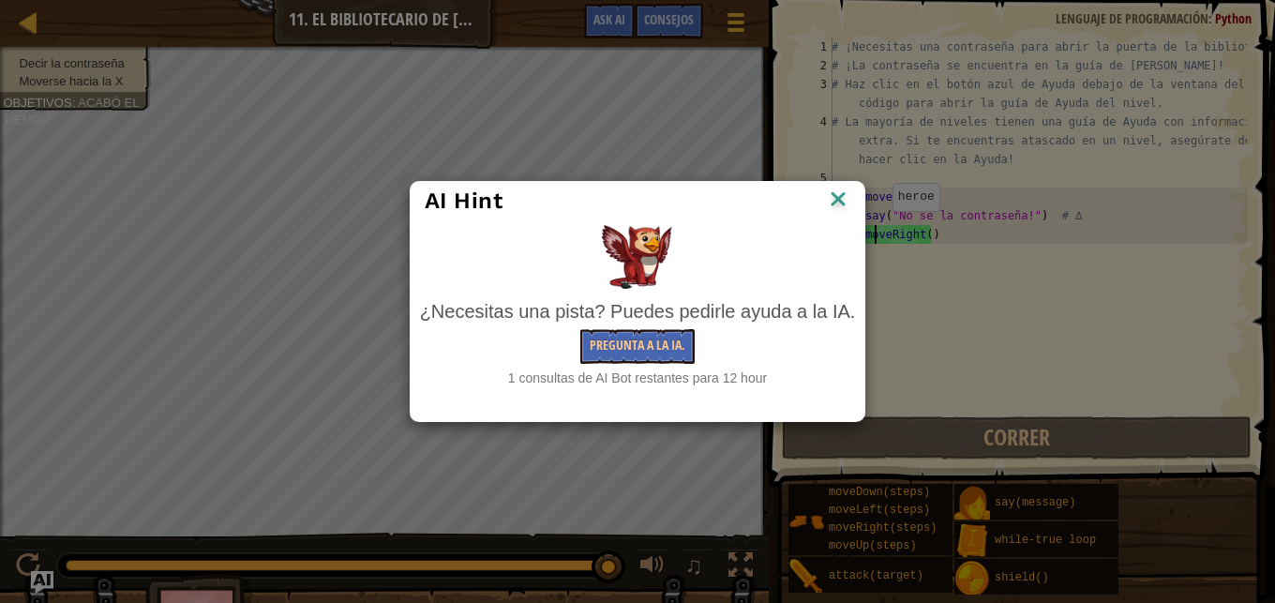
click at [840, 200] on img at bounding box center [838, 201] width 24 height 28
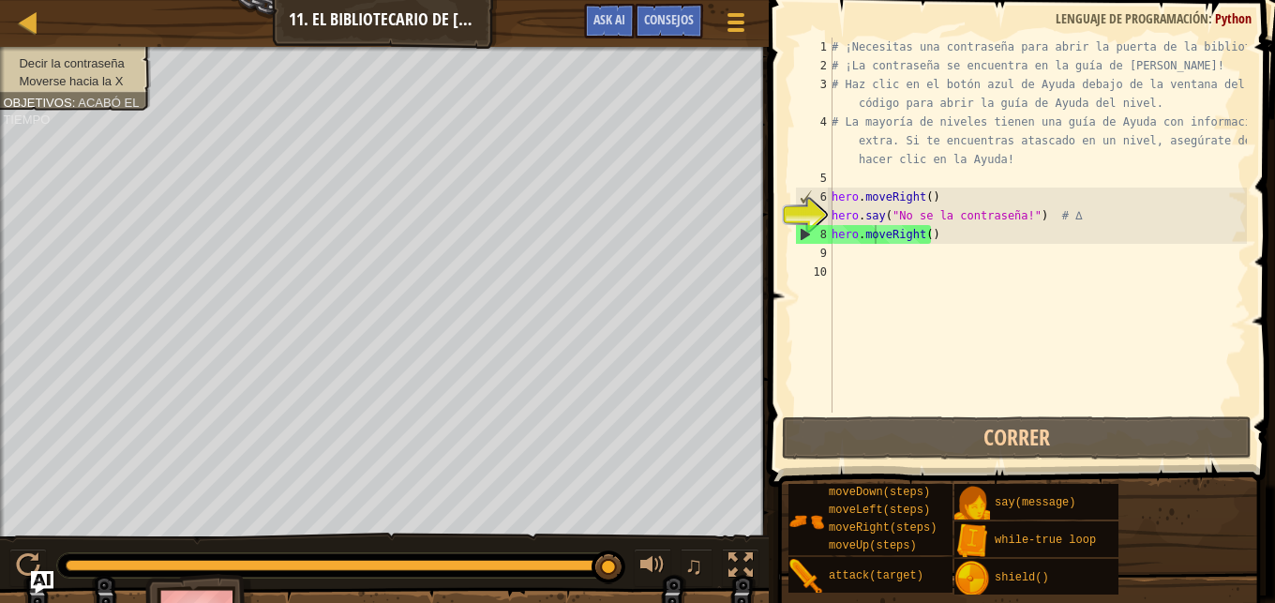
drag, startPoint x: 1274, startPoint y: 503, endPoint x: 1270, endPoint y: 517, distance: 14.6
click at [1258, 517] on div "hero.moveRight() 1 2 3 4 5 6 7 8 9 10 # ¡Necesitas una contraseña para abrir la…" at bounding box center [1019, 280] width 512 height 542
click at [865, 210] on div "# ¡Necesitas una contraseña para abrir la puerta de la biblioteca! # ¡La contra…" at bounding box center [1037, 244] width 419 height 413
click at [994, 203] on div "# ¡Necesitas una contraseña para abrir la puerta de la biblioteca! # ¡La contra…" at bounding box center [1037, 244] width 419 height 413
click at [999, 212] on div "# ¡Necesitas una contraseña para abrir la puerta de la biblioteca! # ¡La contra…" at bounding box center [1037, 244] width 419 height 413
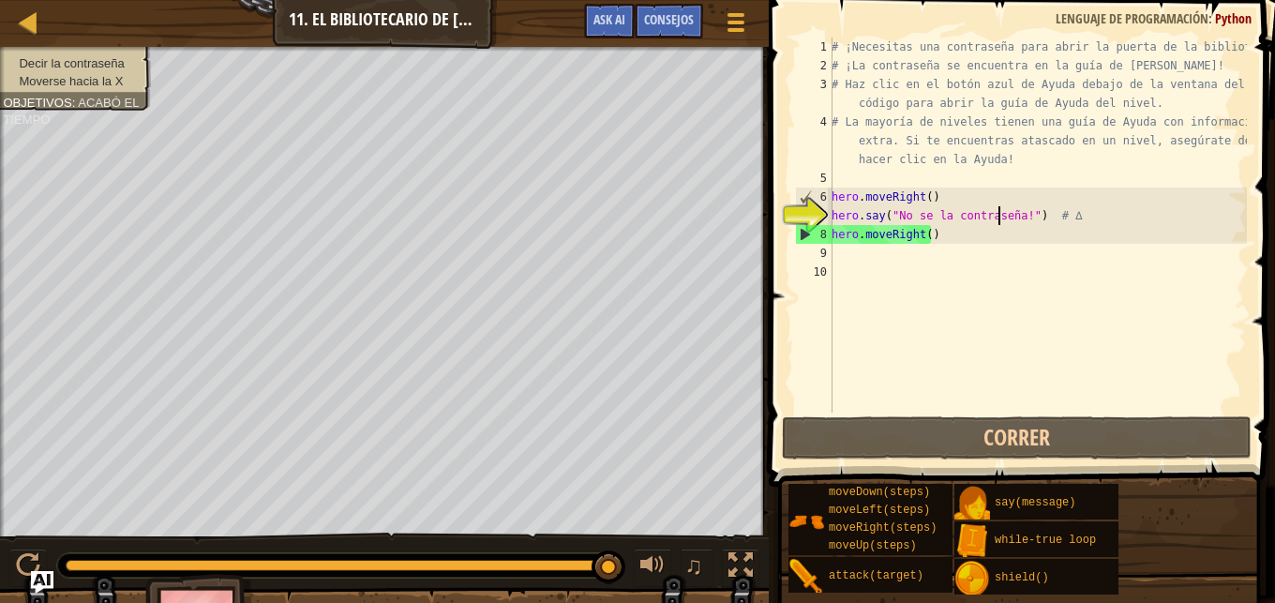
click at [1048, 212] on div "# ¡Necesitas una contraseña para abrir la puerta de la biblioteca! # ¡La contra…" at bounding box center [1037, 244] width 419 height 413
click at [1055, 212] on div "# ¡Necesitas una contraseña para abrir la puerta de la biblioteca! # ¡La contra…" at bounding box center [1037, 244] width 419 height 413
click at [1011, 219] on div "# ¡Necesitas una contraseña para abrir la puerta de la biblioteca! # ¡La contra…" at bounding box center [1037, 244] width 419 height 413
click at [1029, 217] on div "# ¡Necesitas una contraseña para abrir la puerta de la biblioteca! # ¡La contra…" at bounding box center [1037, 244] width 419 height 413
click at [1058, 217] on div "# ¡Necesitas una contraseña para abrir la puerta de la biblioteca! # ¡La contra…" at bounding box center [1037, 244] width 419 height 413
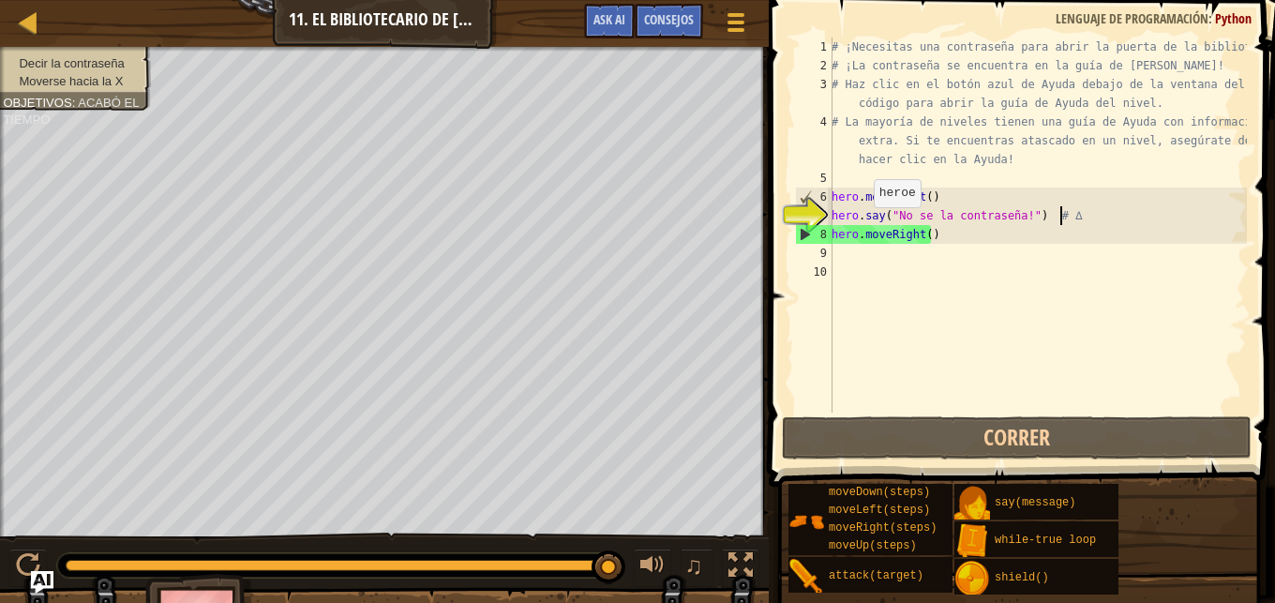
click at [797, 213] on div "7" at bounding box center [814, 215] width 37 height 19
click at [808, 210] on div "7" at bounding box center [814, 215] width 37 height 19
type textarea "hero.say("No se la contraseña!") # ∆"
click at [860, 252] on div "# ¡Necesitas una contraseña para abrir la puerta de la biblioteca! # ¡La contra…" at bounding box center [1037, 244] width 419 height 413
click at [868, 292] on div "# ¡Necesitas una contraseña para abrir la puerta de la biblioteca! # ¡La contra…" at bounding box center [1037, 244] width 419 height 413
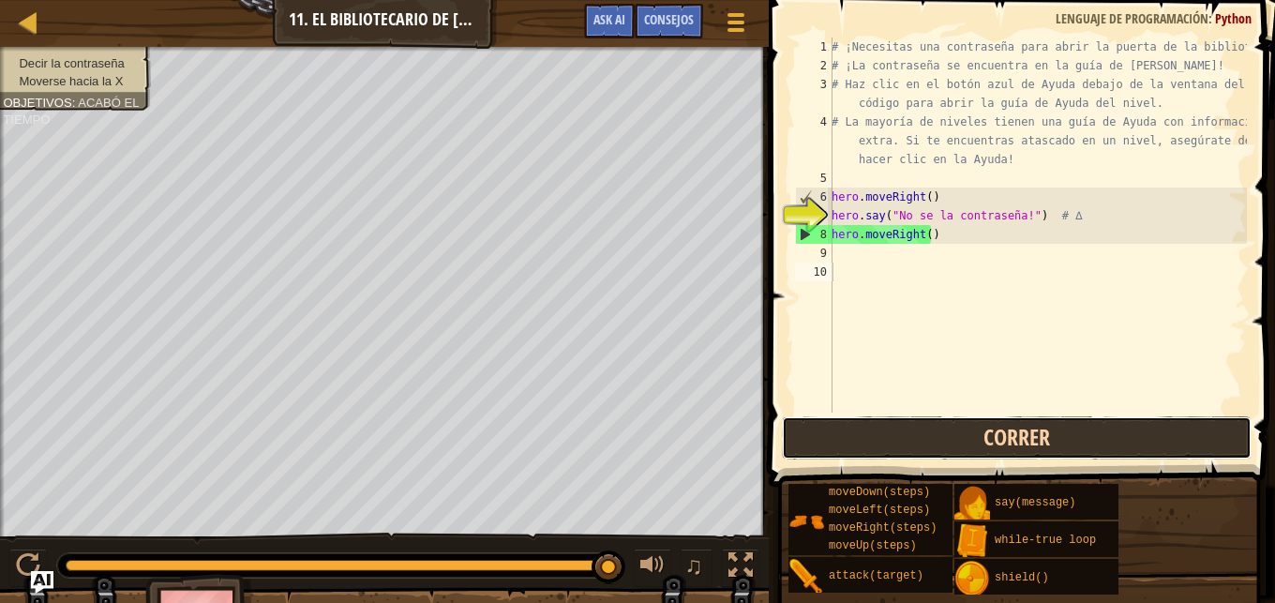
click at [911, 451] on button "Correr" at bounding box center [1017, 437] width 470 height 43
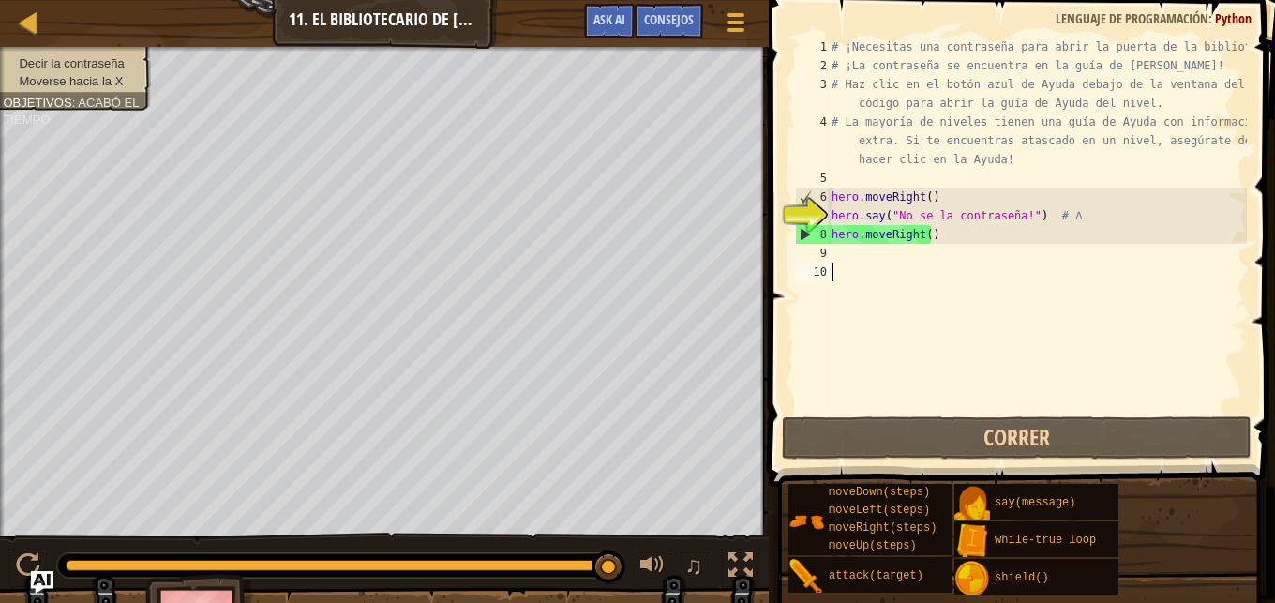
click at [864, 269] on div "# ¡Necesitas una contraseña para abrir la puerta de la biblioteca! # ¡La contra…" at bounding box center [1037, 244] width 419 height 413
click at [808, 206] on div "7" at bounding box center [814, 215] width 37 height 19
click at [851, 211] on div "# ¡Necesitas una contraseña para abrir la puerta de la biblioteca! # ¡La contra…" at bounding box center [1037, 244] width 419 height 413
type textarea "hero.say("No se la contraseña!") # ∆"
click at [894, 214] on div "# ¡Necesitas una contraseña para abrir la puerta de la biblioteca! # ¡La contra…" at bounding box center [1037, 244] width 419 height 413
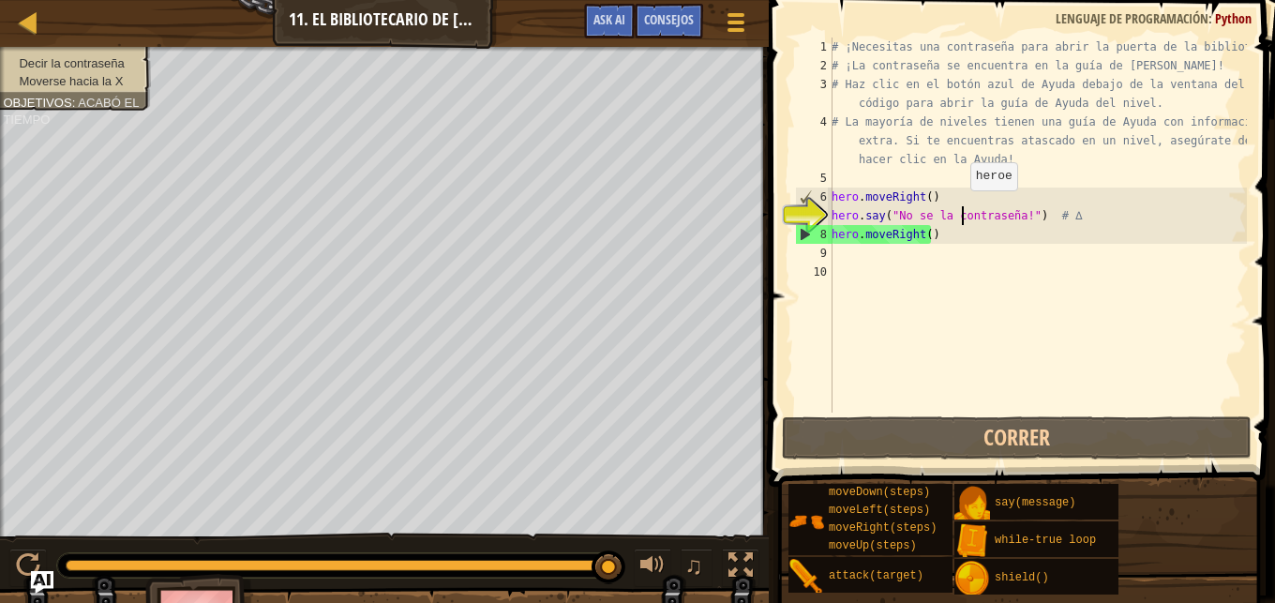
drag, startPoint x: 960, startPoint y: 209, endPoint x: 1075, endPoint y: 209, distance: 115.3
click at [970, 209] on div "# ¡Necesitas una contraseña para abrir la puerta de la biblioteca! # ¡La contra…" at bounding box center [1037, 244] width 419 height 413
click at [1075, 209] on div "# ¡Necesitas una contraseña para abrir la puerta de la biblioteca! # ¡La contra…" at bounding box center [1037, 244] width 419 height 413
click at [1085, 334] on div "# ¡Necesitas una contraseña para abrir la puerta de la biblioteca! # ¡La contra…" at bounding box center [1037, 244] width 419 height 413
click at [686, 24] on span "Consejos" at bounding box center [669, 19] width 50 height 18
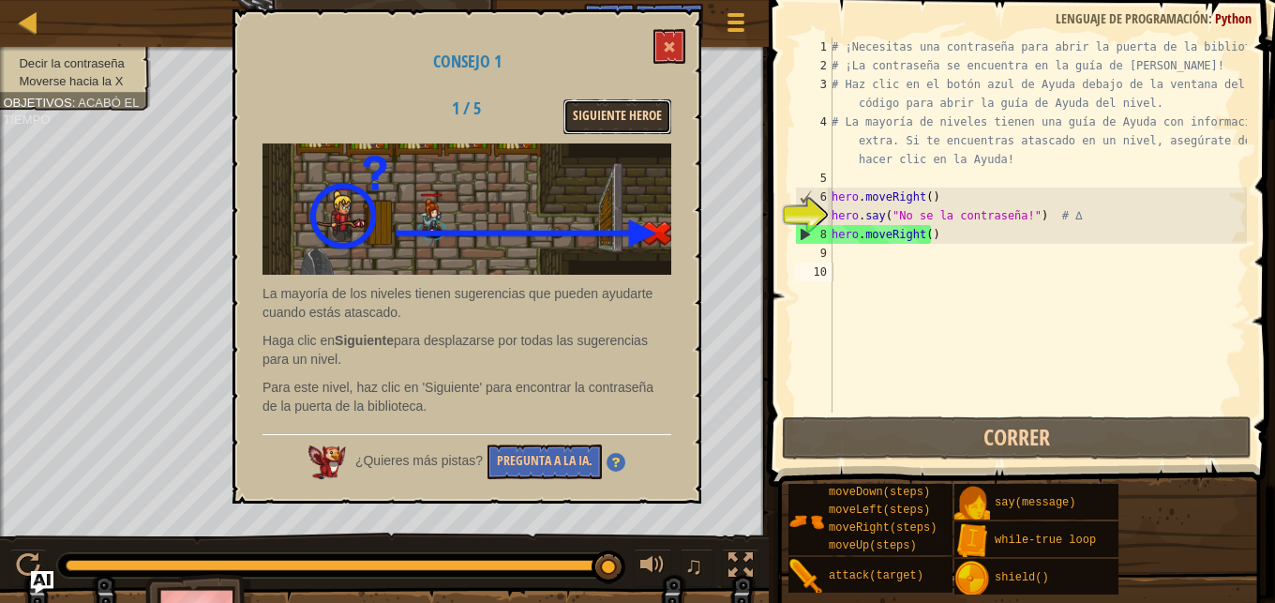
click at [631, 110] on button "Siguiente Heroe" at bounding box center [618, 116] width 108 height 35
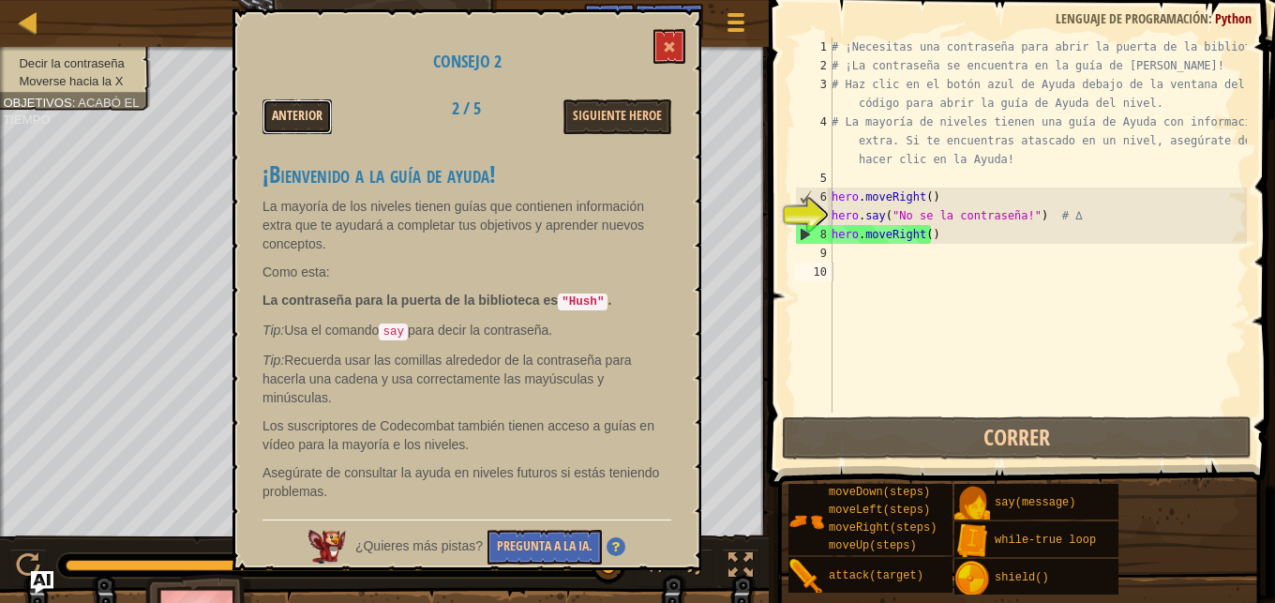
click at [297, 116] on button "Anterior" at bounding box center [297, 116] width 69 height 35
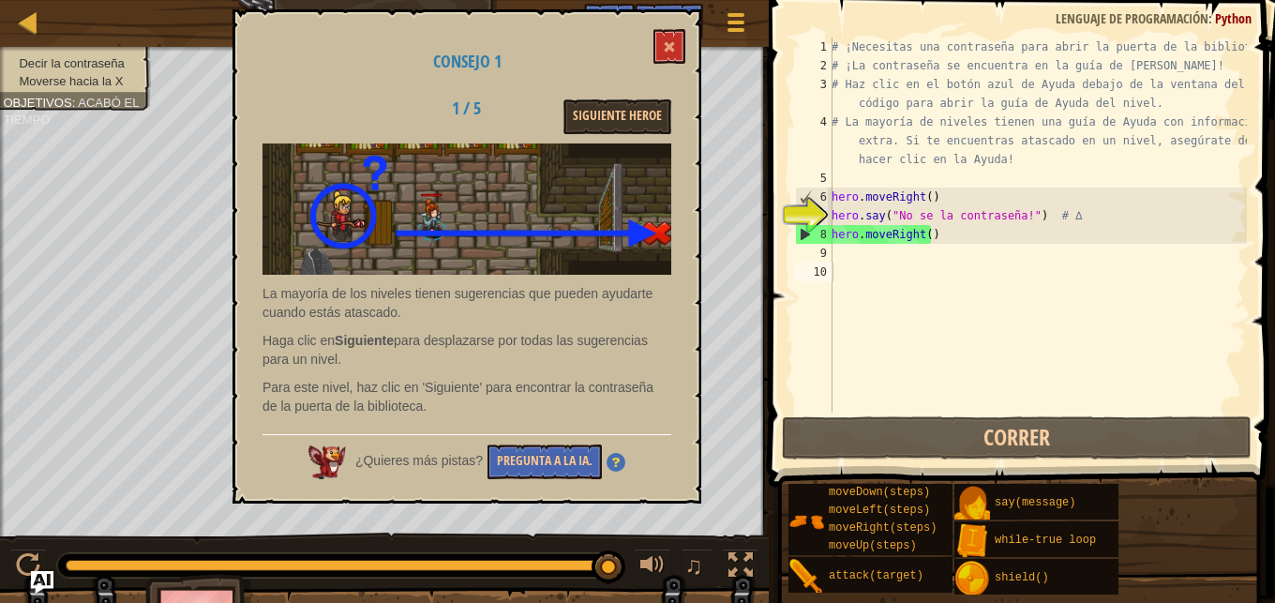
click at [774, 267] on span at bounding box center [1023, 217] width 521 height 542
click at [891, 263] on div "# ¡Necesitas una contraseña para abrir la puerta de la biblioteca! # ¡La contra…" at bounding box center [1037, 244] width 419 height 413
click at [864, 254] on div "# ¡Necesitas una contraseña para abrir la puerta de la biblioteca! # ¡La contra…" at bounding box center [1037, 244] width 419 height 413
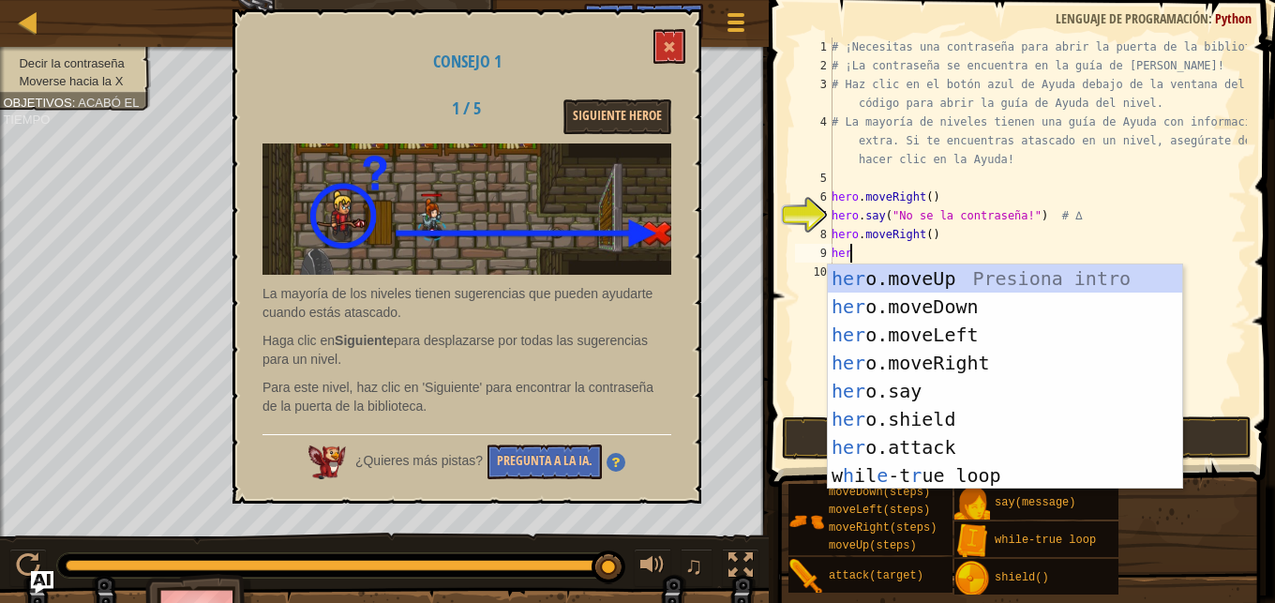
scroll to position [8, 1]
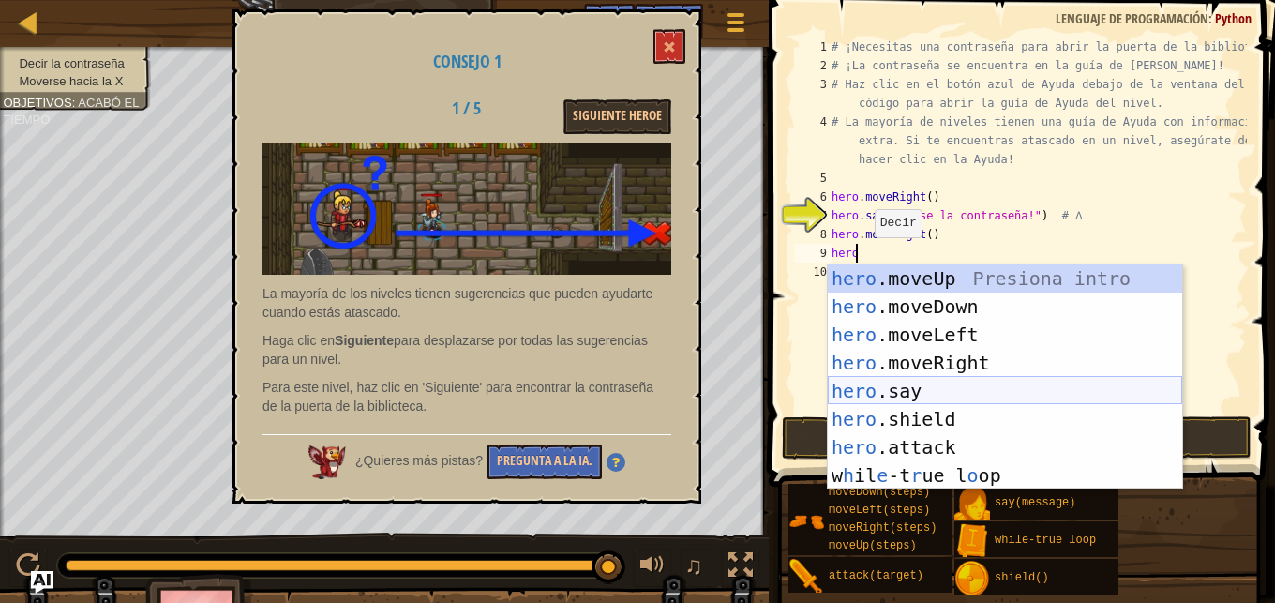
click at [899, 390] on div "hero .moveUp Presiona intro hero .moveDown Presiona intro hero .moveLeft Presio…" at bounding box center [1005, 404] width 354 height 281
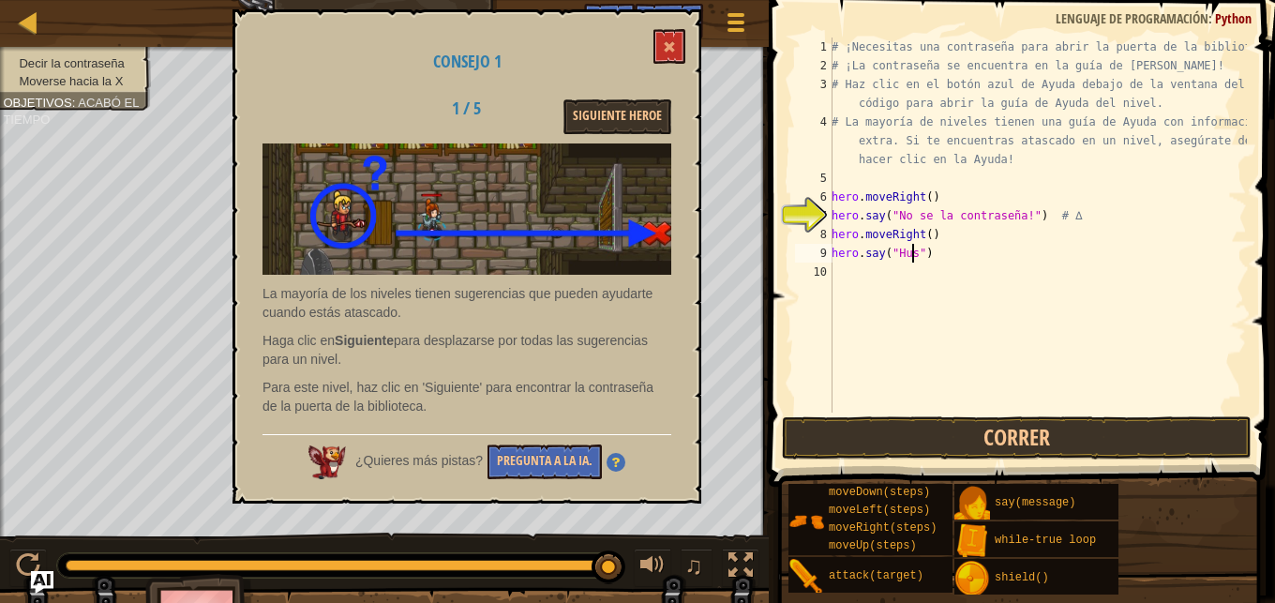
scroll to position [8, 7]
click at [671, 37] on button at bounding box center [670, 46] width 32 height 35
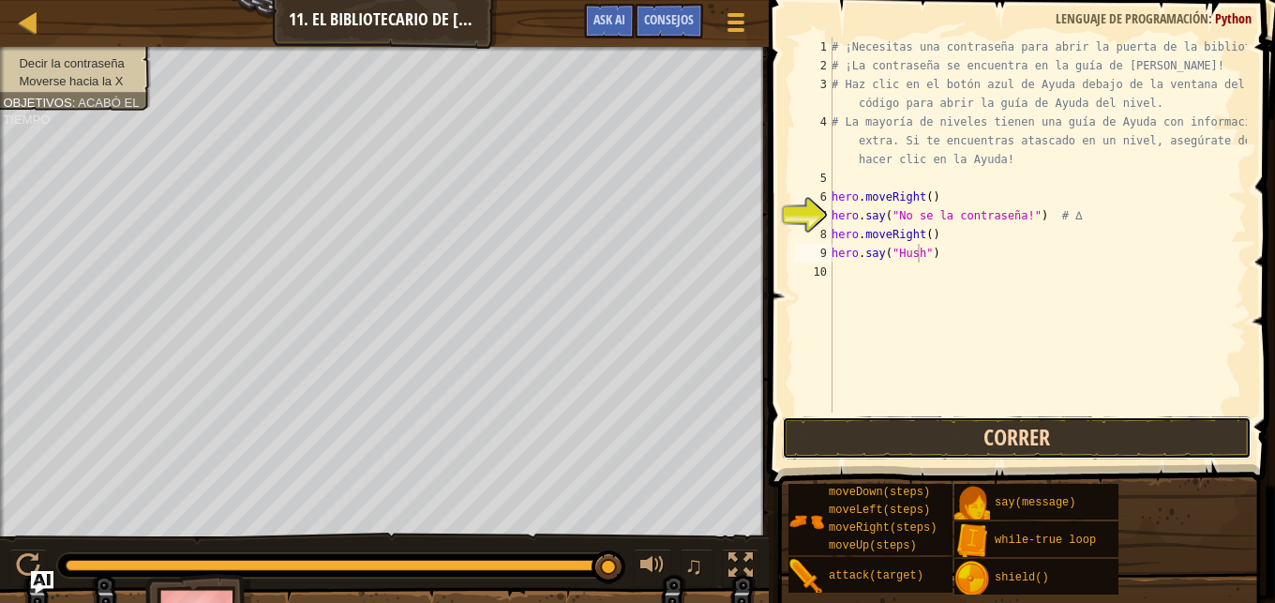
click at [1052, 422] on button "Correr" at bounding box center [1017, 437] width 470 height 43
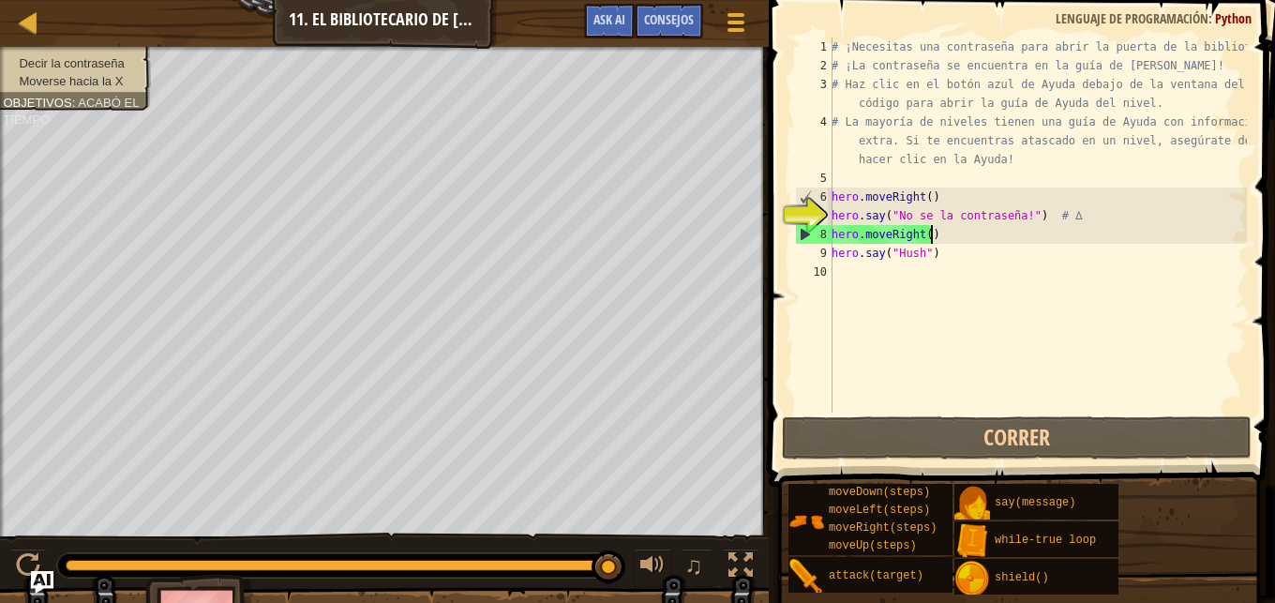
click at [933, 229] on div "# ¡Necesitas una contraseña para abrir la puerta de la biblioteca! # ¡La contra…" at bounding box center [1037, 244] width 419 height 413
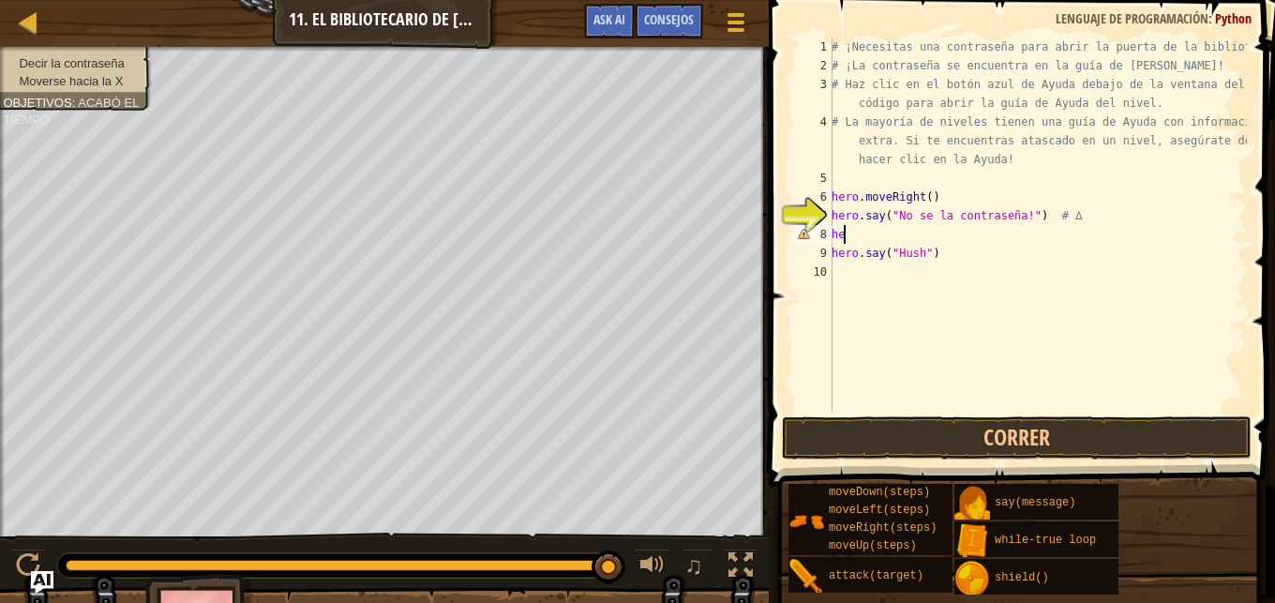
type textarea "h"
type textarea "hero.say("No se la contraseña!") # ∆"
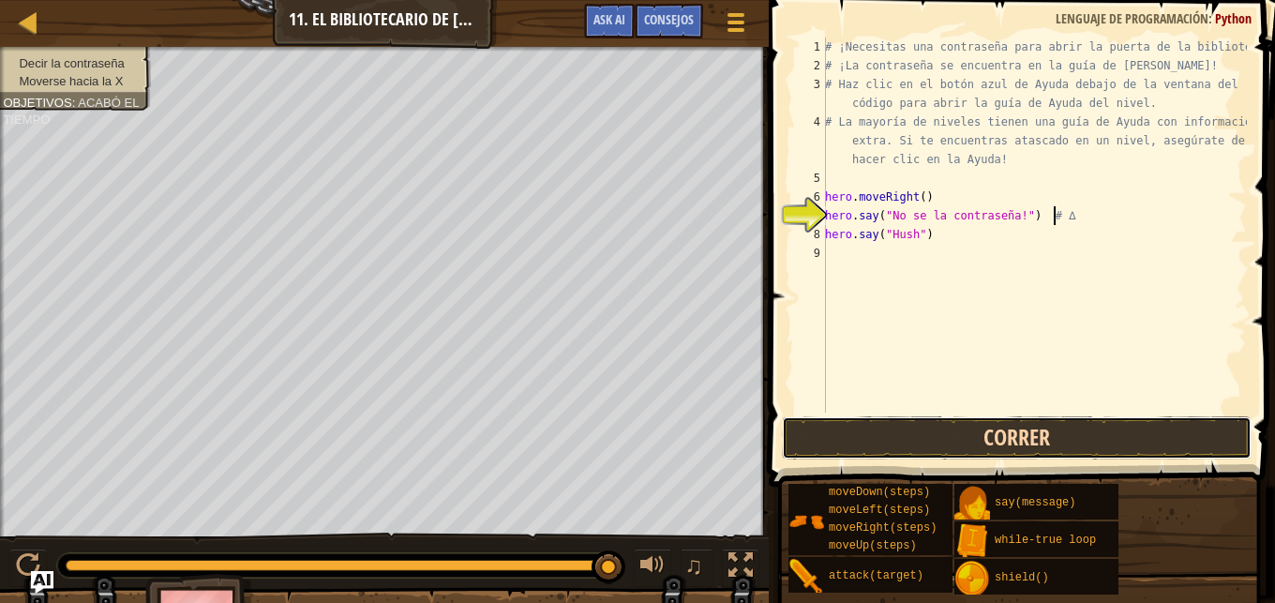
click at [962, 433] on button "Correr" at bounding box center [1017, 437] width 470 height 43
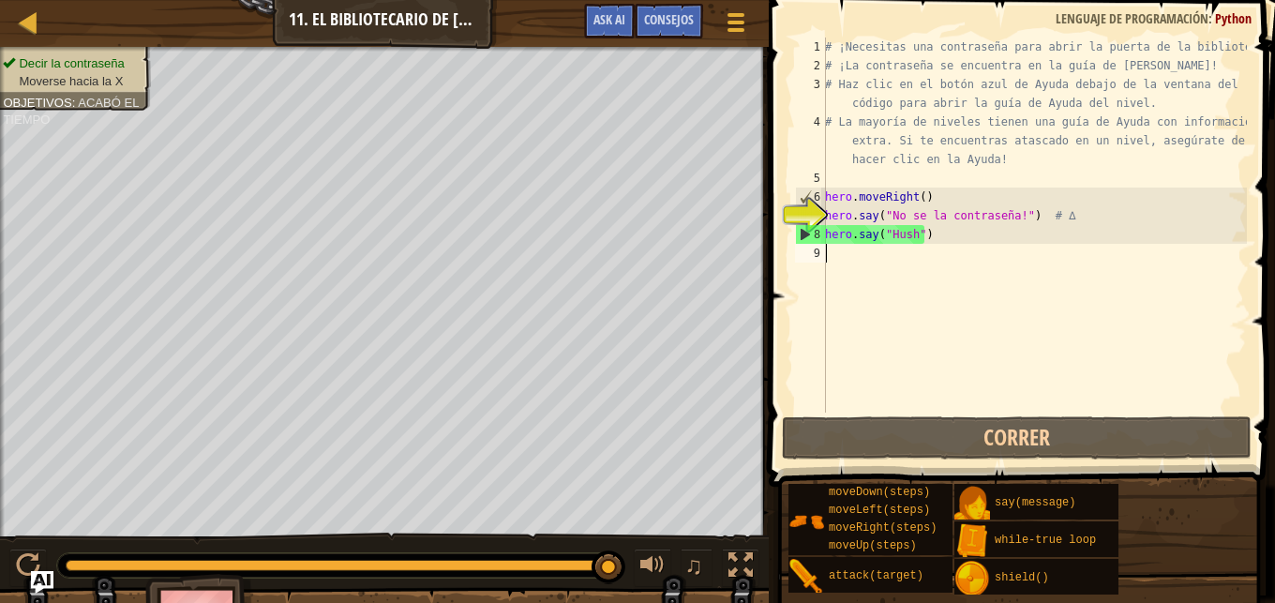
click at [866, 262] on div "# ¡Necesitas una contraseña para abrir la puerta de la biblioteca! # ¡La contra…" at bounding box center [1034, 244] width 426 height 413
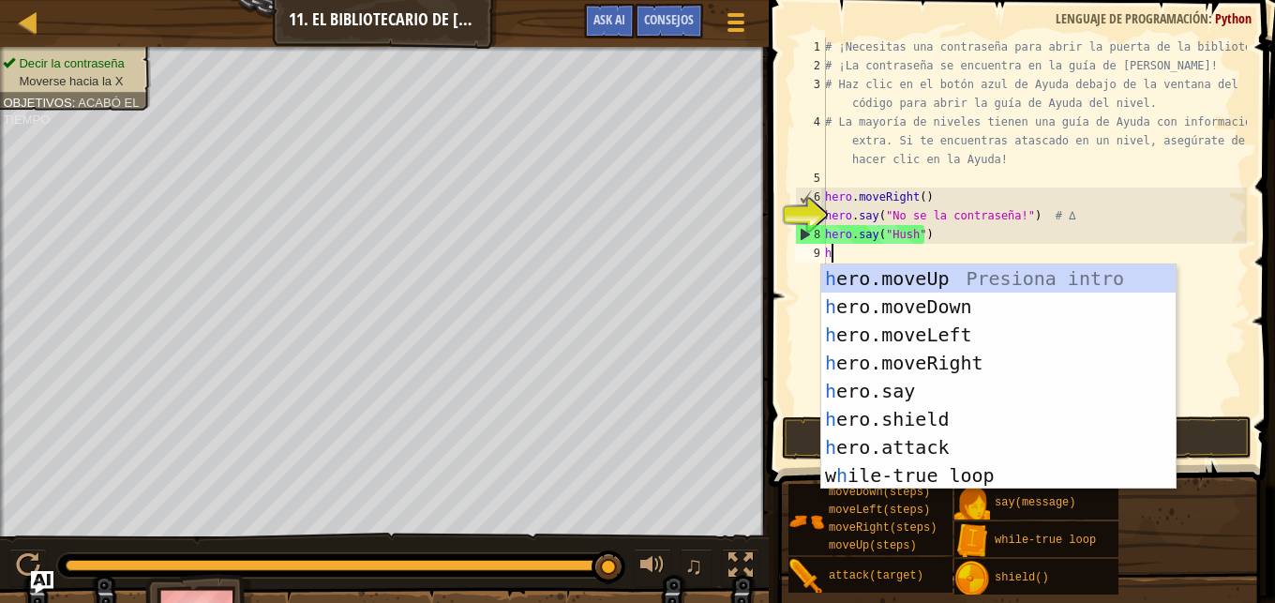
type textarea "h"
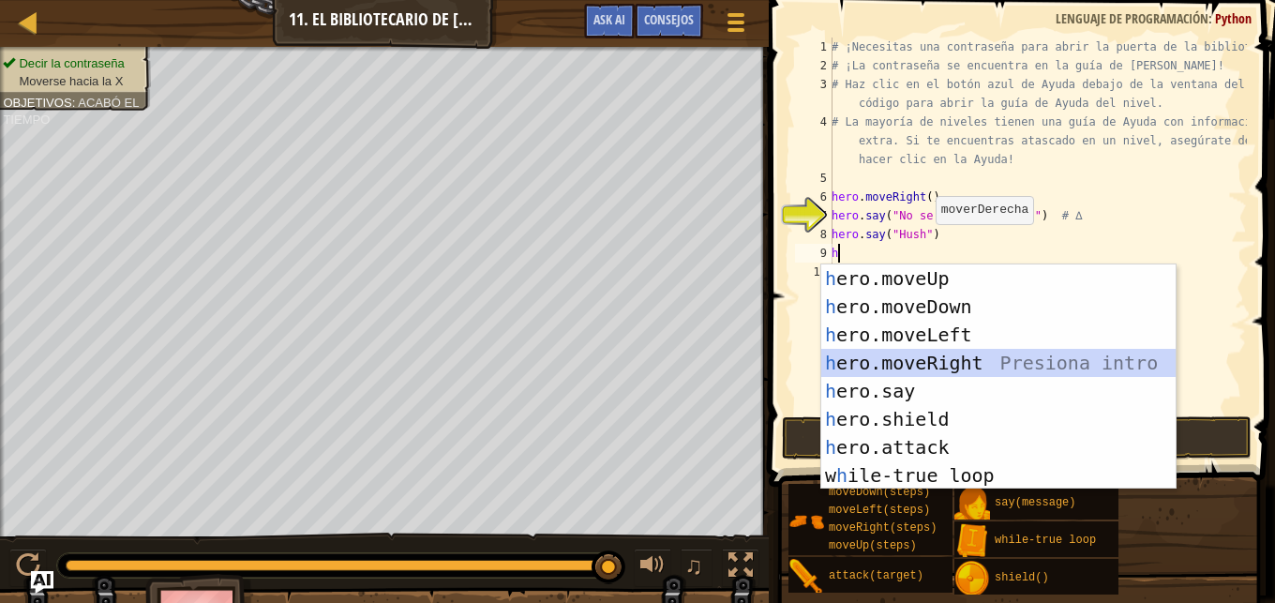
click at [924, 369] on div "h ero.moveUp Presiona intro h ero.moveDown Presiona intro h ero.moveLeft Presio…" at bounding box center [998, 404] width 354 height 281
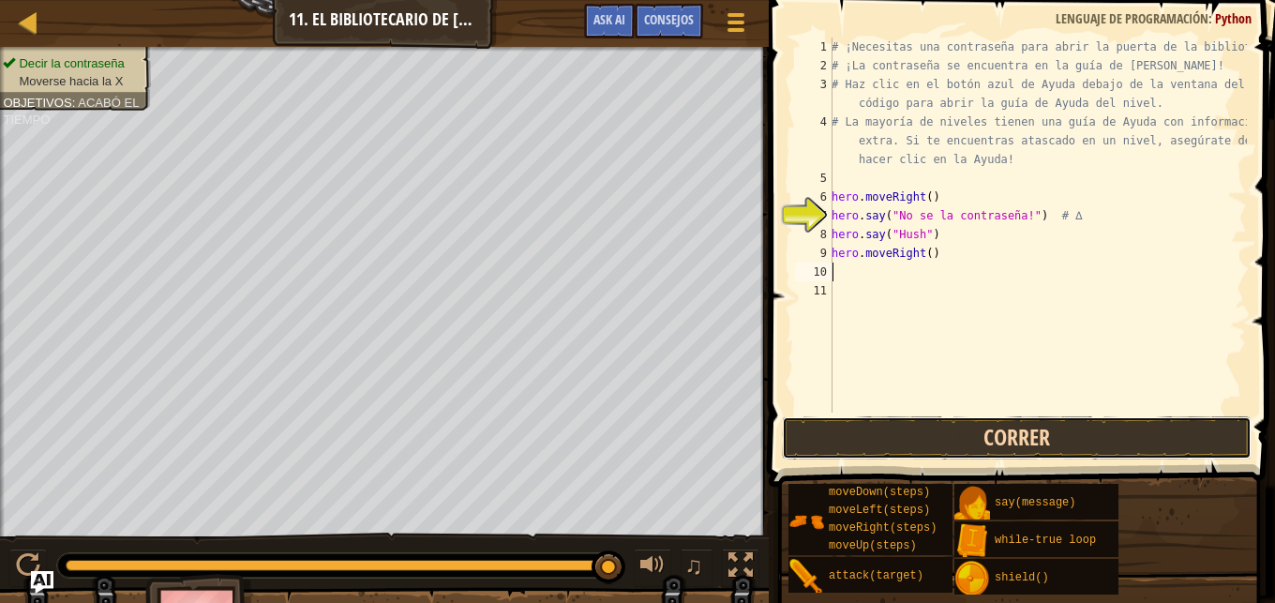
click at [937, 421] on button "Correr" at bounding box center [1017, 437] width 470 height 43
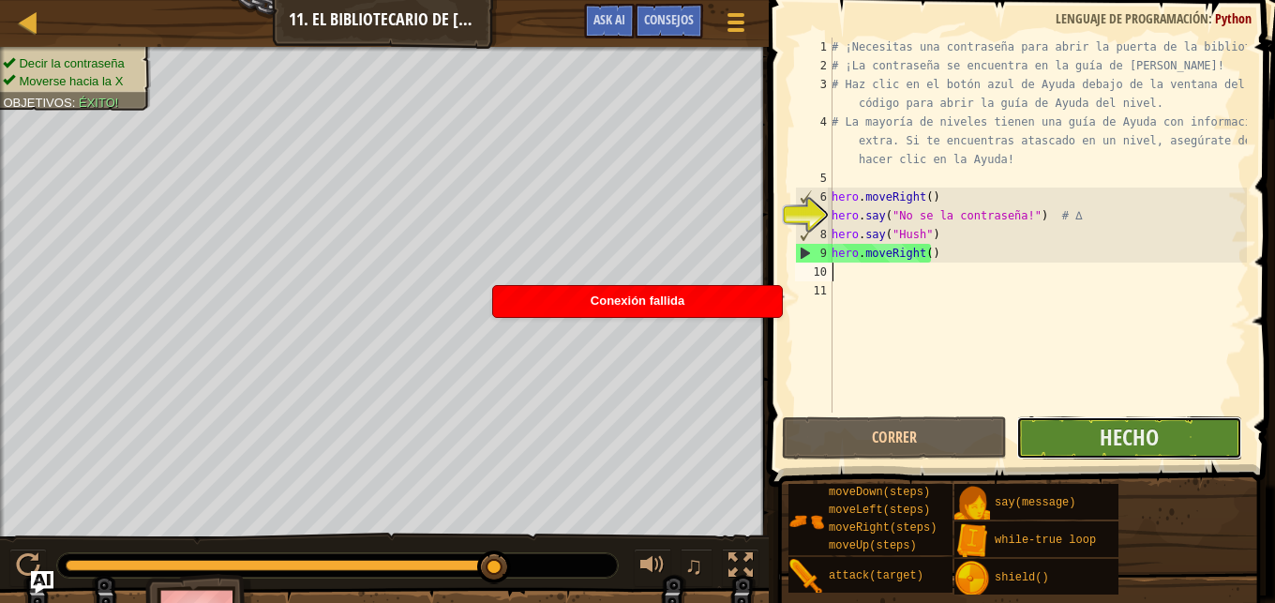
click at [1072, 445] on button "Hecho" at bounding box center [1128, 437] width 225 height 43
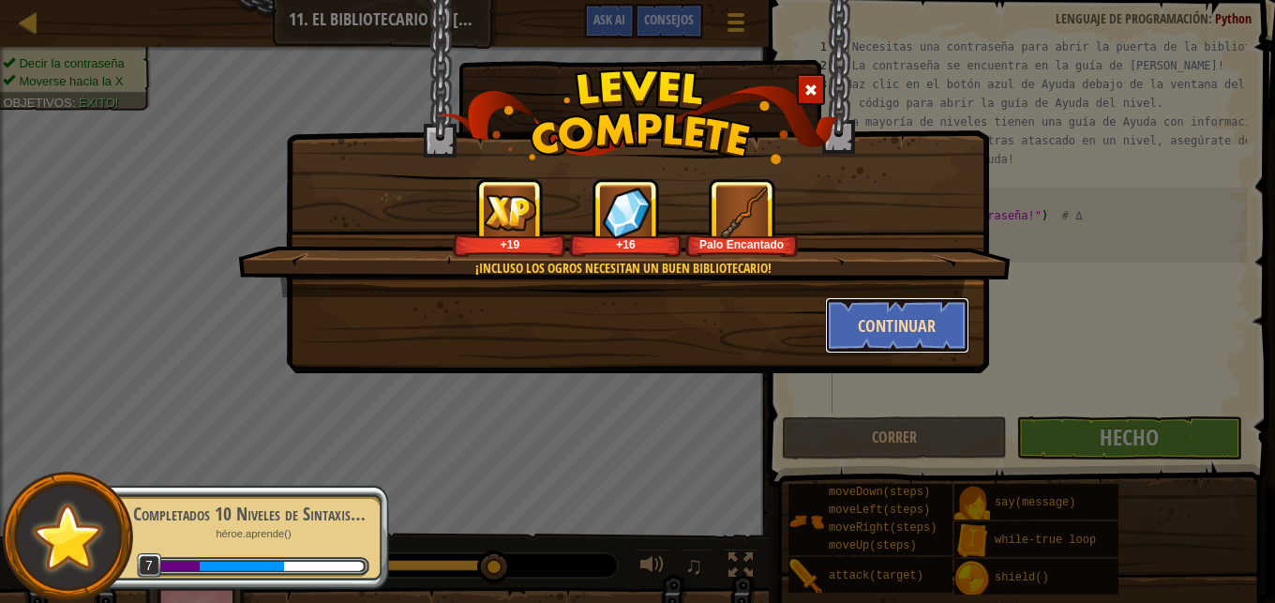
click at [887, 348] on button "Continuar" at bounding box center [897, 325] width 145 height 56
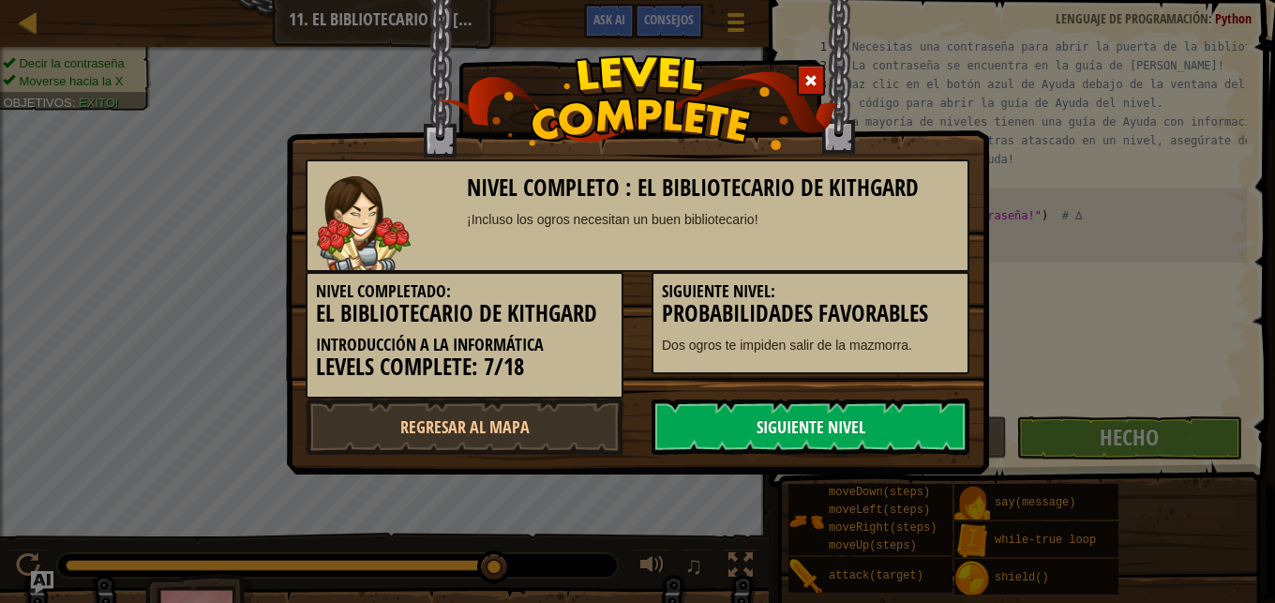
click at [851, 438] on link "Siguiente nivel" at bounding box center [811, 426] width 318 height 56
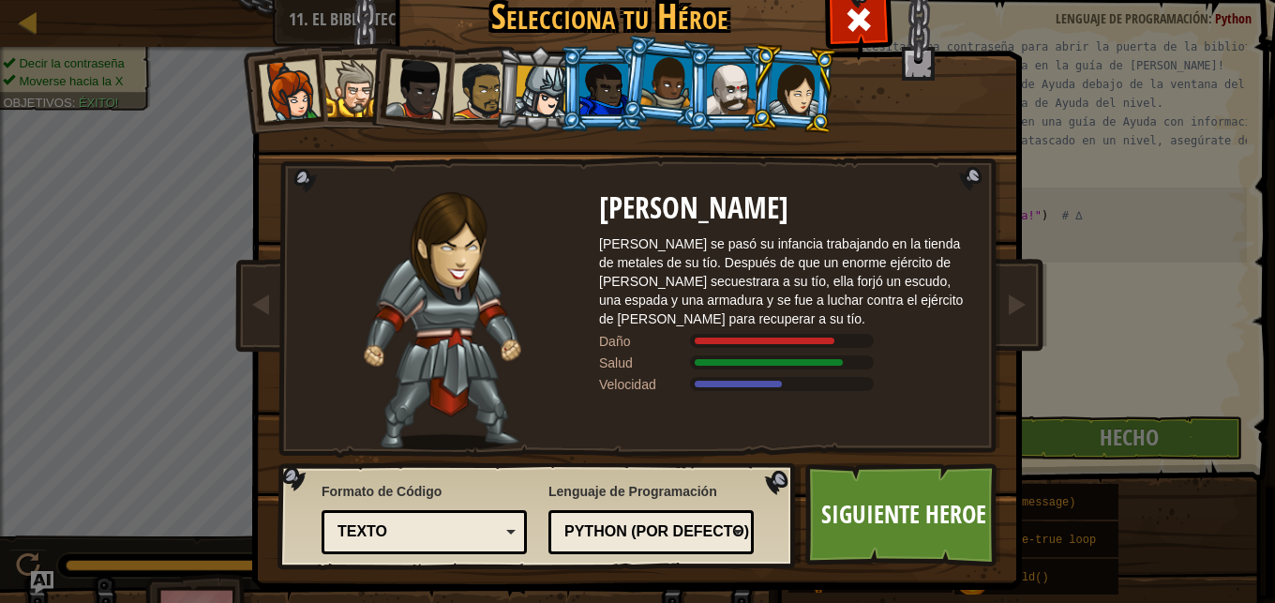
click at [600, 77] on div at bounding box center [603, 89] width 49 height 51
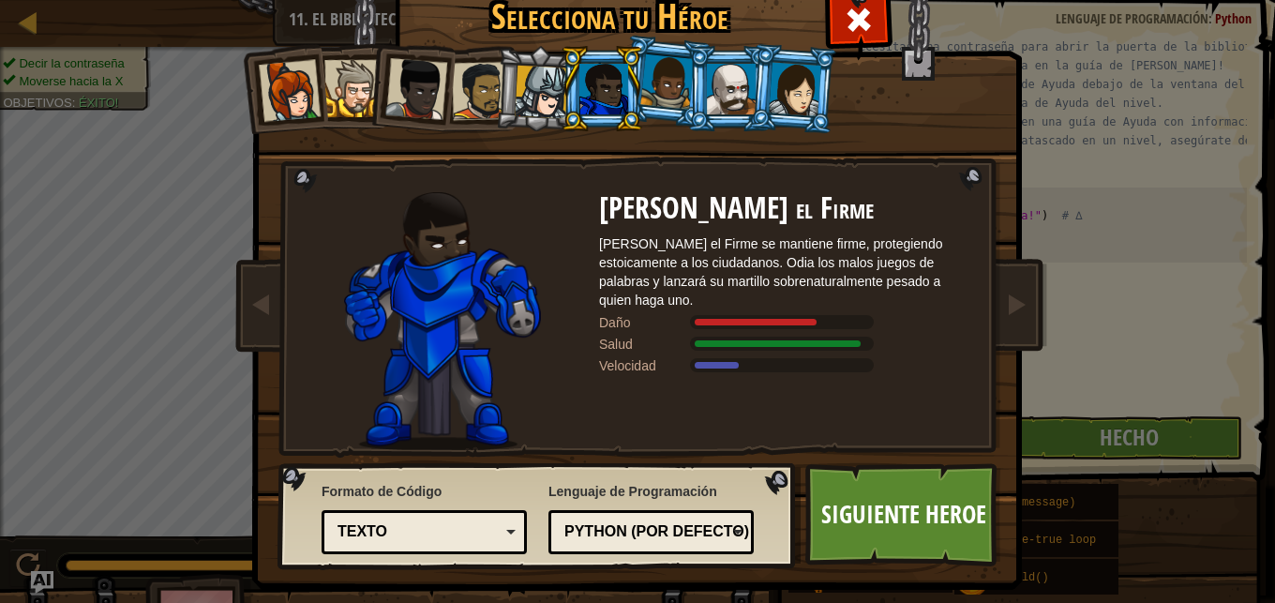
click at [660, 98] on div at bounding box center [666, 81] width 53 height 55
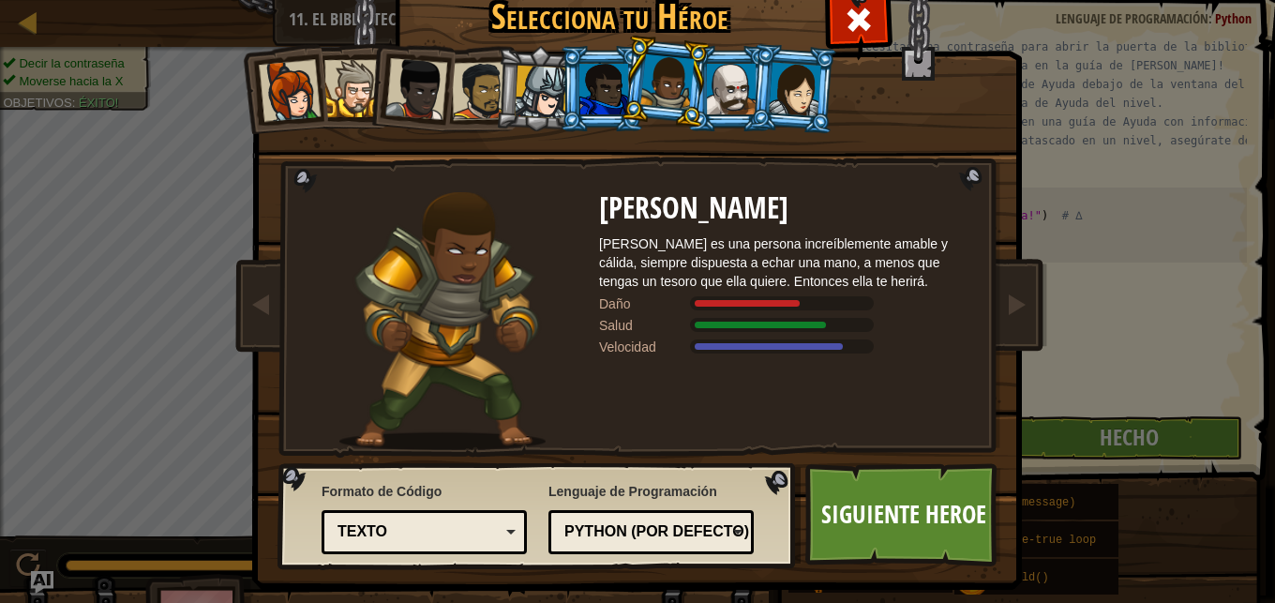
click at [718, 86] on div at bounding box center [731, 89] width 49 height 51
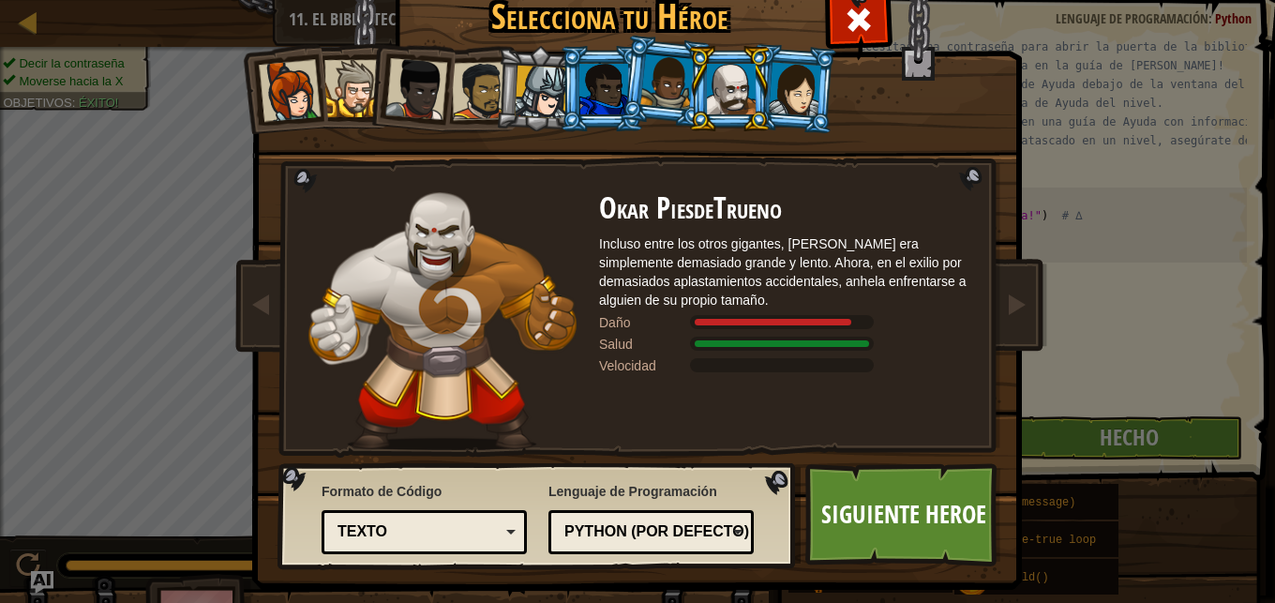
click at [780, 106] on div at bounding box center [795, 88] width 53 height 53
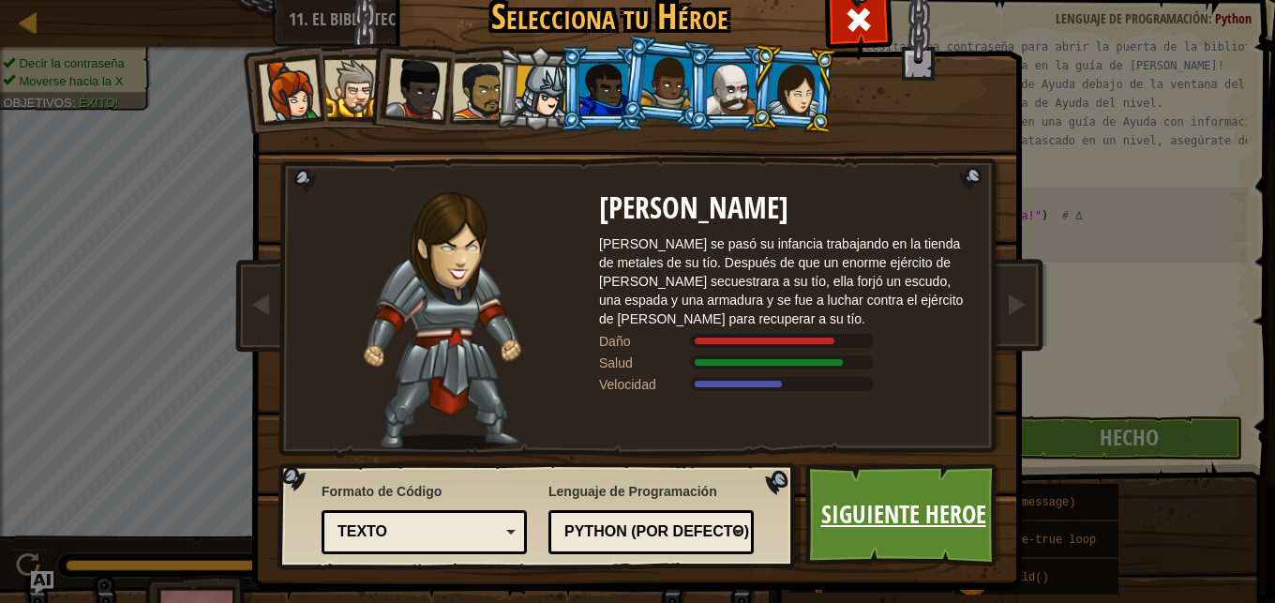
click at [900, 518] on link "Siguiente Heroe" at bounding box center [903, 514] width 196 height 103
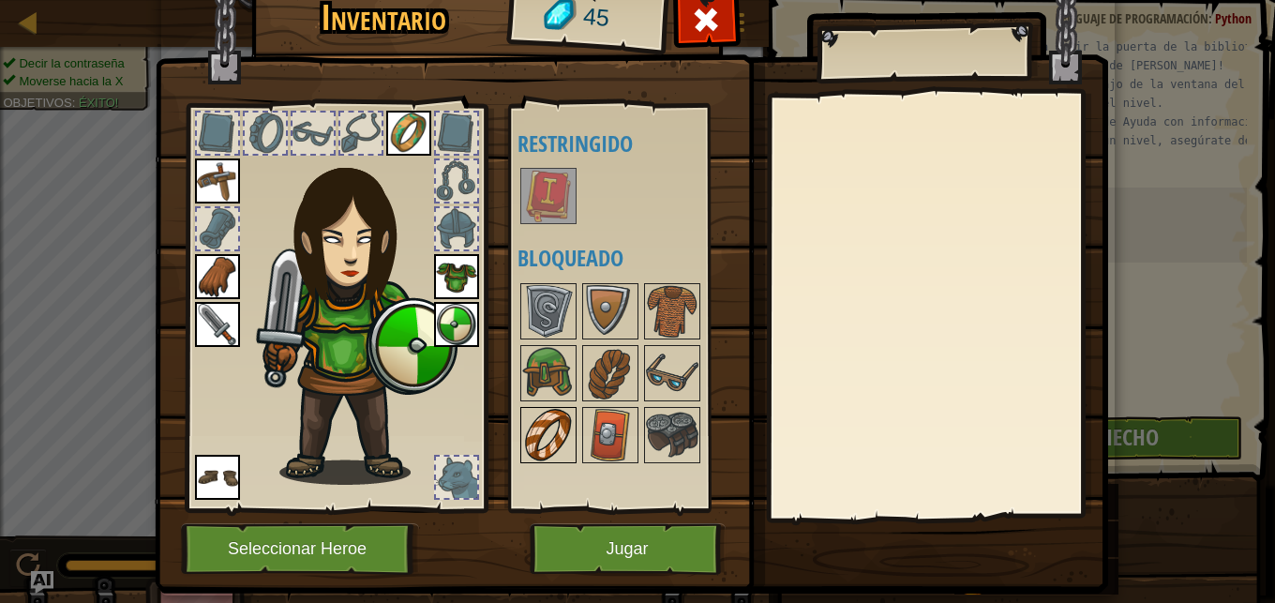
click at [548, 437] on img at bounding box center [548, 435] width 53 height 53
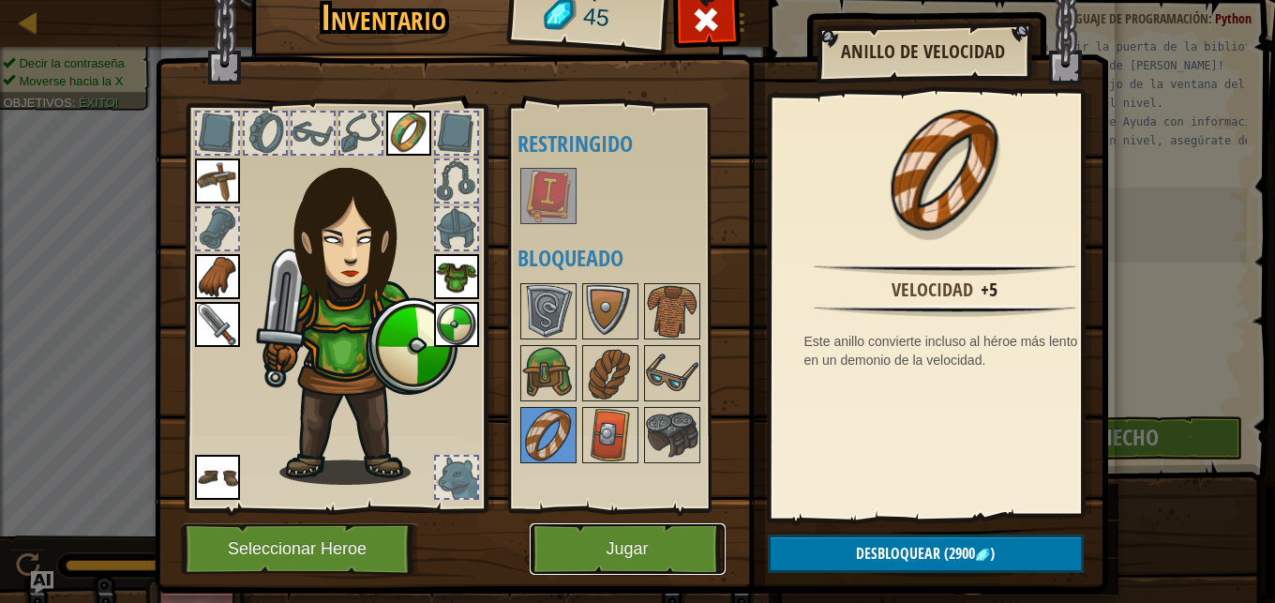
click at [629, 558] on button "Jugar" at bounding box center [628, 549] width 196 height 52
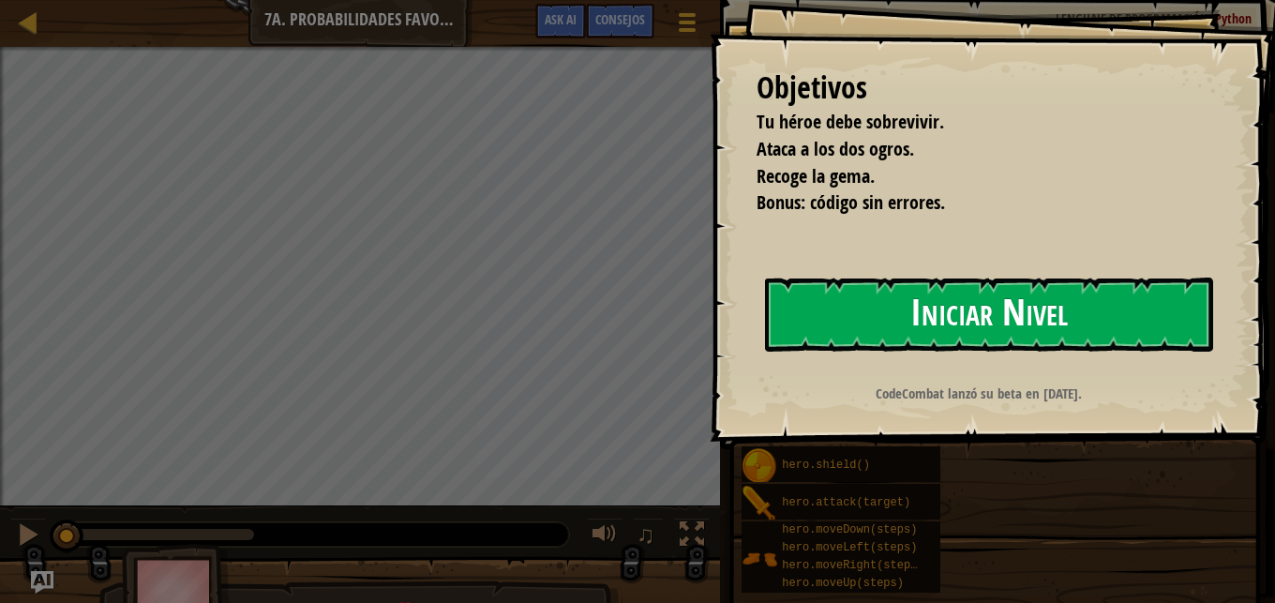
click at [940, 313] on button "Iniciar Nivel" at bounding box center [989, 315] width 448 height 74
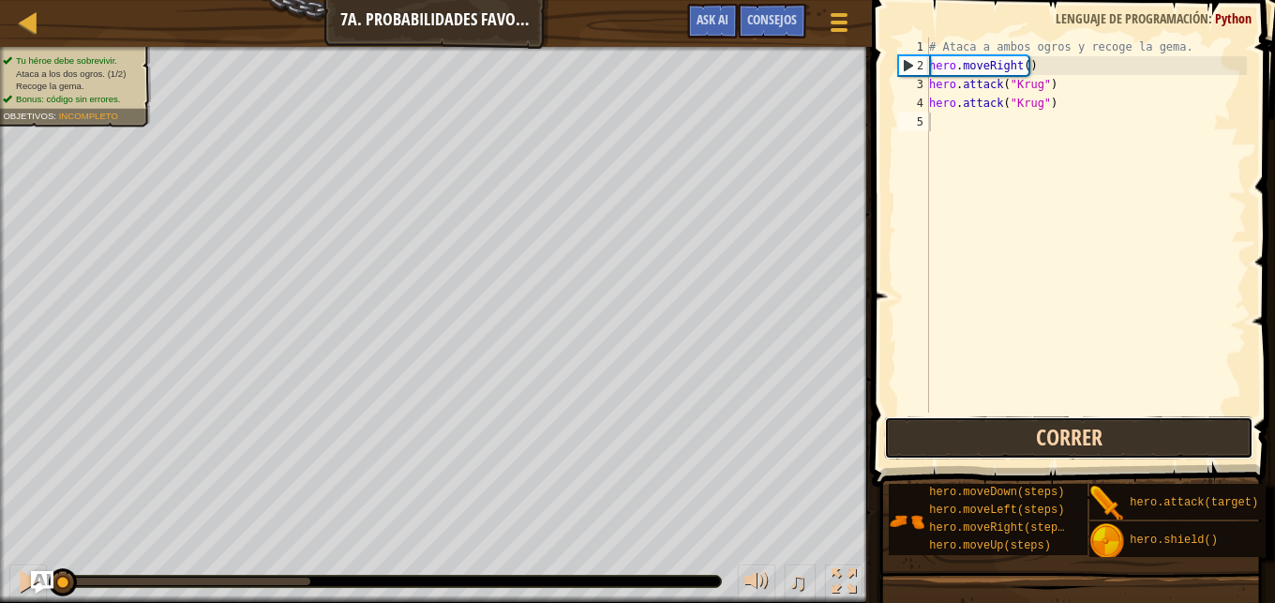
click at [1011, 430] on button "Correr" at bounding box center [1068, 437] width 369 height 43
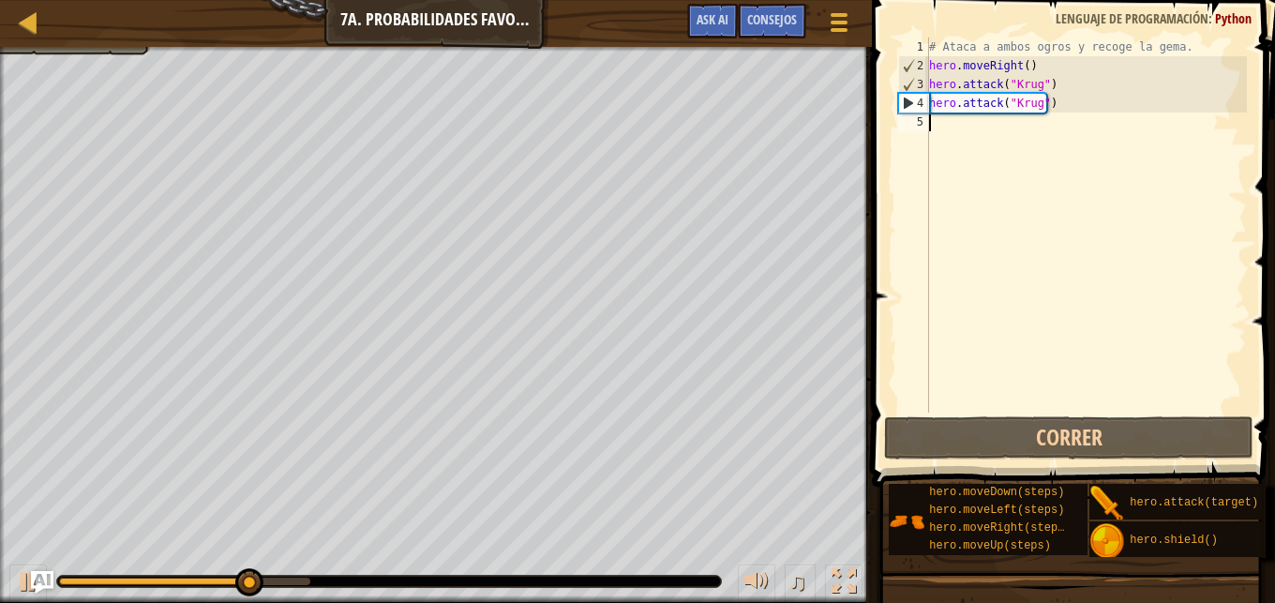
type textarea "h"
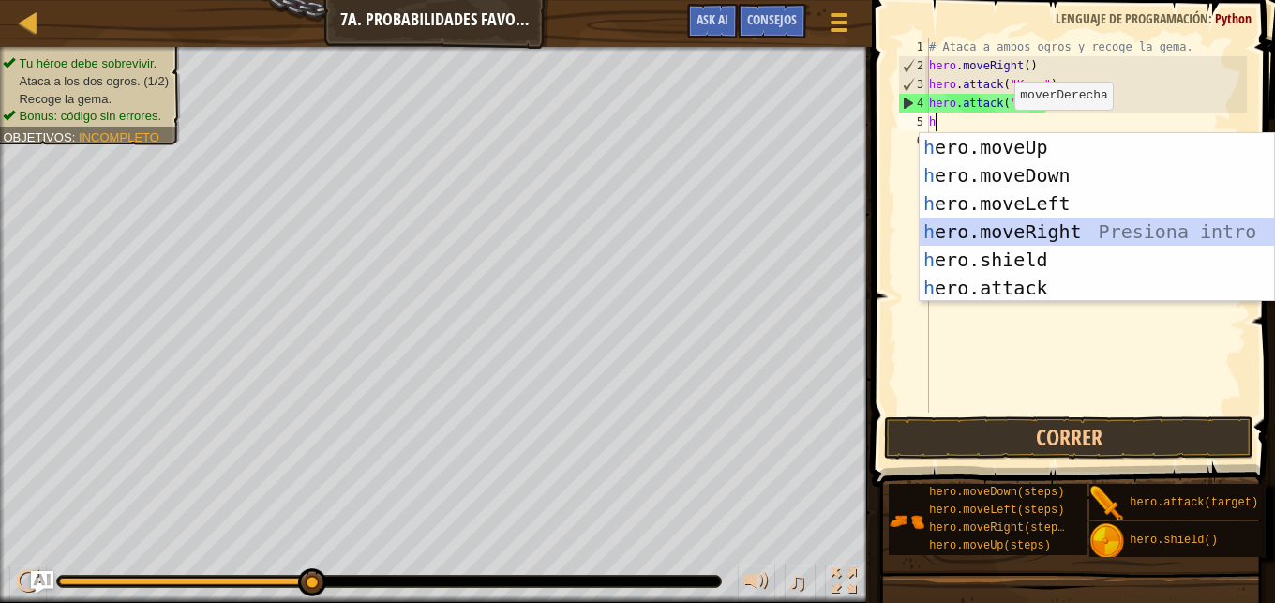
click at [1051, 227] on div "h ero.moveUp Presiona intro h ero.moveDown Presiona intro h ero.moveLeft Presio…" at bounding box center [1097, 245] width 354 height 225
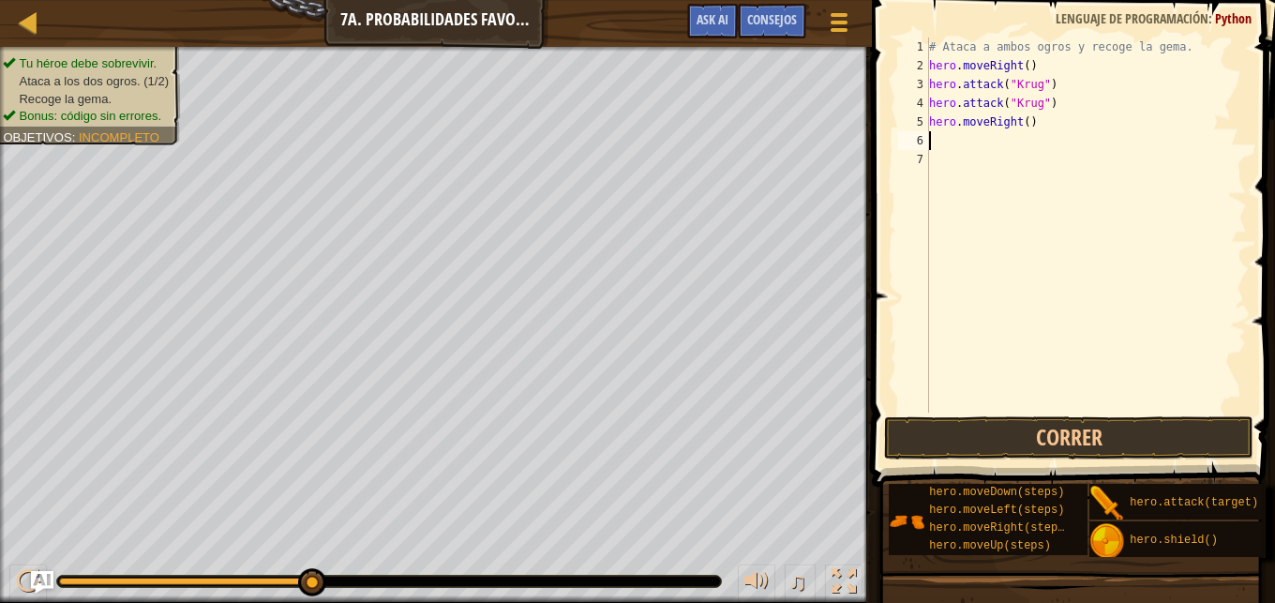
type textarea "h"
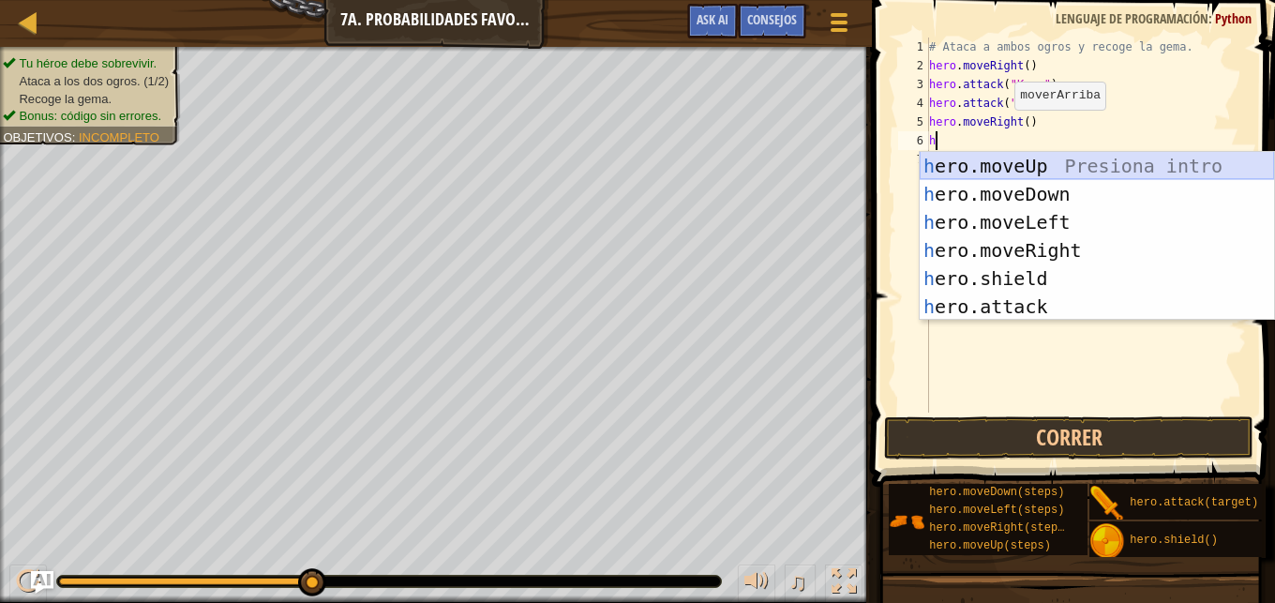
click at [1019, 158] on div "h ero.moveUp Presiona intro h ero.moveDown Presiona intro h ero.moveLeft Presio…" at bounding box center [1097, 264] width 354 height 225
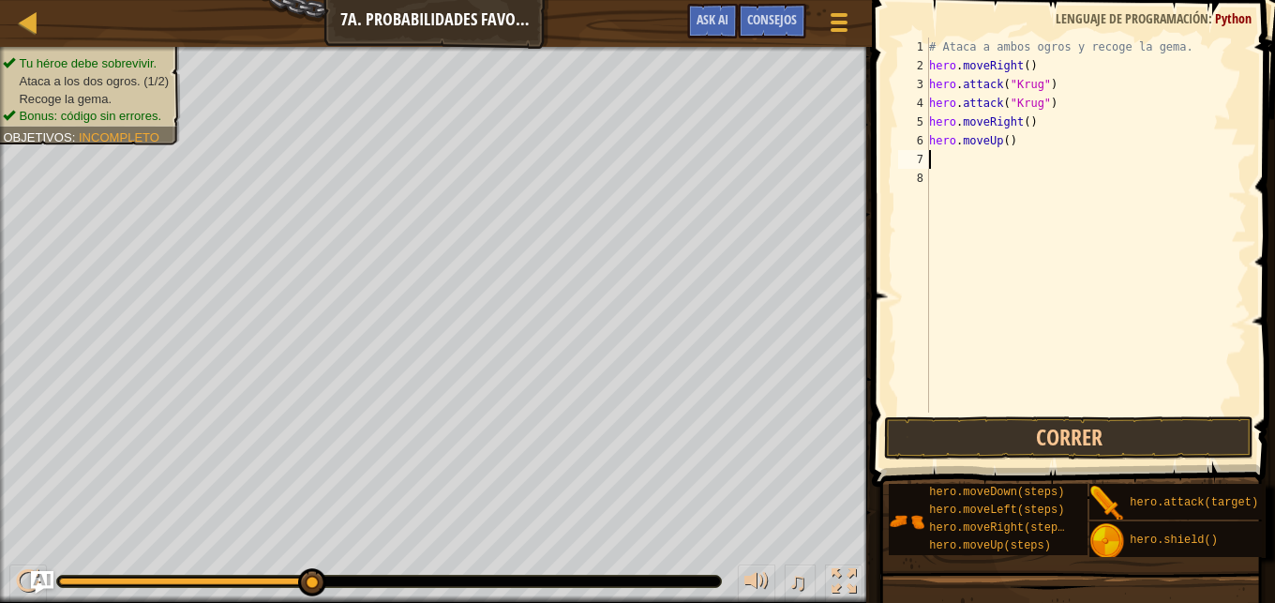
type textarea "h"
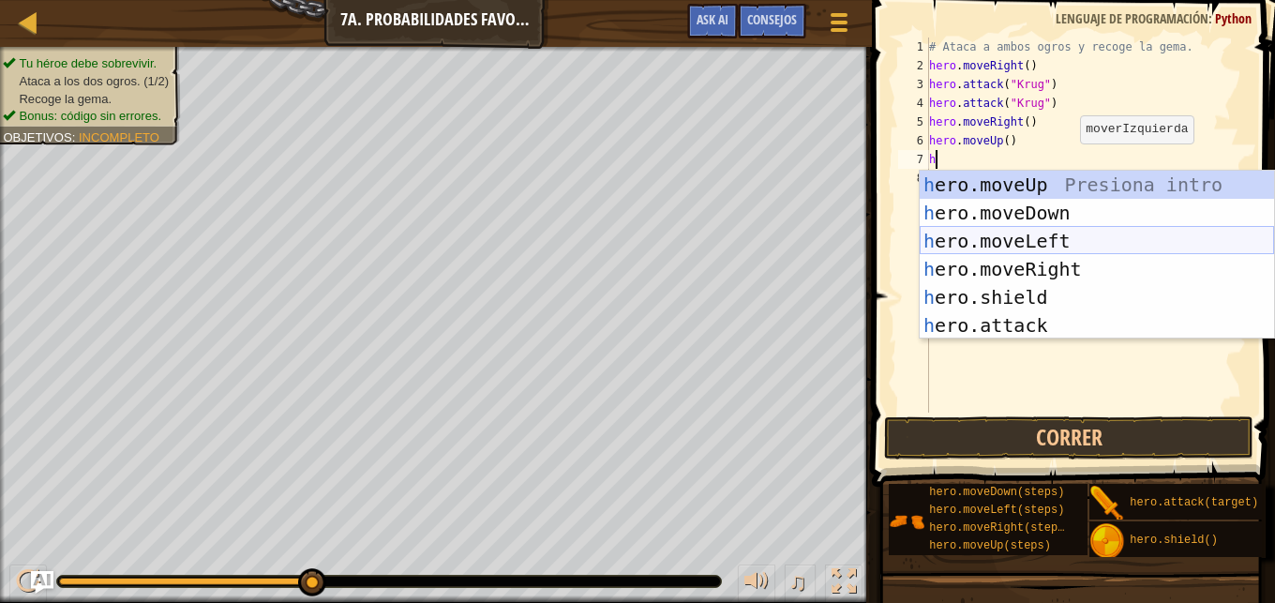
click at [1036, 246] on div "h ero.moveUp Presiona intro h ero.moveDown Presiona intro h ero.moveLeft Presio…" at bounding box center [1097, 283] width 354 height 225
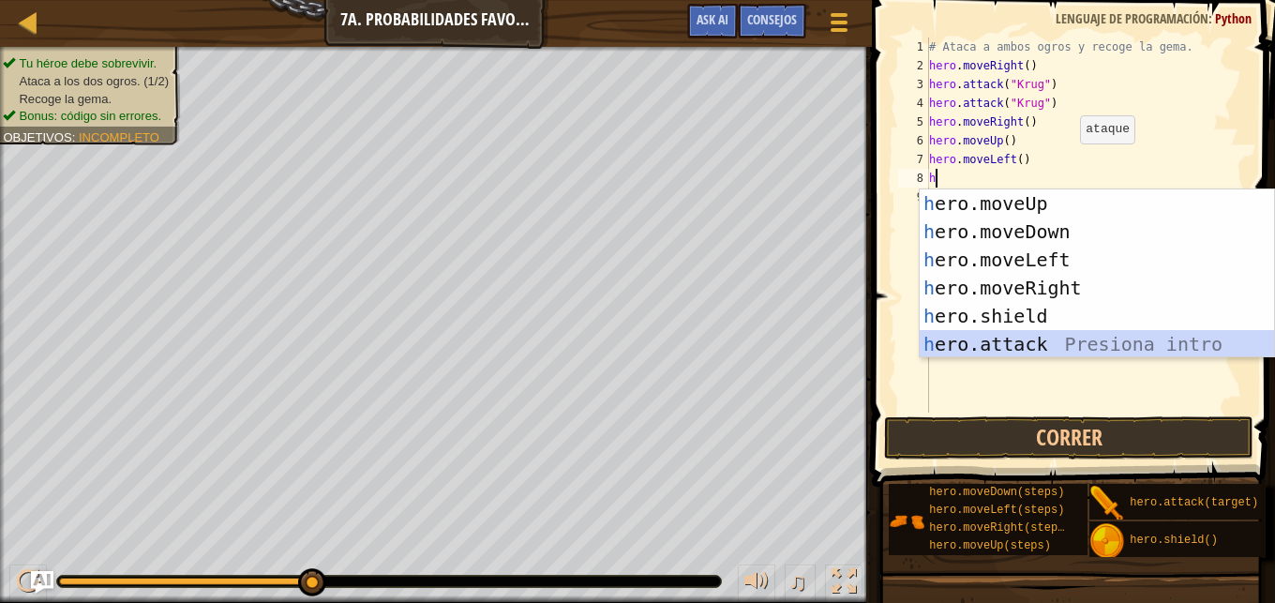
click at [1002, 336] on div "h ero.moveUp Presiona intro h ero.moveDown Presiona intro h ero.moveLeft Presio…" at bounding box center [1097, 301] width 354 height 225
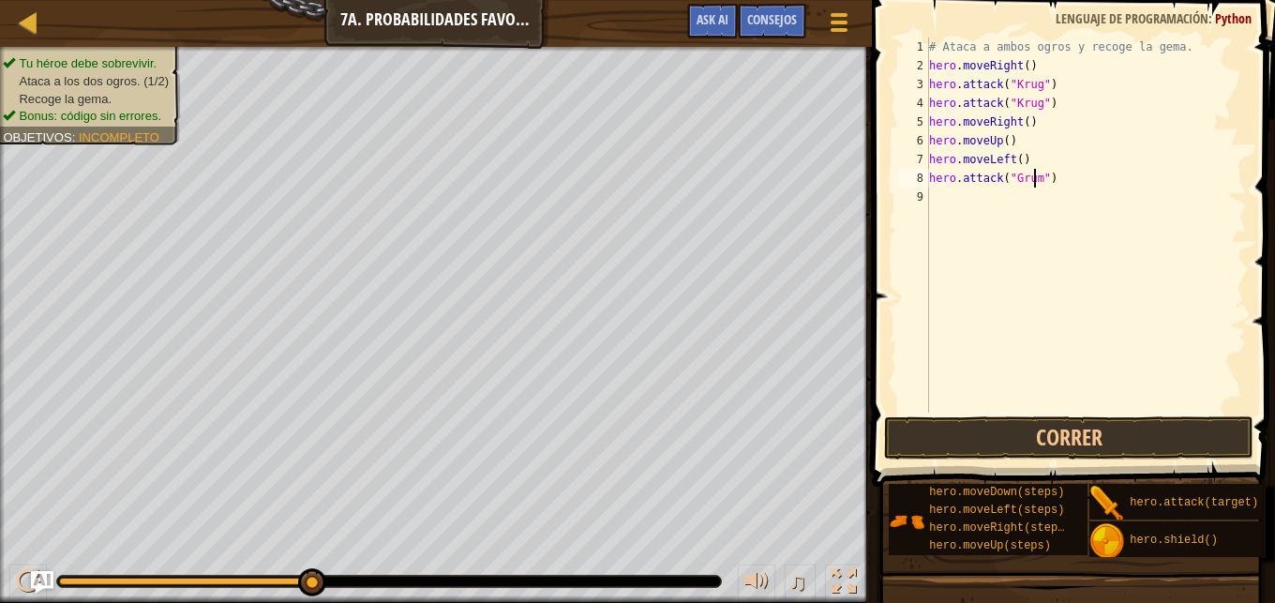
scroll to position [8, 8]
type textarea "hero.attack("Grump")"
click at [977, 215] on div "# Ataca a ambos ogros y recoge la gema. hero . moveRight ( ) hero . attack ( "K…" at bounding box center [1086, 244] width 322 height 413
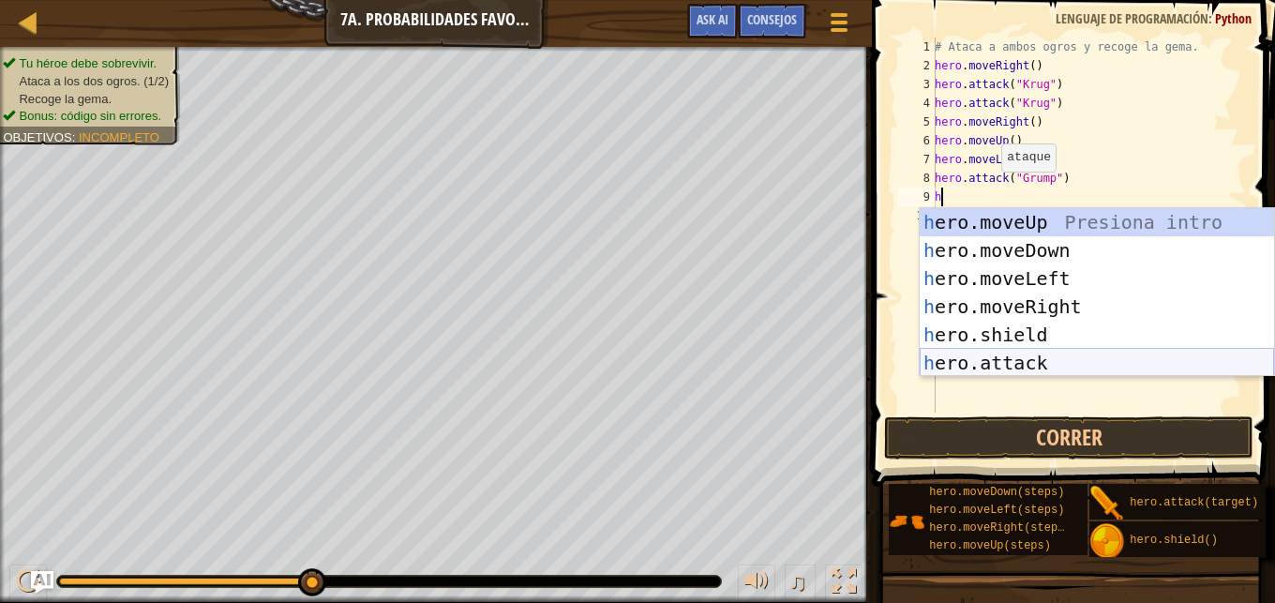
click at [1034, 356] on div "h ero.moveUp Presiona intro h ero.moveDown Presiona intro h ero.moveLeft Presio…" at bounding box center [1097, 320] width 354 height 225
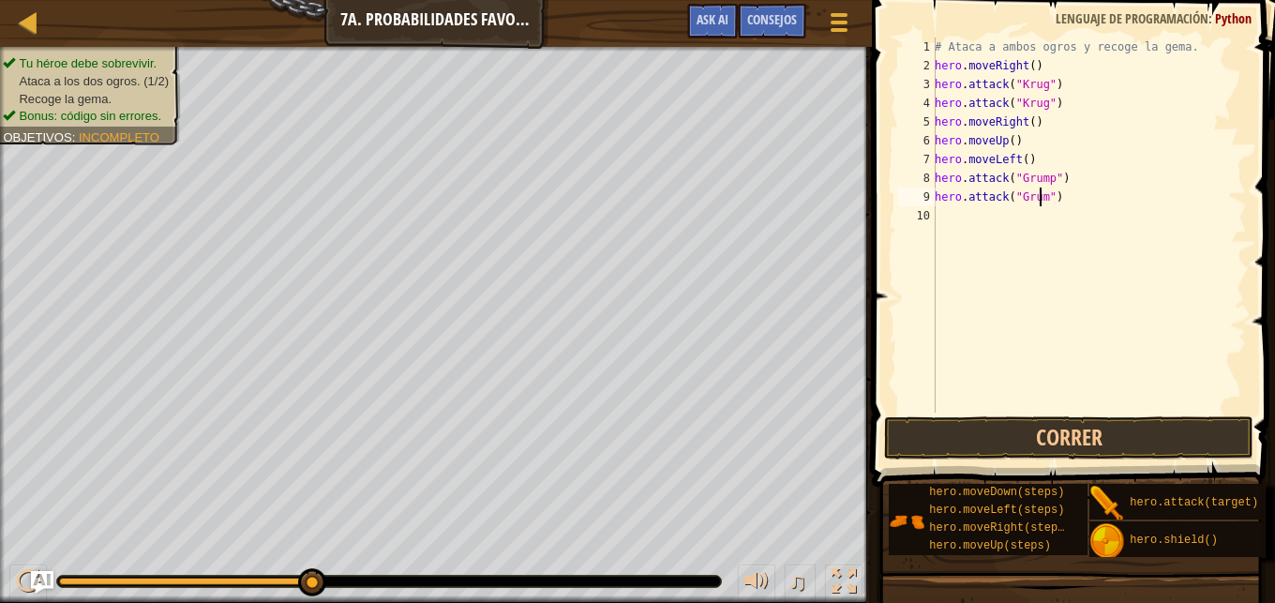
scroll to position [8, 8]
type textarea "hero.attack("Grump")"
click at [1174, 437] on button "Correr" at bounding box center [1068, 437] width 369 height 43
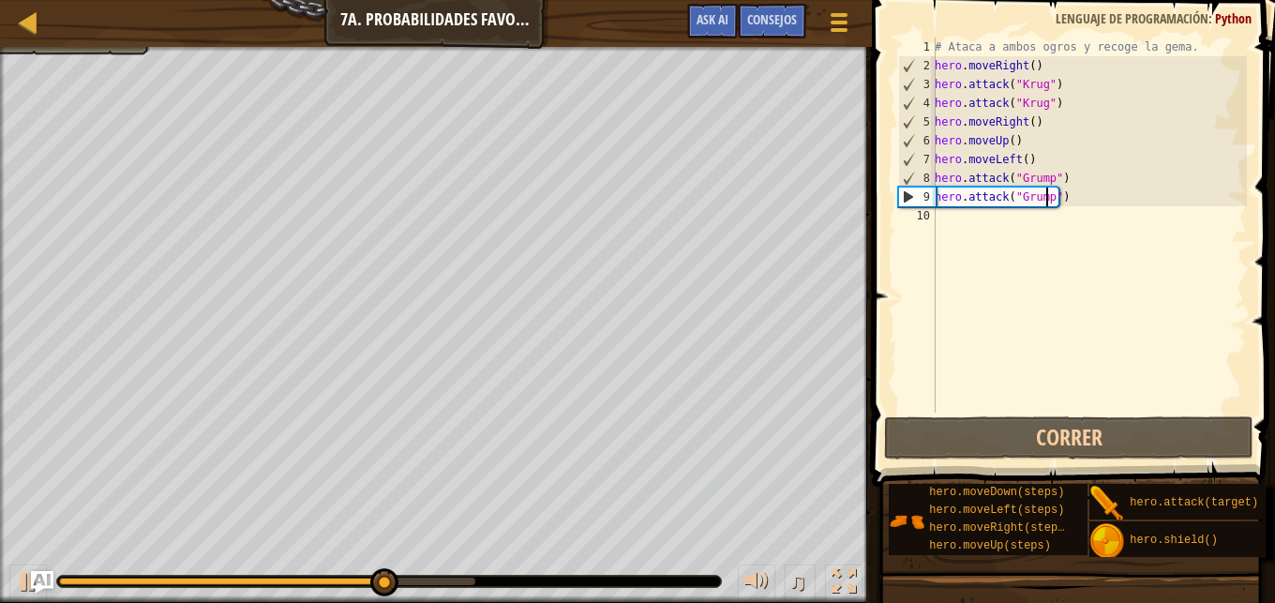
click at [1024, 244] on div "# Ataca a ambos ogros y recoge la gema. hero . moveRight ( ) hero . attack ( "K…" at bounding box center [1089, 244] width 316 height 413
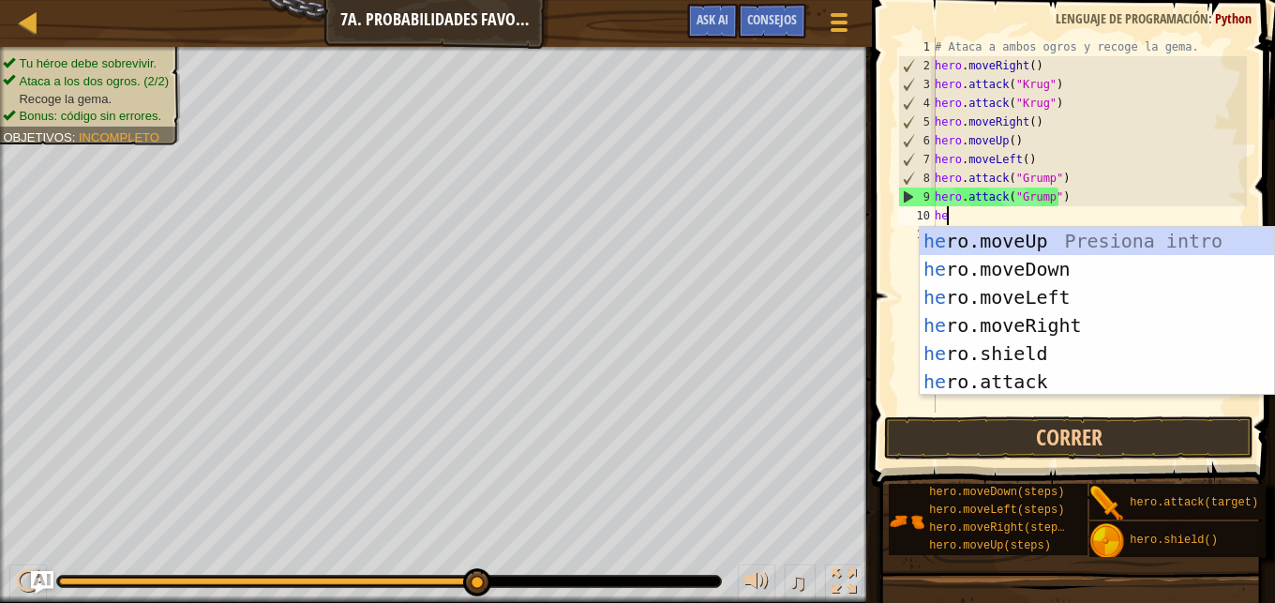
type textarea "her"
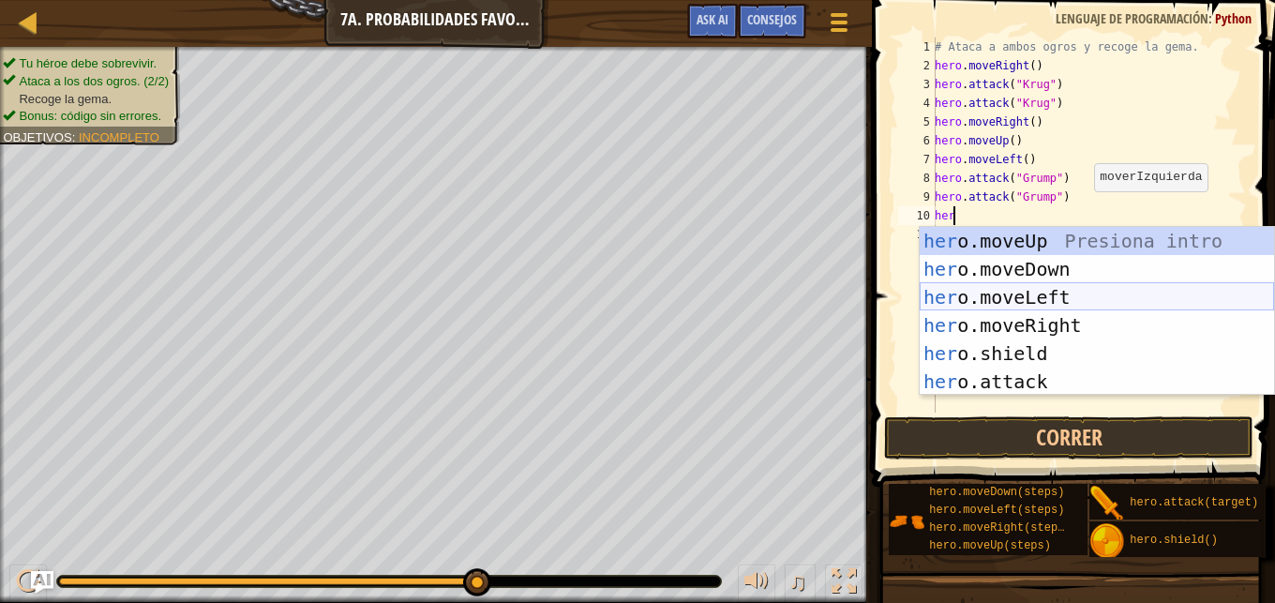
click at [1044, 288] on div "her o.moveUp Presiona intro her o.moveDown Presiona intro her o.moveLeft Presio…" at bounding box center [1097, 339] width 354 height 225
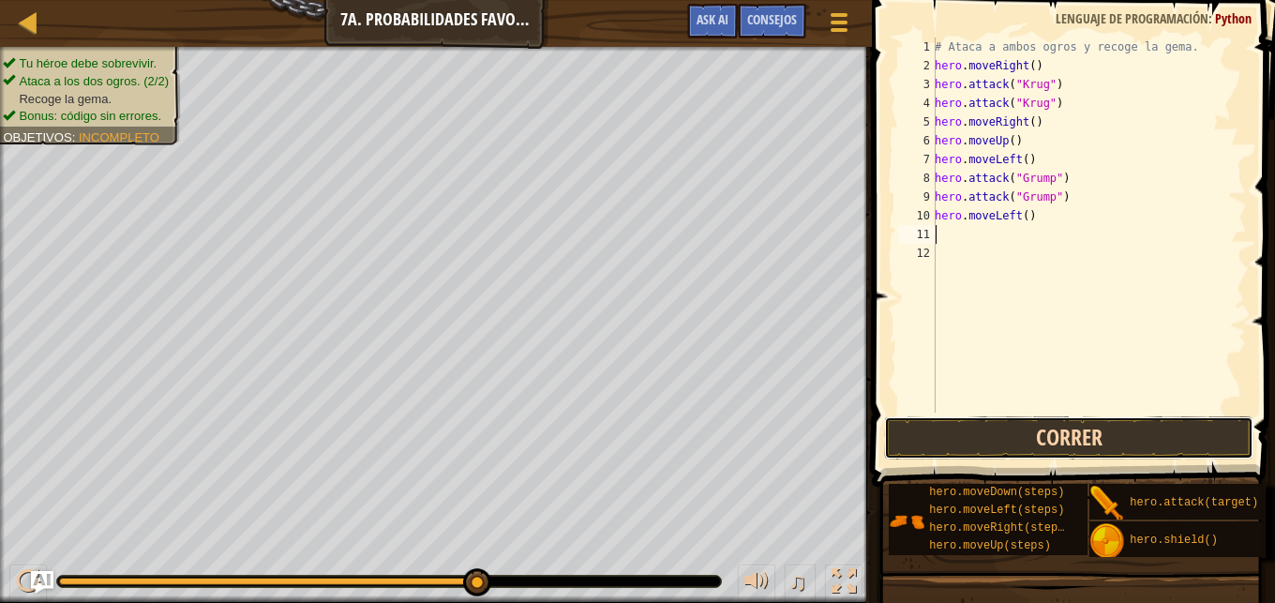
click at [1024, 453] on button "Correr" at bounding box center [1068, 437] width 369 height 43
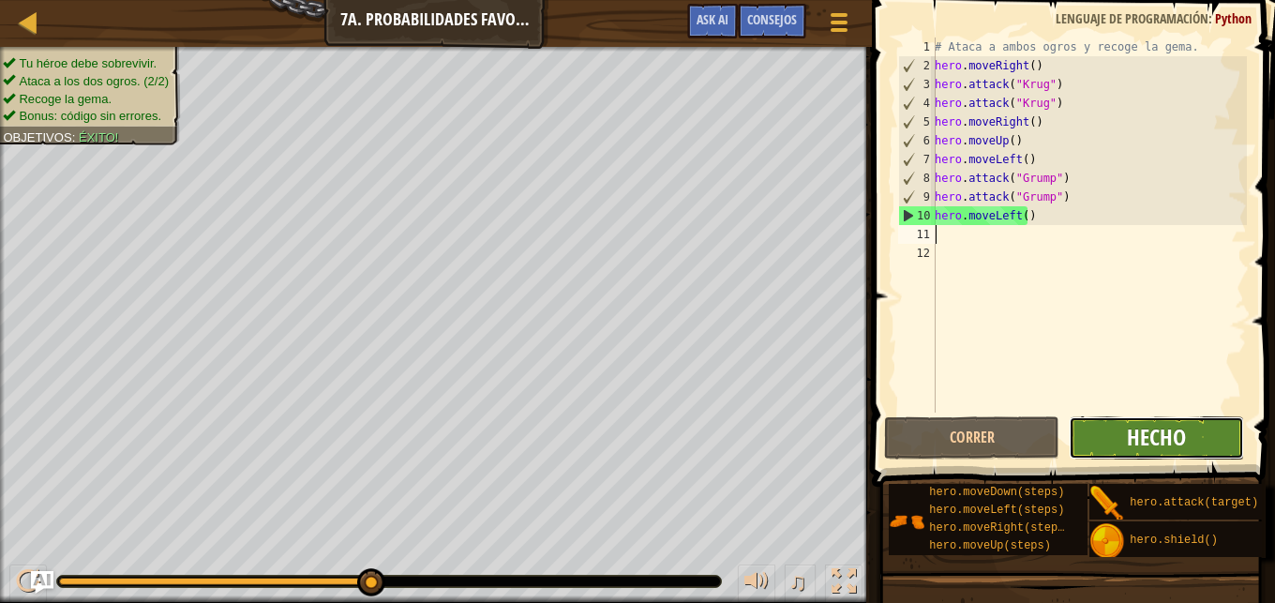
click at [1176, 438] on span "Hecho" at bounding box center [1156, 437] width 59 height 30
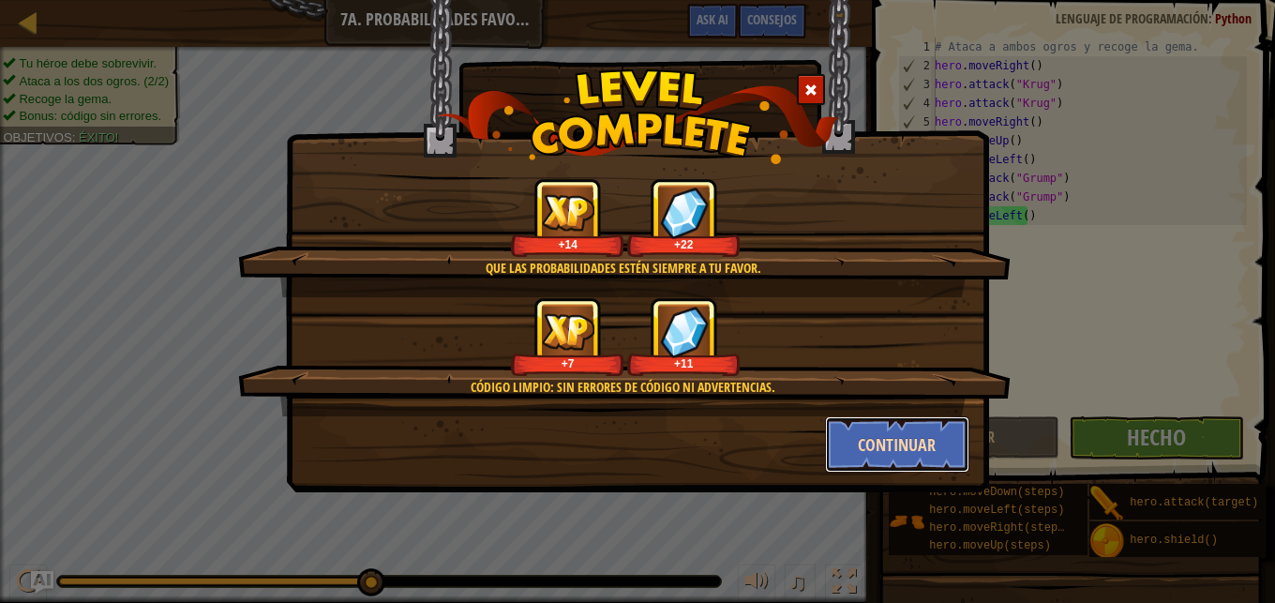
click at [845, 447] on button "Continuar" at bounding box center [897, 444] width 145 height 56
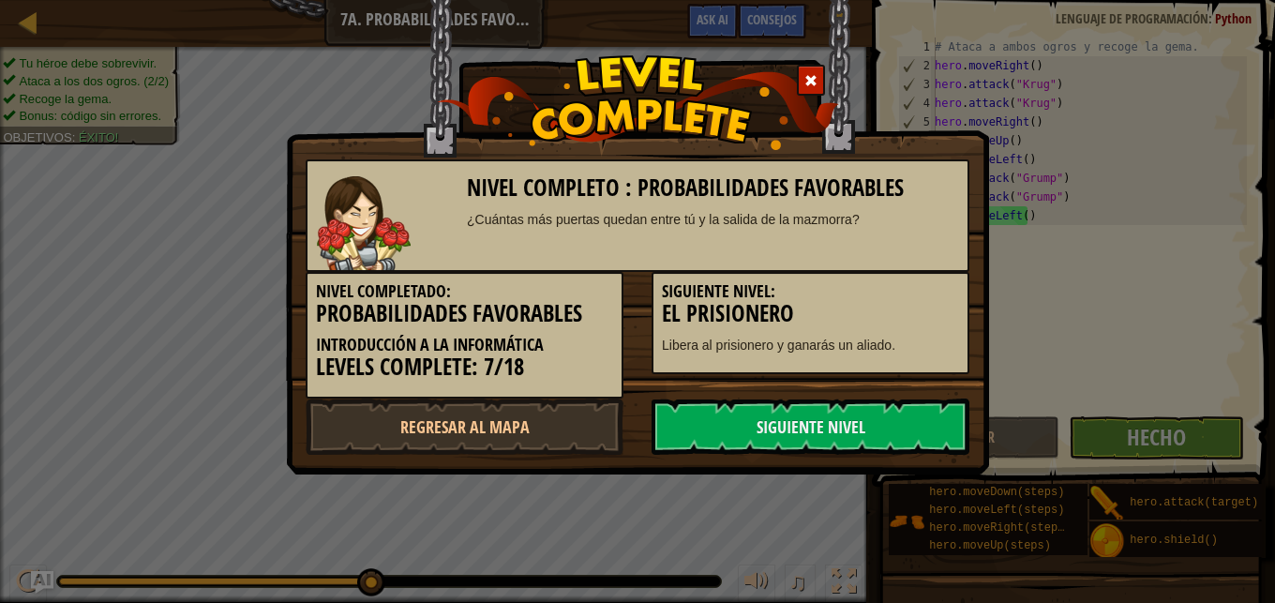
click at [845, 447] on link "Siguiente nivel" at bounding box center [811, 426] width 318 height 56
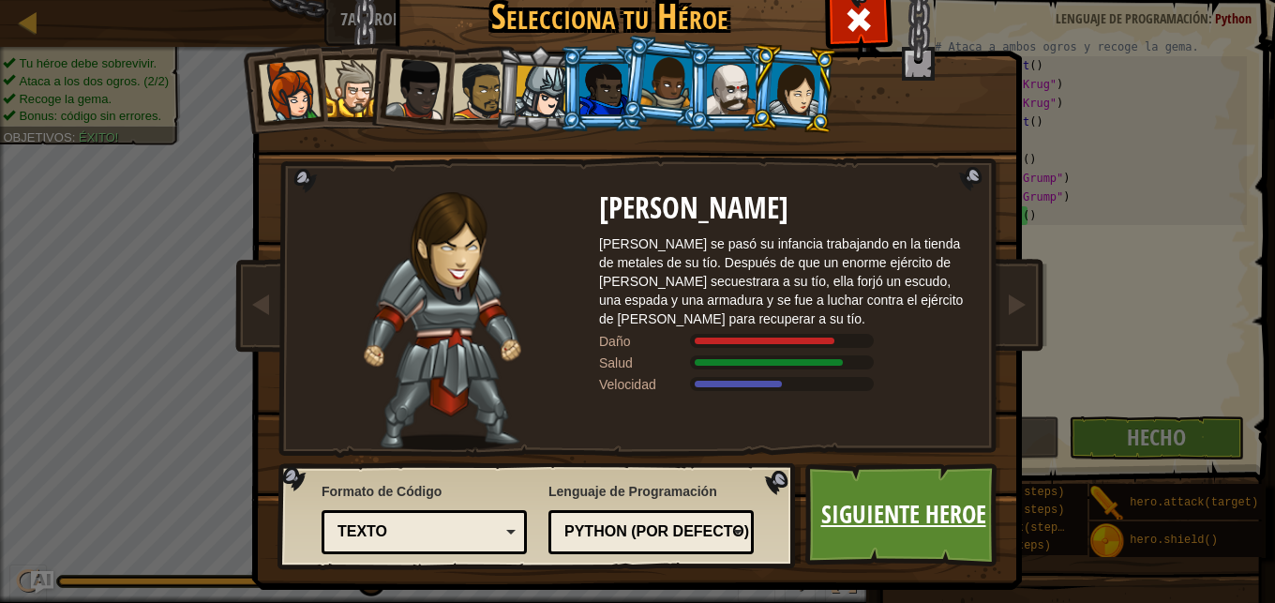
click at [867, 531] on link "Siguiente Heroe" at bounding box center [903, 514] width 196 height 103
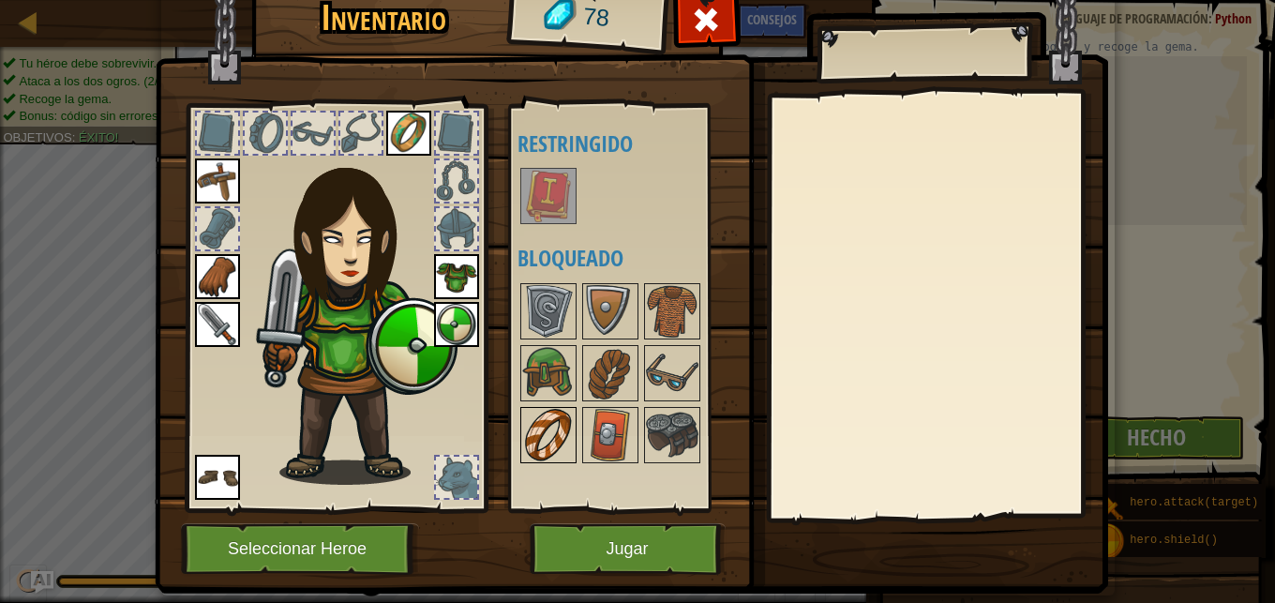
click at [550, 443] on img at bounding box center [548, 435] width 53 height 53
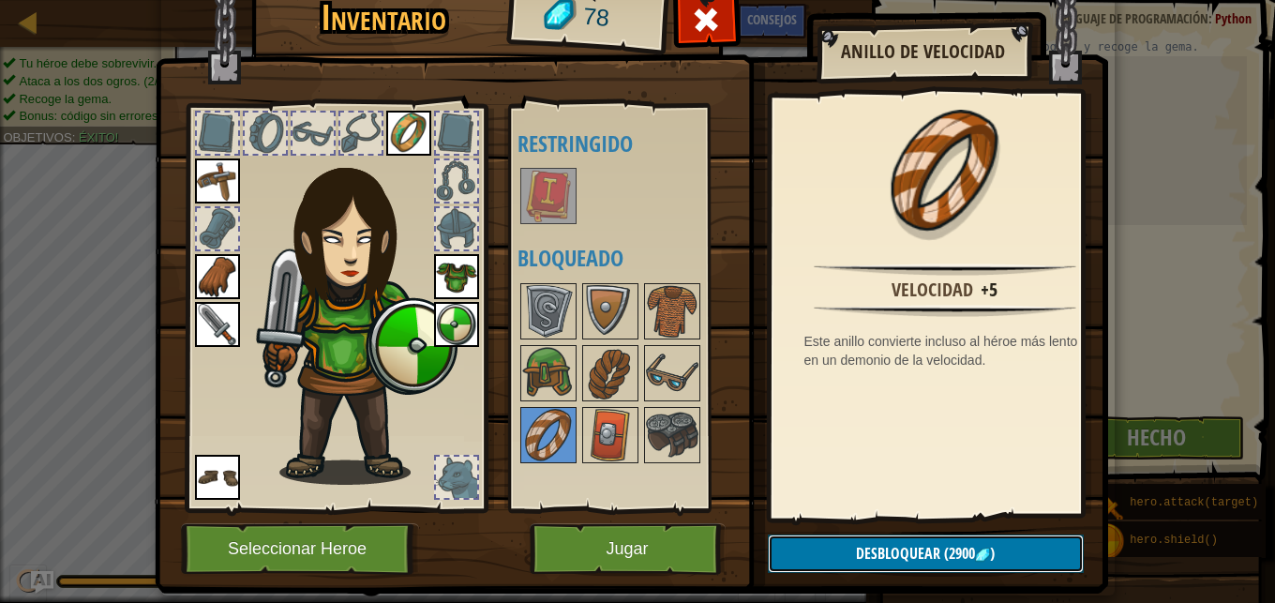
click at [841, 549] on button "Desbloquear (2900 )" at bounding box center [926, 553] width 316 height 38
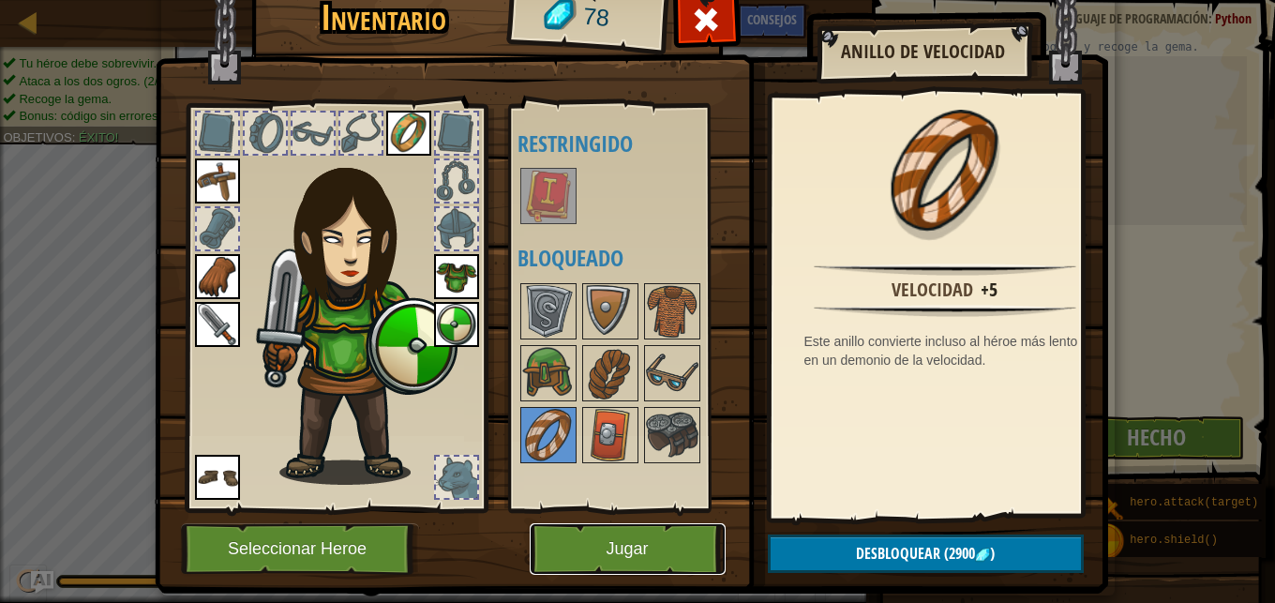
click at [660, 560] on button "Jugar" at bounding box center [628, 549] width 196 height 52
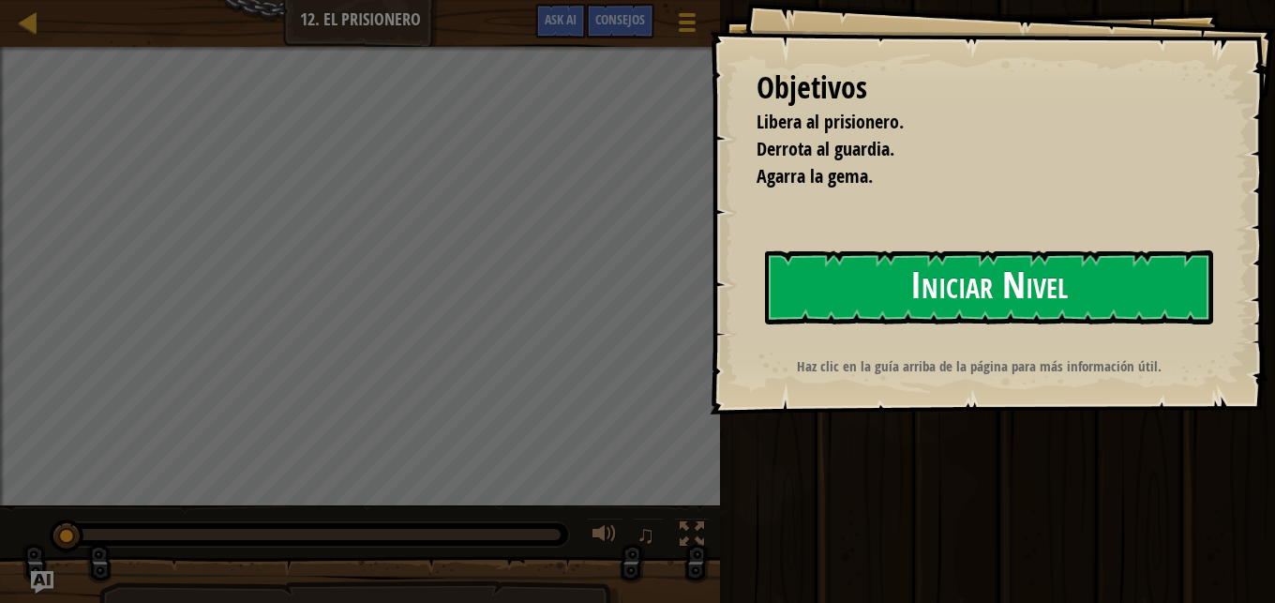
click at [863, 306] on button "Iniciar Nivel" at bounding box center [989, 287] width 448 height 74
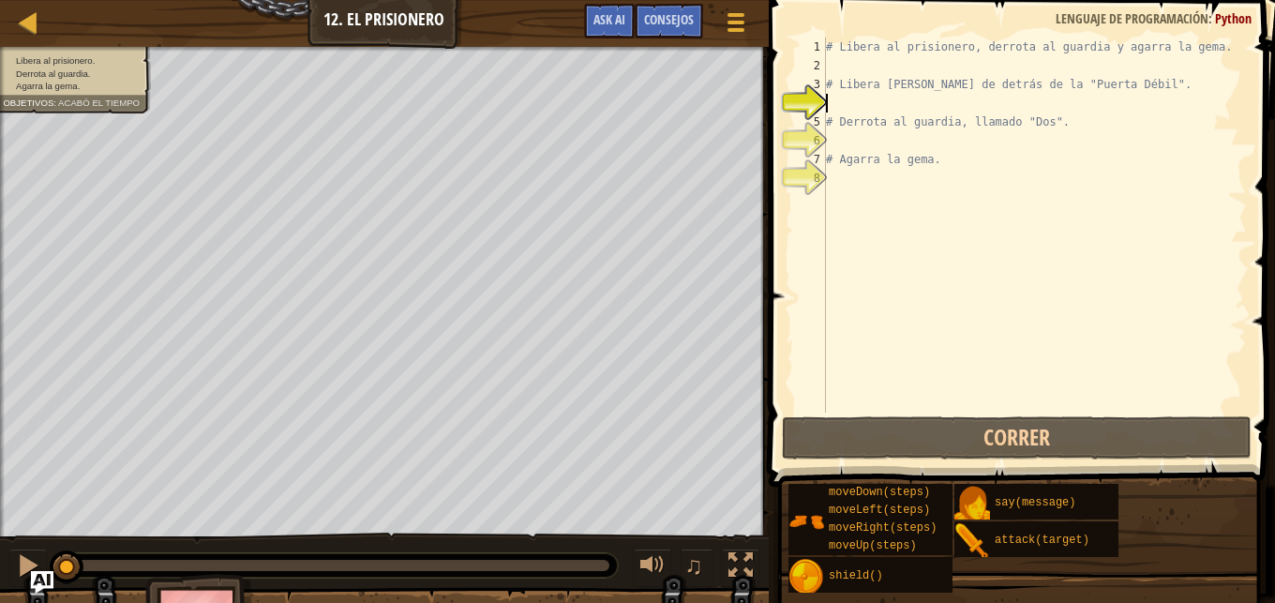
scroll to position [8, 0]
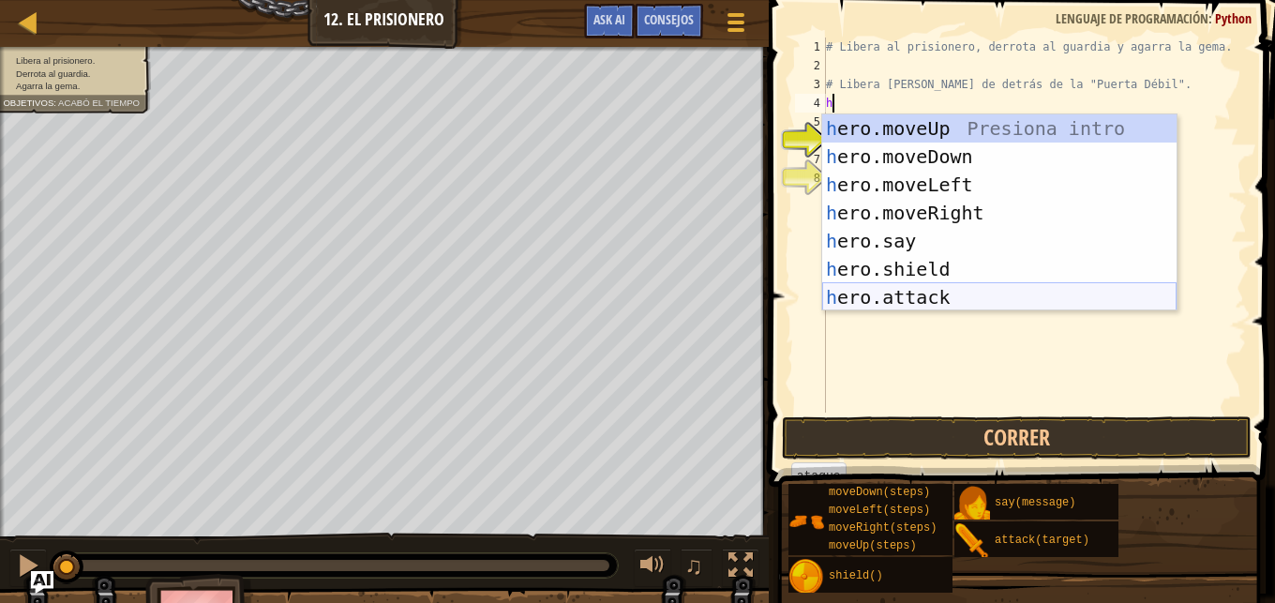
click at [966, 286] on div "h ero.moveUp Presiona intro h ero.moveDown Presiona intro h ero.moveLeft Presio…" at bounding box center [999, 240] width 354 height 253
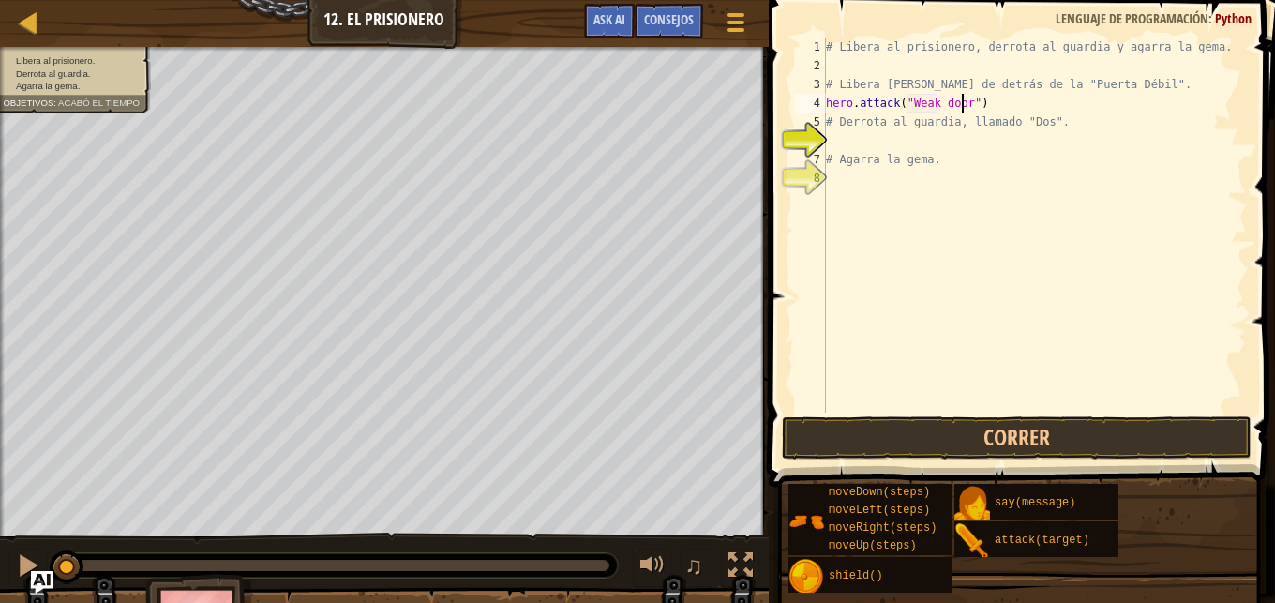
scroll to position [8, 11]
click at [967, 433] on button "Correr" at bounding box center [1017, 437] width 470 height 43
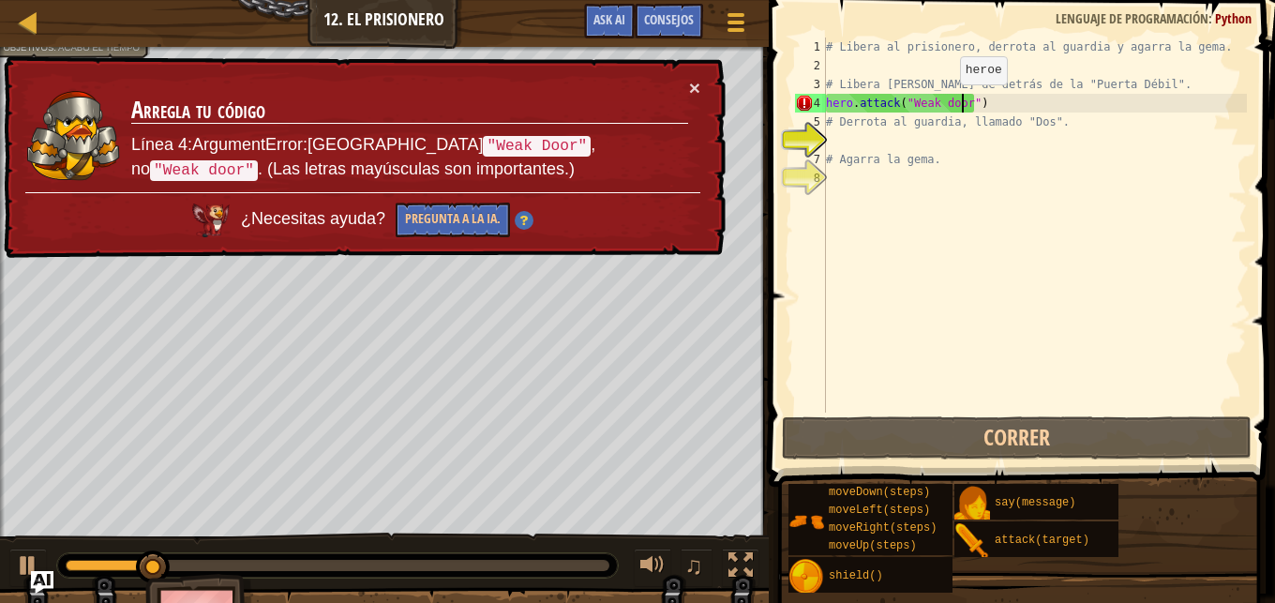
click at [944, 103] on div "# Libera al prisionero, derrota al guardia y agarra la gema. # Libera a Patrick…" at bounding box center [1034, 244] width 425 height 413
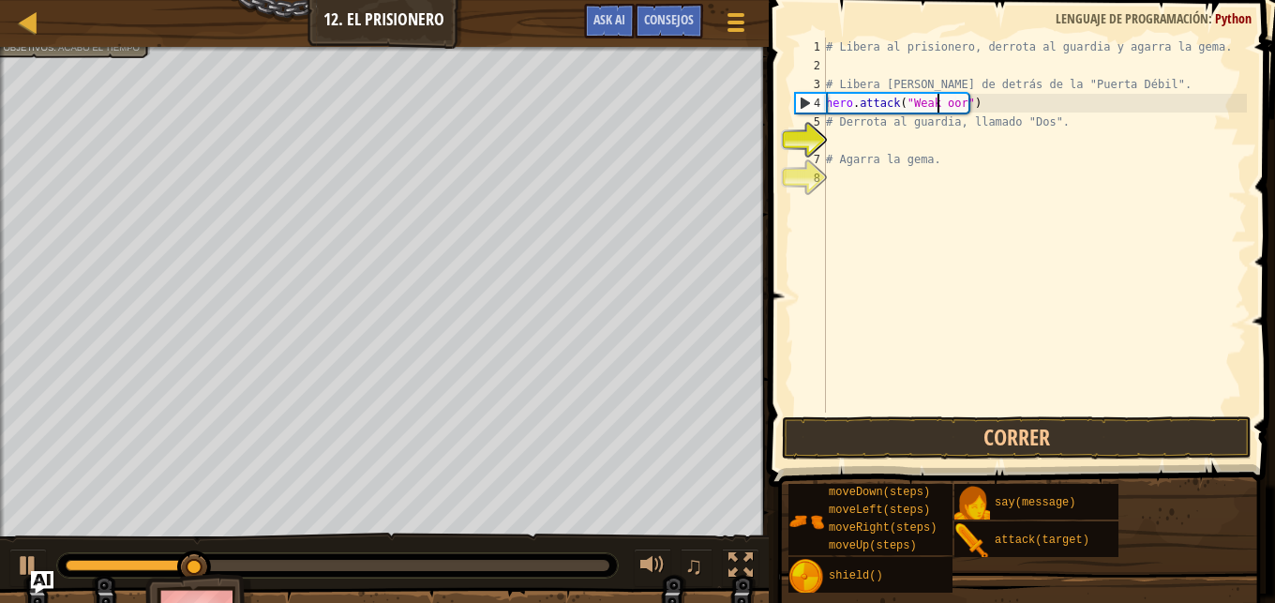
type textarea "hero.attack("Weak Door")"
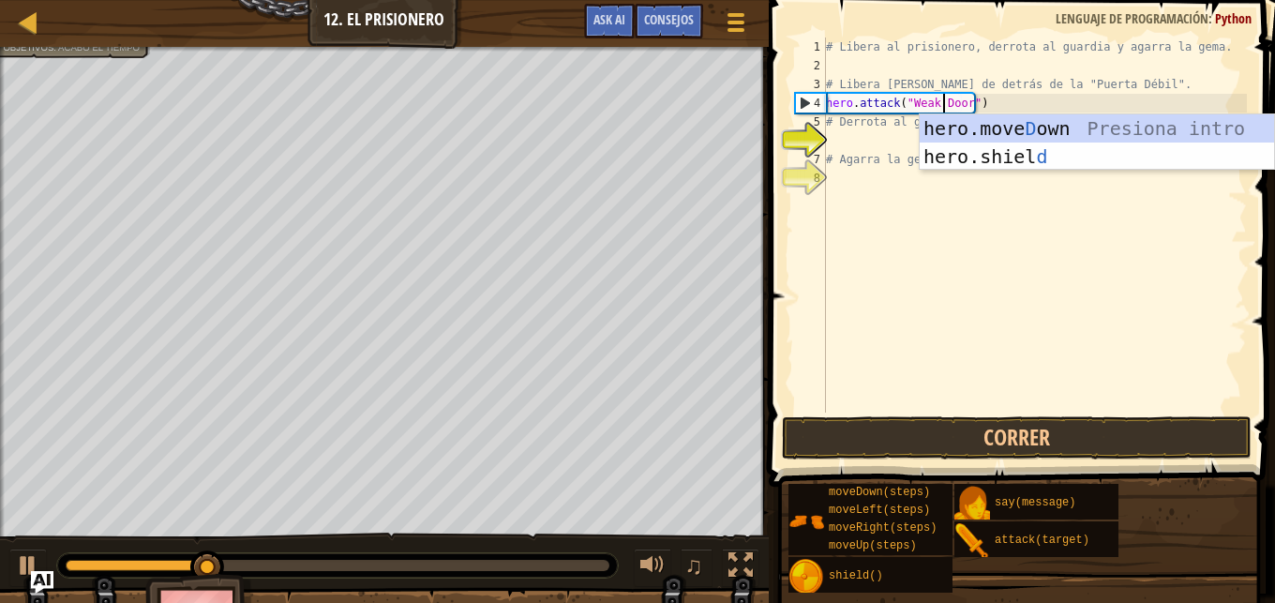
click at [1058, 266] on div "# Libera al prisionero, derrota al guardia y agarra la gema. # Libera a Patrick…" at bounding box center [1034, 244] width 425 height 413
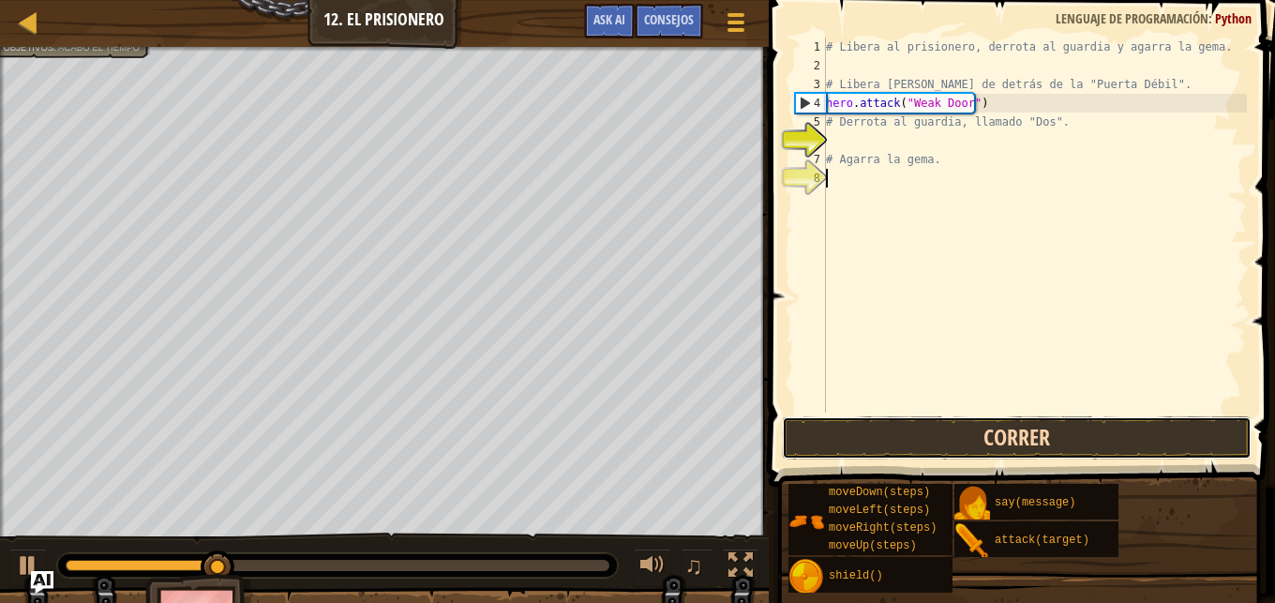
click at [1029, 434] on button "Correr" at bounding box center [1017, 437] width 470 height 43
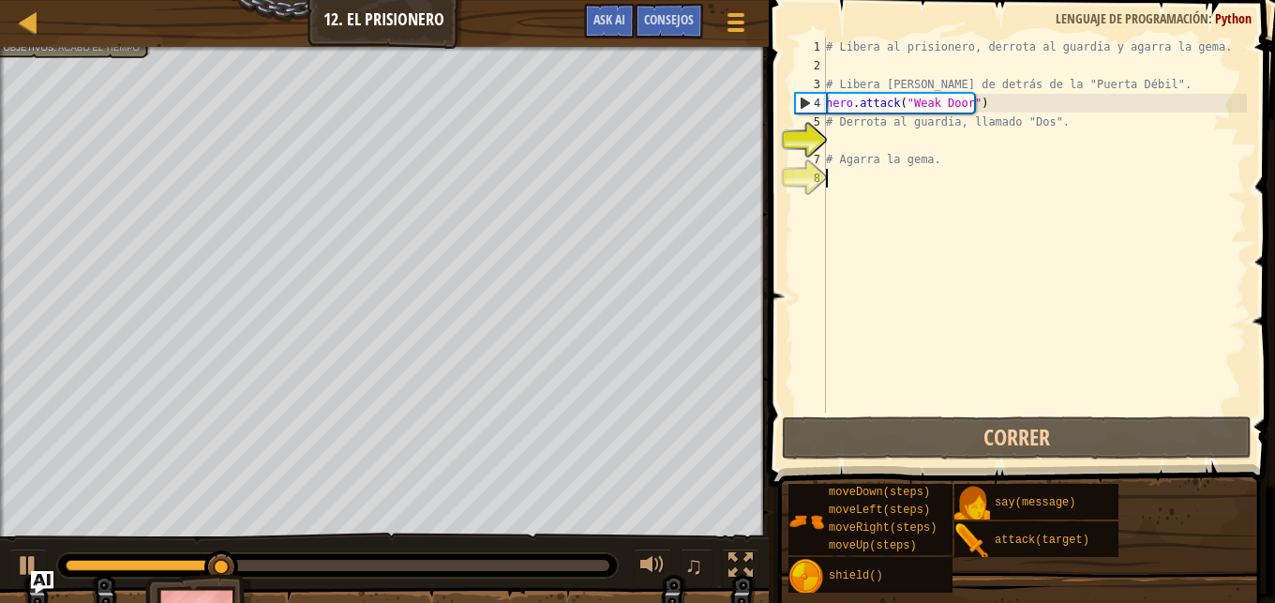
click at [838, 133] on div "# Libera al prisionero, derrota al guardia y agarra la gema. # Libera a Patrick…" at bounding box center [1034, 244] width 425 height 413
type textarea "h"
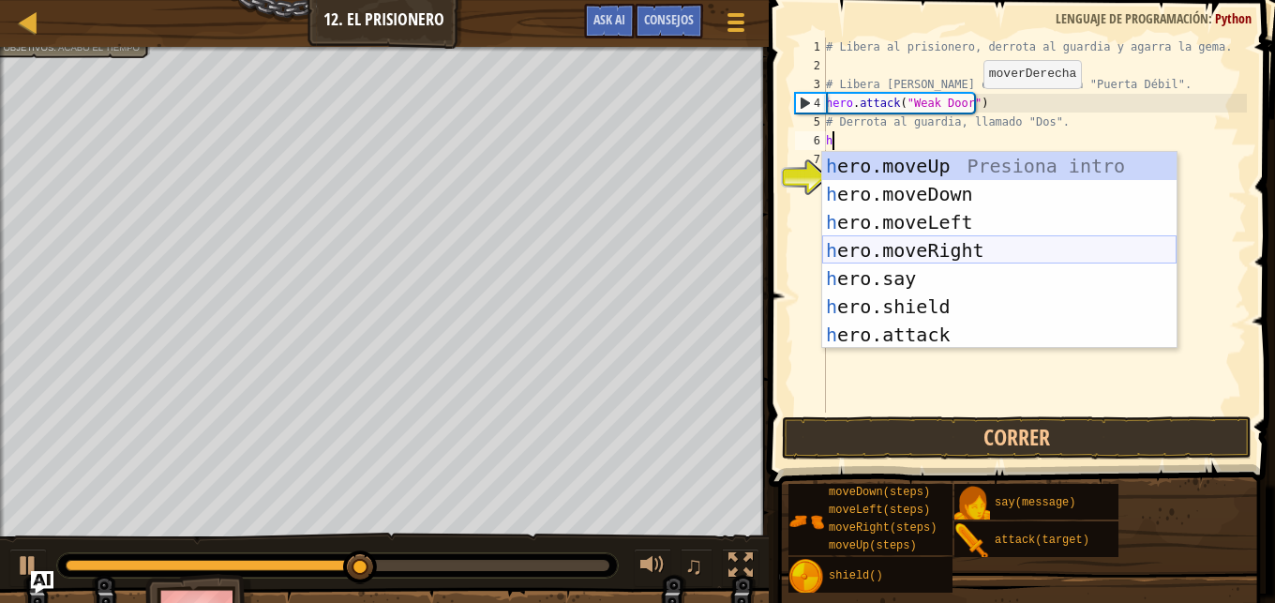
click at [934, 252] on div "h ero.moveUp Presiona intro h ero.moveDown Presiona intro h ero.moveLeft Presio…" at bounding box center [999, 278] width 354 height 253
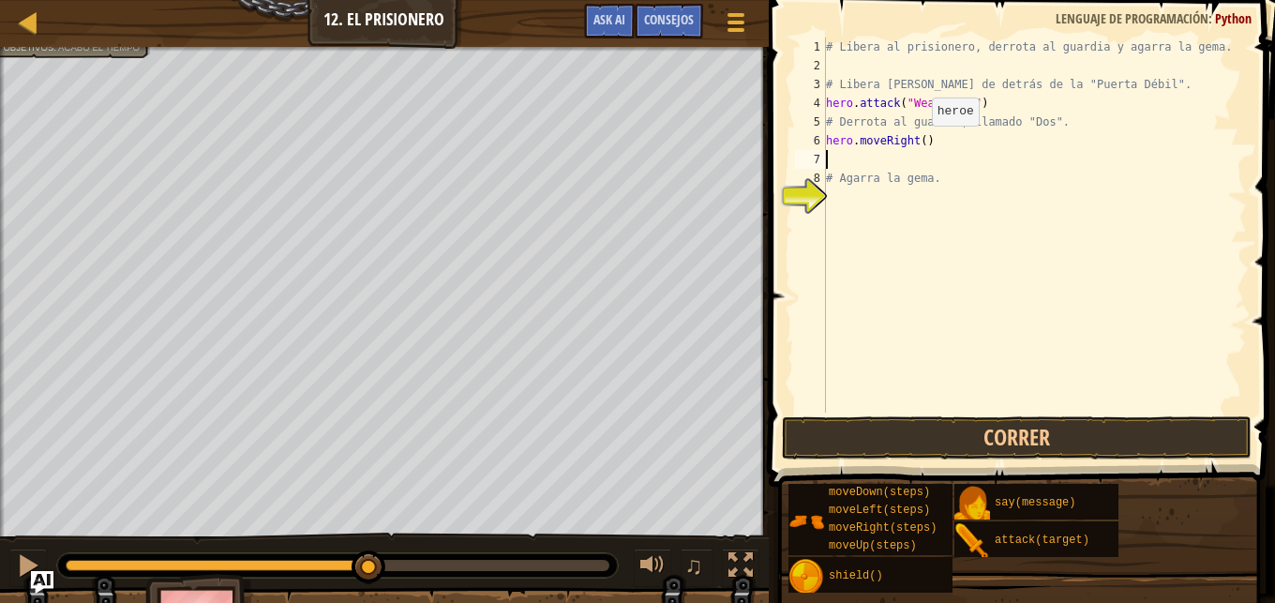
click at [916, 144] on div "# Libera al prisionero, derrota al guardia y agarra la gema. # Libera a Patrick…" at bounding box center [1034, 244] width 425 height 413
type textarea "hero.moveRight(3)"
click at [856, 159] on div "# Libera al prisionero, derrota al guardia y agarra la gema. # Libera a Patrick…" at bounding box center [1034, 244] width 425 height 413
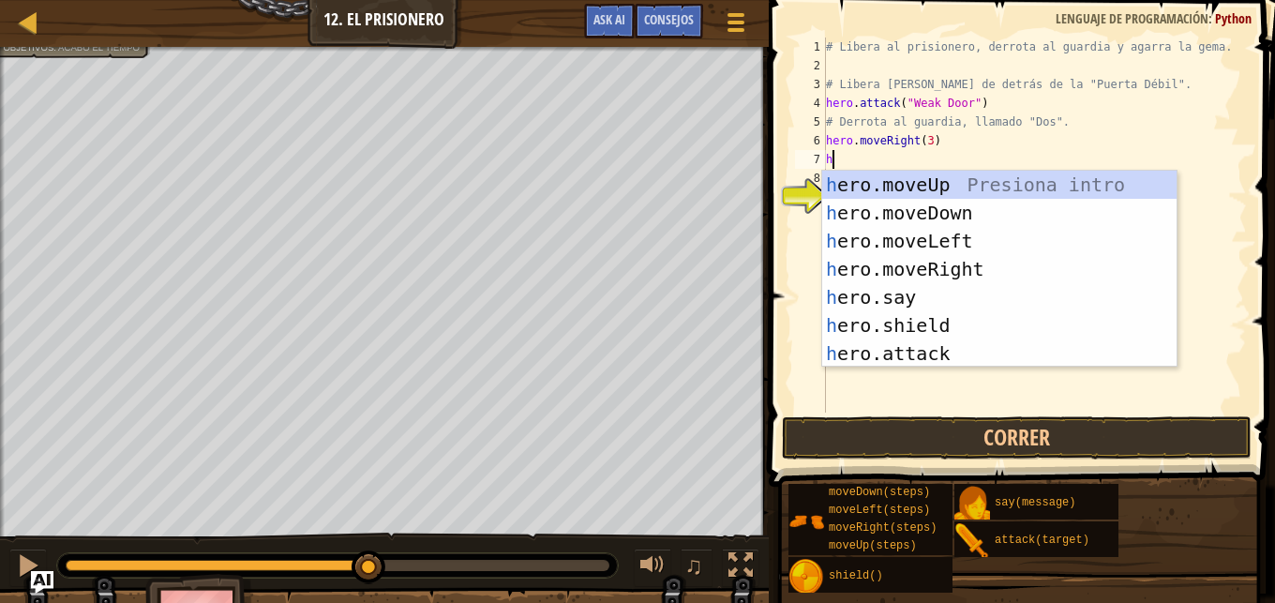
scroll to position [8, 0]
click at [927, 347] on div "h ero.moveUp Presiona intro h ero.moveDown Presiona intro h ero.moveLeft Presio…" at bounding box center [999, 297] width 354 height 253
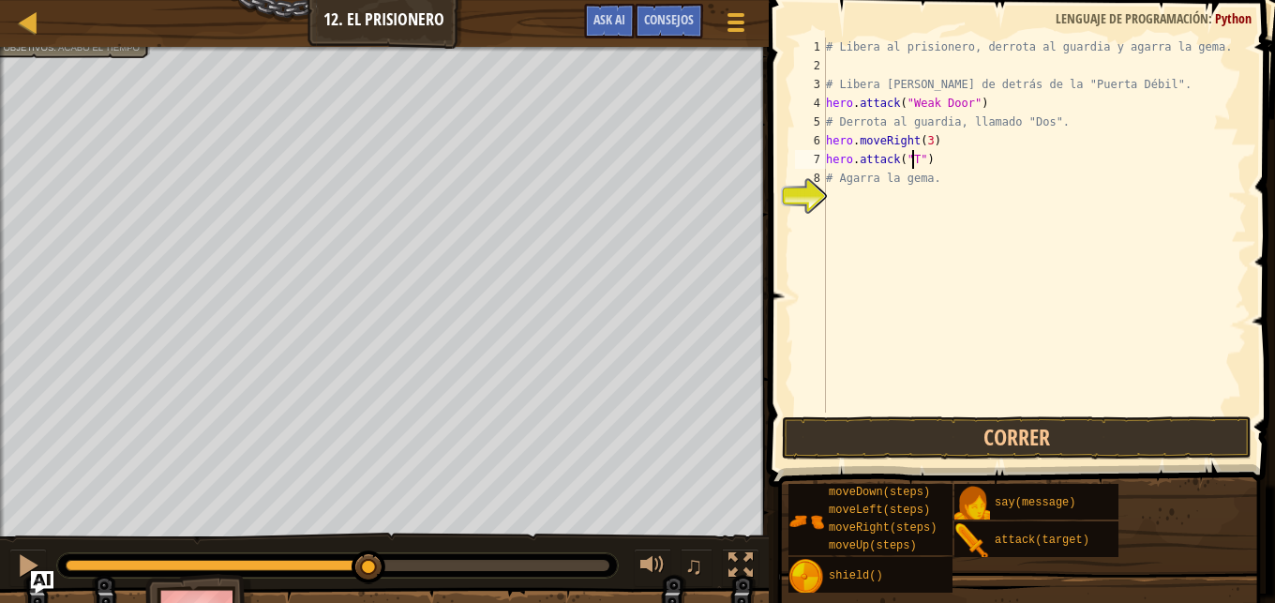
scroll to position [8, 8]
drag, startPoint x: 947, startPoint y: 164, endPoint x: 829, endPoint y: 158, distance: 118.3
click at [829, 158] on div "# Libera al prisionero, derrota al guardia y agarra la gema. # Libera a Patrick…" at bounding box center [1034, 244] width 425 height 413
click at [830, 173] on div "# Libera al prisionero, derrota al guardia y agarra la gema. # Libera a Patrick…" at bounding box center [1034, 244] width 425 height 413
click at [939, 167] on div "# Libera al prisionero, derrota al guardia y agarra la gema. # Libera a Patrick…" at bounding box center [1034, 244] width 425 height 413
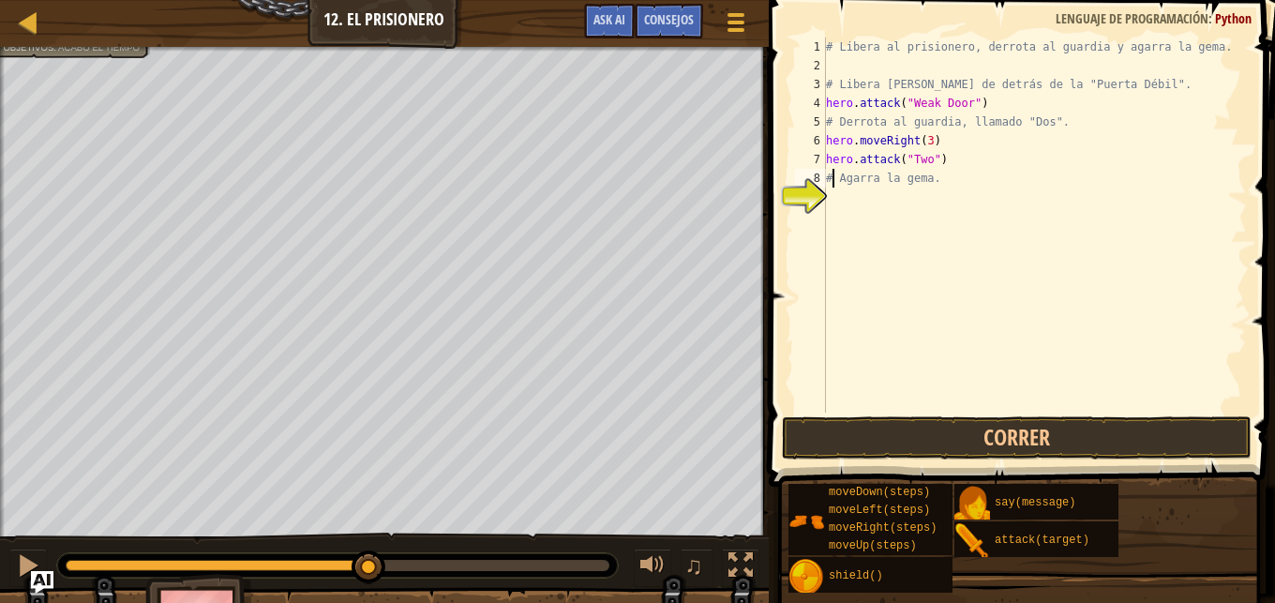
type textarea "hero.attack("Two")"
paste textarea "hero.attack("Two")"
type textarea "hero.attack("Two")"
paste textarea "hero.attack("Two")"
type textarea "hero.attack("Two")"
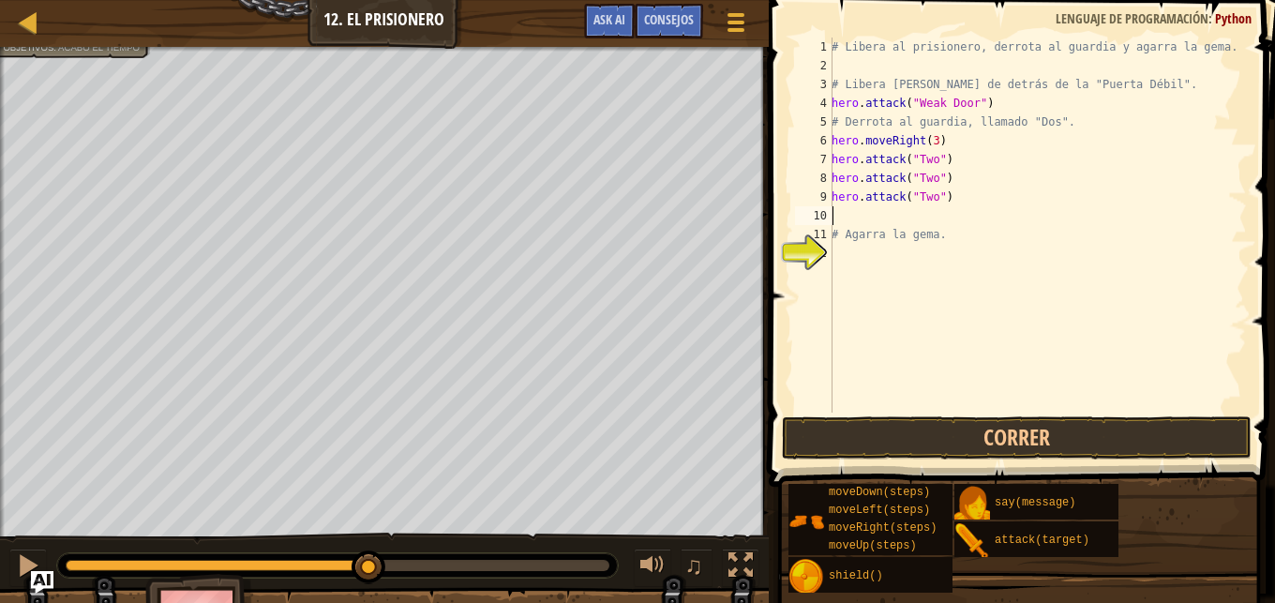
paste textarea "hero.attack("Two")"
type textarea "hero.attack("Two")"
click at [991, 426] on button "Correr" at bounding box center [1017, 437] width 470 height 43
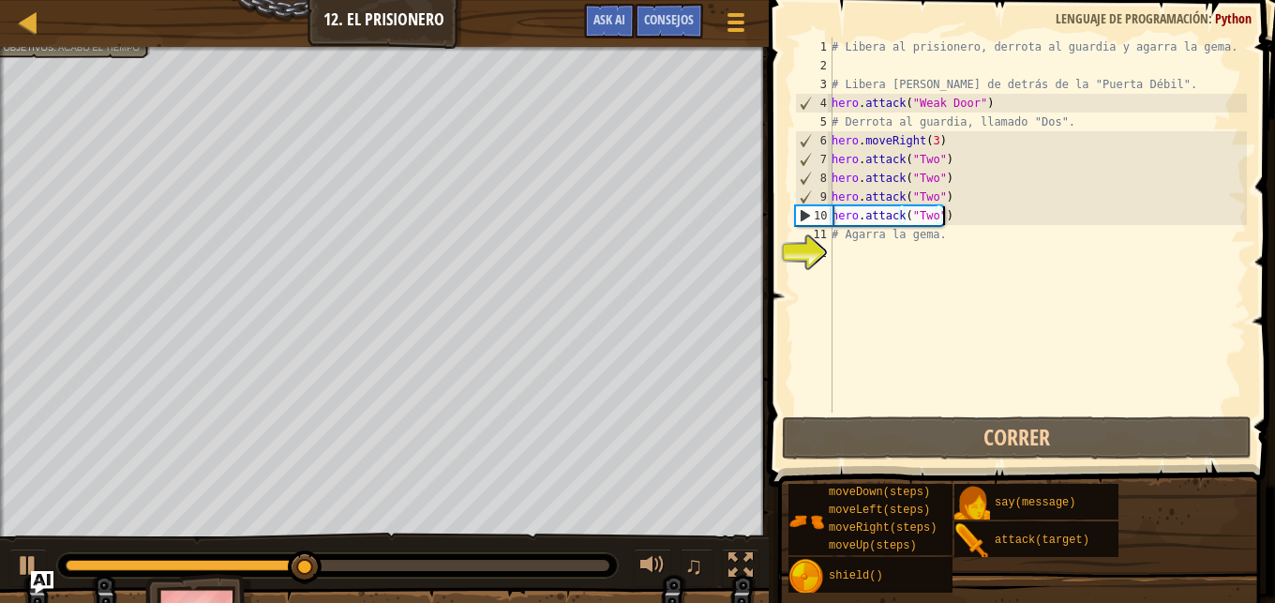
click at [882, 251] on div "# Libera al prisionero, derrota al guardia y agarra la gema. # Libera a Patrick…" at bounding box center [1037, 244] width 419 height 413
type textarea "h"
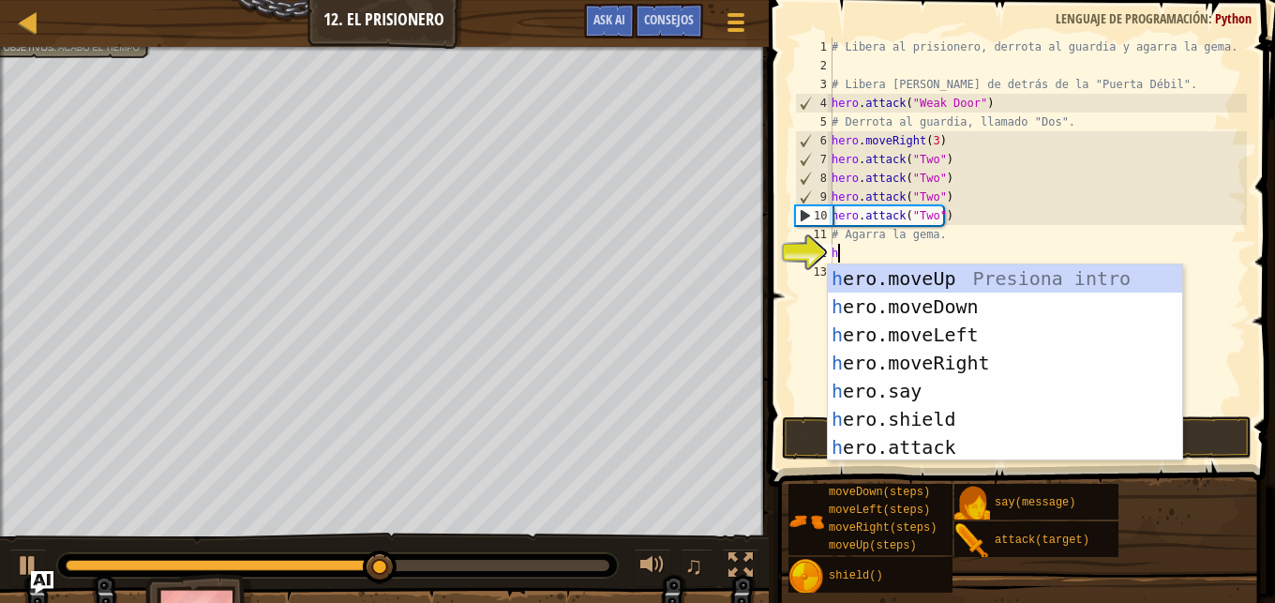
scroll to position [8, 0]
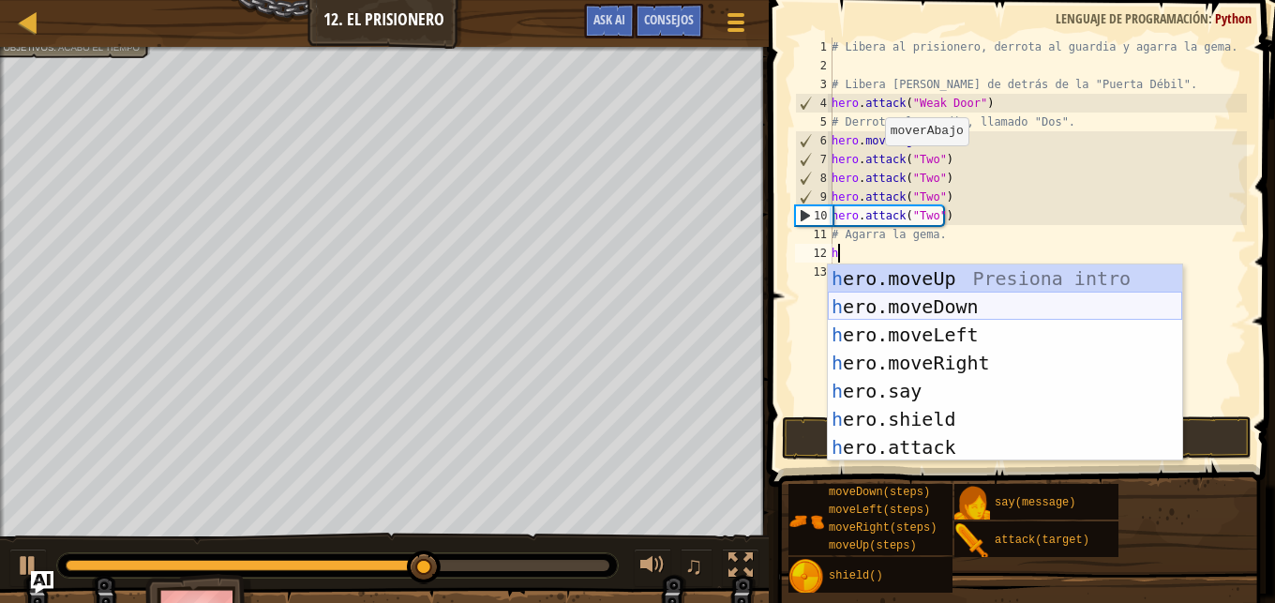
click at [900, 308] on div "h ero.moveUp Presiona intro h ero.moveDown Presiona intro h ero.moveLeft Presio…" at bounding box center [1005, 390] width 354 height 253
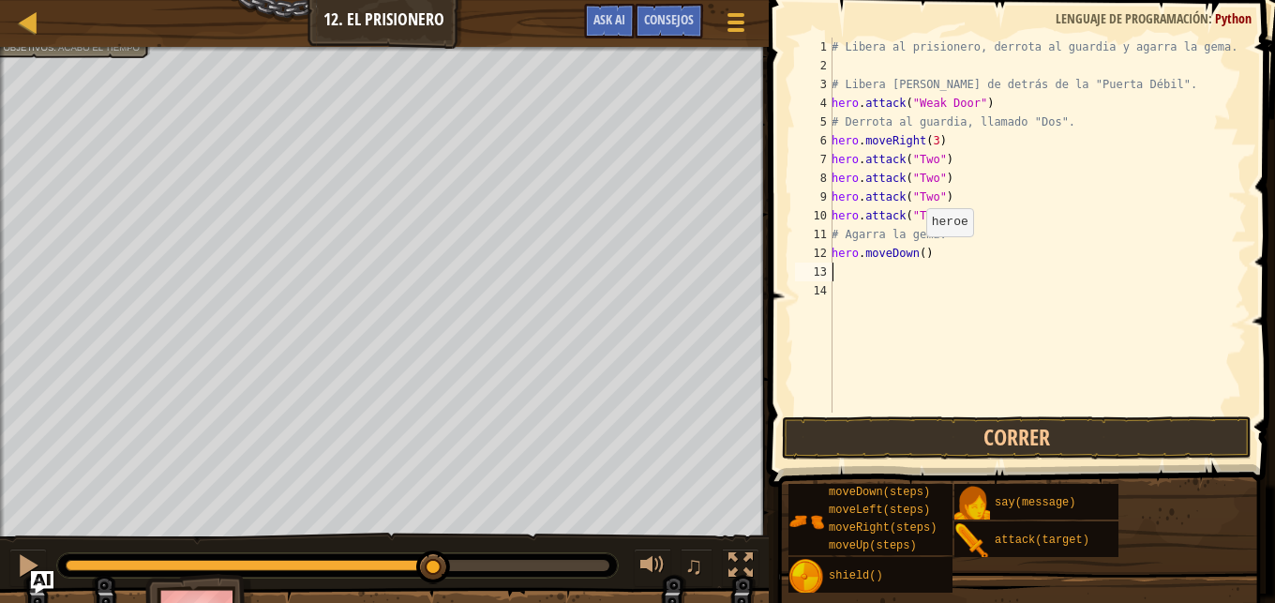
click at [916, 255] on div "# Libera al prisionero, derrota al guardia y agarra la gema. # Libera a Patrick…" at bounding box center [1037, 244] width 419 height 413
type textarea "hero.moveDown(3)"
click at [996, 424] on button "Correr" at bounding box center [1017, 437] width 470 height 43
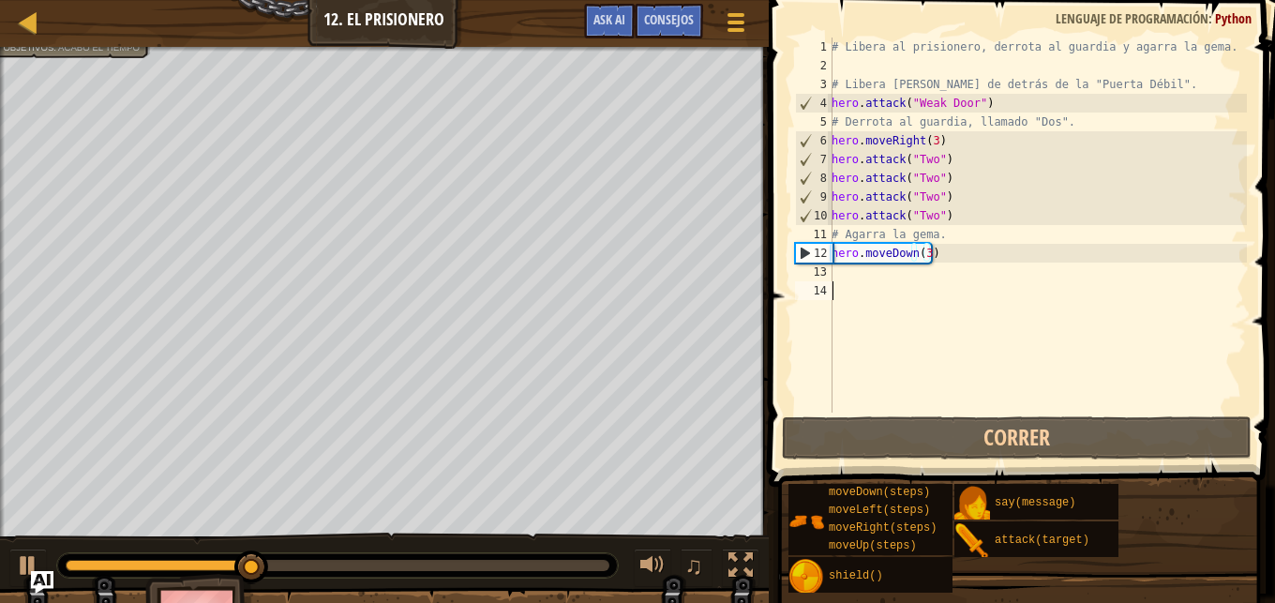
click at [860, 288] on div "# Libera al prisionero, derrota al guardia y agarra la gema. # Libera a Patrick…" at bounding box center [1037, 244] width 419 height 413
click at [856, 275] on div "# Libera al prisionero, derrota al guardia y agarra la gema. # Libera a Patrick…" at bounding box center [1037, 244] width 419 height 413
click at [922, 256] on div "# Libera al prisionero, derrota al guardia y agarra la gema. # Libera a Patrick…" at bounding box center [1037, 244] width 419 height 413
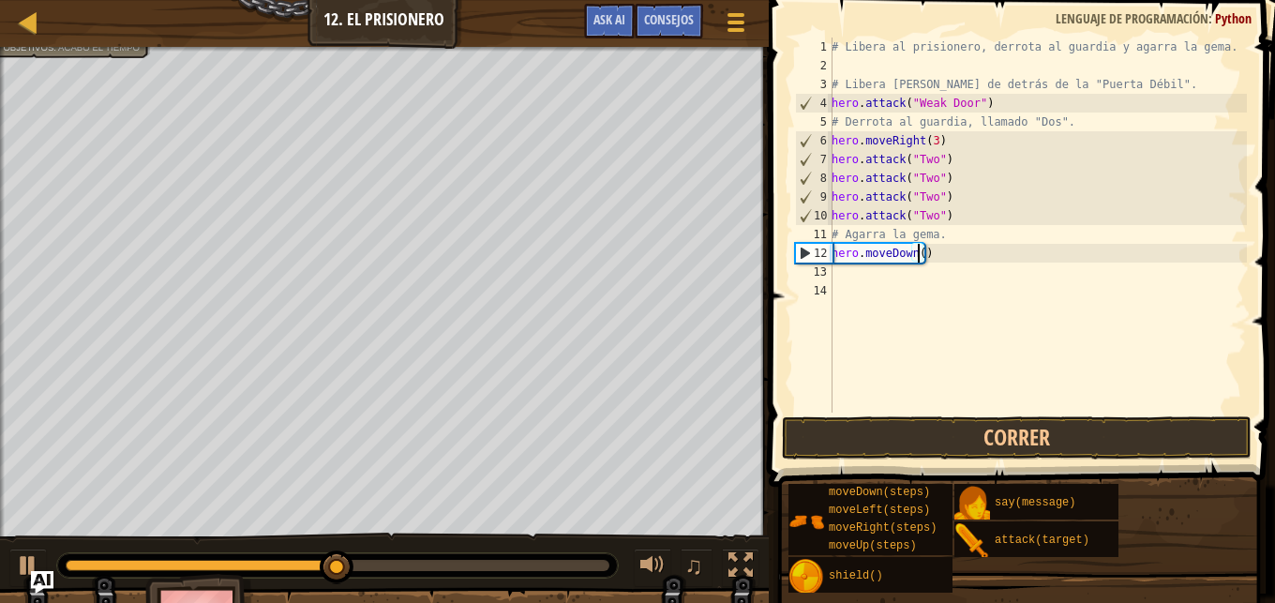
type textarea "hero.moveDown(2)"
click at [849, 280] on div "# Libera al prisionero, derrota al guardia y agarra la gema. # Libera a Patrick…" at bounding box center [1037, 244] width 419 height 413
type textarea "h"
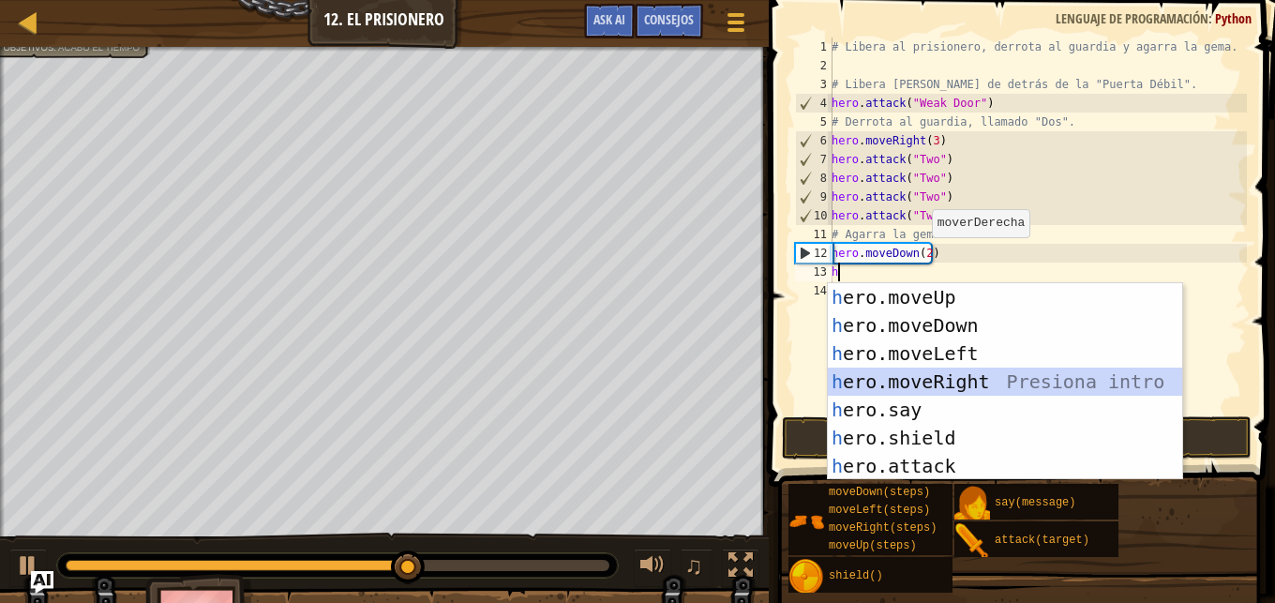
click at [910, 383] on div "h ero.moveUp Presiona intro h ero.moveDown Presiona intro h ero.moveLeft Presio…" at bounding box center [1005, 409] width 354 height 253
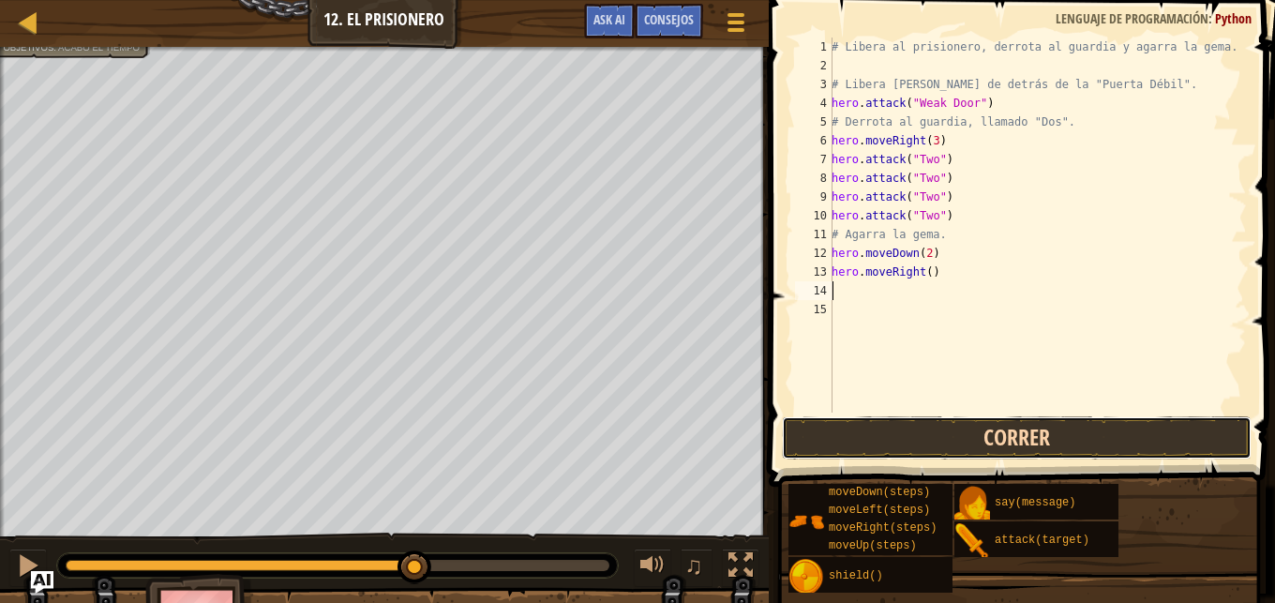
click at [931, 445] on button "Correr" at bounding box center [1017, 437] width 470 height 43
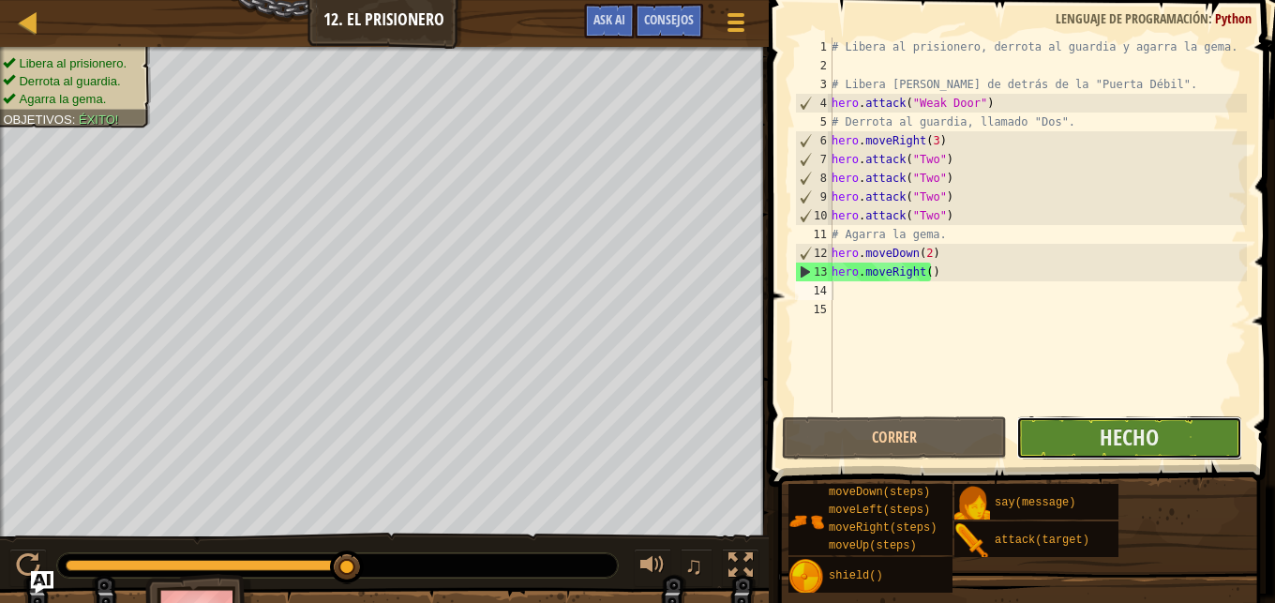
click at [1080, 444] on button "Hecho" at bounding box center [1128, 437] width 225 height 43
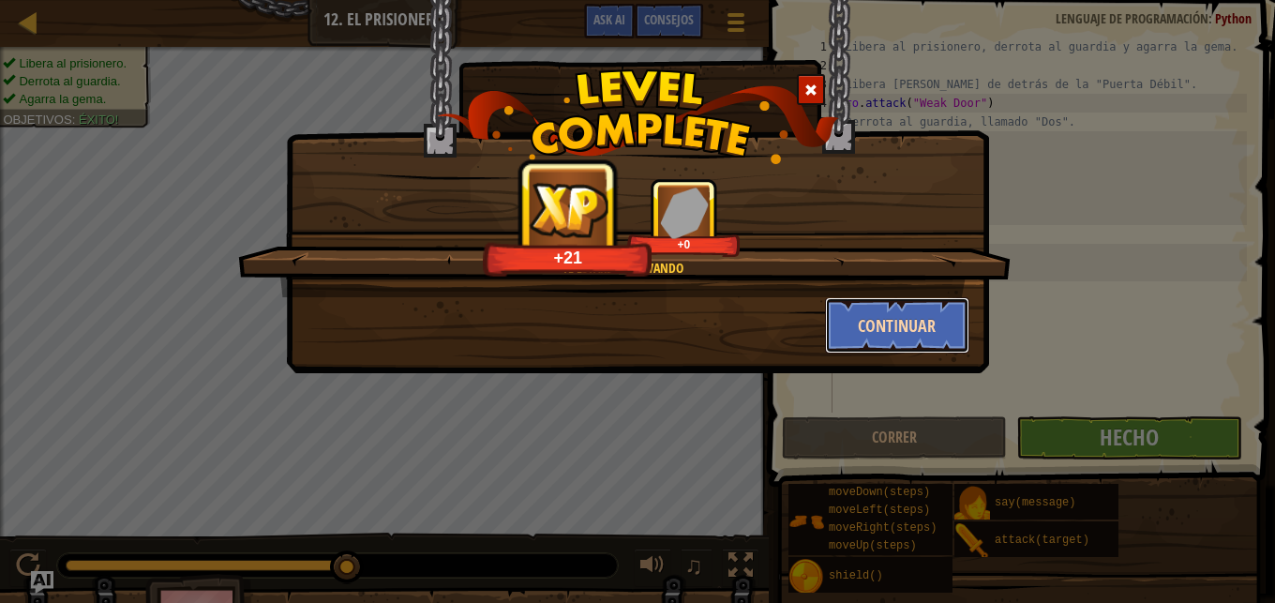
click at [860, 323] on button "Continuar" at bounding box center [897, 325] width 145 height 56
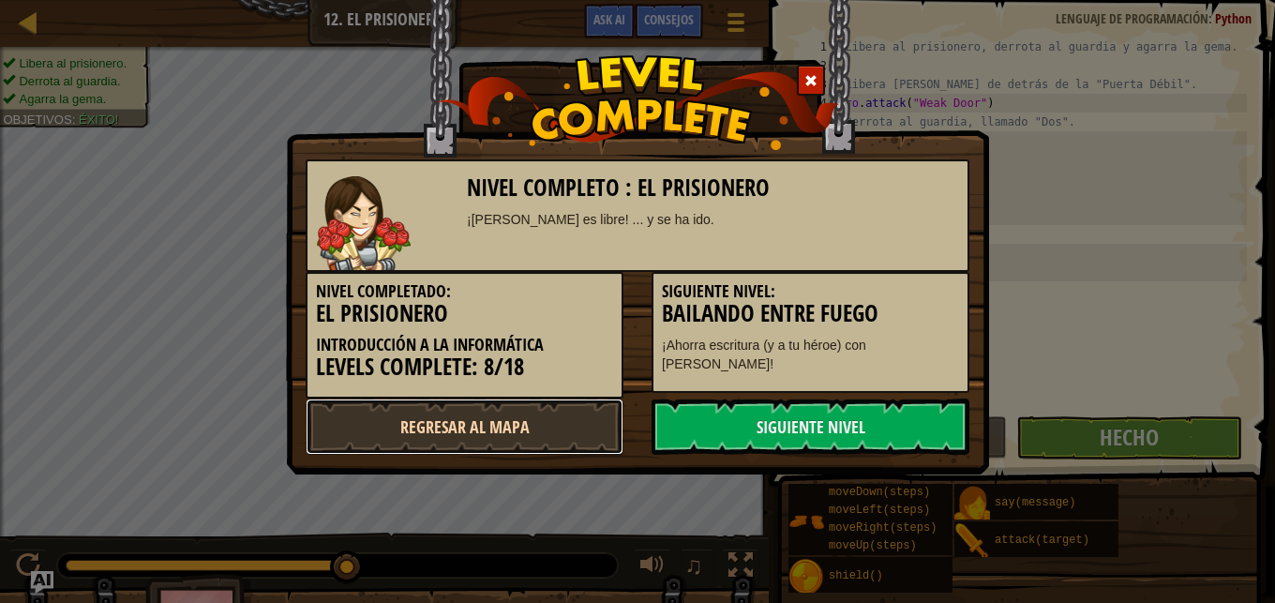
click at [560, 408] on link "Regresar al mapa" at bounding box center [465, 426] width 318 height 56
select select "es-ES"
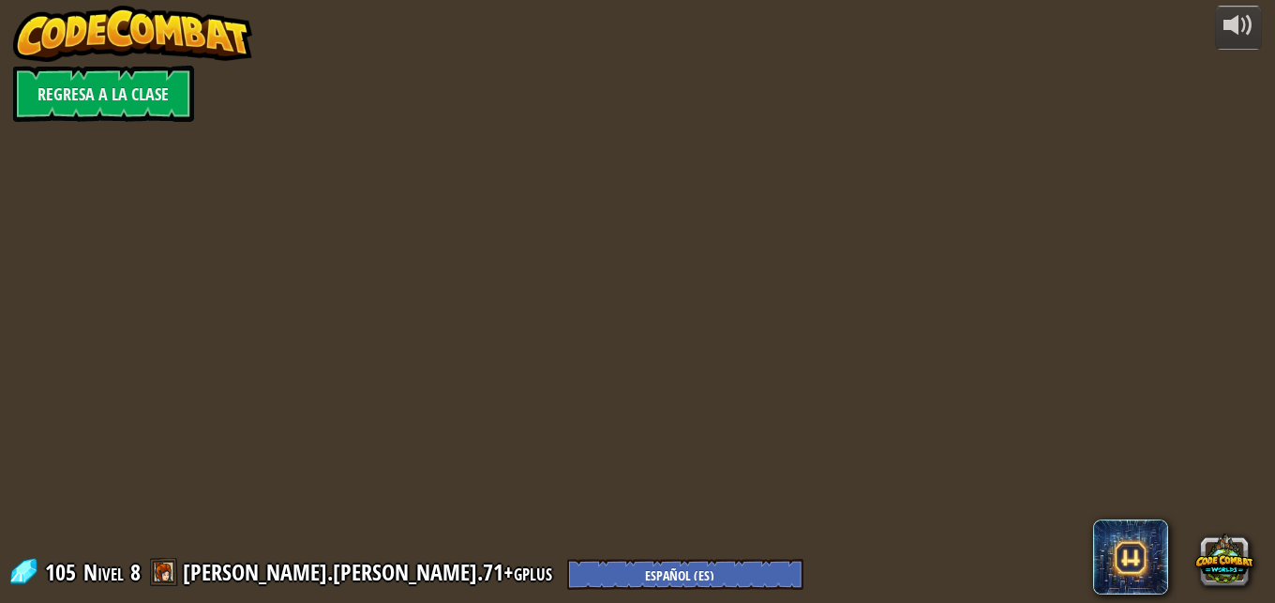
select select "es-ES"
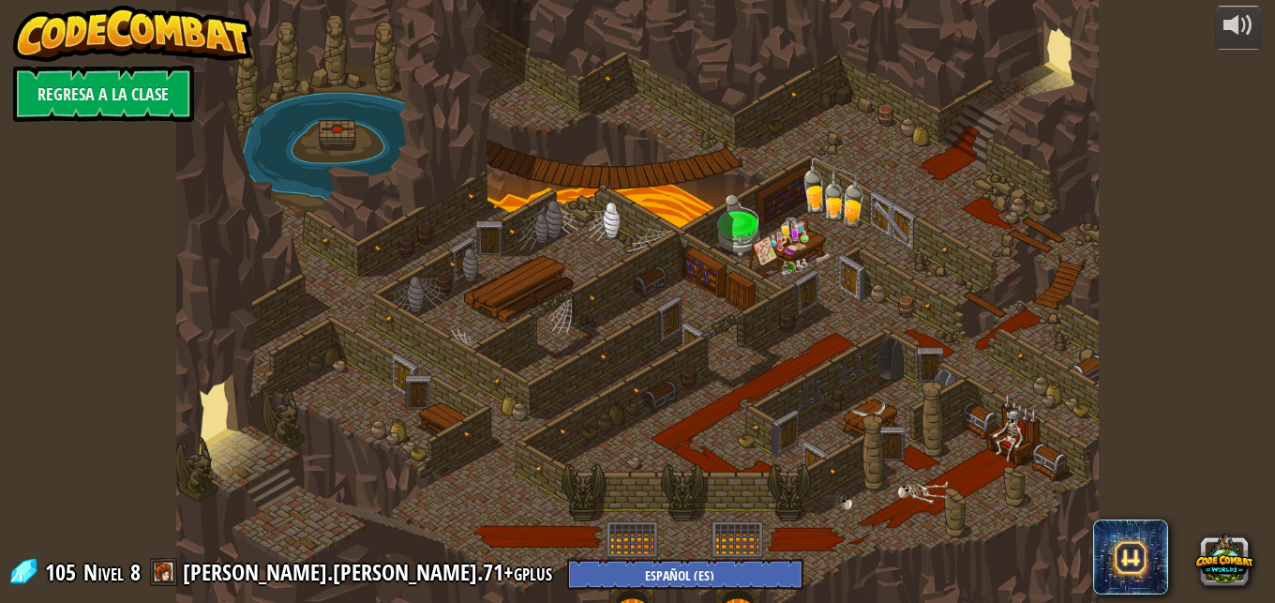
select select "es-ES"
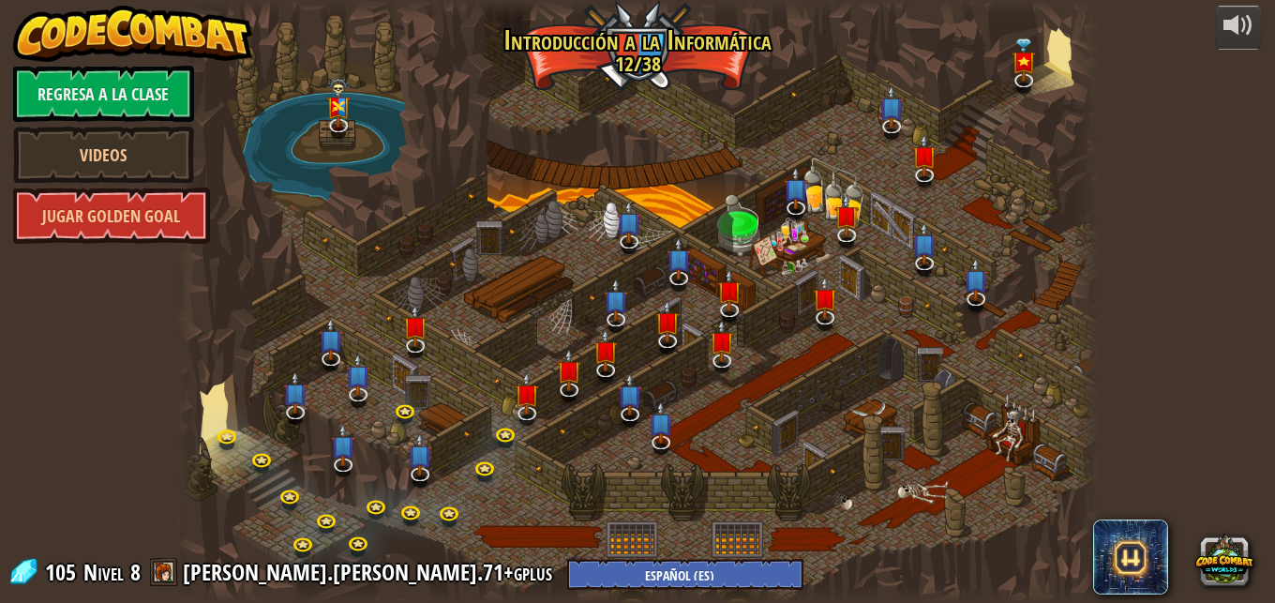
select select "es-ES"
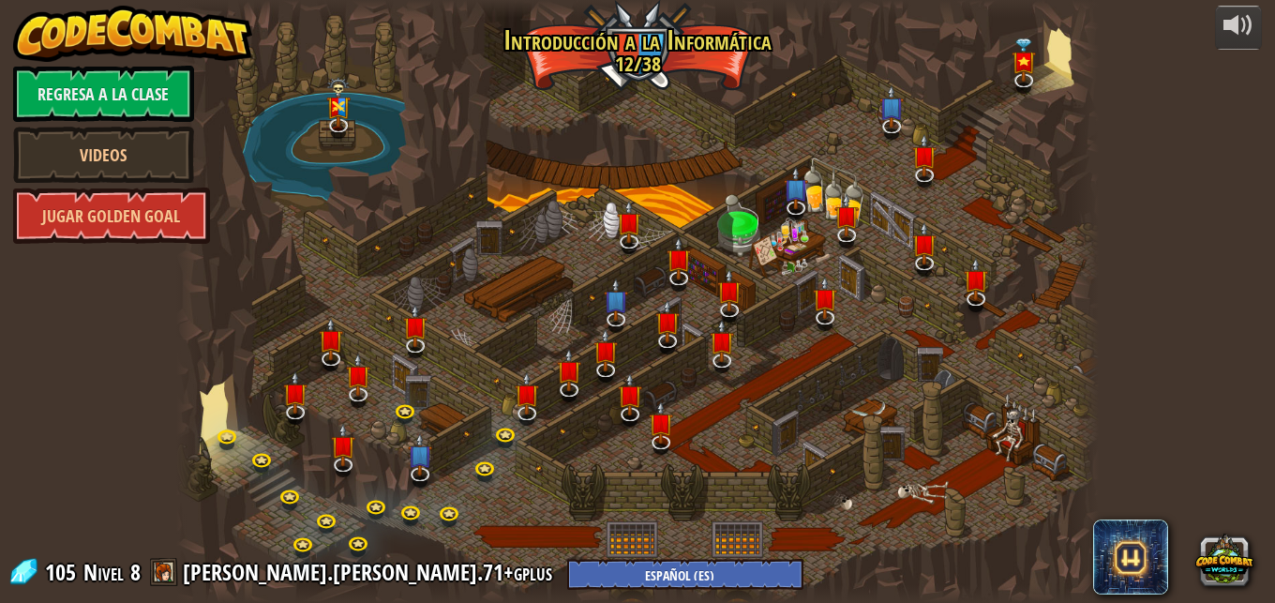
select select "es-ES"
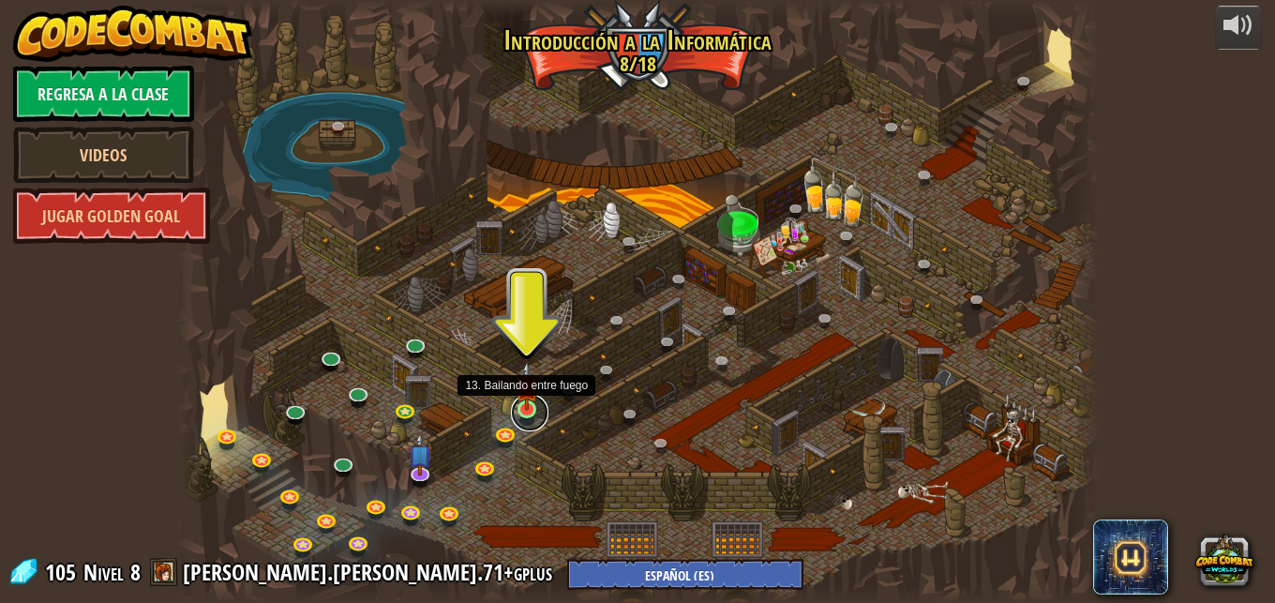
click at [524, 413] on link at bounding box center [530, 413] width 38 height 38
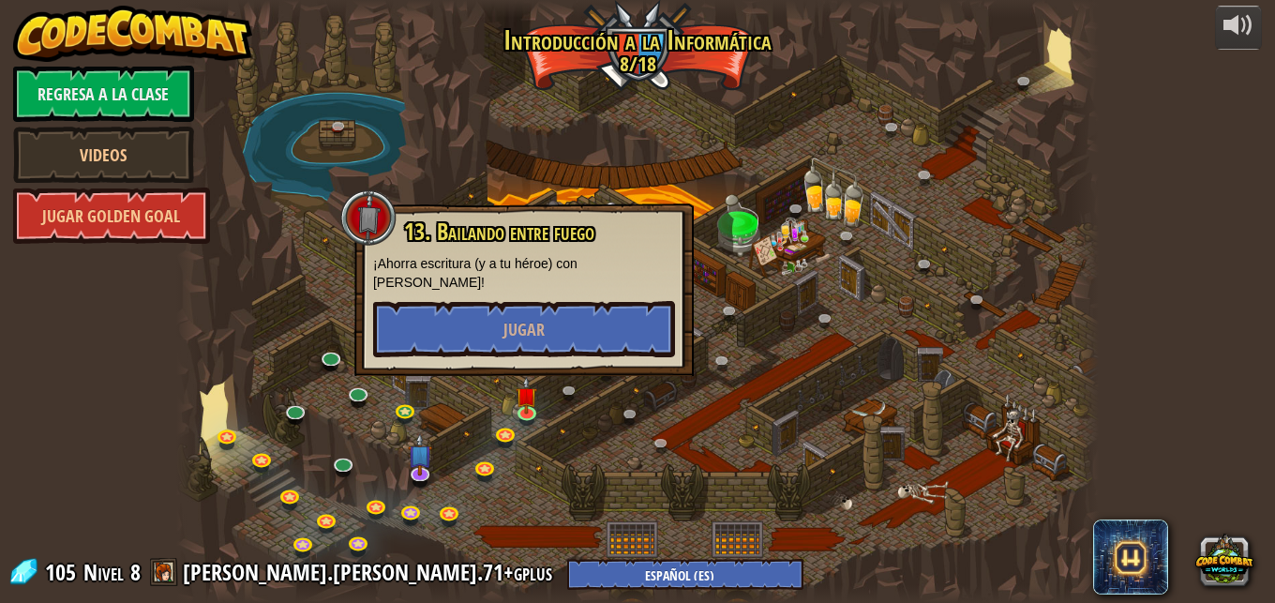
click at [292, 250] on div at bounding box center [637, 301] width 923 height 603
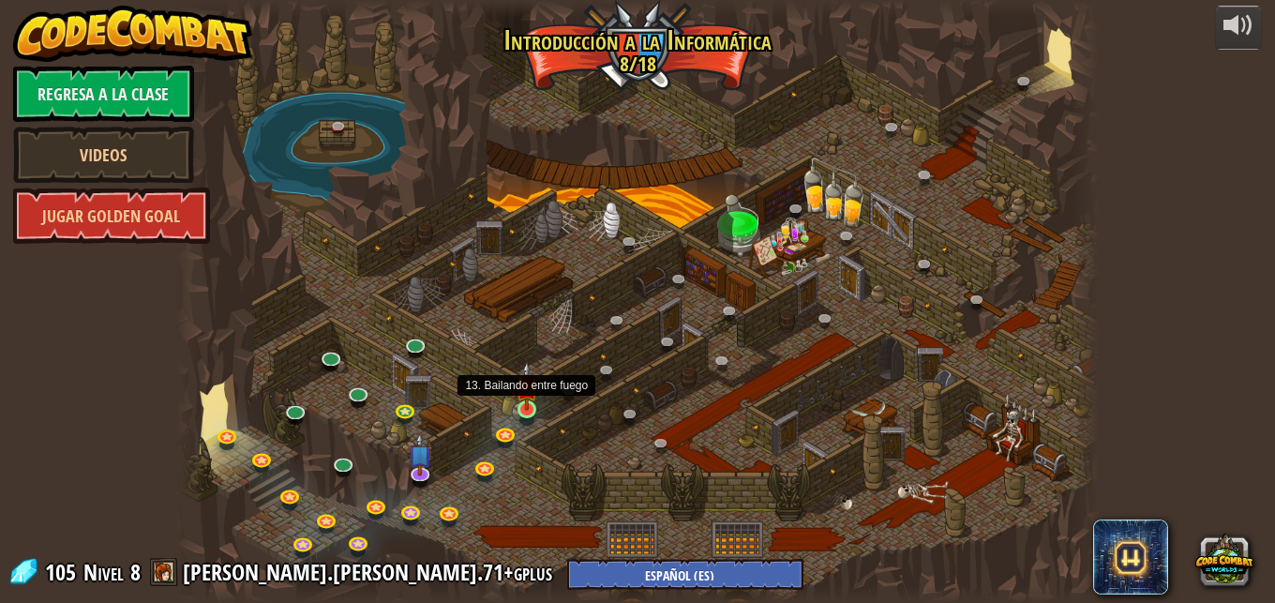
click at [532, 403] on img at bounding box center [527, 386] width 22 height 50
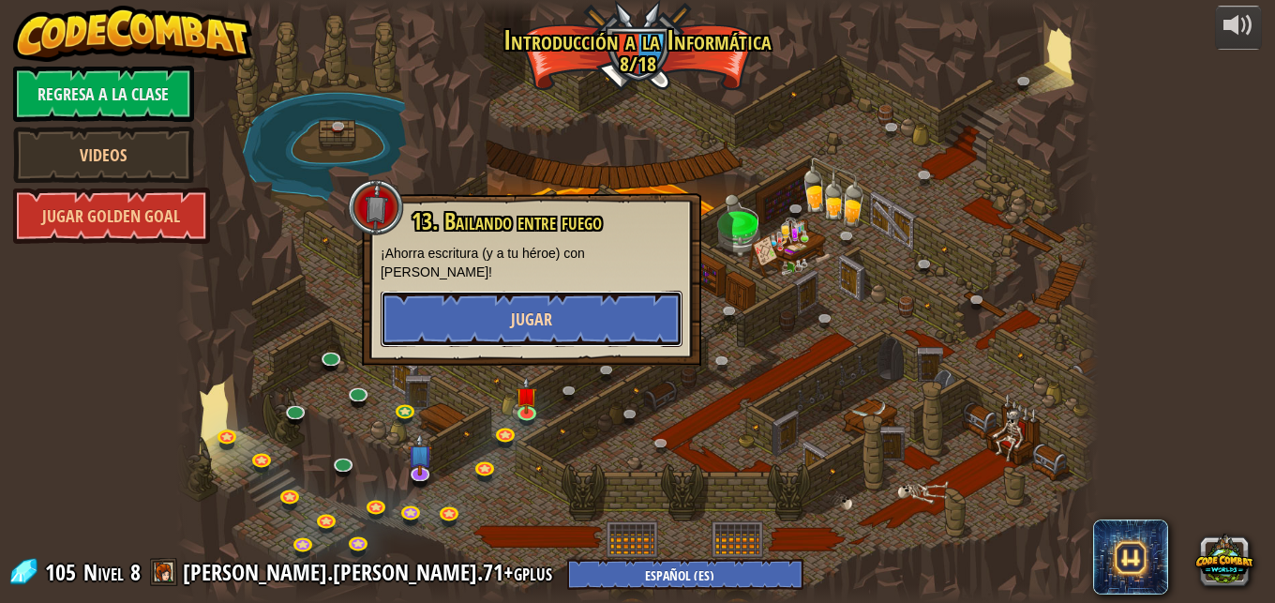
click at [555, 300] on button "Jugar" at bounding box center [532, 319] width 302 height 56
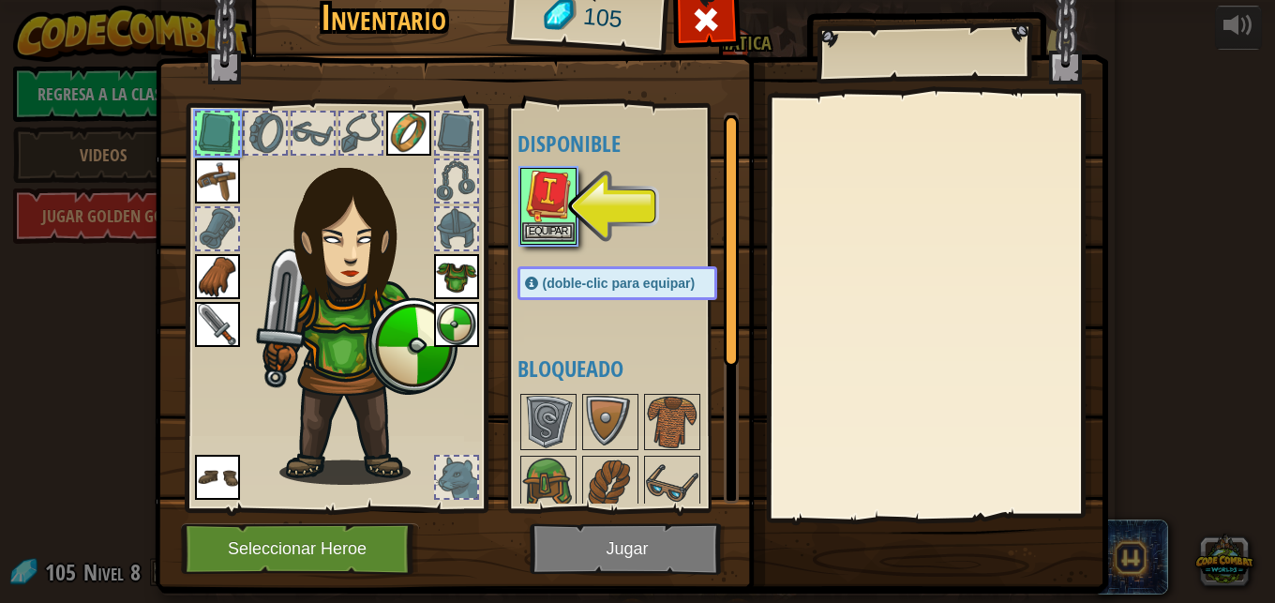
click at [554, 199] on img at bounding box center [548, 196] width 53 height 53
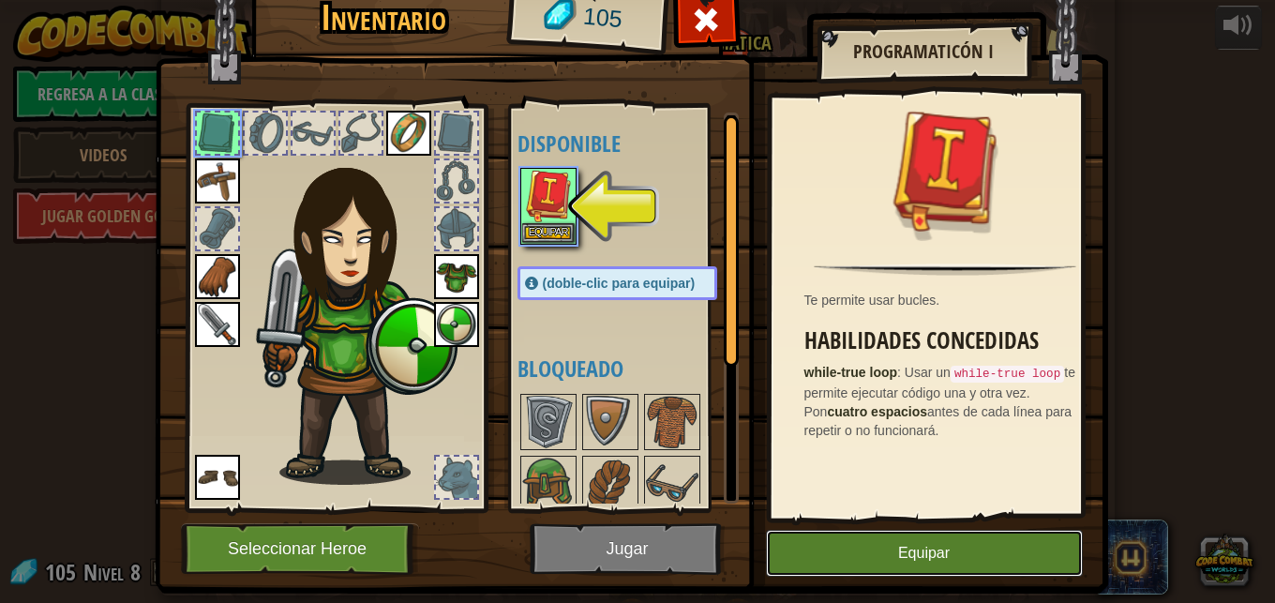
click at [1002, 571] on button "Equipar" at bounding box center [924, 553] width 317 height 47
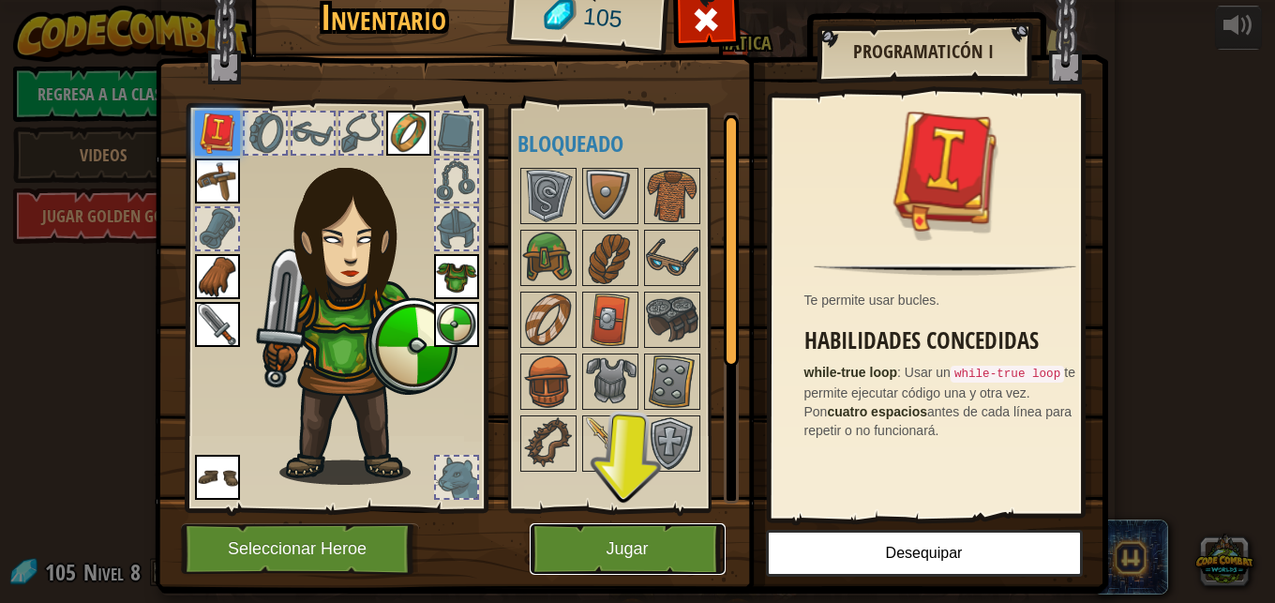
click at [589, 539] on button "Jugar" at bounding box center [628, 549] width 196 height 52
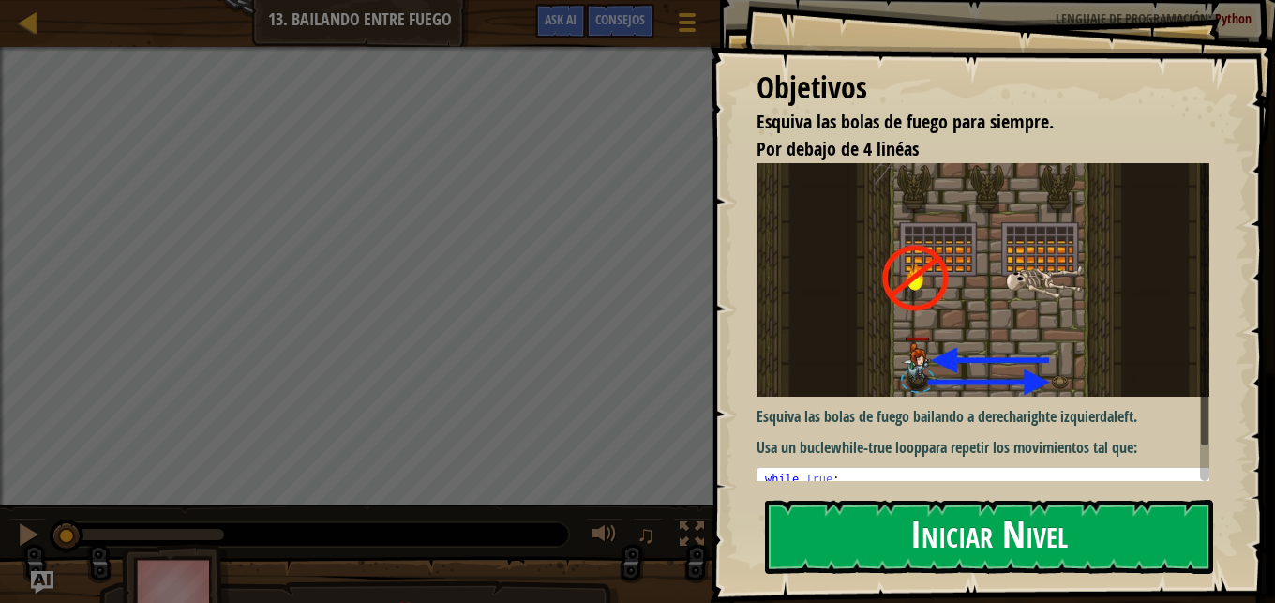
click at [920, 504] on button "Iniciar Nivel" at bounding box center [989, 537] width 448 height 74
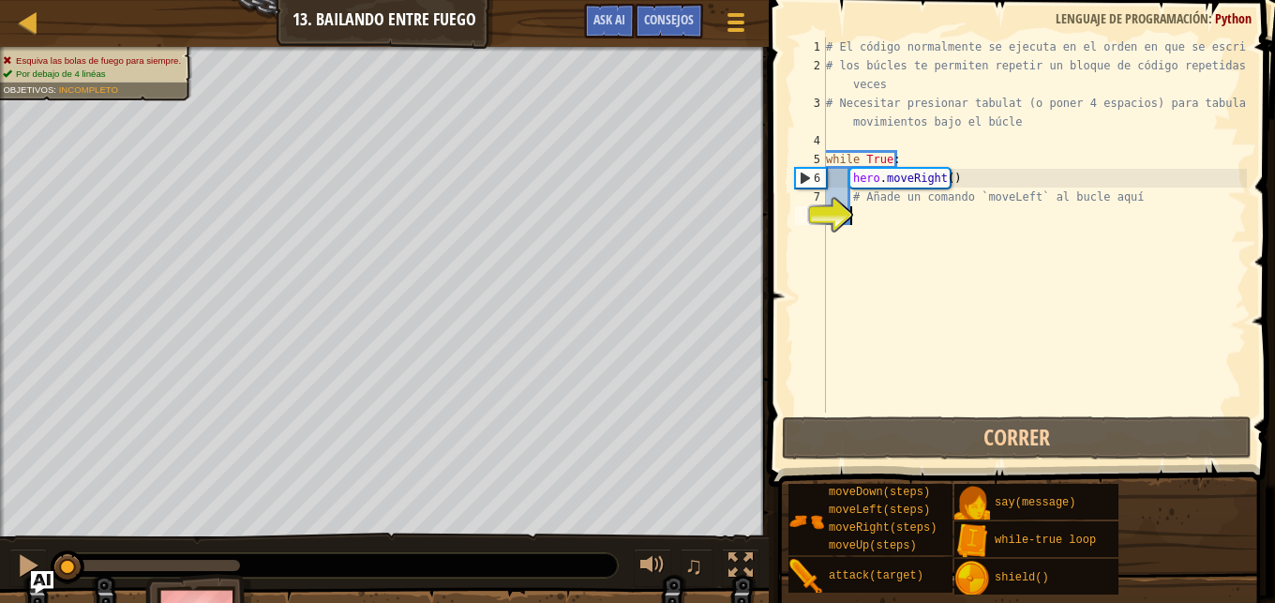
type textarea "h"
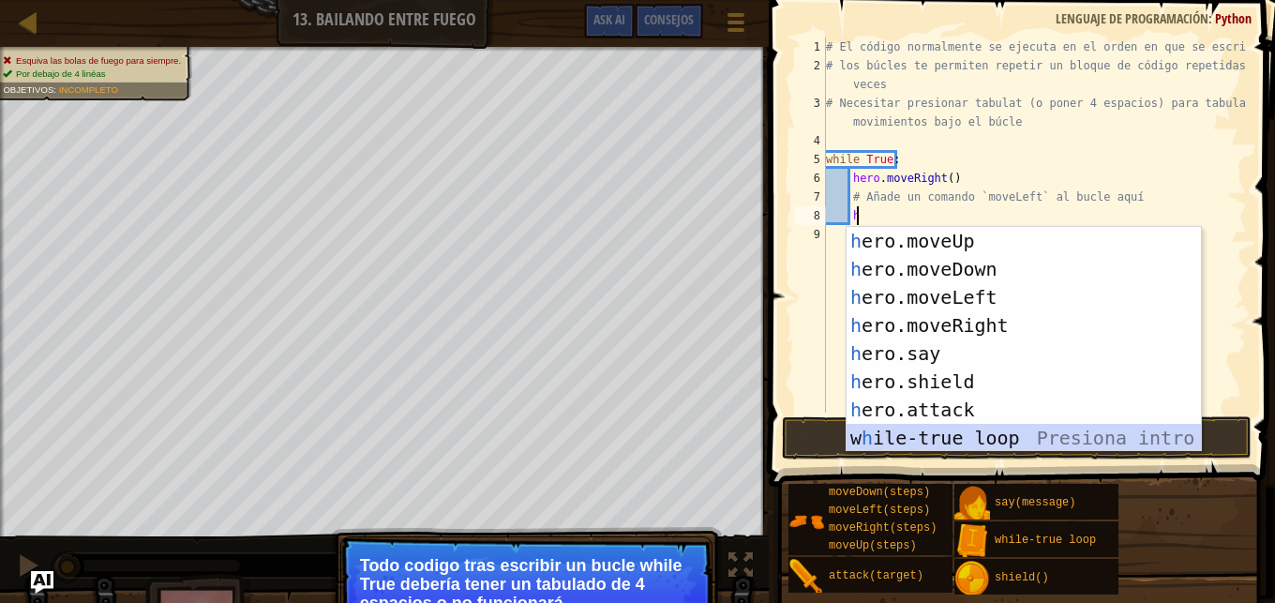
click at [927, 429] on div "h ero.moveUp Presiona intro h ero.moveDown Presiona intro h ero.moveLeft Presio…" at bounding box center [1024, 367] width 354 height 281
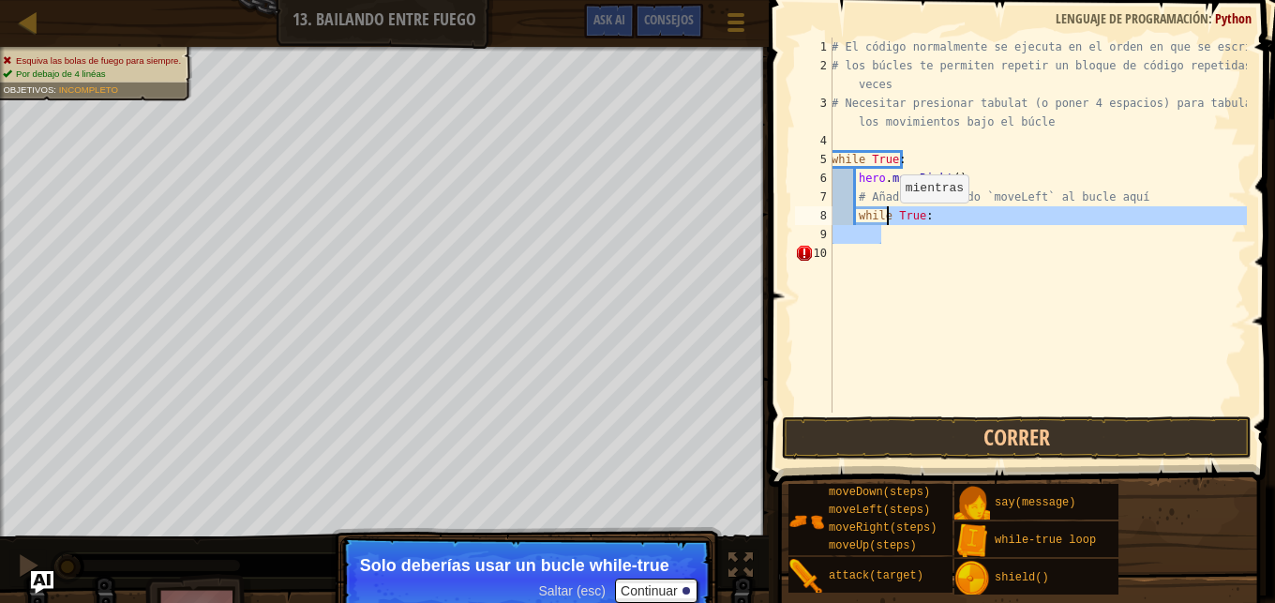
drag, startPoint x: 909, startPoint y: 226, endPoint x: 890, endPoint y: 221, distance: 19.3
click at [890, 221] on div "# El código normalmente se ejecuta en el orden en que se escribe. # los búcles …" at bounding box center [1037, 244] width 419 height 413
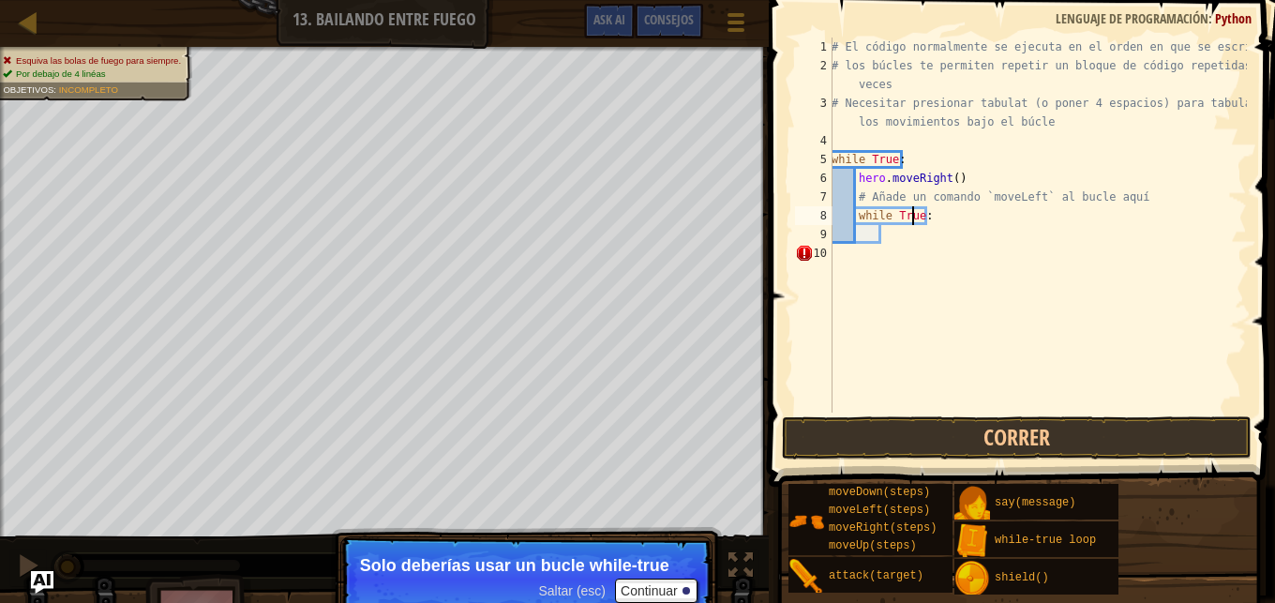
click at [940, 220] on div "# El código normalmente se ejecuta en el orden en que se escribe. # los búcles …" at bounding box center [1037, 244] width 419 height 413
type textarea "w"
type textarea "h"
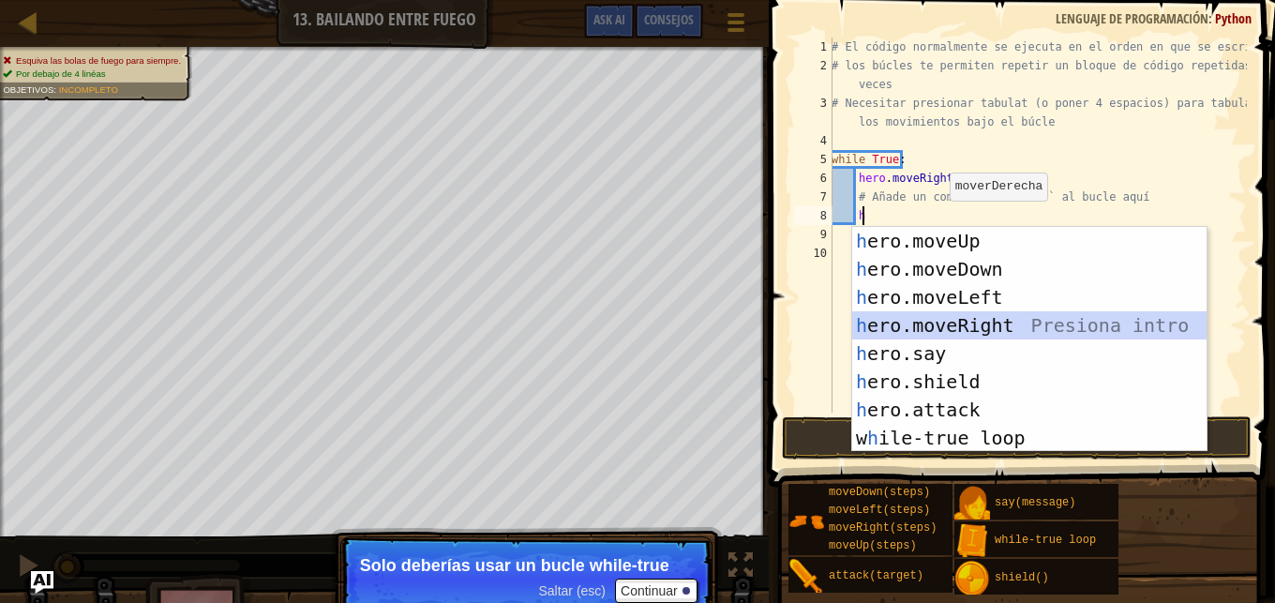
click at [974, 325] on div "h ero.moveUp Presiona intro h ero.moveDown Presiona intro h ero.moveLeft Presio…" at bounding box center [1029, 367] width 354 height 281
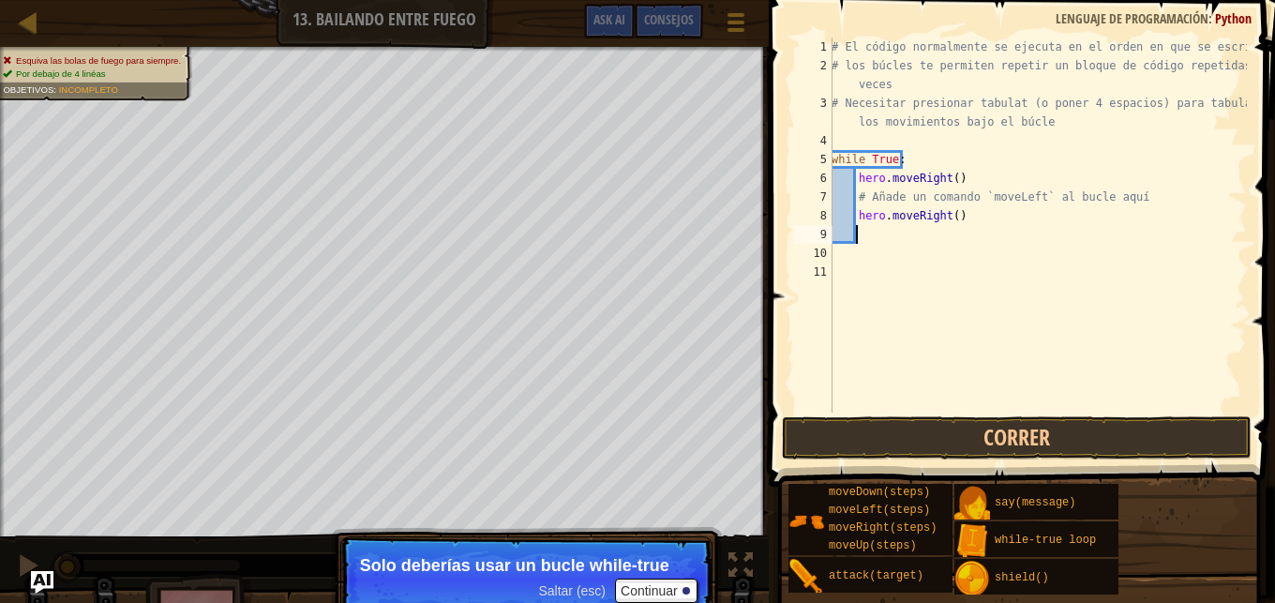
type textarea "h"
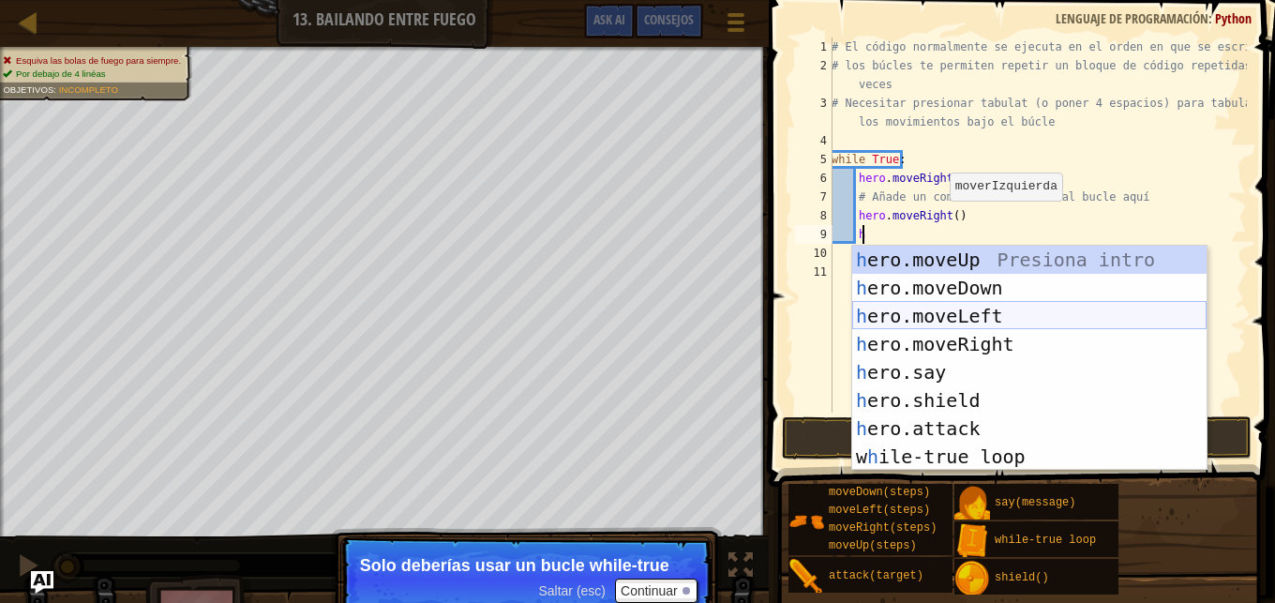
click at [956, 318] on div "h ero.moveUp Presiona intro h ero.moveDown Presiona intro h ero.moveLeft Presio…" at bounding box center [1029, 386] width 354 height 281
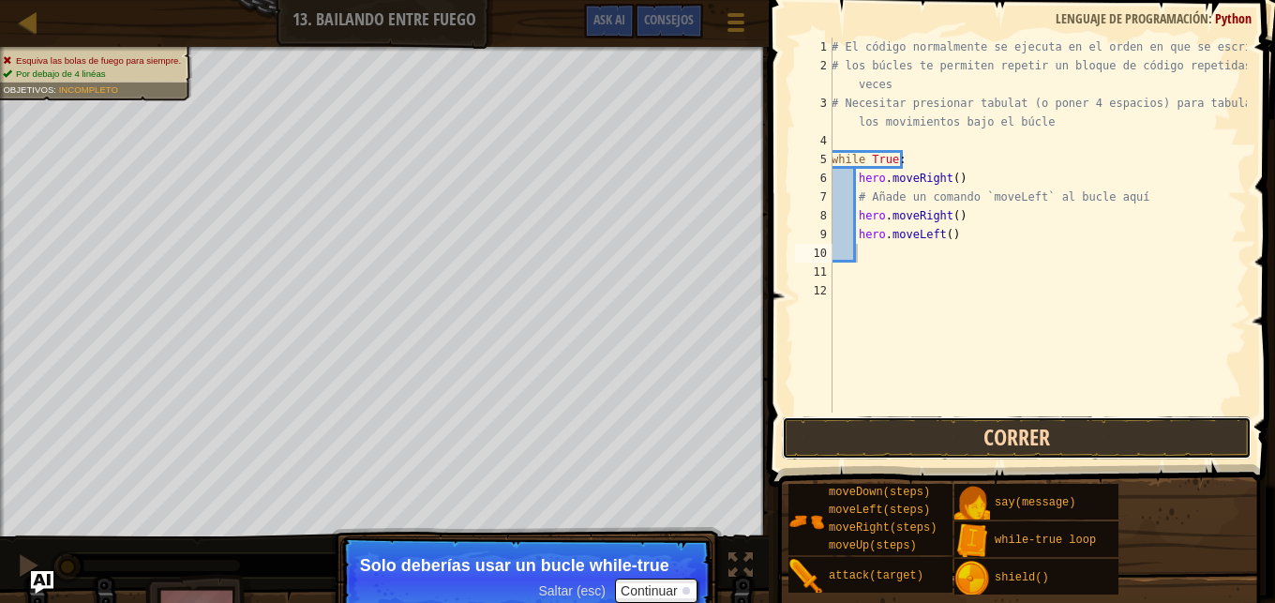
click at [984, 443] on button "Correr" at bounding box center [1017, 437] width 470 height 43
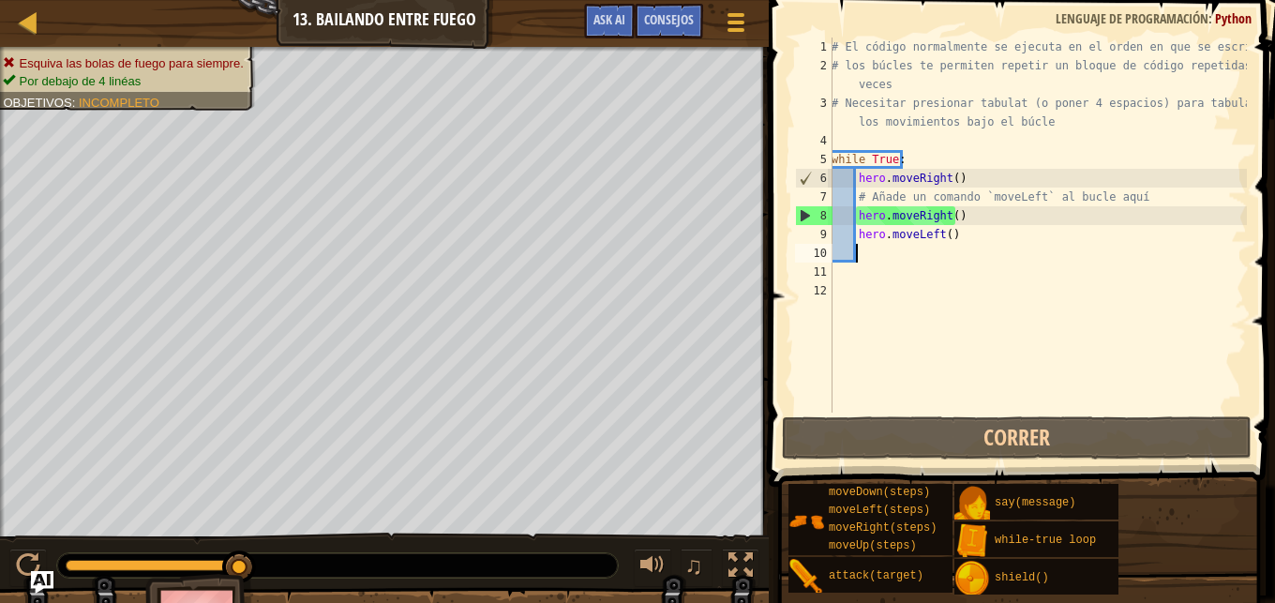
type textarea "h"
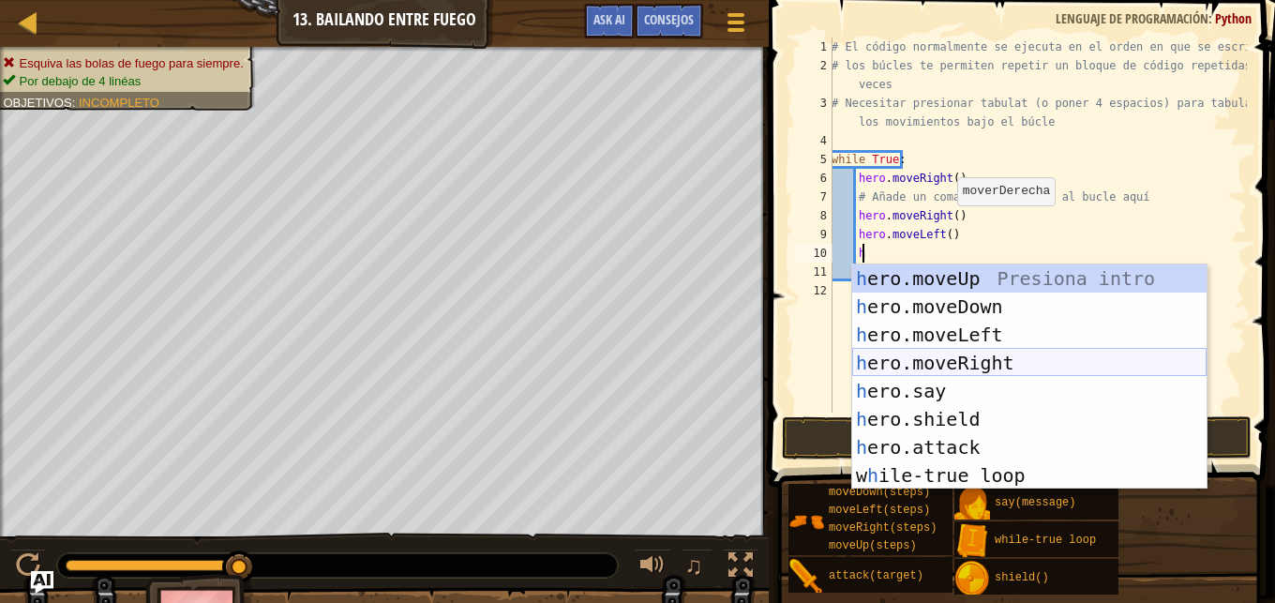
click at [949, 368] on div "h ero.moveUp Presiona intro h ero.moveDown Presiona intro h ero.moveLeft Presio…" at bounding box center [1029, 404] width 354 height 281
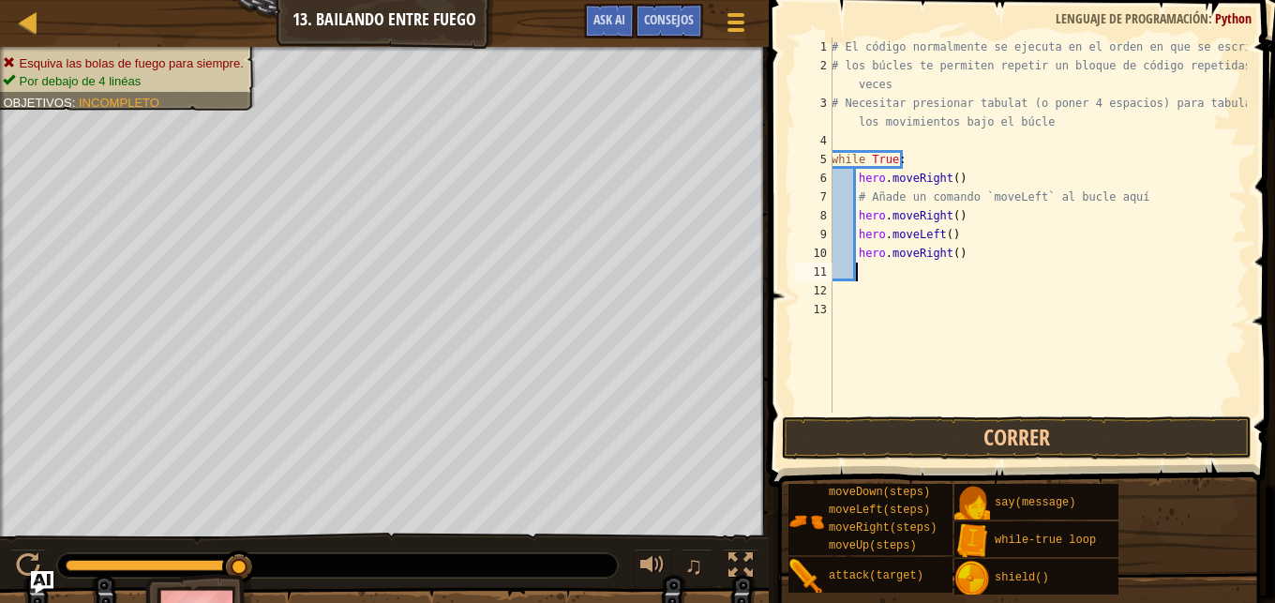
type textarea "h"
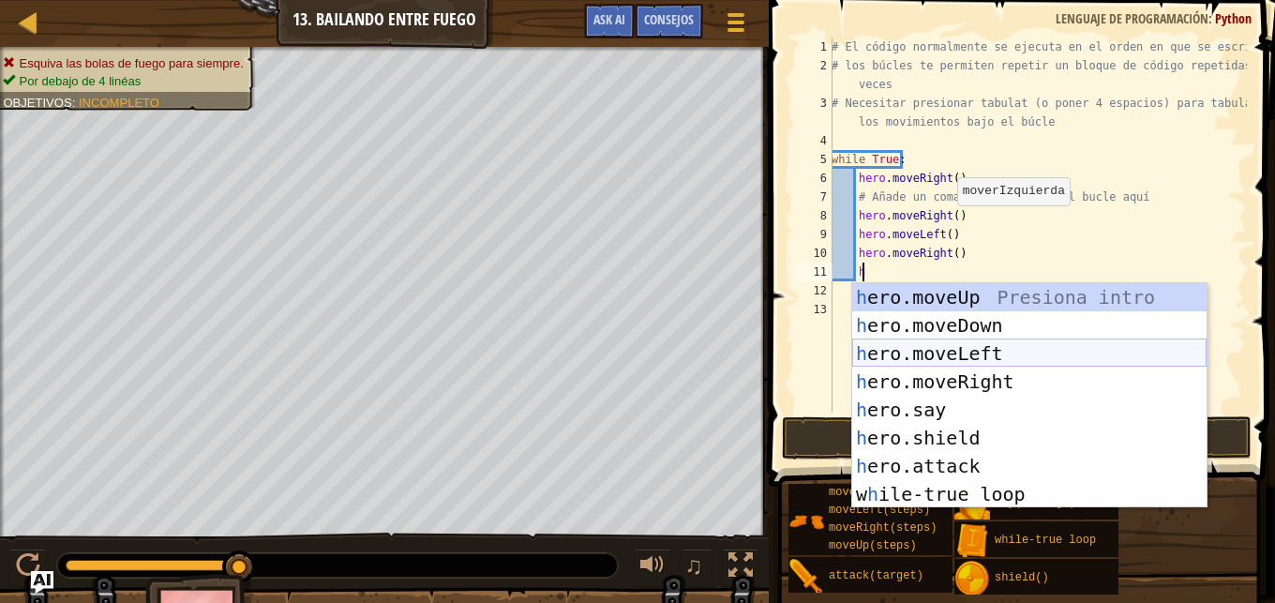
click at [978, 353] on div "h ero.moveUp Presiona intro h ero.moveDown Presiona intro h ero.moveLeft Presio…" at bounding box center [1029, 423] width 354 height 281
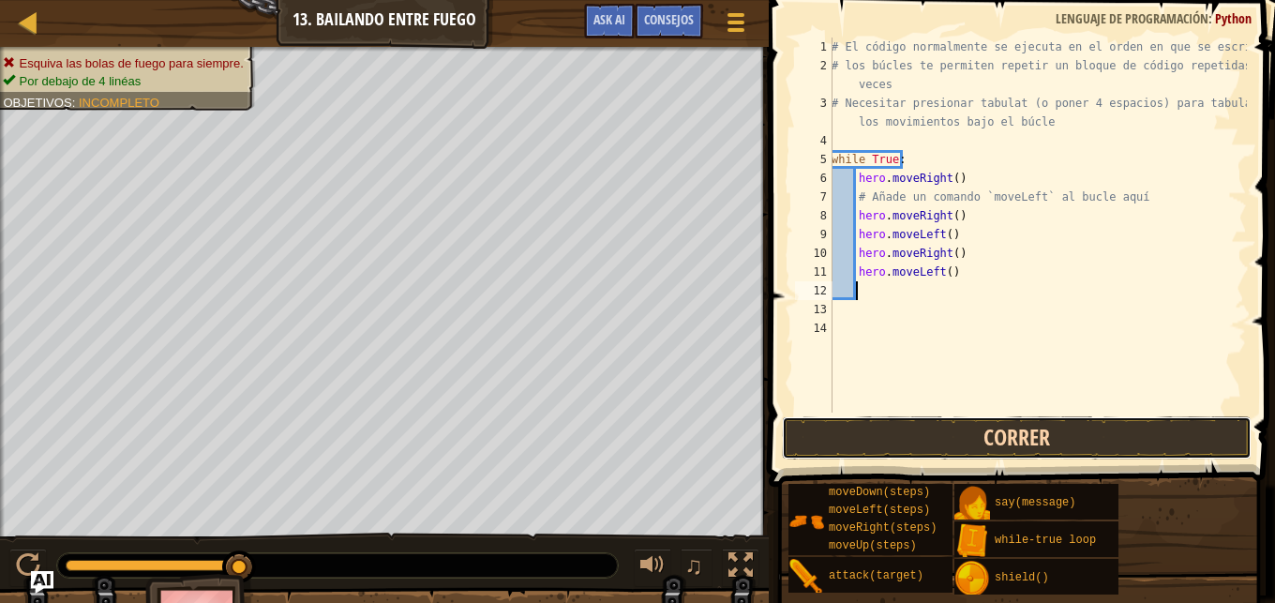
click at [954, 438] on button "Correr" at bounding box center [1017, 437] width 470 height 43
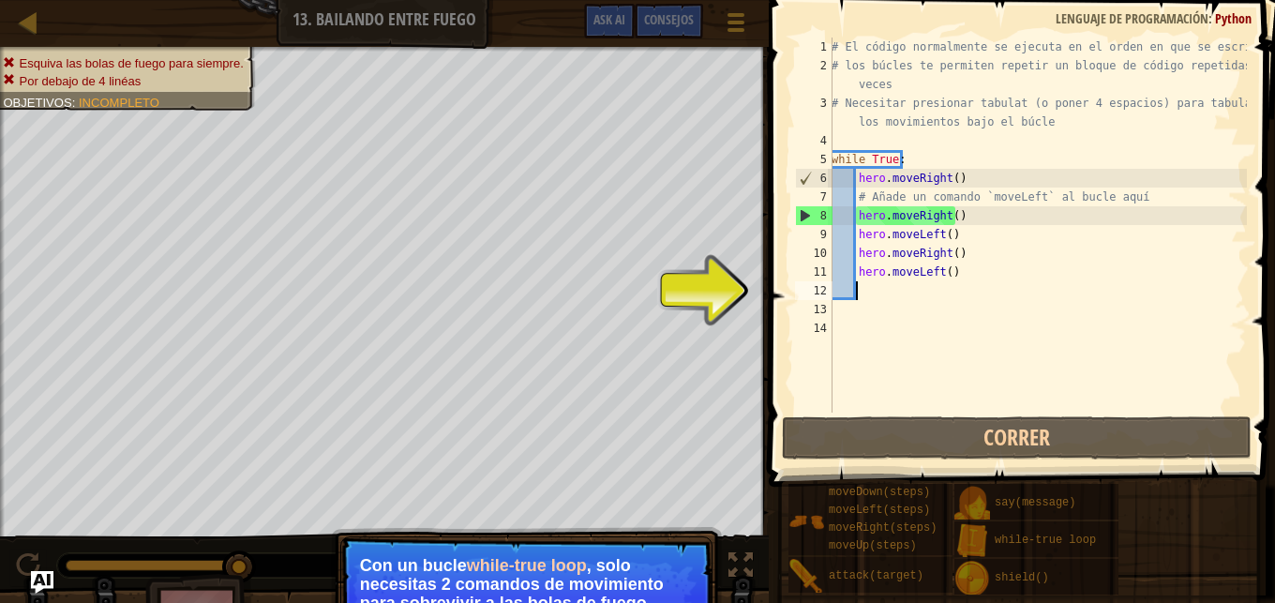
click at [961, 267] on div "# El código normalmente se ejecuta en el orden en que se escribe. # los búcles …" at bounding box center [1037, 244] width 419 height 413
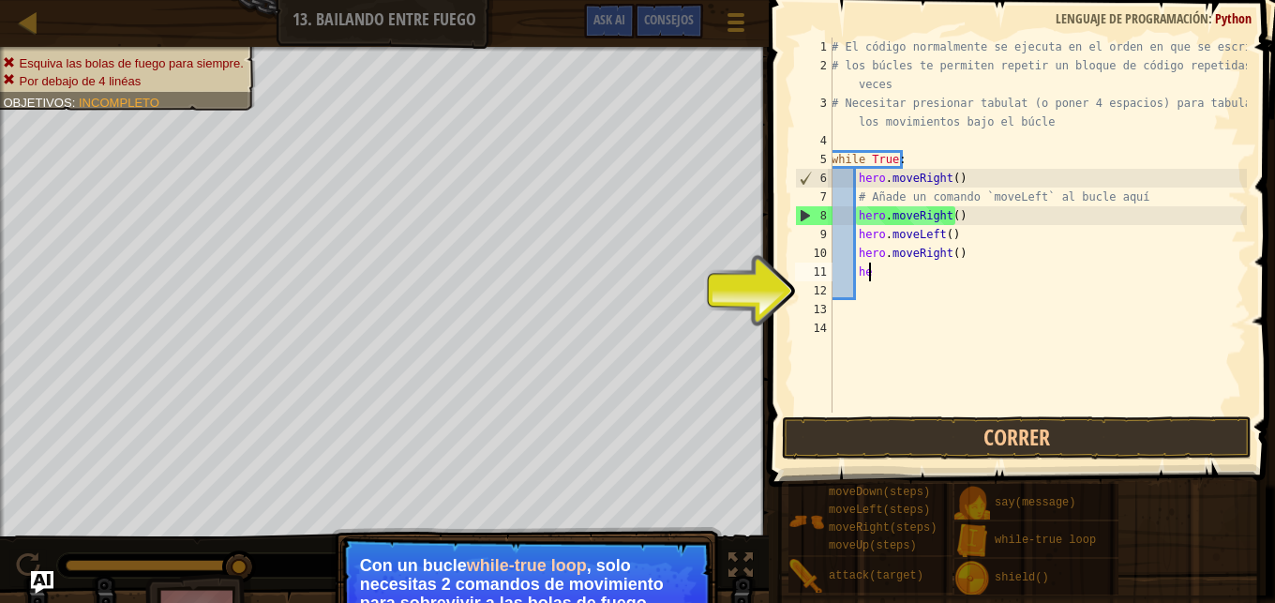
type textarea "h"
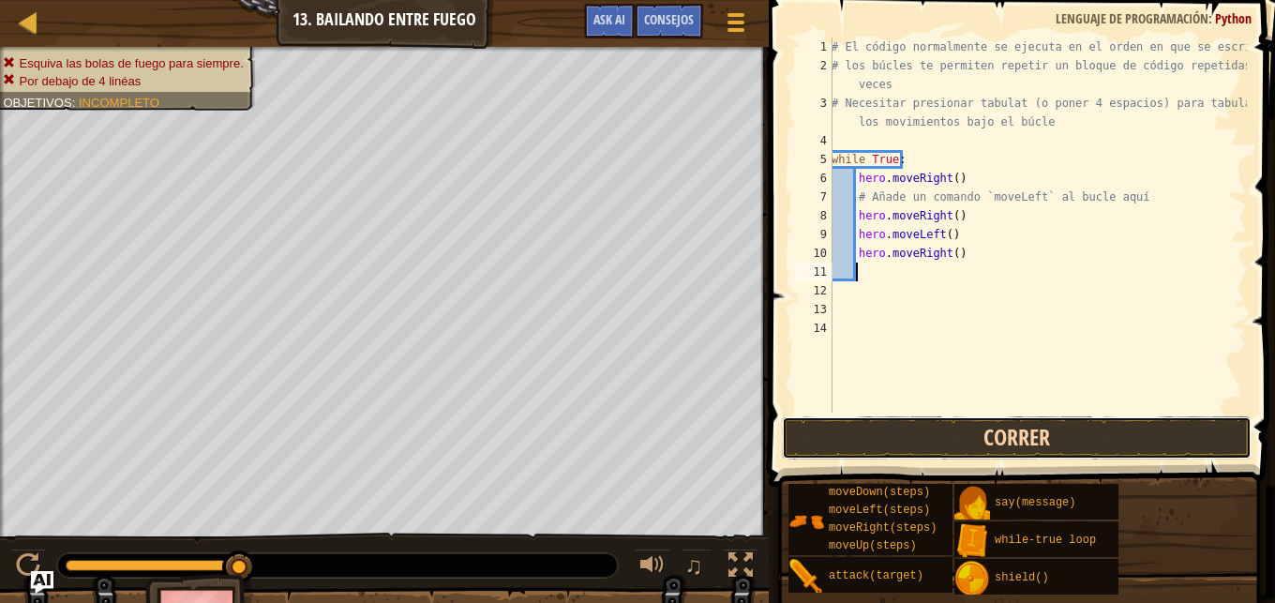
click at [919, 420] on button "Correr" at bounding box center [1017, 437] width 470 height 43
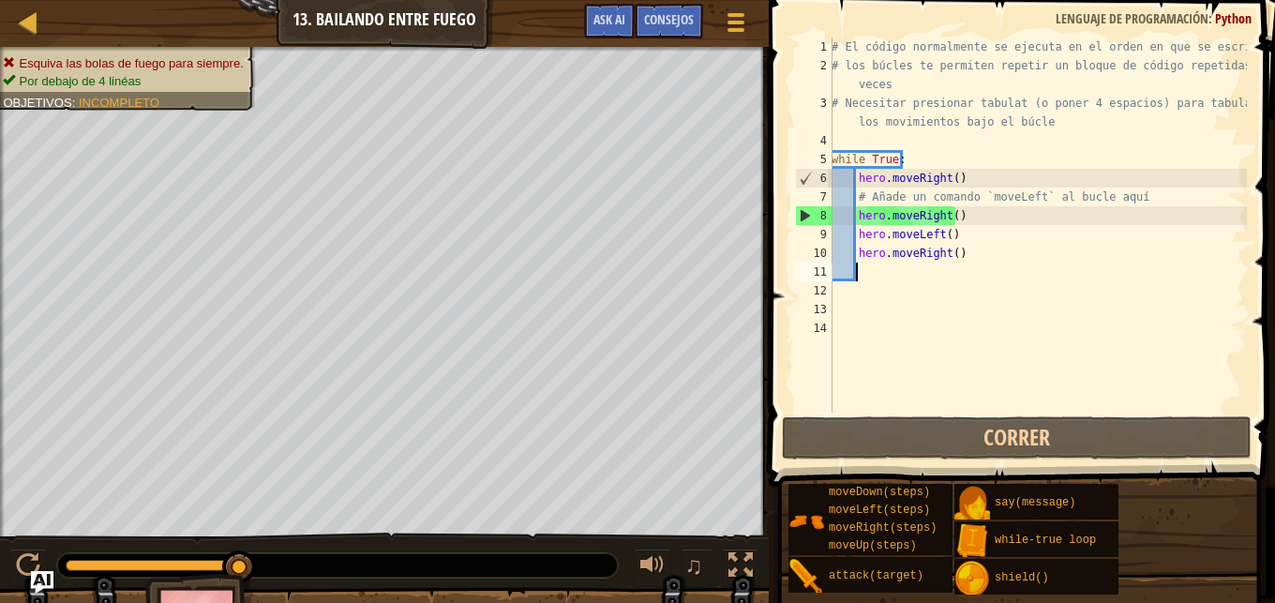
click at [971, 258] on div "# El código normalmente se ejecuta en el orden en que se escribe. # los búcles …" at bounding box center [1037, 244] width 419 height 413
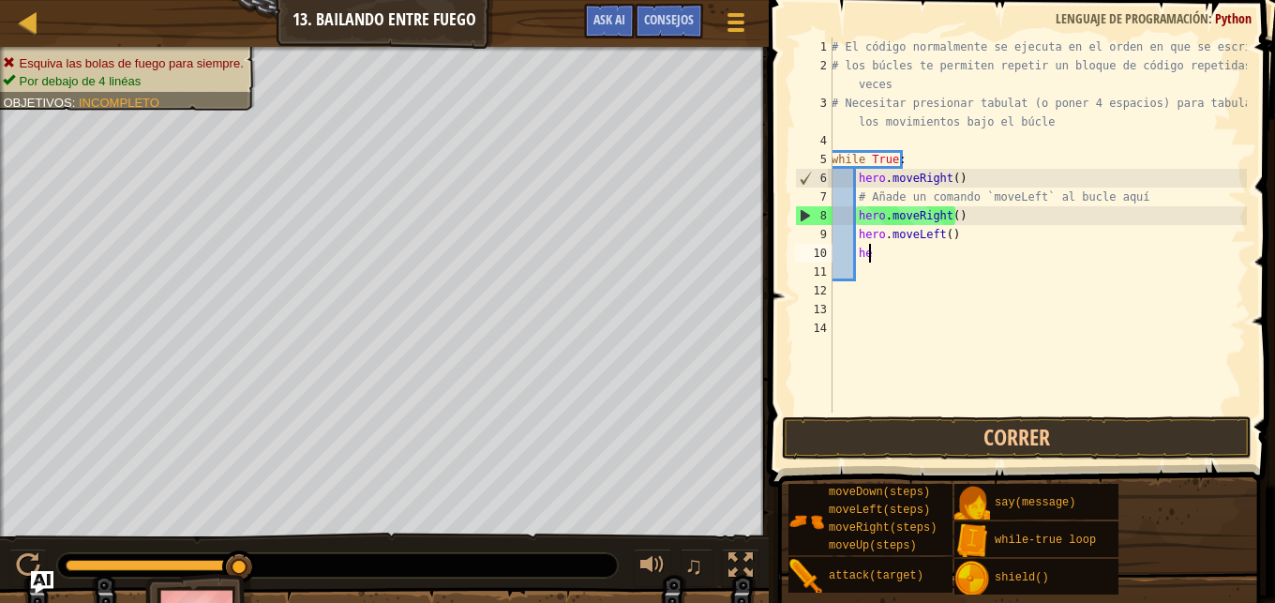
type textarea "h"
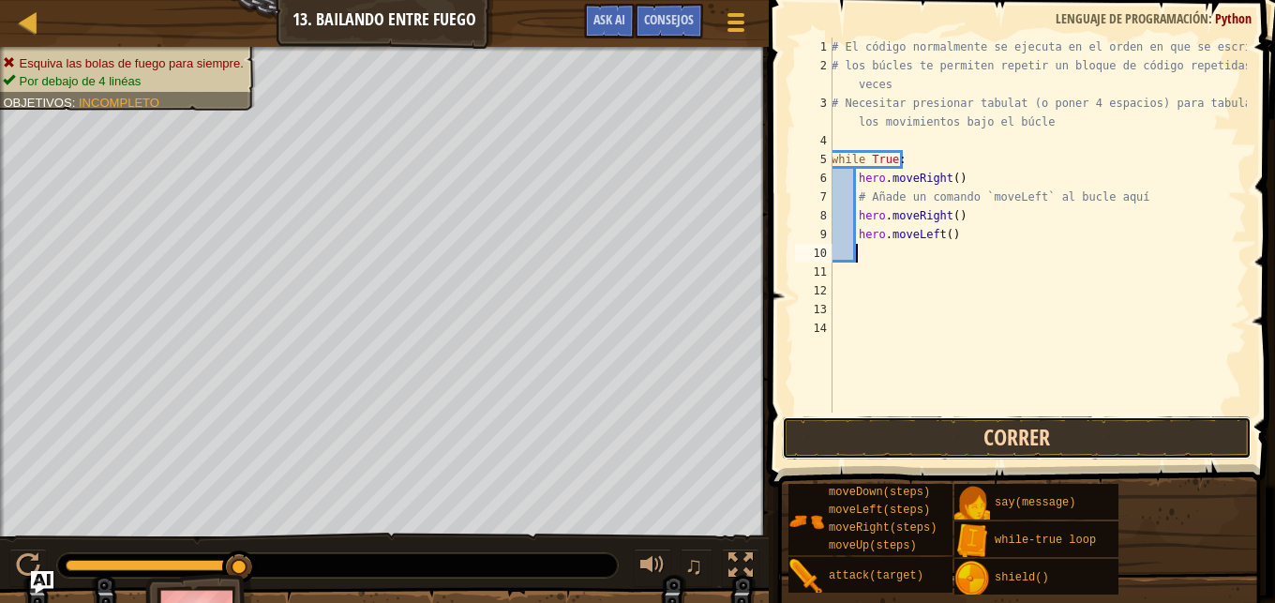
click at [902, 448] on button "Correr" at bounding box center [1017, 437] width 470 height 43
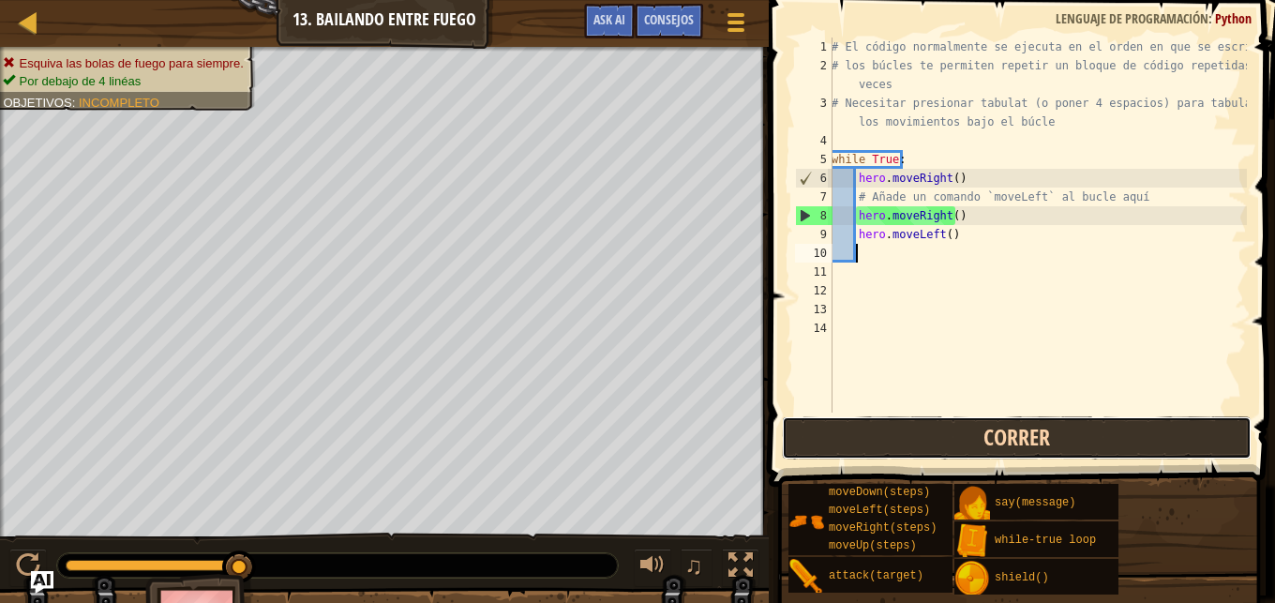
click at [922, 428] on button "Correr" at bounding box center [1017, 437] width 470 height 43
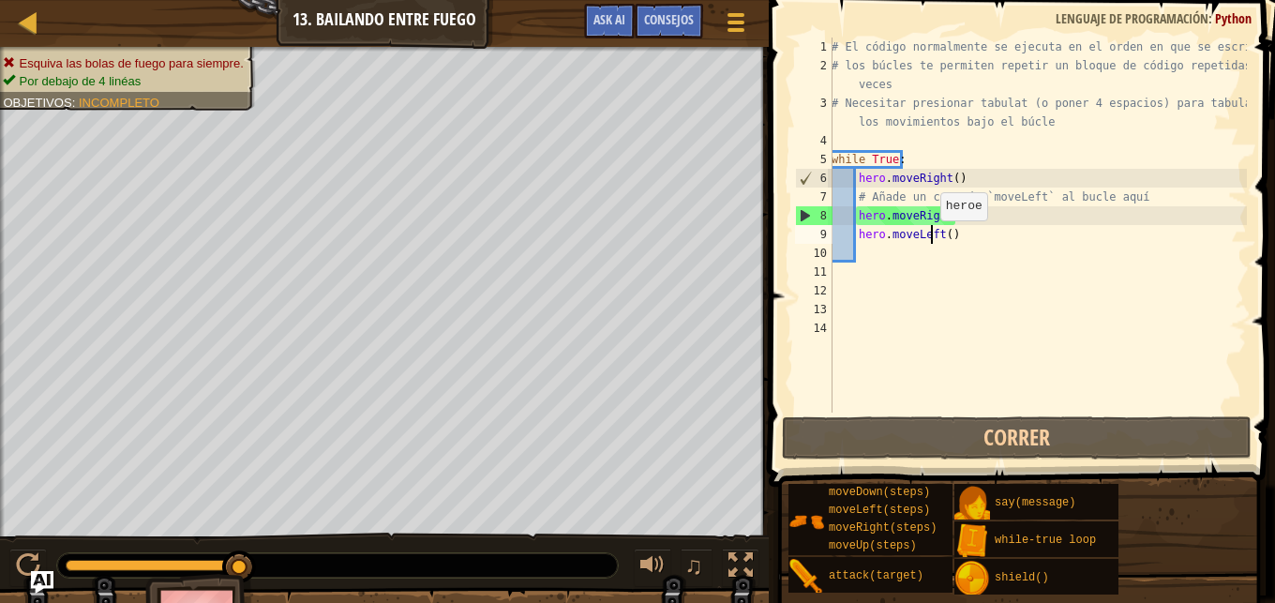
click at [930, 239] on div "# El código normalmente se ejecuta en el orden en que se escribe. # los búcles …" at bounding box center [1037, 244] width 419 height 413
type textarea "hero.moveLeft()"
click at [959, 244] on div "# El código normalmente se ejecuta en el orden en que se escribe. # los búcles …" at bounding box center [1037, 244] width 419 height 413
click at [951, 236] on div "# El código normalmente se ejecuta en el orden en que se escribe. # los búcles …" at bounding box center [1037, 244] width 419 height 413
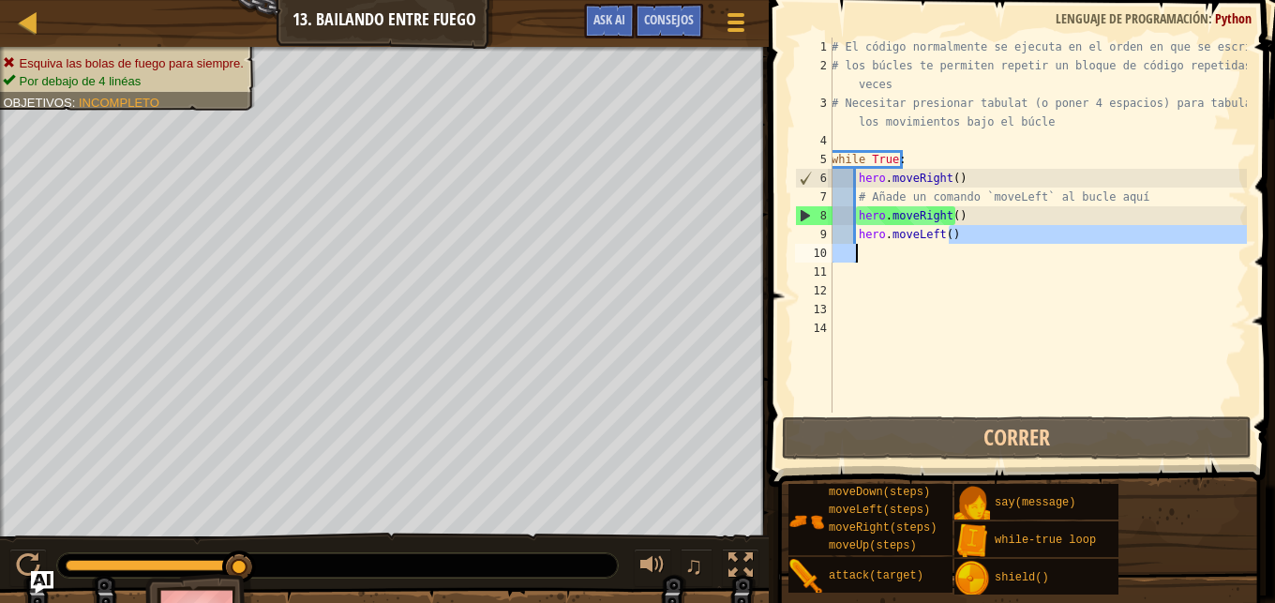
drag, startPoint x: 951, startPoint y: 238, endPoint x: 858, endPoint y: 247, distance: 93.2
click at [858, 247] on div "# El código normalmente se ejecuta en el orden en que se escribe. # los búcles …" at bounding box center [1037, 244] width 419 height 413
click at [857, 236] on div "# El código normalmente se ejecuta en el orden en que se escribe. # los búcles …" at bounding box center [1037, 244] width 419 height 413
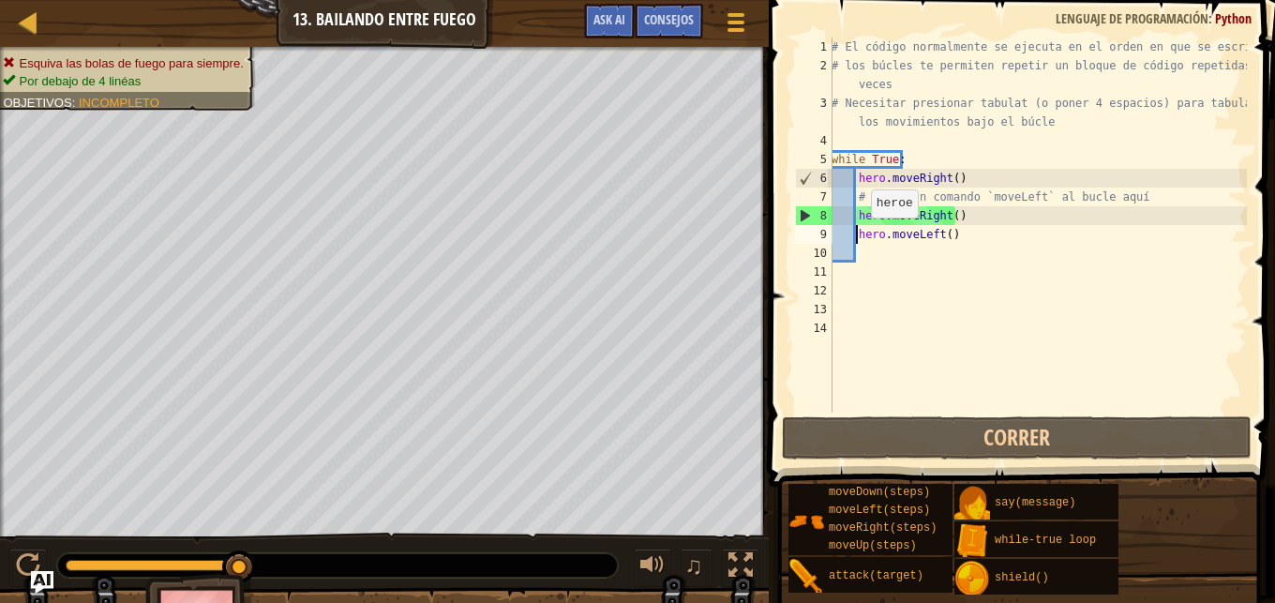
click at [865, 236] on div "# El código normalmente se ejecuta en el orden en que se escribe. # los búcles …" at bounding box center [1037, 244] width 419 height 413
click at [877, 238] on div "# El código normalmente se ejecuta en el orden en que se escribe. # los búcles …" at bounding box center [1037, 244] width 419 height 413
click at [904, 223] on div "# El código normalmente se ejecuta en el orden en que se escribe. # los búcles …" at bounding box center [1037, 244] width 419 height 413
click at [924, 236] on div "# El código normalmente se ejecuta en el orden en que se escribe. # los búcles …" at bounding box center [1037, 244] width 419 height 413
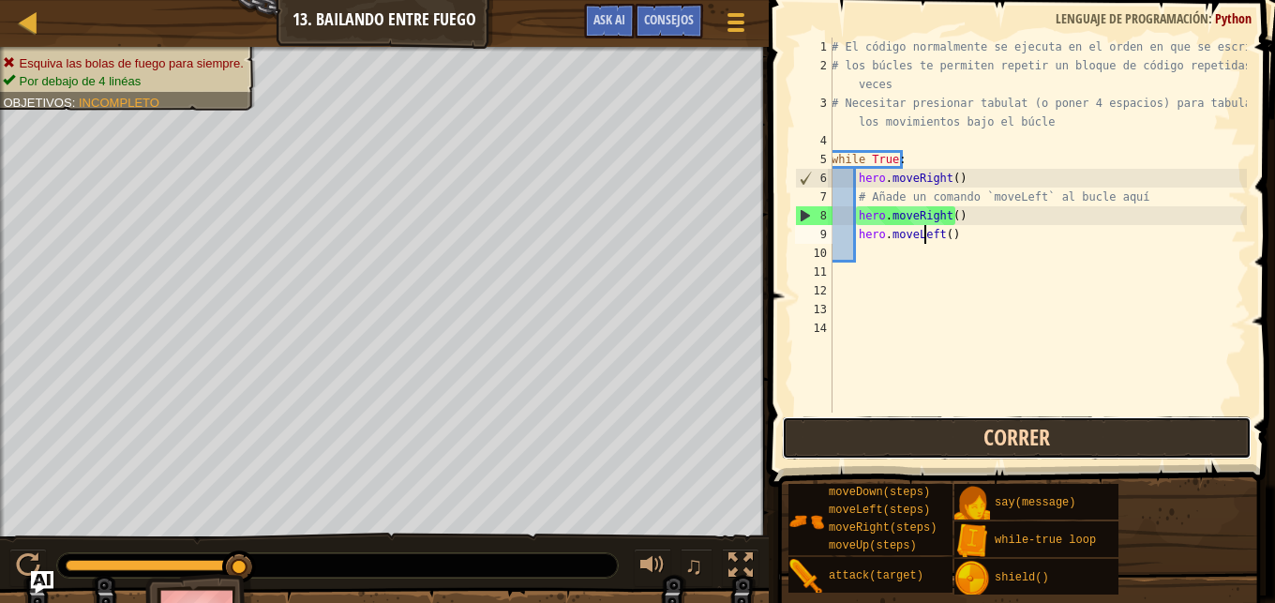
click at [950, 432] on button "Correr" at bounding box center [1017, 437] width 470 height 43
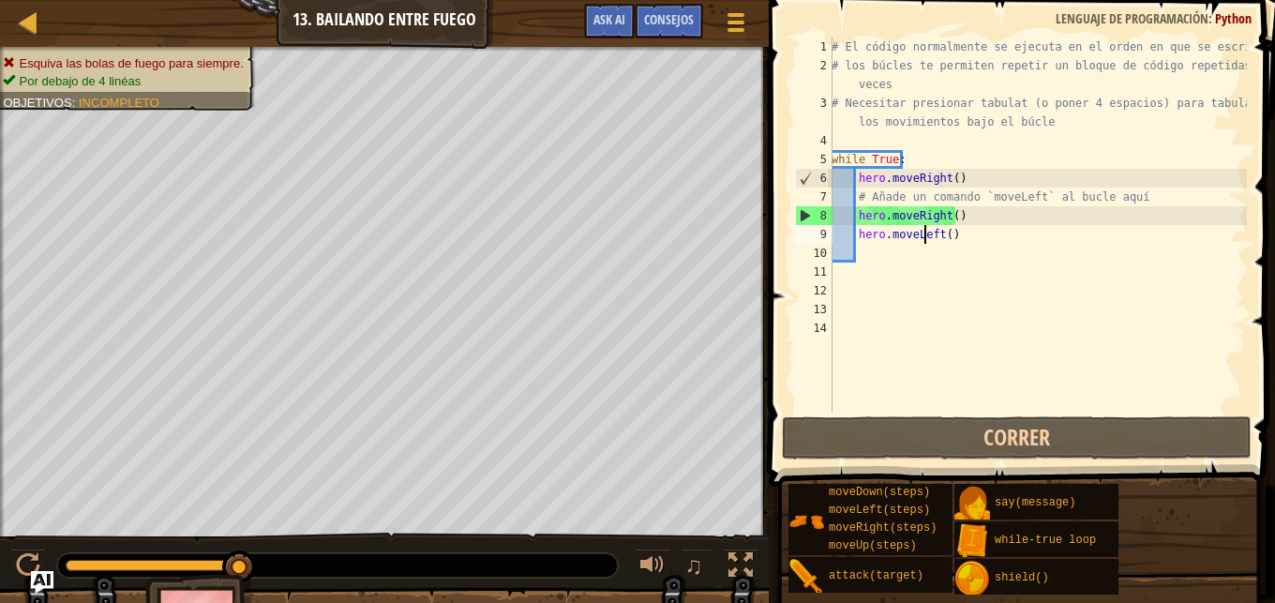
click at [958, 218] on div "# El código normalmente se ejecuta en el orden en que se escribe. # los búcles …" at bounding box center [1037, 244] width 419 height 413
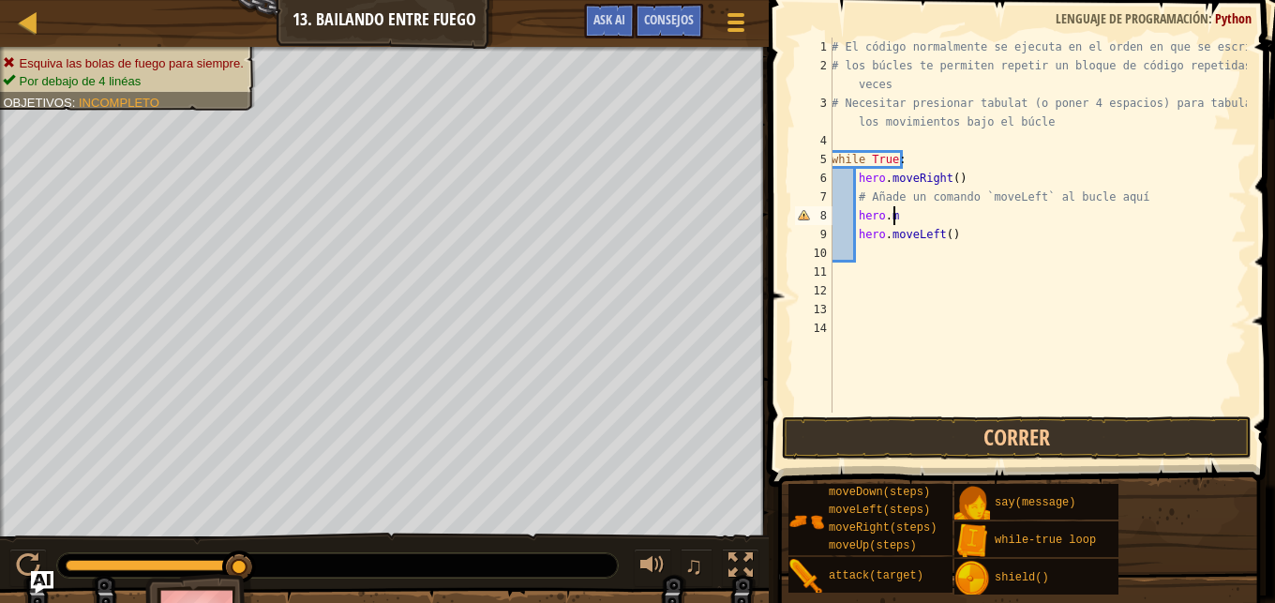
scroll to position [8, 5]
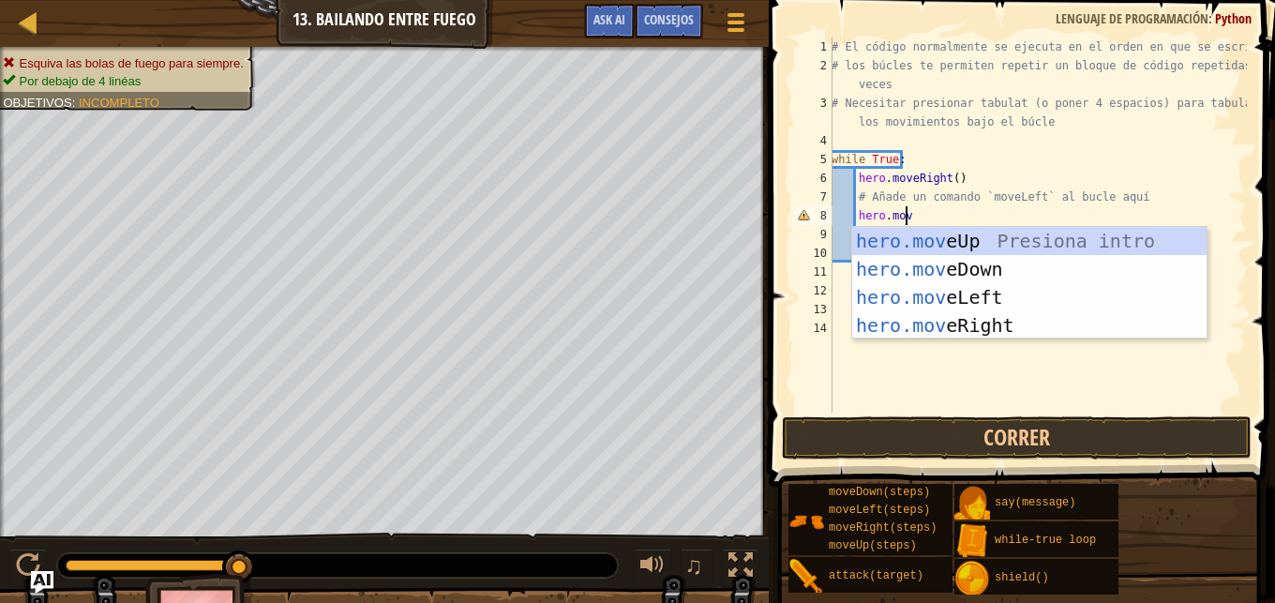
type textarea "hero.move"
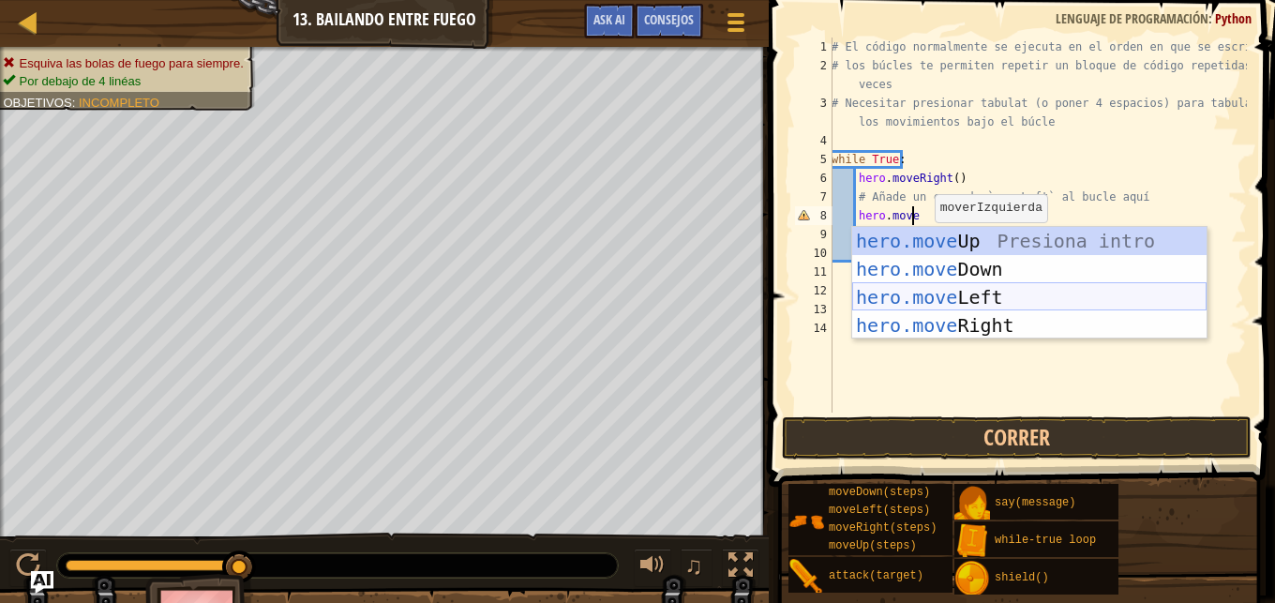
click at [988, 287] on div "hero.move Up Presiona intro hero.move Down Presiona intro hero.move Left Presio…" at bounding box center [1029, 311] width 354 height 169
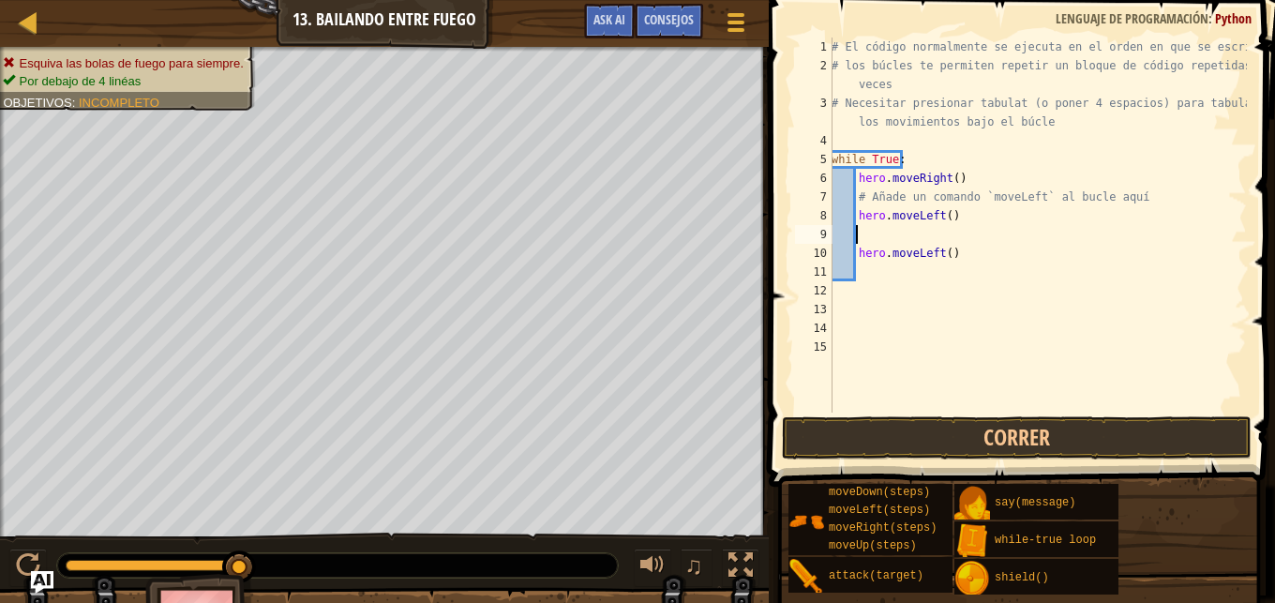
click at [969, 253] on div "# El código normalmente se ejecuta en el orden en que se escribe. # los búcles …" at bounding box center [1037, 244] width 419 height 413
type textarea "h"
click at [974, 439] on button "Correr" at bounding box center [1017, 437] width 470 height 43
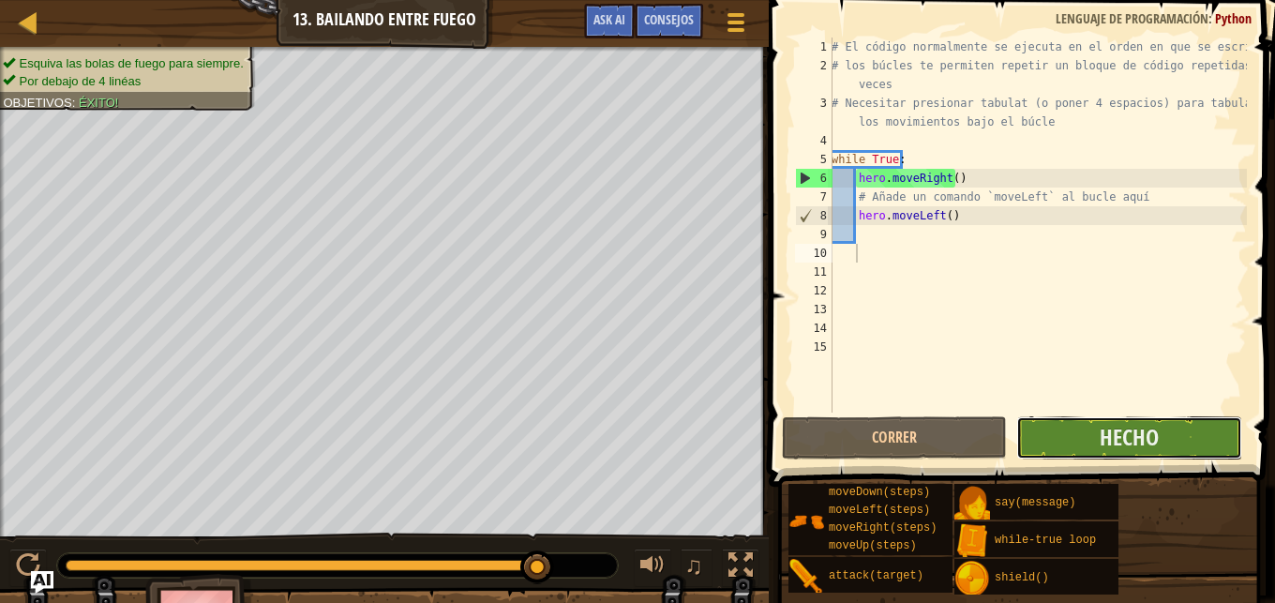
click at [1064, 448] on button "Hecho" at bounding box center [1128, 437] width 225 height 43
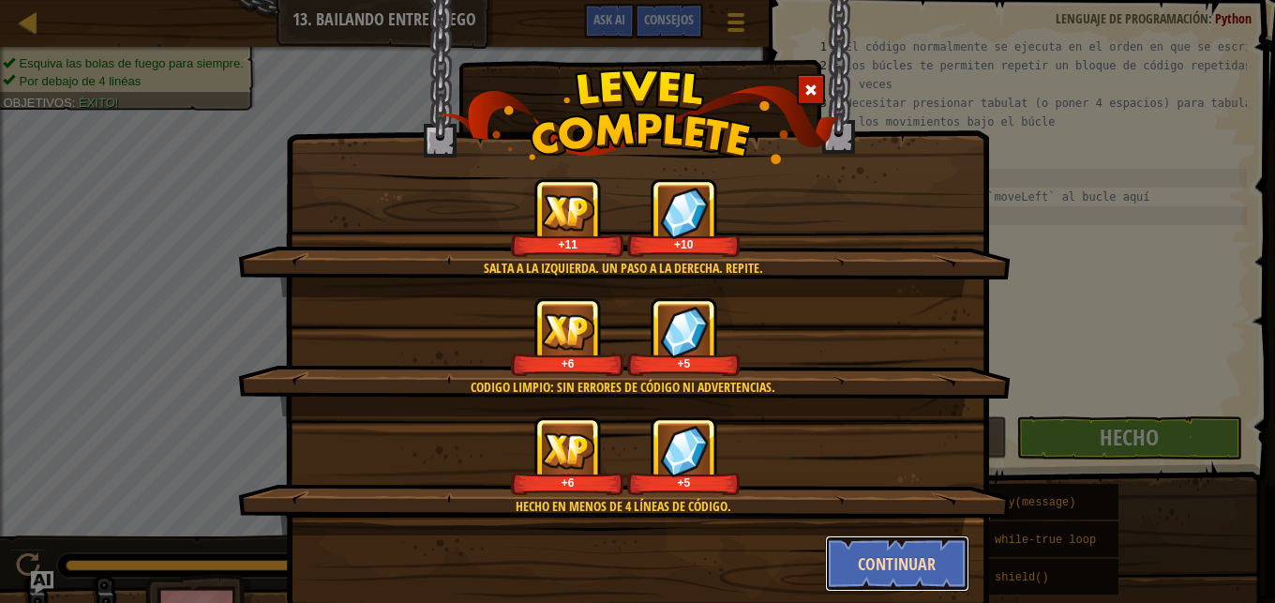
click at [843, 564] on button "Continuar" at bounding box center [897, 563] width 145 height 56
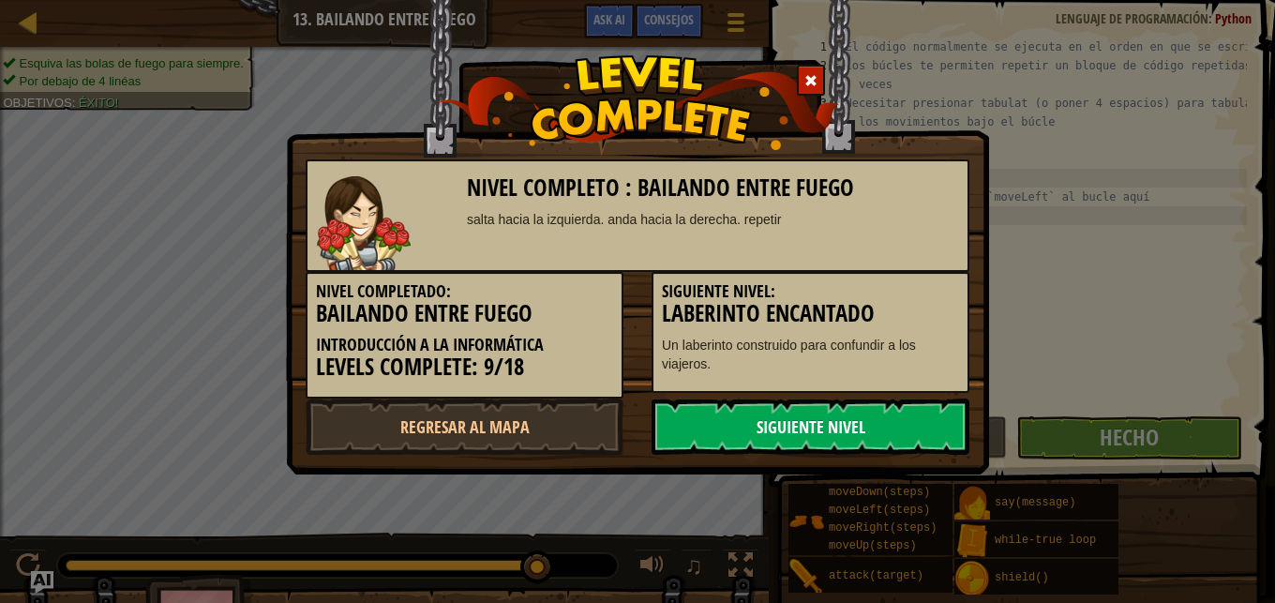
click at [790, 432] on link "Siguiente nivel" at bounding box center [811, 426] width 318 height 56
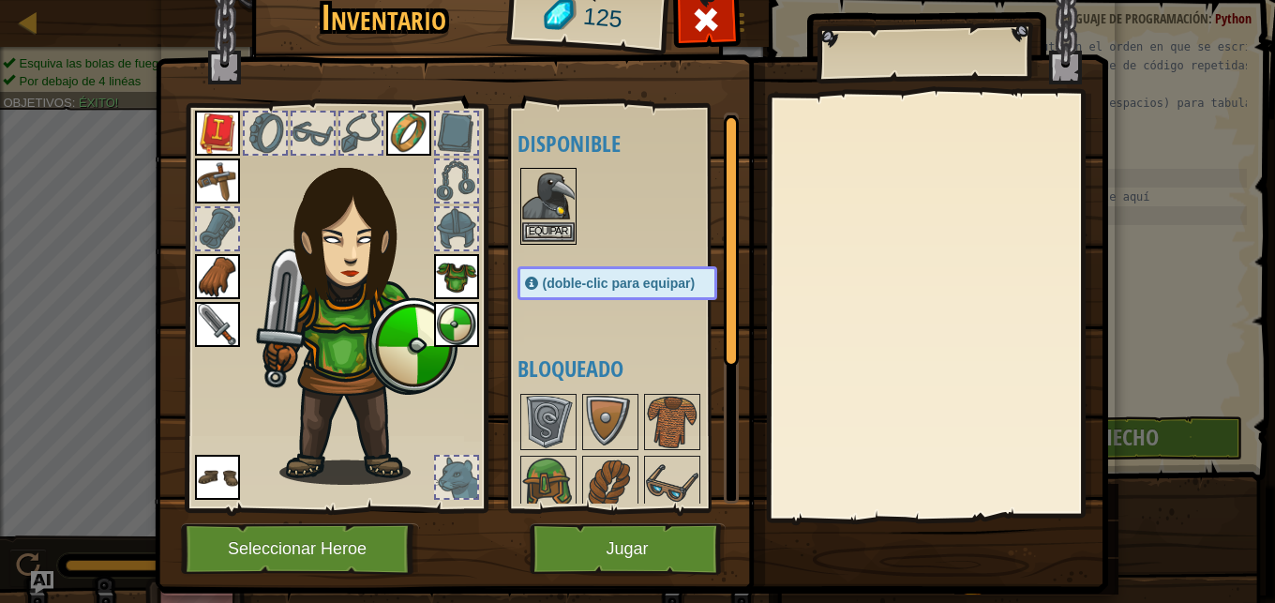
click at [545, 200] on img at bounding box center [548, 196] width 53 height 53
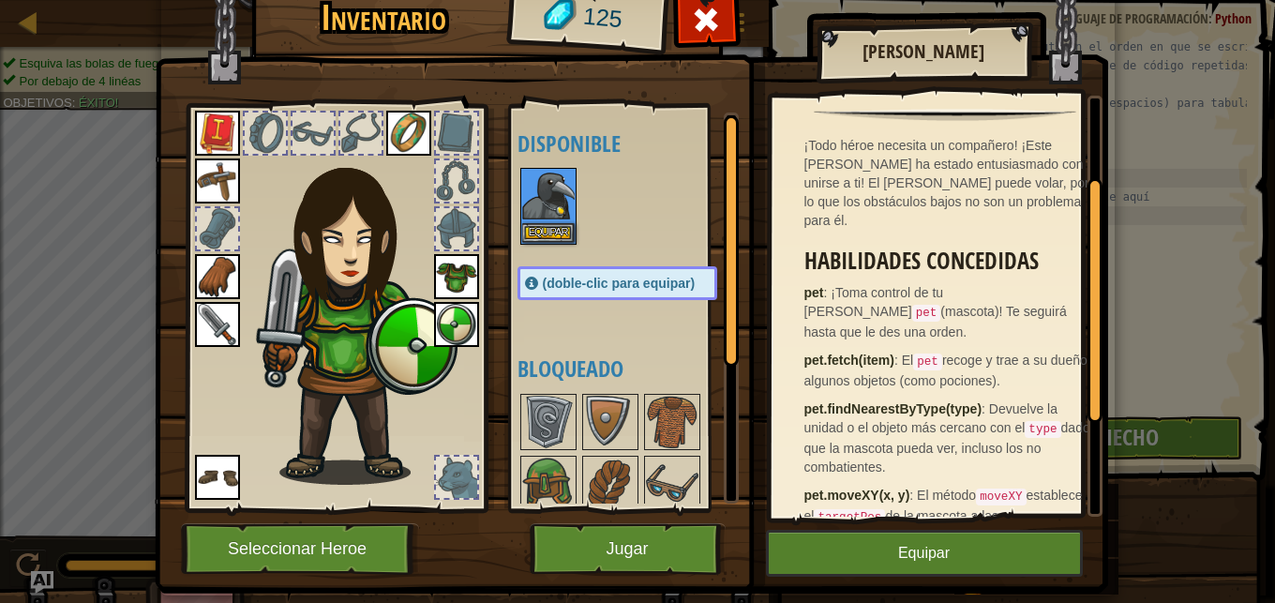
scroll to position [180, 0]
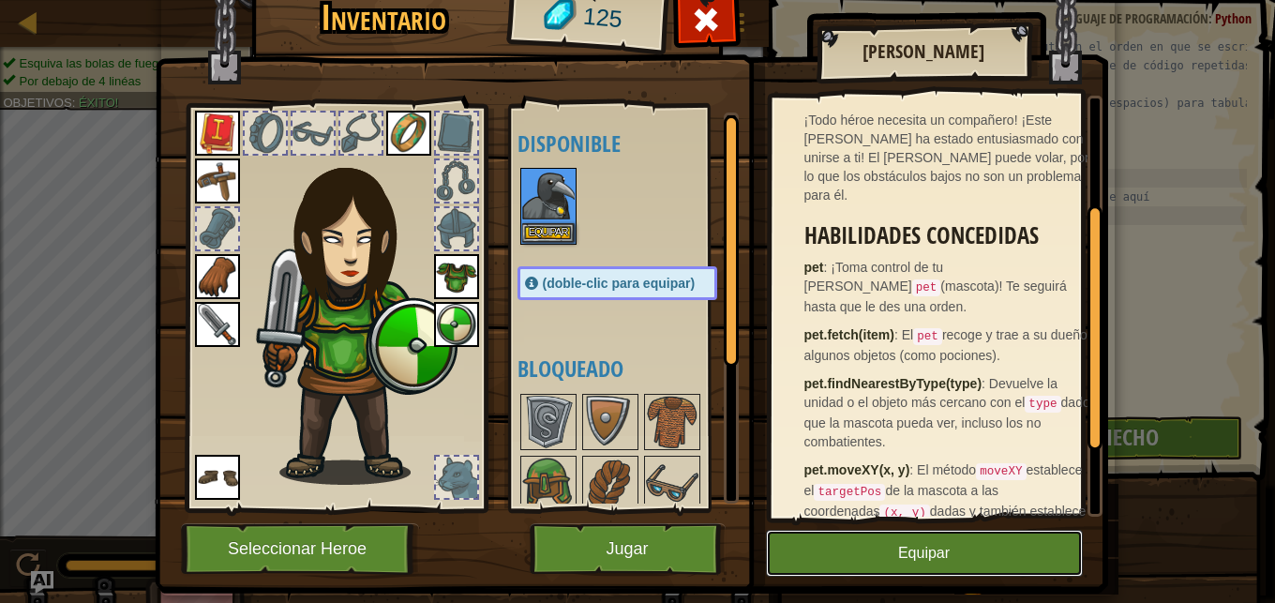
click at [865, 534] on button "Equipar" at bounding box center [924, 553] width 317 height 47
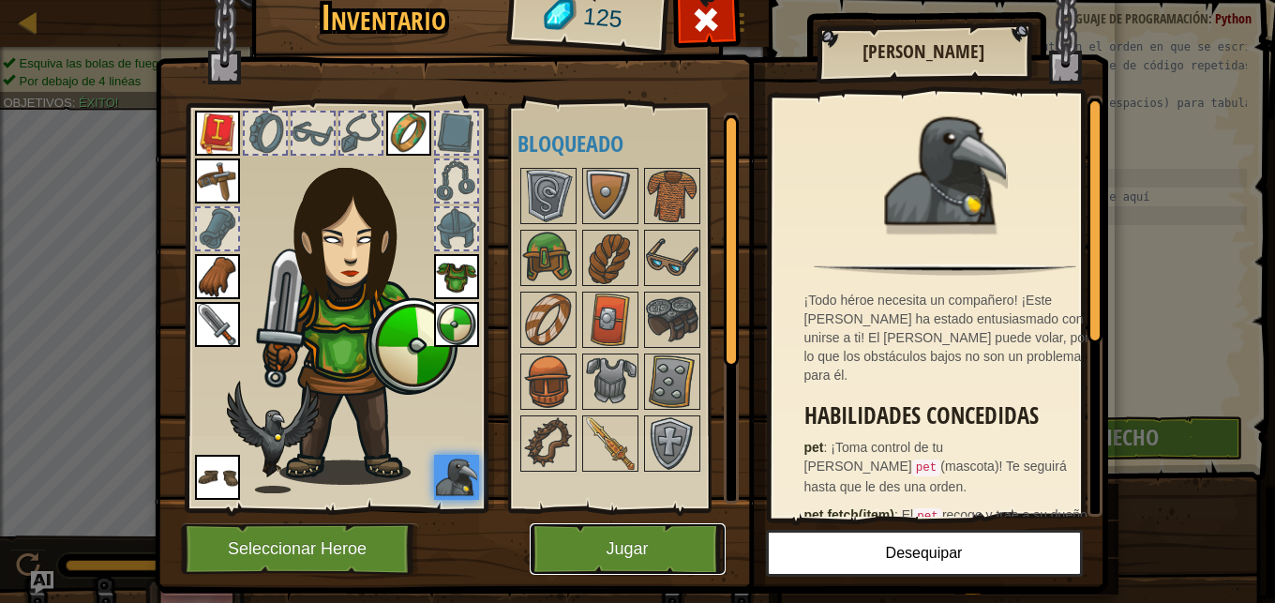
click at [603, 535] on button "Jugar" at bounding box center [628, 549] width 196 height 52
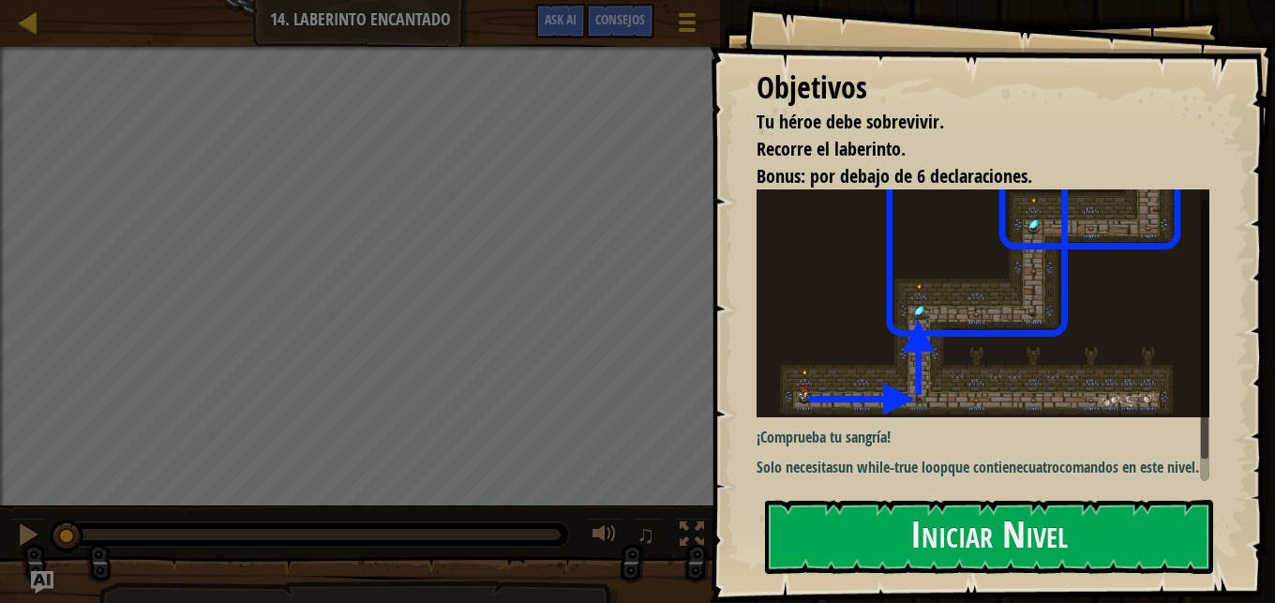
scroll to position [21, 0]
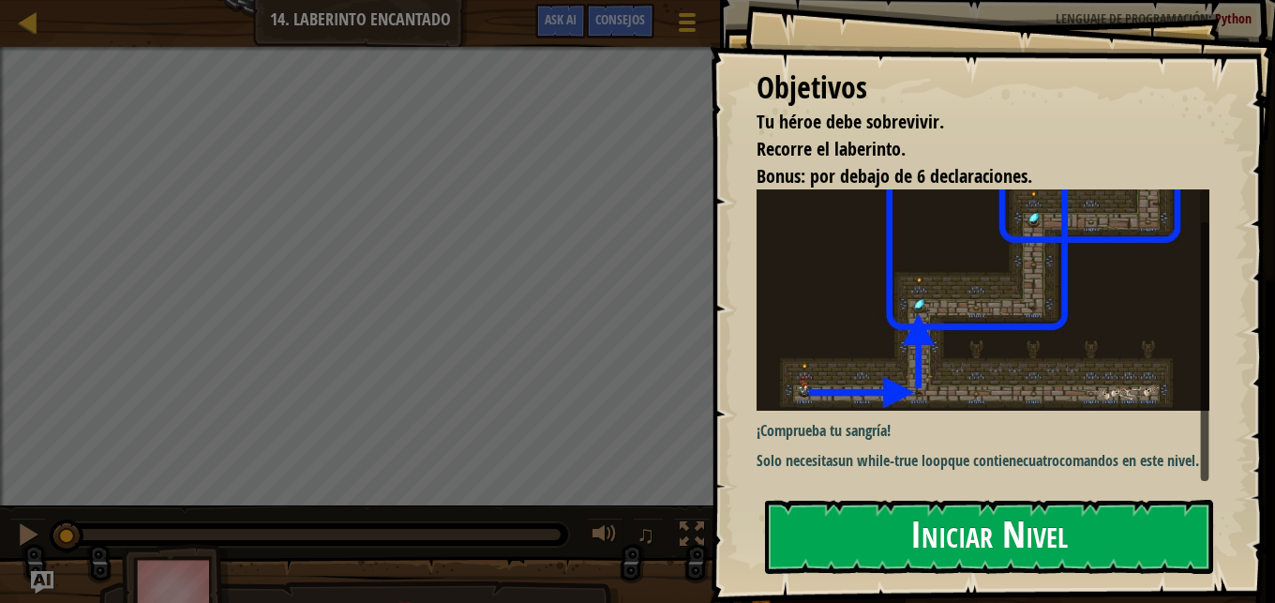
click at [933, 543] on button "Iniciar Nivel" at bounding box center [989, 537] width 448 height 74
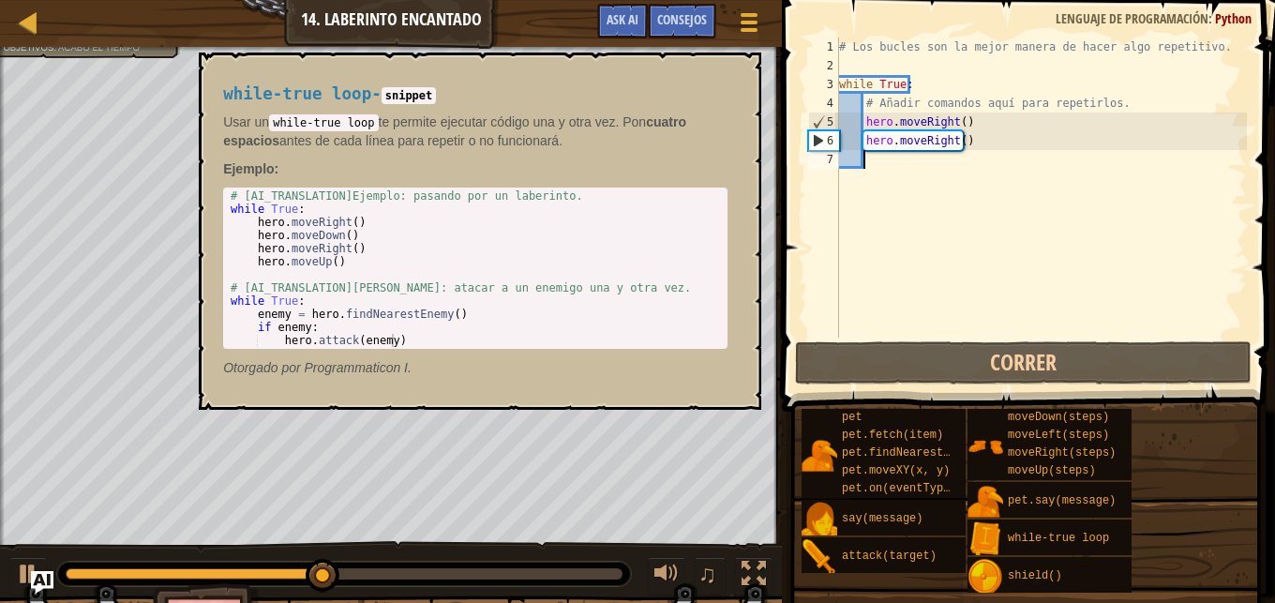
click at [926, 183] on div "# Los bucles son la mejor manera de hacer algo repetitivo. while True : # Añadi…" at bounding box center [1041, 207] width 412 height 338
click at [984, 134] on div "# Los bucles son la mejor manera de hacer algo repetitivo. while True : # Añadi…" at bounding box center [1041, 207] width 412 height 338
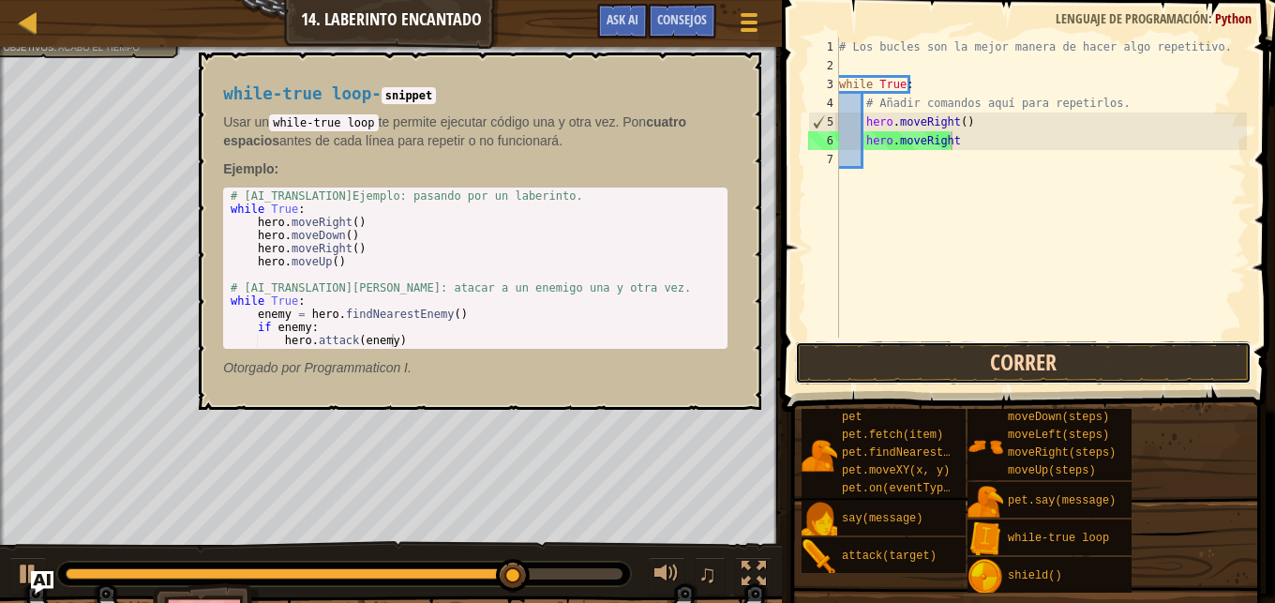
click at [928, 367] on button "Correr" at bounding box center [1023, 362] width 457 height 43
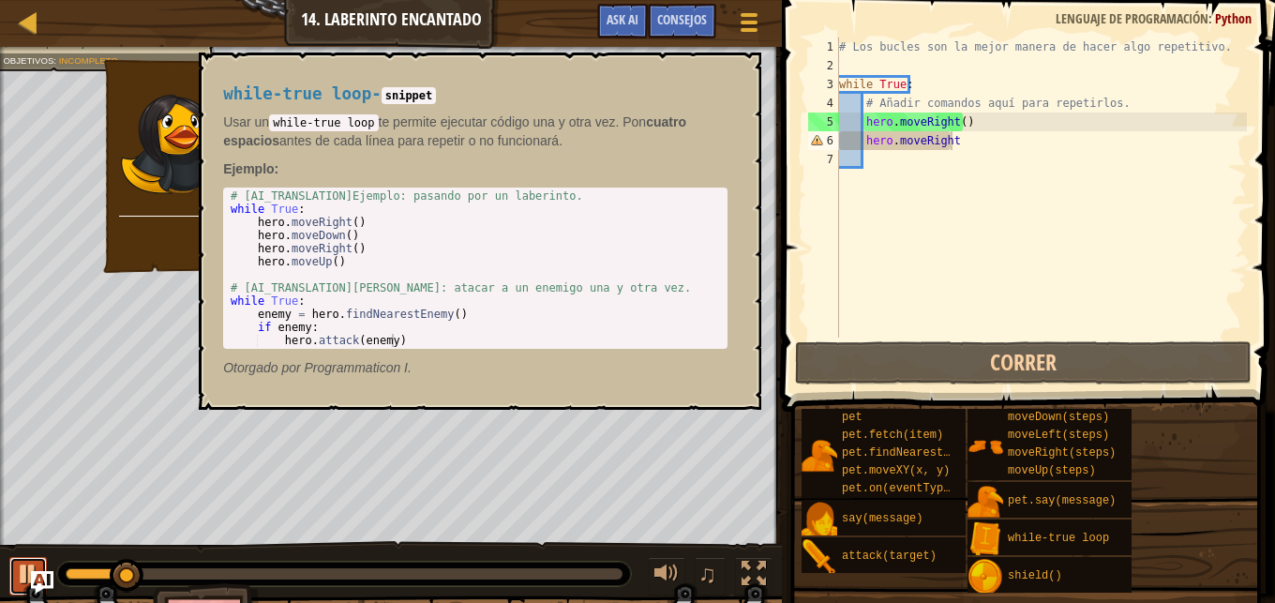
click at [23, 567] on div at bounding box center [28, 574] width 24 height 24
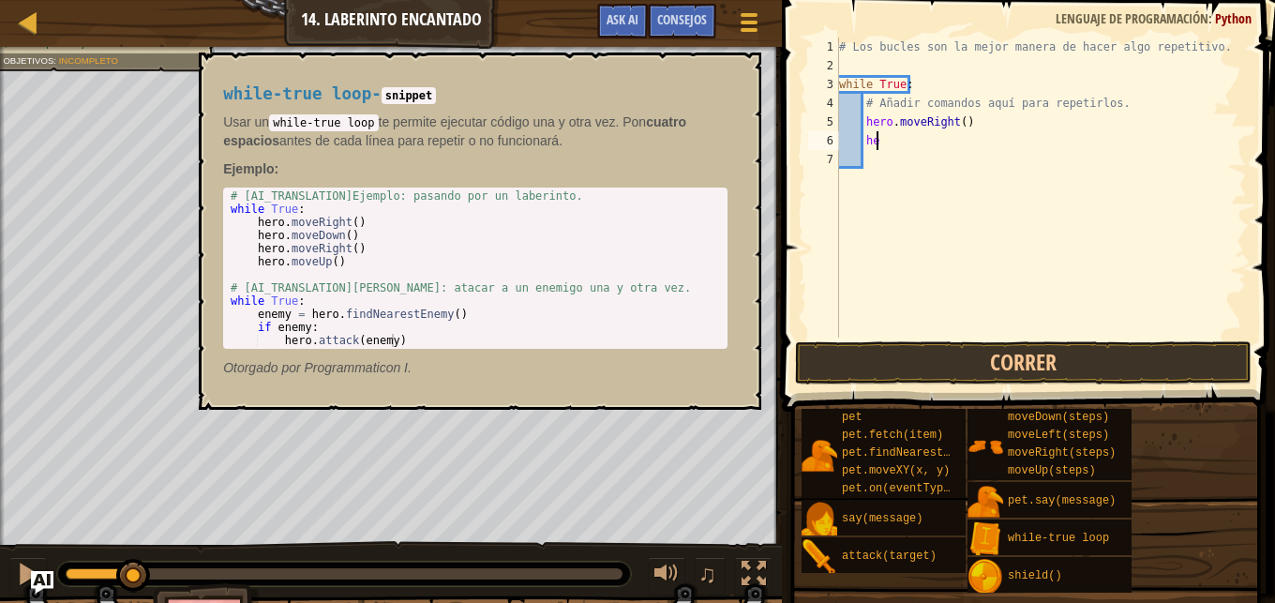
type textarea "h"
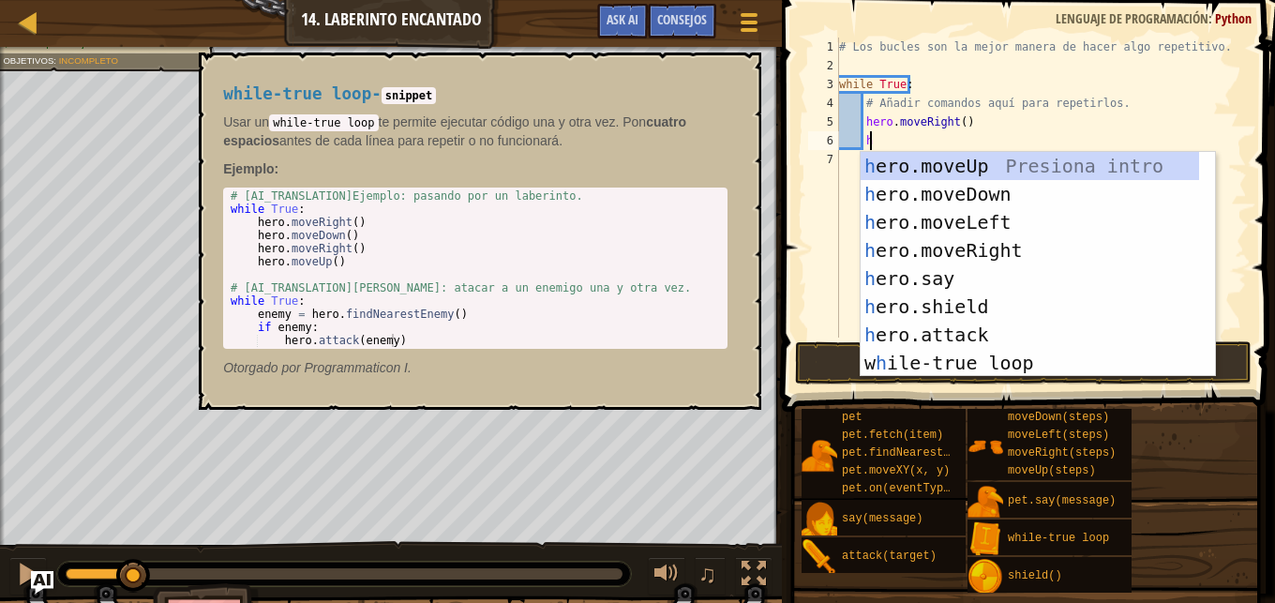
scroll to position [8, 2]
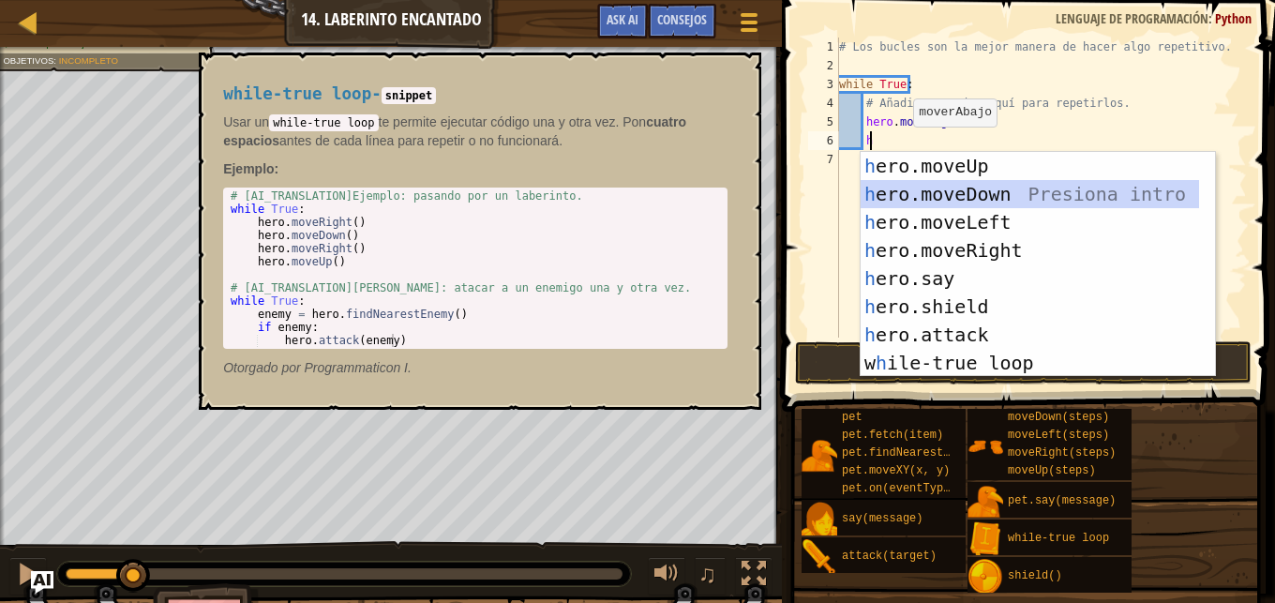
click at [936, 203] on div "h ero.moveUp Presiona intro h ero.moveDown Presiona intro h ero.moveLeft Presio…" at bounding box center [1030, 292] width 338 height 281
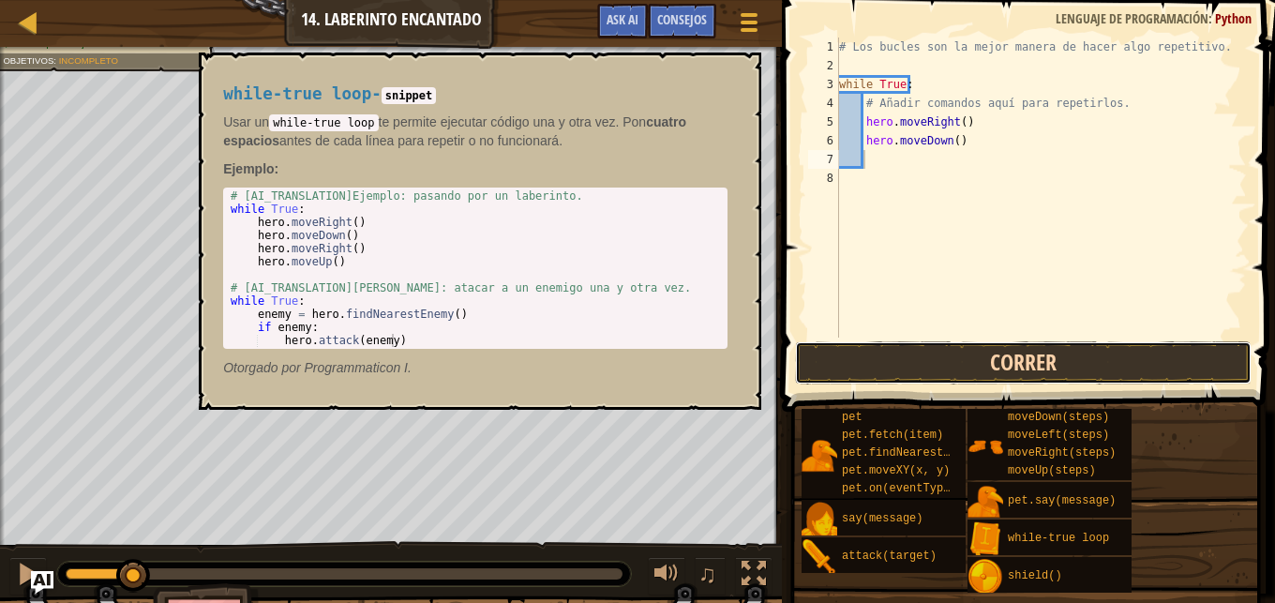
click at [897, 364] on button "Correr" at bounding box center [1023, 362] width 457 height 43
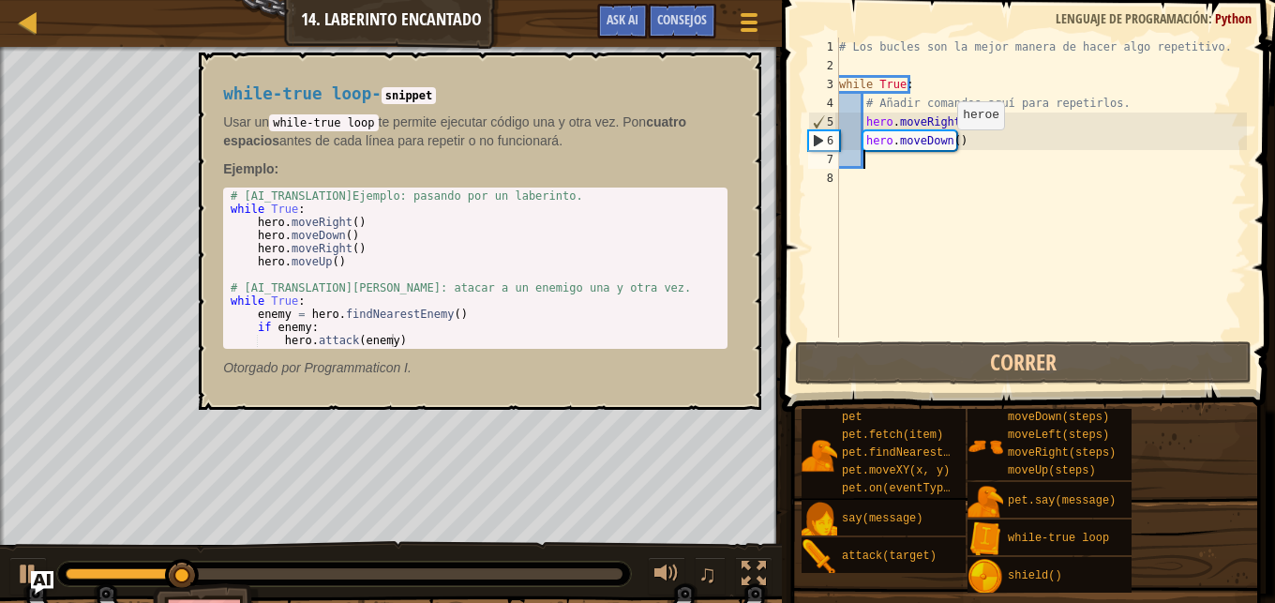
click at [941, 148] on div "# Los bucles son la mejor manera de hacer algo repetitivo. while True : # Añadi…" at bounding box center [1041, 207] width 412 height 338
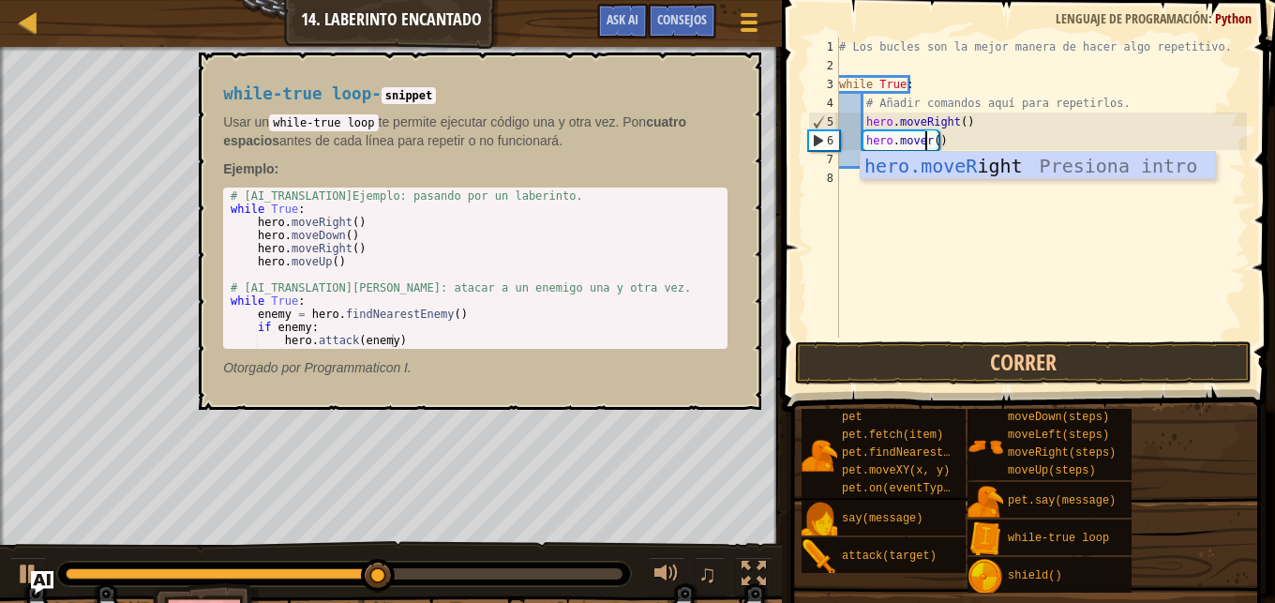
scroll to position [8, 7]
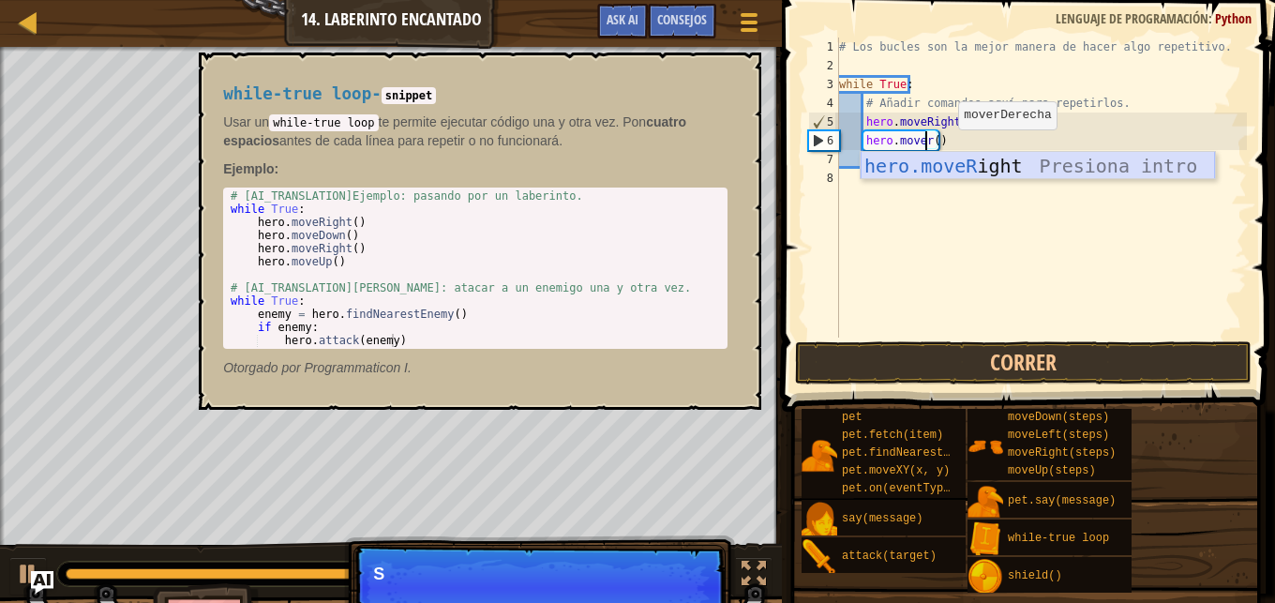
click at [975, 165] on div "hero.moveR ight Presiona intro" at bounding box center [1038, 194] width 354 height 84
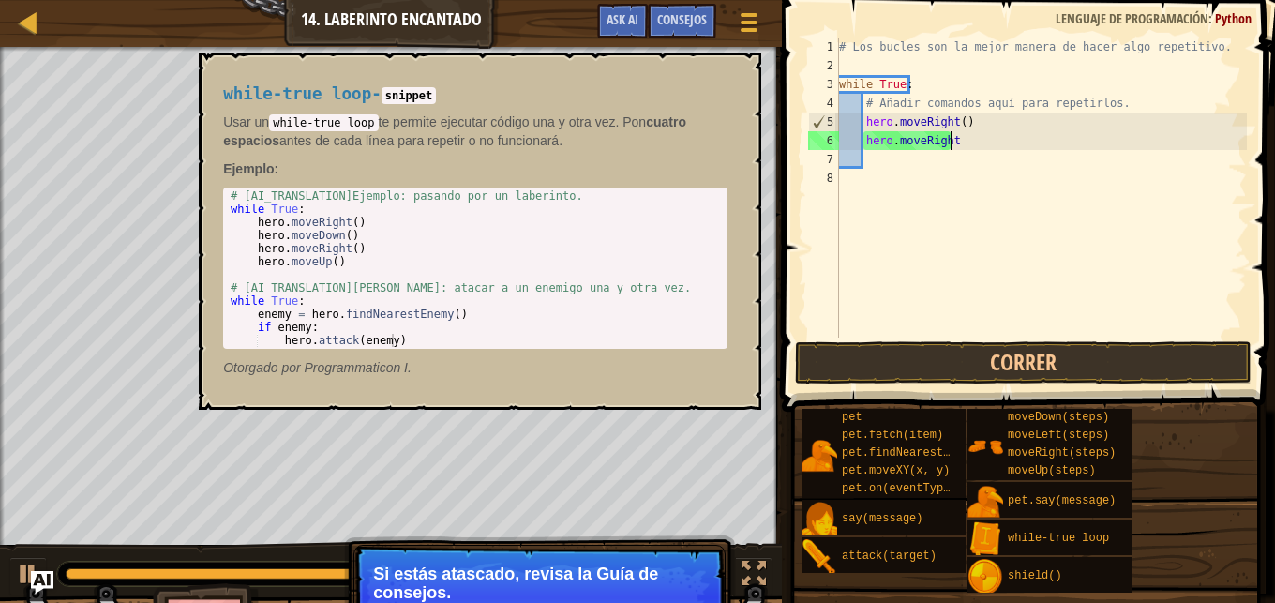
scroll to position [8, 9]
type textarea "hero.moveRight()"
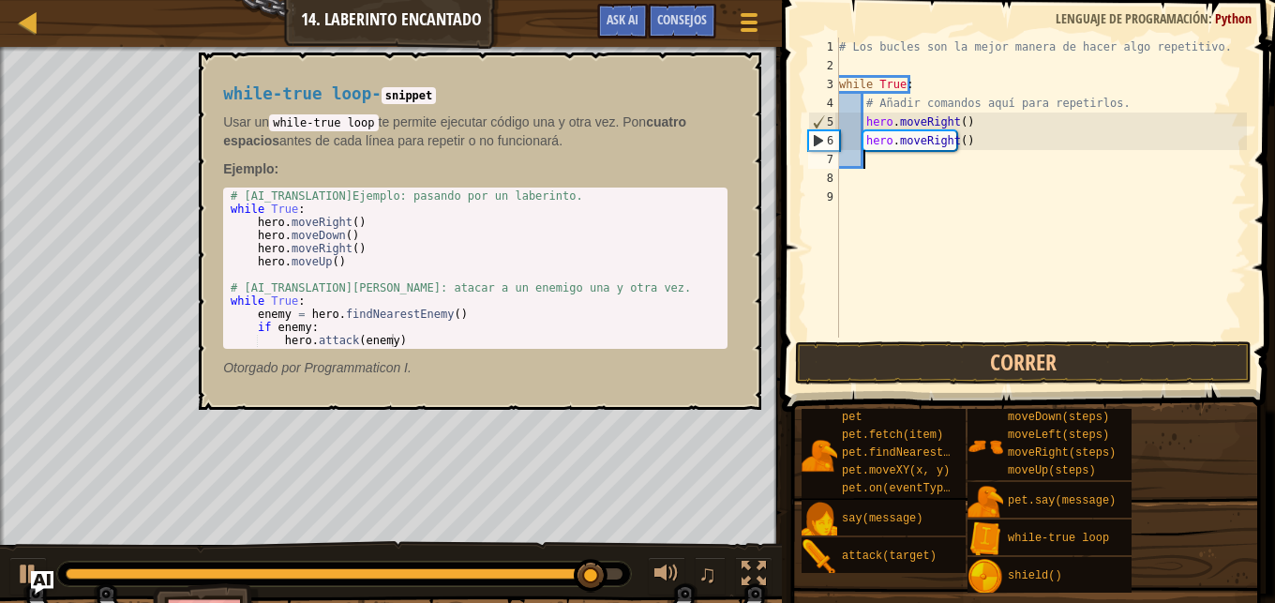
scroll to position [8, 2]
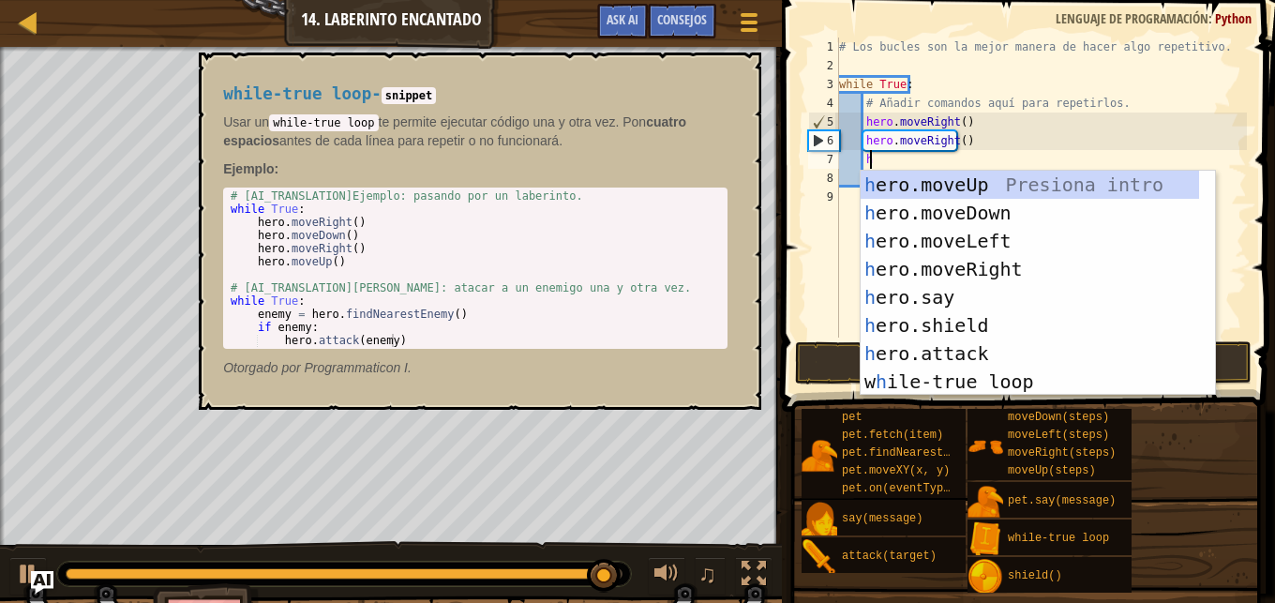
type textarea "he"
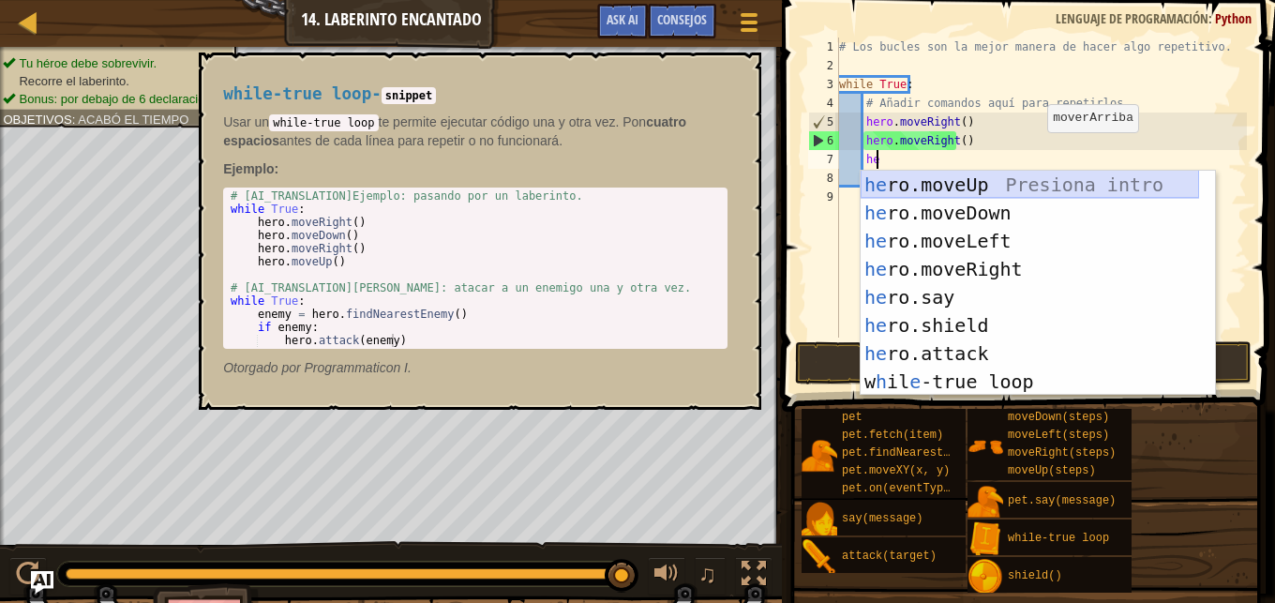
click at [984, 175] on div "he ro.moveUp Presiona intro he ro.moveDown Presiona intro he ro.moveLeft Presio…" at bounding box center [1030, 311] width 338 height 281
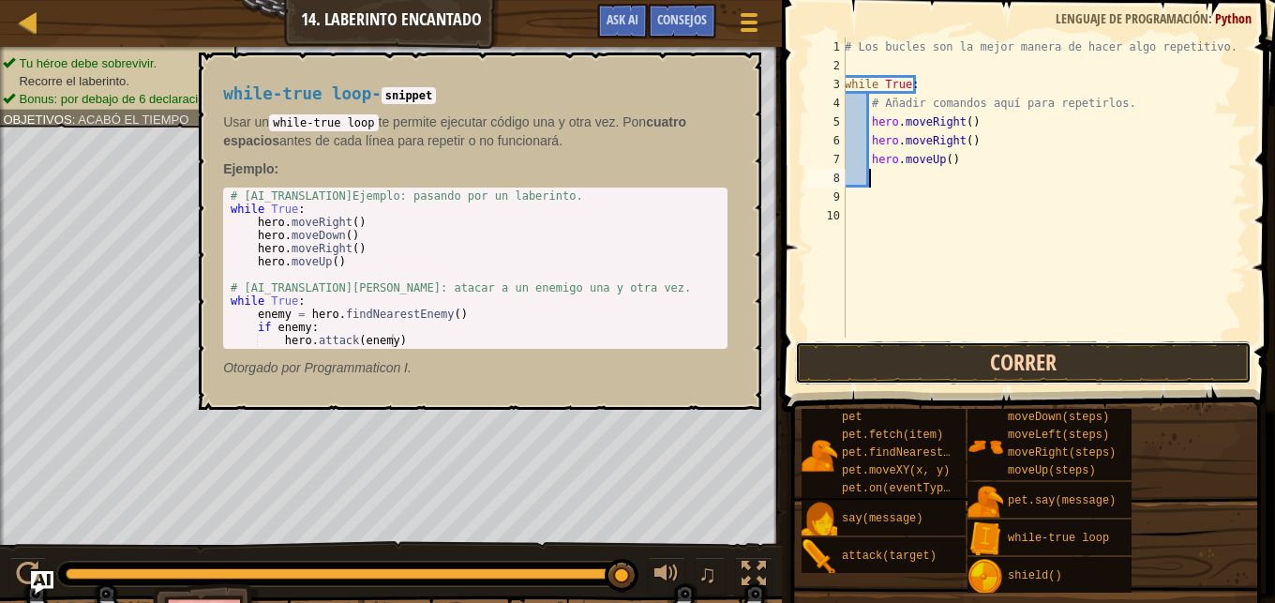
click at [983, 352] on button "Correr" at bounding box center [1023, 362] width 457 height 43
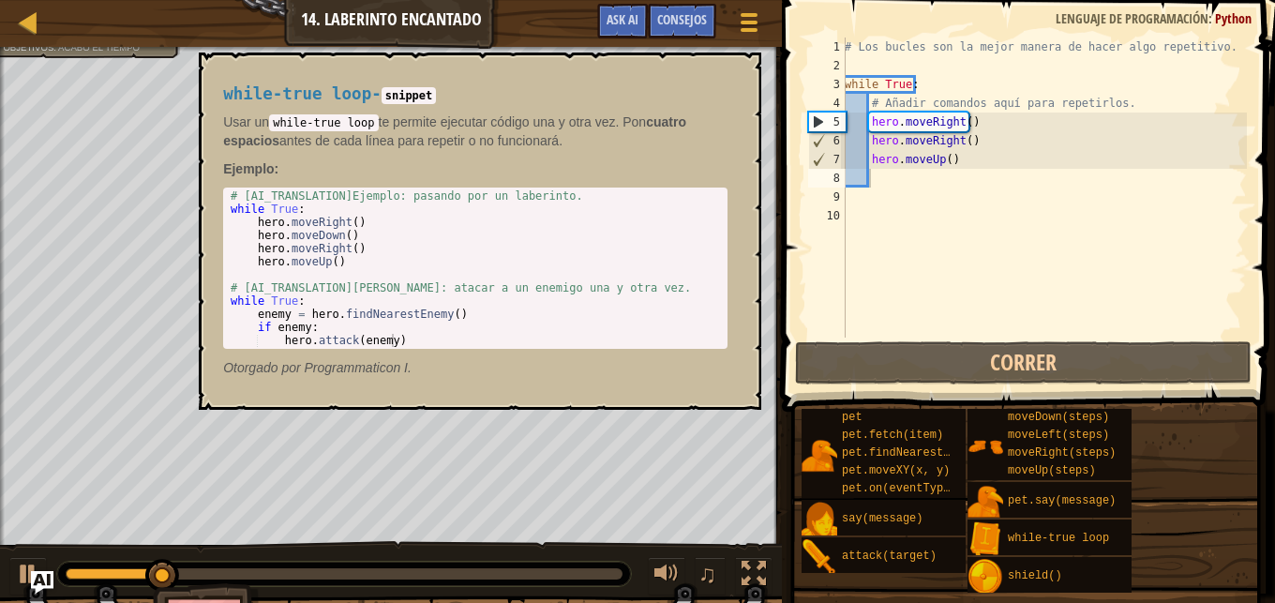
click at [759, 58] on div "while-true loop - snippet Usar un while-true loop te permite ejecutar código un…" at bounding box center [480, 231] width 563 height 357
drag, startPoint x: 512, startPoint y: 388, endPoint x: 401, endPoint y: 340, distance: 120.5
click at [401, 340] on div "while-true loop - snippet Usar un while-true loop te permite ejecutar código un…" at bounding box center [475, 231] width 531 height 327
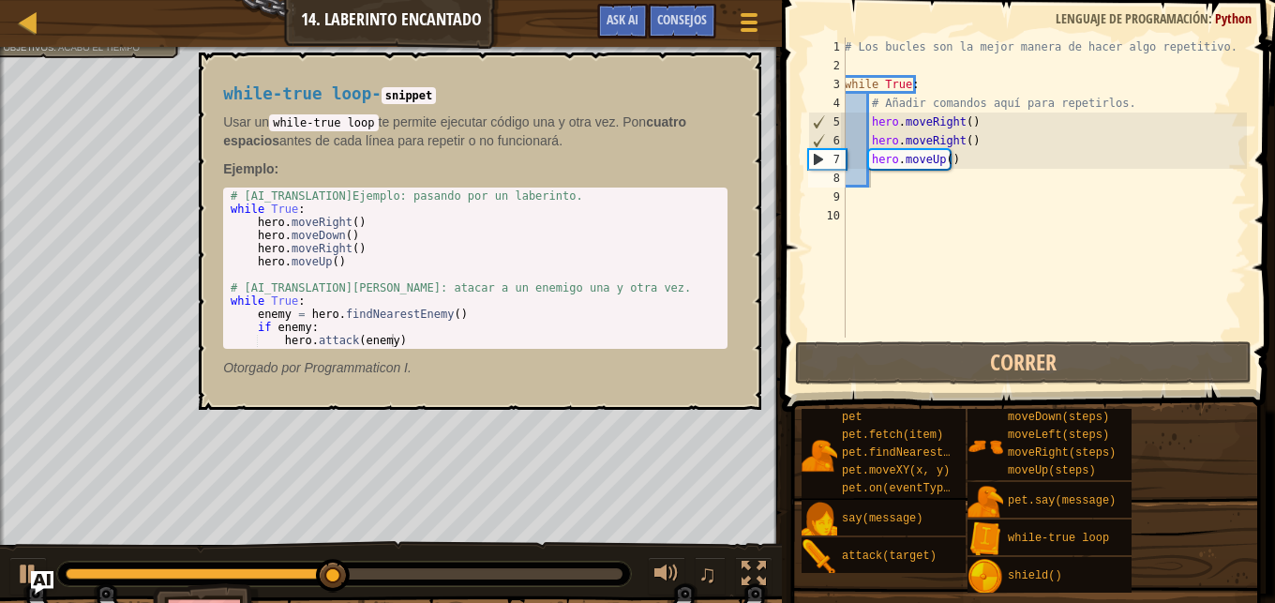
click at [391, 368] on em "Otorgado por Programmaticon I." at bounding box center [317, 367] width 188 height 15
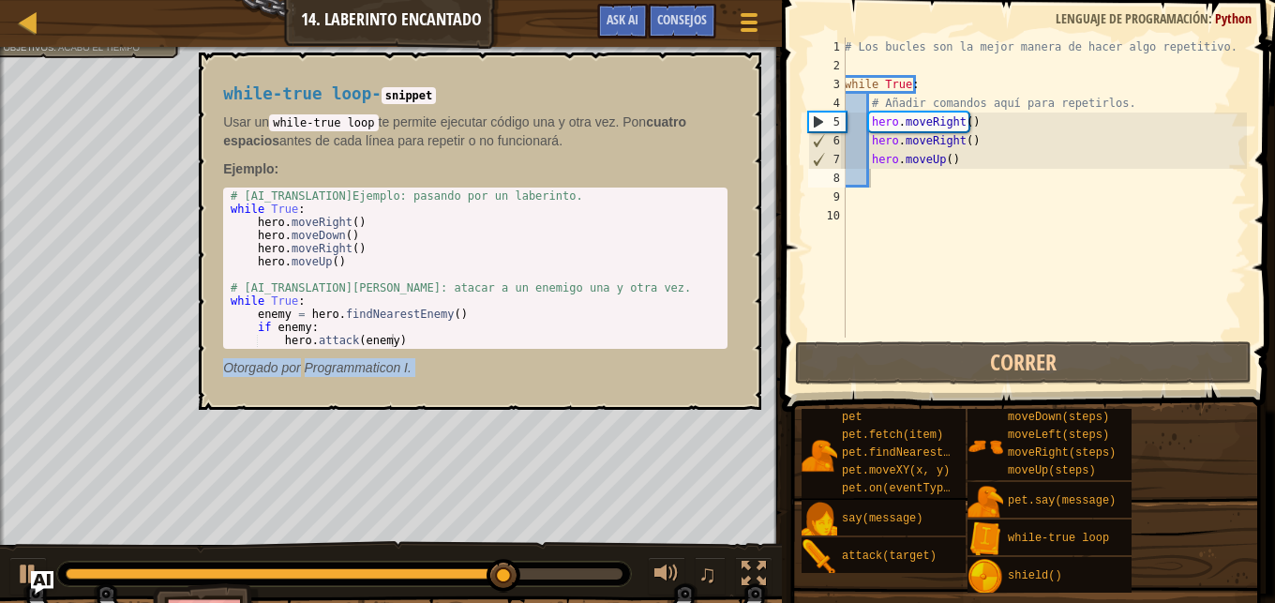
drag, startPoint x: 609, startPoint y: 144, endPoint x: 0, endPoint y: -80, distance: 648.5
click at [210, 68] on div "while-true loop - snippet Usar un while-true loop te permite ejecutar código un…" at bounding box center [475, 231] width 531 height 327
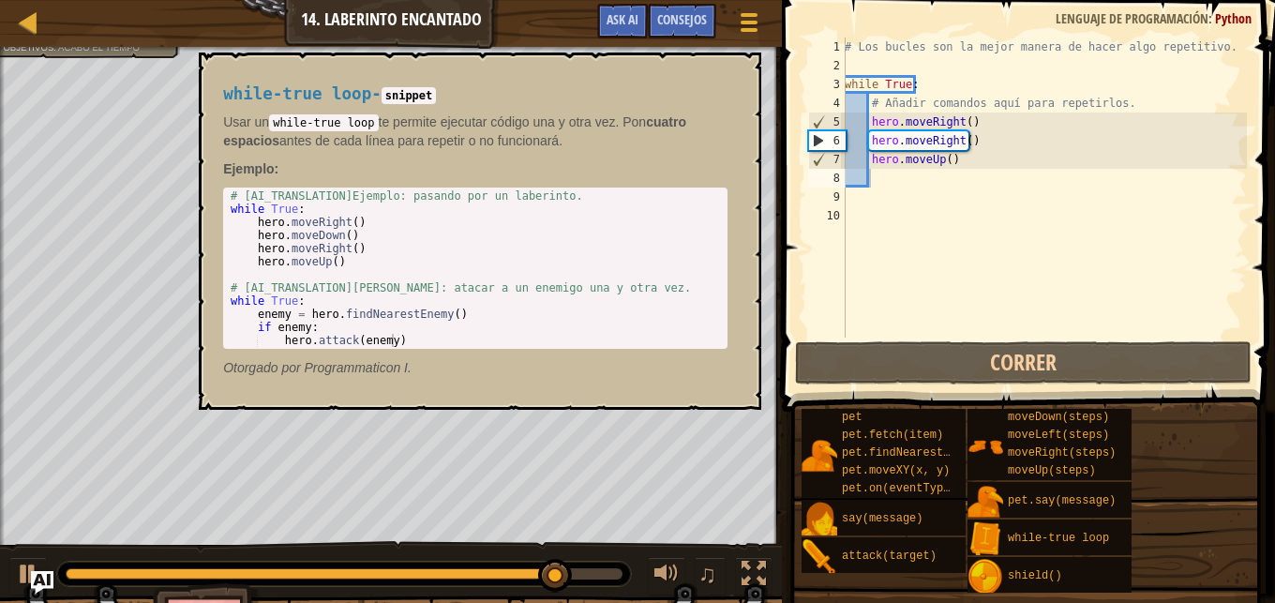
drag, startPoint x: 300, startPoint y: 367, endPoint x: 242, endPoint y: 305, distance: 84.9
click at [242, 305] on div "while-true loop - snippet Usar un while-true loop te permite ejecutar código un…" at bounding box center [475, 231] width 531 height 327
click at [626, 154] on div "while-true loop - snippet Usar un while-true loop te permite ejecutar código un…" at bounding box center [475, 231] width 531 height 327
click at [703, 50] on div at bounding box center [391, 49] width 782 height 5
drag, startPoint x: 702, startPoint y: 57, endPoint x: 695, endPoint y: 76, distance: 20.2
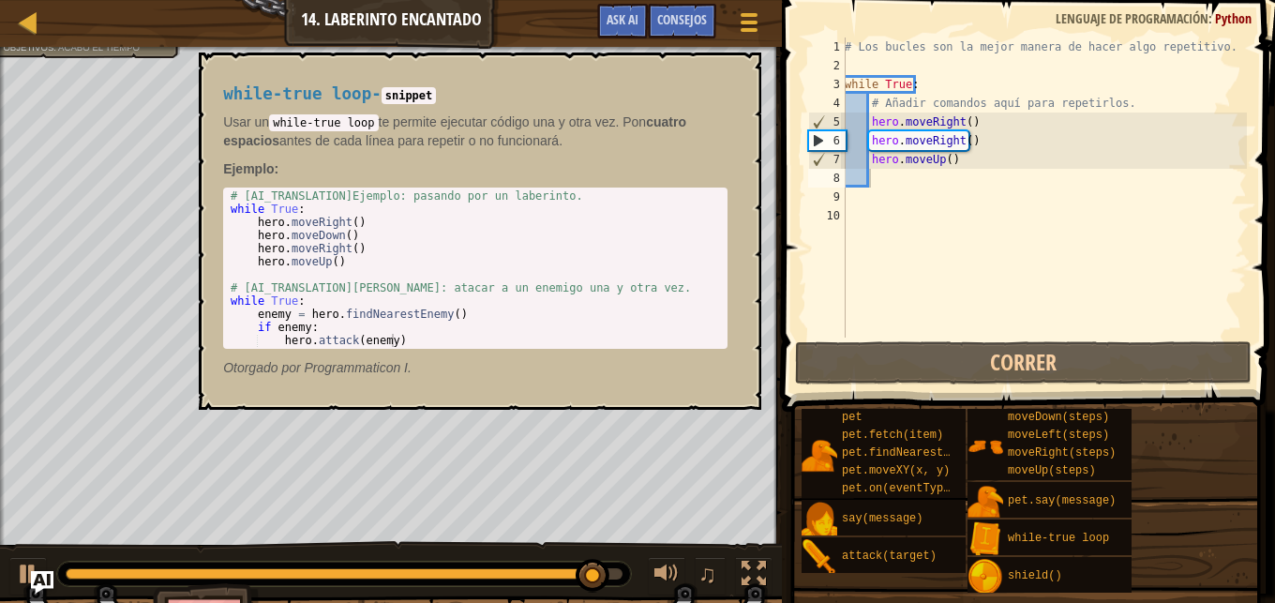
click at [701, 61] on div "while-true loop - snippet Usar un while-true loop te permite ejecutar código un…" at bounding box center [480, 231] width 563 height 357
click at [695, 76] on div "while-true loop - snippet Usar un while-true loop te permite ejecutar código un…" at bounding box center [475, 231] width 531 height 327
drag, startPoint x: 695, startPoint y: 76, endPoint x: 674, endPoint y: 149, distance: 76.0
click at [681, 158] on div "while-true loop - snippet Usar un while-true loop te permite ejecutar código un…" at bounding box center [475, 231] width 531 height 327
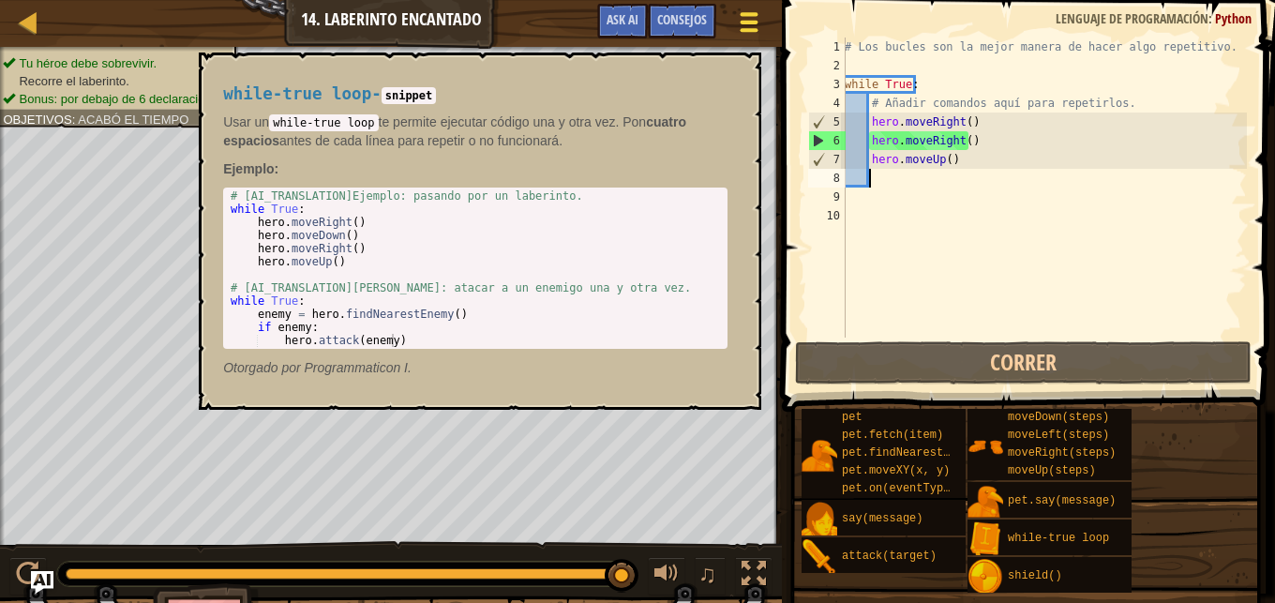
click at [749, 9] on div at bounding box center [748, 21] width 25 height 27
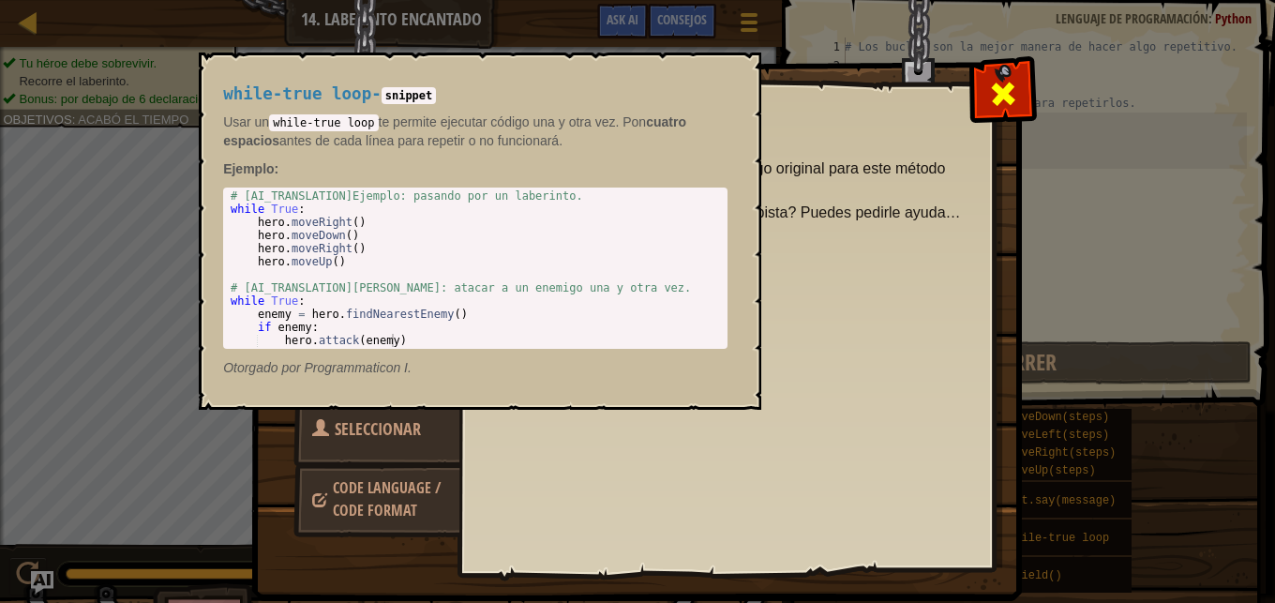
click at [1012, 103] on span at bounding box center [1003, 94] width 30 height 30
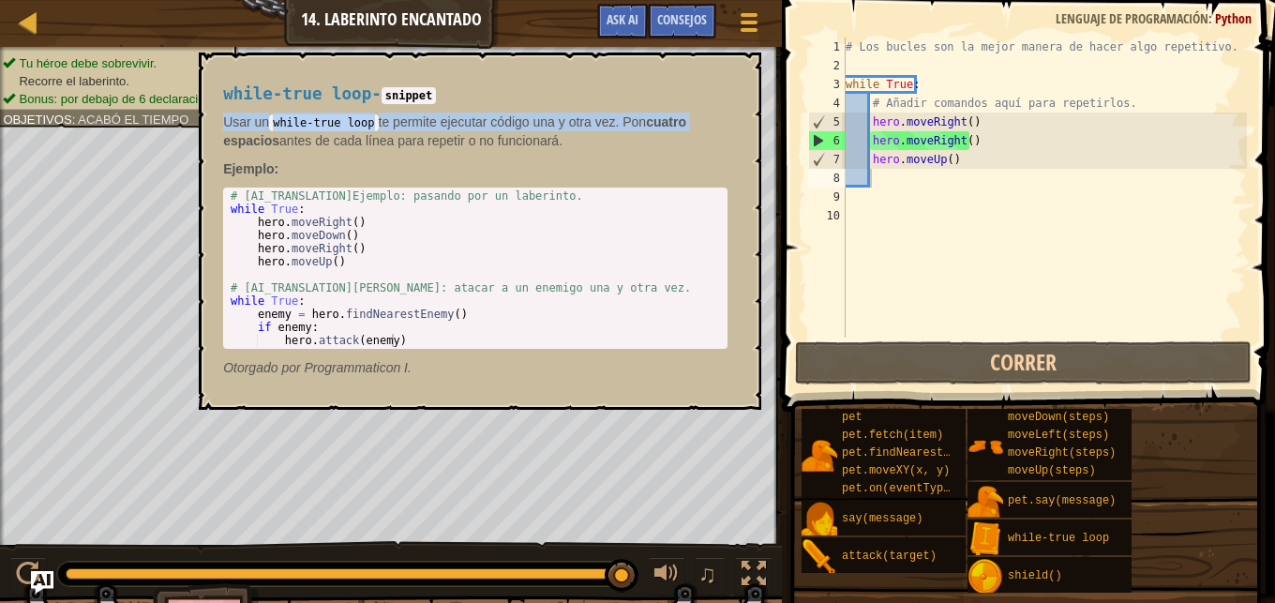
drag, startPoint x: 750, startPoint y: 83, endPoint x: 721, endPoint y: 127, distance: 52.8
click at [721, 127] on div "while-true loop - snippet Usar un while-true loop te permite ejecutar código un…" at bounding box center [480, 231] width 563 height 357
click at [689, 128] on p "Usar un while-true loop te permite ejecutar código una y otra vez. Pon cuatro e…" at bounding box center [475, 132] width 504 height 38
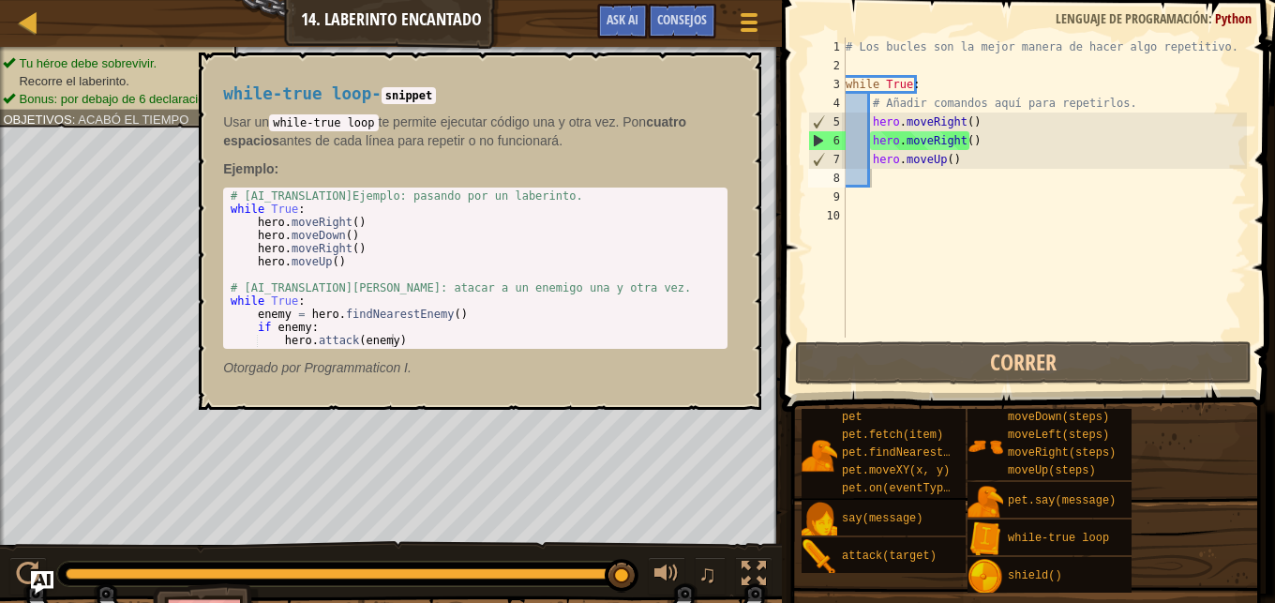
click at [877, 102] on div "# Los bucles son la mejor manera de hacer algo repetitivo. while True : # Añadi…" at bounding box center [1044, 207] width 405 height 338
click at [877, 113] on div "# Los bucles son la mejor manera de hacer algo repetitivo. while True : # Añadi…" at bounding box center [1044, 207] width 405 height 338
type textarea "hero.moveRight()"
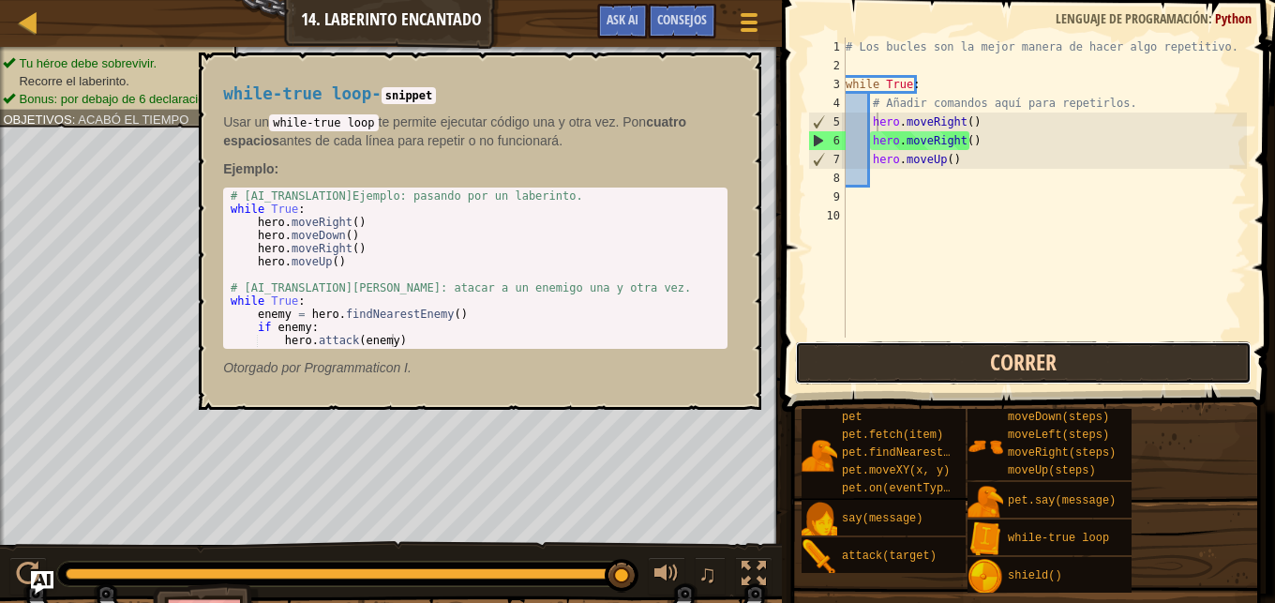
click at [1042, 359] on button "Correr" at bounding box center [1023, 362] width 457 height 43
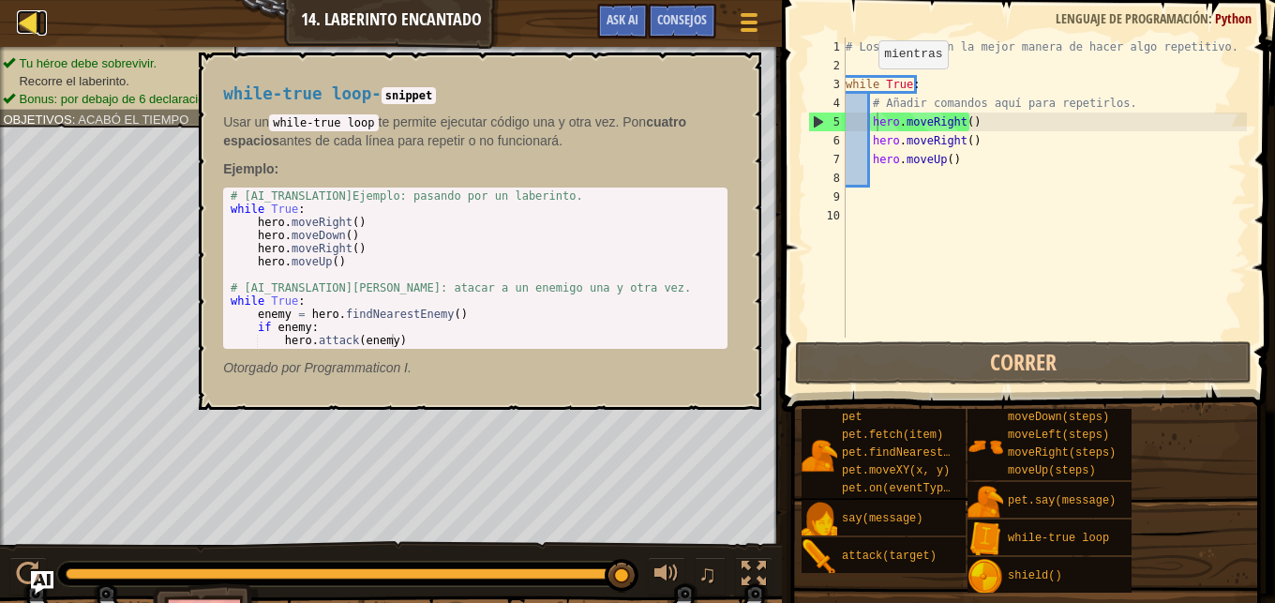
click at [36, 23] on div at bounding box center [28, 21] width 23 height 23
select select "es-ES"
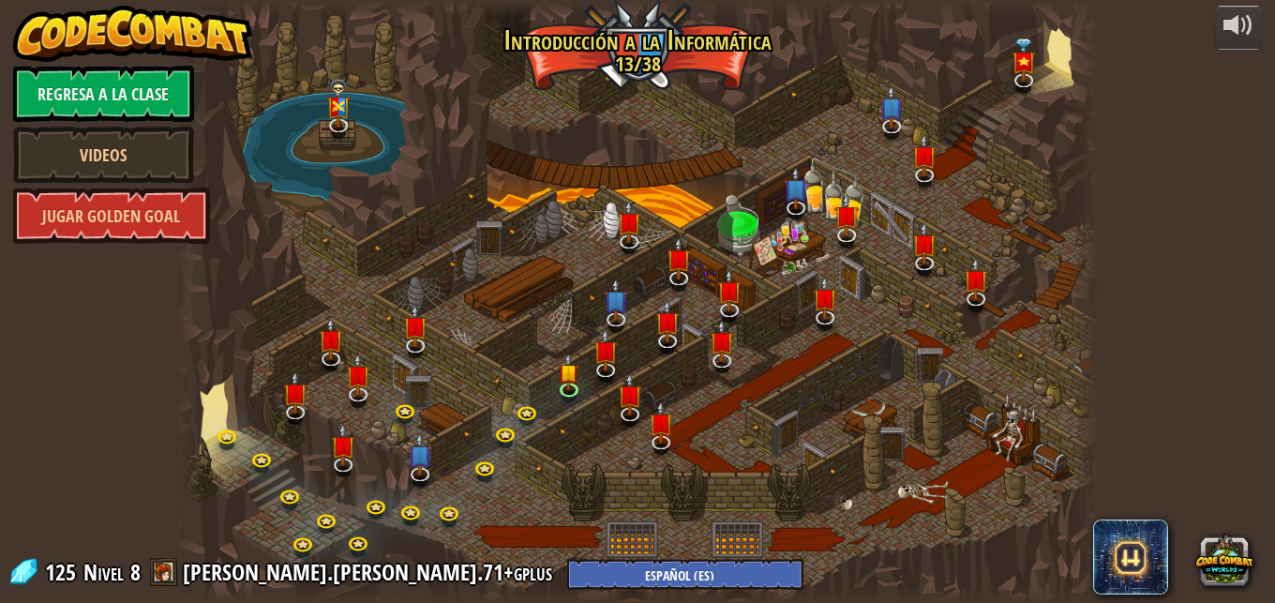
select select "es-ES"
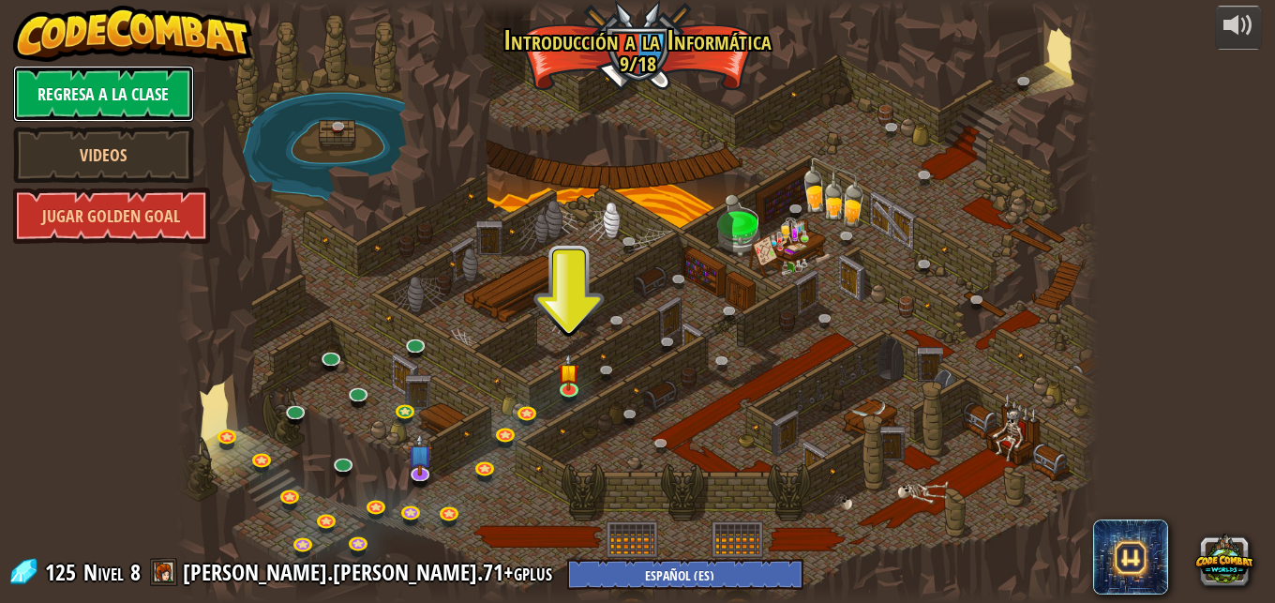
click at [164, 94] on link "Regresa a la clase" at bounding box center [103, 94] width 181 height 56
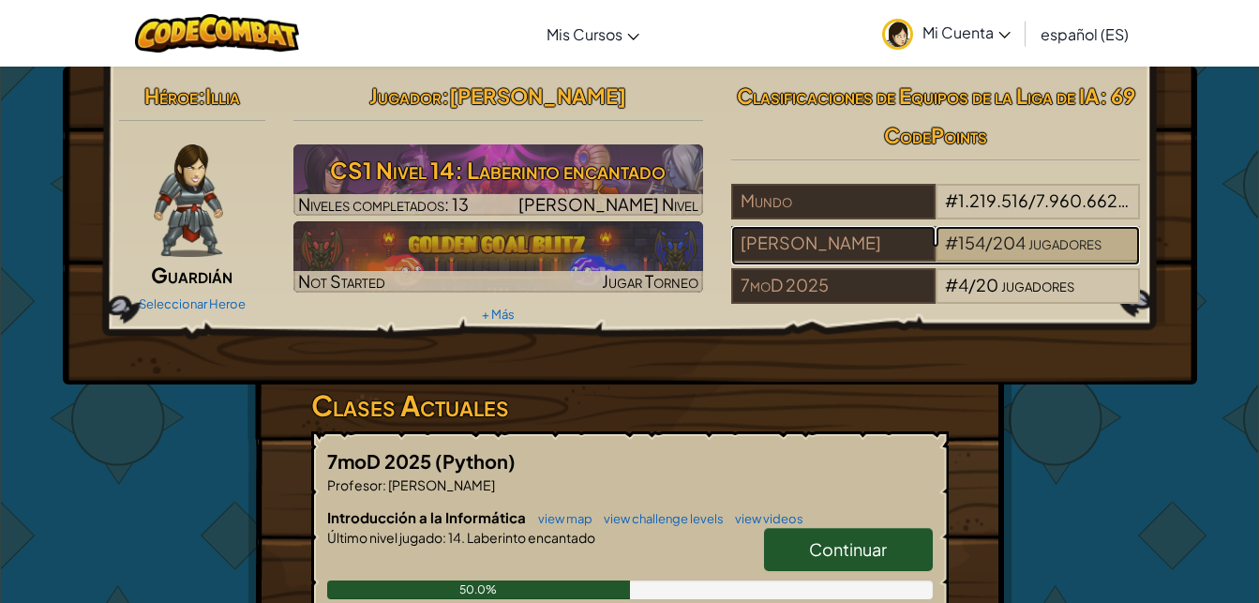
click at [958, 235] on span "154" at bounding box center [971, 243] width 27 height 22
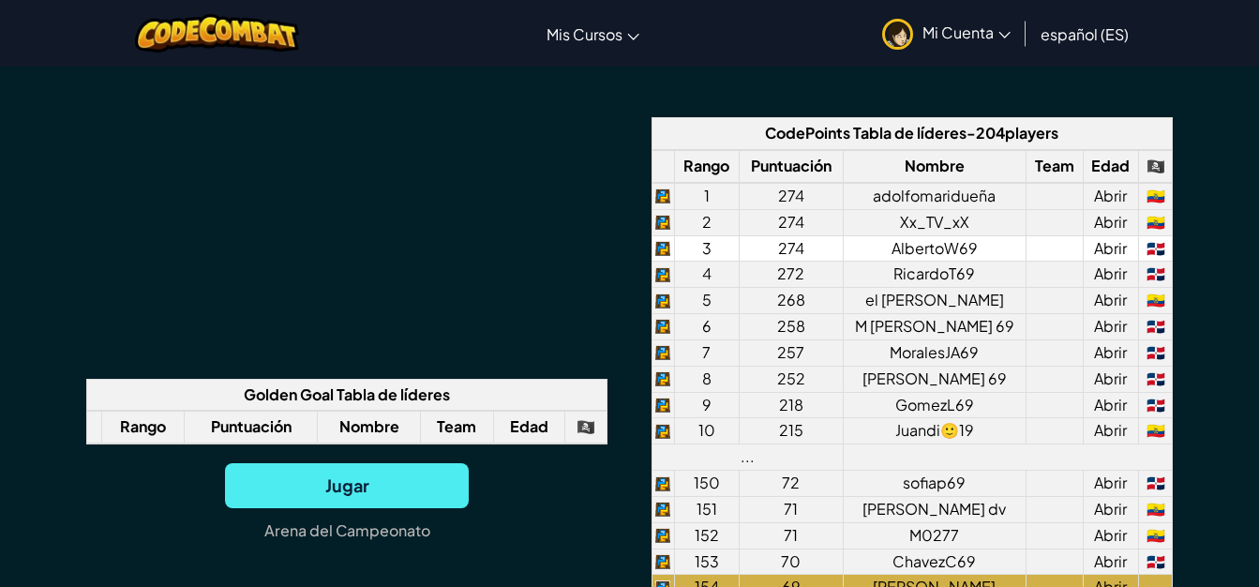
scroll to position [1626, 0]
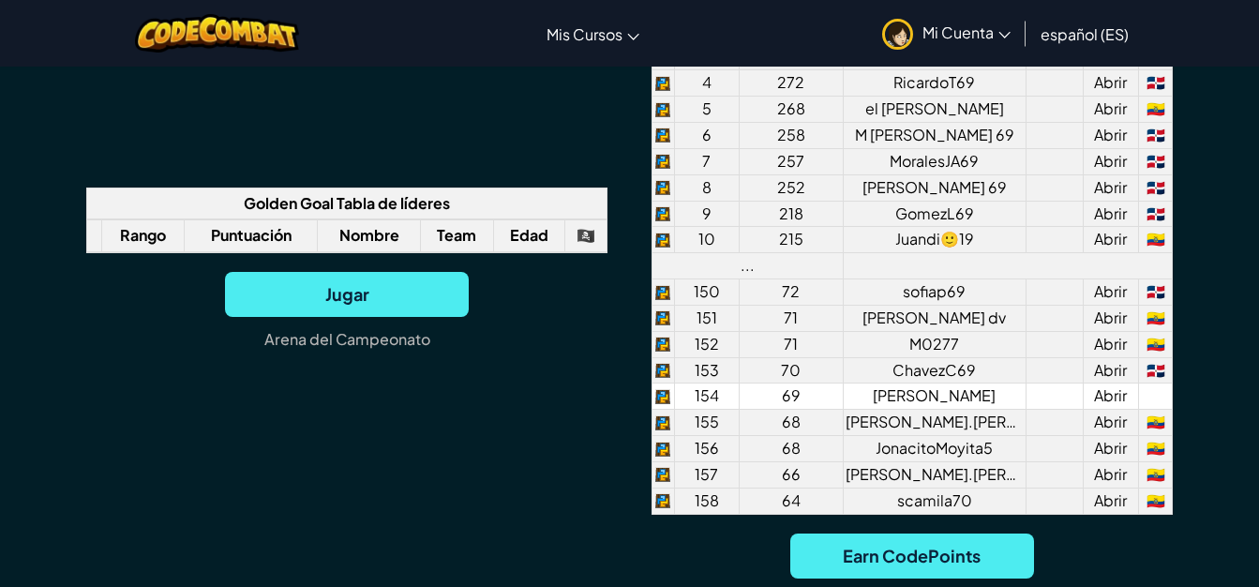
drag, startPoint x: 1000, startPoint y: 498, endPoint x: 1004, endPoint y: 400, distance: 97.6
click at [1004, 400] on tbody "1 274 adolfomaridueña Abrir 🇪🇨 2 274 Xx_TV_xX Abrir 🇪🇨 3 274 AlbertoW69 Abrir 🇩…" at bounding box center [912, 253] width 520 height 522
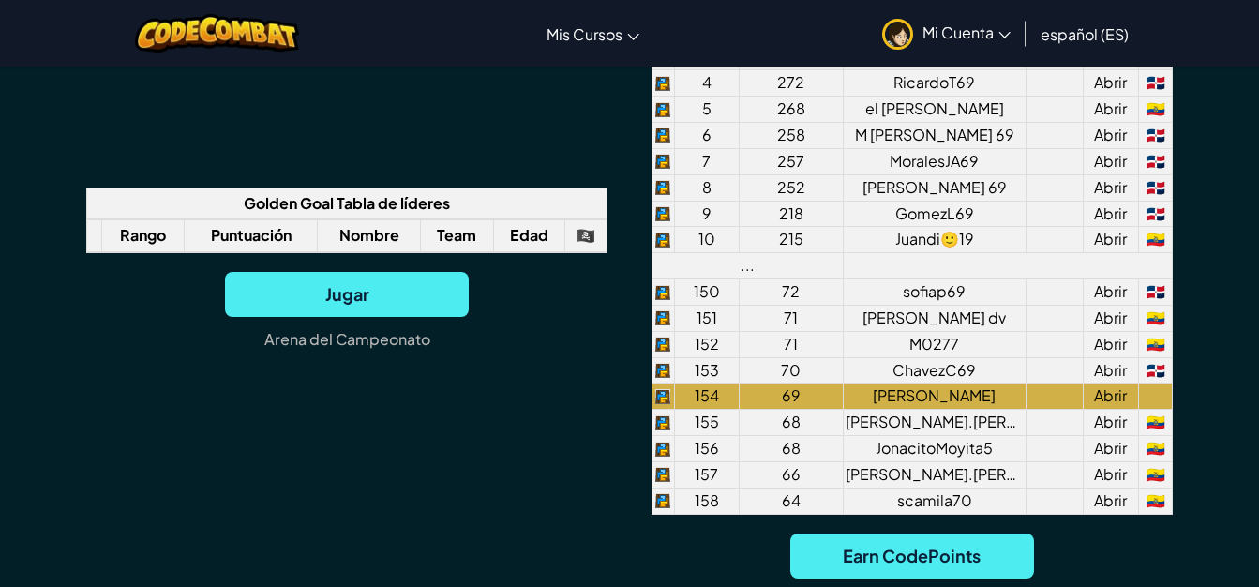
click at [1211, 452] on div "Team Ranking Use your coding skills and battle strategies to rise up the ranks!…" at bounding box center [629, 191] width 1259 height 1025
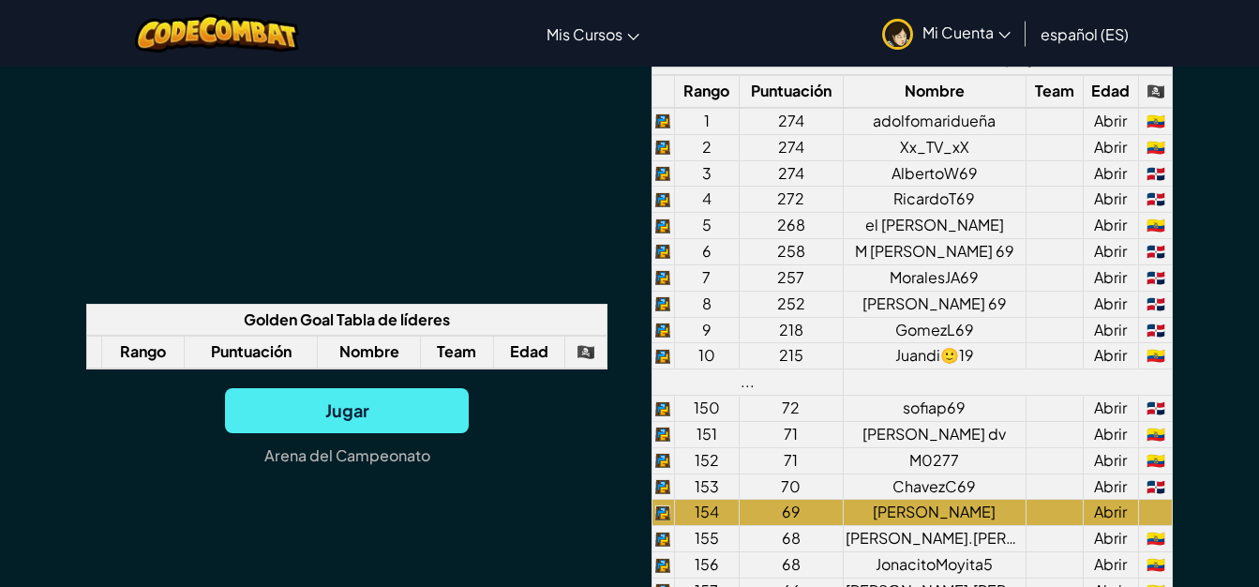
scroll to position [1495, 0]
